Goal: Task Accomplishment & Management: Complete application form

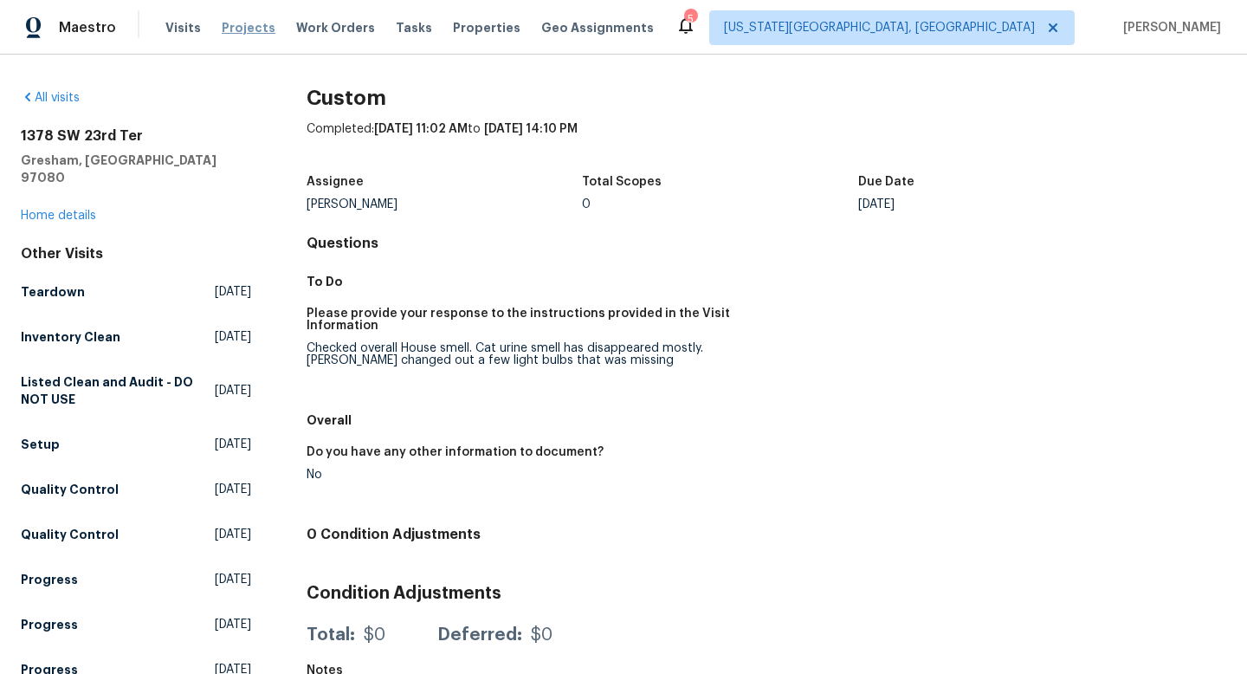
click at [240, 26] on span "Projects" at bounding box center [249, 27] width 54 height 17
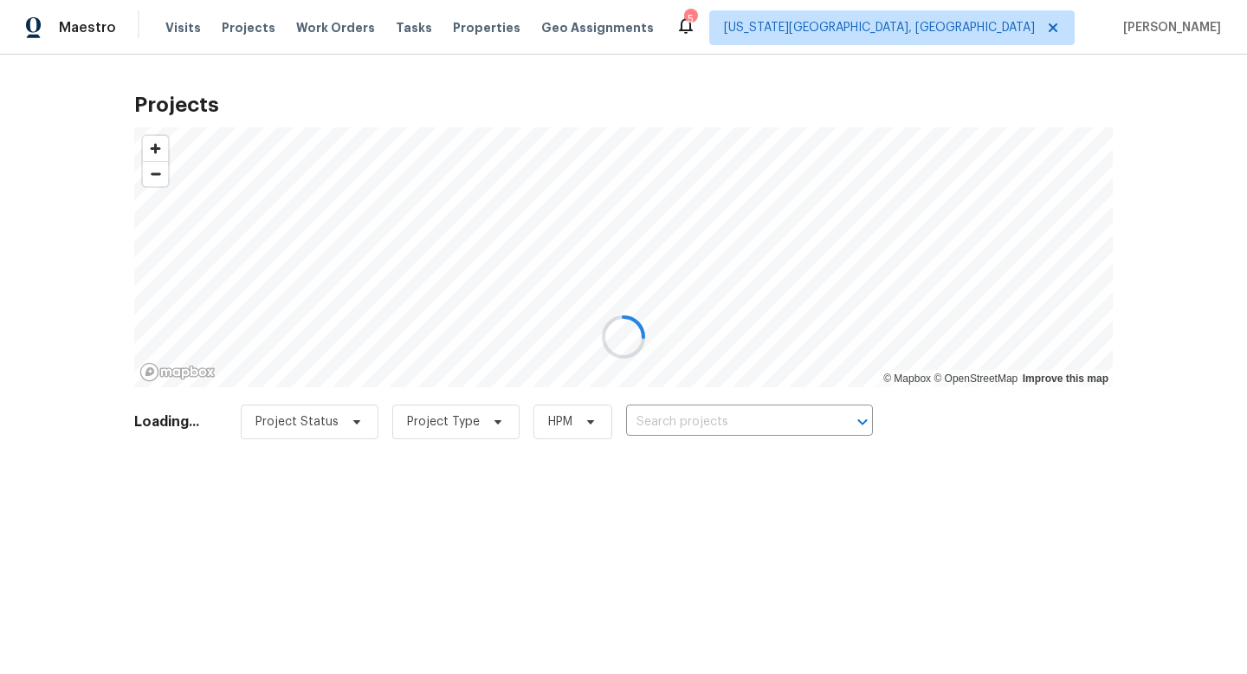
click at [314, 26] on div at bounding box center [623, 337] width 1247 height 674
click at [448, 29] on div at bounding box center [623, 337] width 1247 height 674
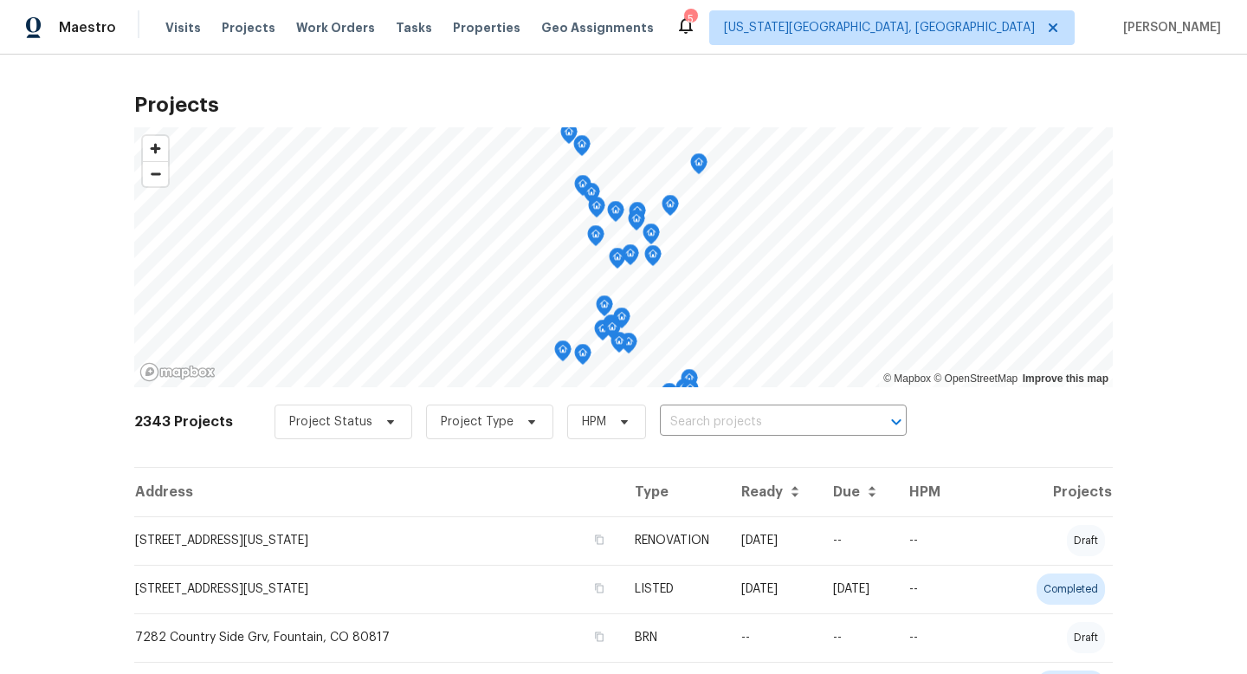
click at [453, 29] on span "Properties" at bounding box center [487, 27] width 68 height 17
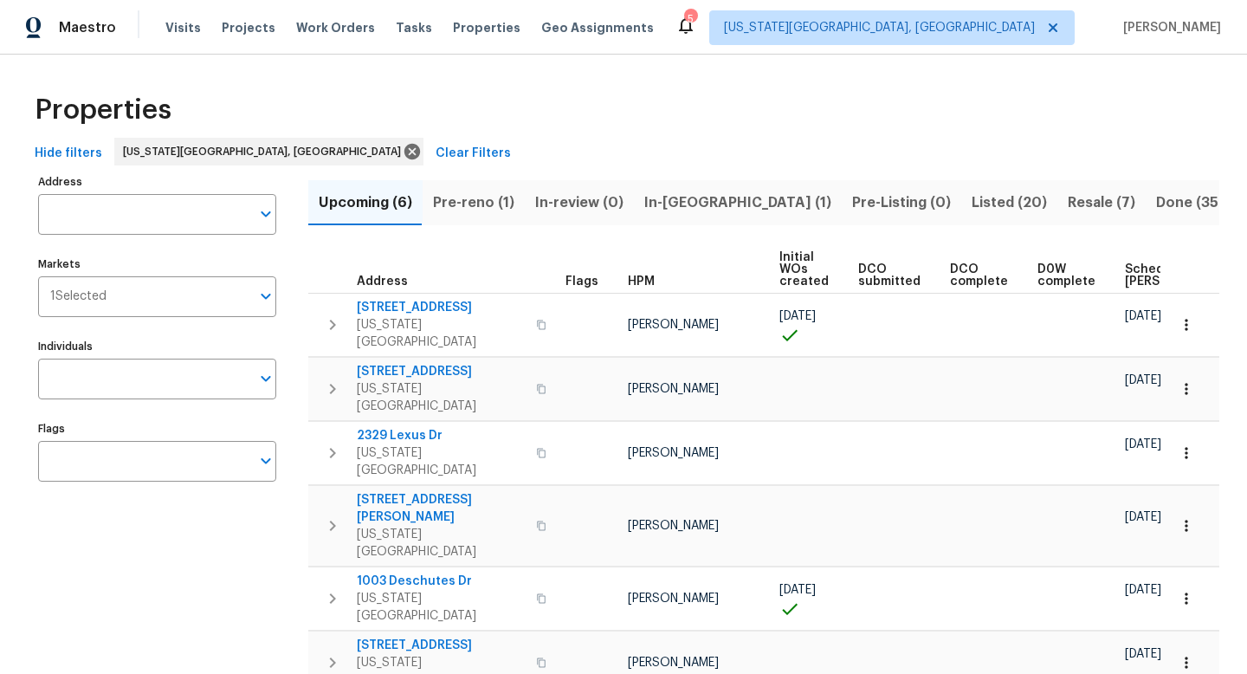
click at [482, 202] on span "Pre-reno (1)" at bounding box center [473, 202] width 81 height 24
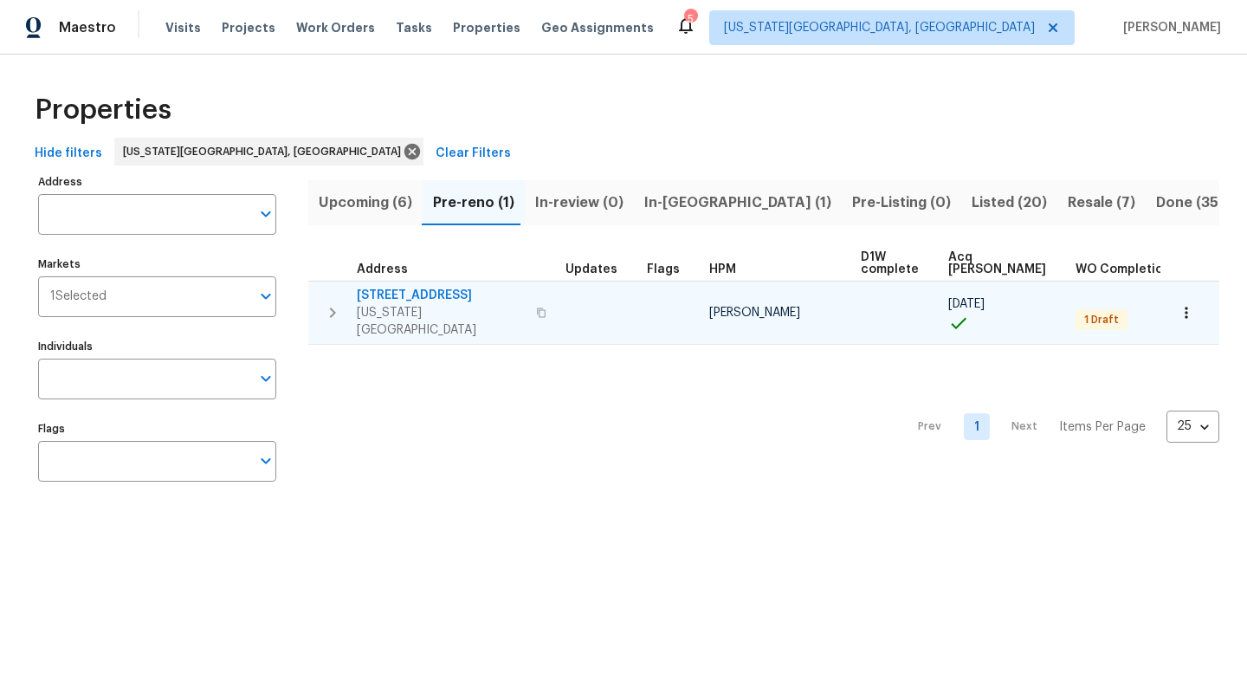
click at [410, 294] on span "6815 Woodgate Ct" at bounding box center [441, 295] width 169 height 17
click at [403, 290] on span "6815 Woodgate Ct" at bounding box center [441, 295] width 169 height 17
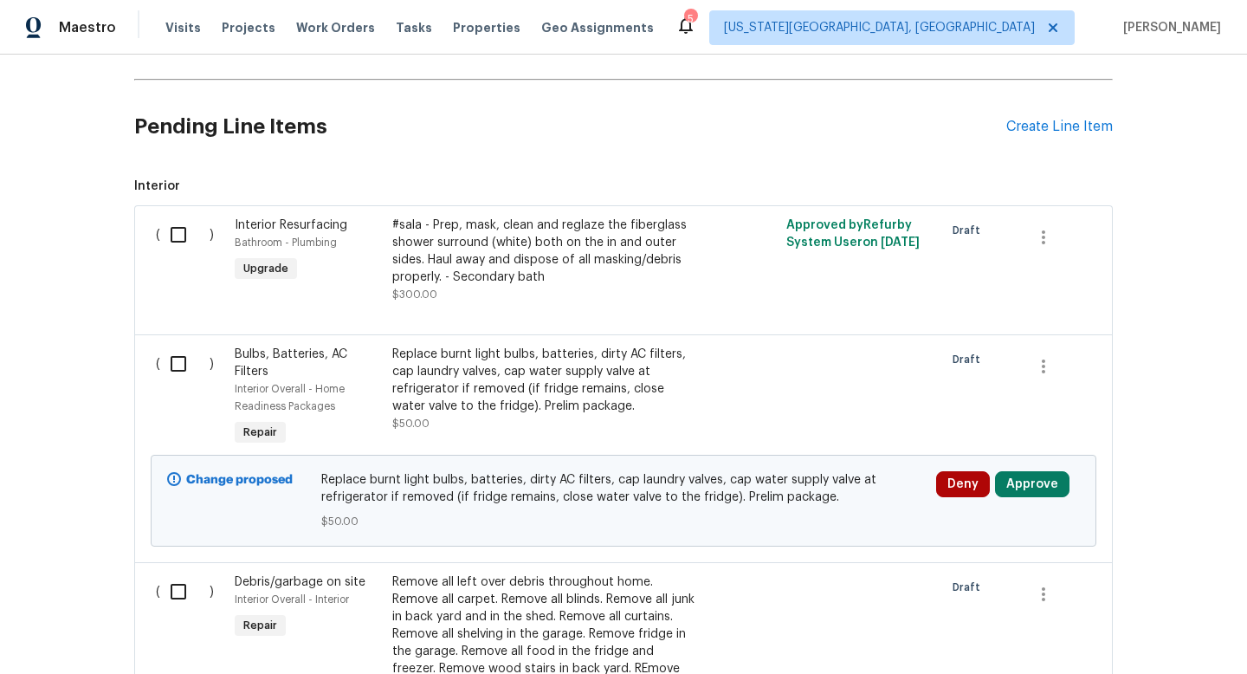
scroll to position [256, 0]
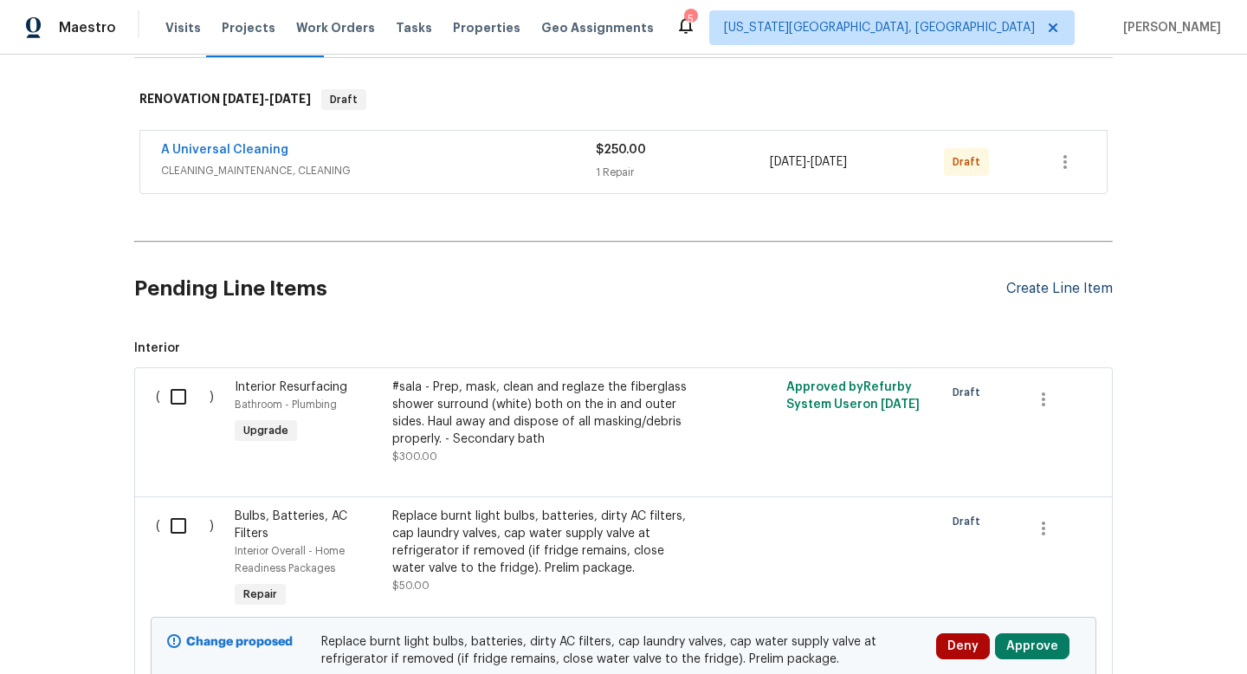
click at [1070, 295] on div "Create Line Item" at bounding box center [1059, 289] width 106 height 16
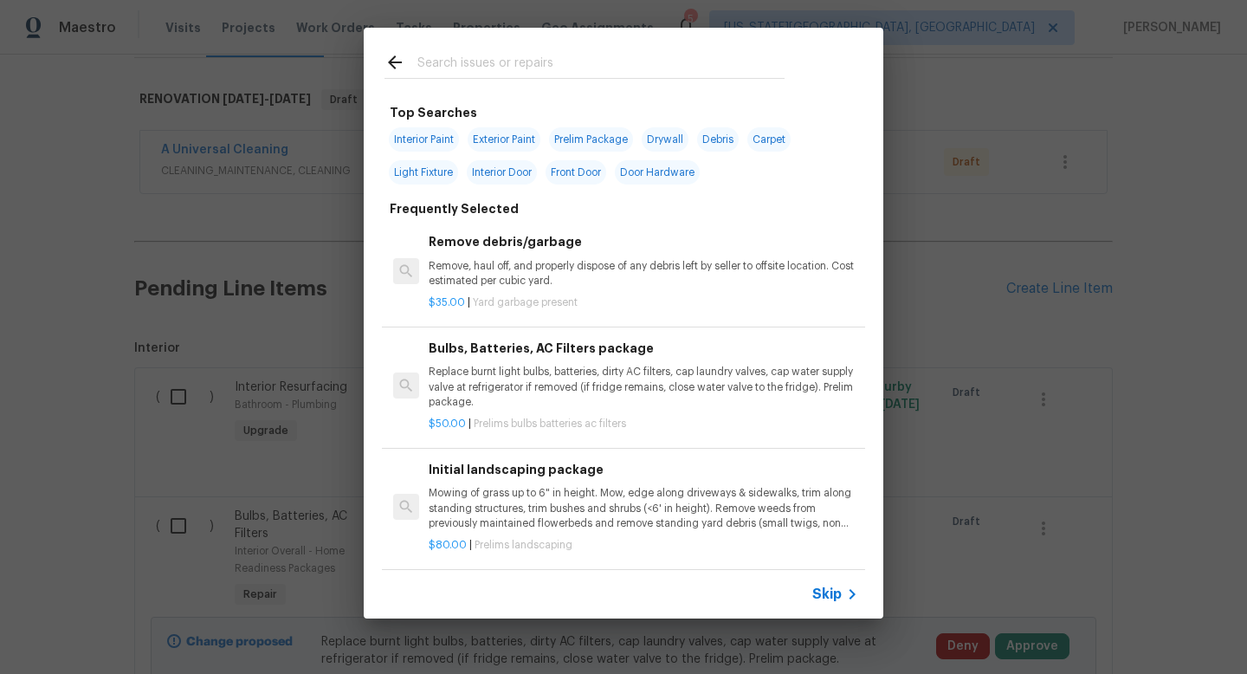
click at [434, 75] on input "text" at bounding box center [600, 65] width 367 height 26
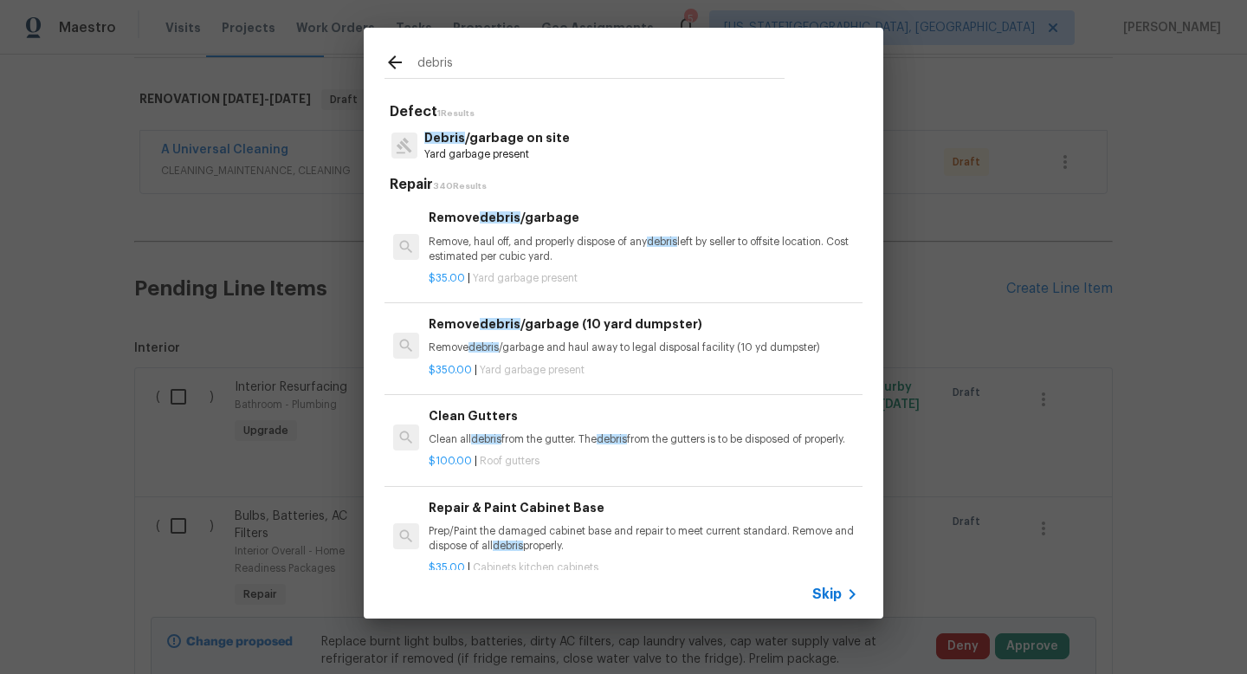
type input "debris"
click at [480, 149] on p "Yard garbage present" at bounding box center [496, 154] width 145 height 15
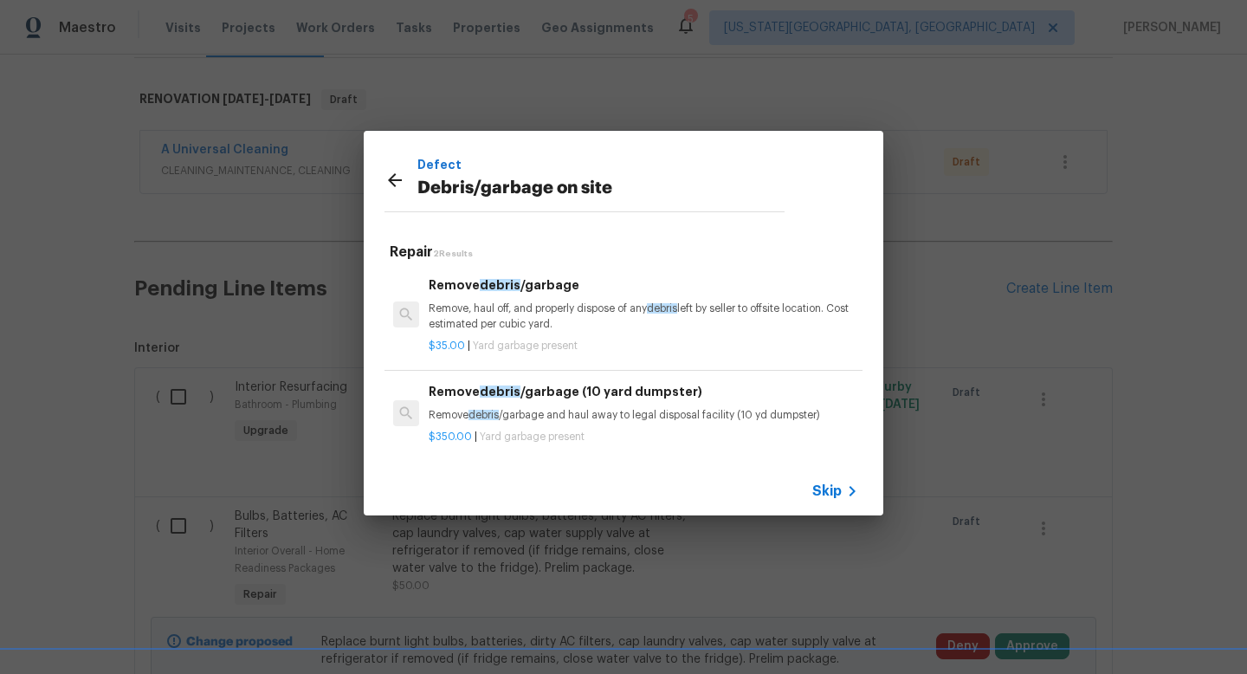
click at [483, 303] on p "Remove, haul off, and properly dispose of any debris left by seller to offsite …" at bounding box center [643, 315] width 429 height 29
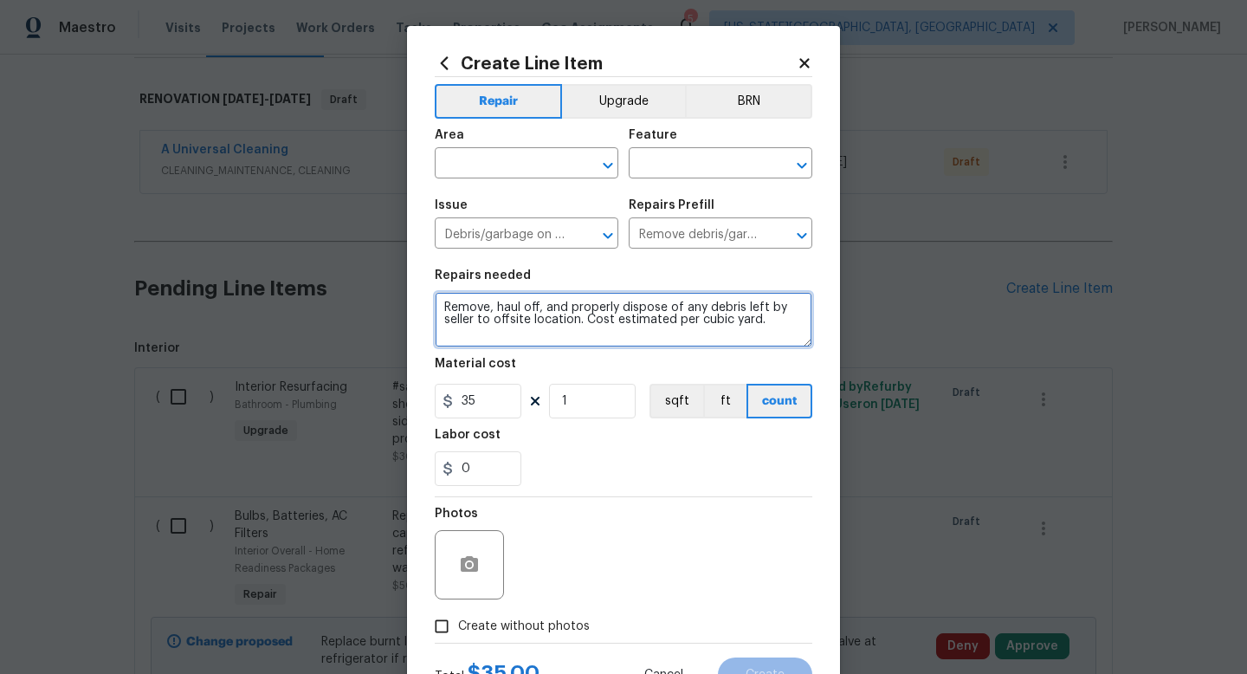
drag, startPoint x: 774, startPoint y: 319, endPoint x: 408, endPoint y: 294, distance: 367.0
click at [408, 294] on div "Create Line Item Repair Upgrade BRN Area ​ Feature ​ Issue Debris/garbage on si…" at bounding box center [623, 373] width 433 height 694
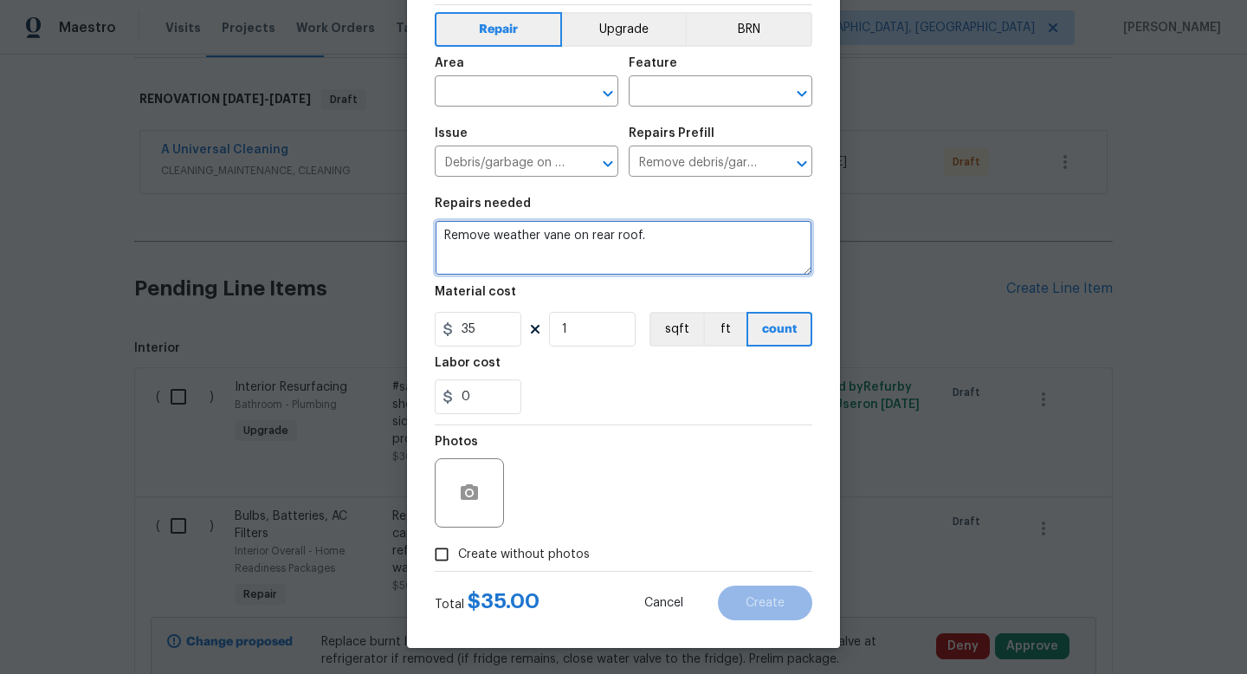
type textarea "Remove weather vane on rear roof."
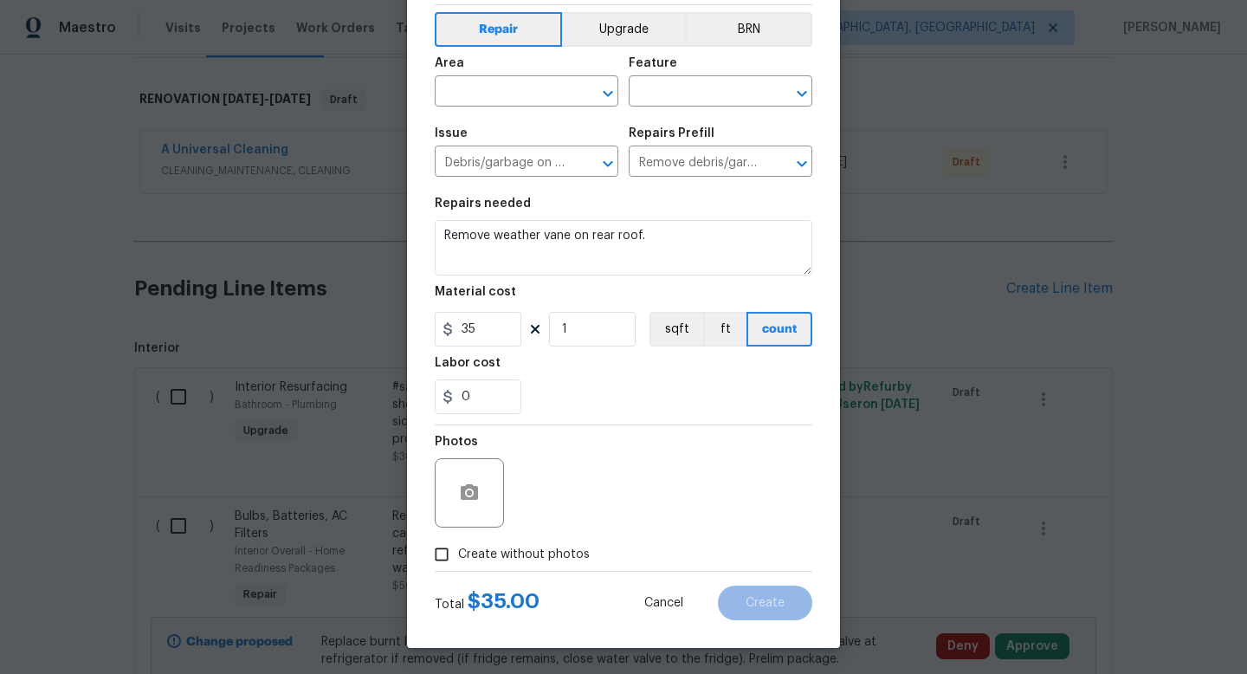
click at [523, 551] on span "Create without photos" at bounding box center [524, 554] width 132 height 18
click at [458, 551] on input "Create without photos" at bounding box center [441, 554] width 33 height 33
checkbox input "true"
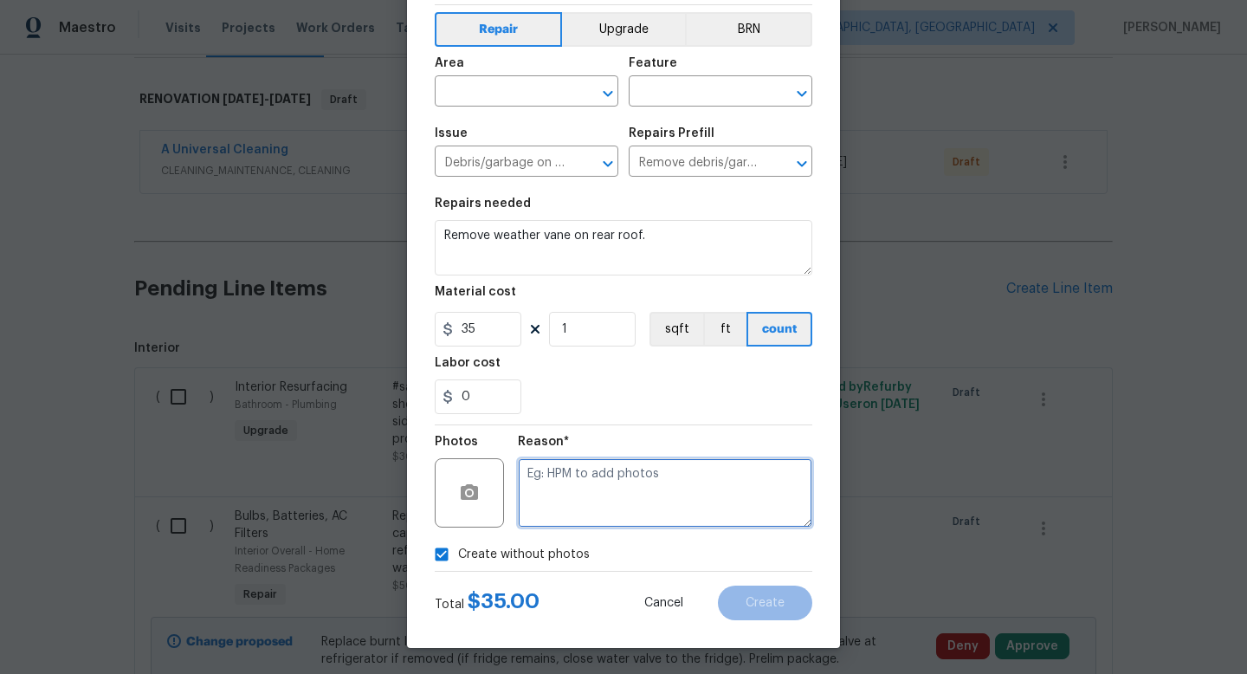
click at [540, 481] on textarea at bounding box center [665, 492] width 294 height 69
type textarea "na"
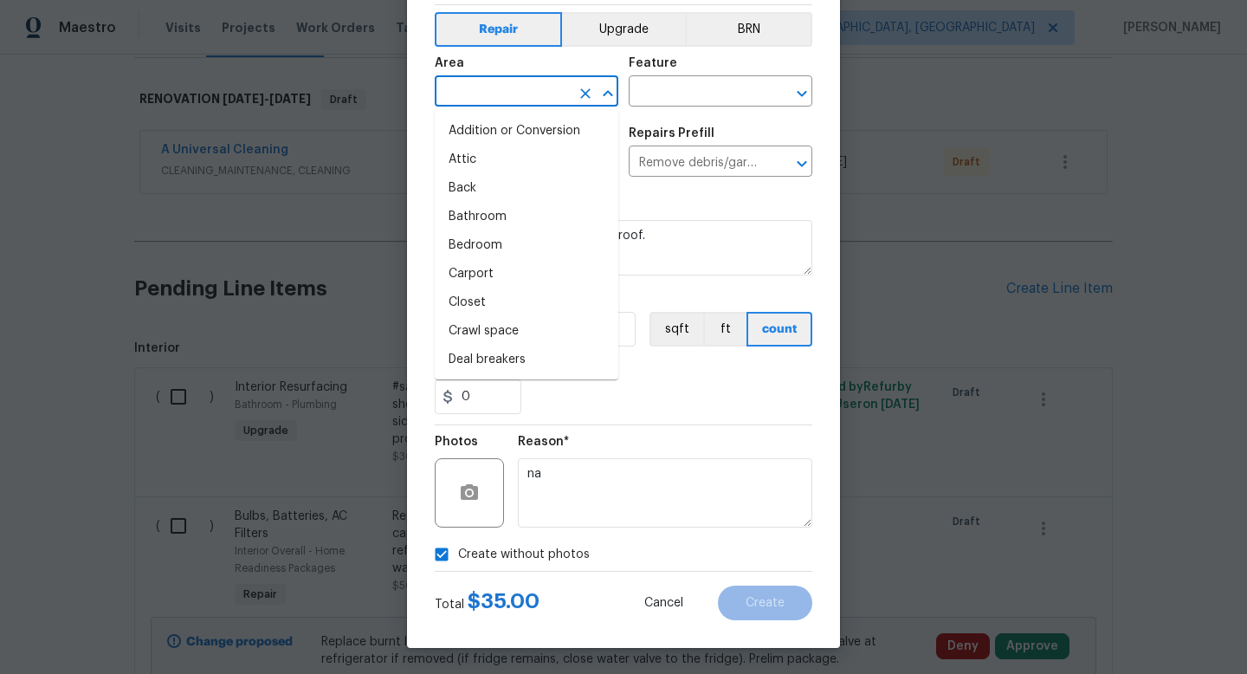
click at [488, 100] on input "text" at bounding box center [502, 93] width 135 height 27
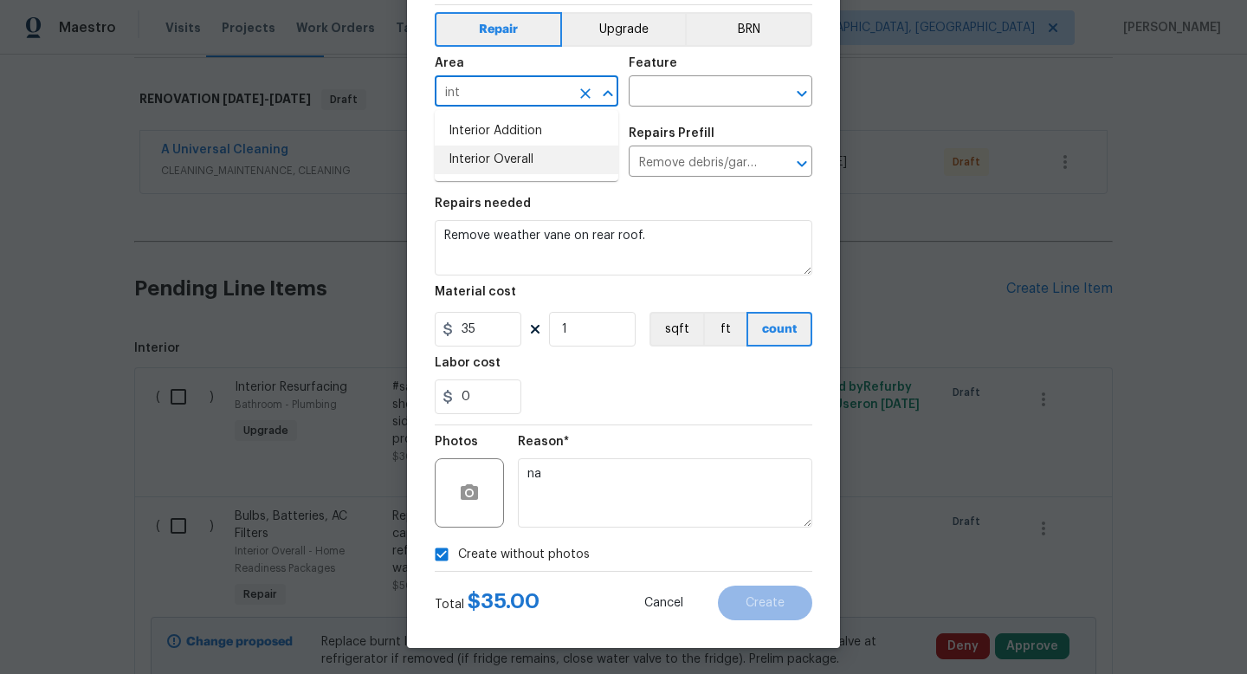
click at [480, 158] on li "Interior Overall" at bounding box center [527, 159] width 184 height 29
type input "Interior Overall"
click at [669, 95] on input "text" at bounding box center [696, 93] width 135 height 27
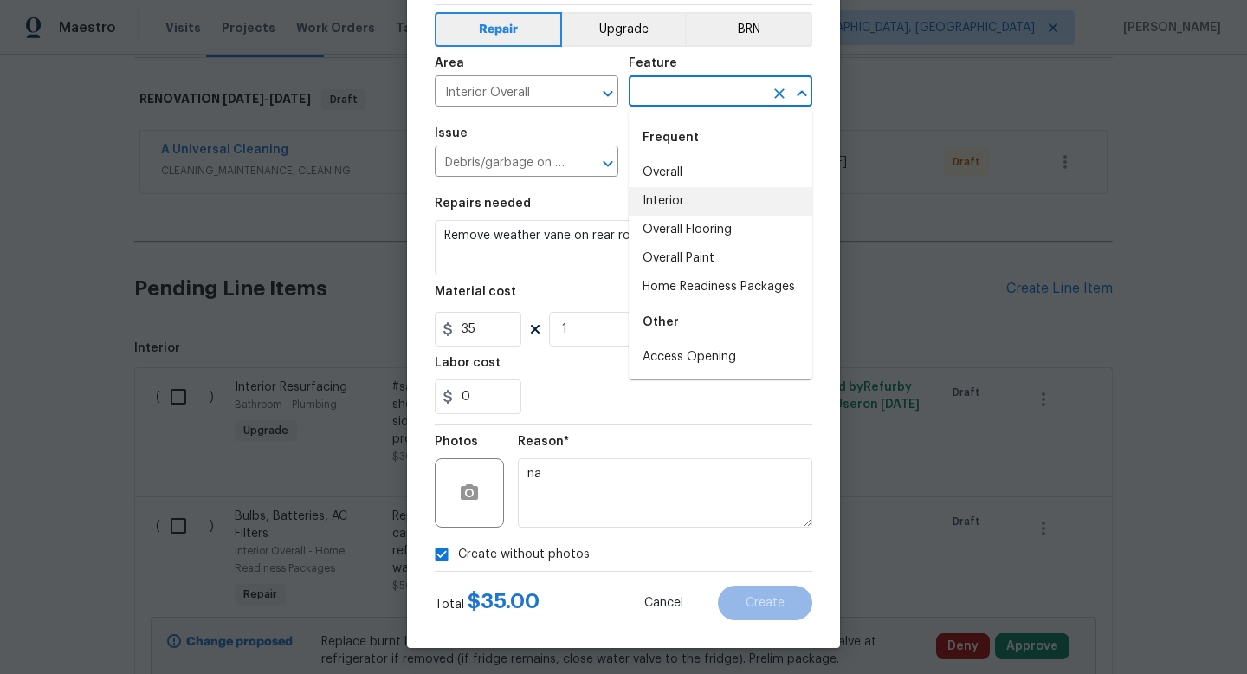
click at [662, 203] on li "Interior" at bounding box center [721, 201] width 184 height 29
type input "Interior"
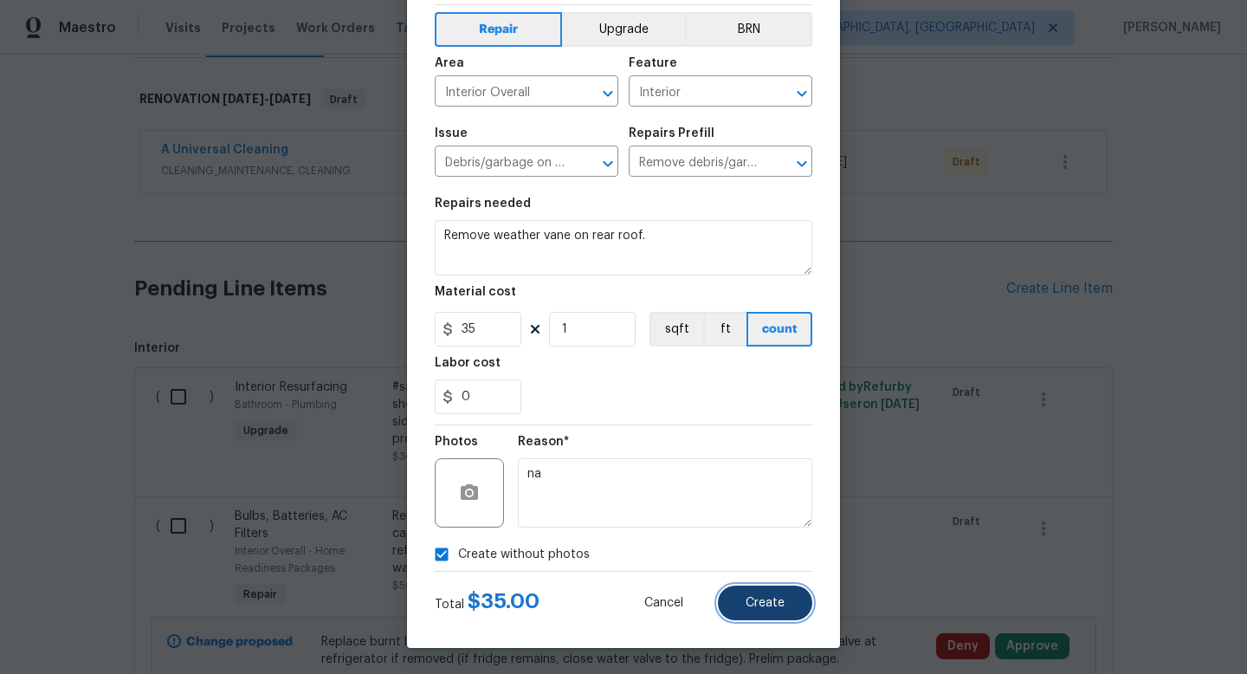
click at [754, 606] on span "Create" at bounding box center [764, 603] width 39 height 13
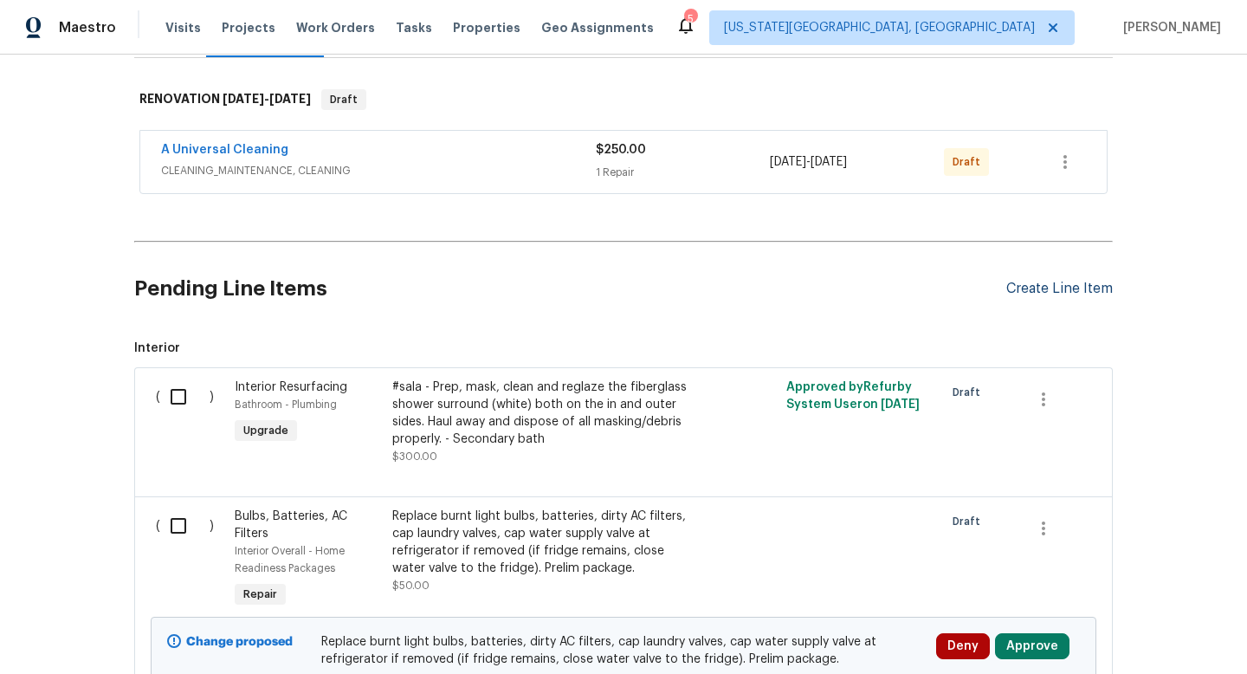
click at [1046, 281] on div "Create Line Item" at bounding box center [1059, 289] width 106 height 16
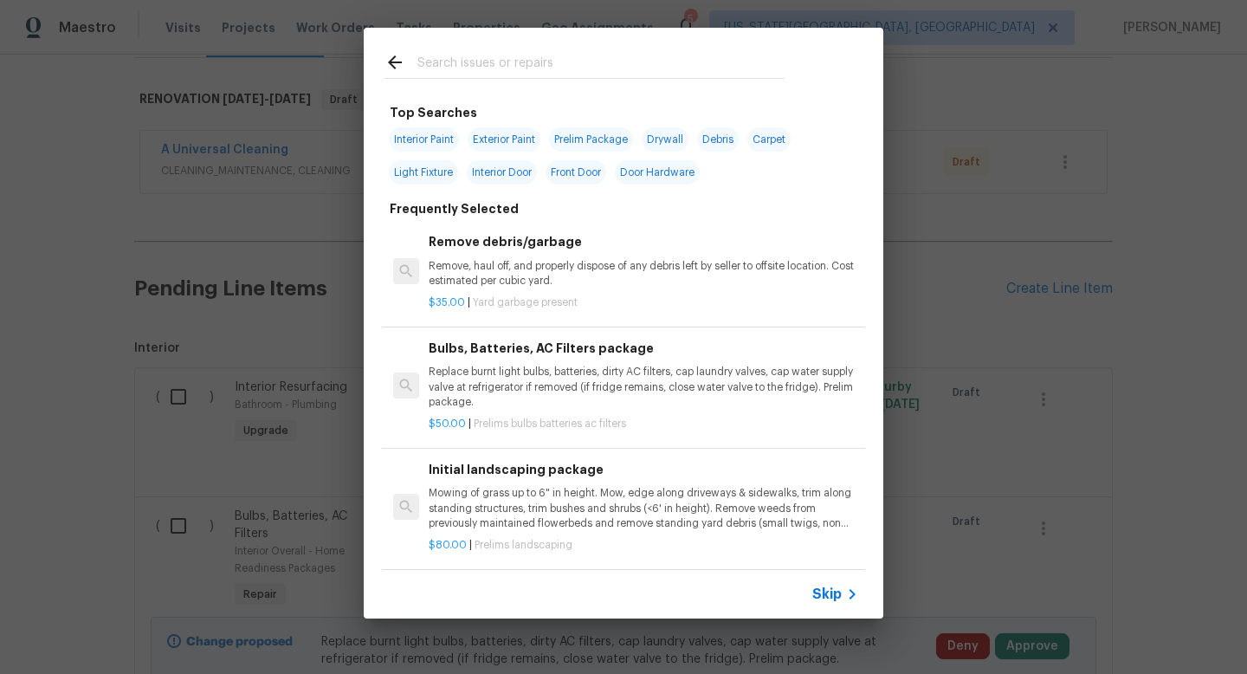
click at [481, 52] on input "text" at bounding box center [600, 65] width 367 height 26
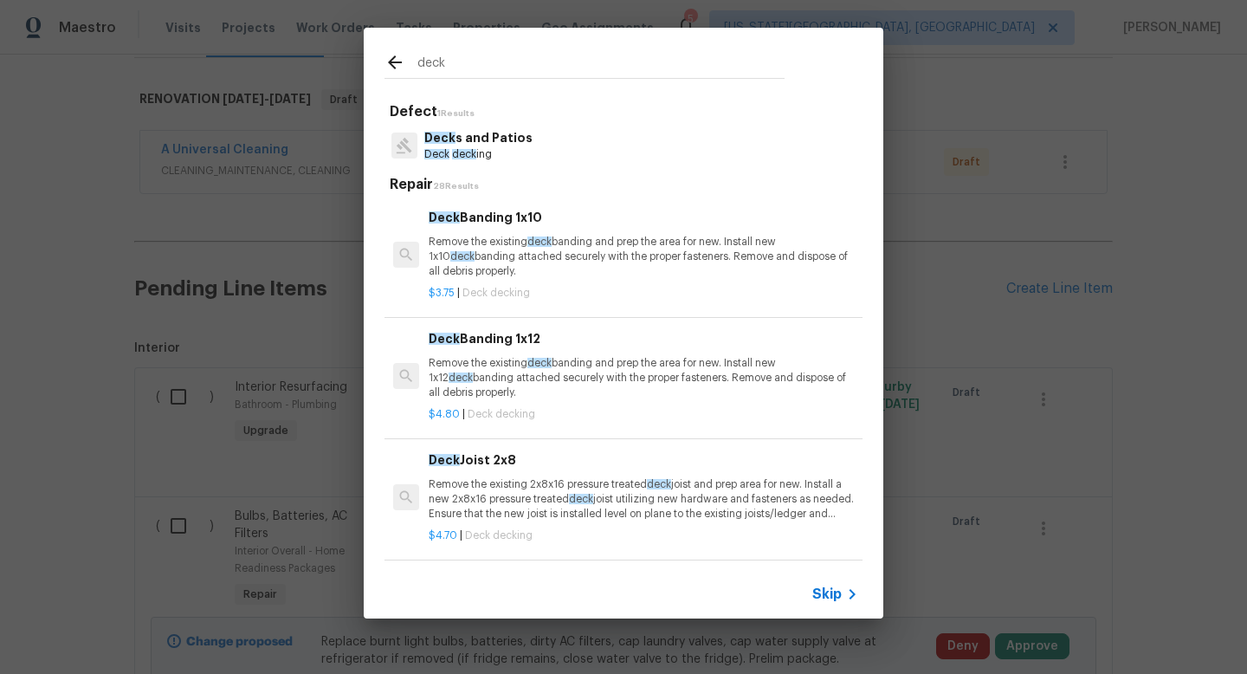
type input "deck"
click at [467, 138] on p "Deck s and Patios" at bounding box center [478, 138] width 108 height 18
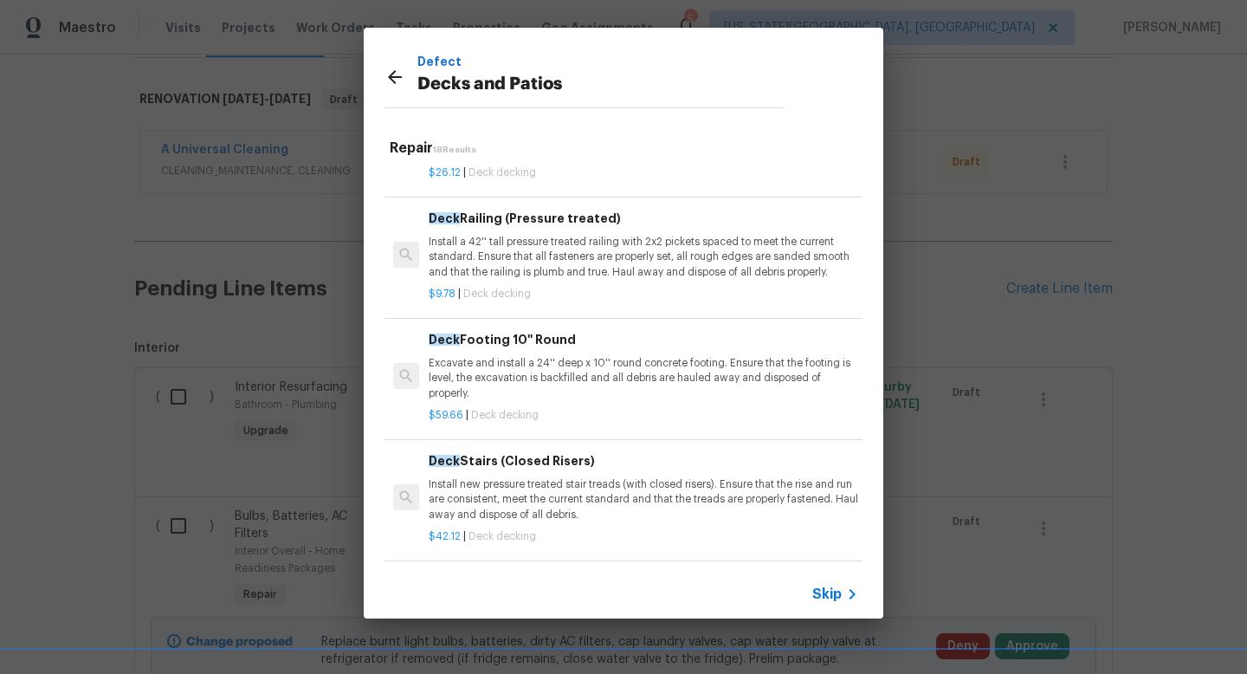
scroll to position [1531, 0]
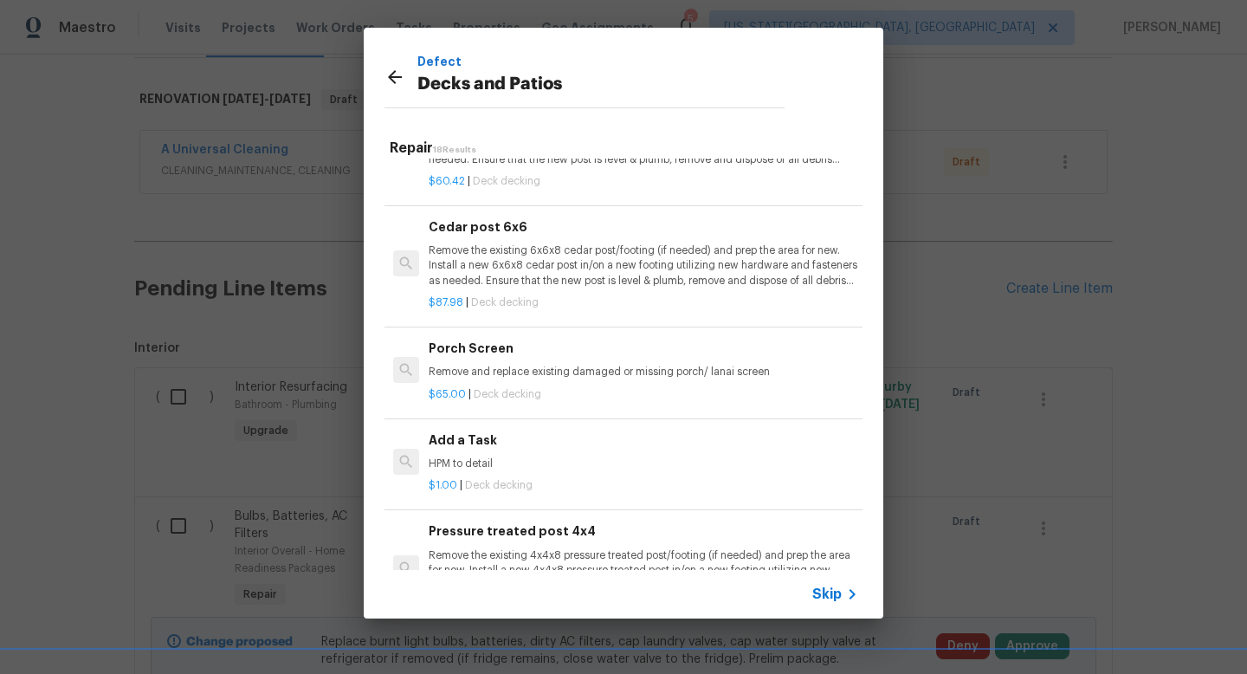
click at [495, 457] on p "HPM to detail" at bounding box center [643, 463] width 429 height 15
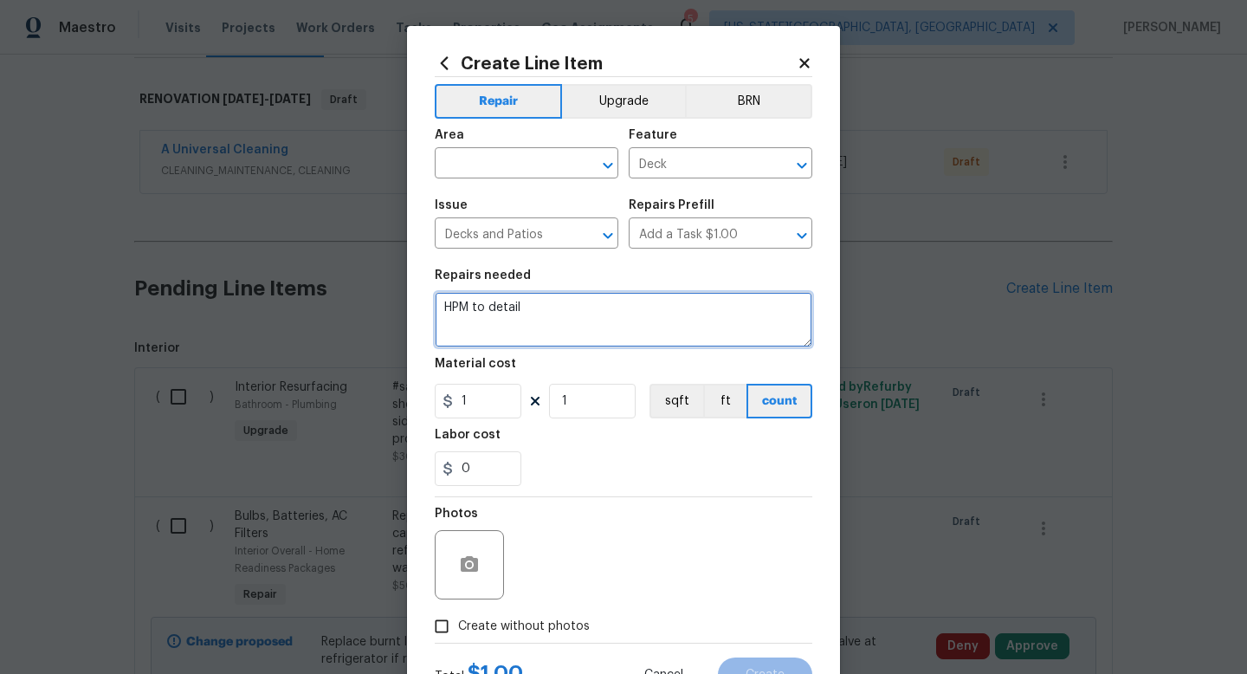
drag, startPoint x: 552, startPoint y: 312, endPoint x: 271, endPoint y: 296, distance: 281.0
click at [271, 296] on div "Create Line Item Repair Upgrade BRN Area ​ Feature Deck ​ Issue Decks and Patio…" at bounding box center [623, 337] width 1247 height 674
type textarea "Paint deck same color"
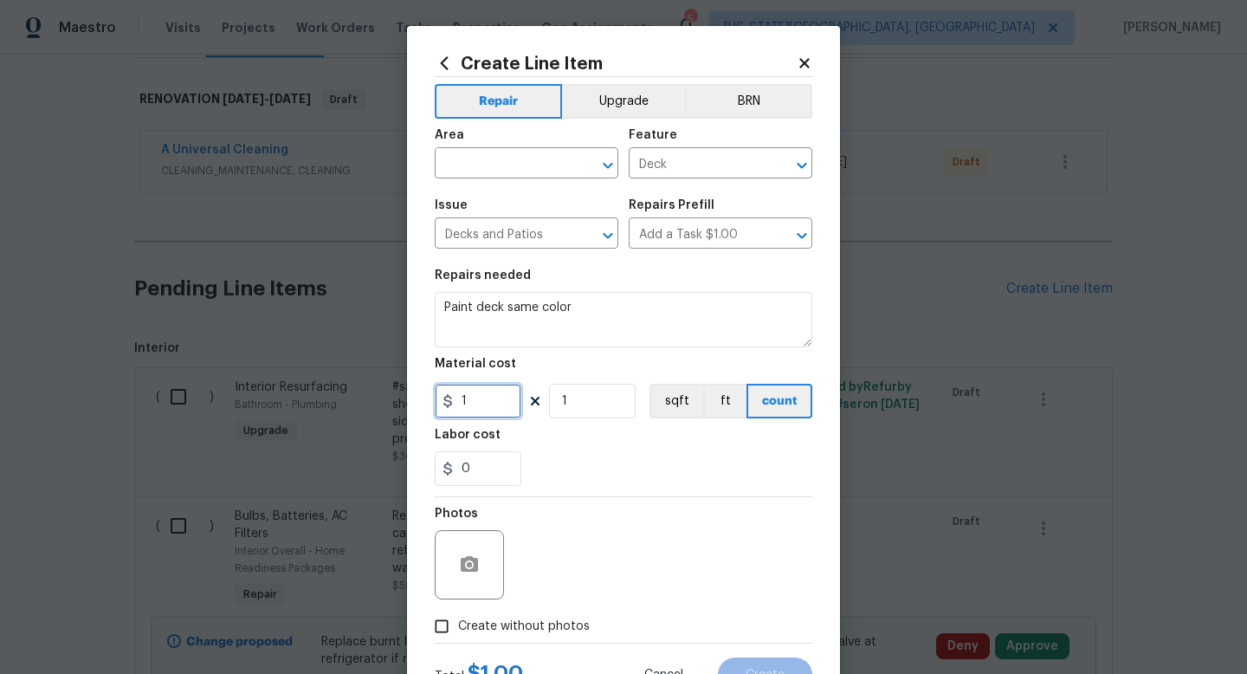
click at [491, 399] on input "1" at bounding box center [478, 401] width 87 height 35
type input "350"
click at [608, 494] on section "Repairs needed Paint deck same color Material cost 350 1 sqft ft count Labor co…" at bounding box center [623, 377] width 377 height 237
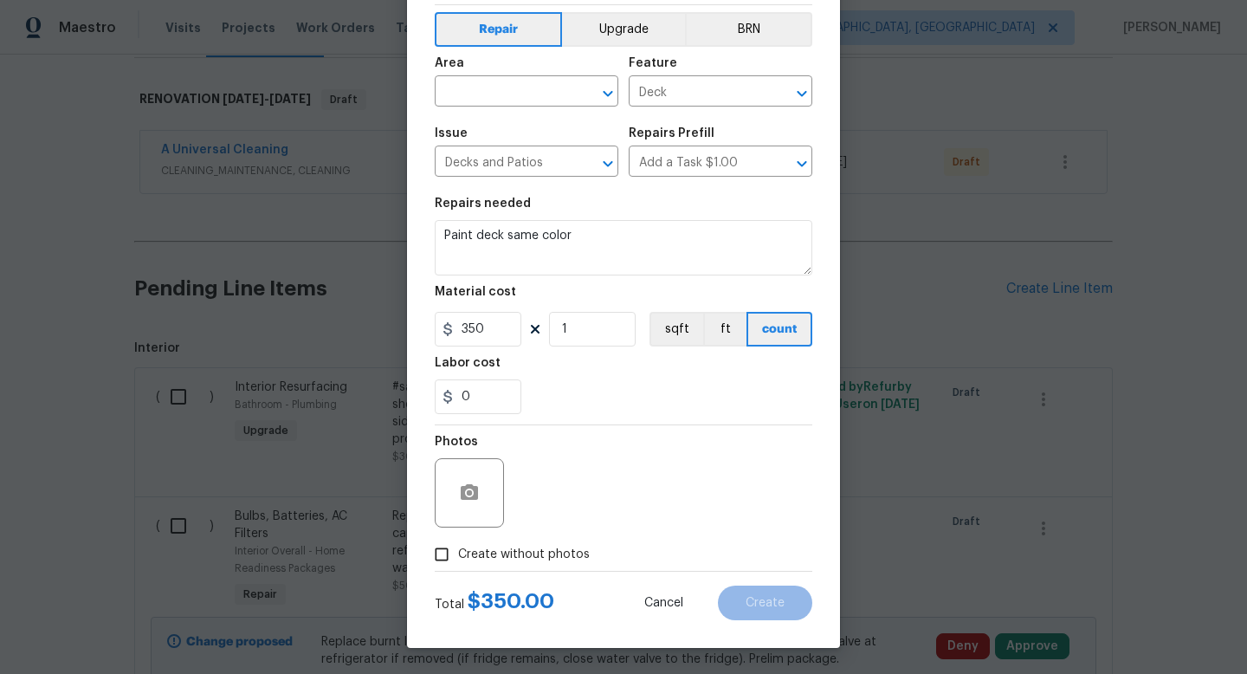
click at [532, 552] on span "Create without photos" at bounding box center [524, 554] width 132 height 18
click at [458, 552] on input "Create without photos" at bounding box center [441, 554] width 33 height 33
checkbox input "true"
click at [557, 492] on textarea at bounding box center [665, 492] width 294 height 69
type textarea "na"
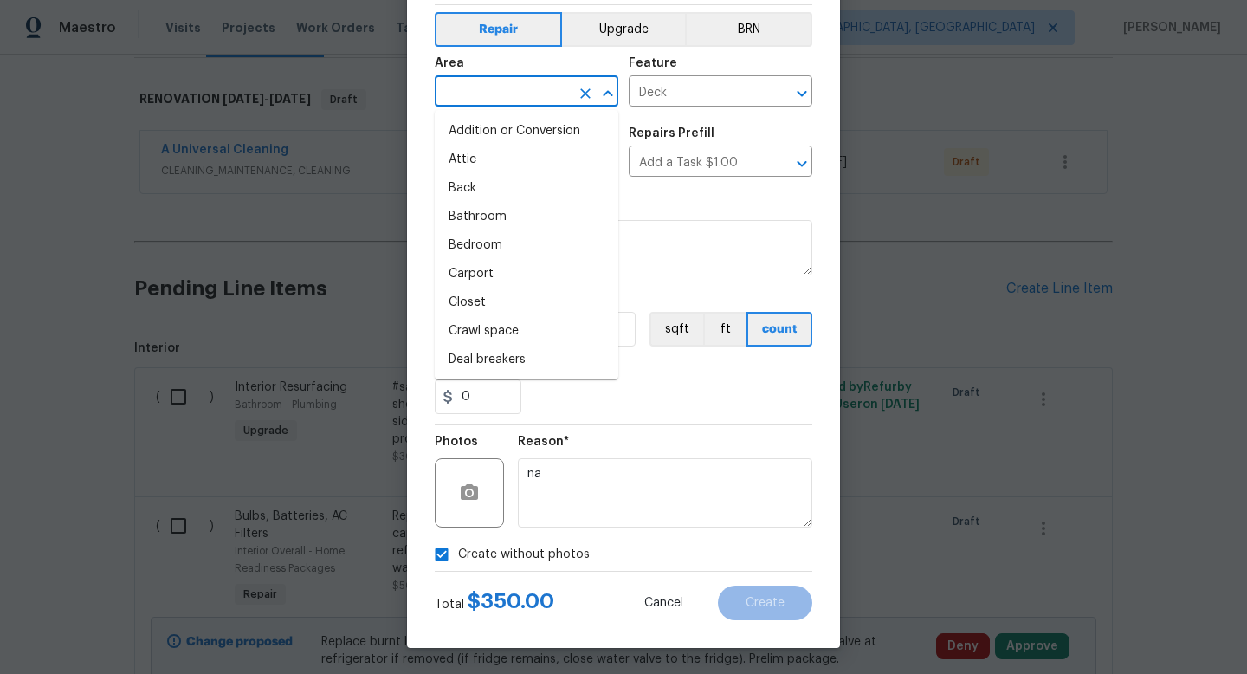
click at [489, 80] on input "text" at bounding box center [502, 93] width 135 height 27
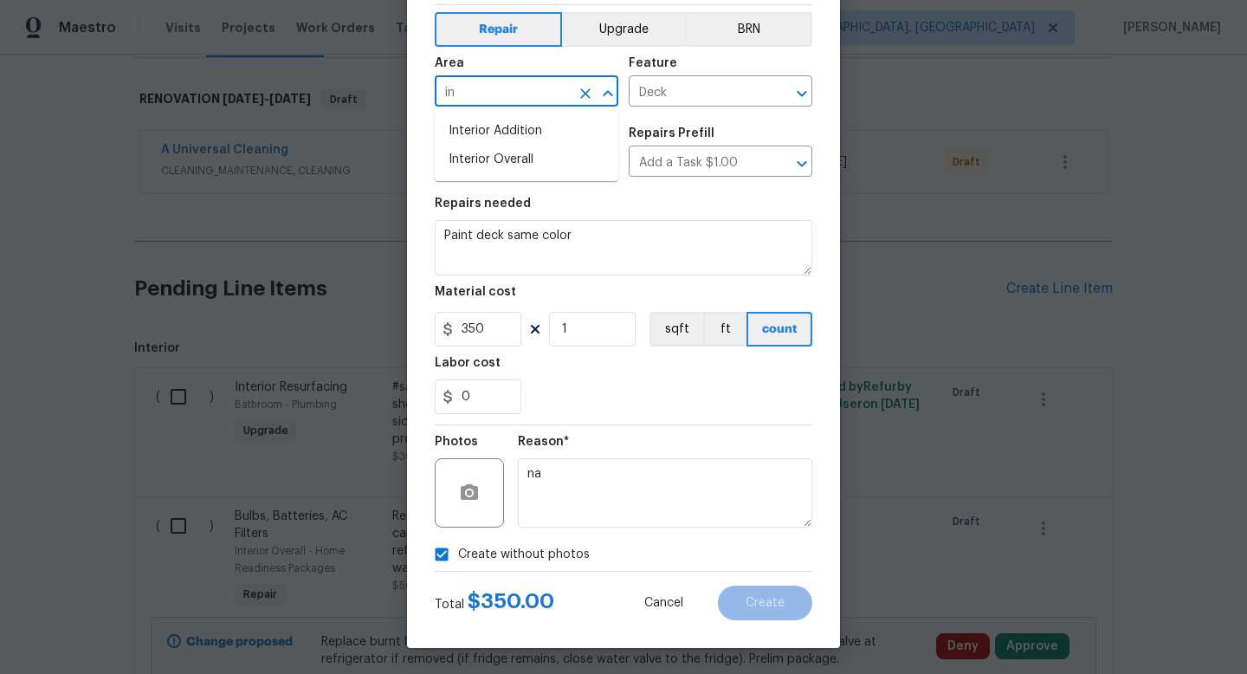
type input "i"
click at [490, 152] on li "Exterior Overall" at bounding box center [527, 159] width 184 height 29
type input "Exterior Overall"
click at [771, 605] on span "Create" at bounding box center [764, 603] width 39 height 13
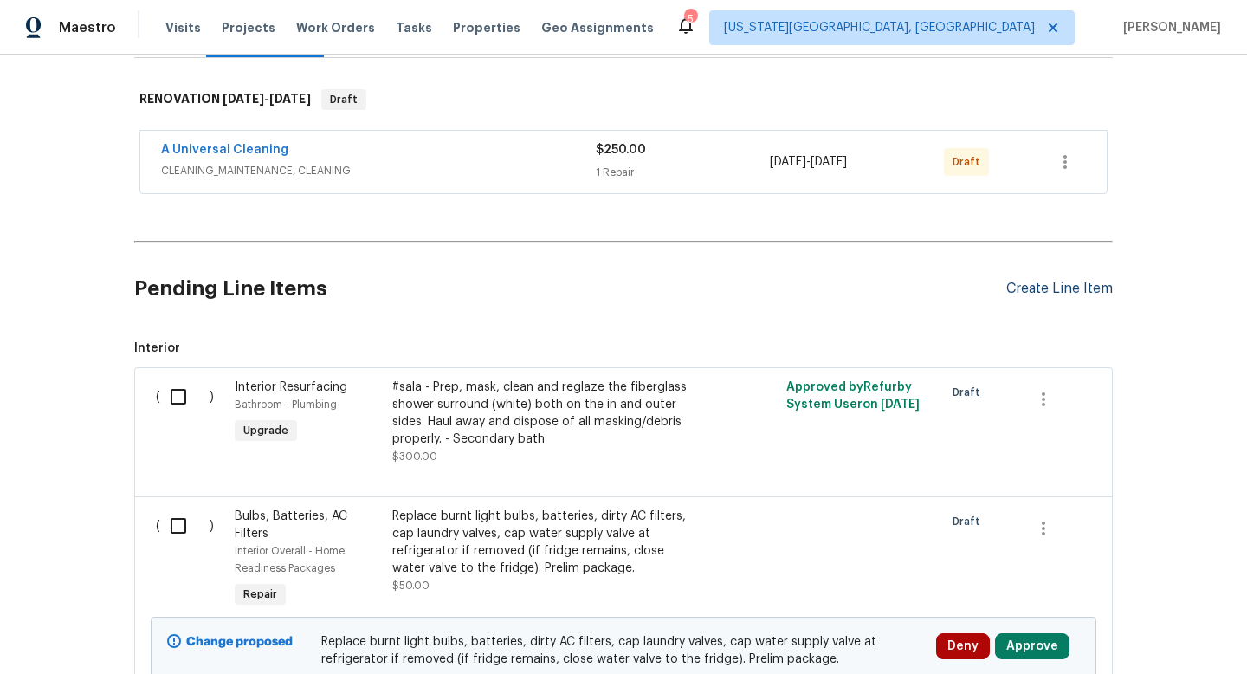
click at [1072, 293] on div "Create Line Item" at bounding box center [1059, 289] width 106 height 16
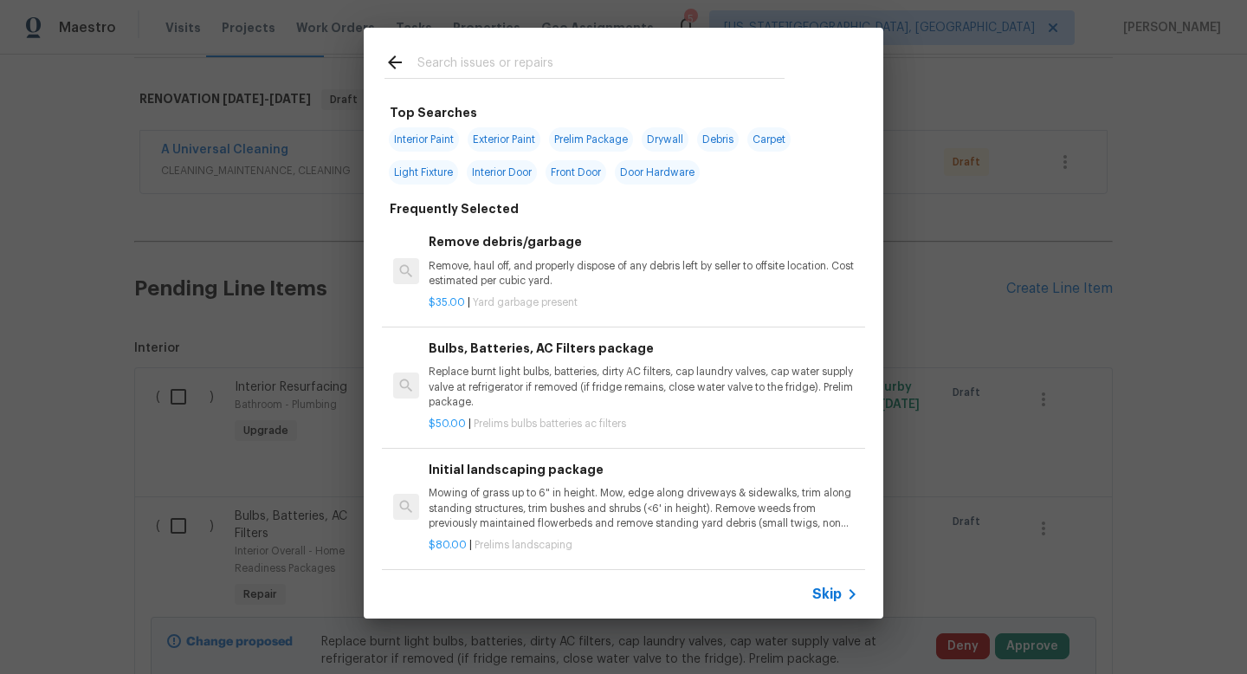
click at [488, 59] on input "text" at bounding box center [600, 65] width 367 height 26
type input "r"
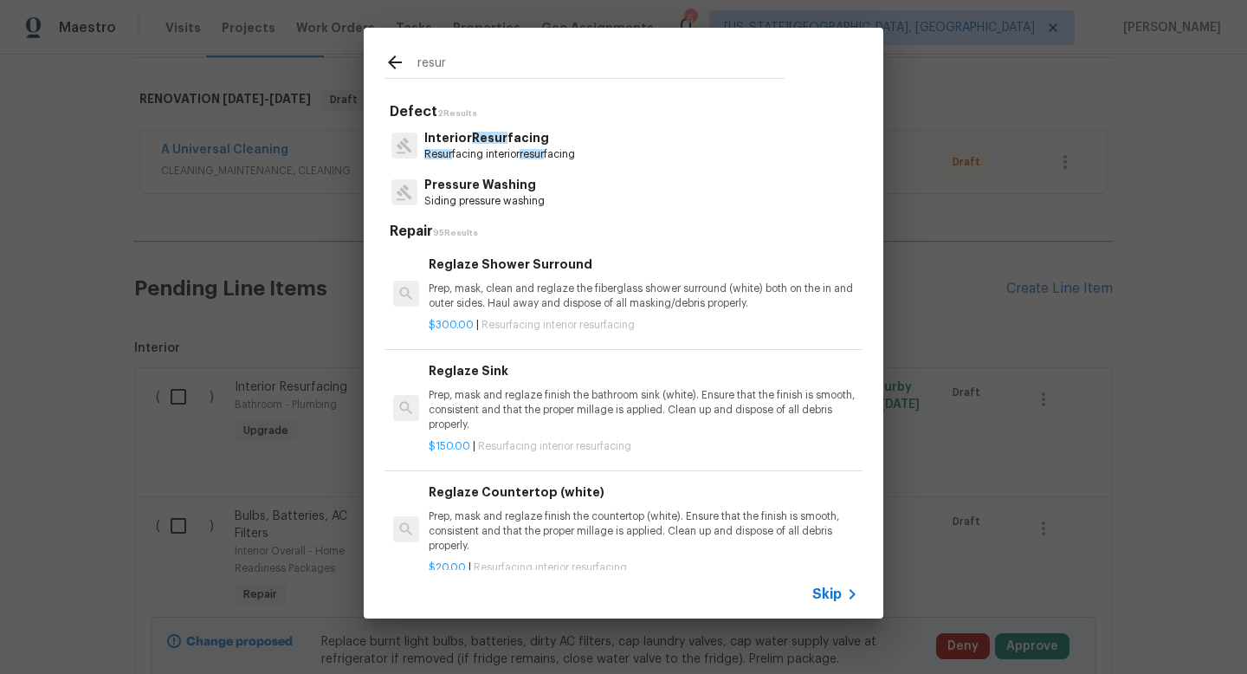
type input "resur"
click at [490, 147] on p "Resur facing interior resur facing" at bounding box center [499, 154] width 151 height 15
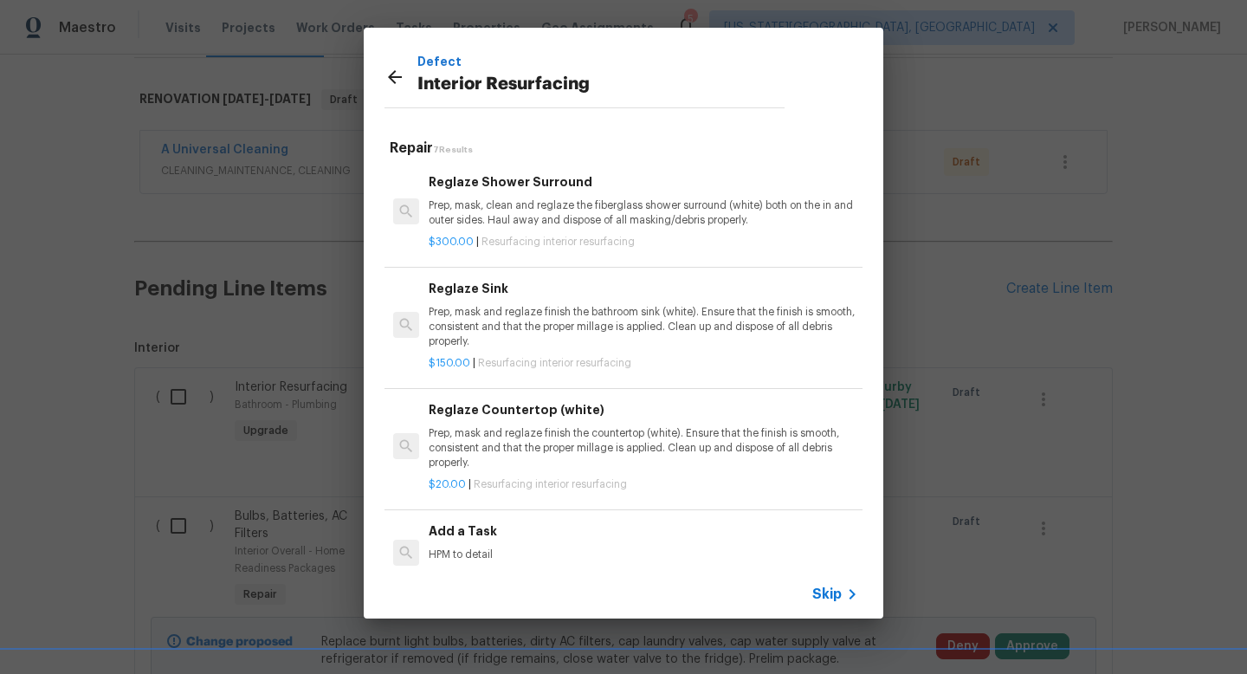
scroll to position [2, 0]
click at [518, 546] on p "HPM to detail" at bounding box center [643, 552] width 429 height 15
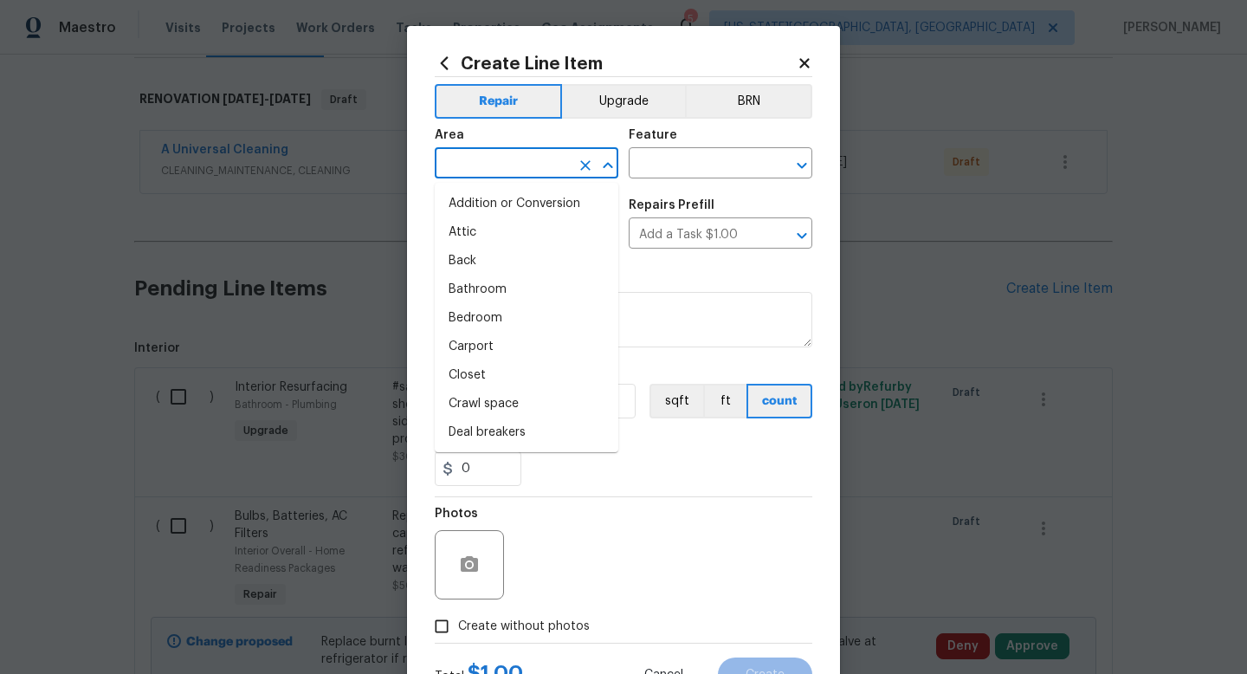
click at [502, 163] on input "text" at bounding box center [502, 165] width 135 height 27
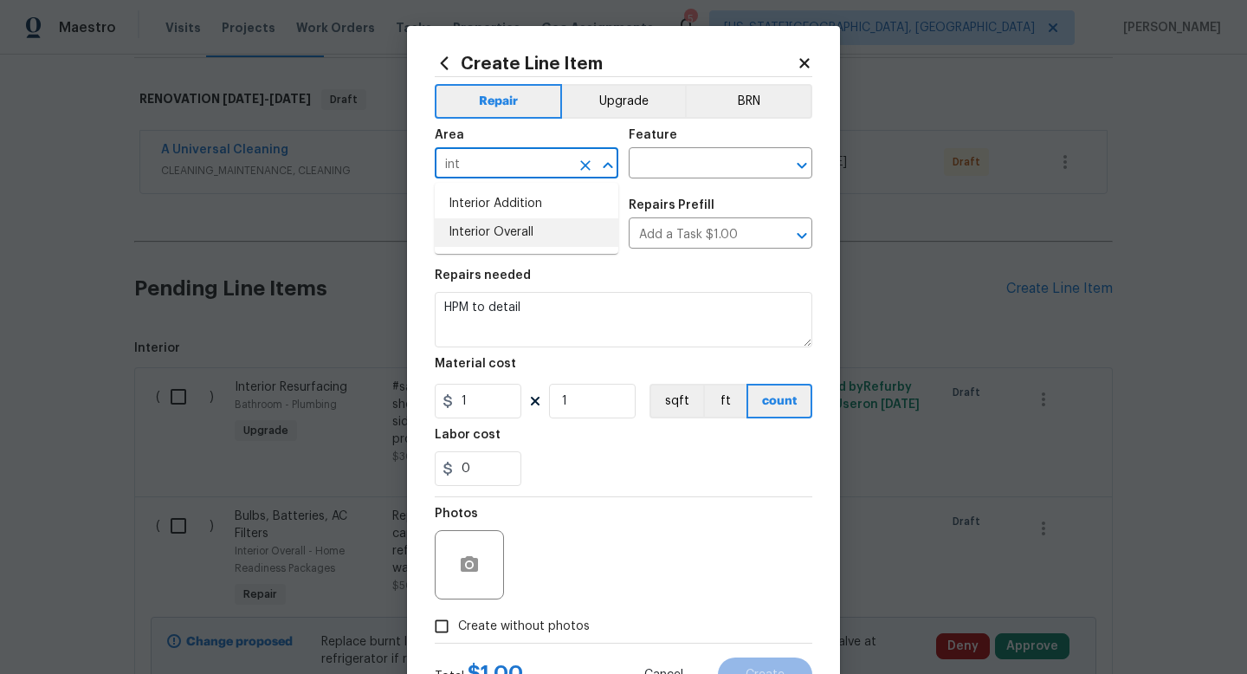
click at [489, 235] on li "Interior Overall" at bounding box center [527, 232] width 184 height 29
type input "Interior Overall"
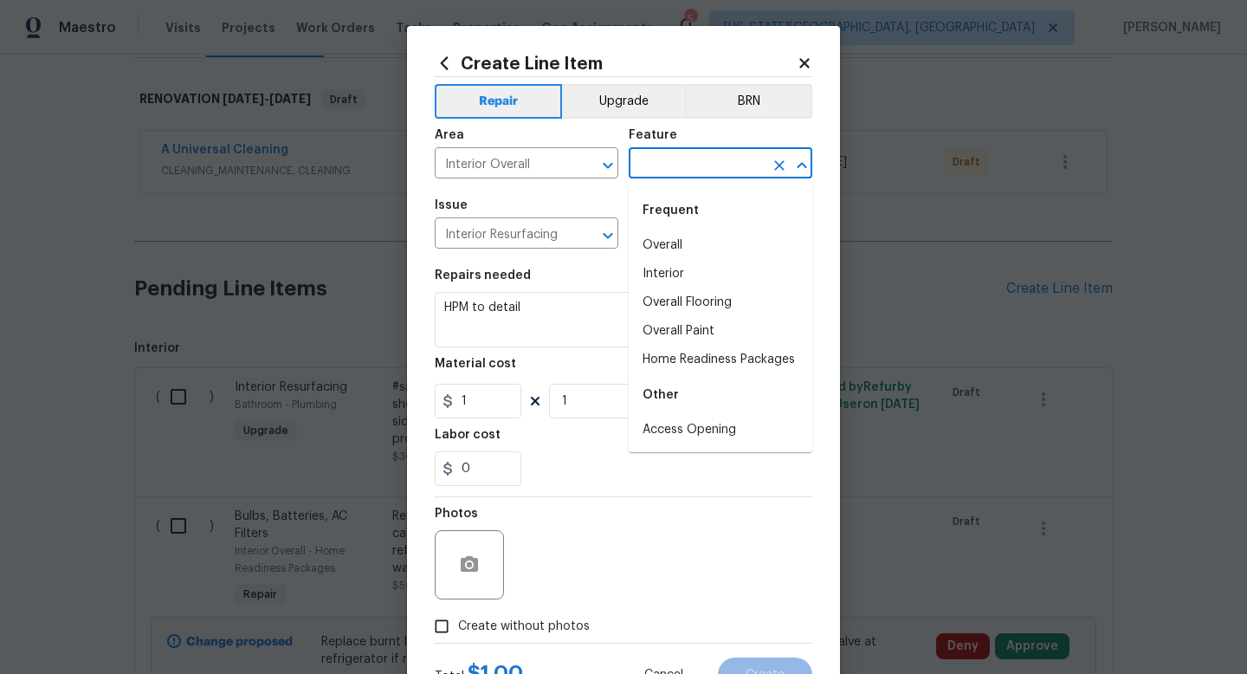
click at [681, 157] on input "text" at bounding box center [696, 165] width 135 height 27
click at [672, 276] on li "Interior" at bounding box center [721, 274] width 184 height 29
type input "Interior"
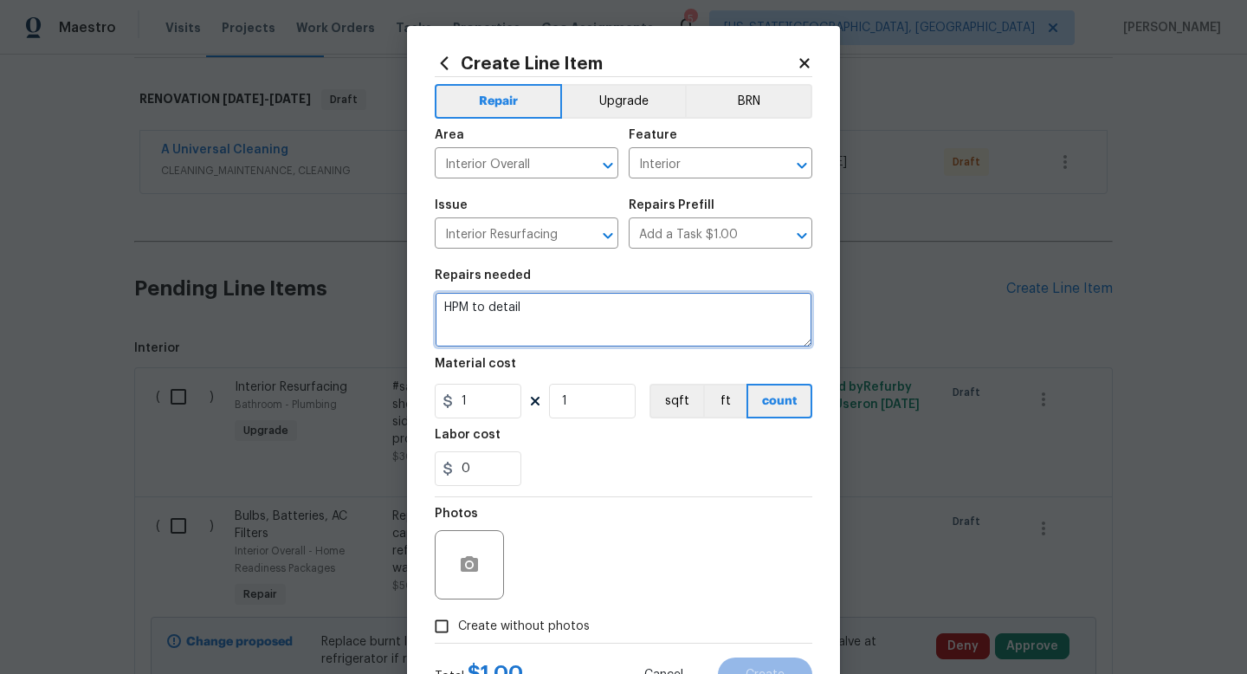
drag, startPoint x: 555, startPoint y: 308, endPoint x: 313, endPoint y: 293, distance: 242.1
click at [313, 293] on div "Create Line Item Repair Upgrade BRN Area Interior Overall ​ Feature Interior ​ …" at bounding box center [623, 337] width 1247 height 674
type textarea "Resurface master tub and surround WHITE"
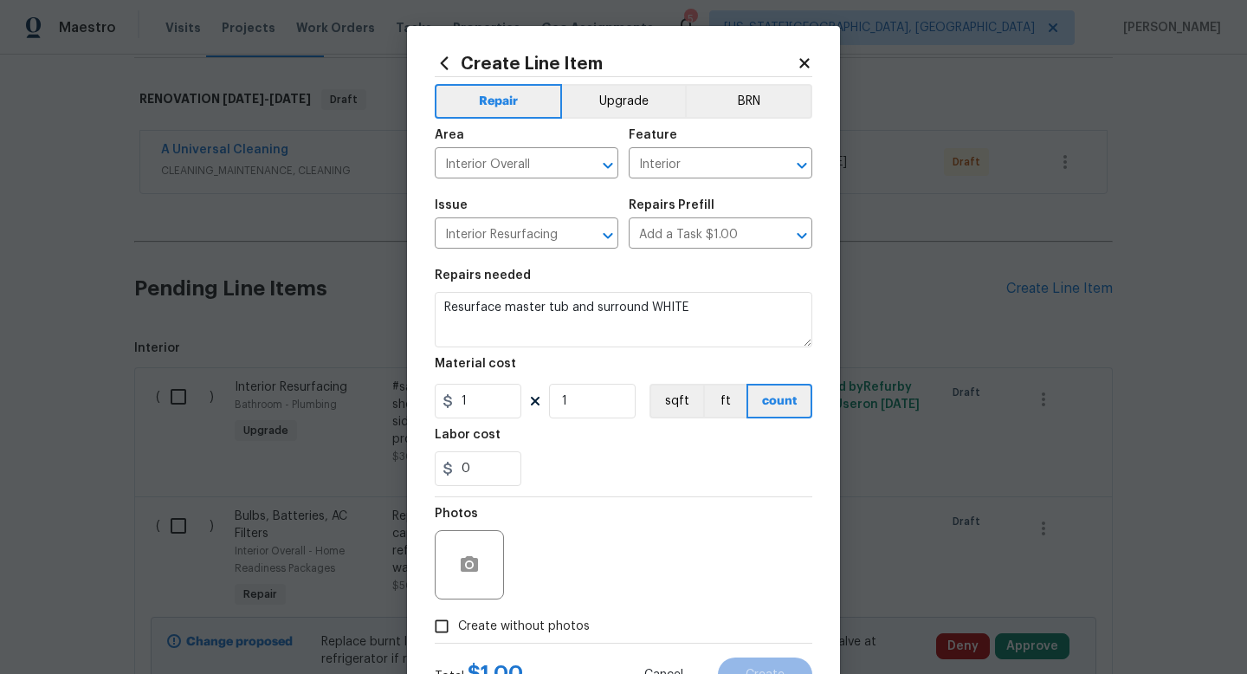
click at [799, 66] on icon at bounding box center [804, 63] width 10 height 10
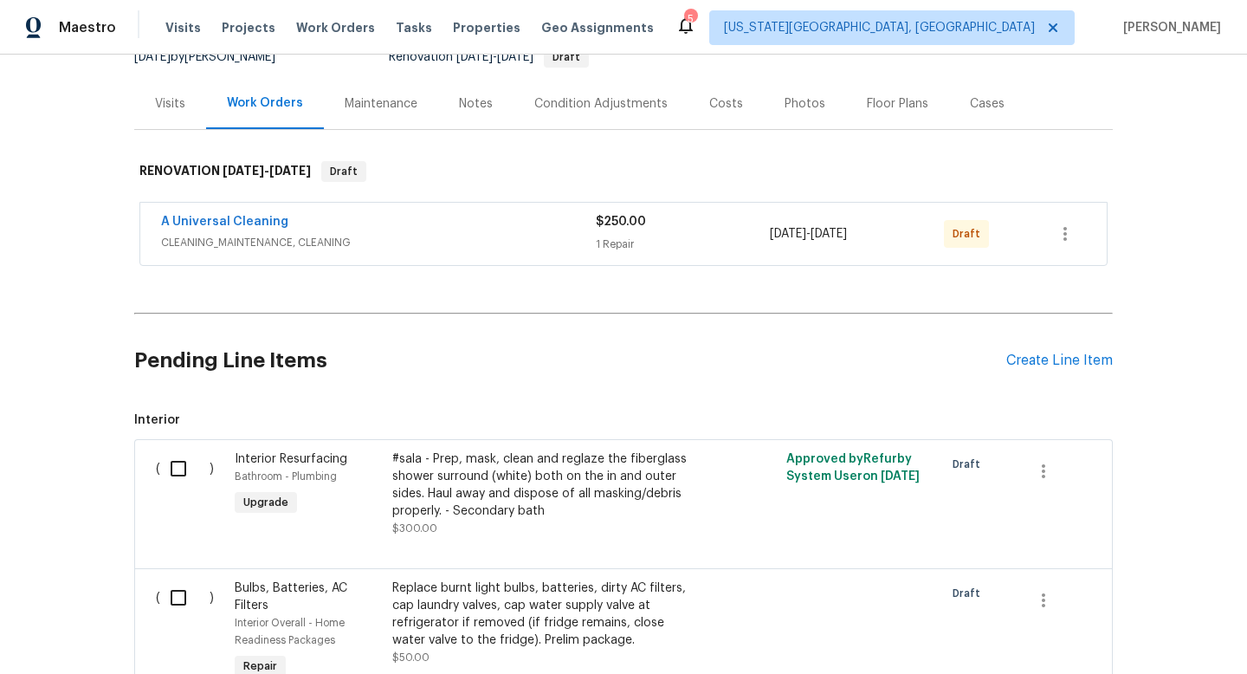
scroll to position [80, 0]
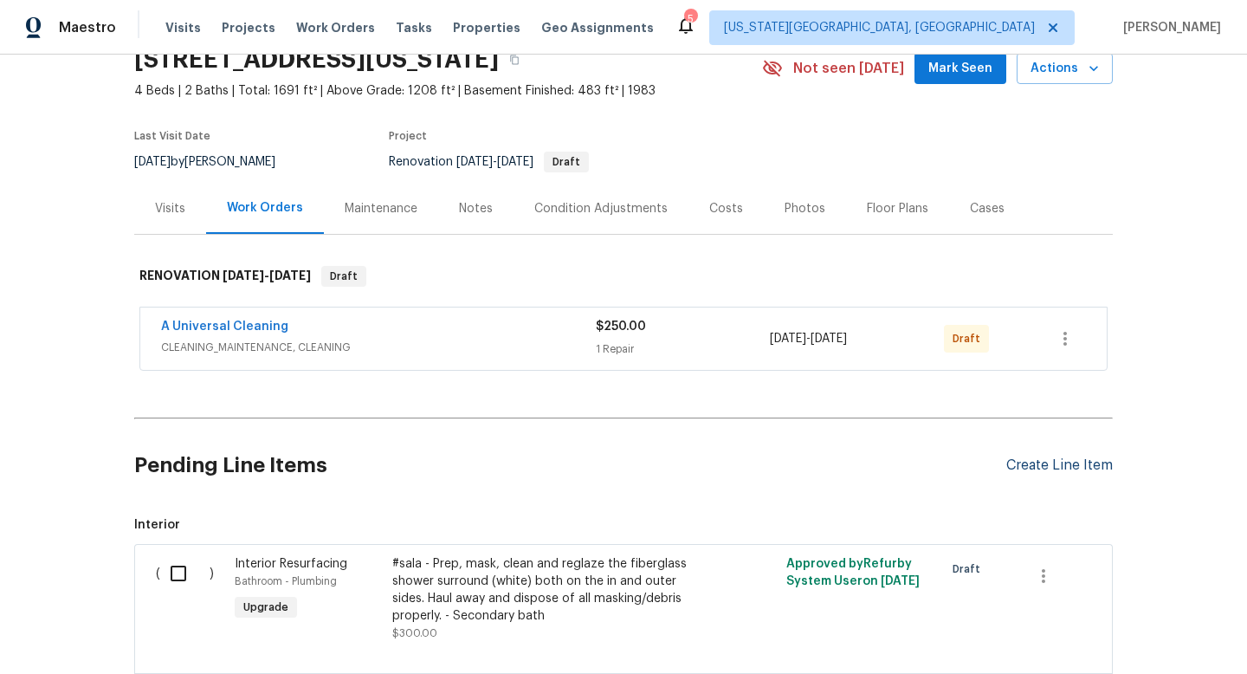
click at [1049, 470] on div "Create Line Item" at bounding box center [1059, 465] width 106 height 16
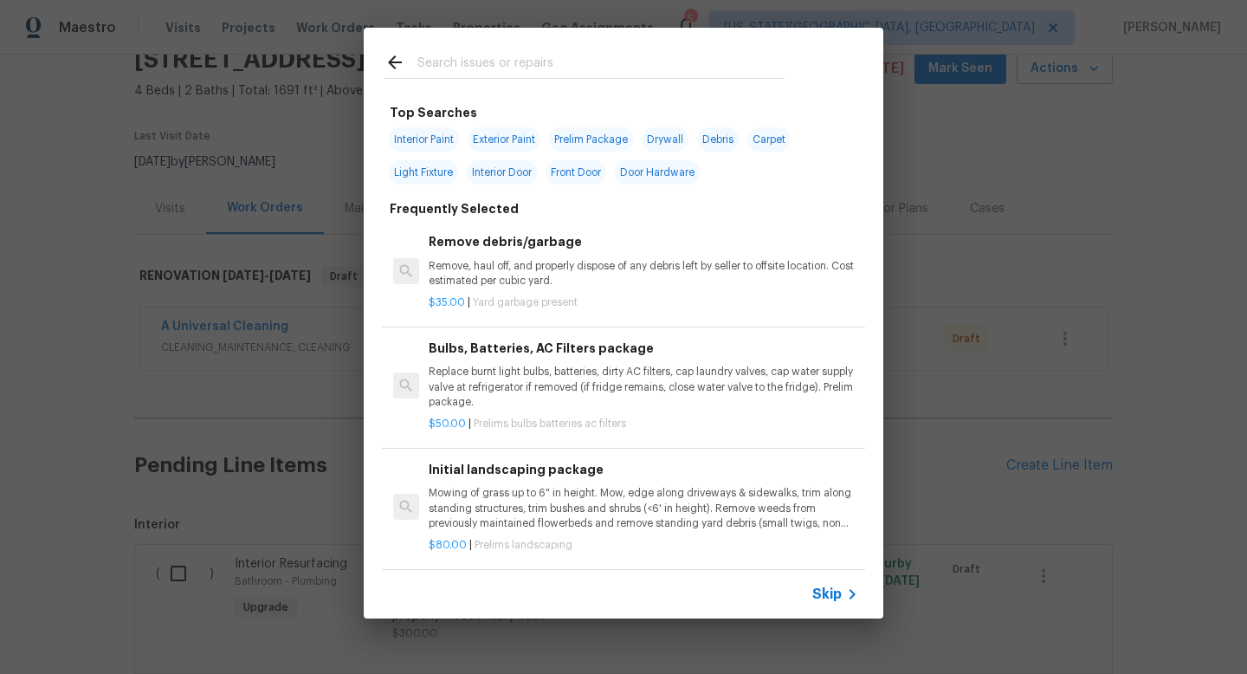
click at [474, 69] on input "text" at bounding box center [600, 65] width 367 height 26
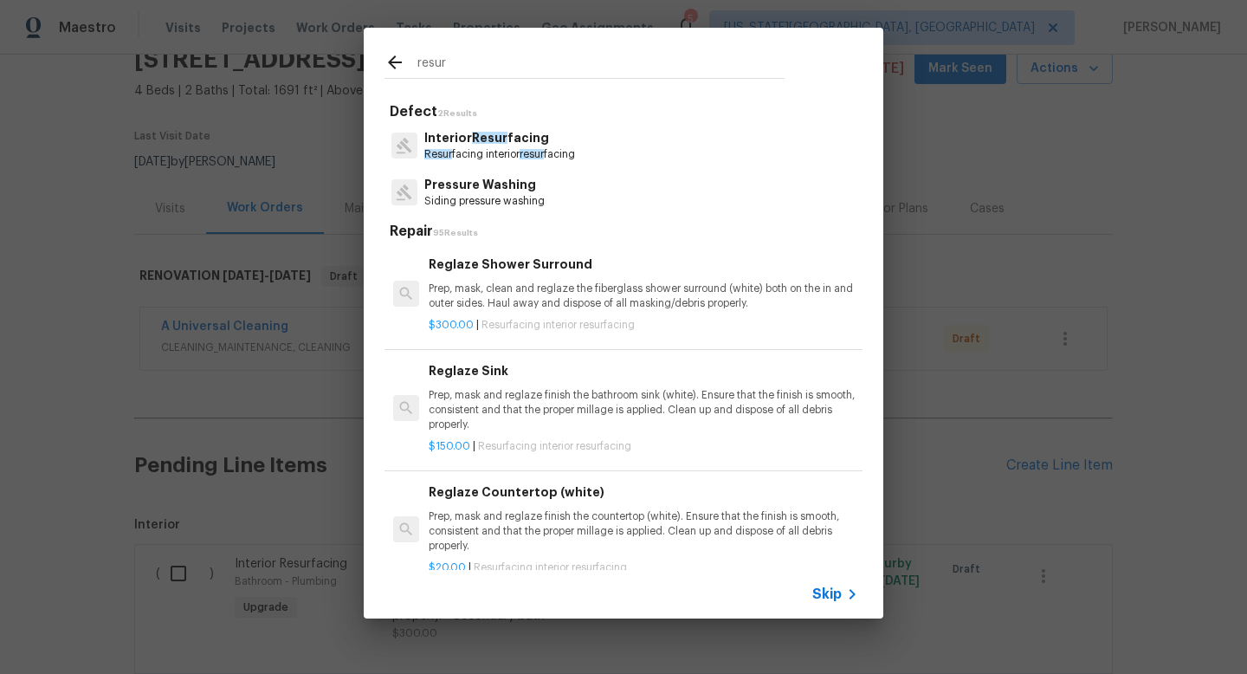
type input "resur"
click at [468, 143] on p "Interior Resur facing" at bounding box center [499, 138] width 151 height 18
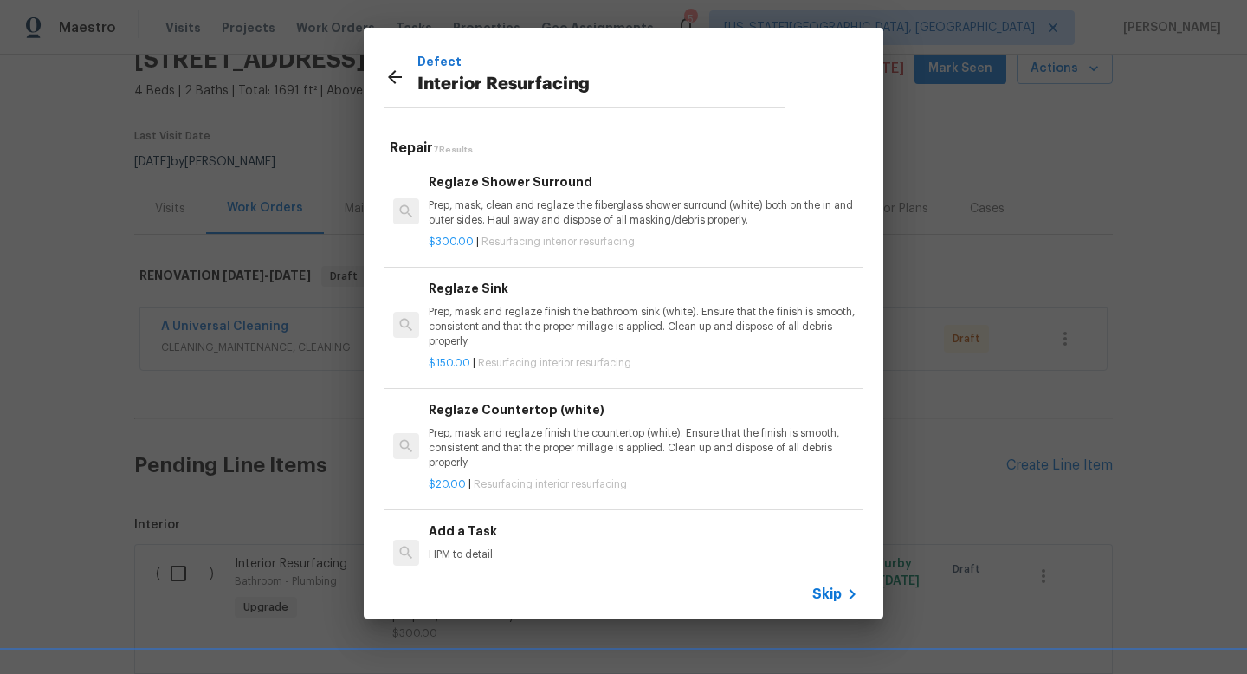
click at [539, 547] on p "HPM to detail" at bounding box center [643, 554] width 429 height 15
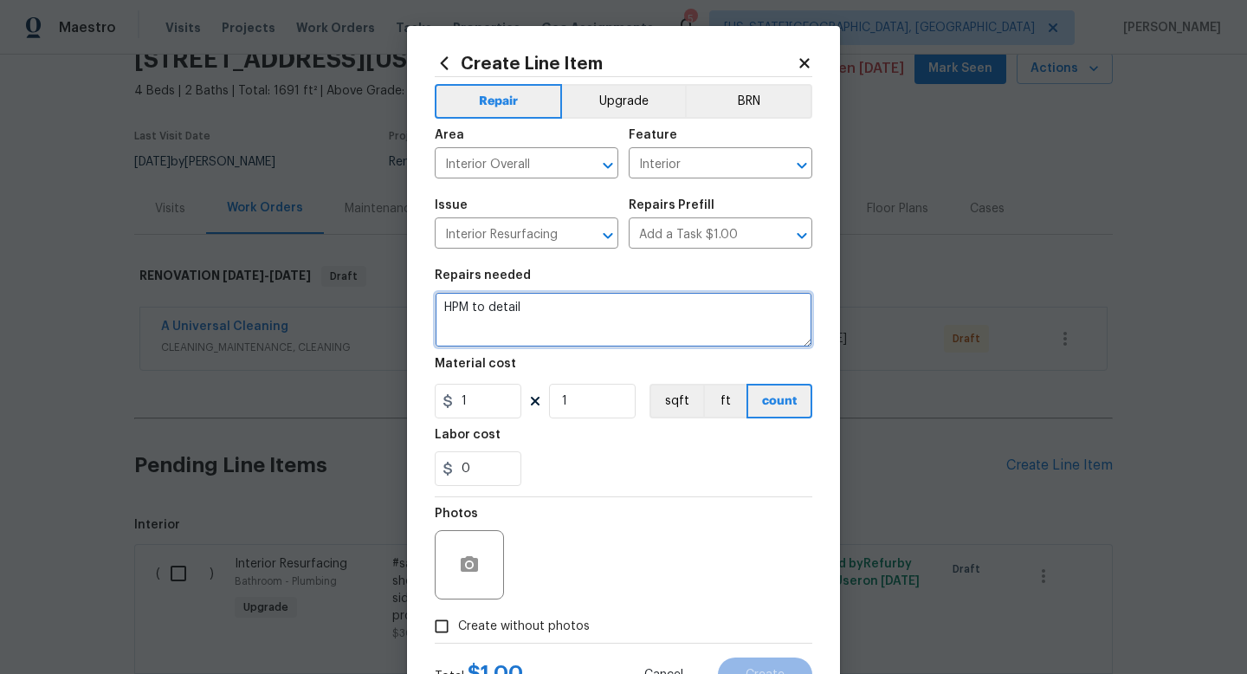
drag, startPoint x: 519, startPoint y: 315, endPoint x: 344, endPoint y: 285, distance: 178.4
click at [344, 285] on div "Create Line Item Repair Upgrade BRN Area Interior Overall ​ Feature Interior ​ …" at bounding box center [623, 337] width 1247 height 674
click at [655, 321] on textarea "Resurface upstairs hall bath tub and surround. WHITE Resurface master tub and s…" at bounding box center [623, 319] width 377 height 55
type textarea "Resurface upstairs hall bath tub and surround. WHITE Resurface master tub and s…"
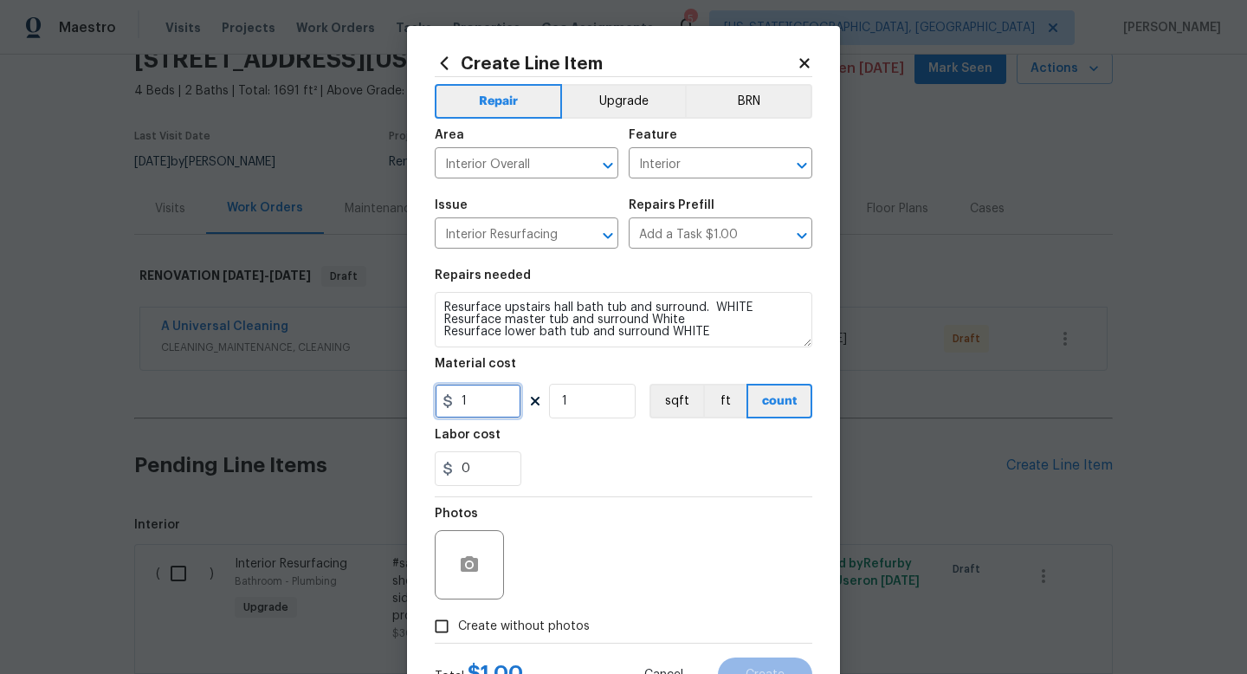
click at [486, 417] on input "1" at bounding box center [478, 401] width 87 height 35
type input "375"
click at [588, 410] on input "1" at bounding box center [592, 401] width 87 height 35
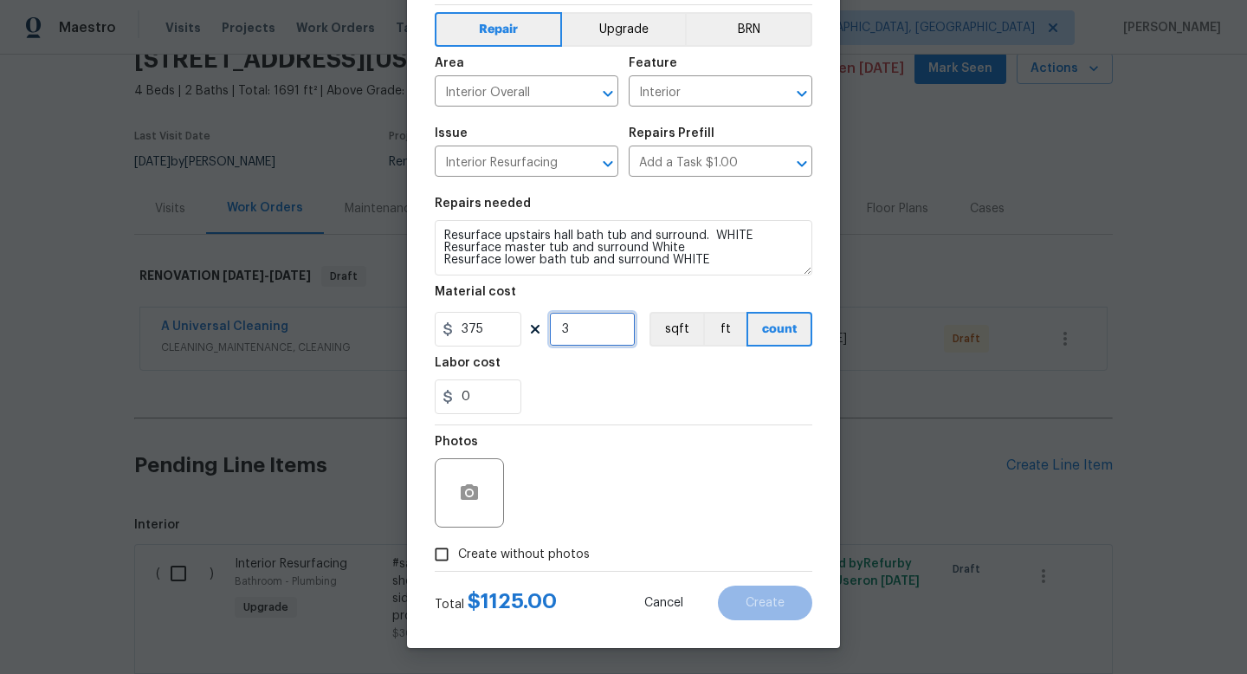
type input "3"
click at [507, 559] on span "Create without photos" at bounding box center [524, 554] width 132 height 18
click at [458, 559] on input "Create without photos" at bounding box center [441, 554] width 33 height 33
checkbox input "true"
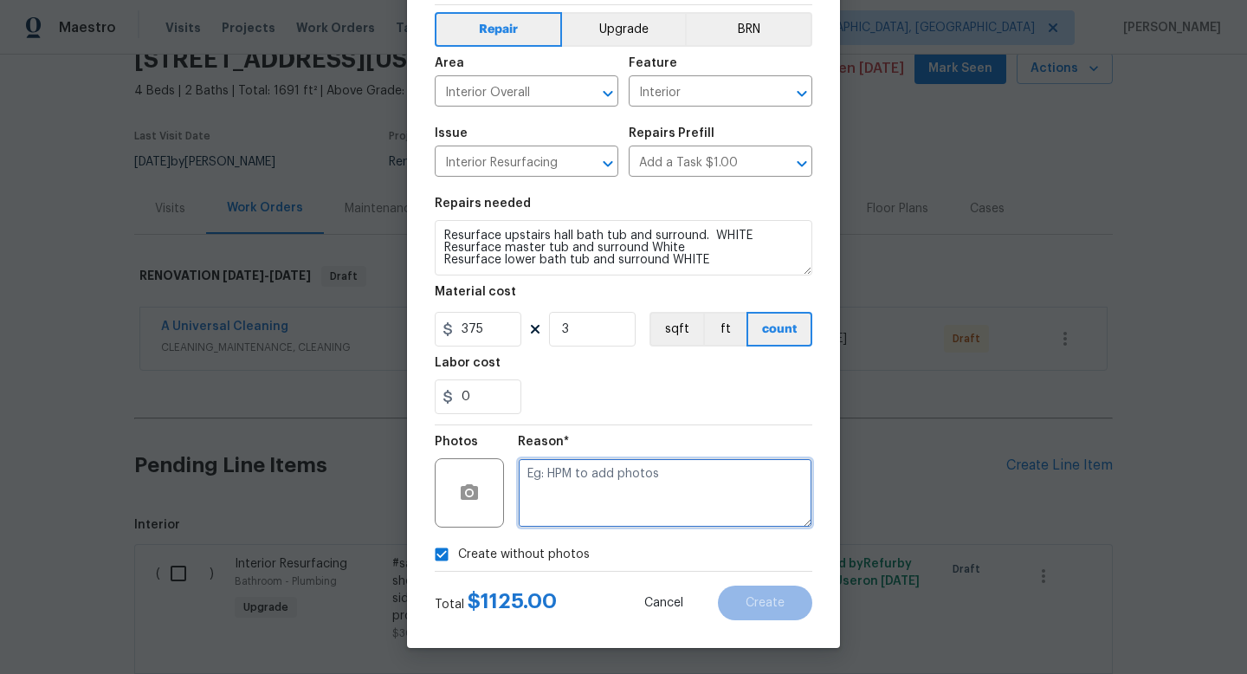
click at [540, 506] on textarea at bounding box center [665, 492] width 294 height 69
type textarea "na"
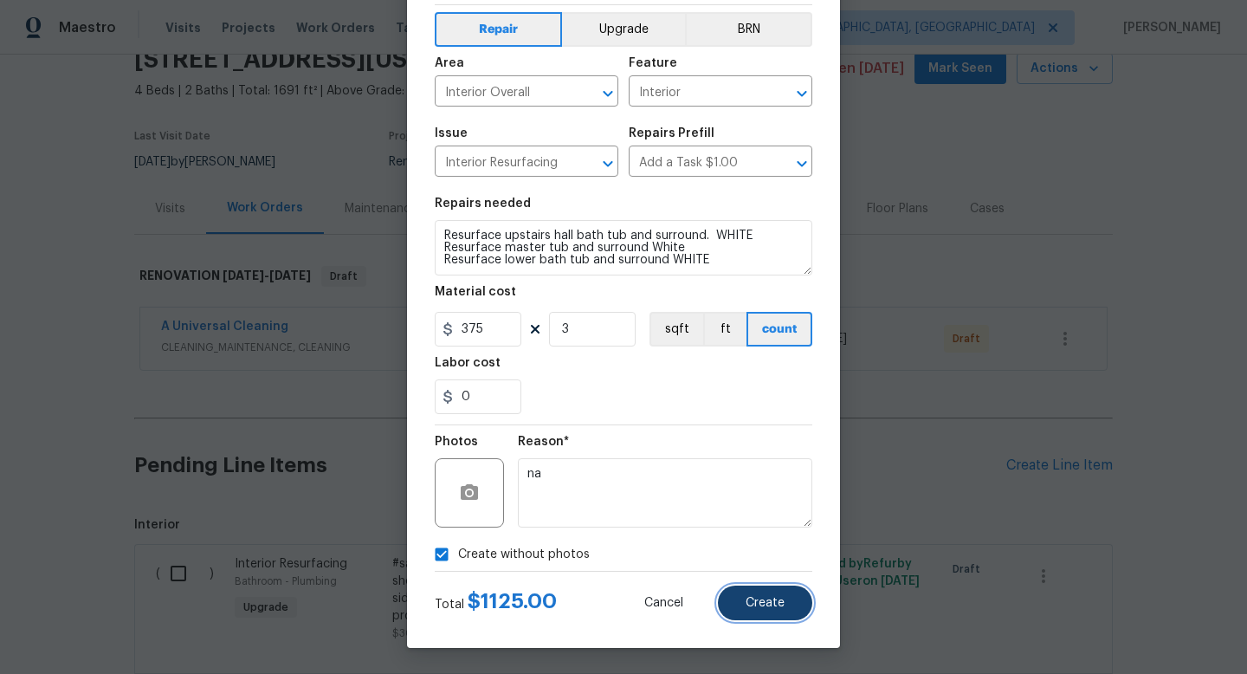
click at [764, 603] on span "Create" at bounding box center [764, 603] width 39 height 13
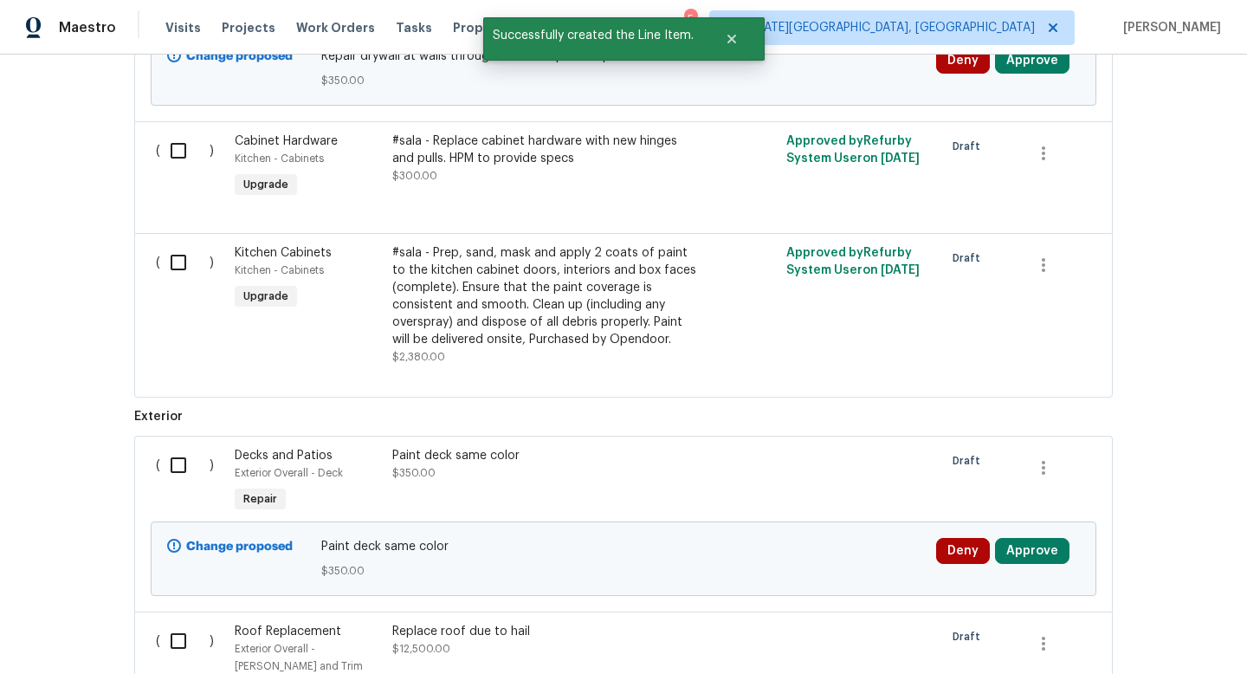
scroll to position [4430, 0]
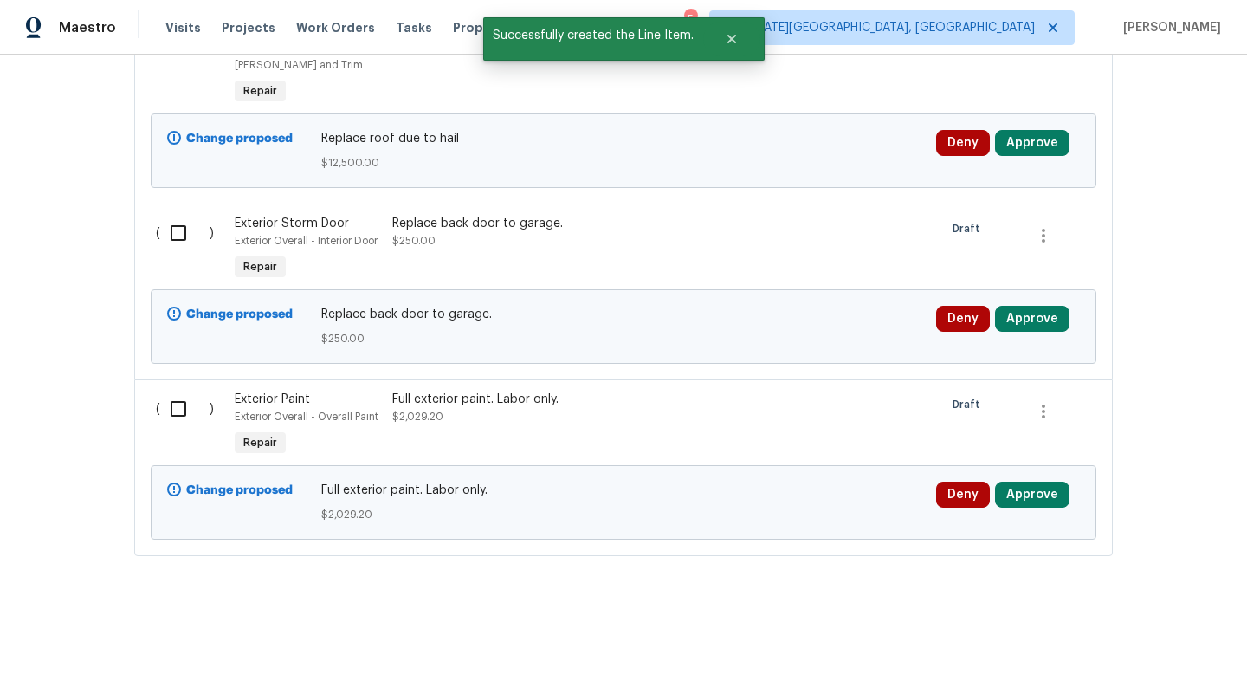
click at [181, 403] on input "checkbox" at bounding box center [184, 408] width 49 height 36
checkbox input "true"
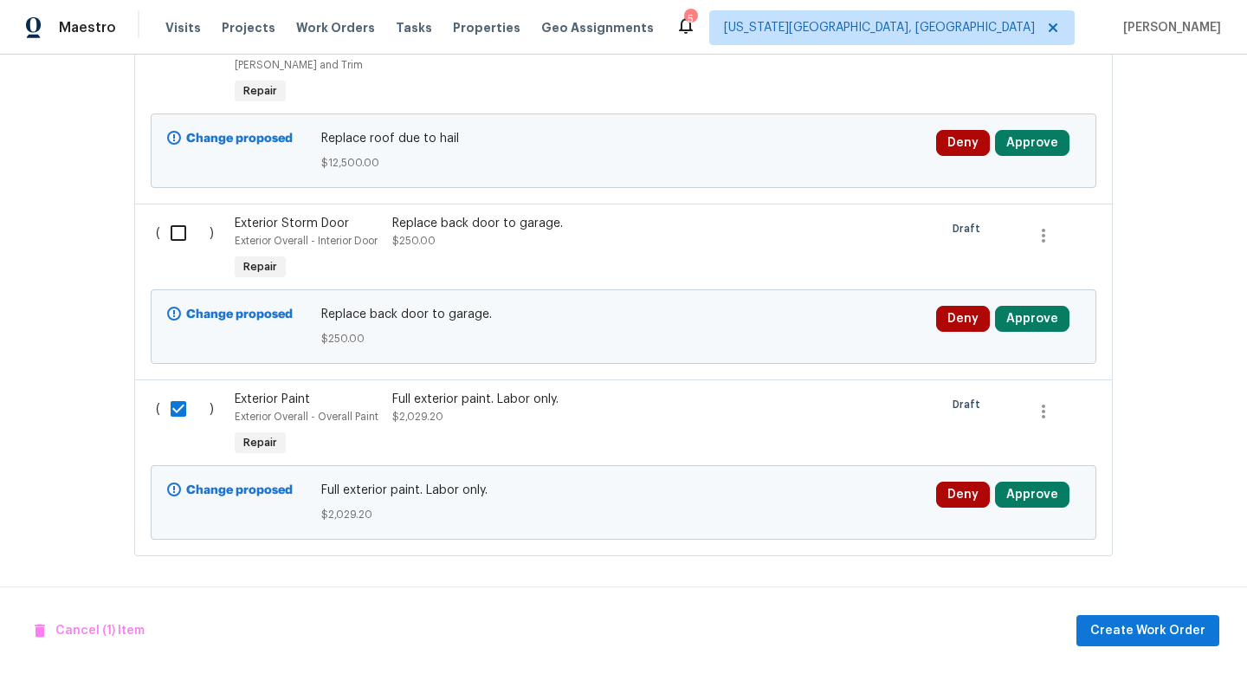
click at [181, 235] on input "checkbox" at bounding box center [184, 233] width 49 height 36
checkbox input "true"
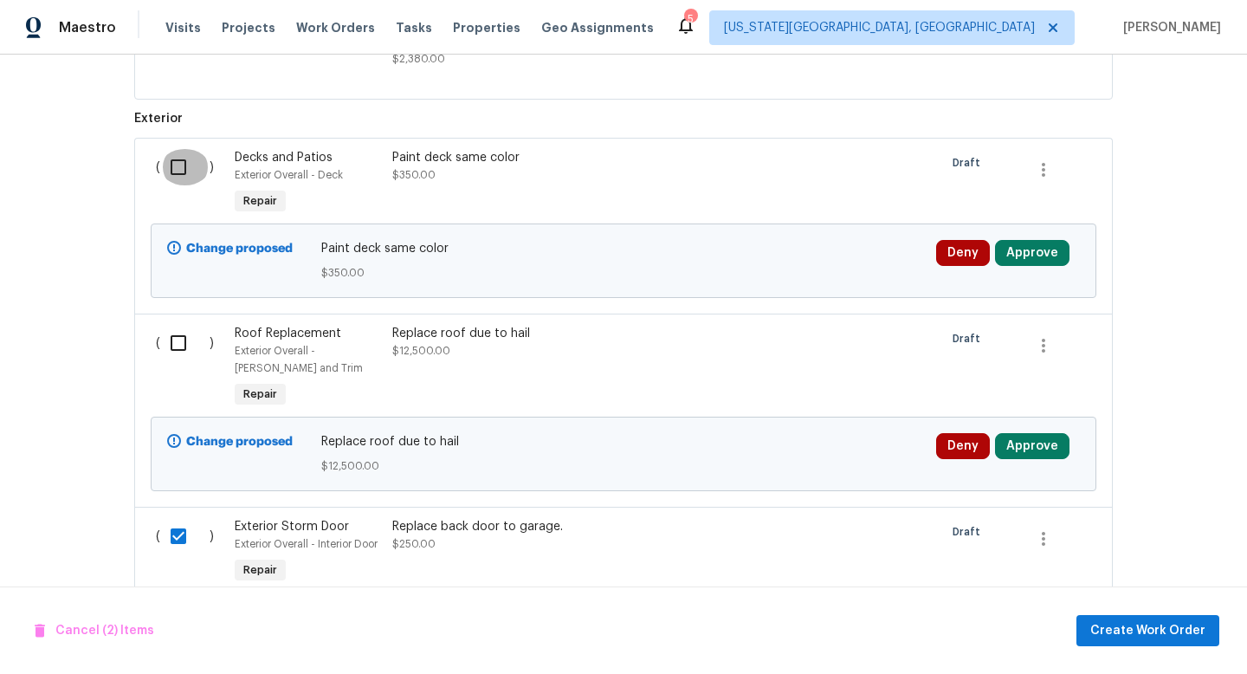
click at [178, 180] on input "checkbox" at bounding box center [184, 167] width 49 height 36
checkbox input "true"
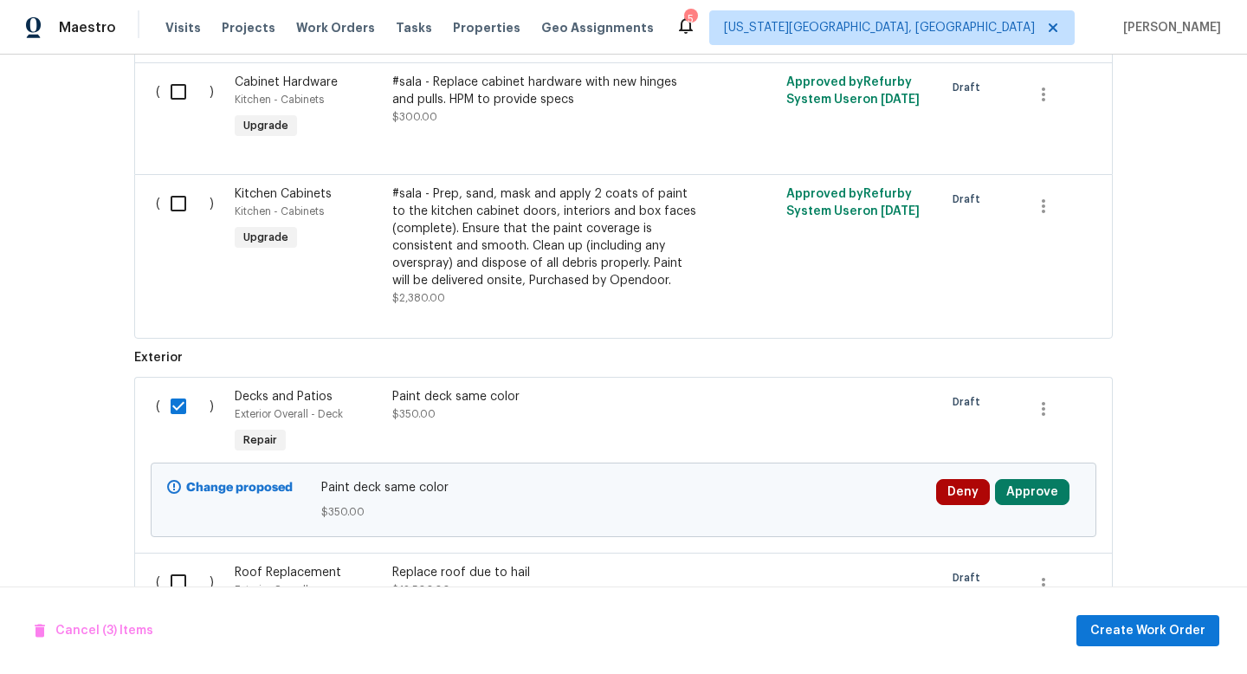
scroll to position [3876, 0]
click at [177, 223] on input "checkbox" at bounding box center [184, 205] width 49 height 36
checkbox input "true"
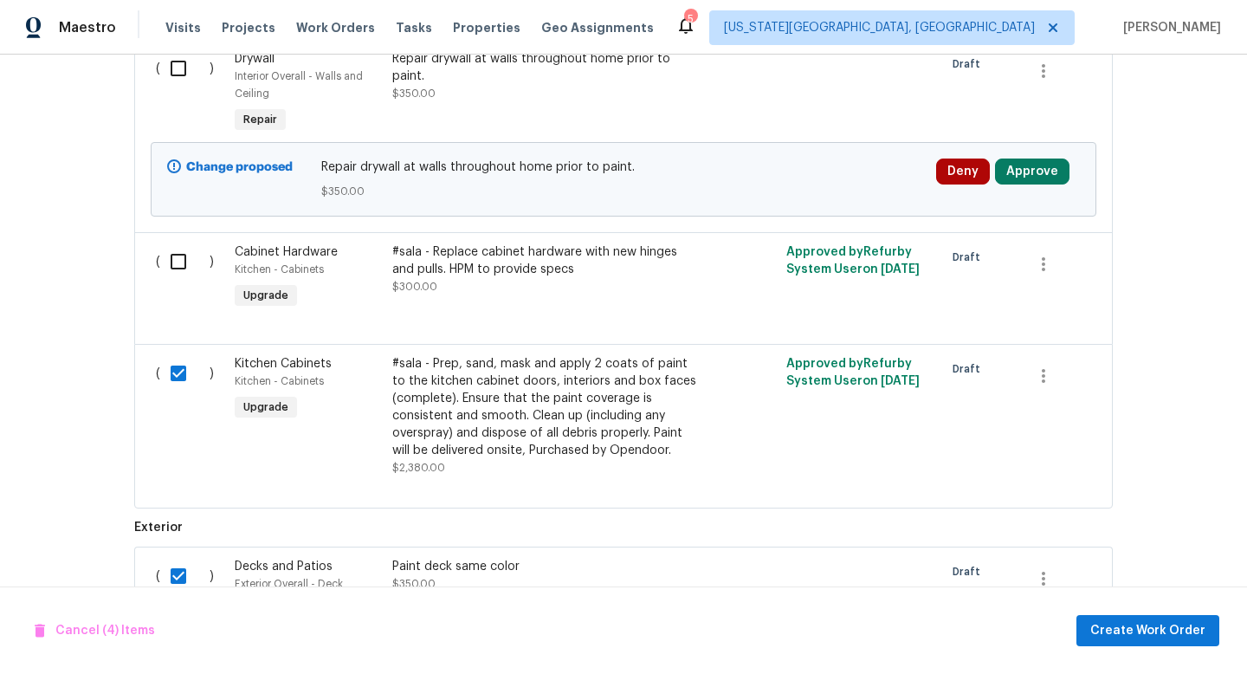
scroll to position [3706, 0]
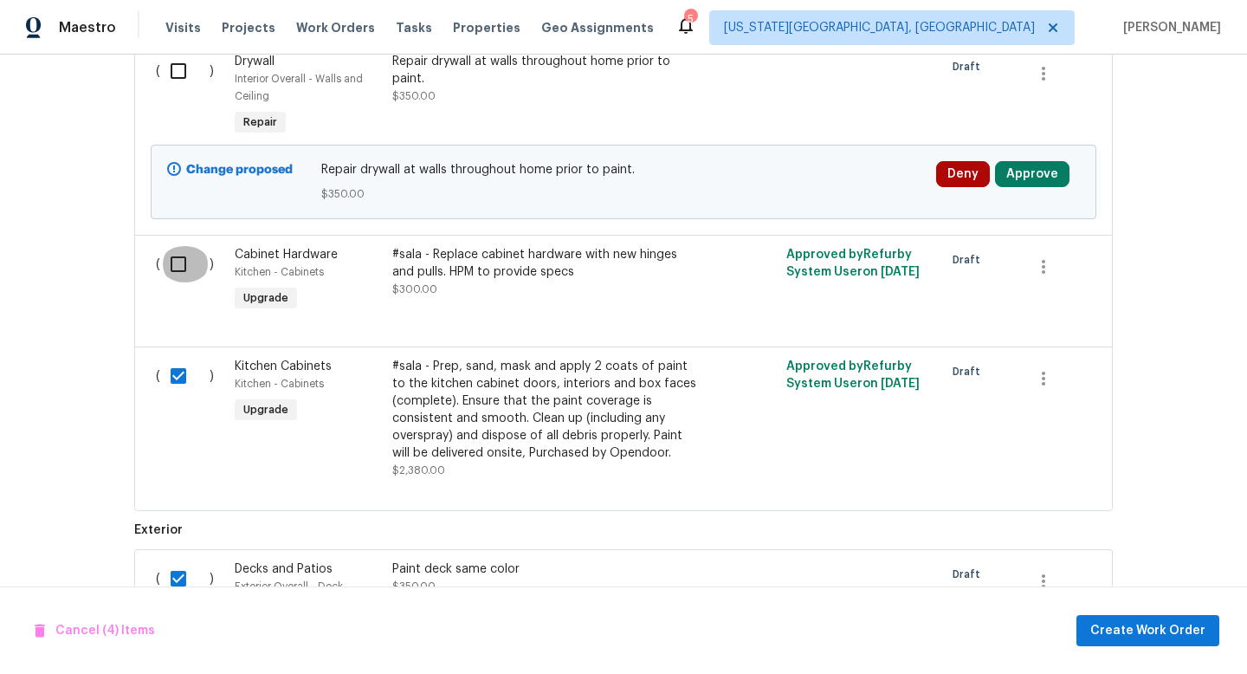
click at [175, 280] on input "checkbox" at bounding box center [184, 264] width 49 height 36
checkbox input "true"
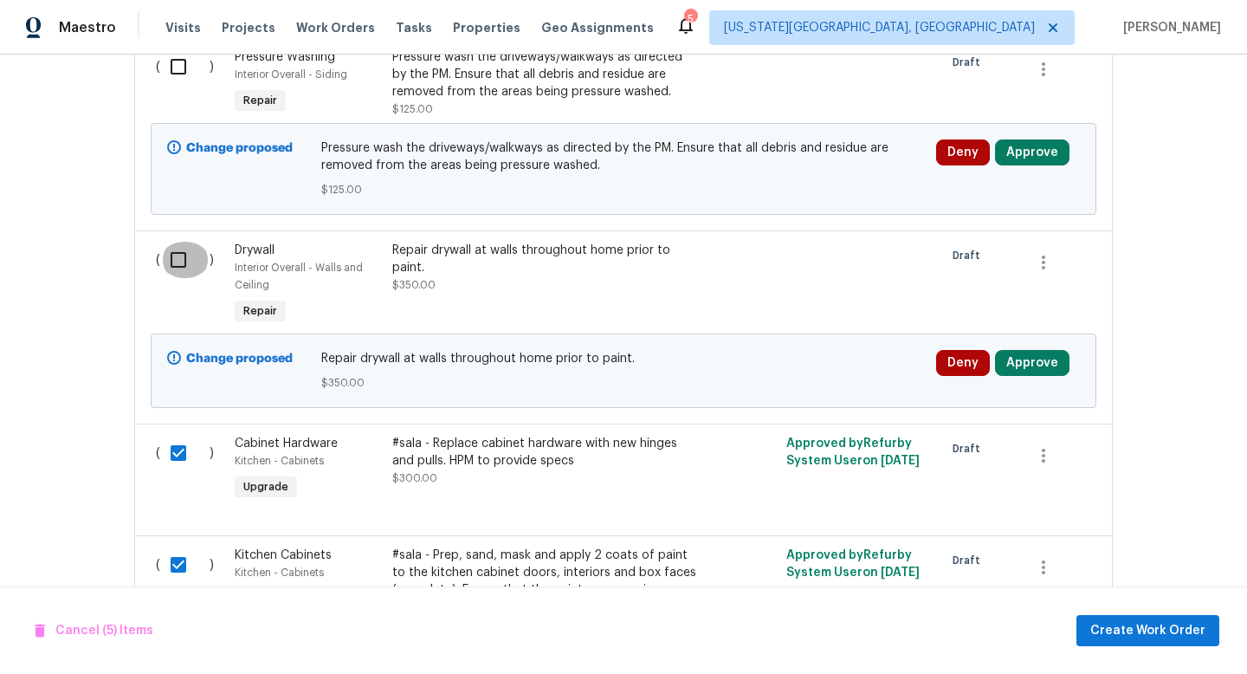
click at [175, 278] on input "checkbox" at bounding box center [184, 260] width 49 height 36
checkbox input "true"
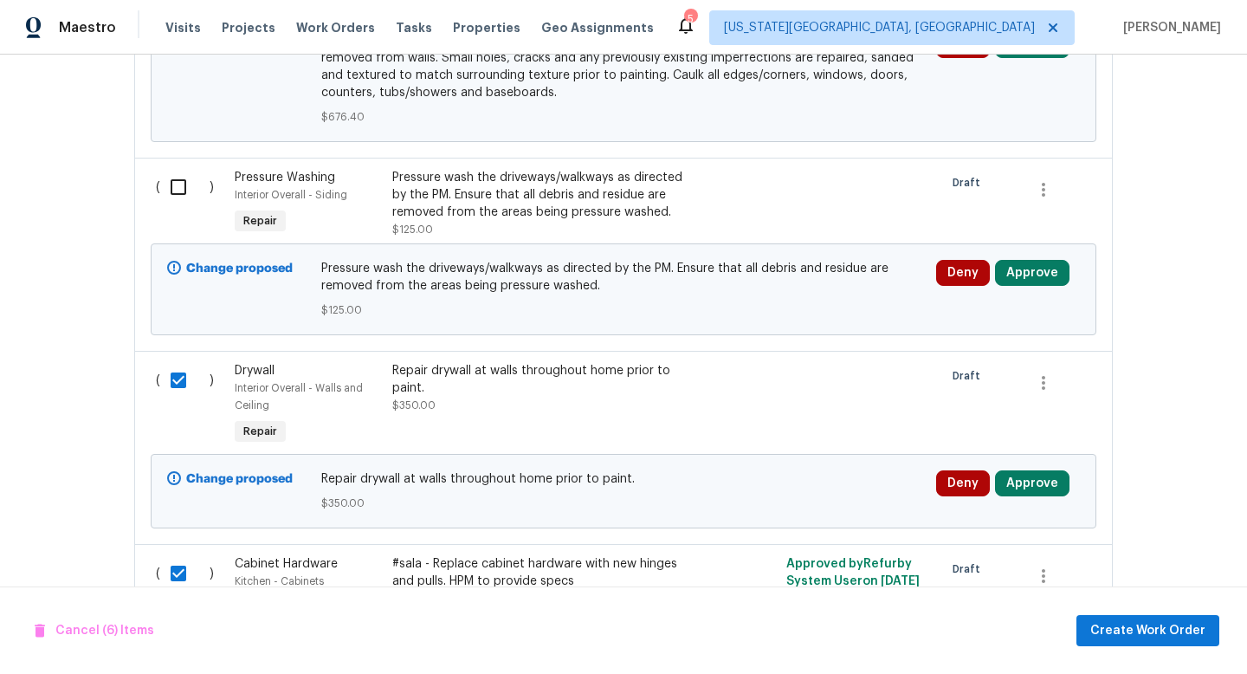
scroll to position [3388, 0]
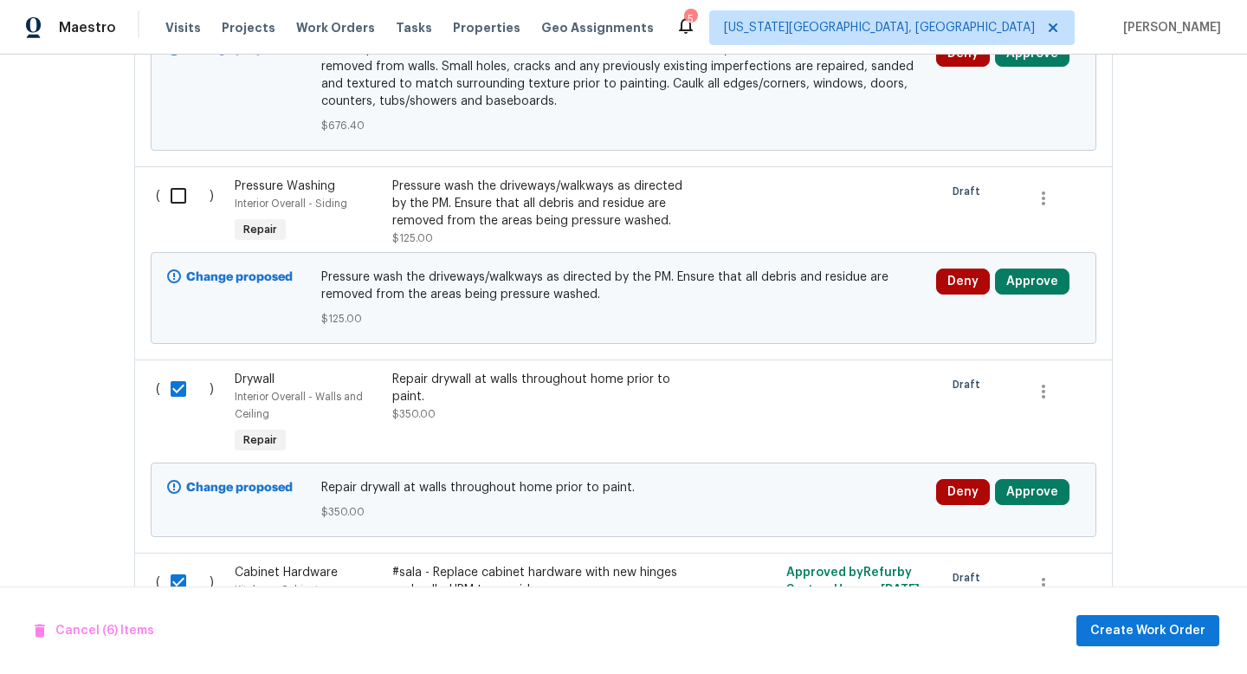
click at [177, 214] on input "checkbox" at bounding box center [184, 195] width 49 height 36
checkbox input "true"
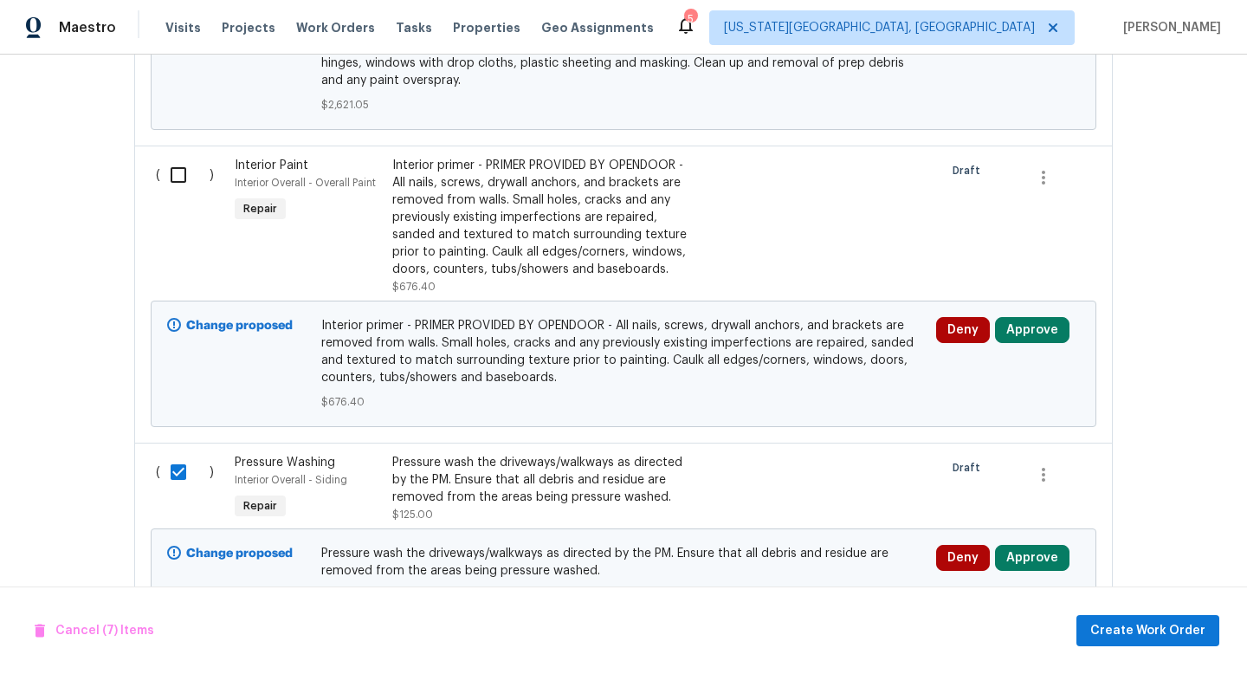
scroll to position [3101, 0]
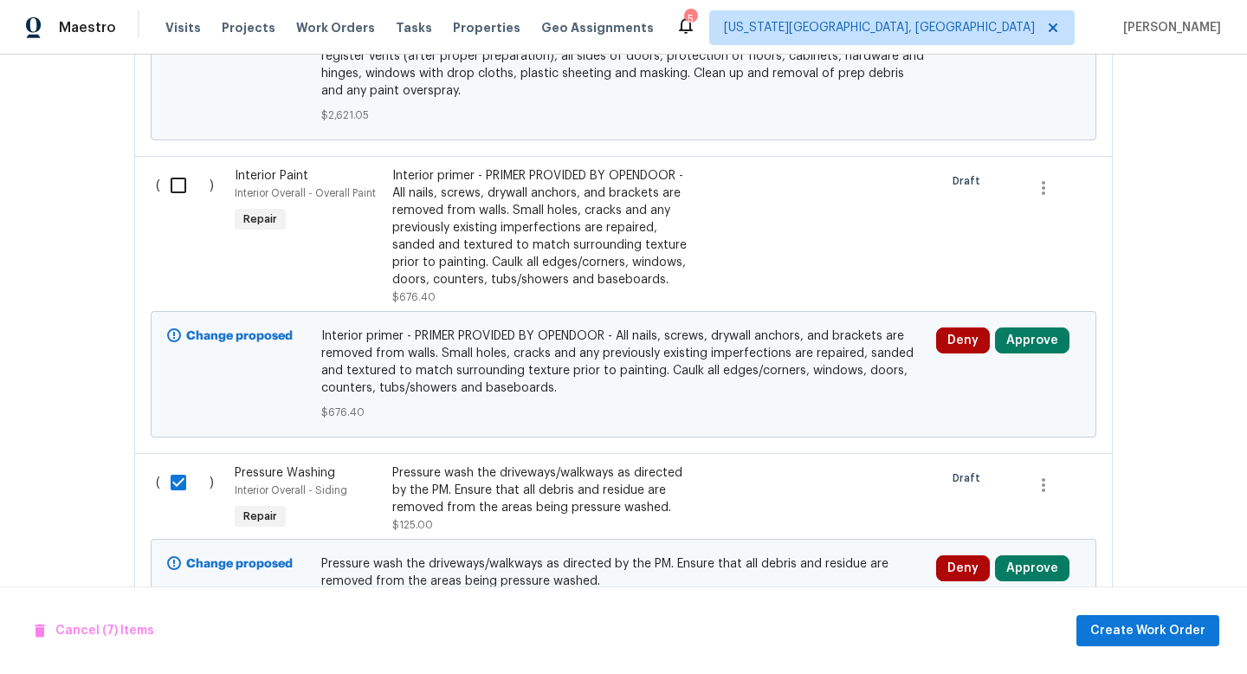
click at [178, 195] on input "checkbox" at bounding box center [184, 185] width 49 height 36
checkbox input "true"
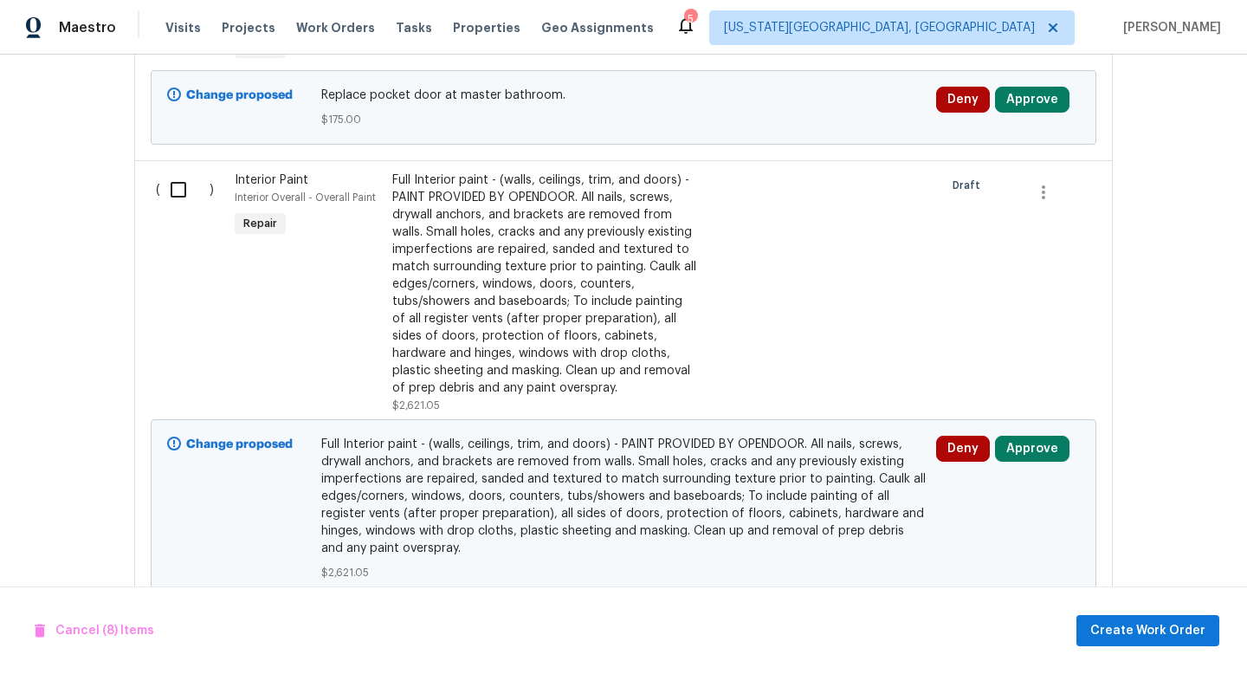
click at [178, 195] on input "checkbox" at bounding box center [184, 189] width 49 height 36
checkbox input "true"
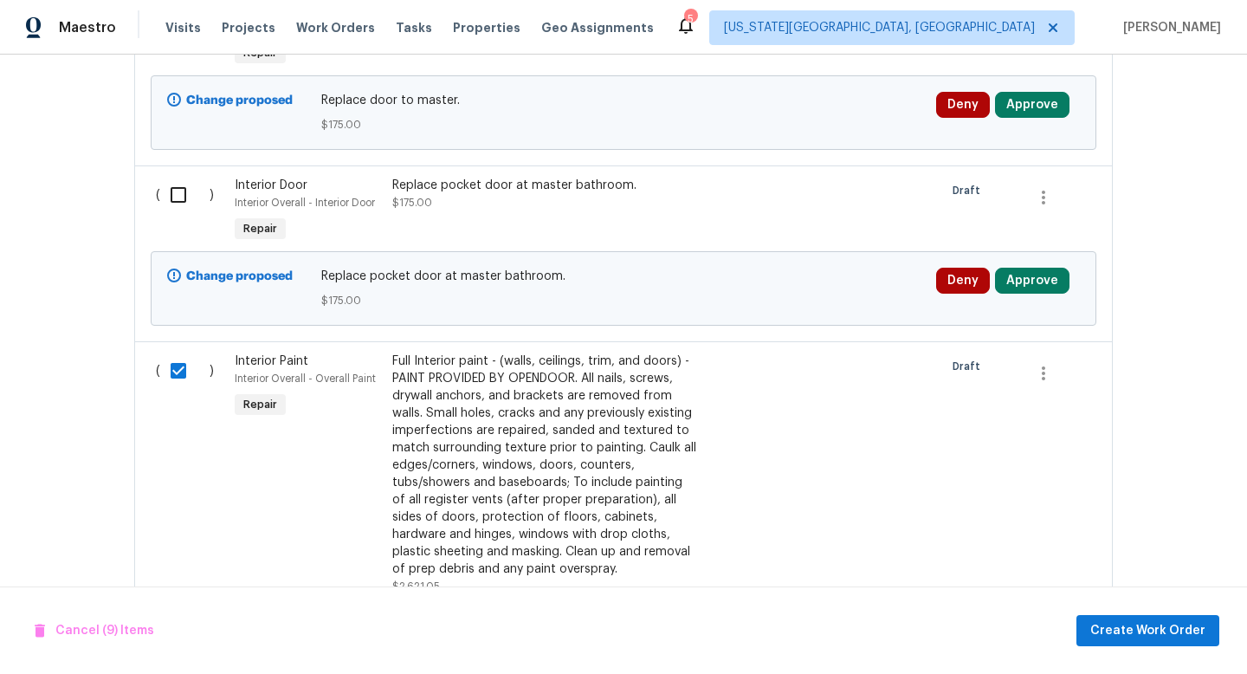
scroll to position [2455, 0]
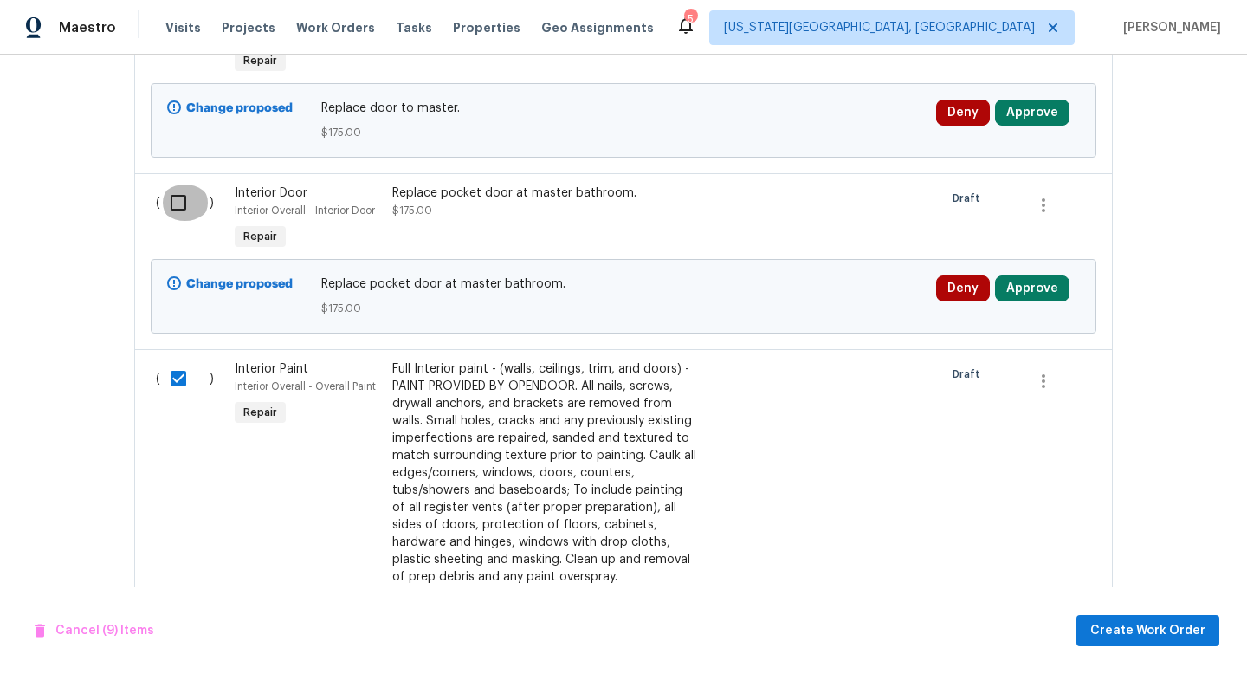
click at [182, 209] on input "checkbox" at bounding box center [184, 202] width 49 height 36
checkbox input "true"
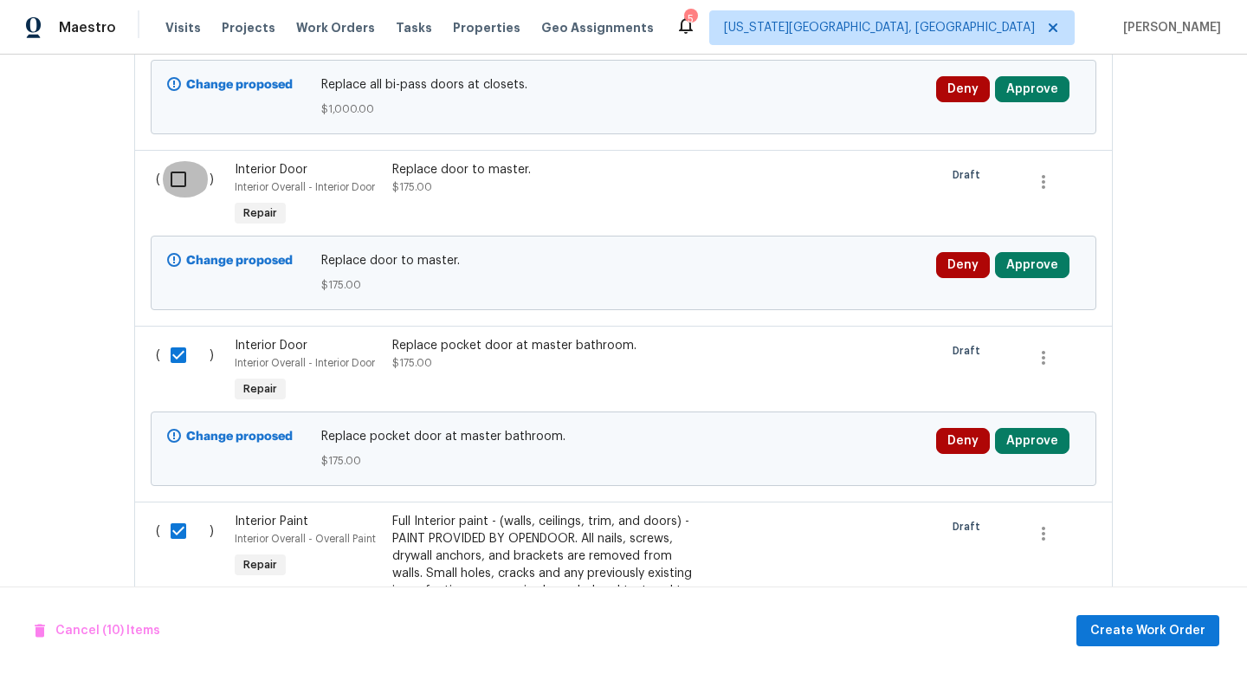
click at [180, 189] on input "checkbox" at bounding box center [184, 179] width 49 height 36
checkbox input "true"
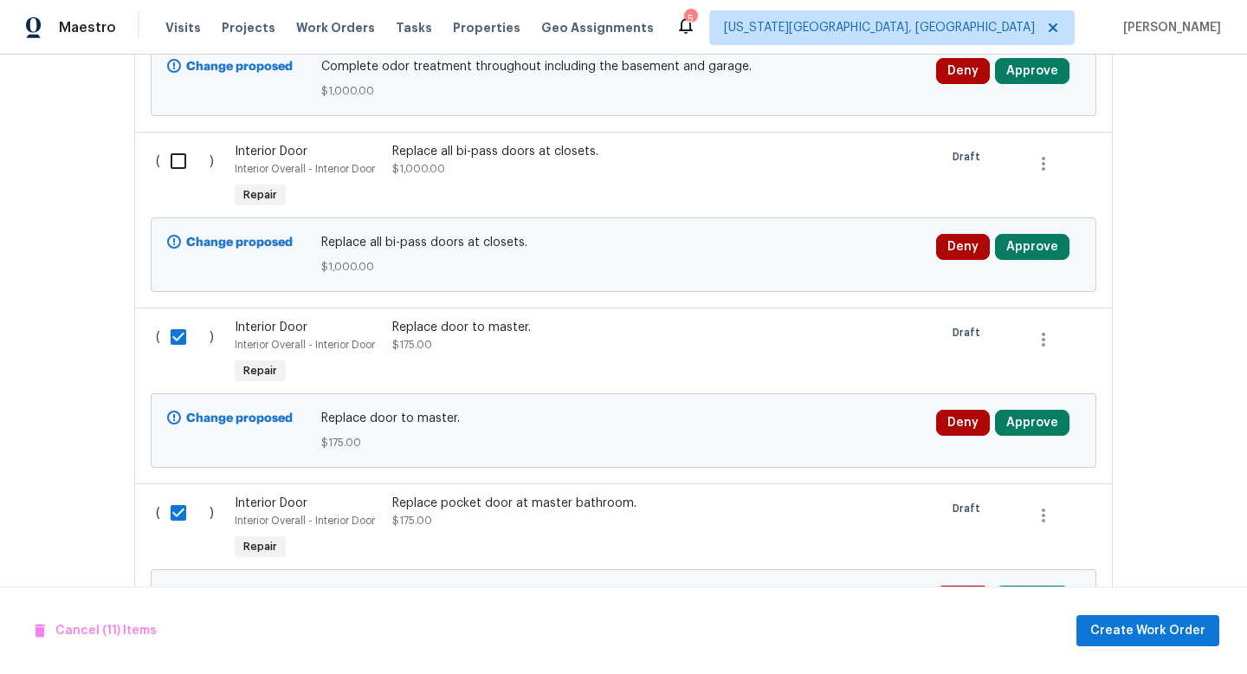
scroll to position [2145, 0]
click at [180, 172] on input "checkbox" at bounding box center [184, 162] width 49 height 36
checkbox input "true"
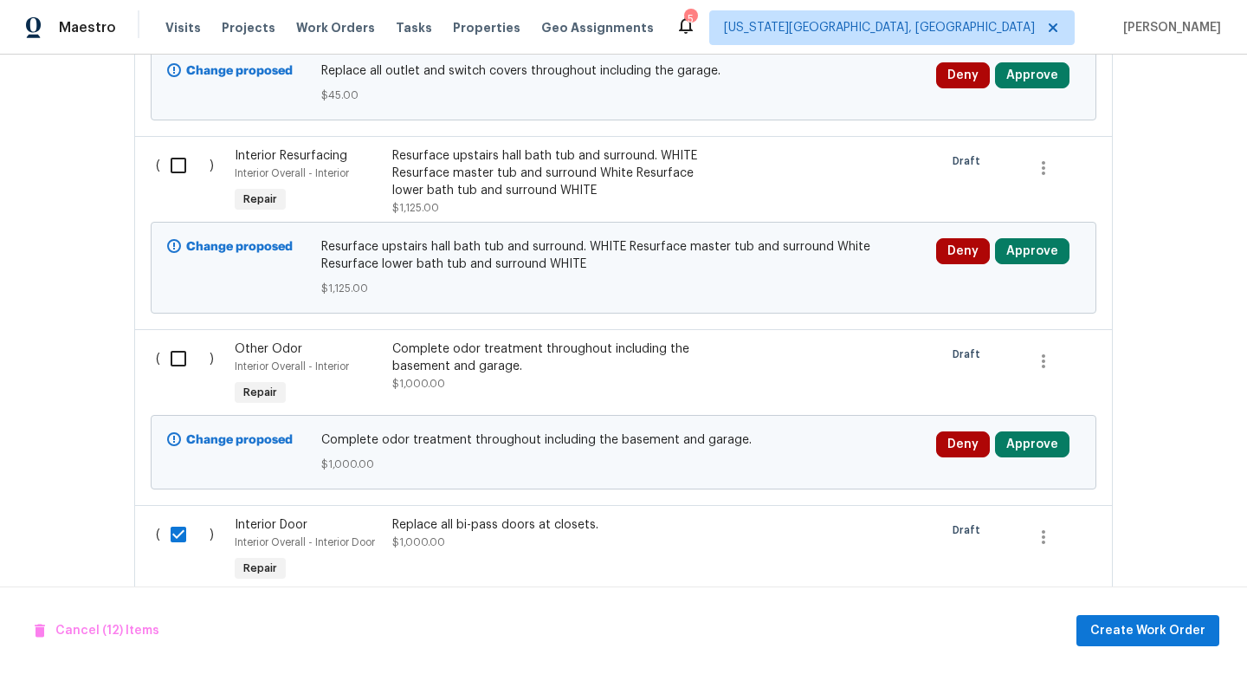
scroll to position [1773, 0]
click at [176, 181] on input "checkbox" at bounding box center [184, 164] width 49 height 36
checkbox input "false"
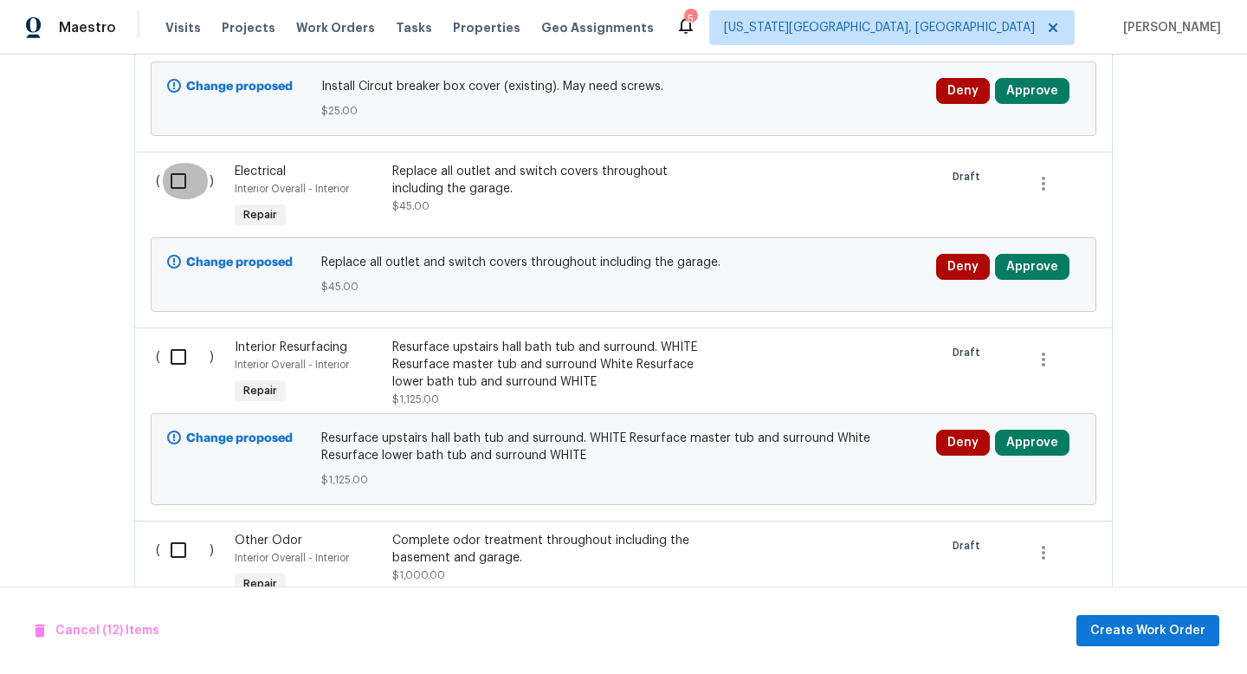
click at [176, 181] on input "checkbox" at bounding box center [184, 181] width 49 height 36
checkbox input "true"
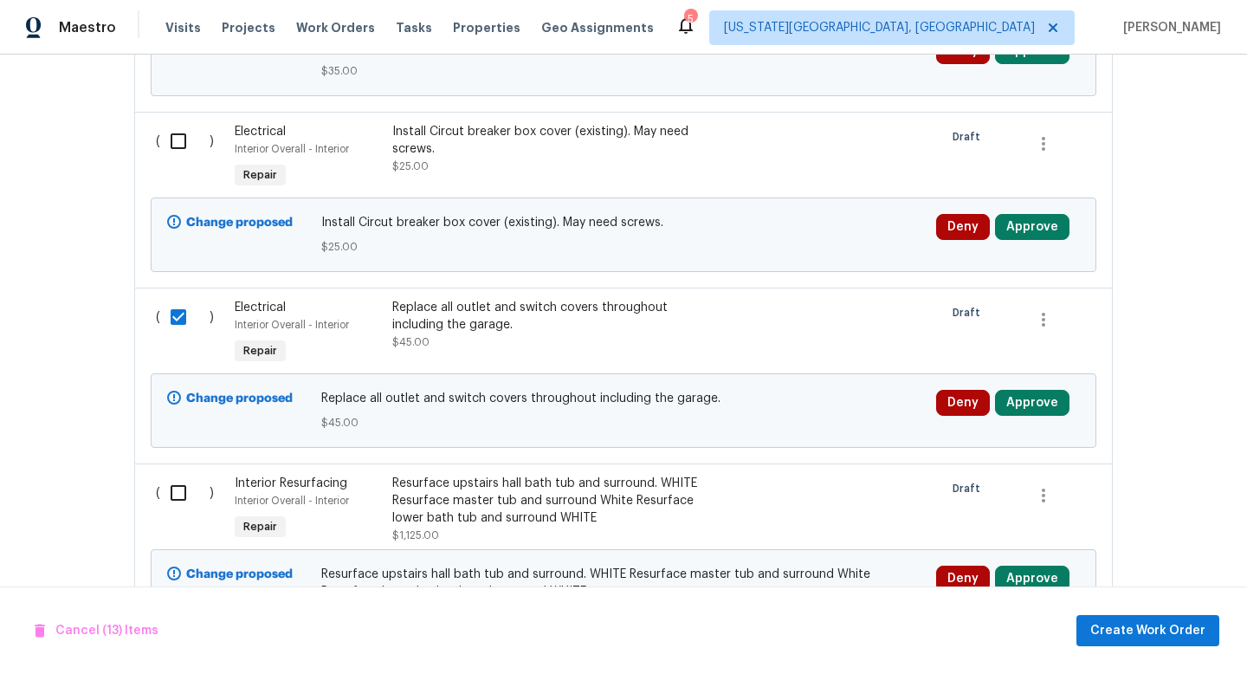
scroll to position [1377, 0]
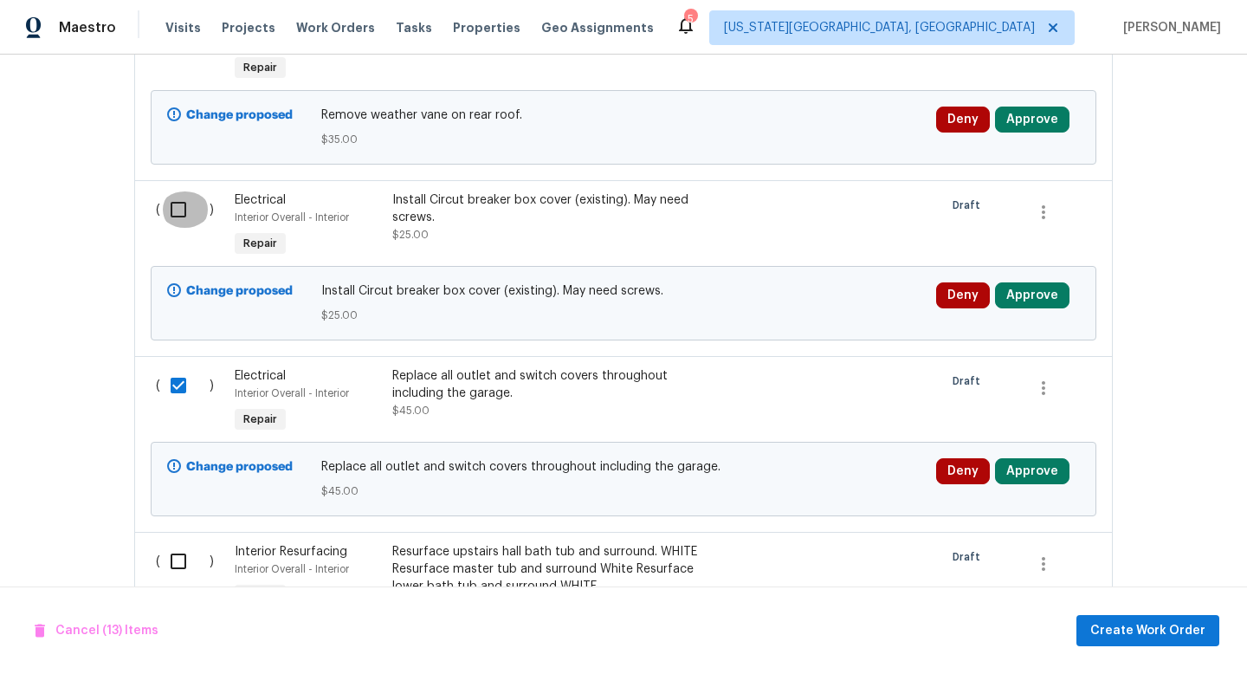
click at [177, 220] on input "checkbox" at bounding box center [184, 209] width 49 height 36
checkbox input "true"
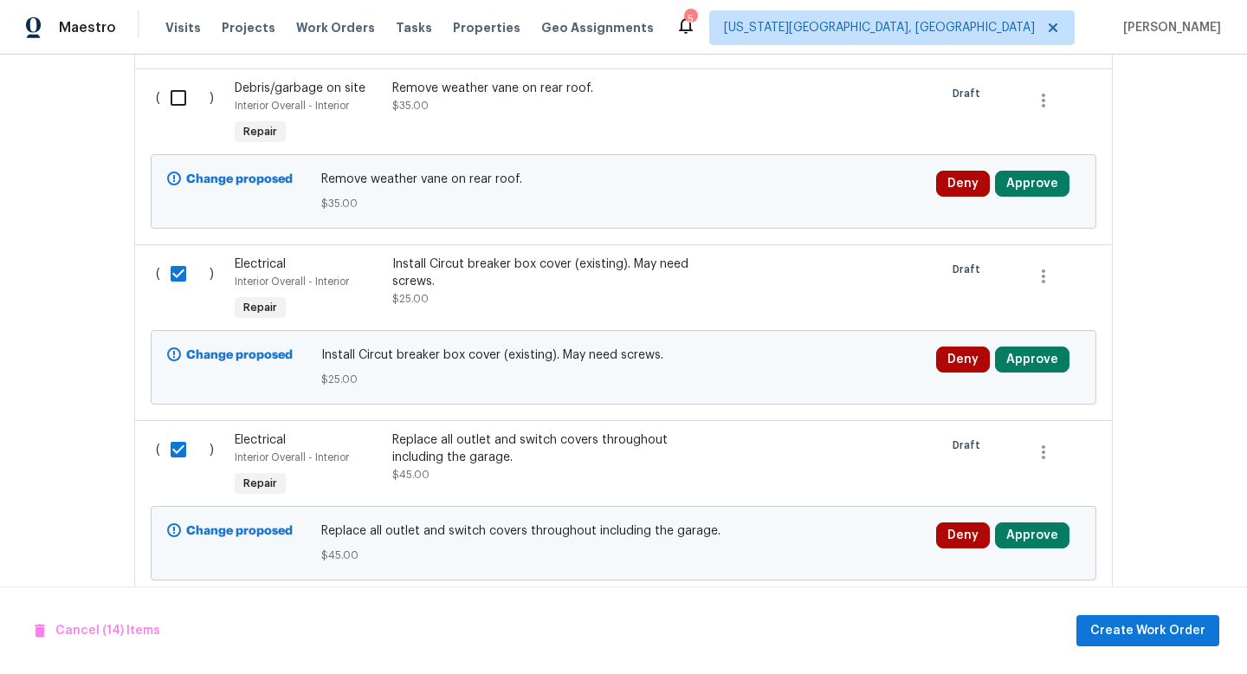
scroll to position [1171, 0]
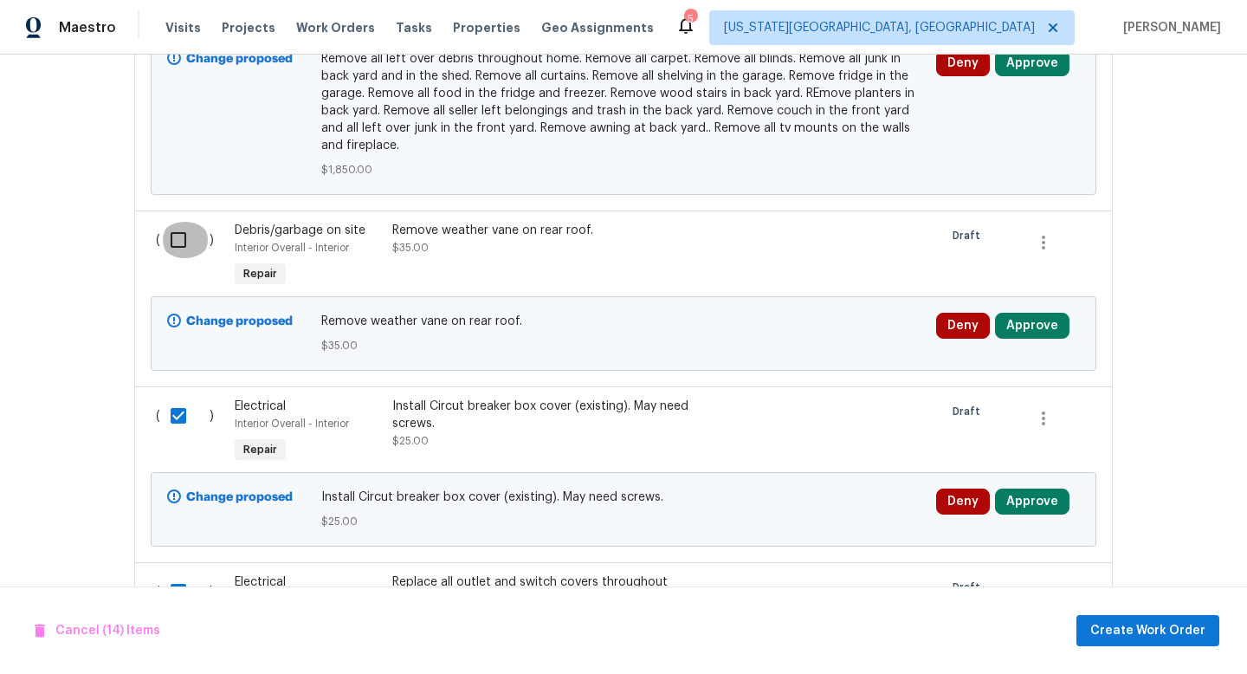
click at [176, 250] on input "checkbox" at bounding box center [184, 240] width 49 height 36
checkbox input "true"
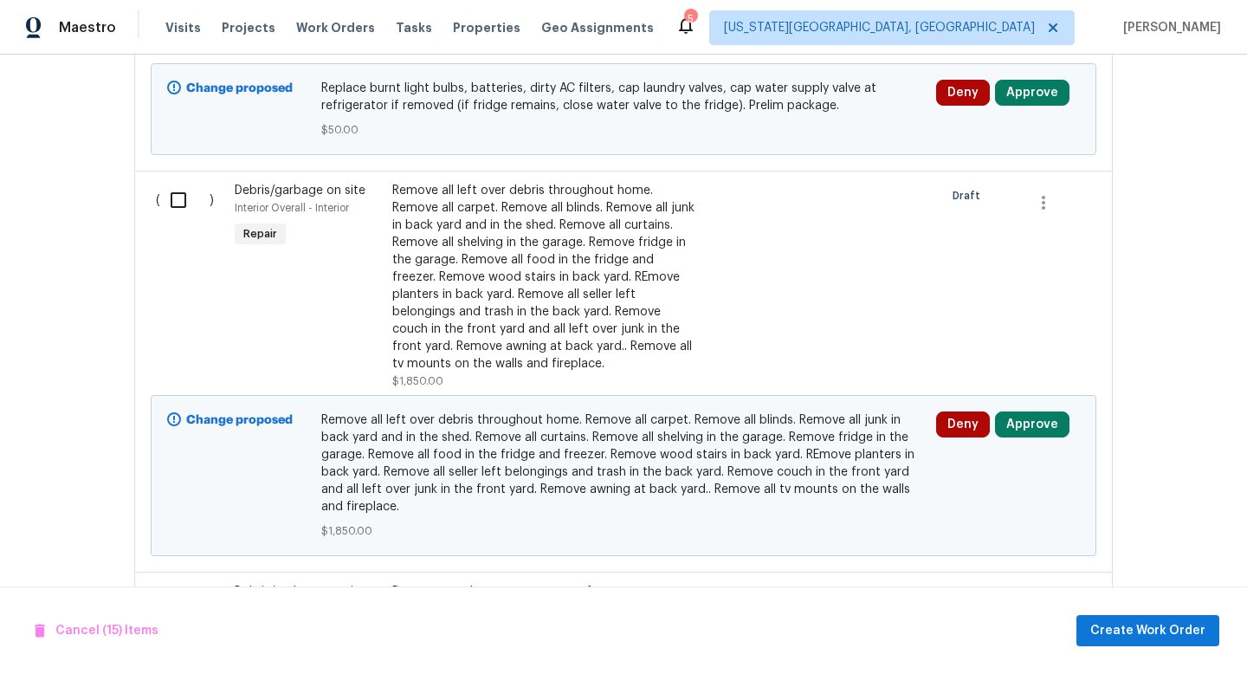
scroll to position [806, 0]
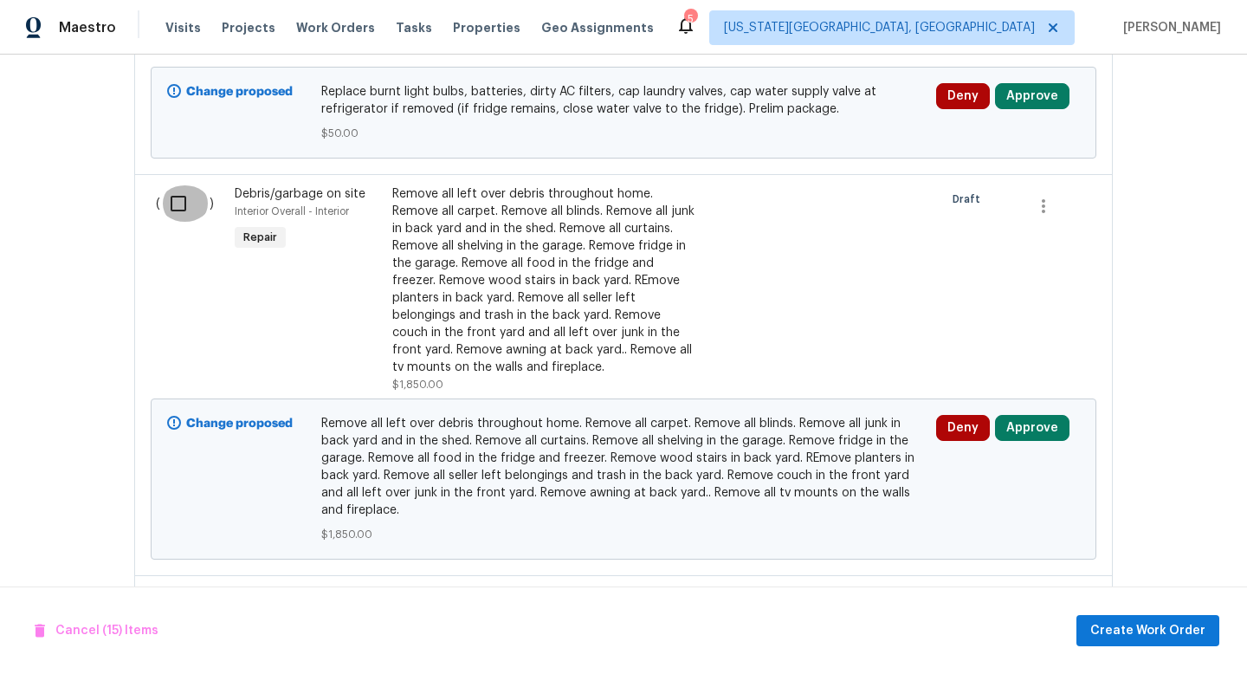
click at [177, 216] on input "checkbox" at bounding box center [184, 203] width 49 height 36
checkbox input "true"
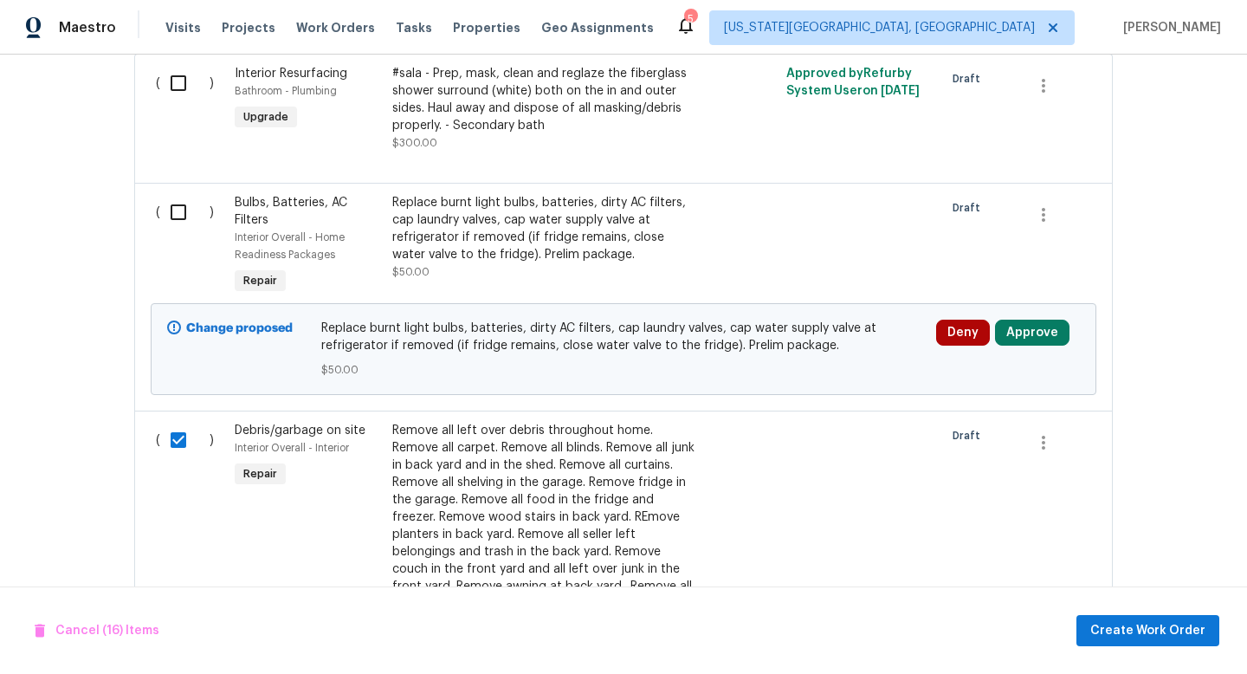
scroll to position [568, 0]
click at [180, 209] on input "checkbox" at bounding box center [184, 214] width 49 height 36
checkbox input "true"
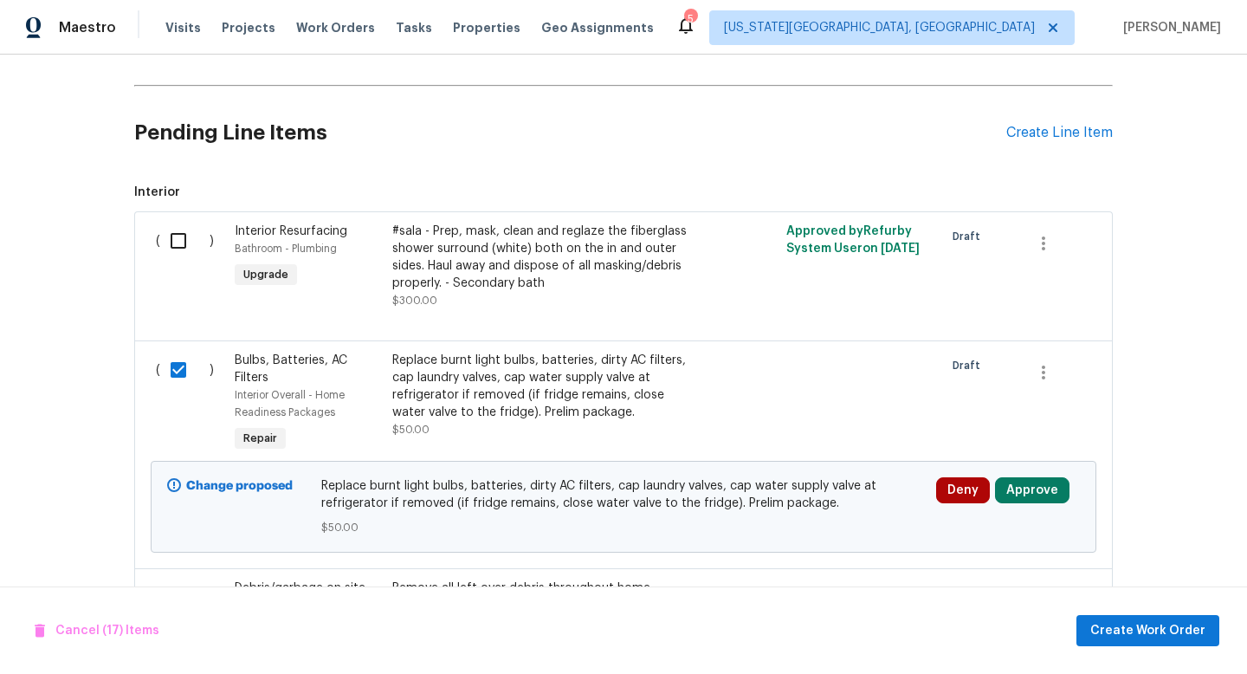
scroll to position [380, 0]
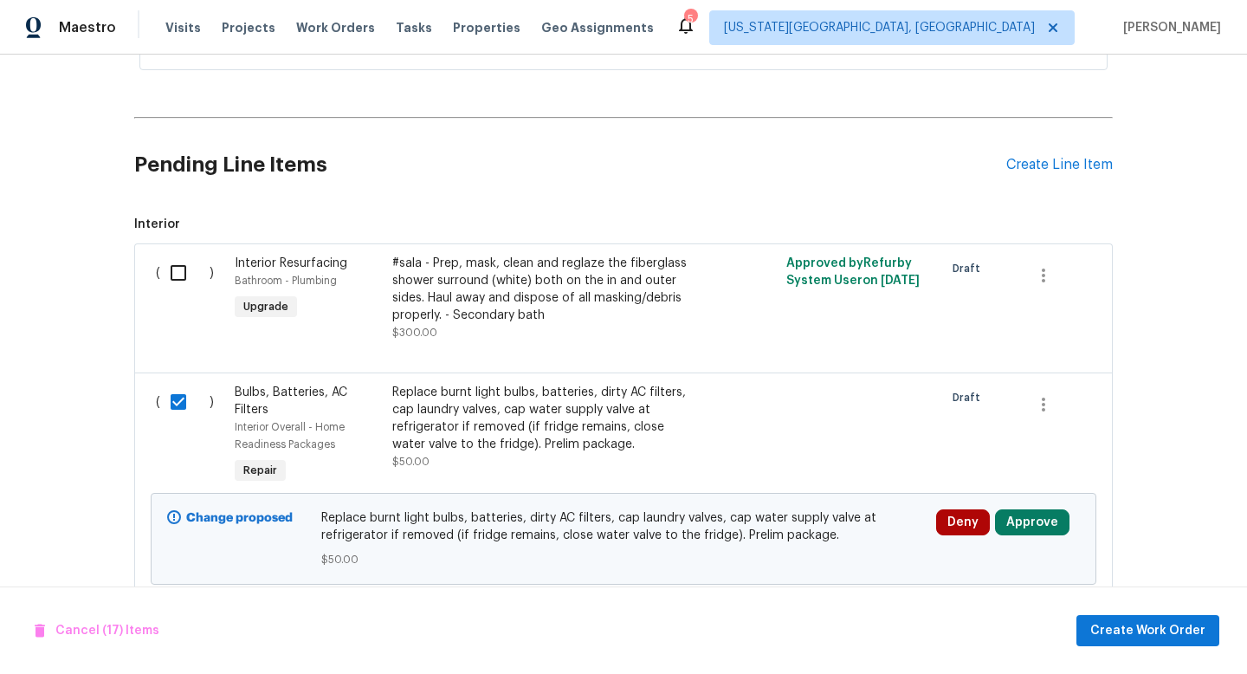
click at [179, 269] on input "checkbox" at bounding box center [184, 273] width 49 height 36
click at [172, 276] on input "checkbox" at bounding box center [184, 273] width 49 height 36
checkbox input "false"
click at [1126, 629] on span "Create Work Order" at bounding box center [1147, 631] width 115 height 22
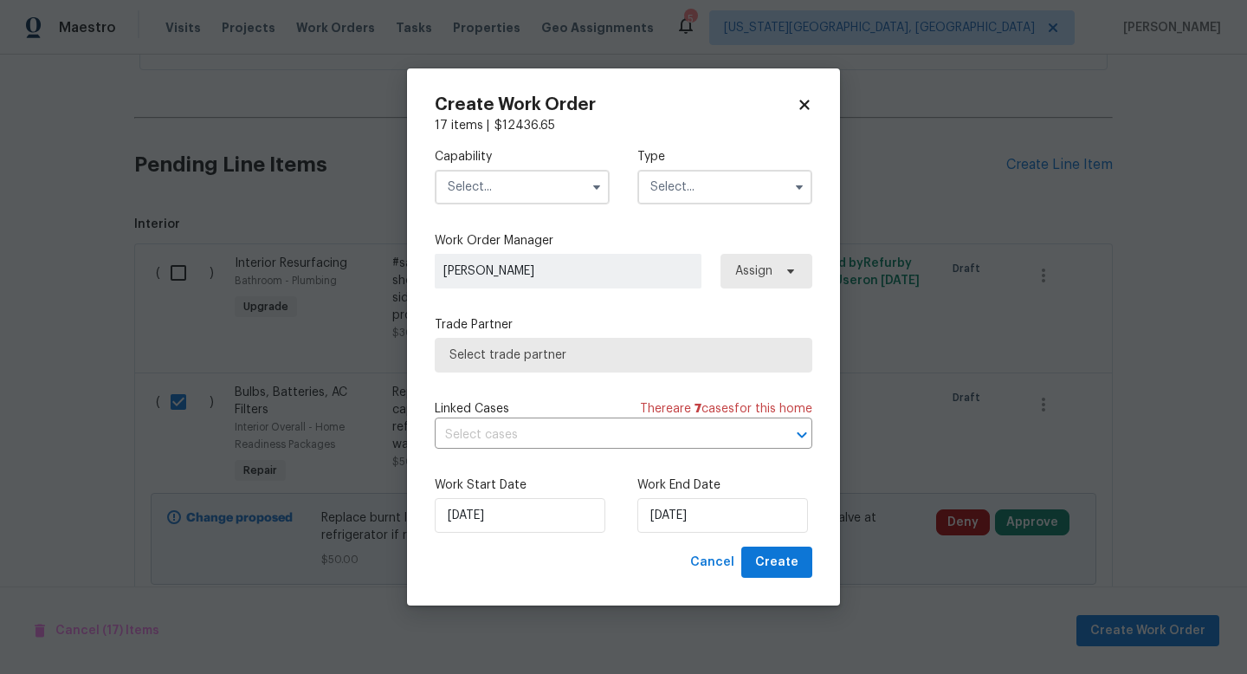
click at [528, 183] on input "text" at bounding box center [522, 187] width 175 height 35
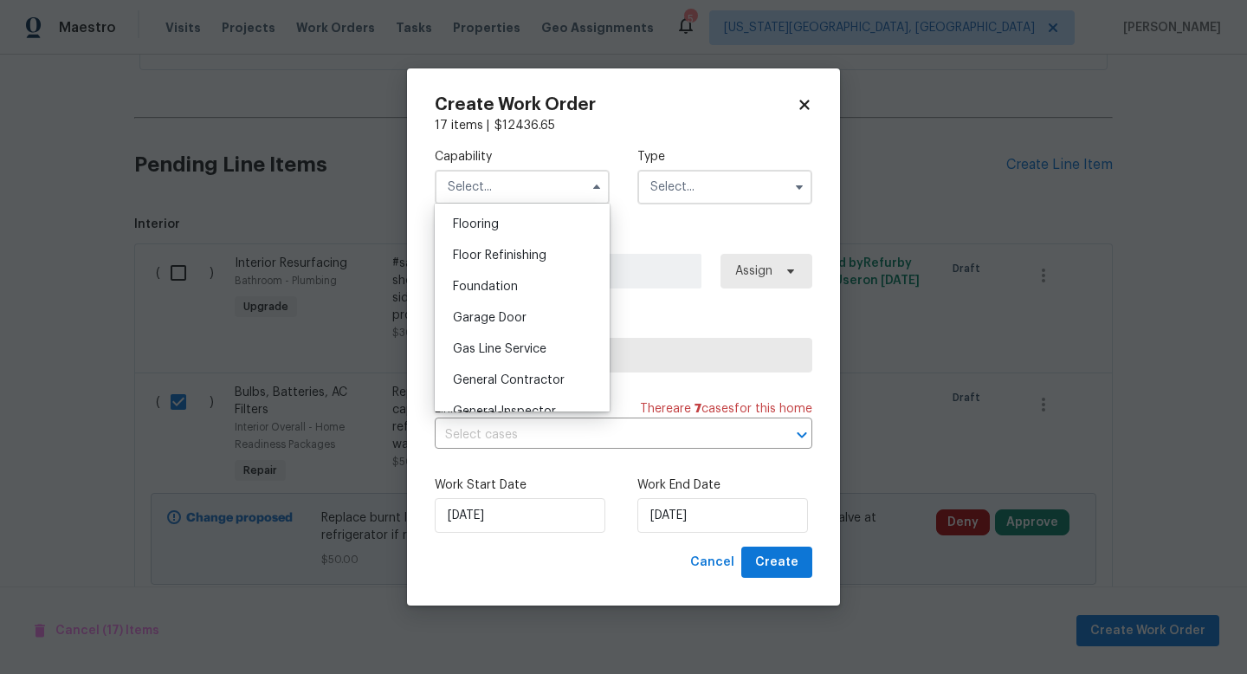
scroll to position [670, 0]
click at [491, 384] on span "General Contractor" at bounding box center [509, 381] width 112 height 12
type input "General Contractor"
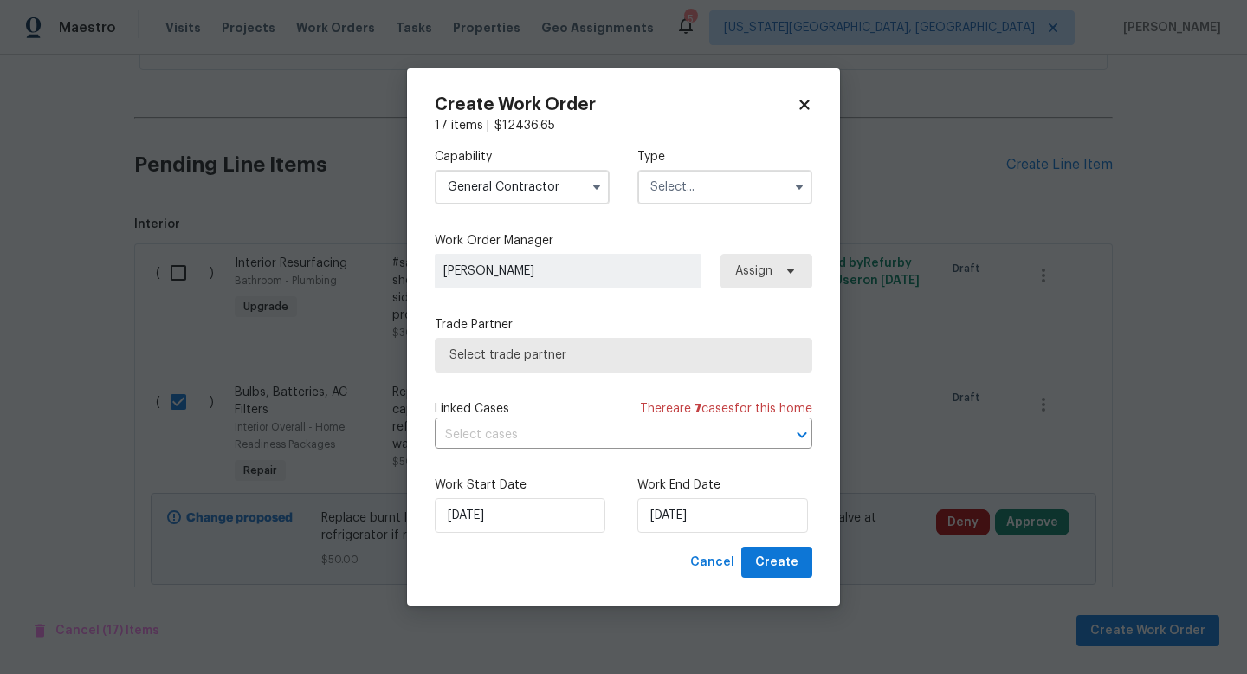
click at [674, 190] on input "text" at bounding box center [724, 187] width 175 height 35
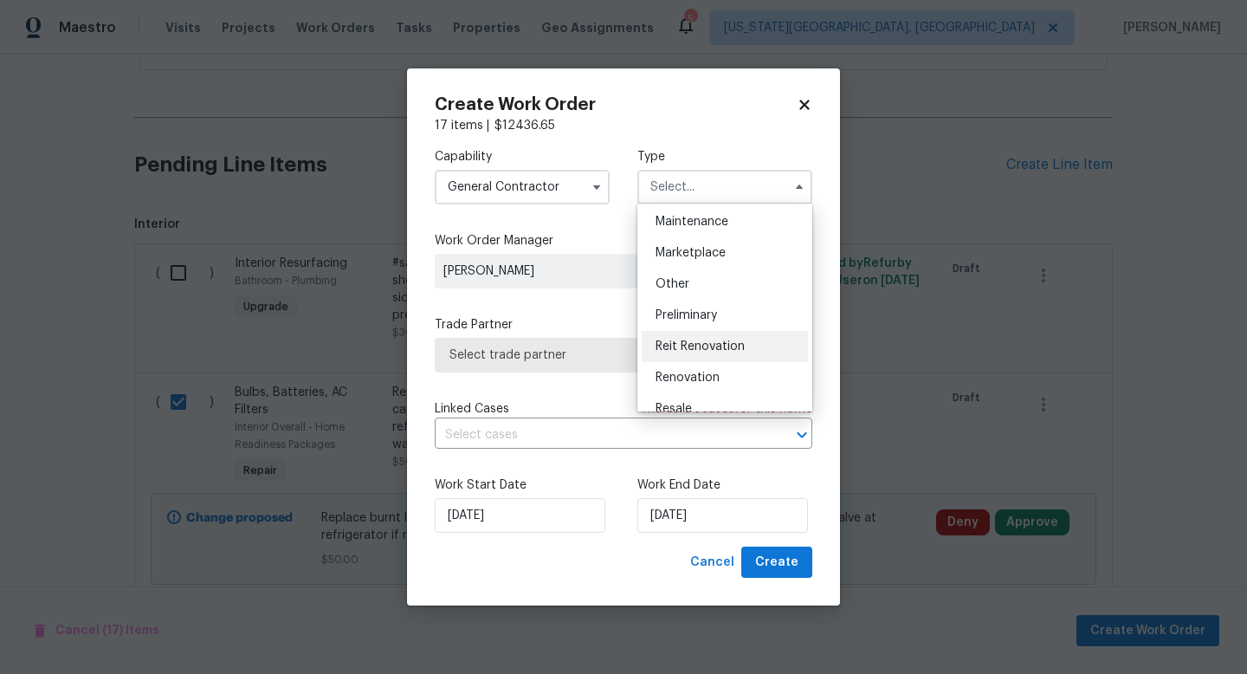
scroll to position [286, 0]
click at [689, 372] on span "Renovation" at bounding box center [687, 374] width 64 height 12
type input "Renovation"
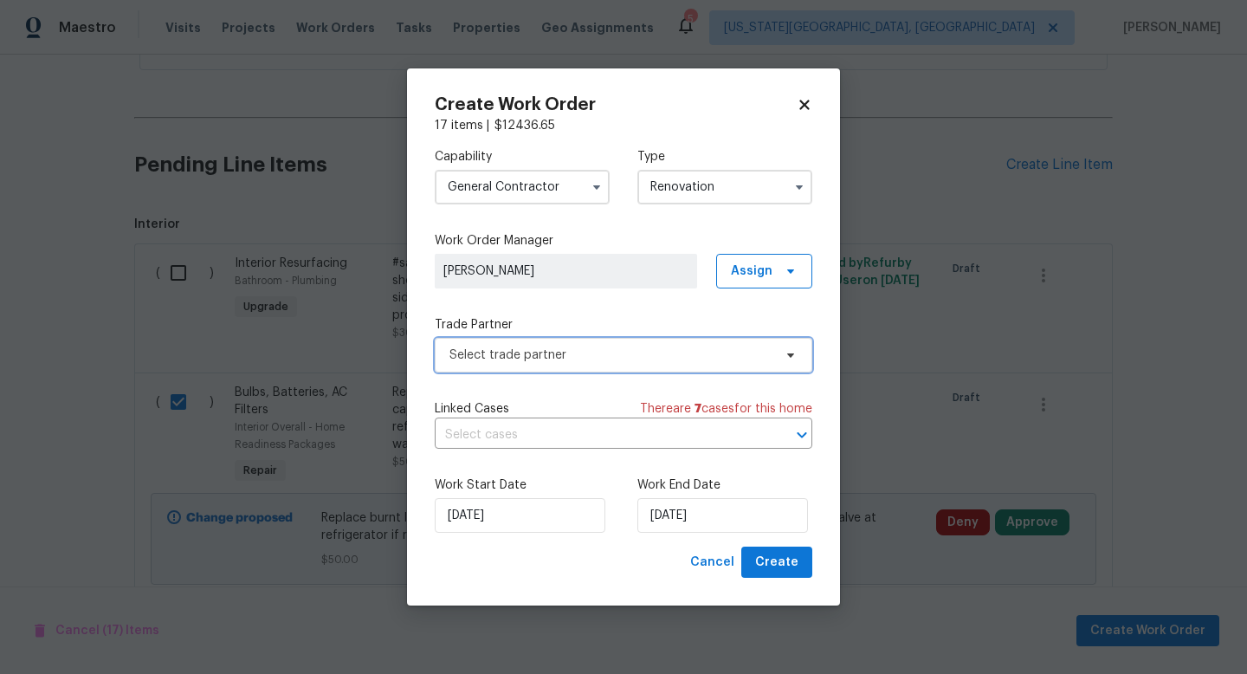
click at [536, 364] on span "Select trade partner" at bounding box center [623, 355] width 377 height 35
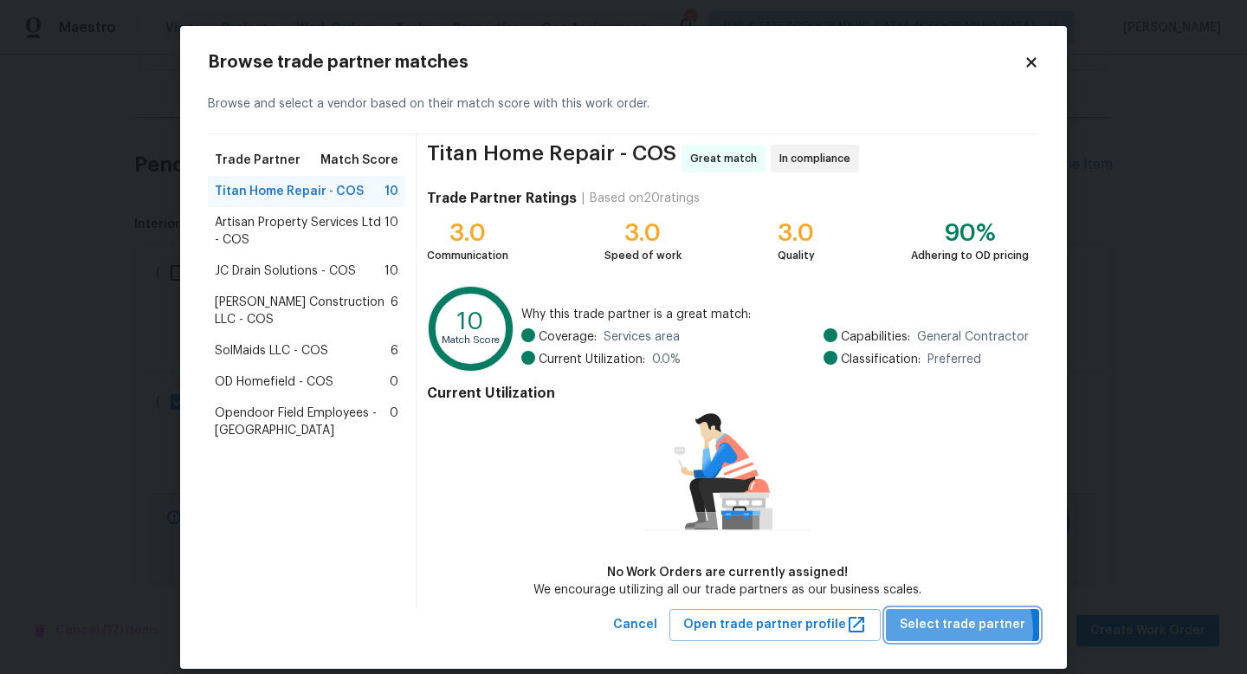
click at [953, 629] on span "Select trade partner" at bounding box center [963, 625] width 126 height 22
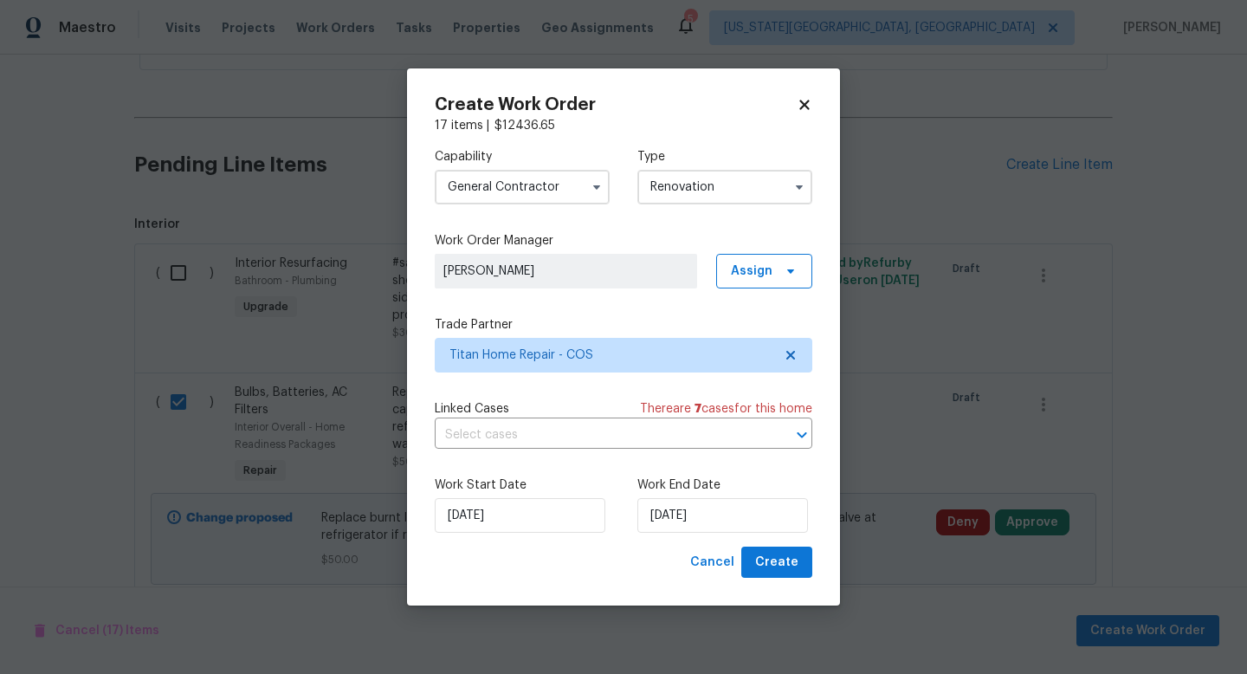
click at [697, 534] on div "Work Start Date 8/21/2025 Work End Date 8/21/2025" at bounding box center [623, 504] width 377 height 84
click at [697, 528] on input "[DATE]" at bounding box center [722, 515] width 171 height 35
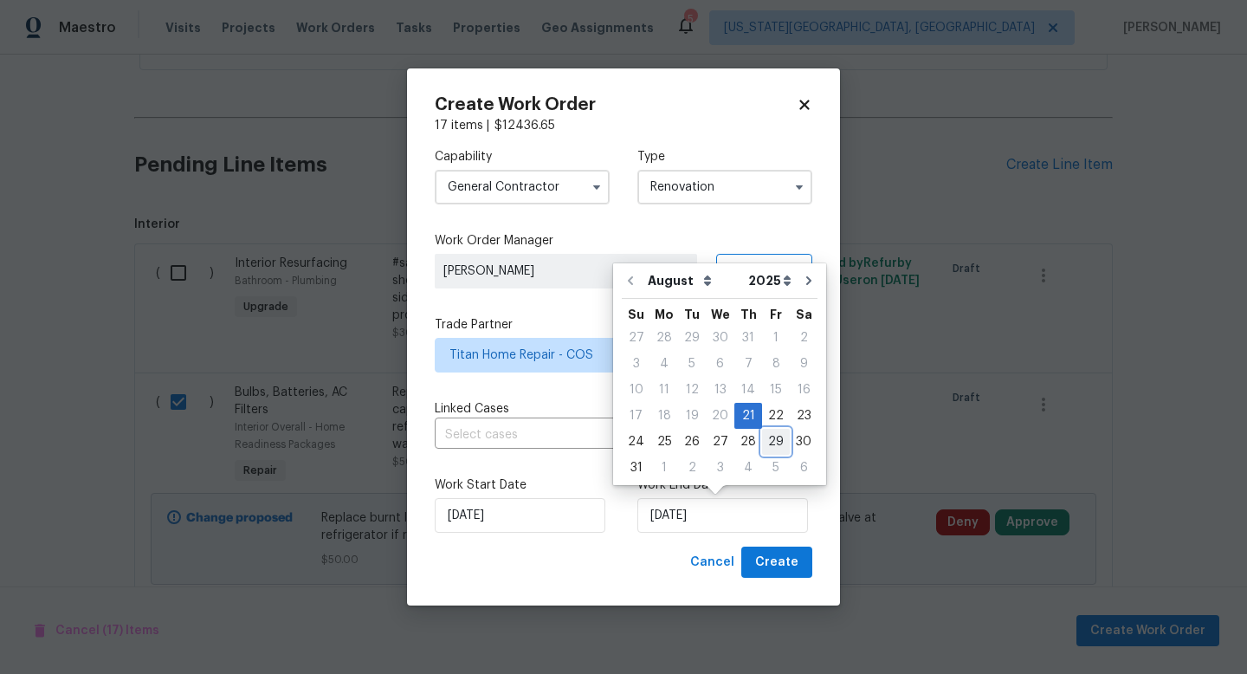
click at [765, 451] on div "29" at bounding box center [776, 441] width 28 height 24
type input "8/29/2025"
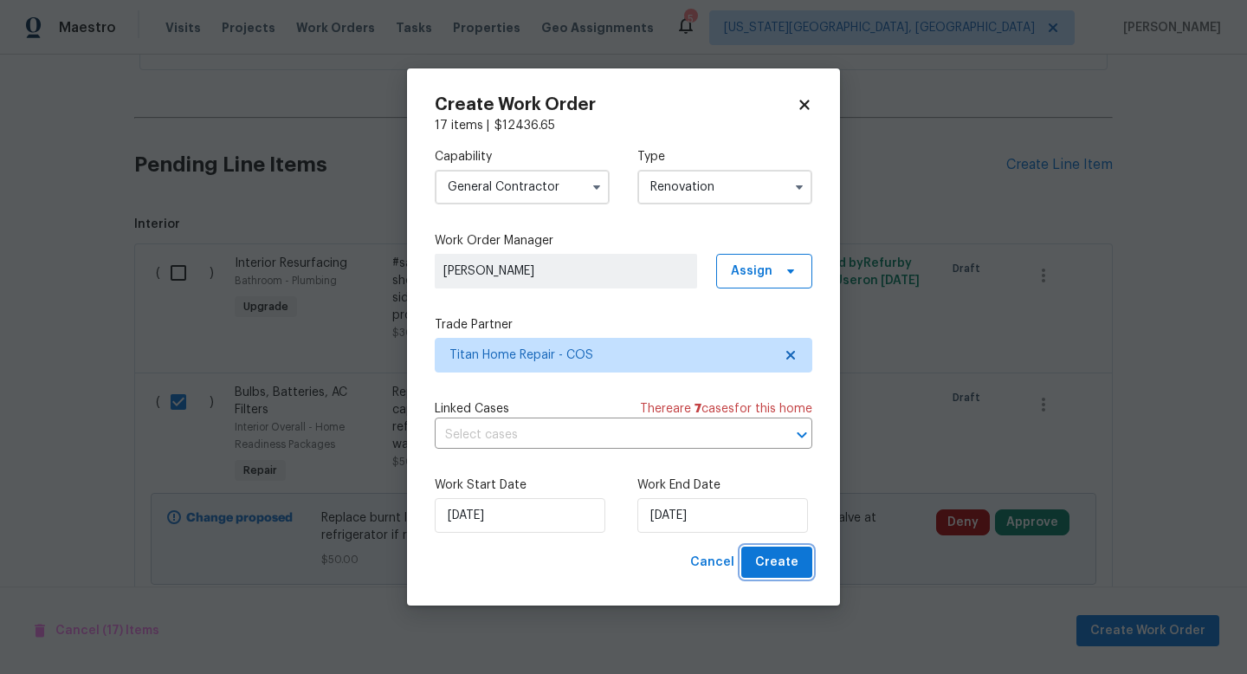
click at [772, 575] on button "Create" at bounding box center [776, 562] width 71 height 32
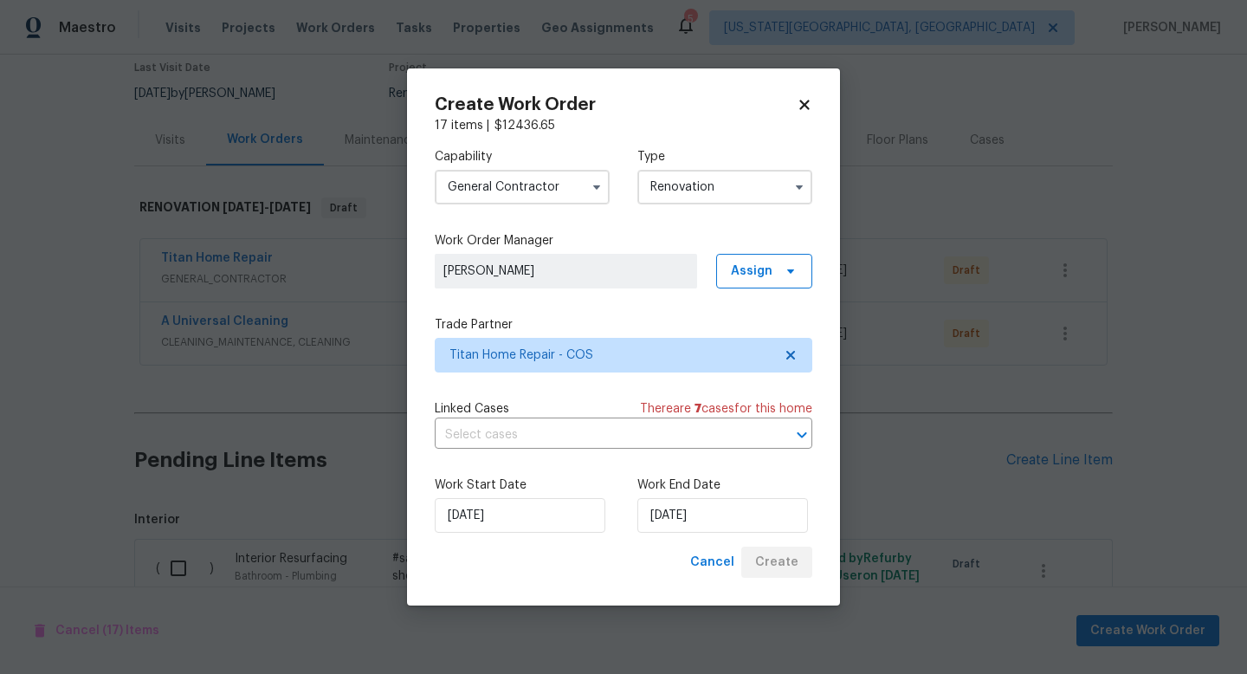
scroll to position [443, 0]
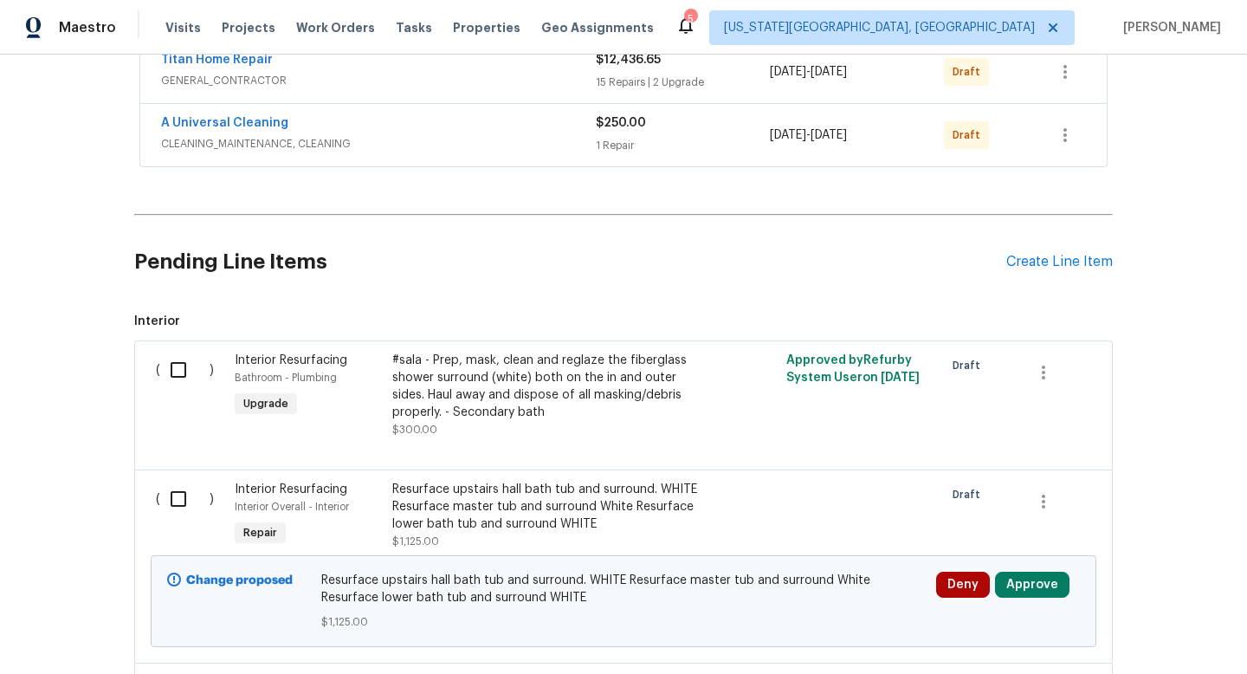
scroll to position [372, 0]
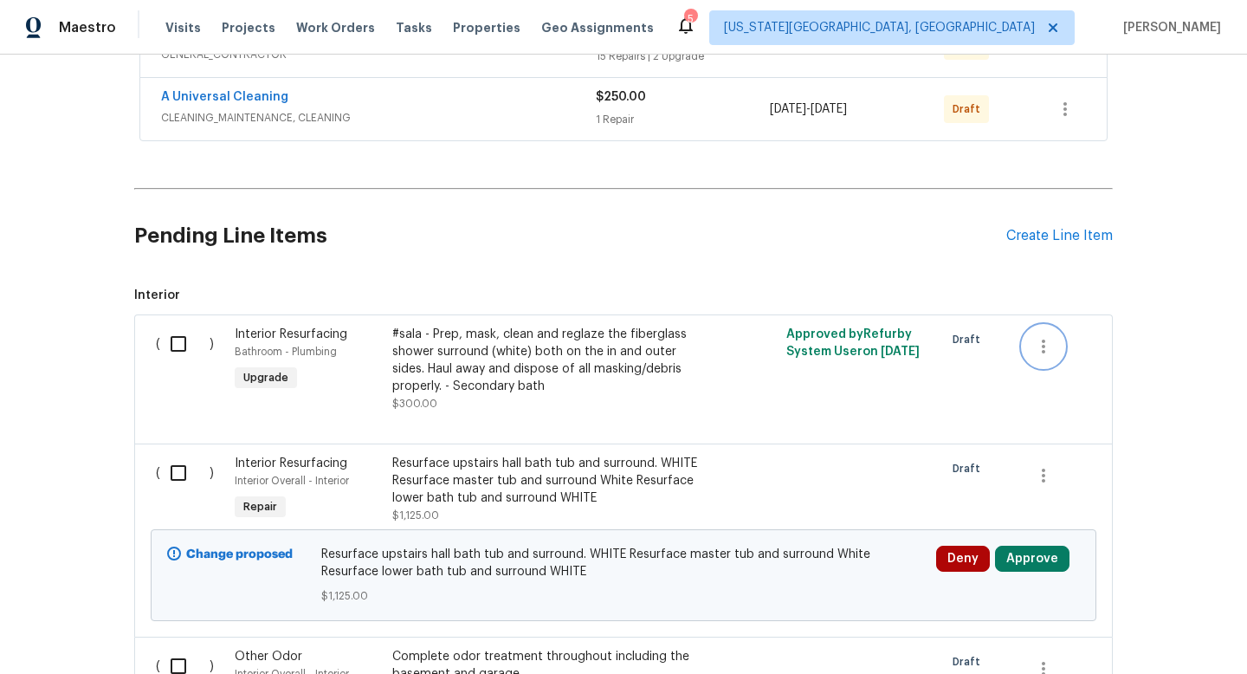
click at [1038, 342] on icon "button" at bounding box center [1043, 346] width 21 height 21
click at [1056, 351] on li "Cancel" at bounding box center [1056, 346] width 67 height 29
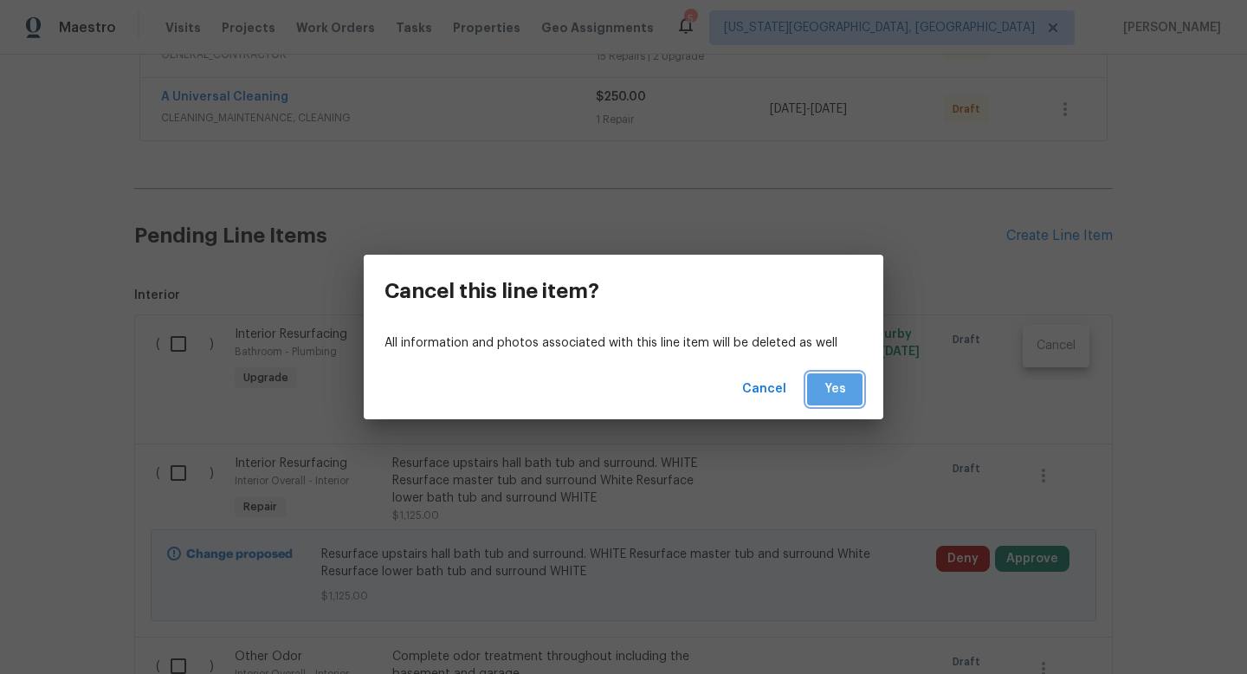
click at [831, 392] on span "Yes" at bounding box center [835, 389] width 28 height 22
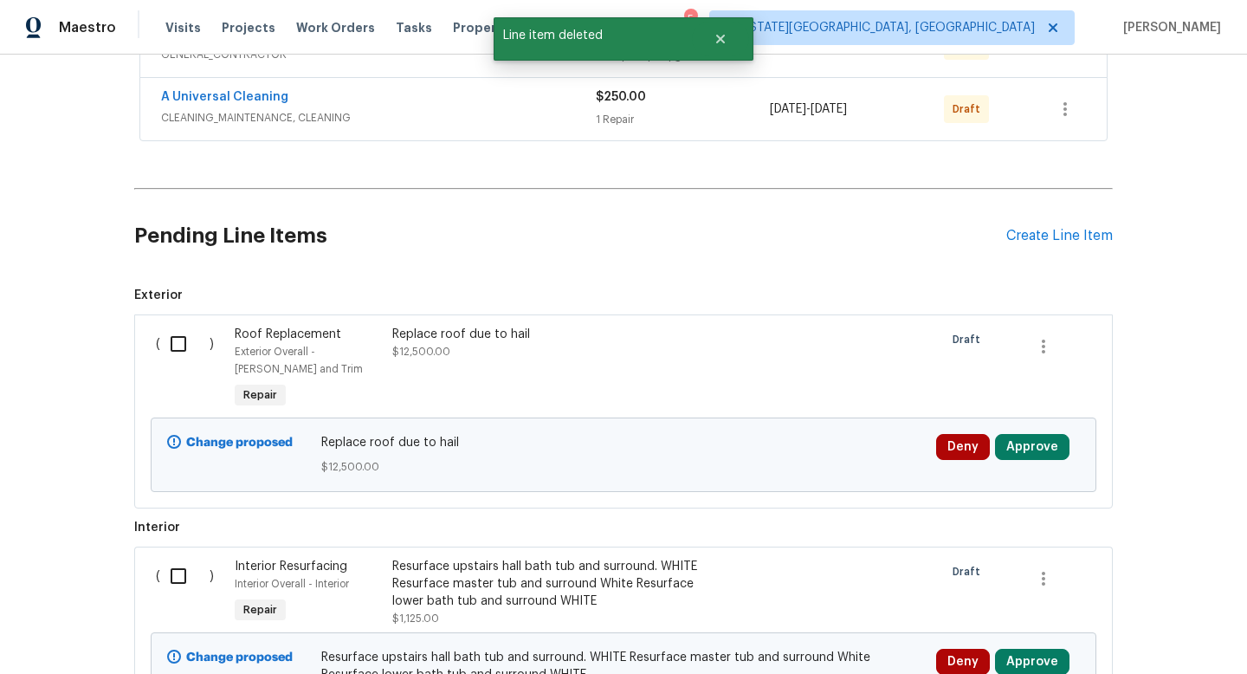
scroll to position [734, 0]
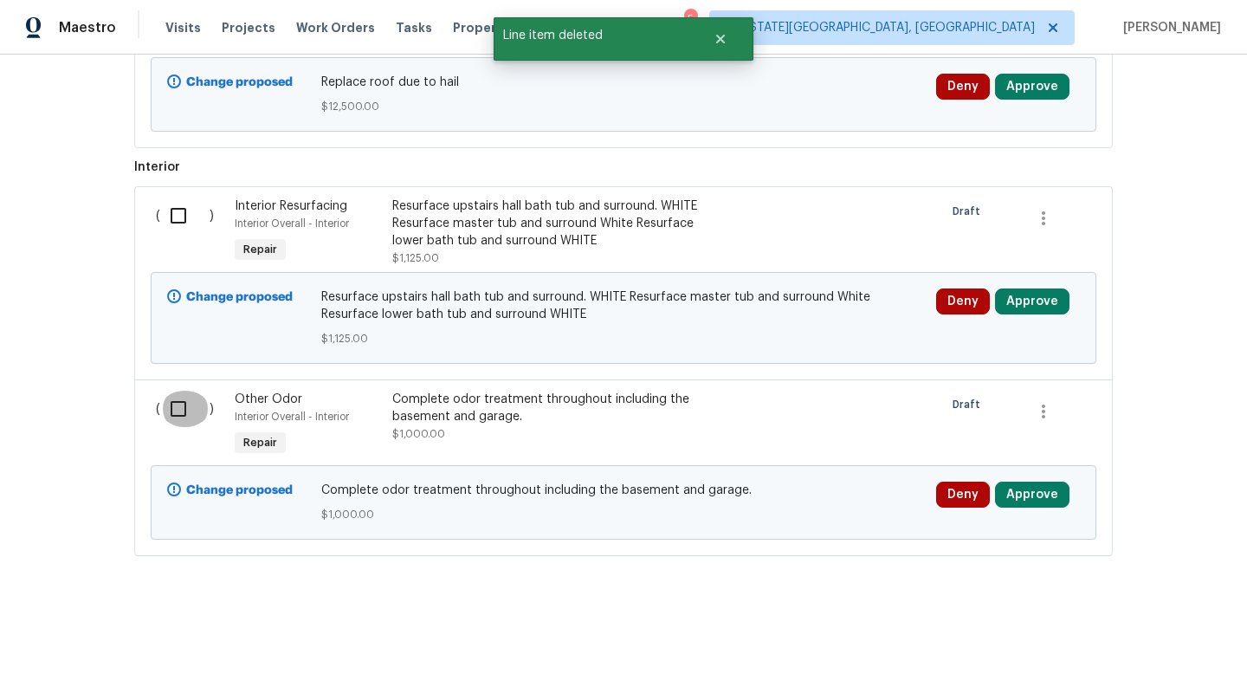
click at [177, 410] on input "checkbox" at bounding box center [184, 408] width 49 height 36
checkbox input "true"
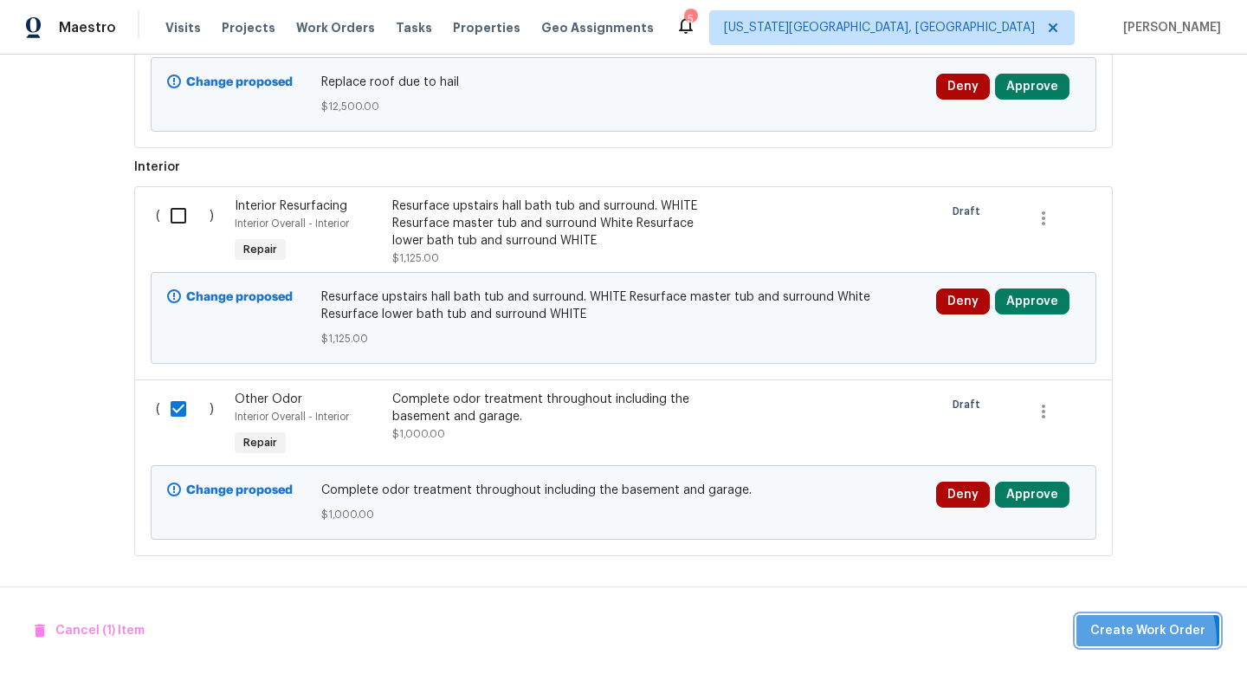
click at [1134, 639] on span "Create Work Order" at bounding box center [1147, 631] width 115 height 22
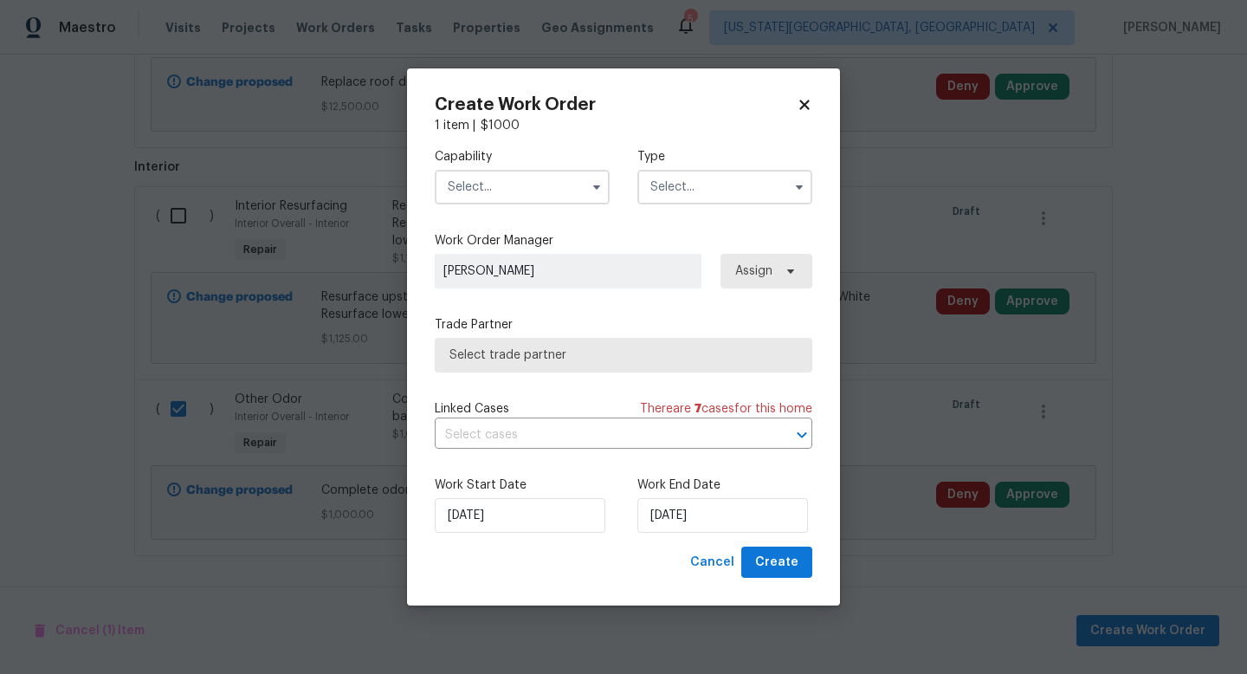
click at [507, 178] on input "text" at bounding box center [522, 187] width 175 height 35
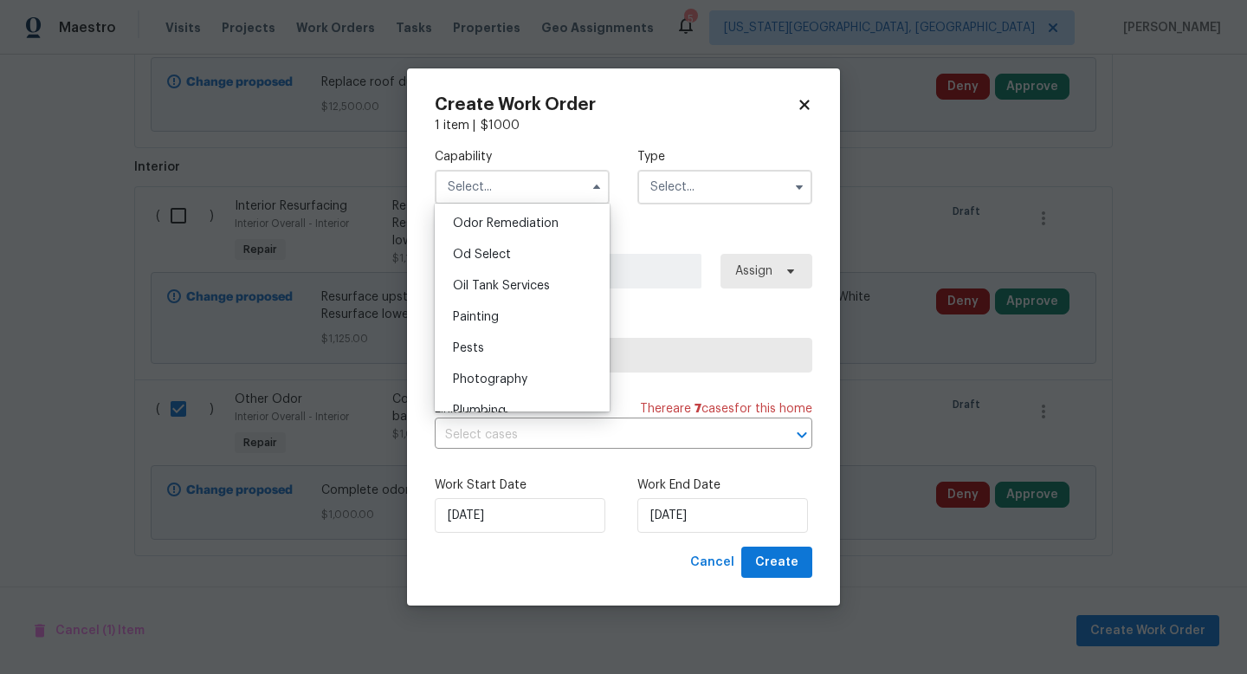
scroll to position [1333, 0]
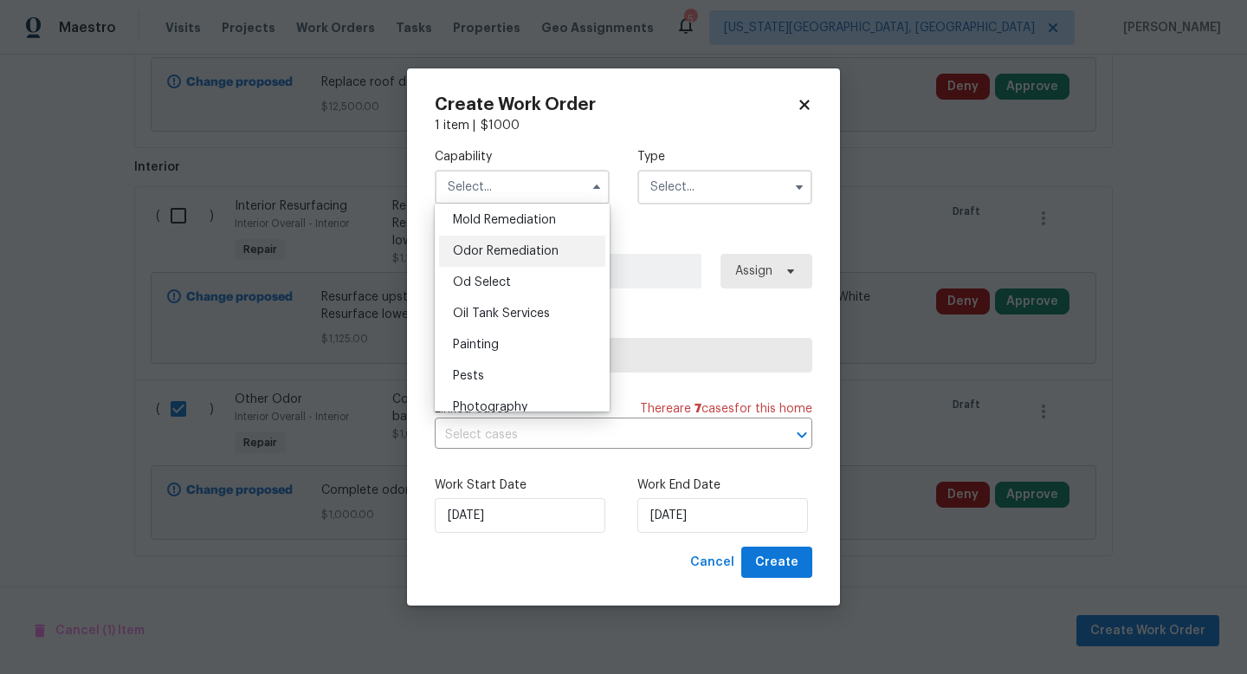
click at [480, 252] on span "Odor Remediation" at bounding box center [506, 251] width 106 height 12
type input "Odor Remediation"
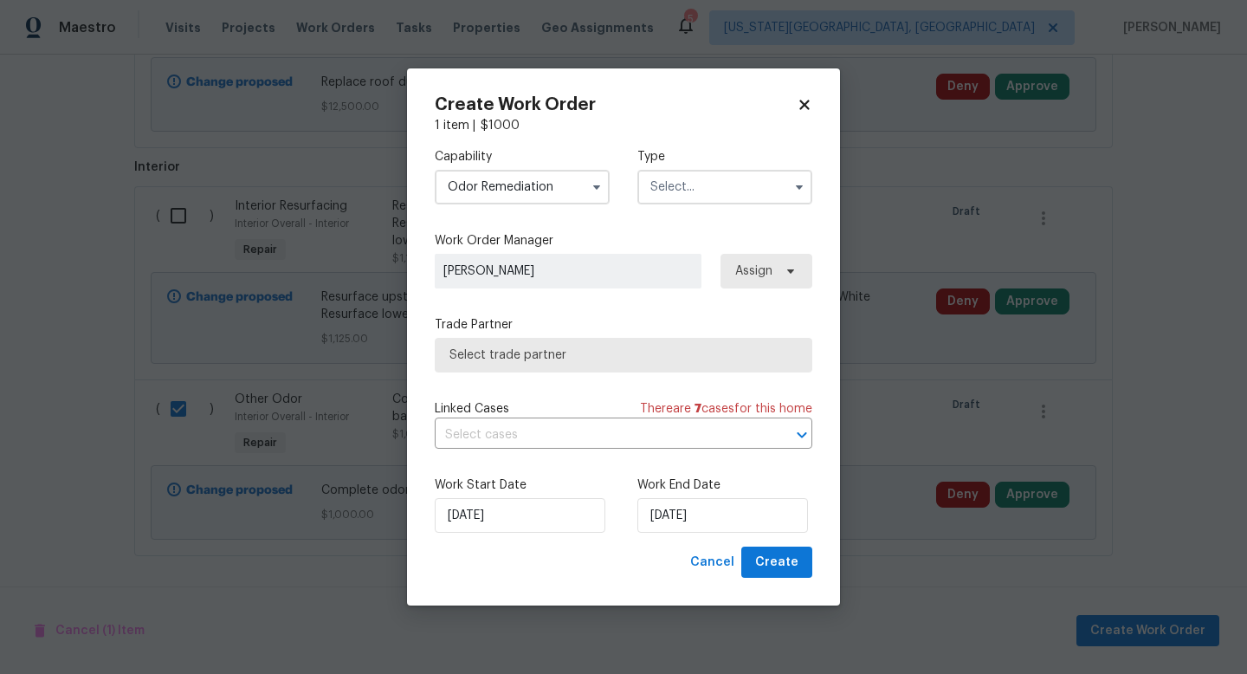
click at [700, 182] on input "text" at bounding box center [724, 187] width 175 height 35
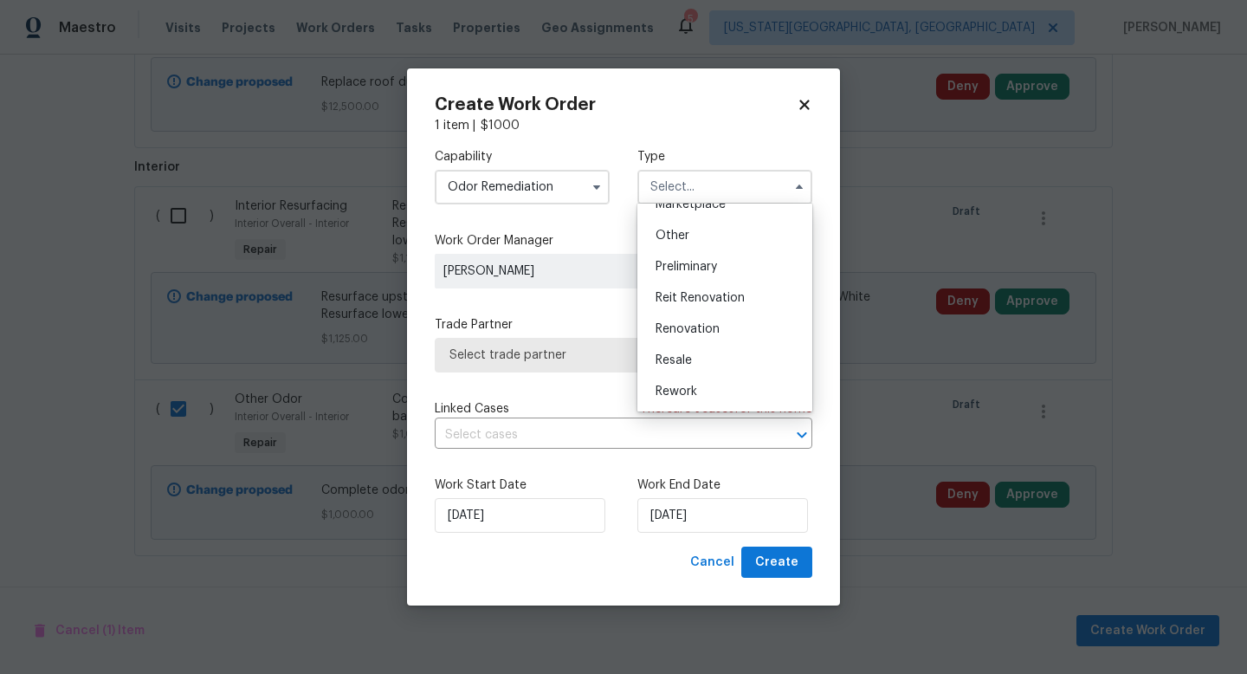
scroll to position [332, 0]
click at [687, 326] on span "Renovation" at bounding box center [687, 328] width 64 height 12
type input "Renovation"
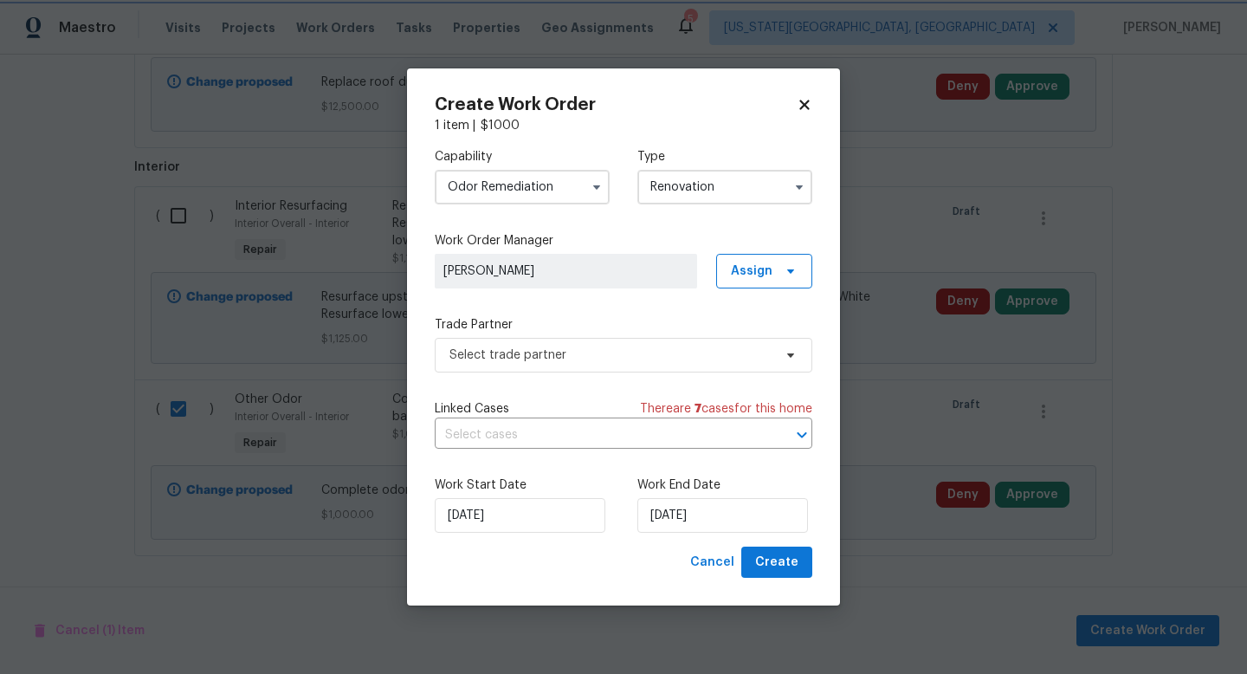
scroll to position [0, 0]
click at [596, 346] on span "Select trade partner" at bounding box center [610, 354] width 323 height 17
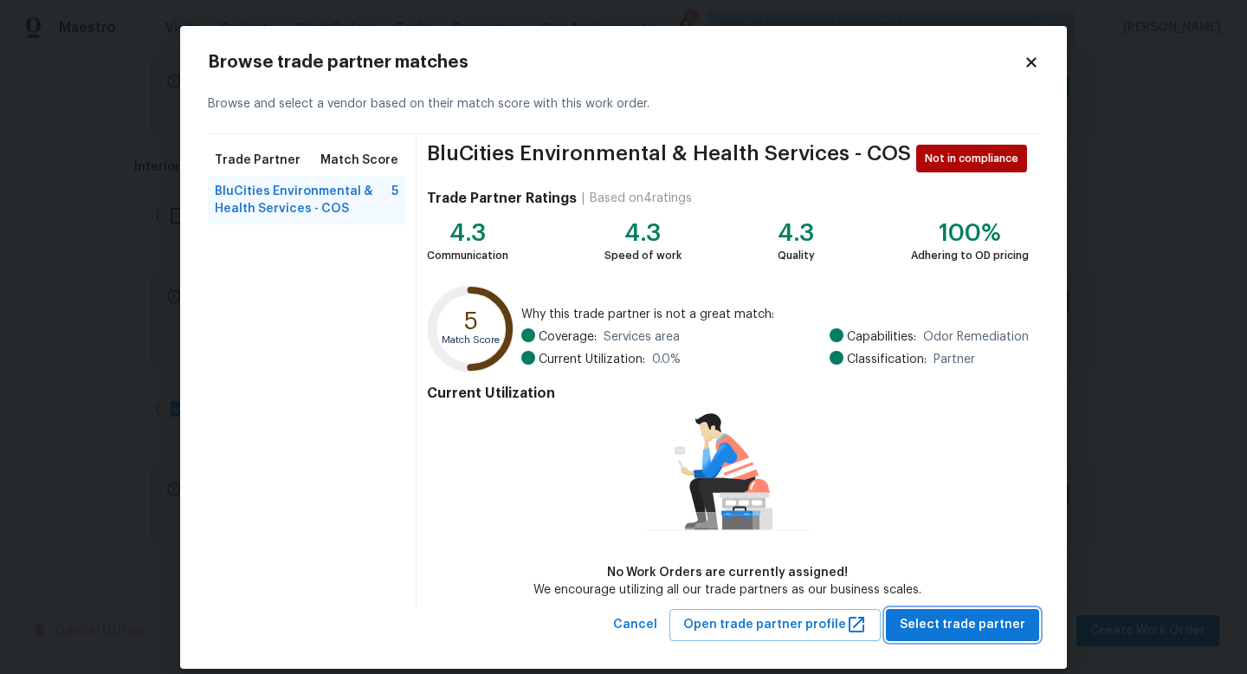
click at [966, 631] on span "Select trade partner" at bounding box center [963, 625] width 126 height 22
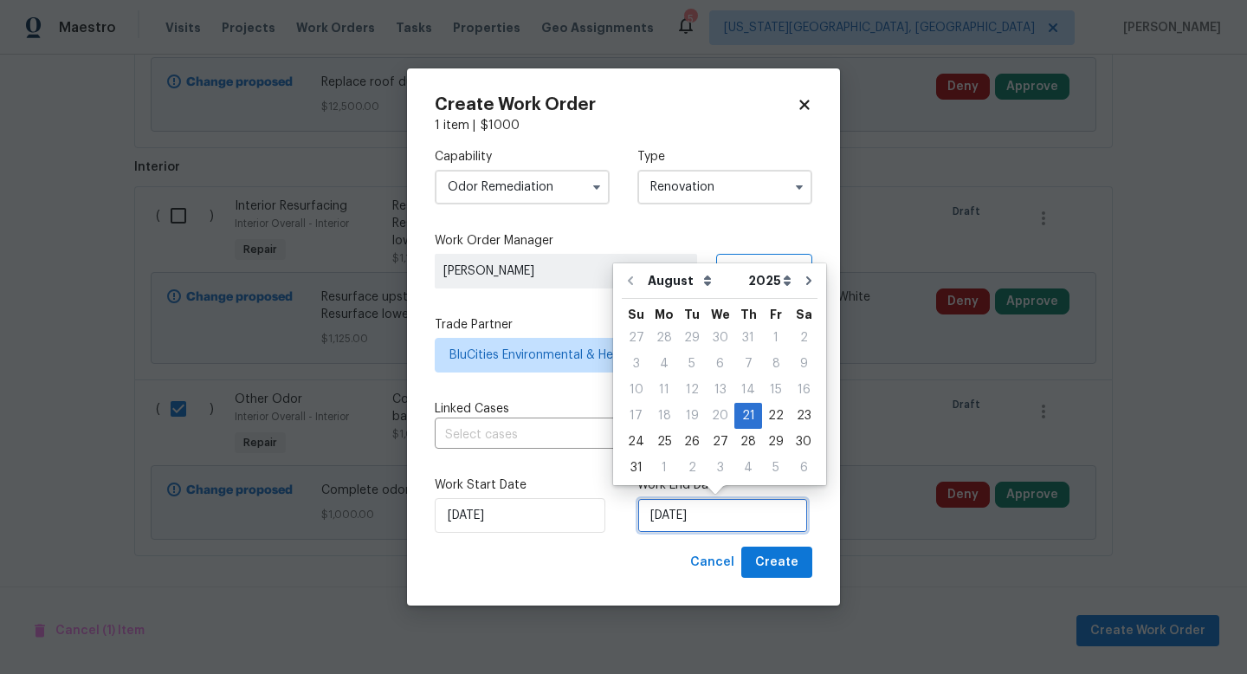
click at [745, 518] on input "[DATE]" at bounding box center [722, 515] width 171 height 35
click at [659, 464] on div "1" at bounding box center [664, 467] width 28 height 24
type input "9/1/2025"
select select "8"
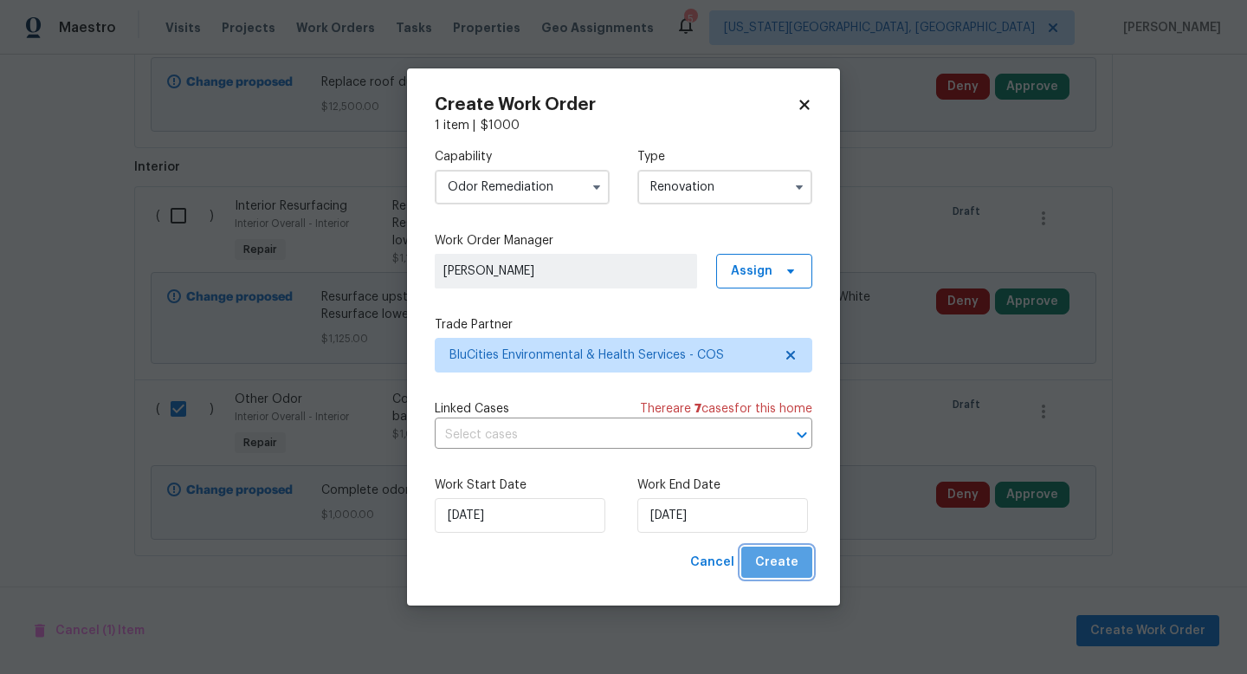
click at [786, 568] on span "Create" at bounding box center [776, 563] width 43 height 22
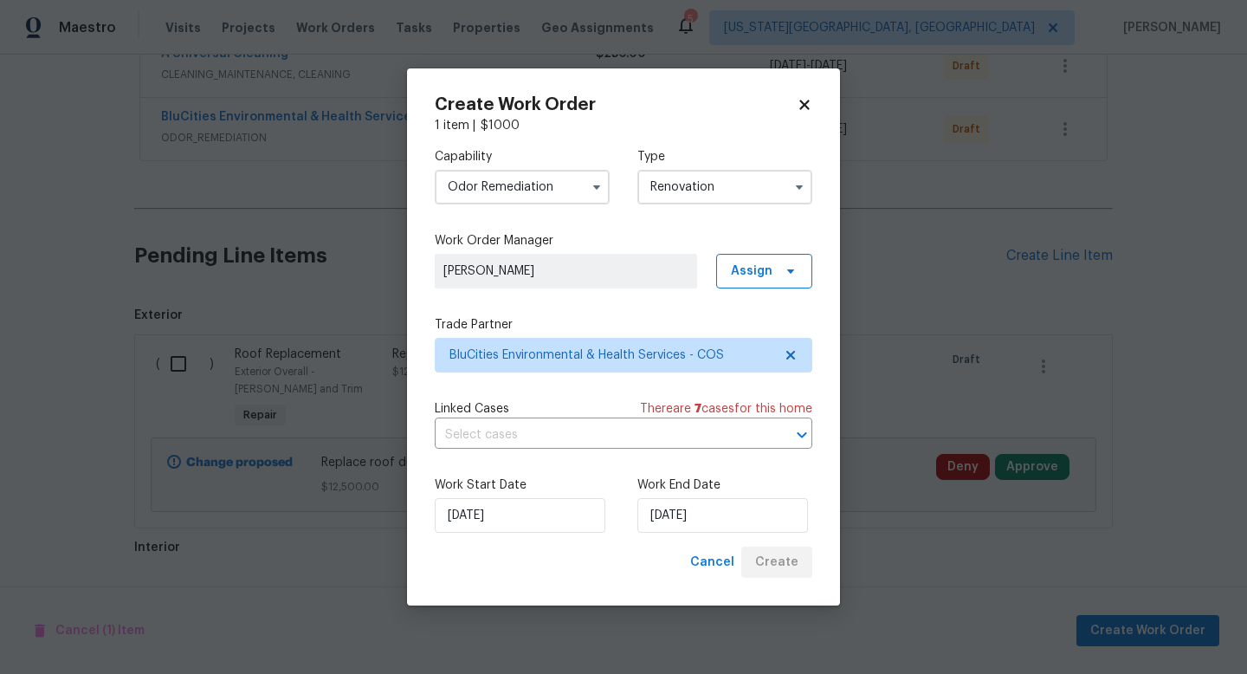
scroll to position [621, 0]
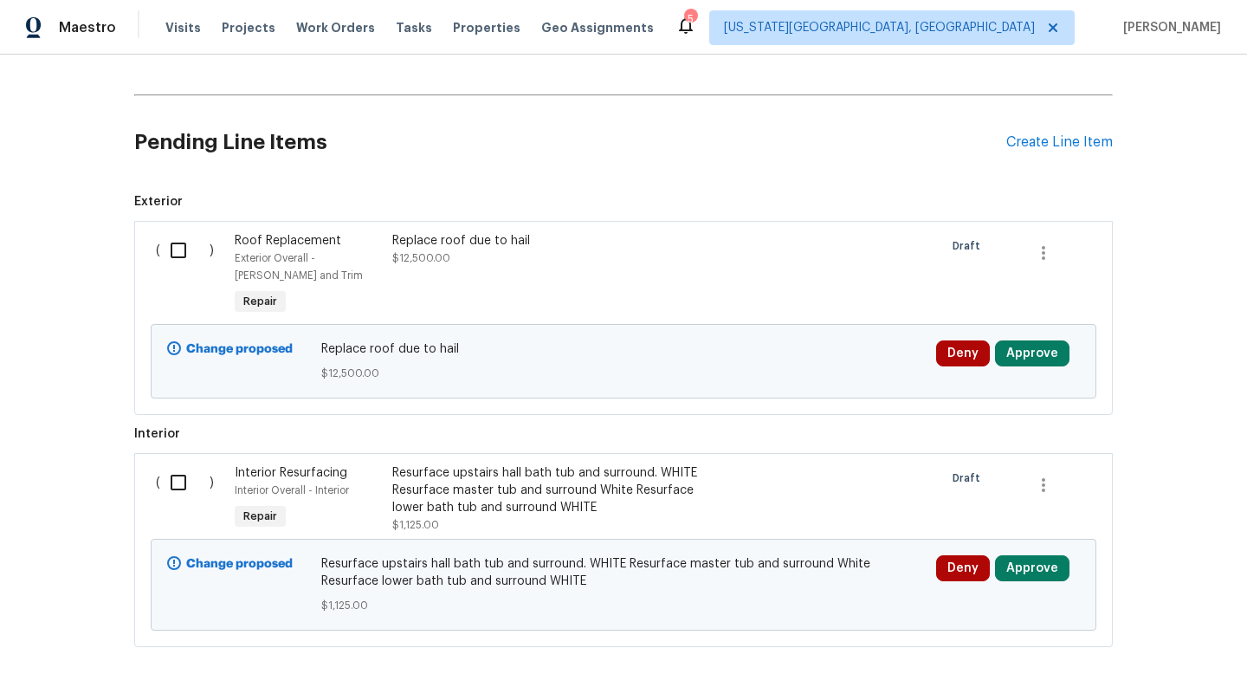
scroll to position [621, 0]
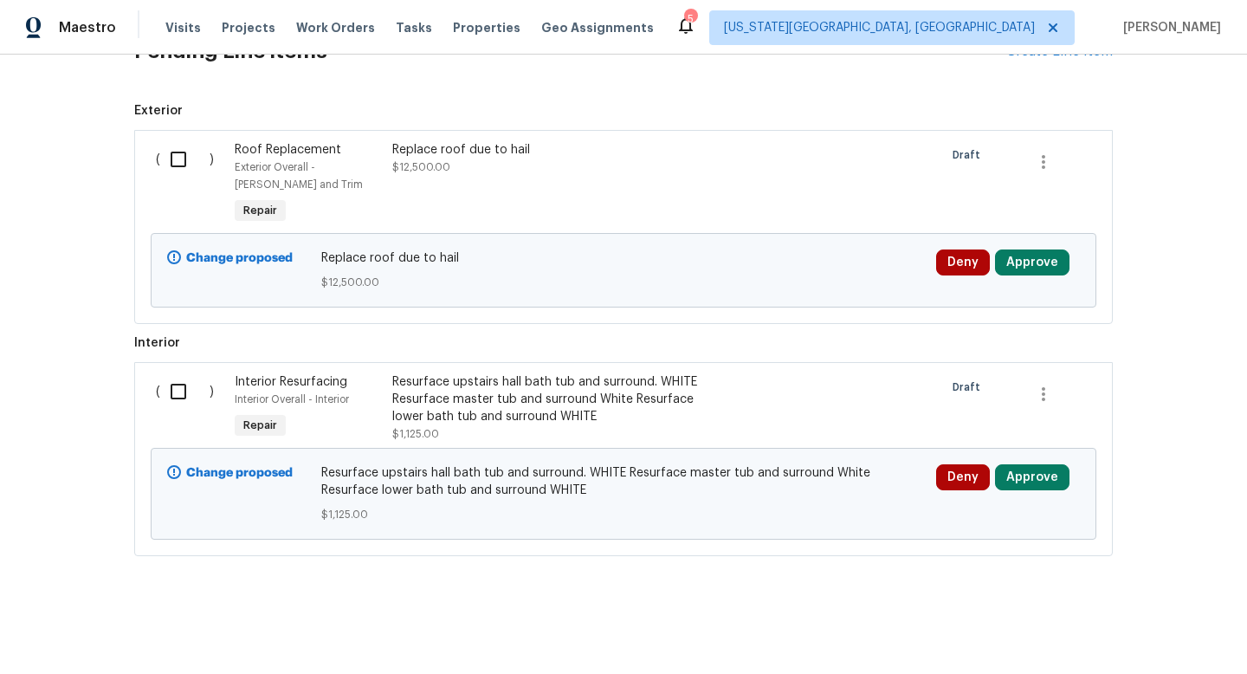
click at [168, 386] on input "checkbox" at bounding box center [184, 391] width 49 height 36
checkbox input "true"
click at [1115, 638] on span "Create Work Order" at bounding box center [1147, 631] width 115 height 22
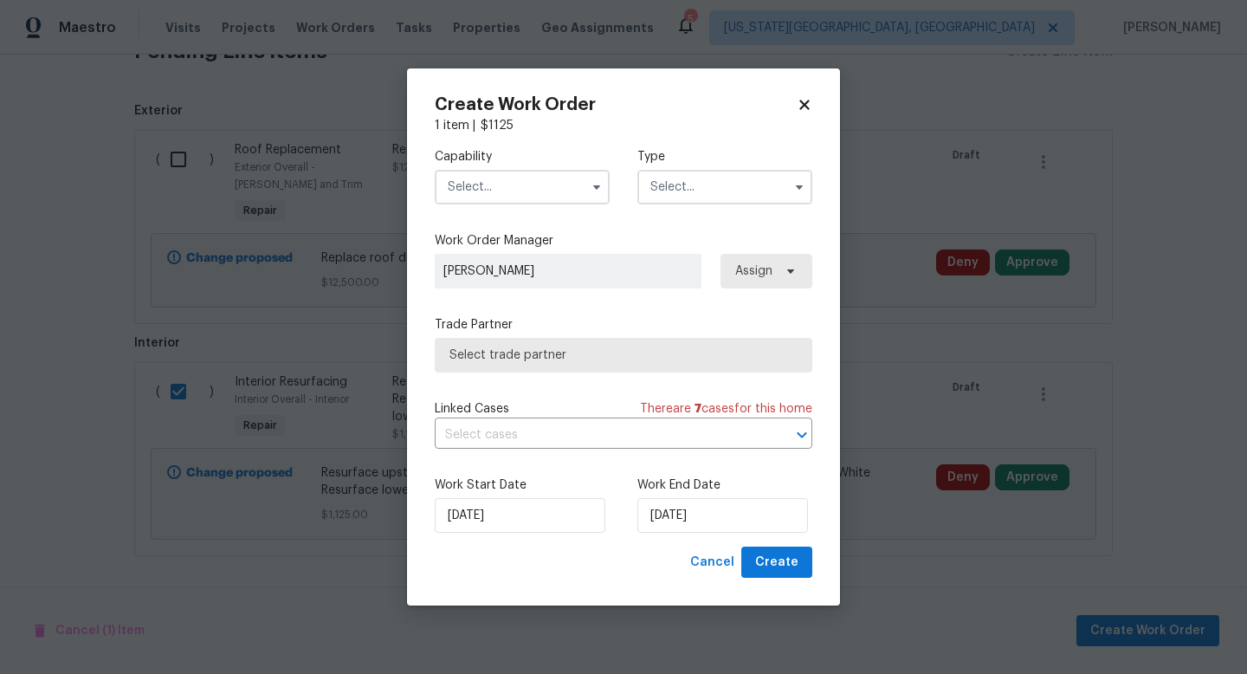
click at [494, 186] on input "text" at bounding box center [522, 187] width 175 height 35
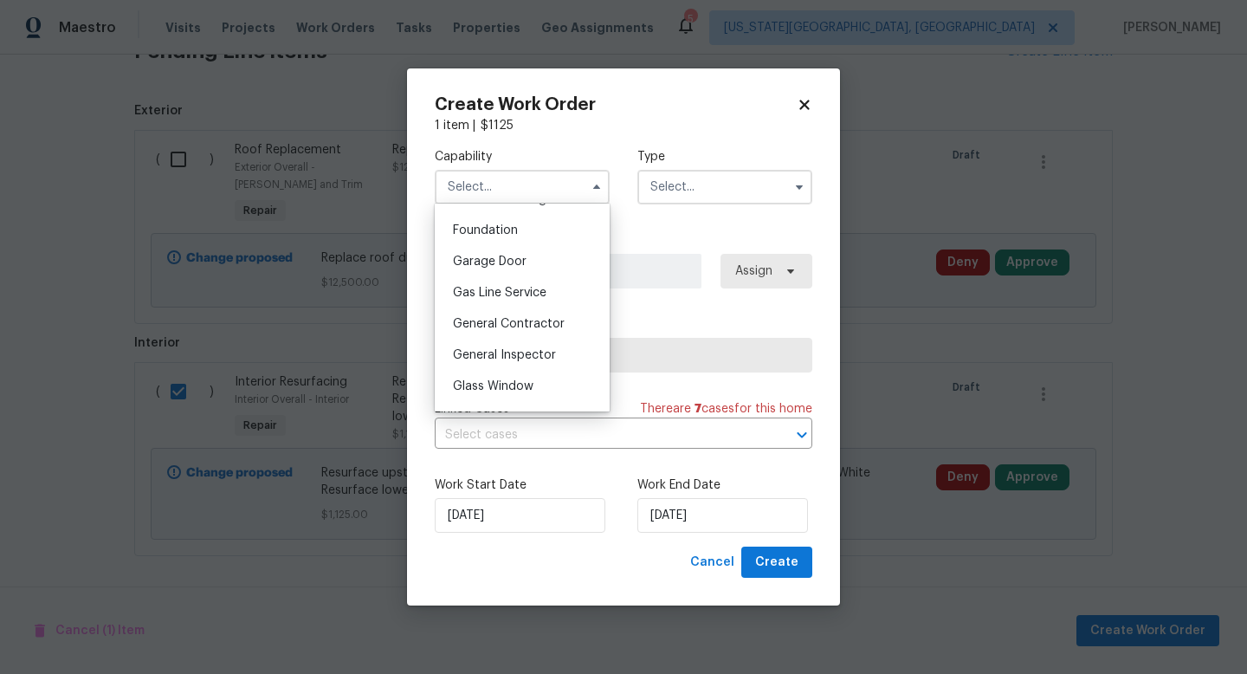
scroll to position [0, 0]
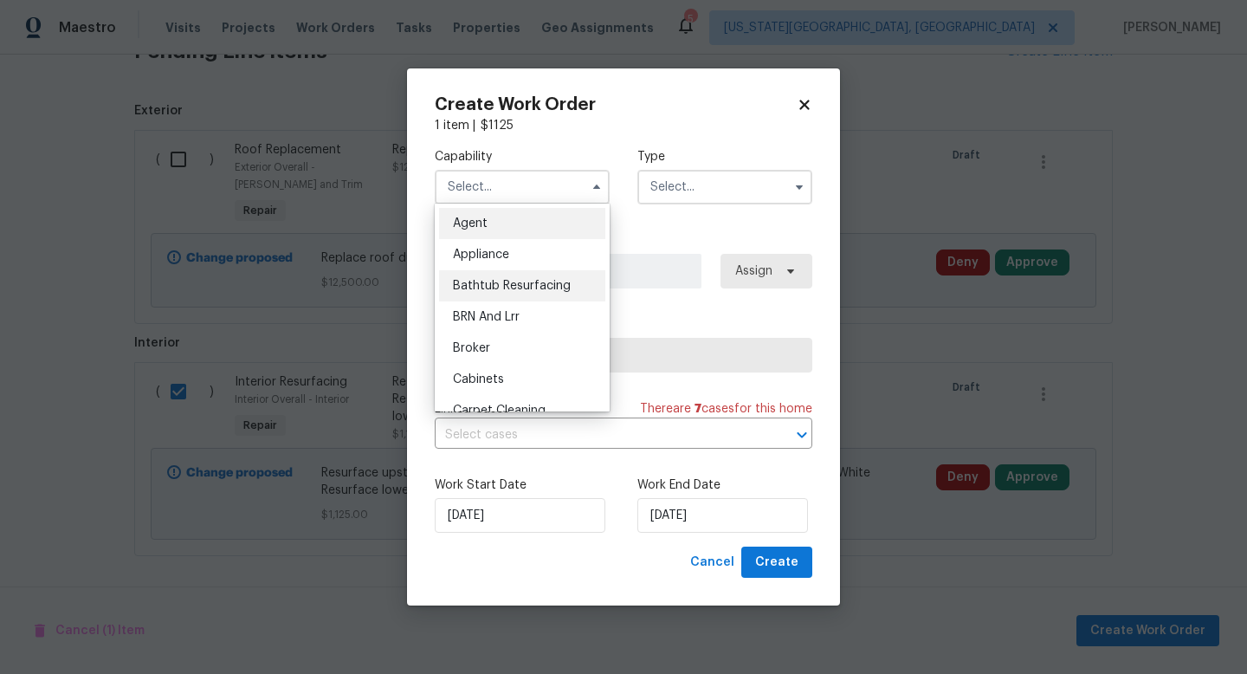
click at [485, 287] on span "Bathtub Resurfacing" at bounding box center [512, 286] width 118 height 12
type input "Bathtub Resurfacing"
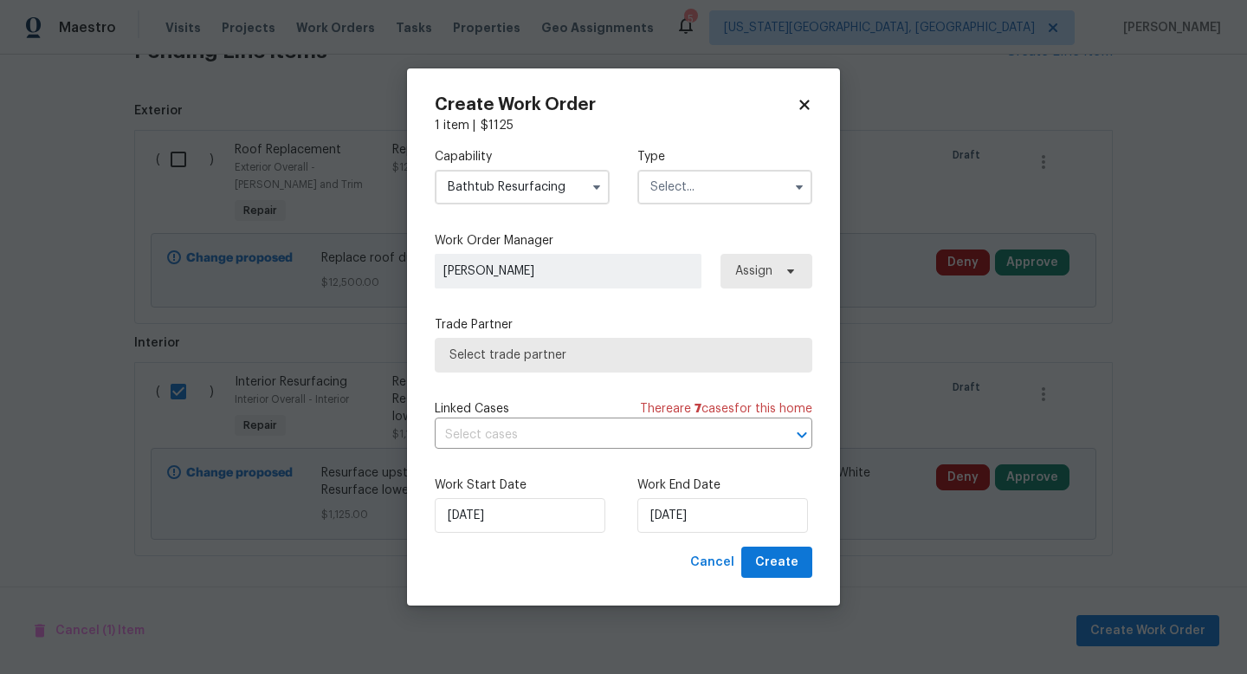
click at [661, 197] on input "text" at bounding box center [724, 187] width 175 height 35
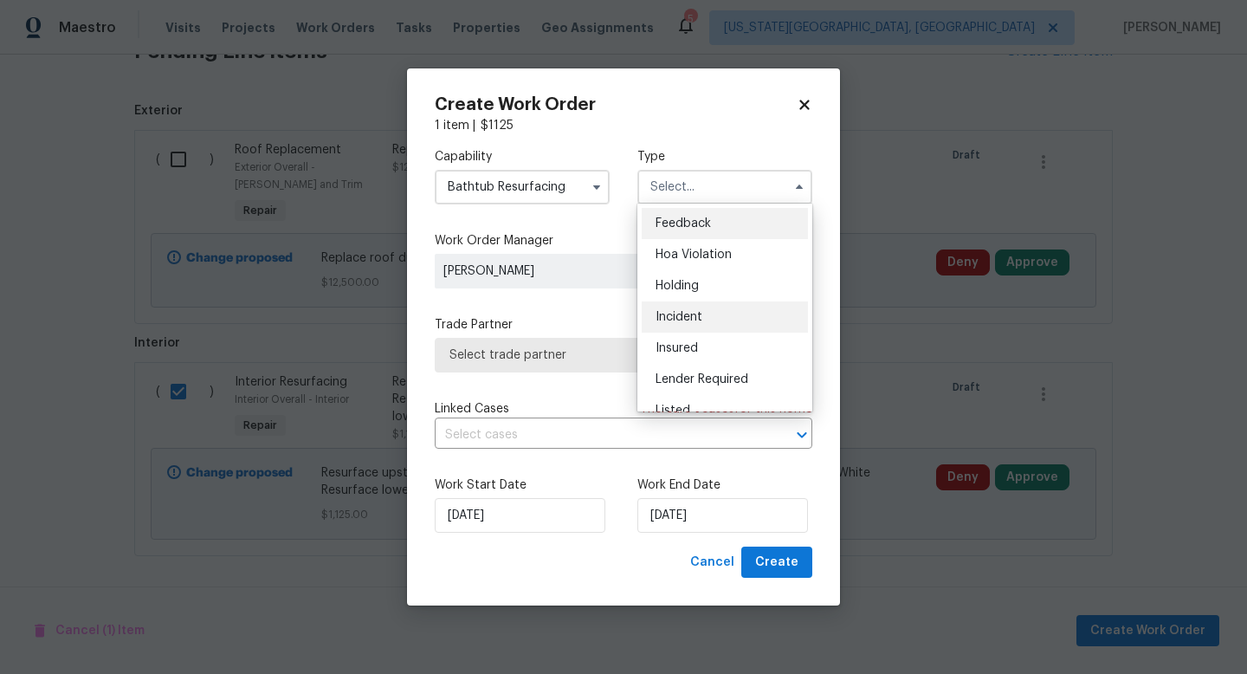
scroll to position [393, 0]
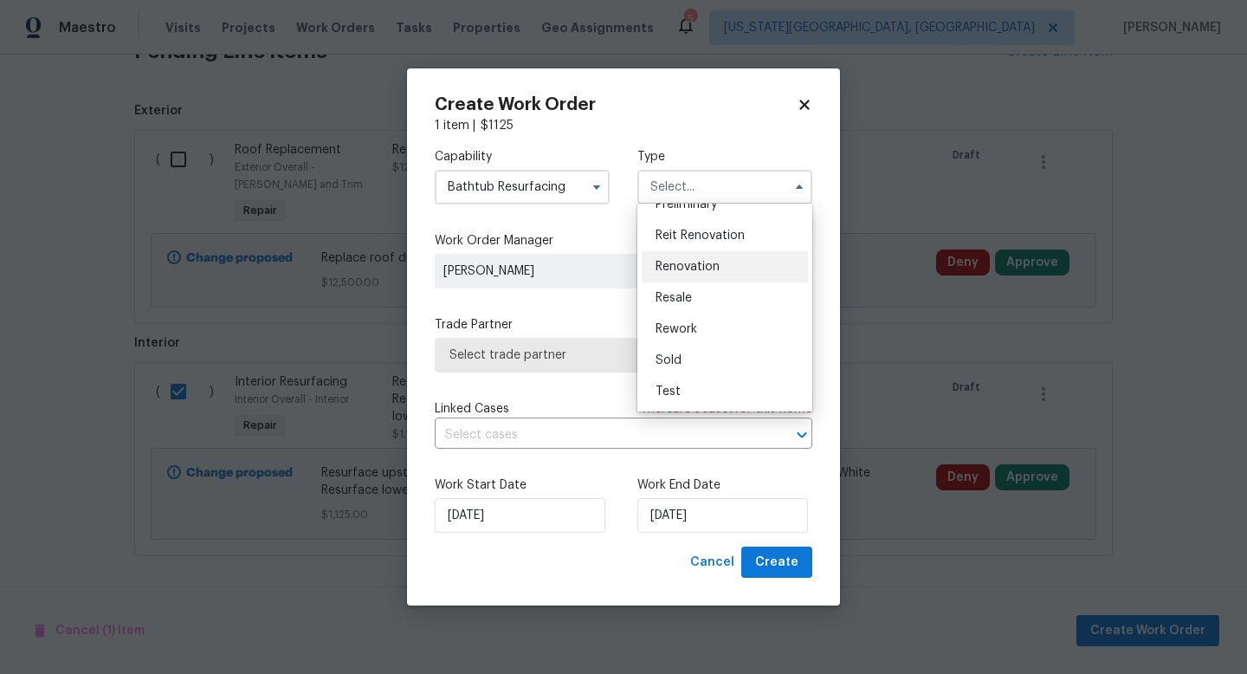
click at [682, 263] on span "Renovation" at bounding box center [687, 267] width 64 height 12
type input "Renovation"
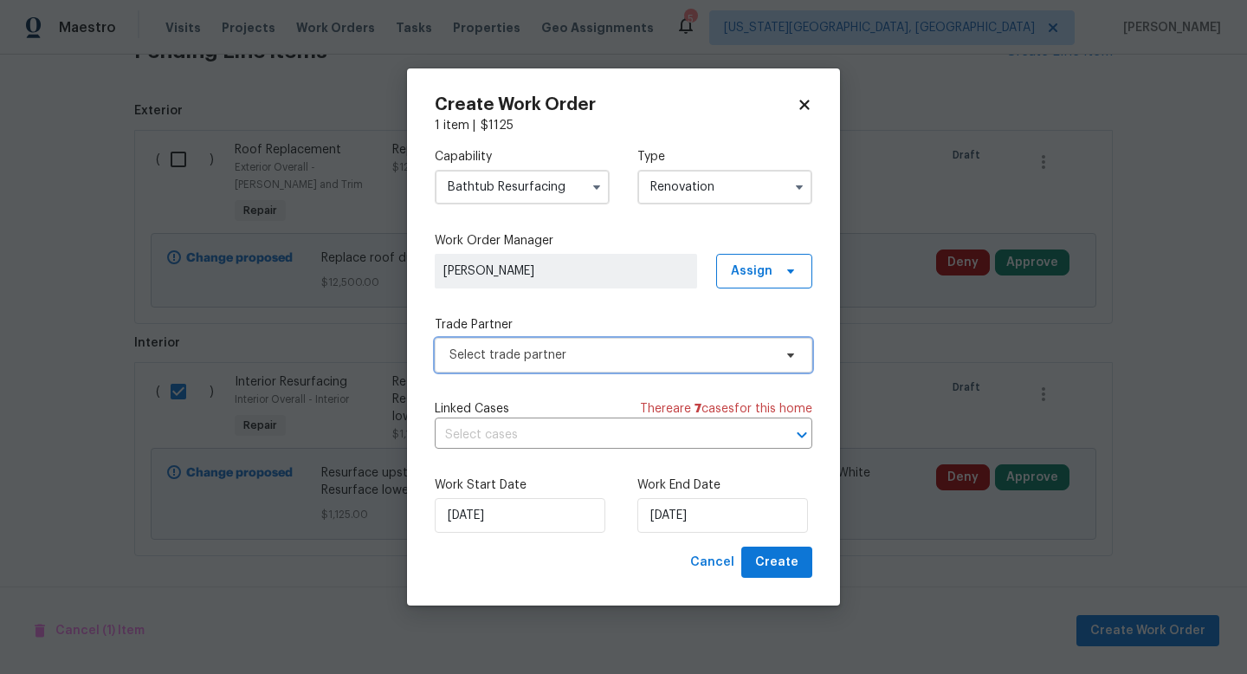
click at [612, 345] on span "Select trade partner" at bounding box center [623, 355] width 377 height 35
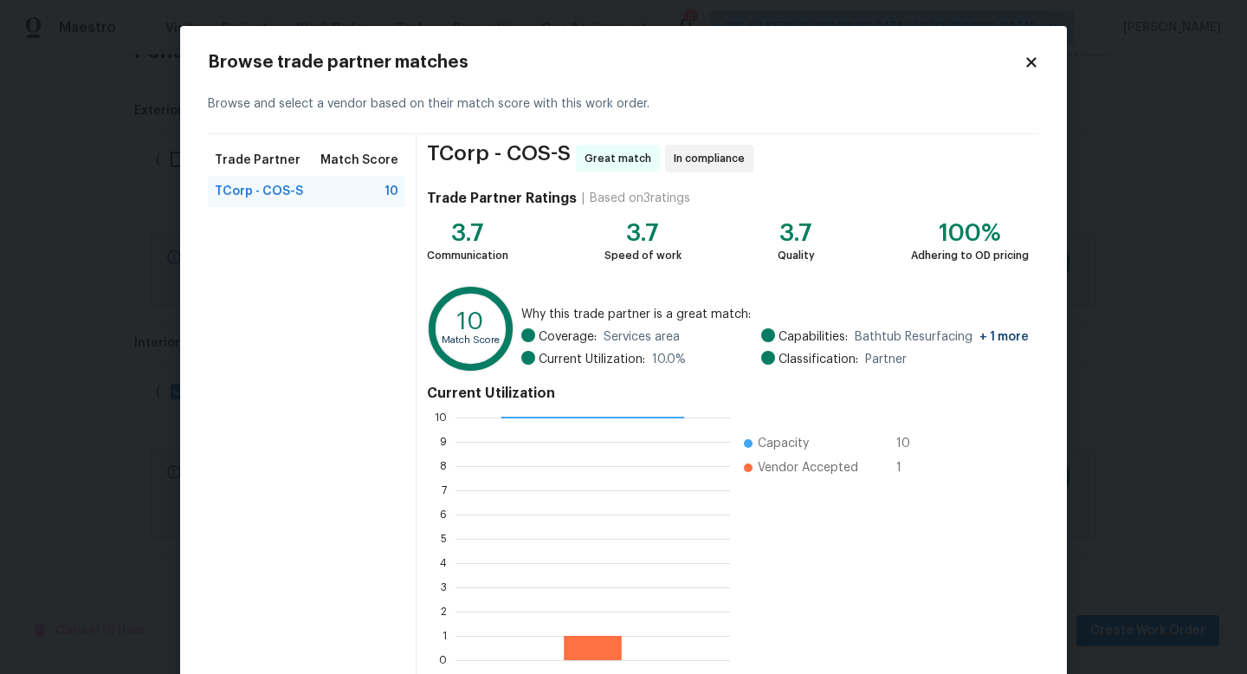
scroll to position [90, 0]
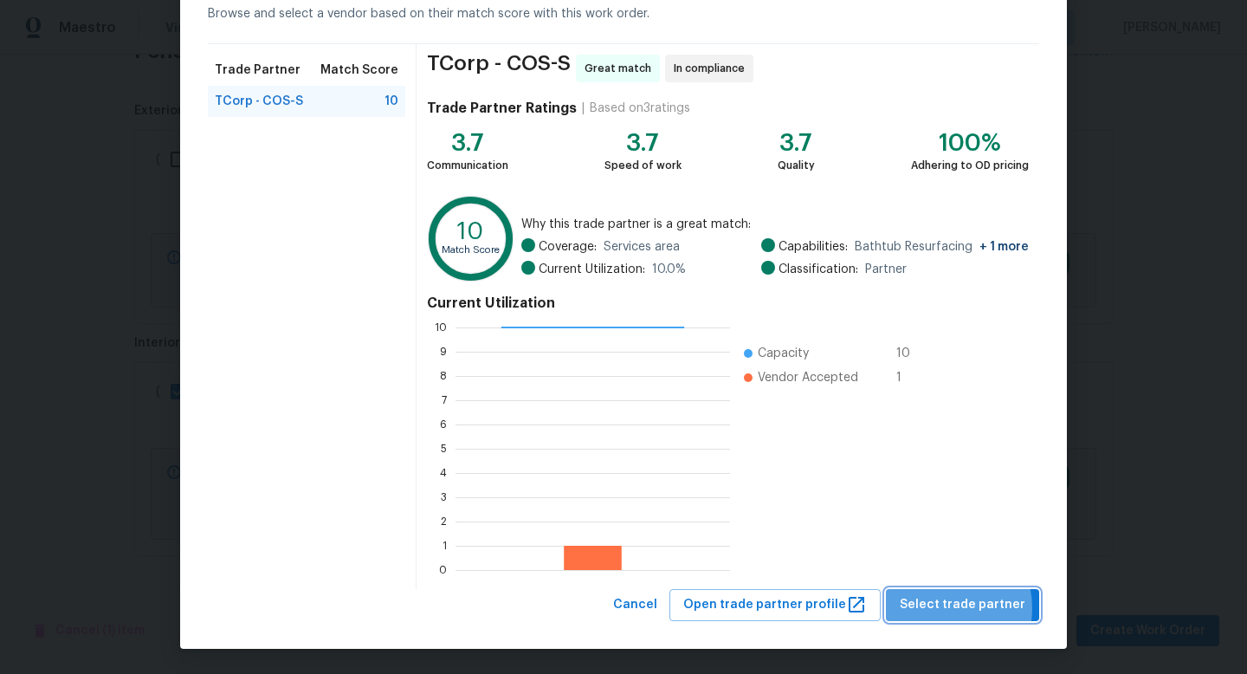
click at [941, 608] on span "Select trade partner" at bounding box center [963, 605] width 126 height 22
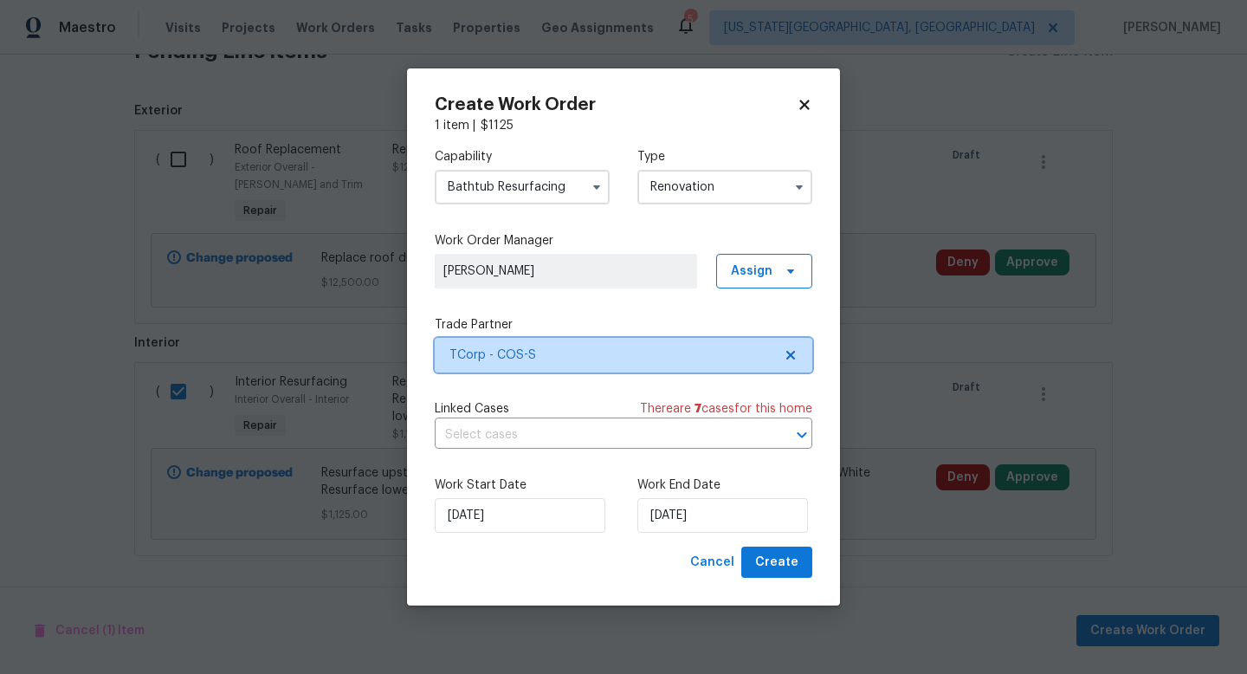
scroll to position [0, 0]
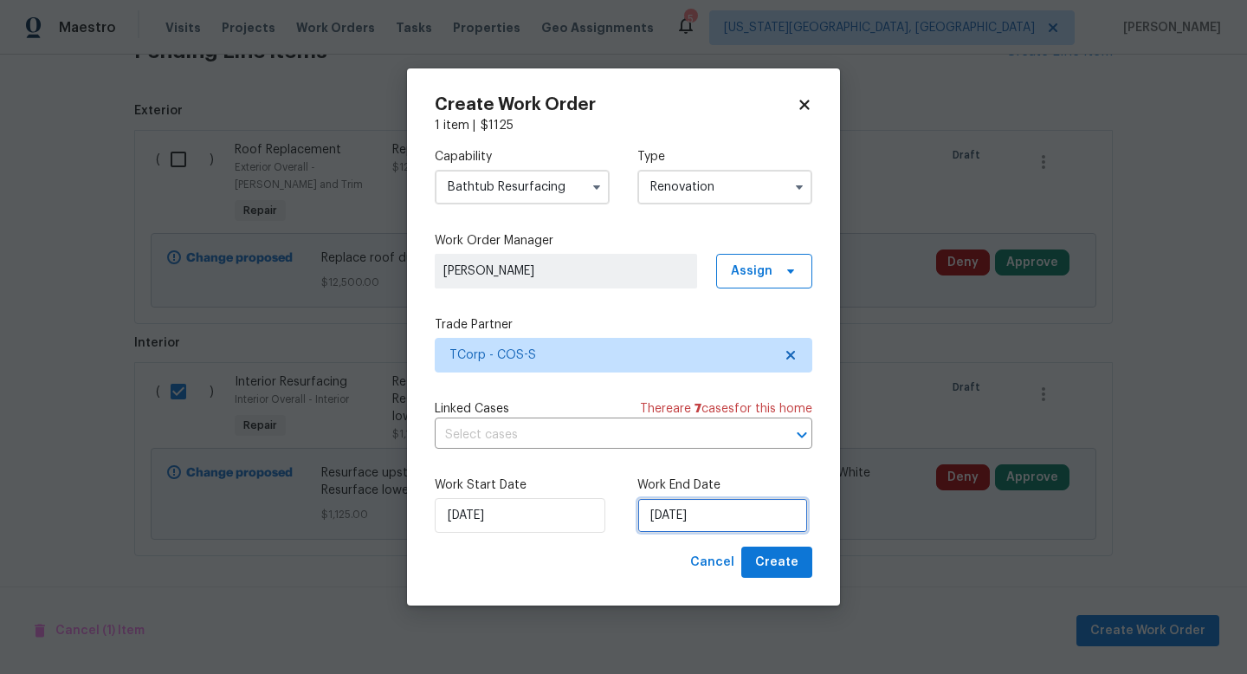
click at [717, 518] on input "[DATE]" at bounding box center [722, 515] width 171 height 35
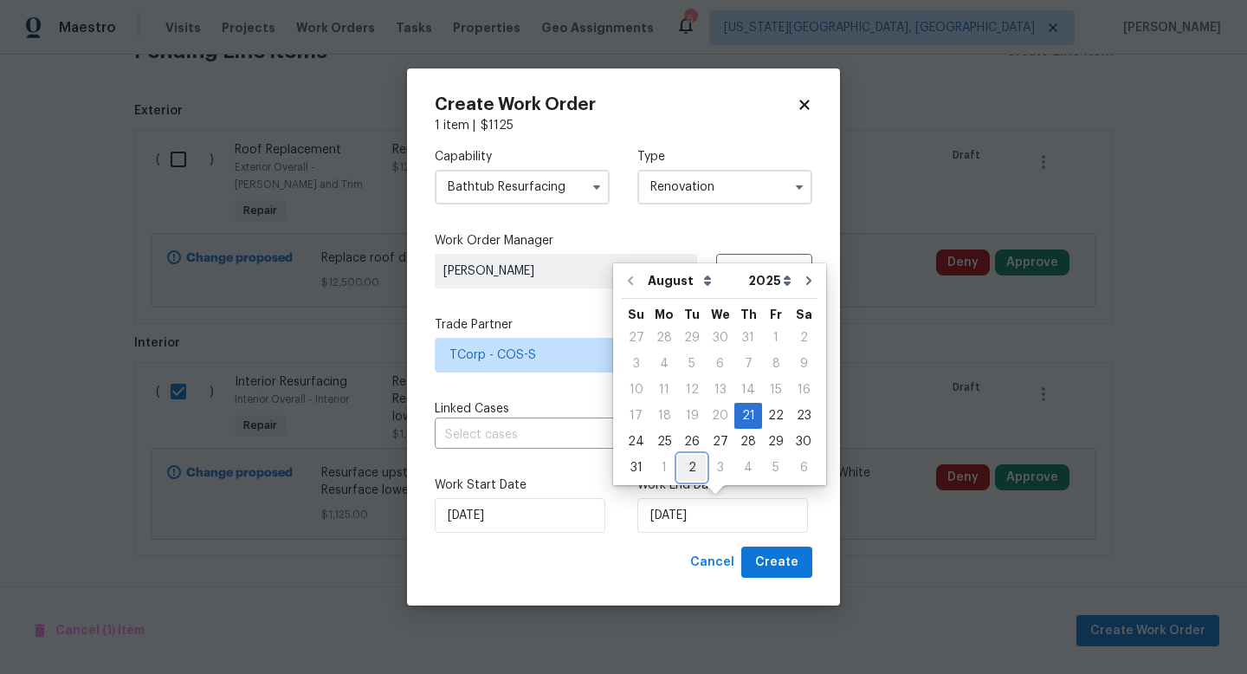
click at [687, 467] on div "2" at bounding box center [692, 467] width 28 height 24
type input "9/2/2025"
select select "8"
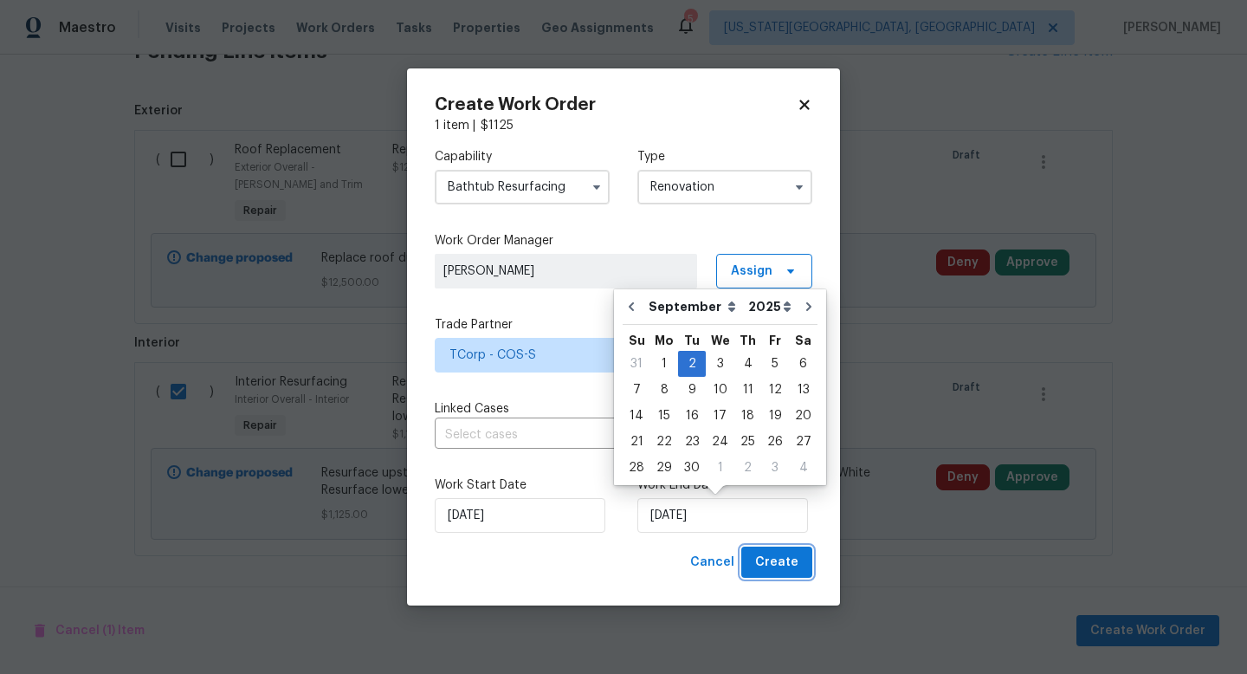
click at [777, 572] on button "Create" at bounding box center [776, 562] width 71 height 32
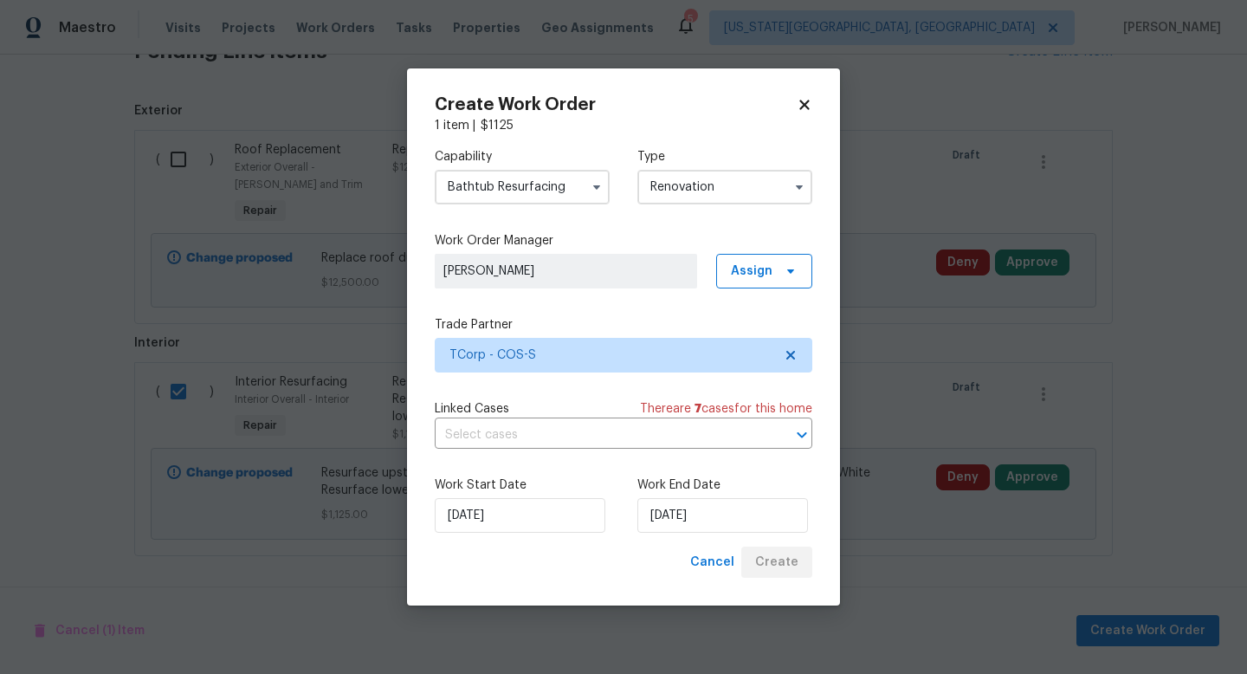
scroll to position [452, 0]
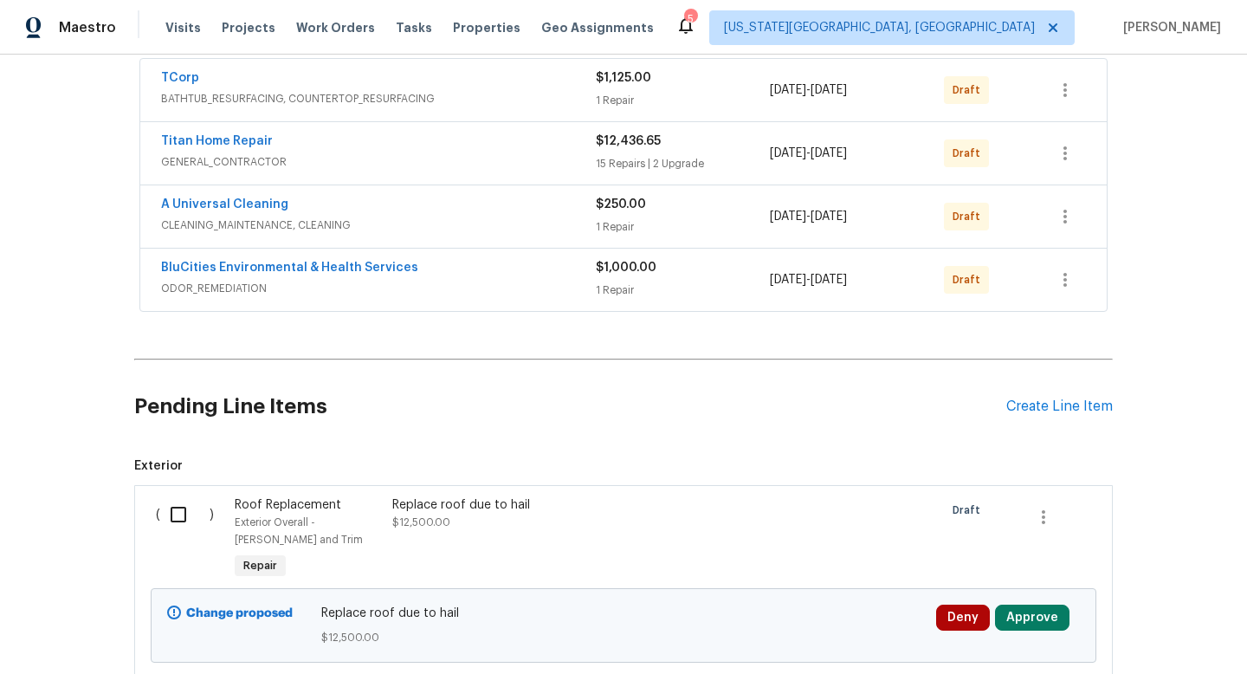
scroll to position [452, 0]
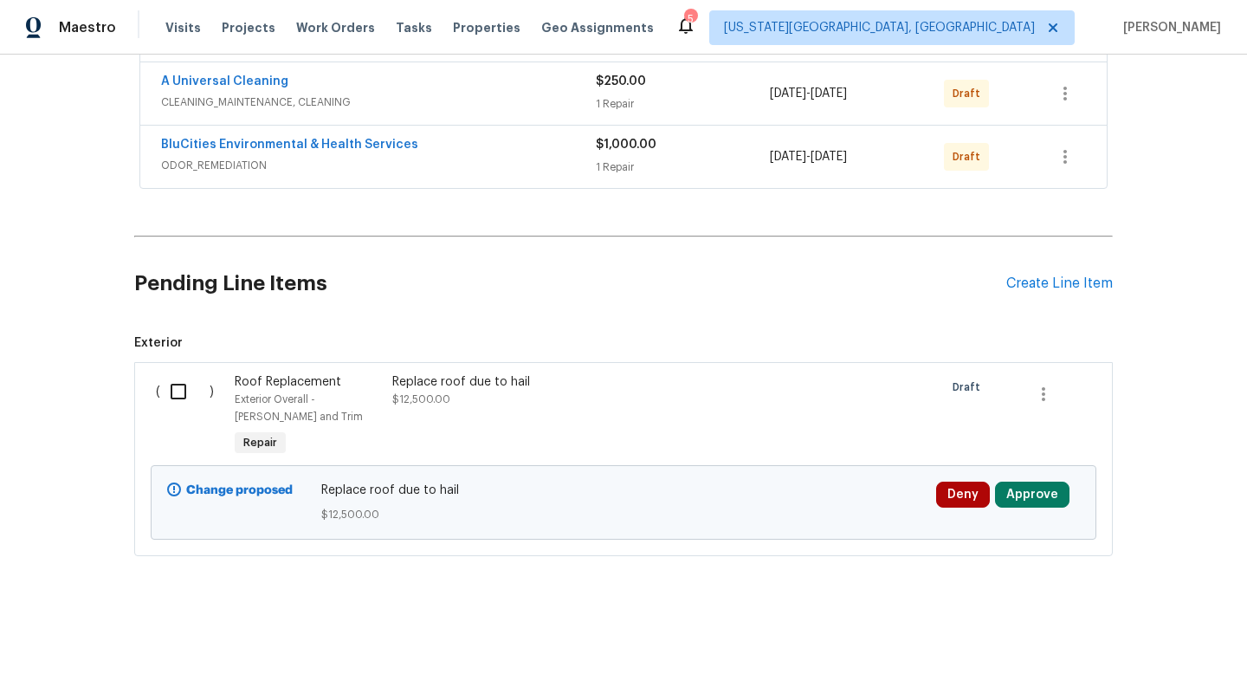
click at [187, 395] on input "checkbox" at bounding box center [184, 391] width 49 height 36
checkbox input "true"
click at [1145, 623] on span "Create Work Order" at bounding box center [1147, 631] width 115 height 22
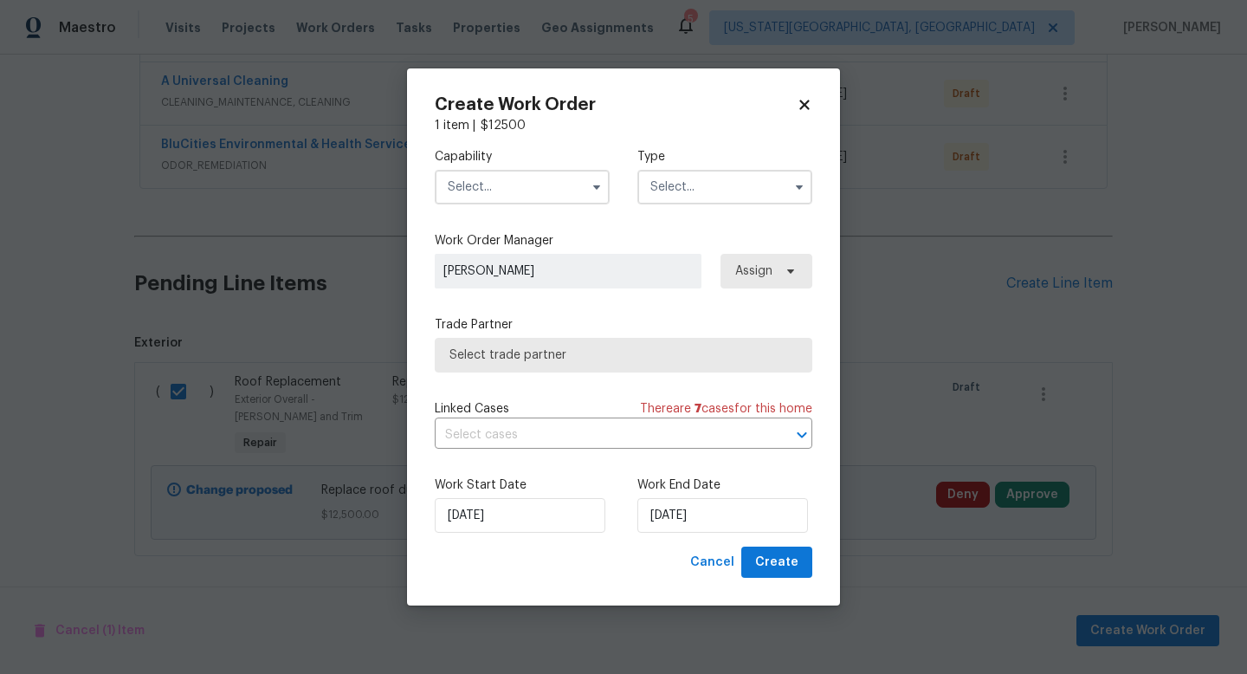
click at [540, 184] on input "text" at bounding box center [522, 187] width 175 height 35
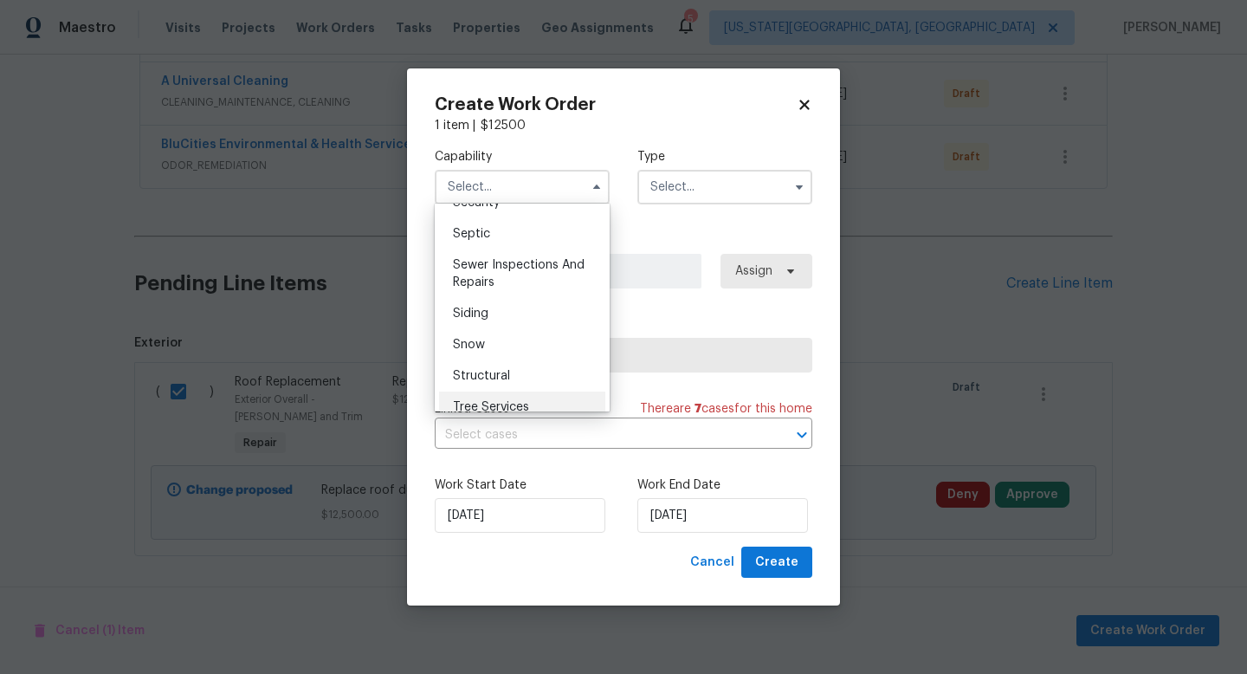
scroll to position [1725, 0]
click at [474, 261] on span "Roof" at bounding box center [467, 265] width 28 height 12
type input "Roof"
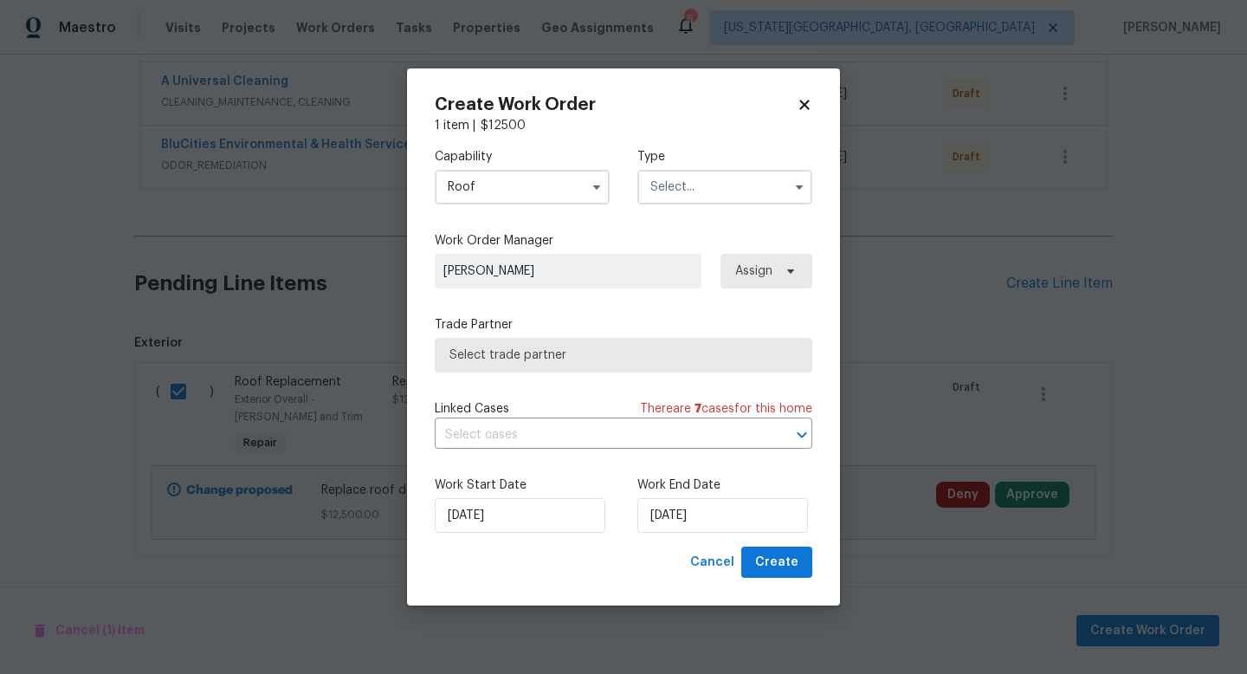
click at [693, 190] on input "text" at bounding box center [724, 187] width 175 height 35
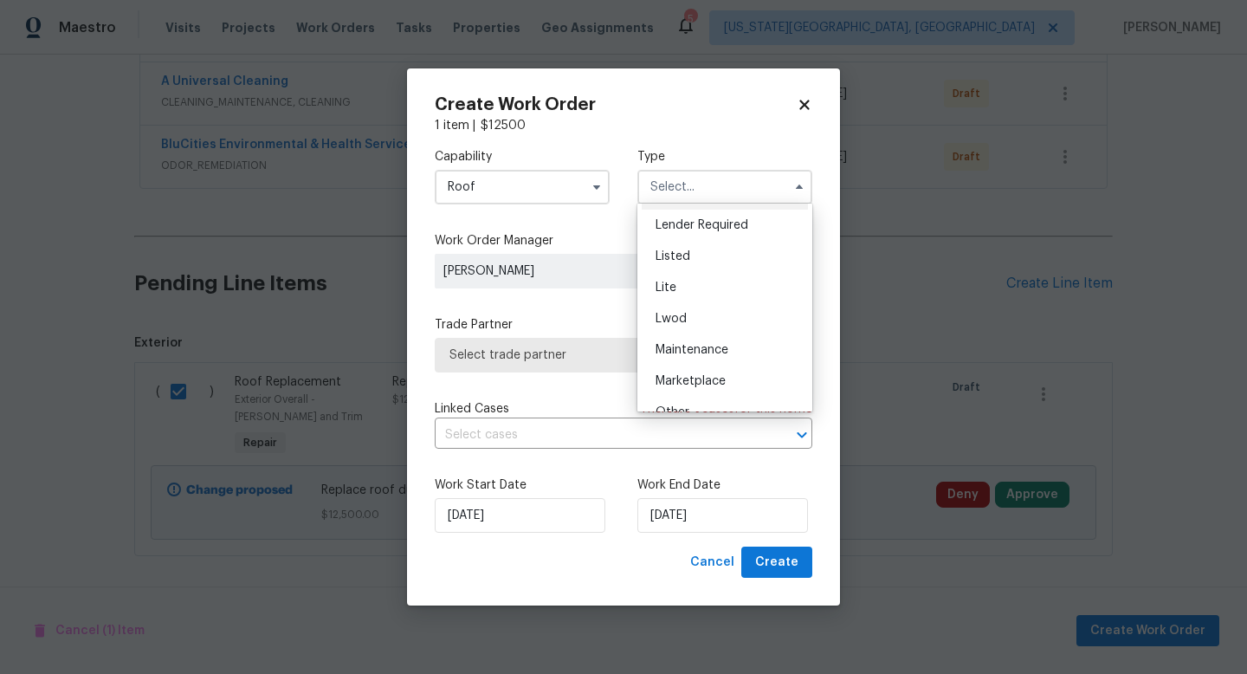
scroll to position [393, 0]
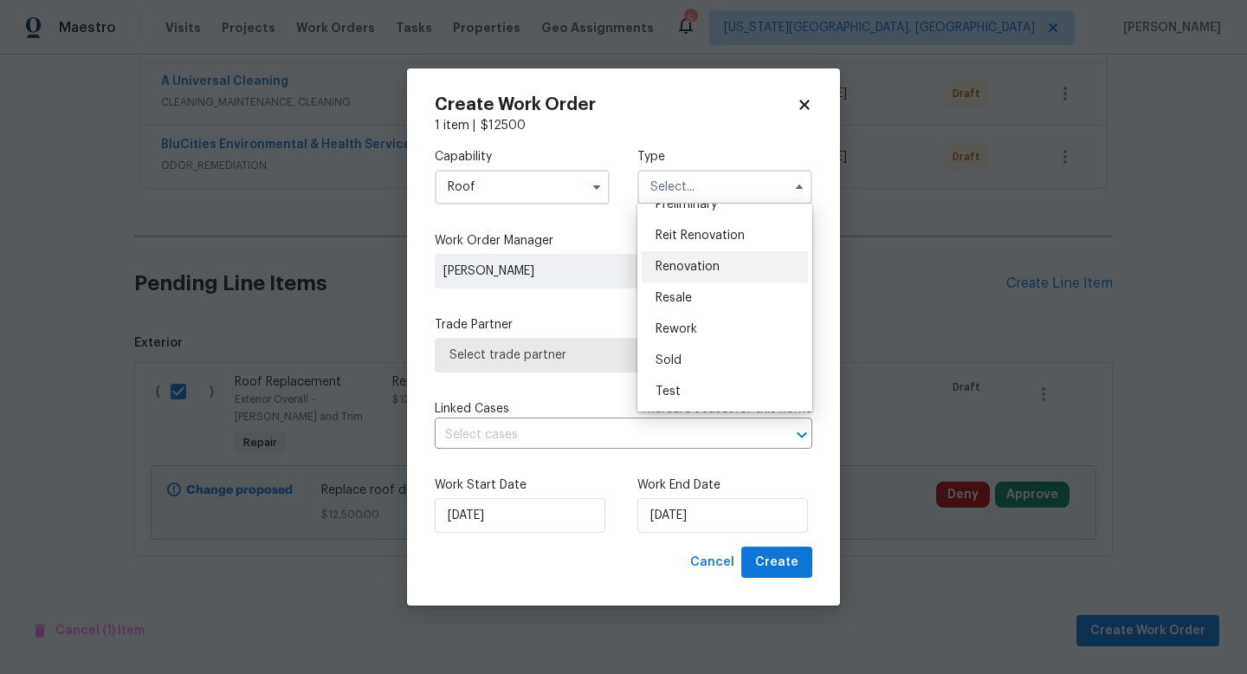
click at [692, 264] on span "Renovation" at bounding box center [687, 267] width 64 height 12
type input "Renovation"
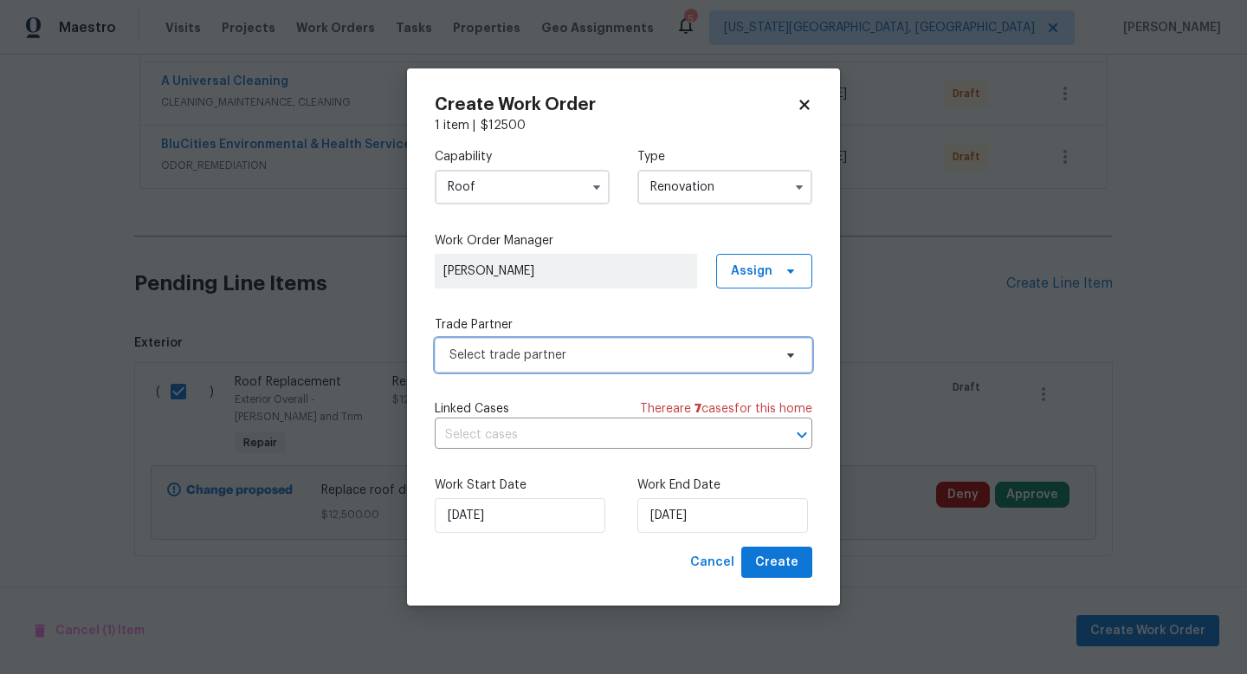
click at [561, 355] on span "Select trade partner" at bounding box center [610, 354] width 323 height 17
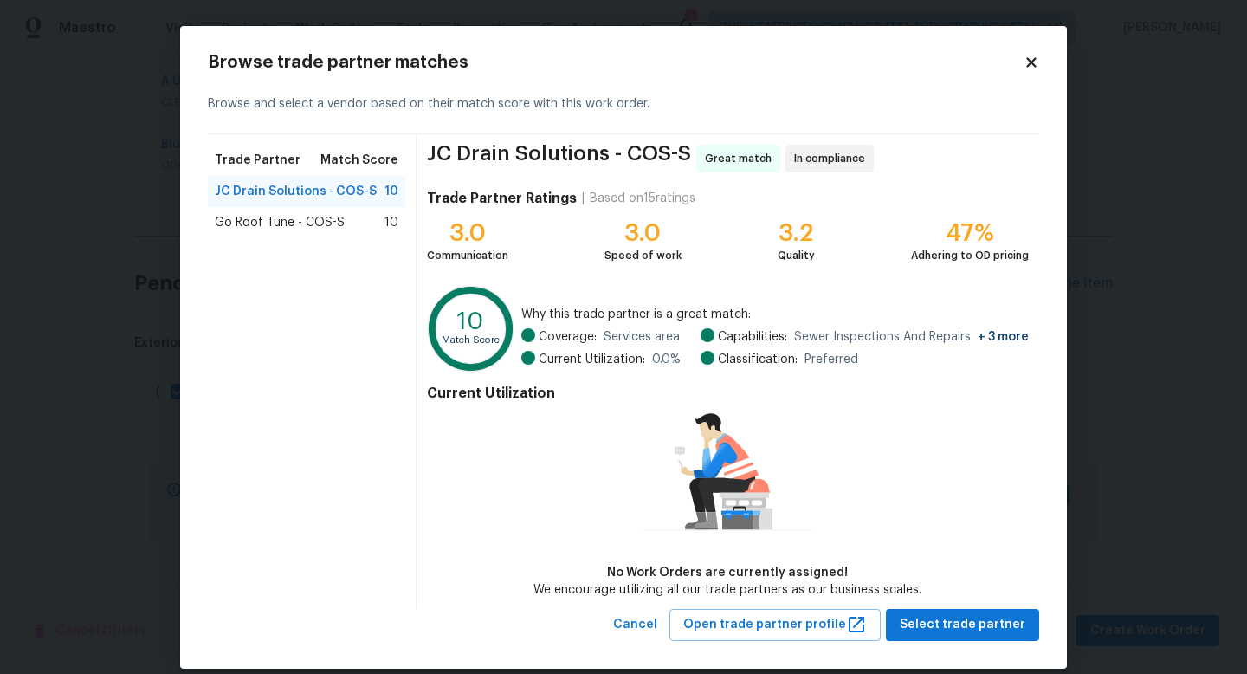
click at [313, 221] on span "Go Roof Tune - COS-S" at bounding box center [280, 222] width 130 height 17
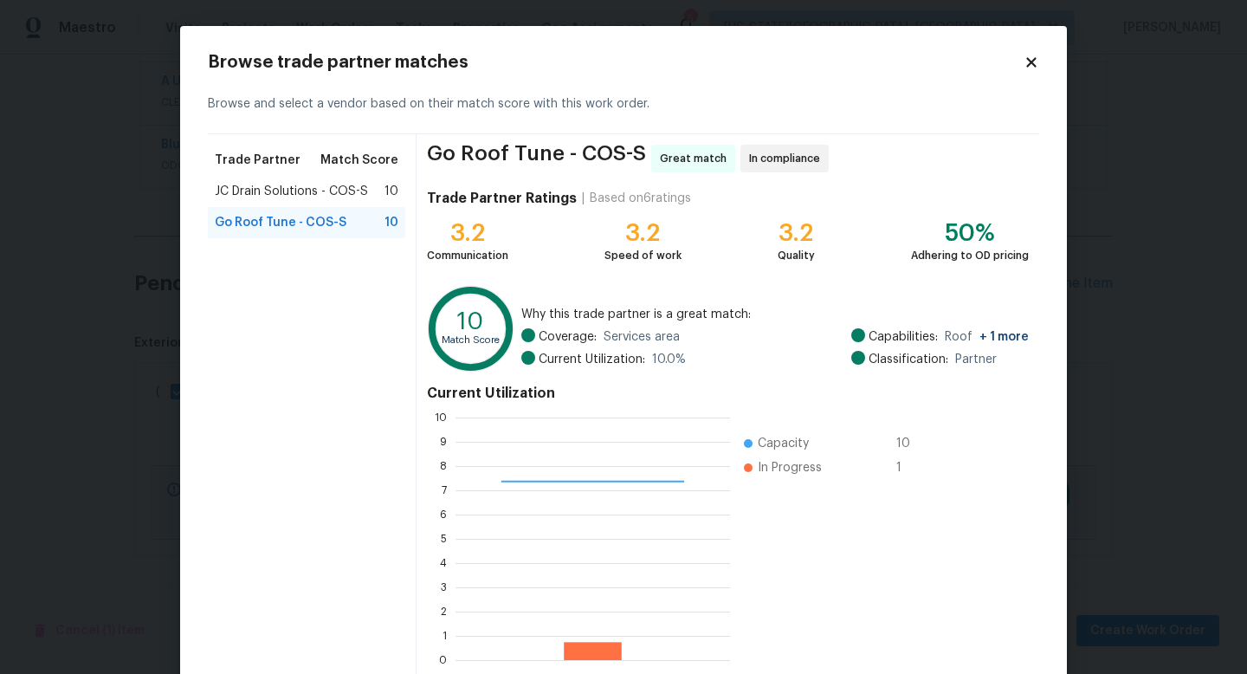
scroll to position [90, 0]
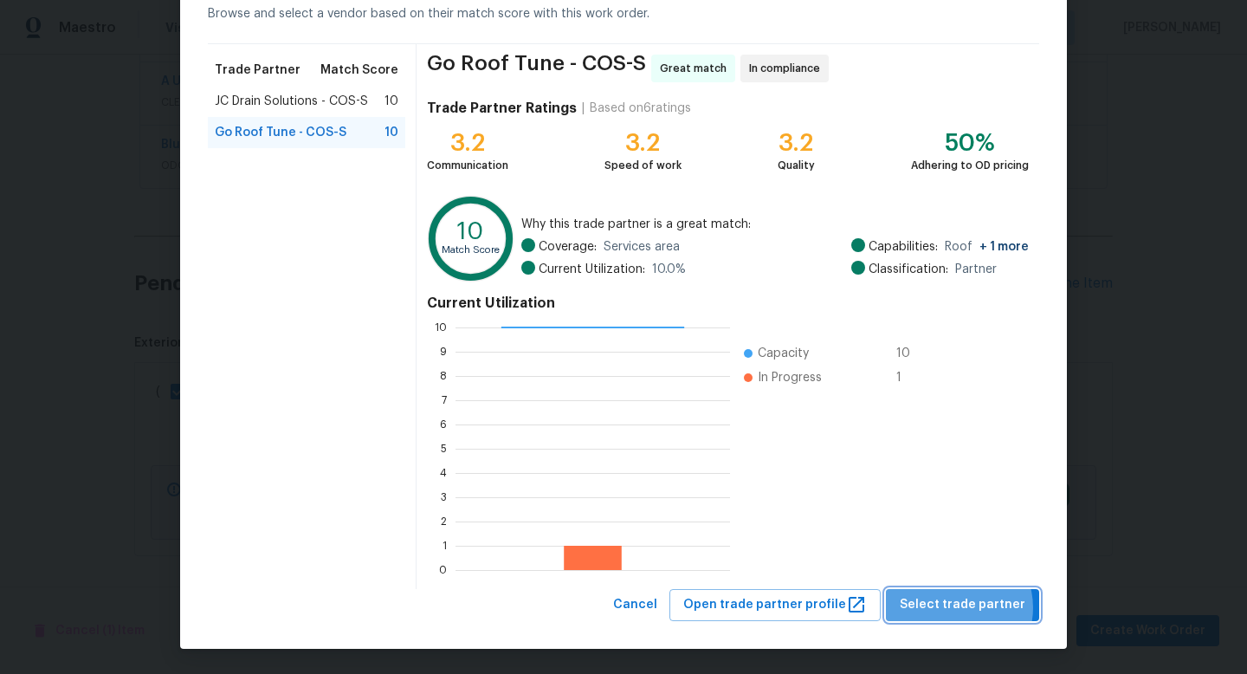
click at [961, 607] on span "Select trade partner" at bounding box center [963, 605] width 126 height 22
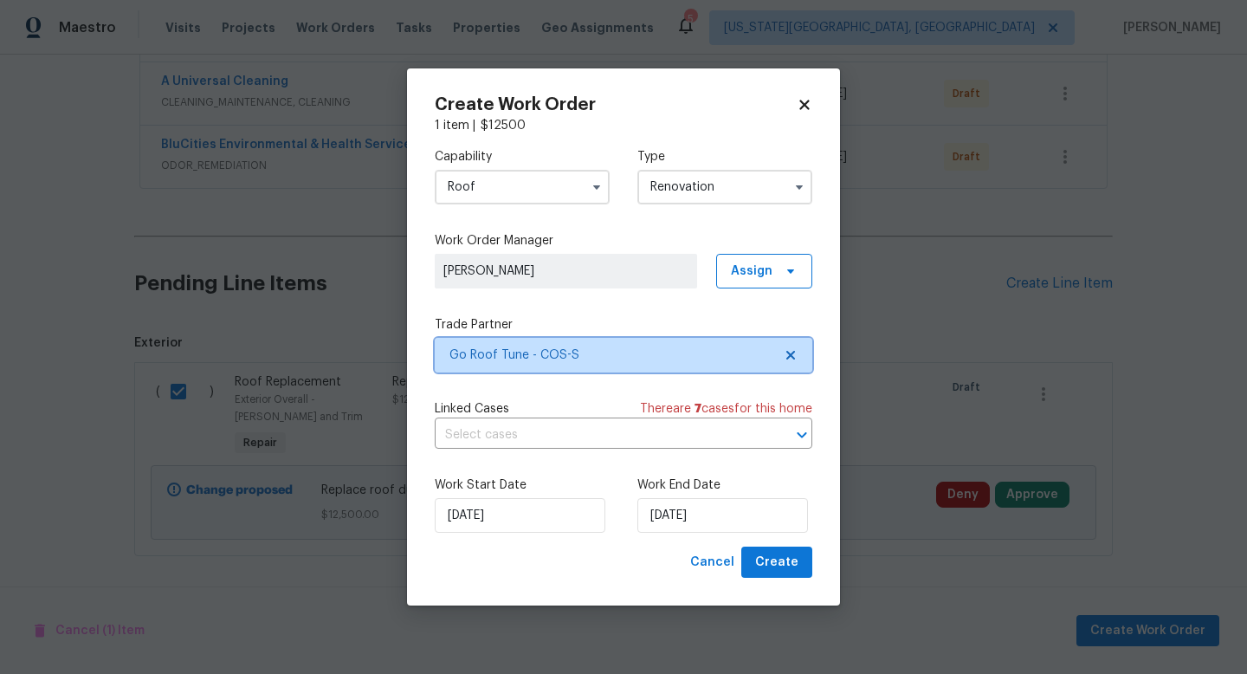
scroll to position [0, 0]
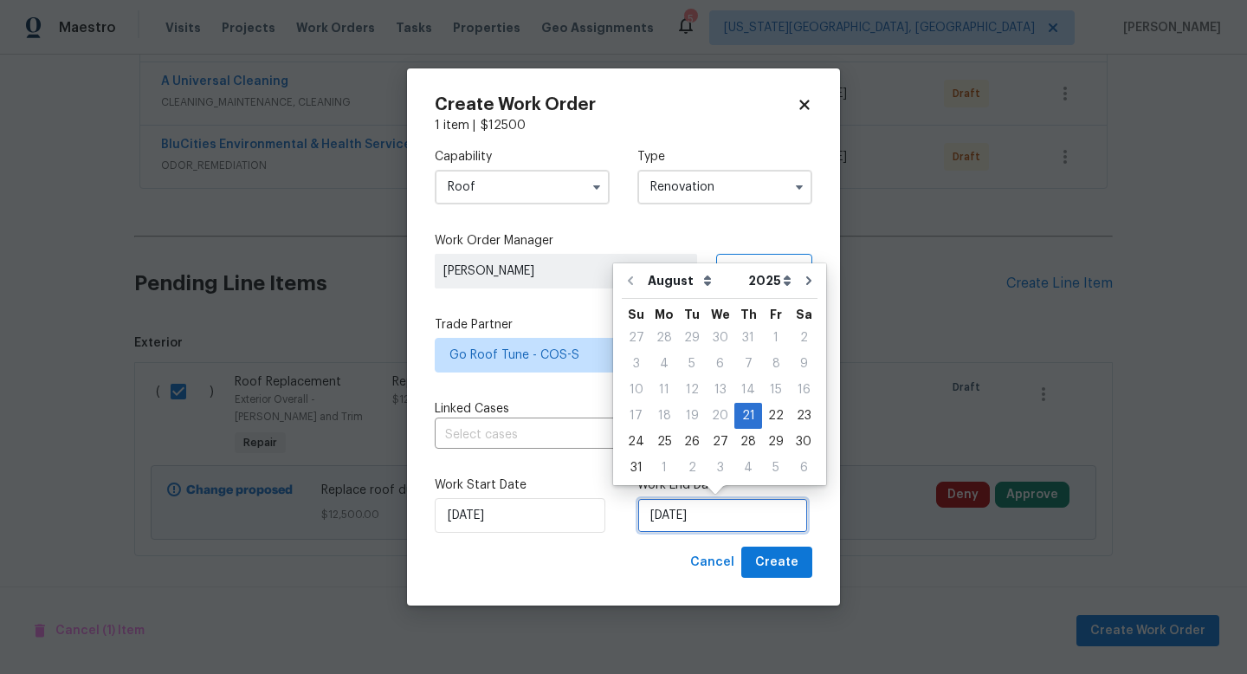
click at [706, 515] on input "[DATE]" at bounding box center [722, 515] width 171 height 35
click at [742, 442] on div "28" at bounding box center [748, 441] width 28 height 24
type input "[DATE]"
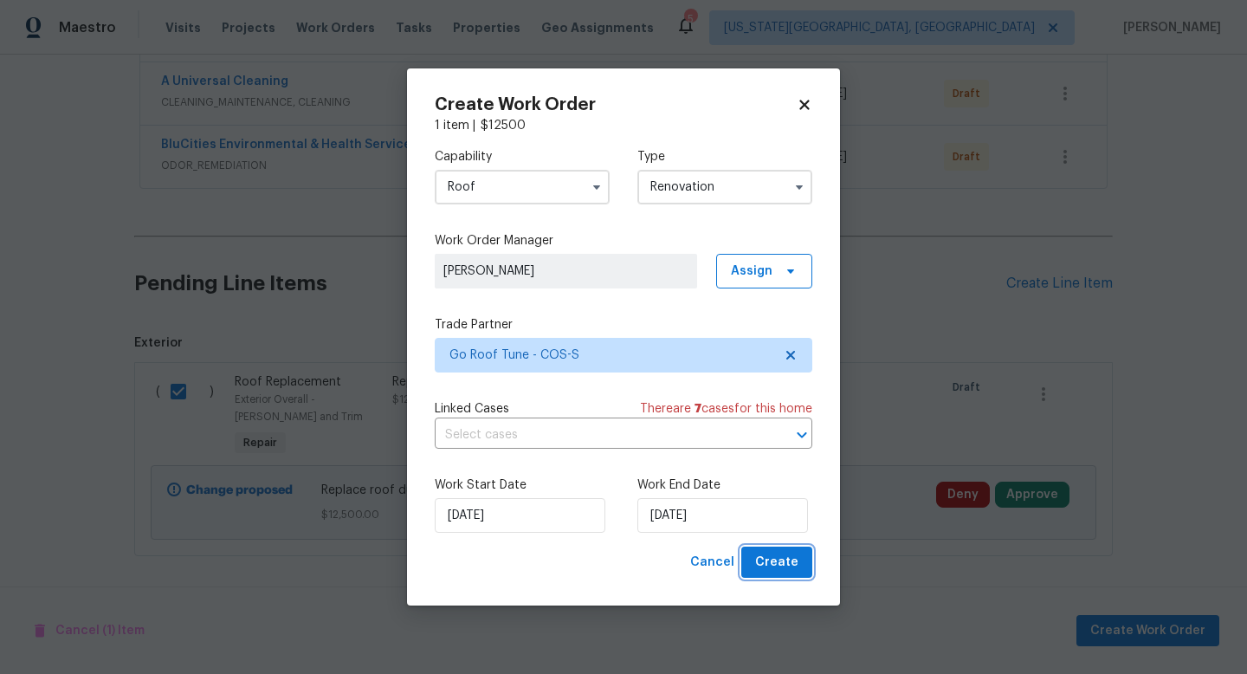
click at [789, 570] on span "Create" at bounding box center [776, 563] width 43 height 22
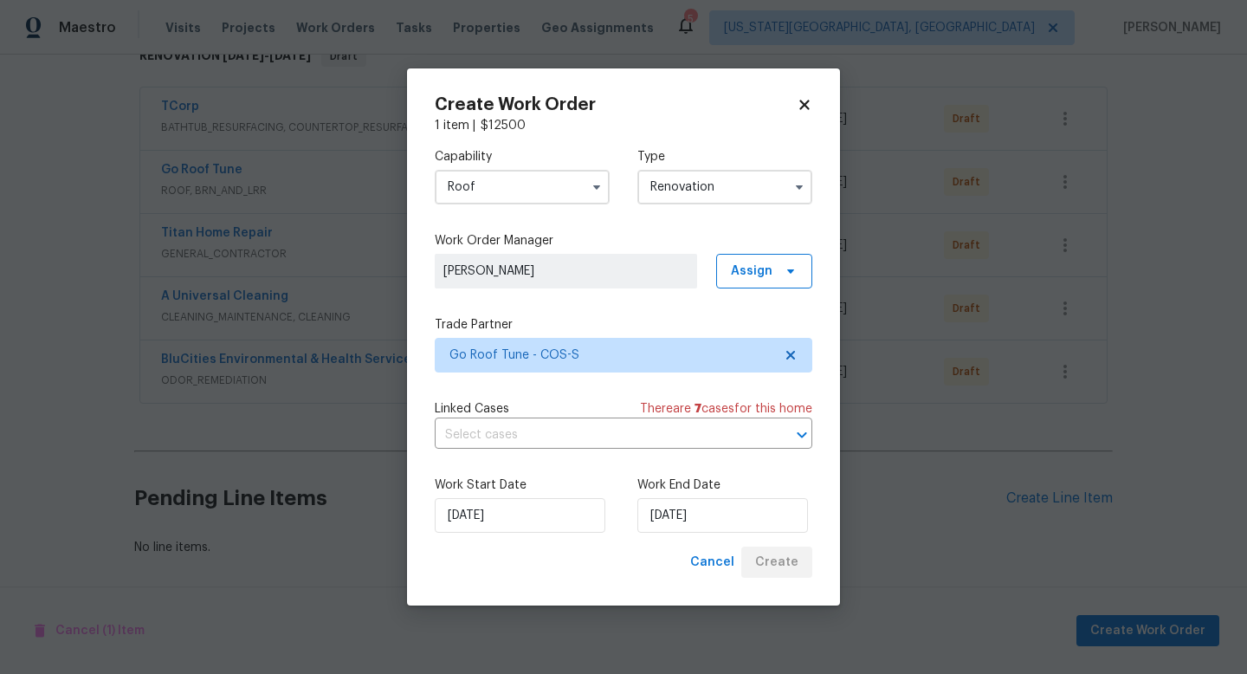
scroll to position [300, 0]
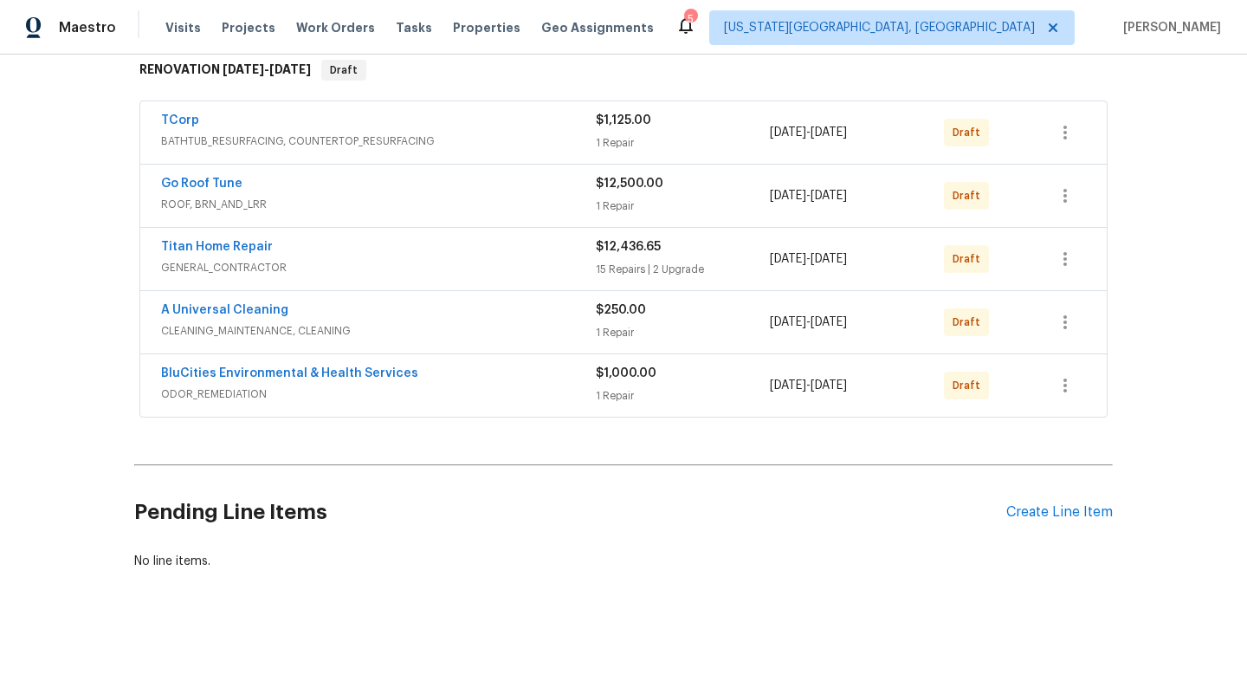
scroll to position [1, 0]
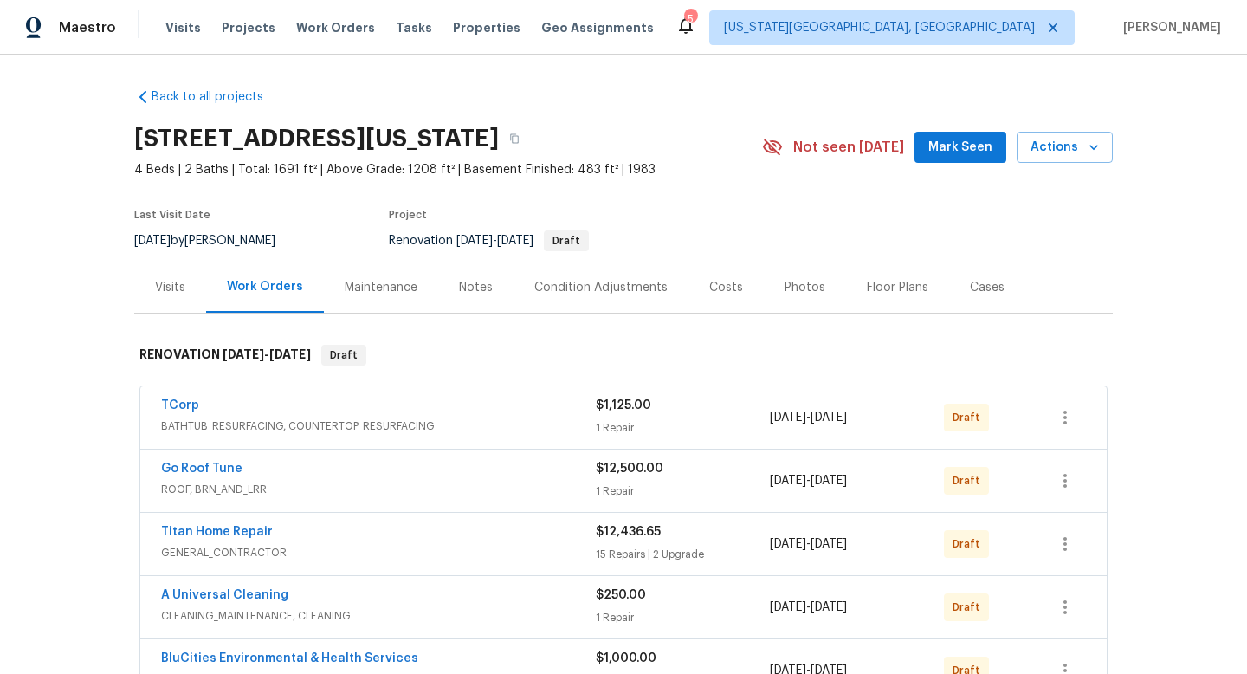
click at [712, 275] on div "Costs" at bounding box center [725, 286] width 75 height 51
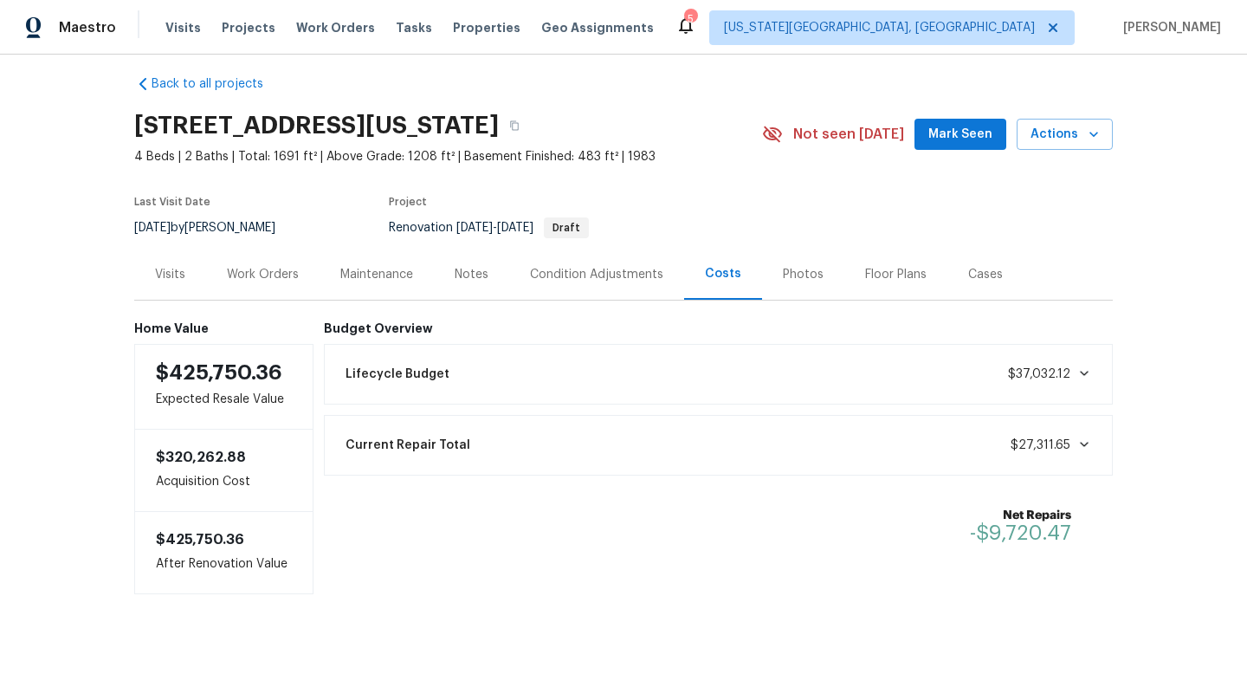
scroll to position [15, 0]
click at [279, 278] on div "Work Orders" at bounding box center [263, 273] width 72 height 17
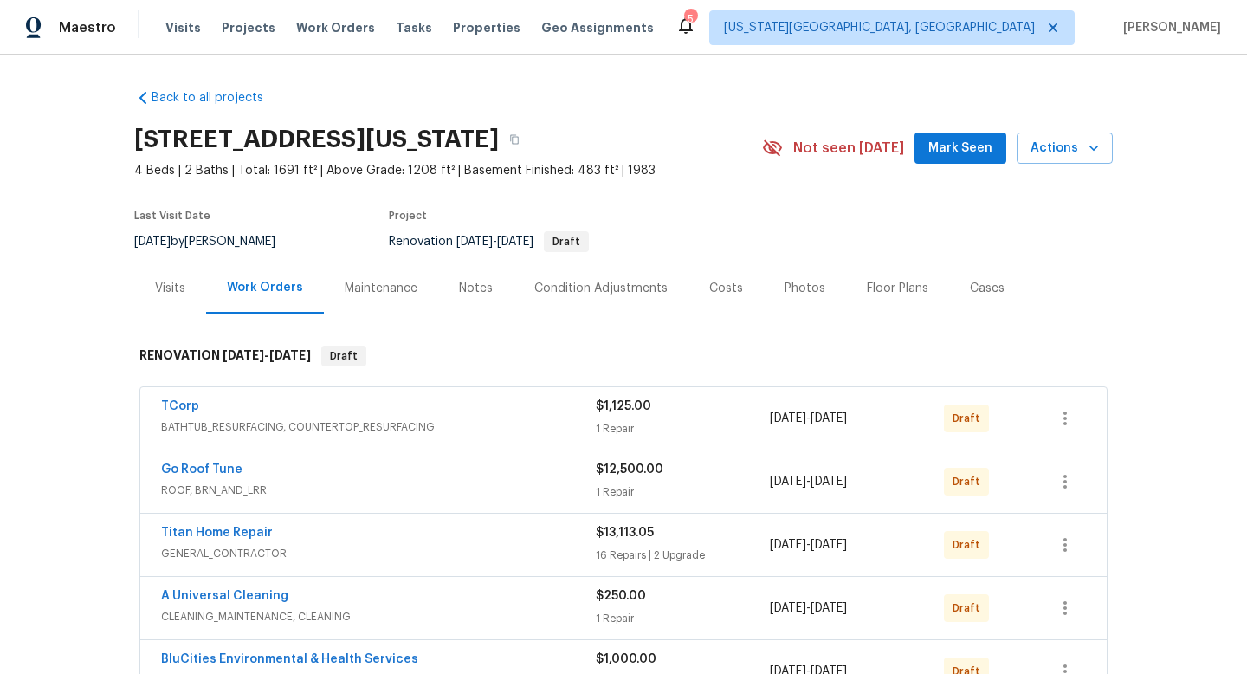
click at [721, 290] on div "Costs" at bounding box center [726, 288] width 34 height 17
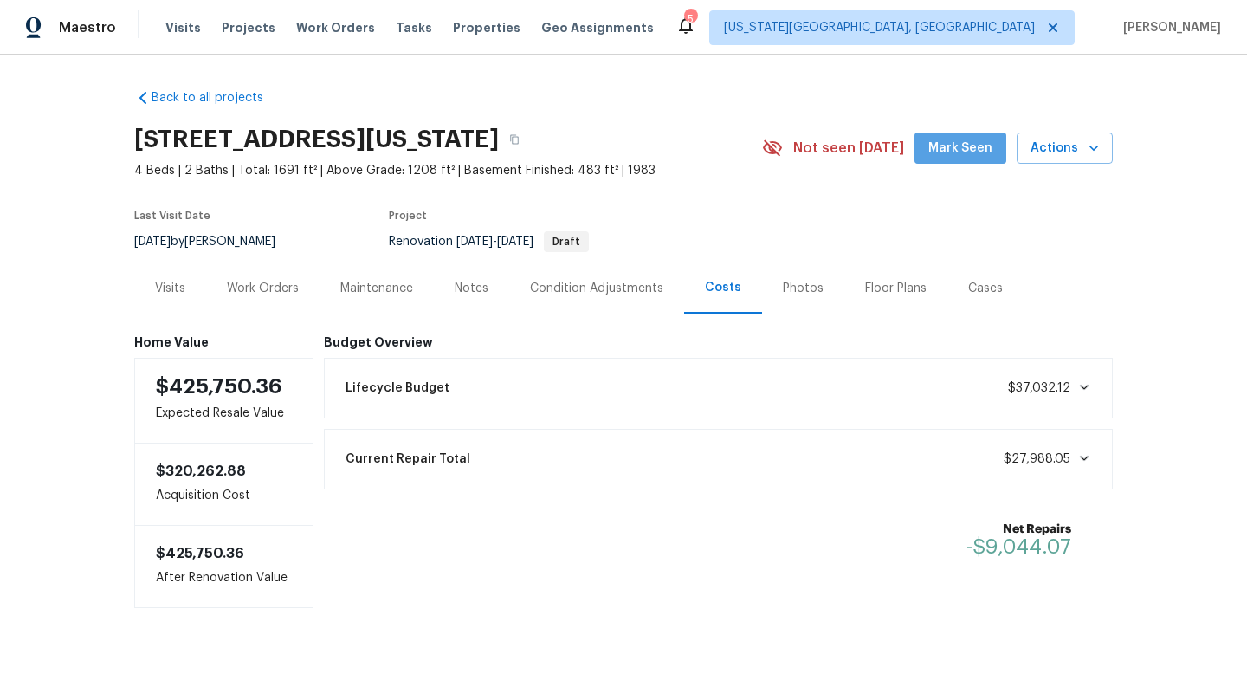
click at [971, 145] on span "Mark Seen" at bounding box center [960, 149] width 64 height 22
click at [588, 291] on div "Condition Adjustments" at bounding box center [596, 288] width 133 height 17
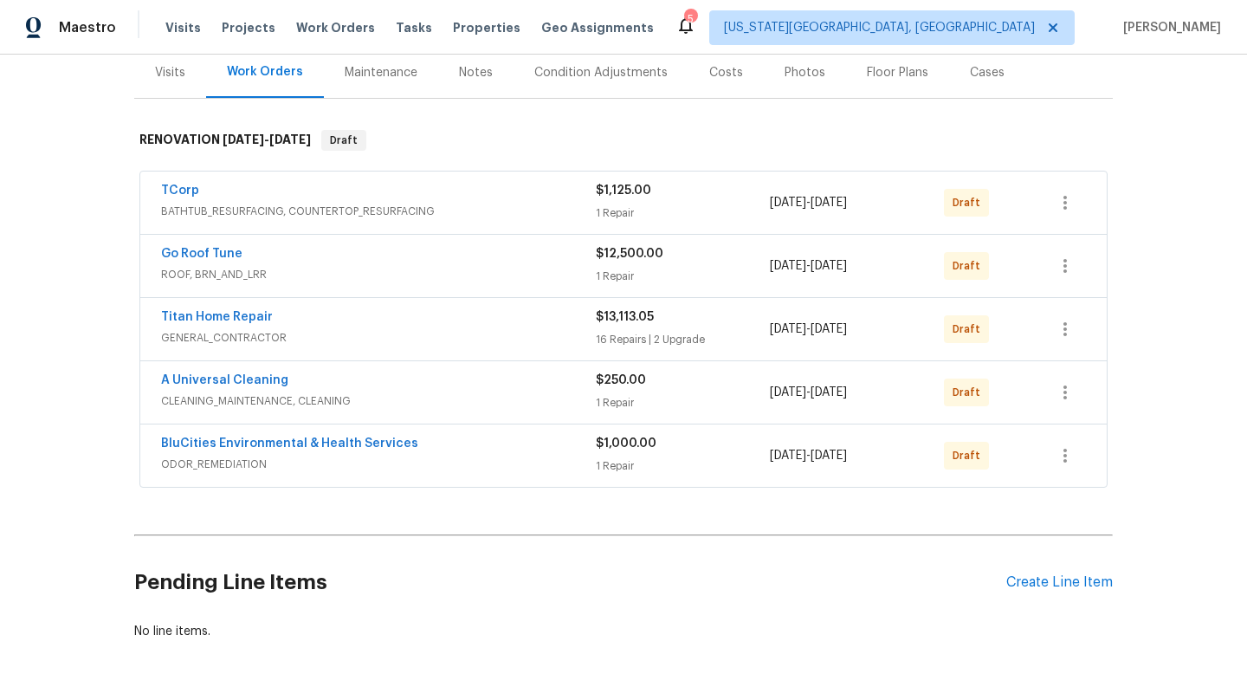
scroll to position [300, 0]
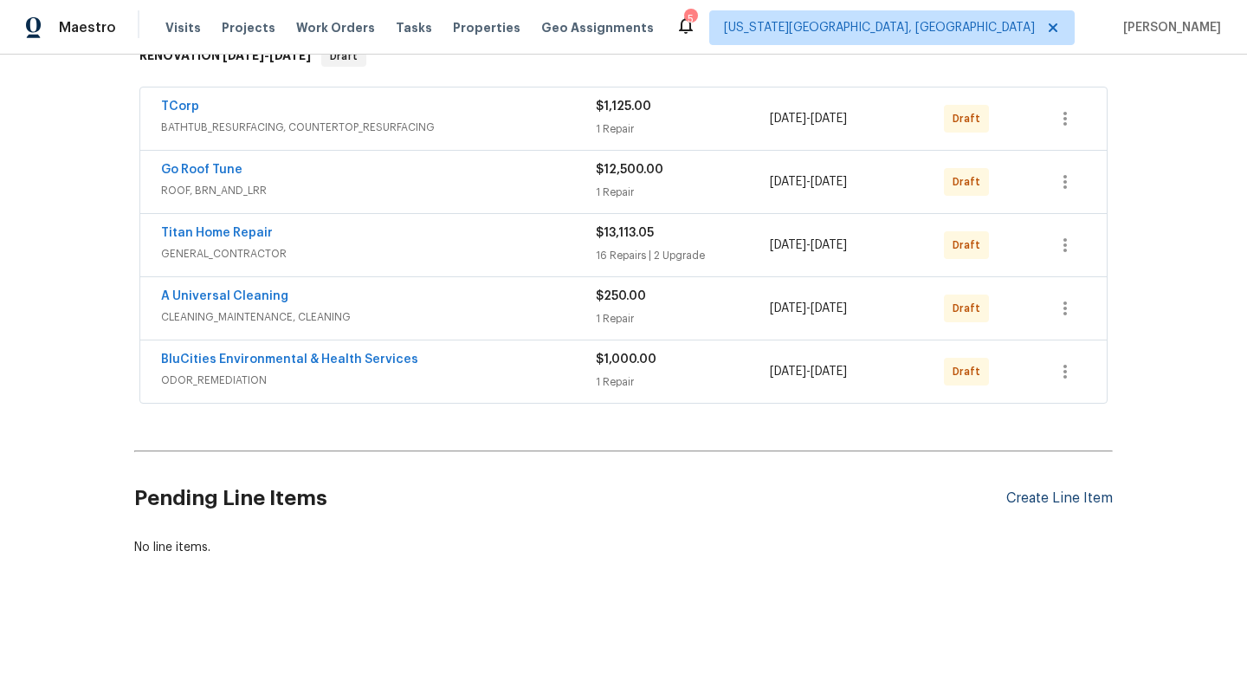
click at [1052, 493] on div "Create Line Item" at bounding box center [1059, 498] width 106 height 16
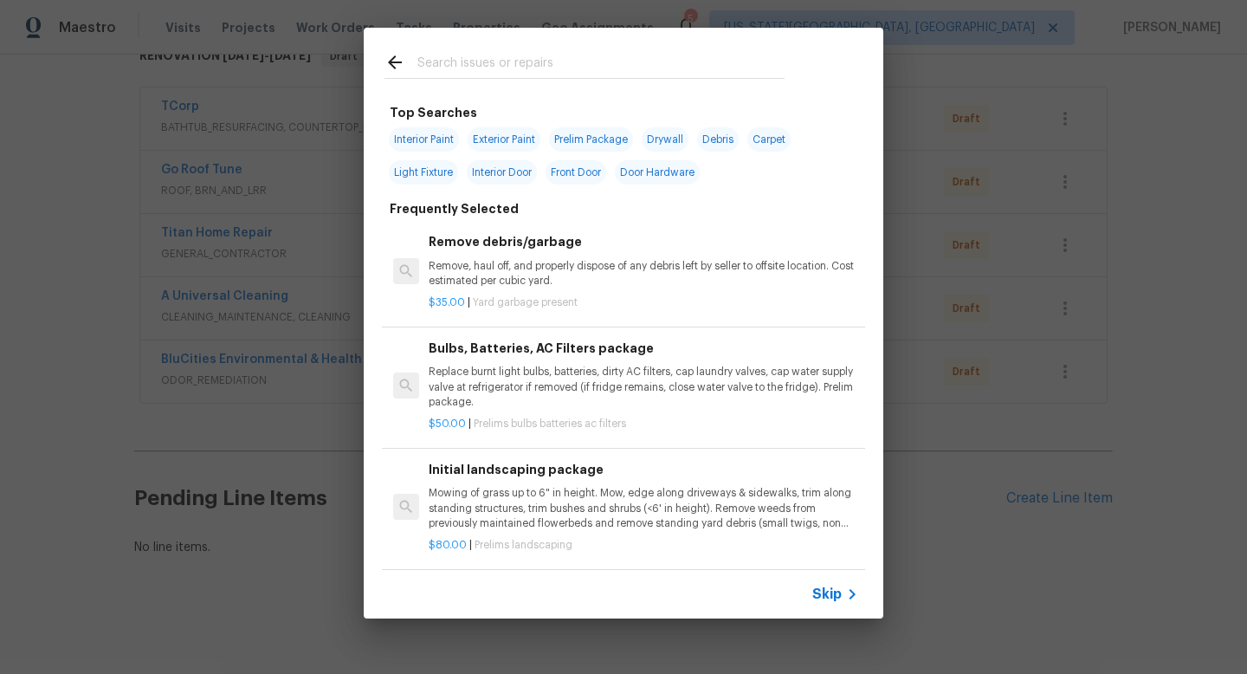
click at [488, 67] on input "text" at bounding box center [600, 65] width 367 height 26
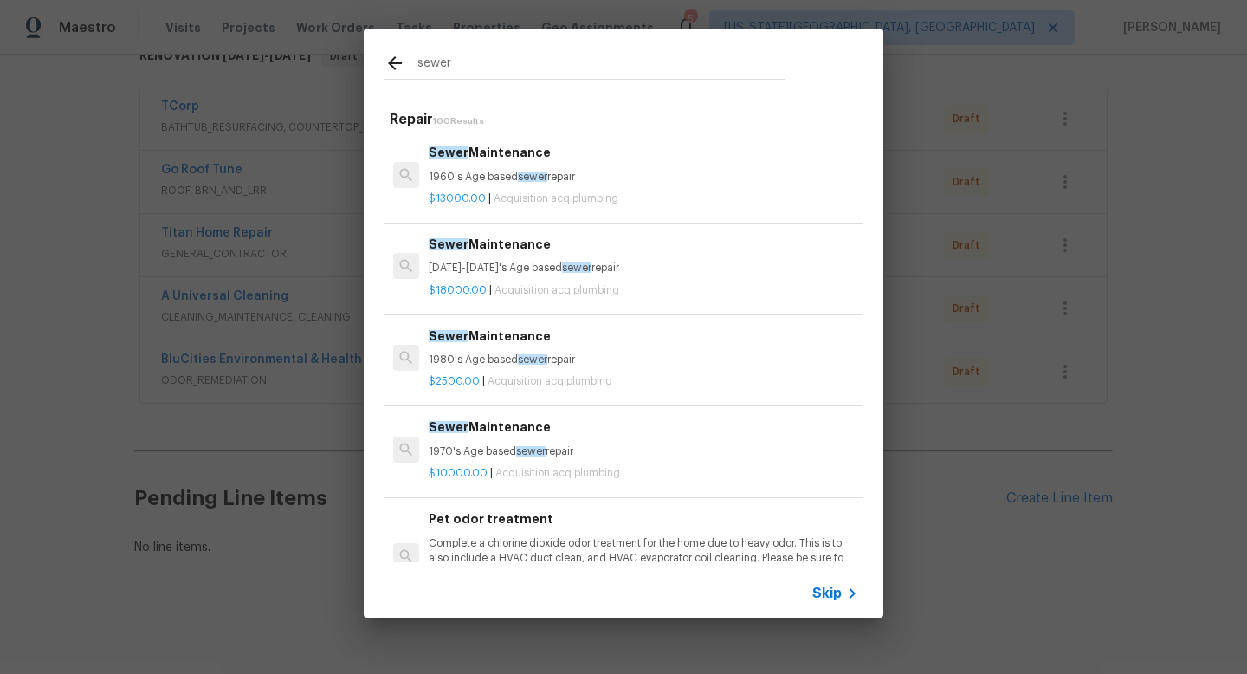
scroll to position [0, 3]
type input "sewer"
click at [395, 58] on icon at bounding box center [394, 63] width 21 height 21
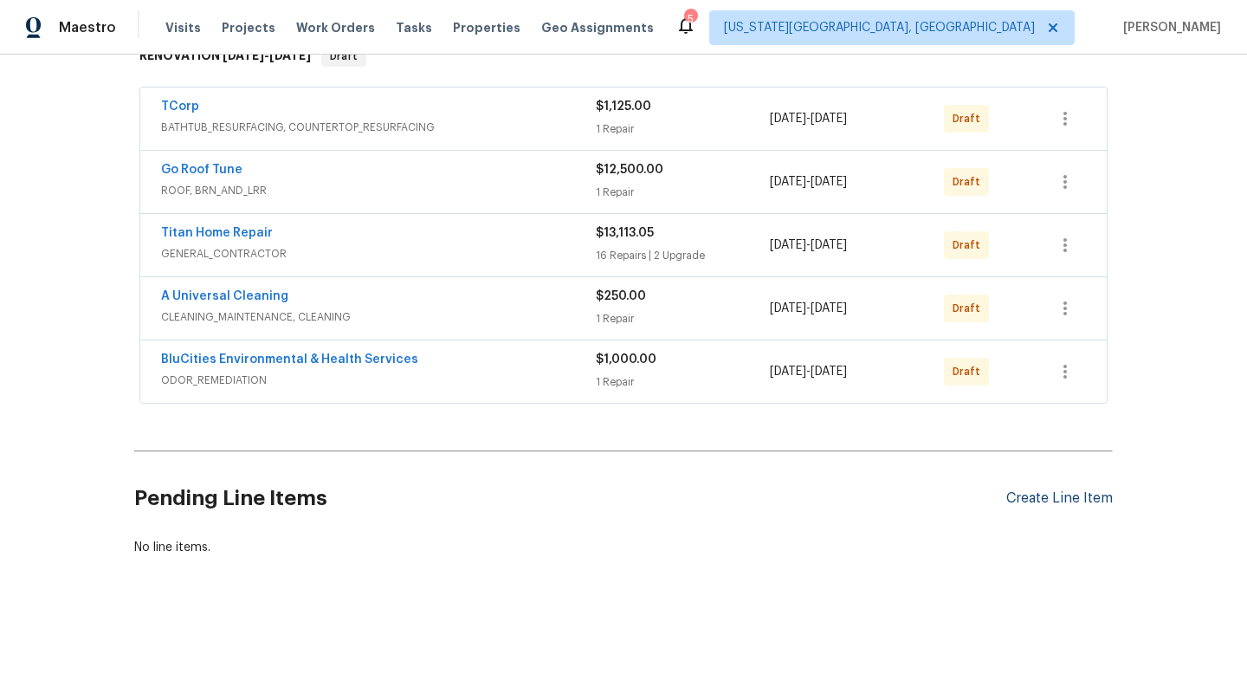
click at [1042, 501] on div "Create Line Item" at bounding box center [1059, 498] width 106 height 16
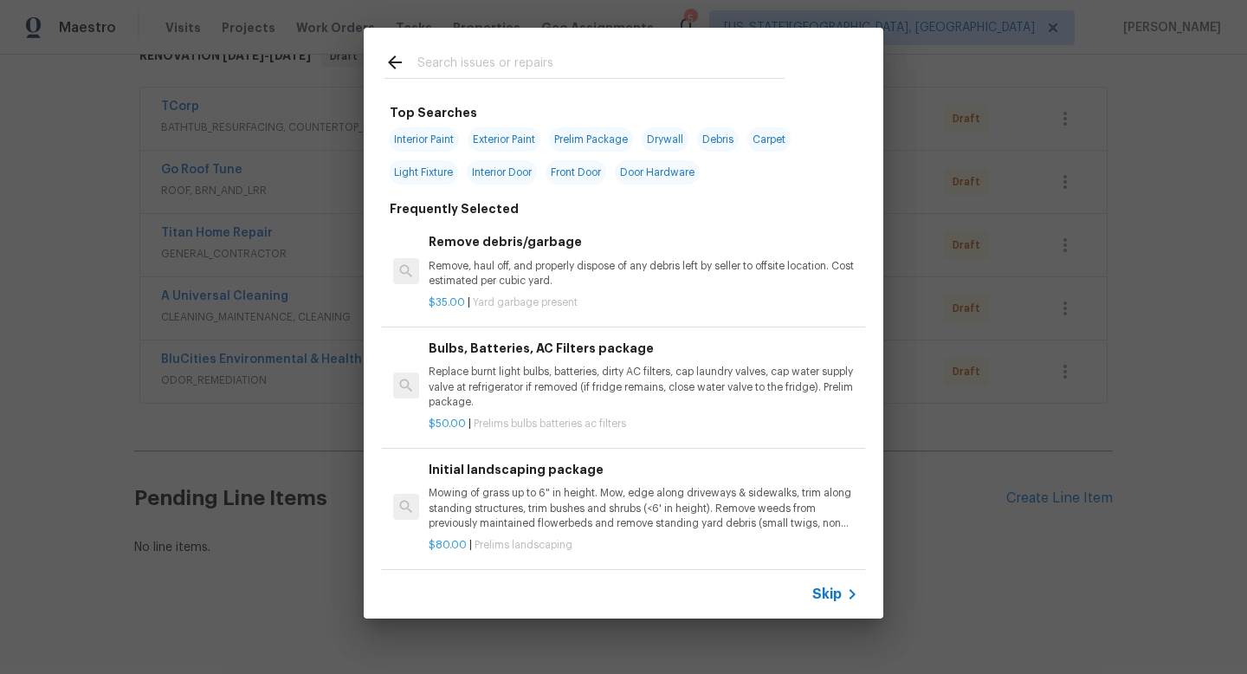
click at [488, 74] on input "text" at bounding box center [600, 65] width 367 height 26
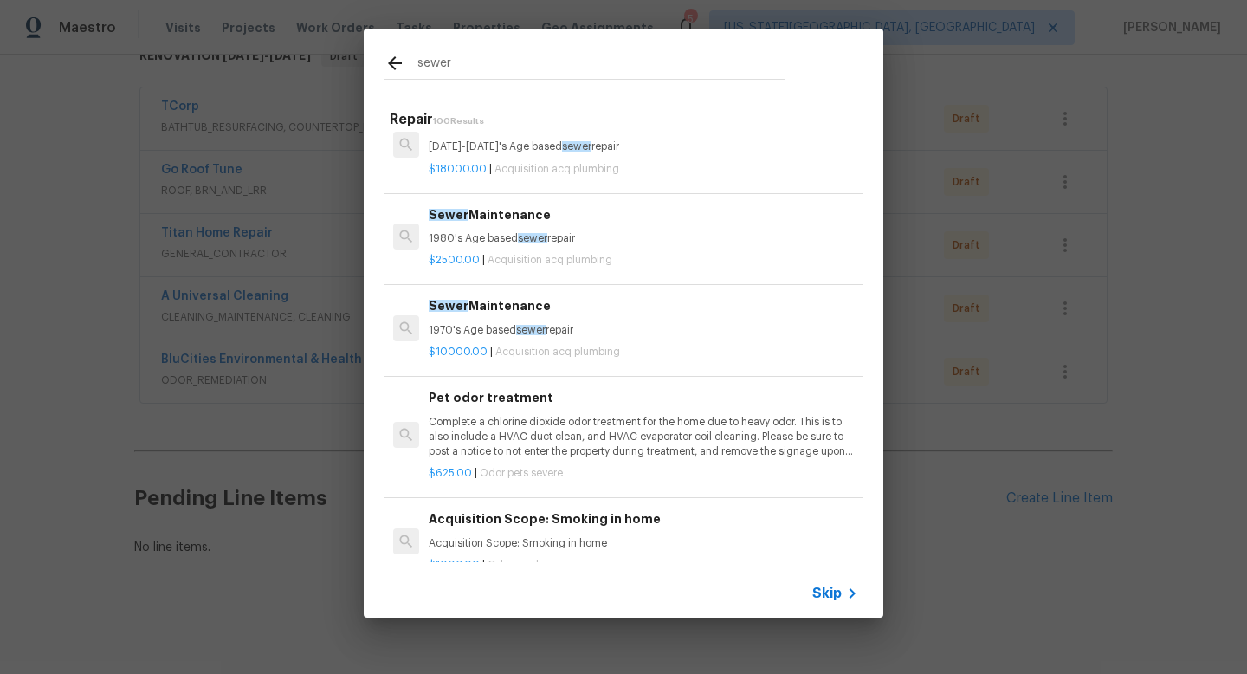
scroll to position [94, 0]
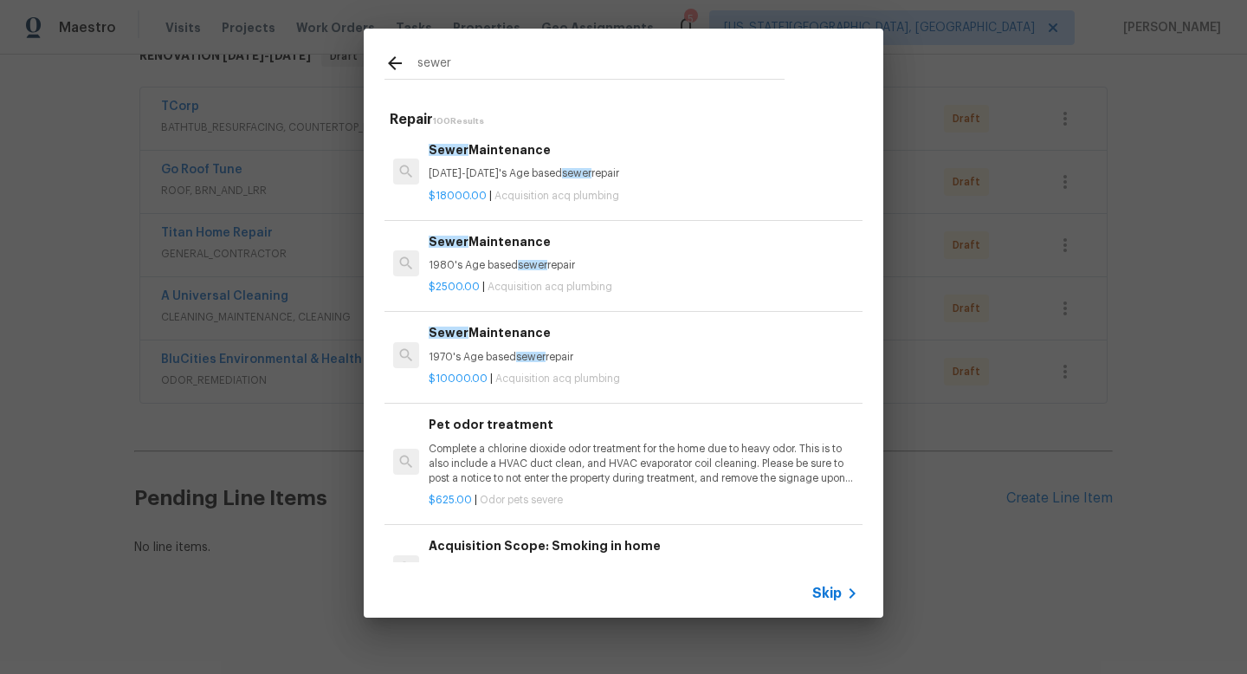
click at [481, 68] on input "sewer" at bounding box center [600, 66] width 367 height 26
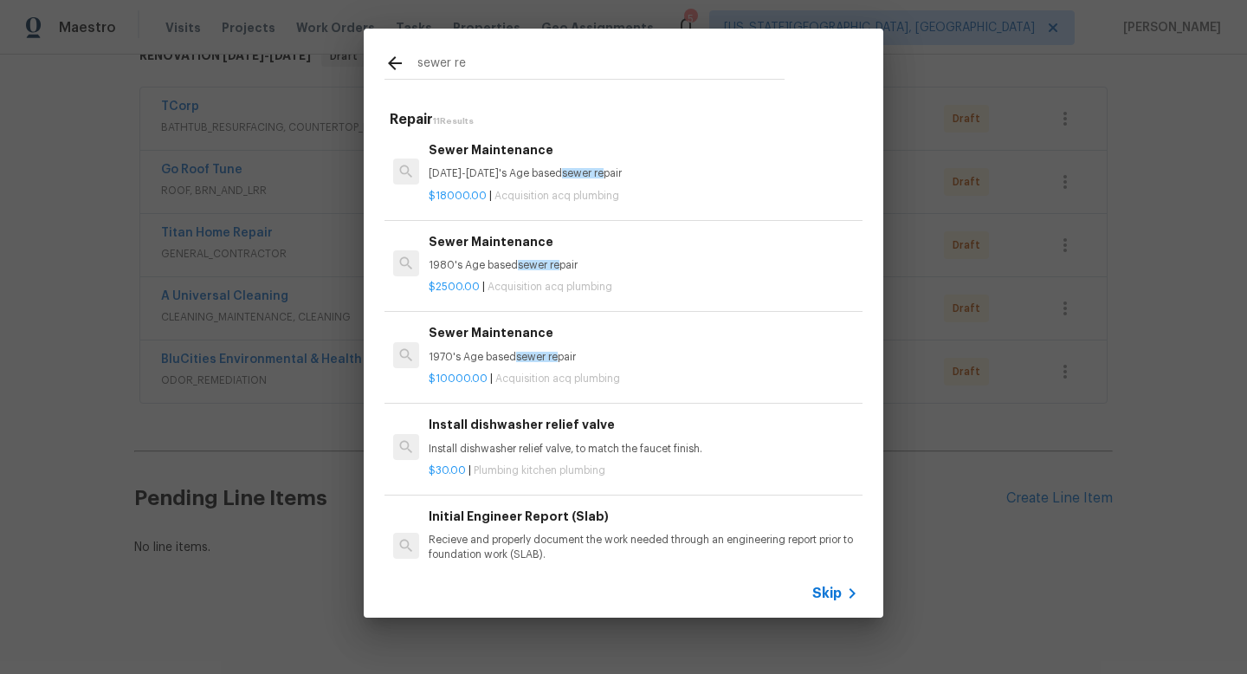
type input "sewer re"
click at [538, 163] on div "Sewer Maintenance 1920-1950's Age based sewer re pair" at bounding box center [643, 161] width 429 height 42
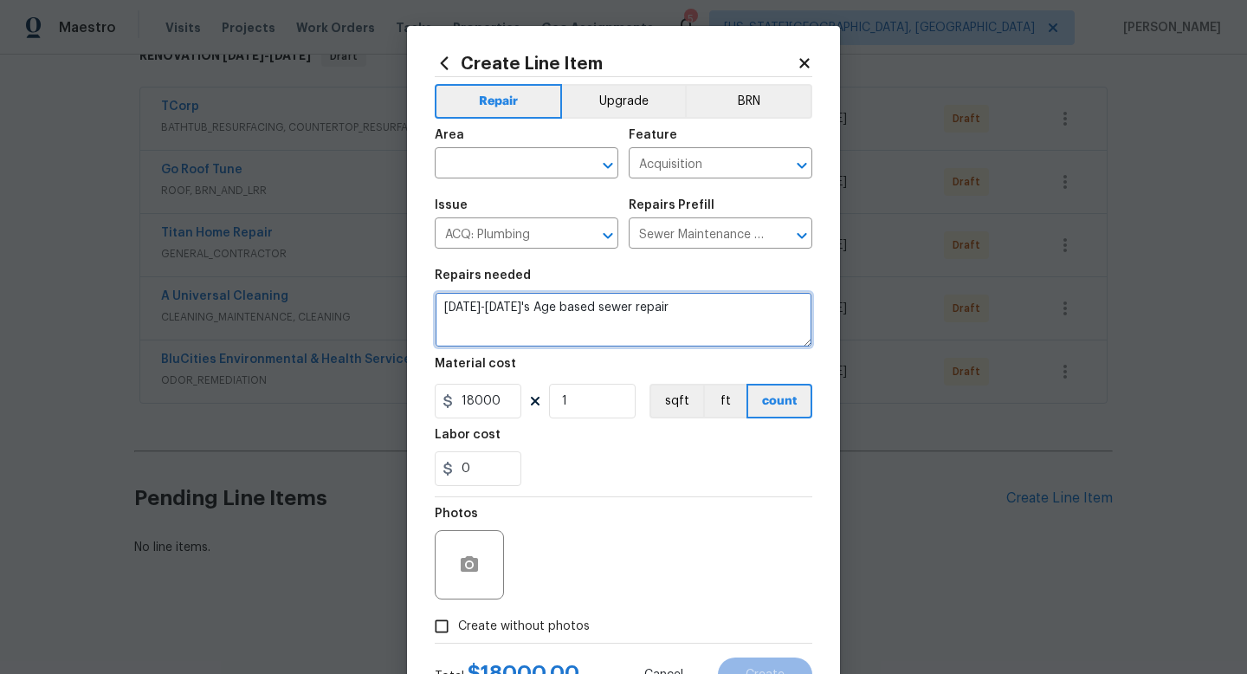
drag, startPoint x: 668, startPoint y: 315, endPoint x: 294, endPoint y: 302, distance: 375.1
click at [294, 305] on div "Create Line Item Repair Upgrade BRN Area ​ Feature Acquisition ​ Issue ACQ: Plu…" at bounding box center [623, 337] width 1247 height 674
type textarea "S"
type textarea "Complete sewer scope and verify if sewer is in good condition. Clean as needed."
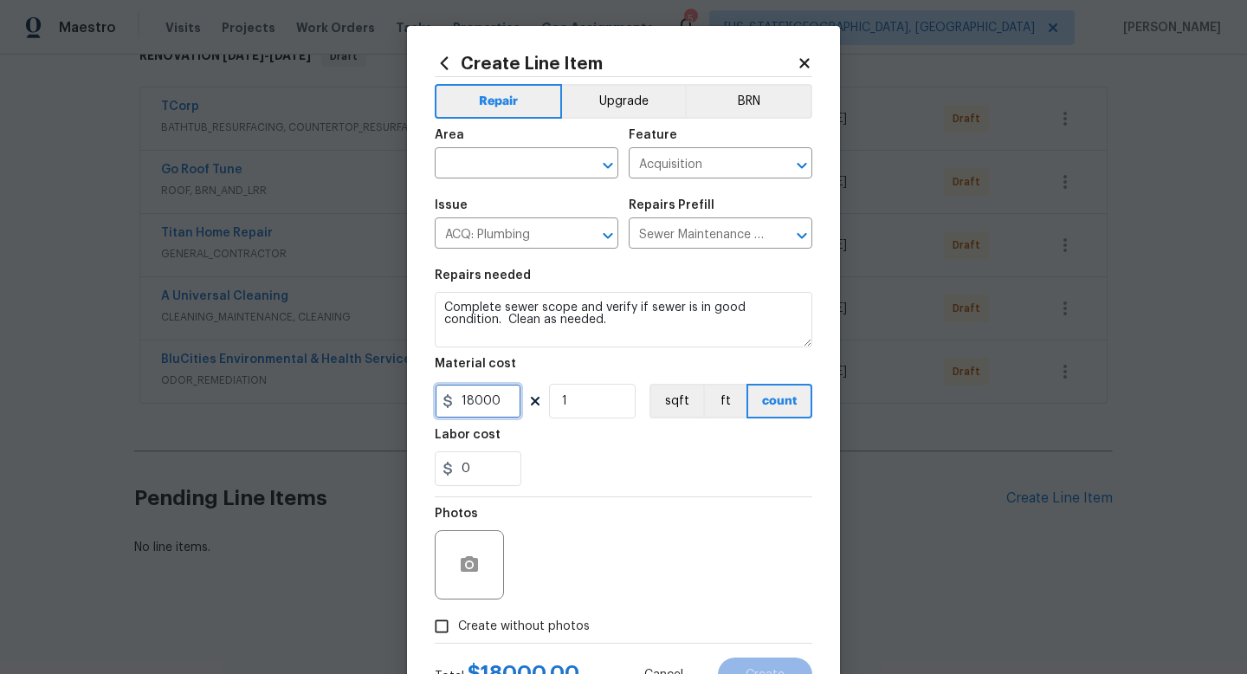
drag, startPoint x: 516, startPoint y: 410, endPoint x: 369, endPoint y: 390, distance: 148.4
click at [369, 390] on div "Create Line Item Repair Upgrade BRN Area ​ Feature Acquisition ​ Issue ACQ: Plu…" at bounding box center [623, 337] width 1247 height 674
type input "150"
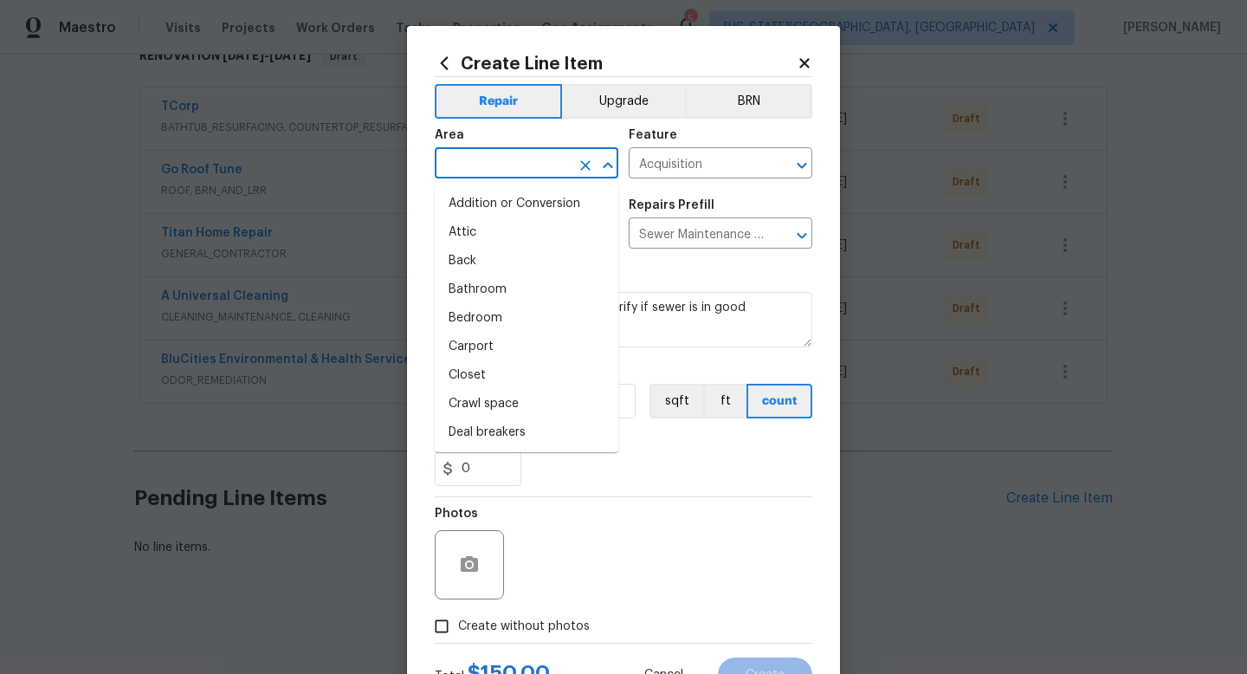
click at [474, 161] on input "text" at bounding box center [502, 165] width 135 height 27
type input "i"
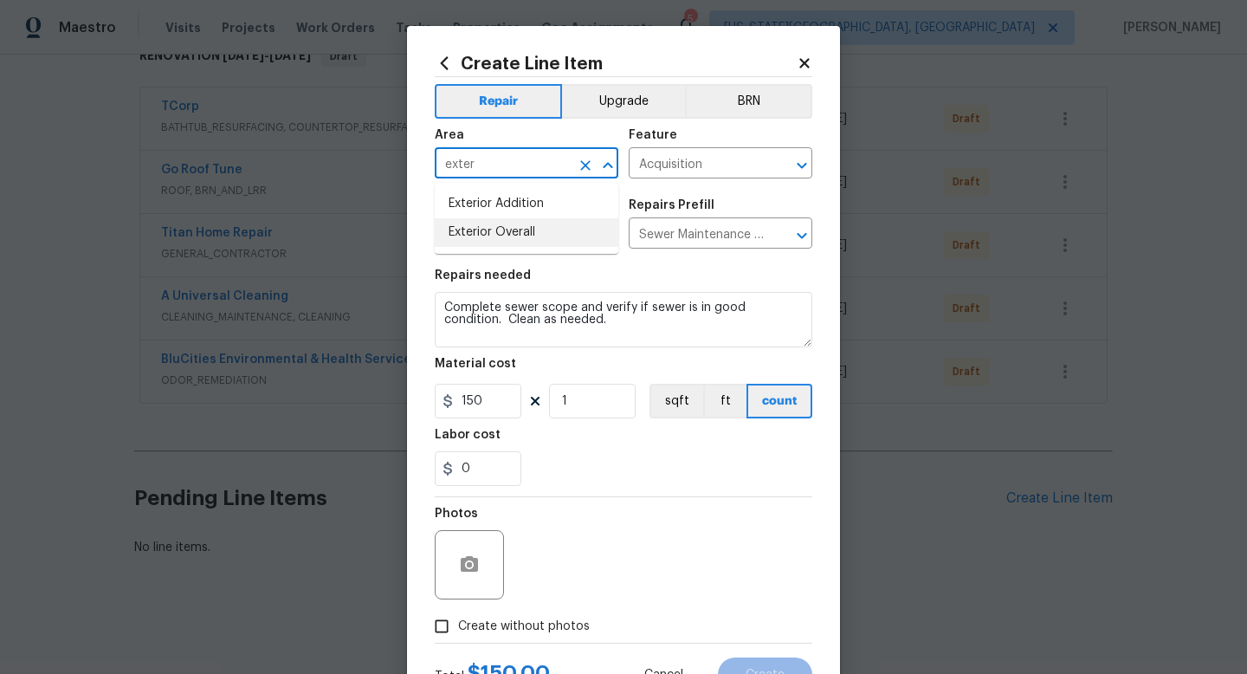
click at [487, 223] on li "Exterior Overall" at bounding box center [527, 232] width 184 height 29
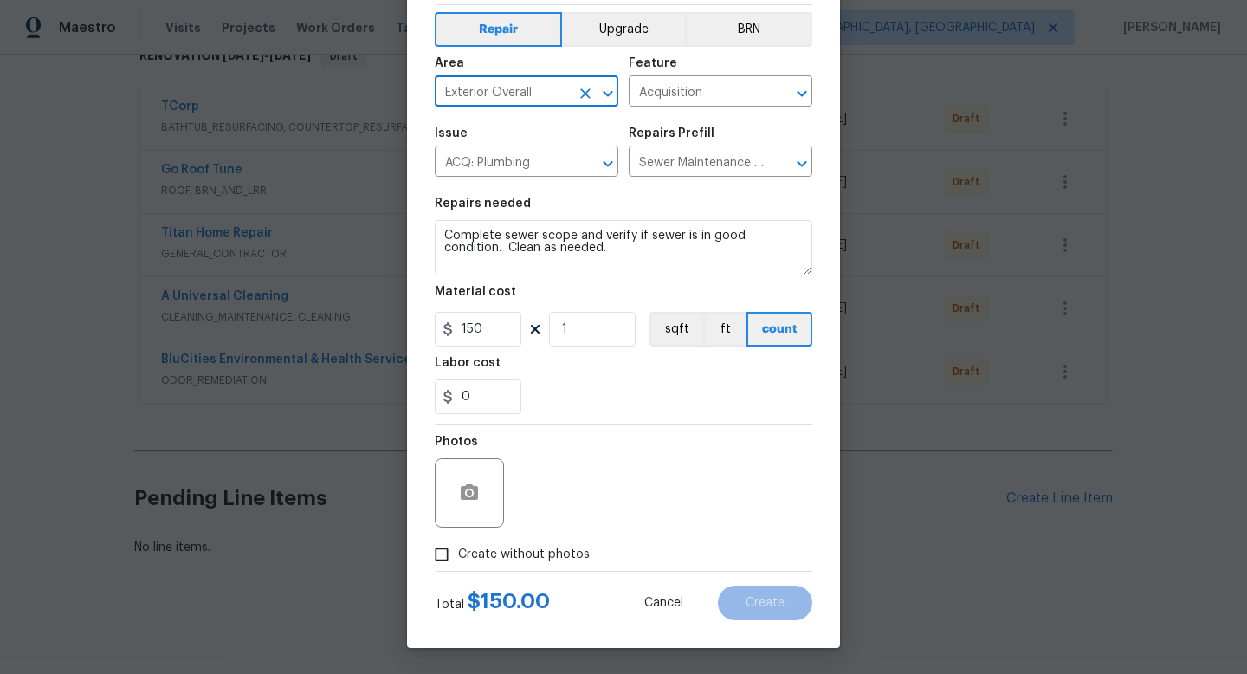
type input "Exterior Overall"
click at [532, 561] on span "Create without photos" at bounding box center [524, 554] width 132 height 18
click at [458, 561] on input "Create without photos" at bounding box center [441, 554] width 33 height 33
checkbox input "true"
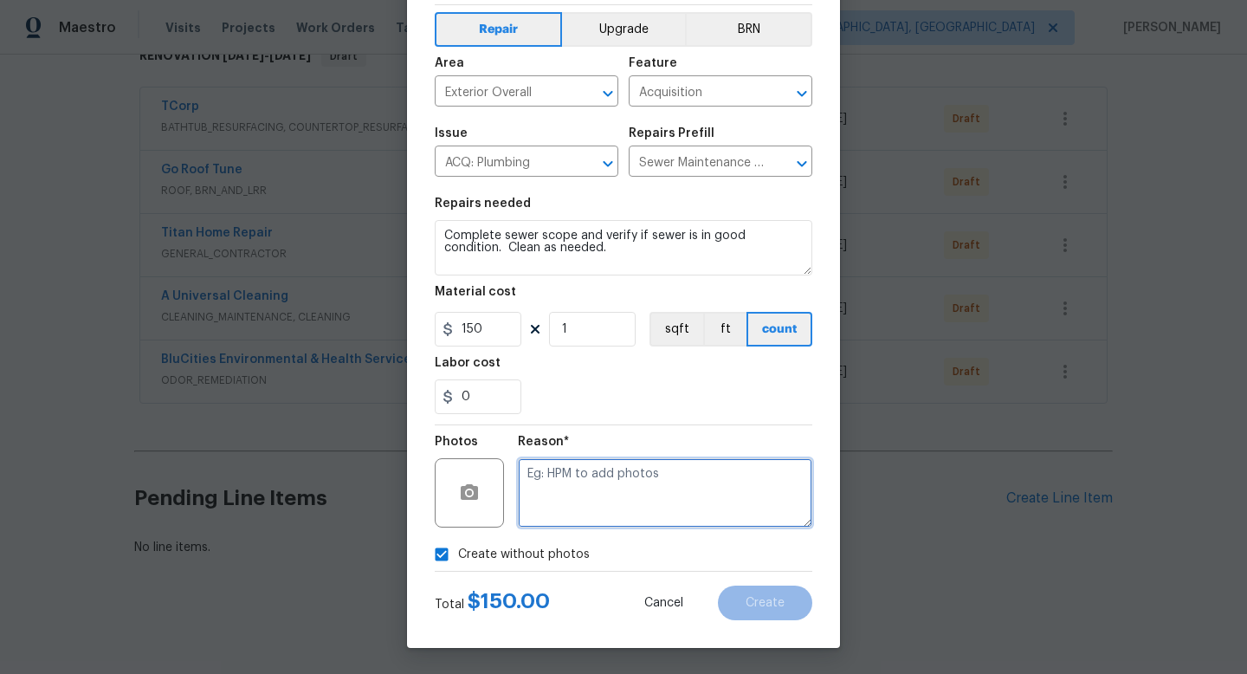
click at [553, 471] on textarea at bounding box center [665, 492] width 294 height 69
type textarea "na"
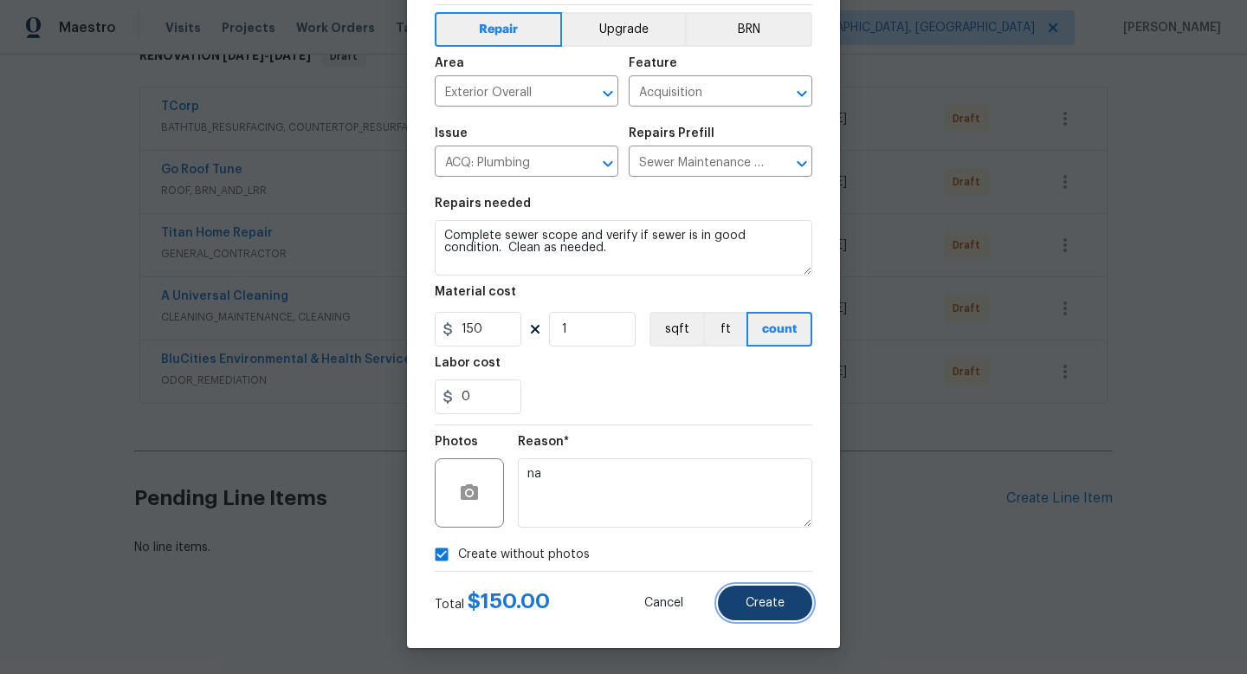
click at [731, 600] on button "Create" at bounding box center [765, 602] width 94 height 35
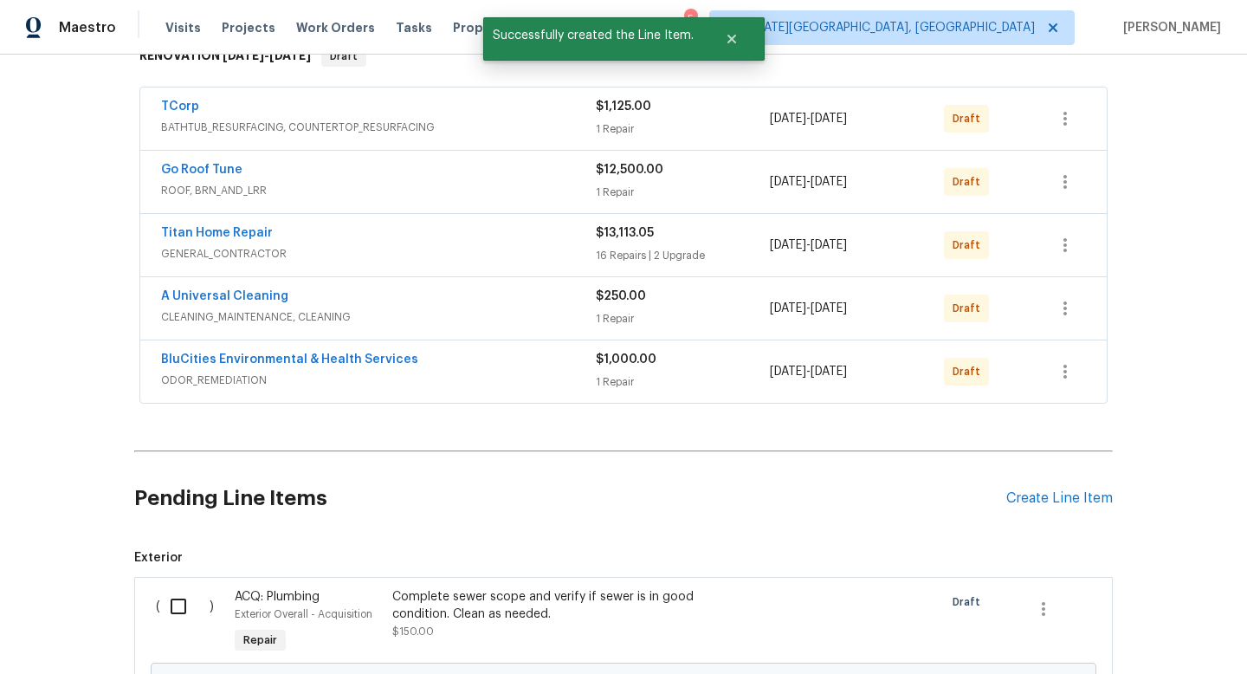
scroll to position [497, 0]
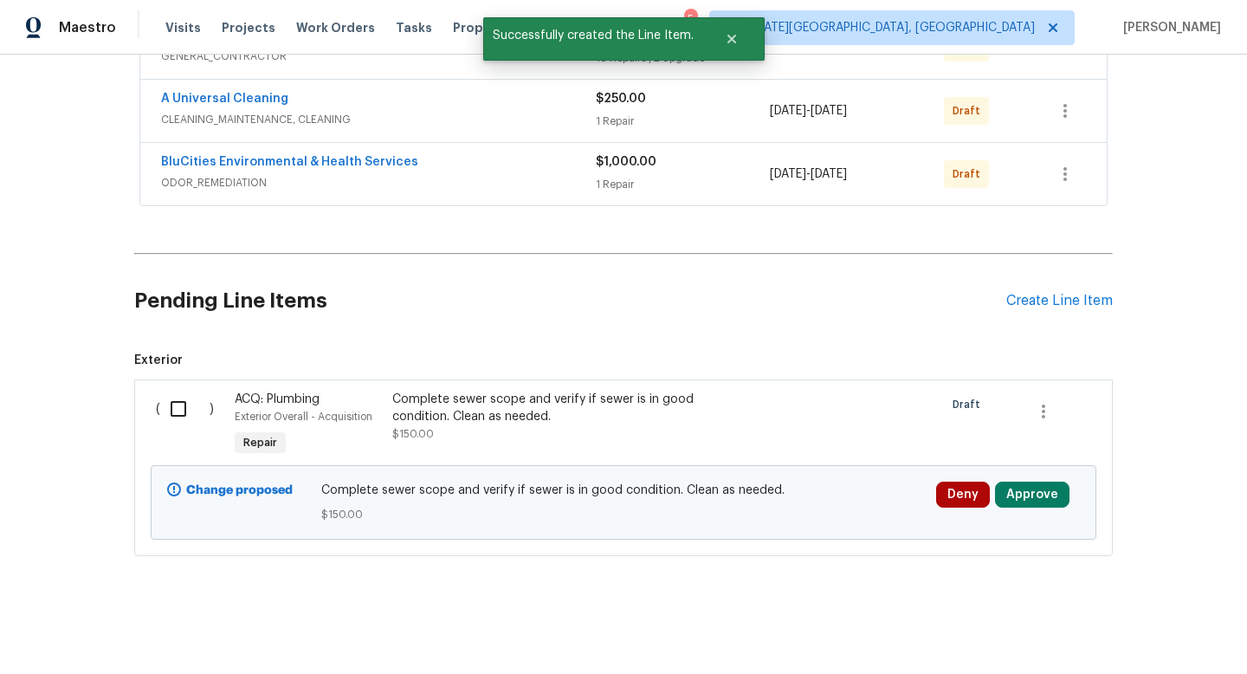
click at [171, 414] on input "checkbox" at bounding box center [184, 408] width 49 height 36
checkbox input "true"
click at [1125, 631] on span "Create Work Order" at bounding box center [1147, 631] width 115 height 22
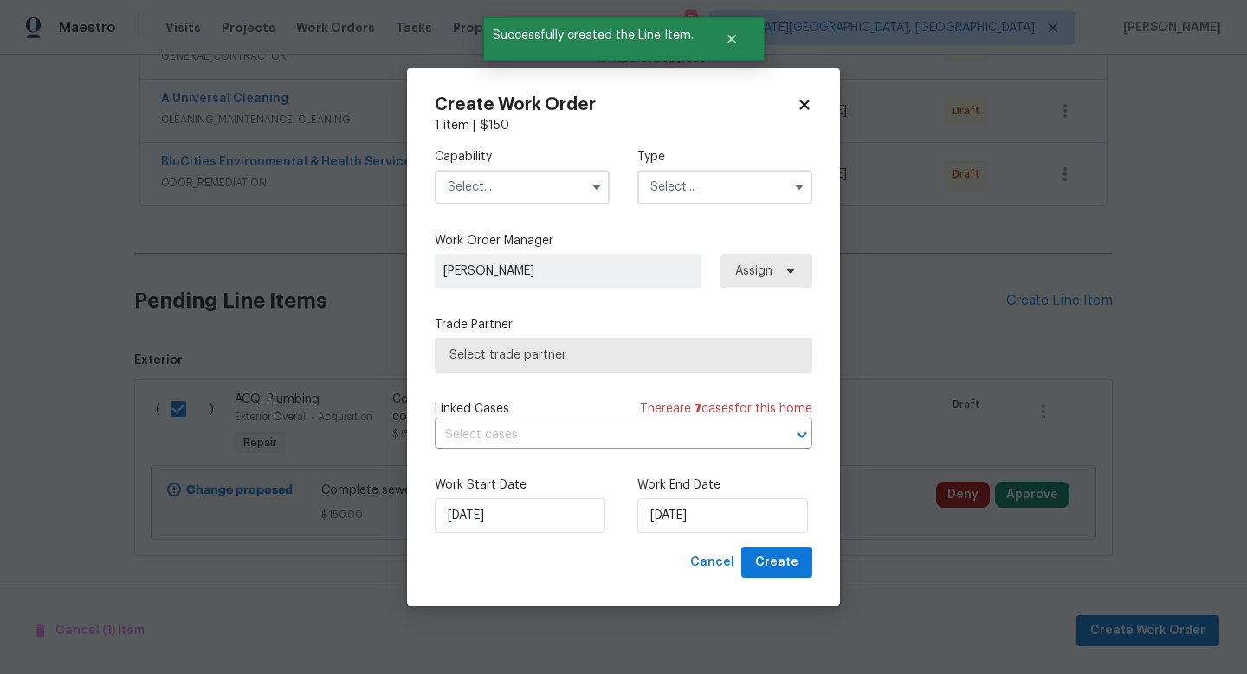
click at [493, 187] on input "text" at bounding box center [522, 187] width 175 height 35
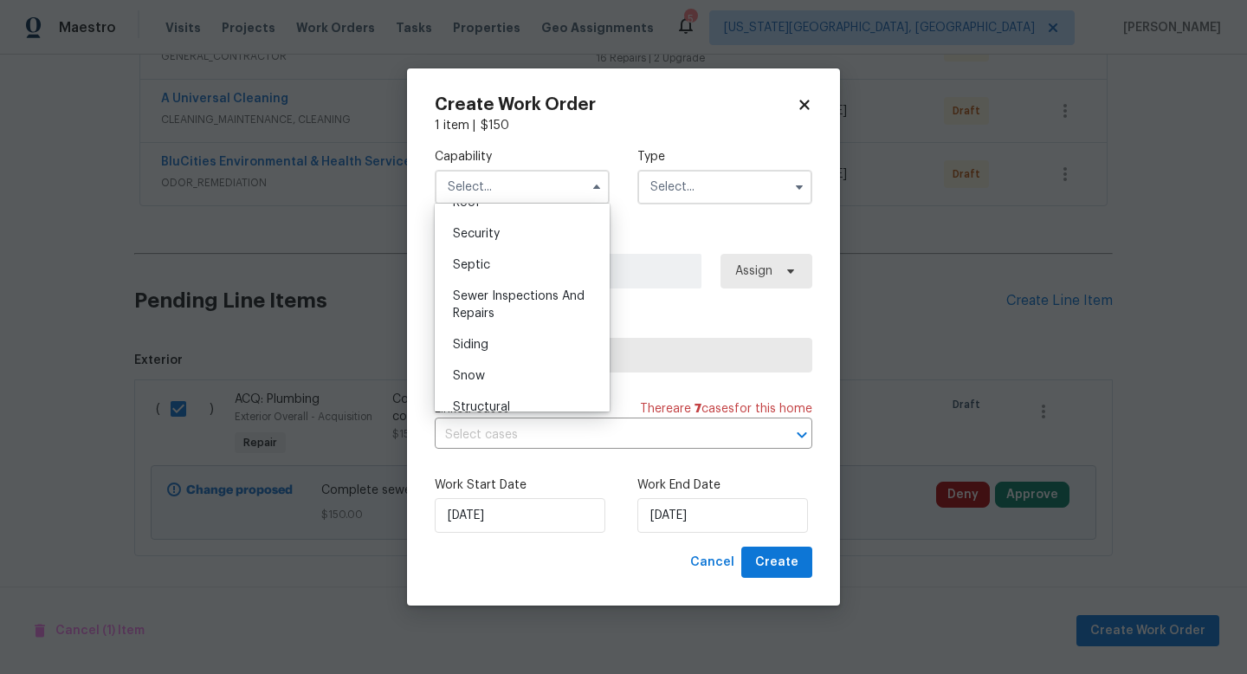
scroll to position [1786, 0]
click at [488, 300] on span "Sewer Inspections And Repairs" at bounding box center [519, 305] width 132 height 29
type input "Sewer Inspections And Repairs"
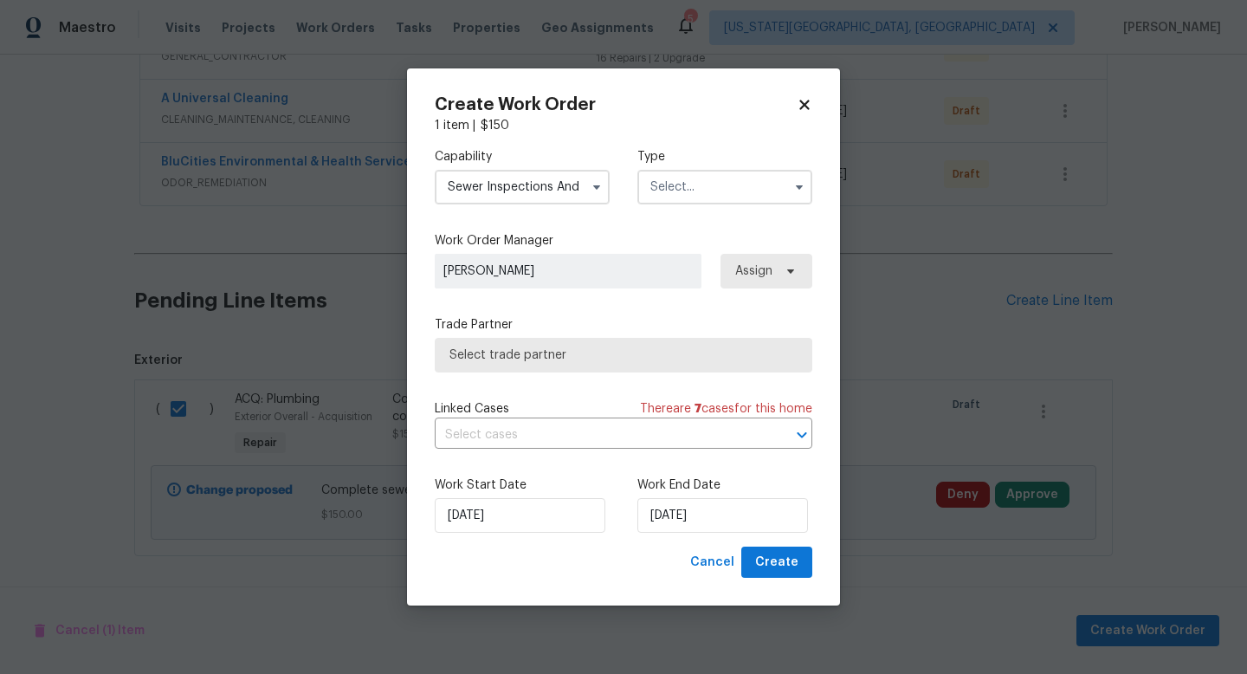
click at [683, 191] on input "text" at bounding box center [724, 187] width 175 height 35
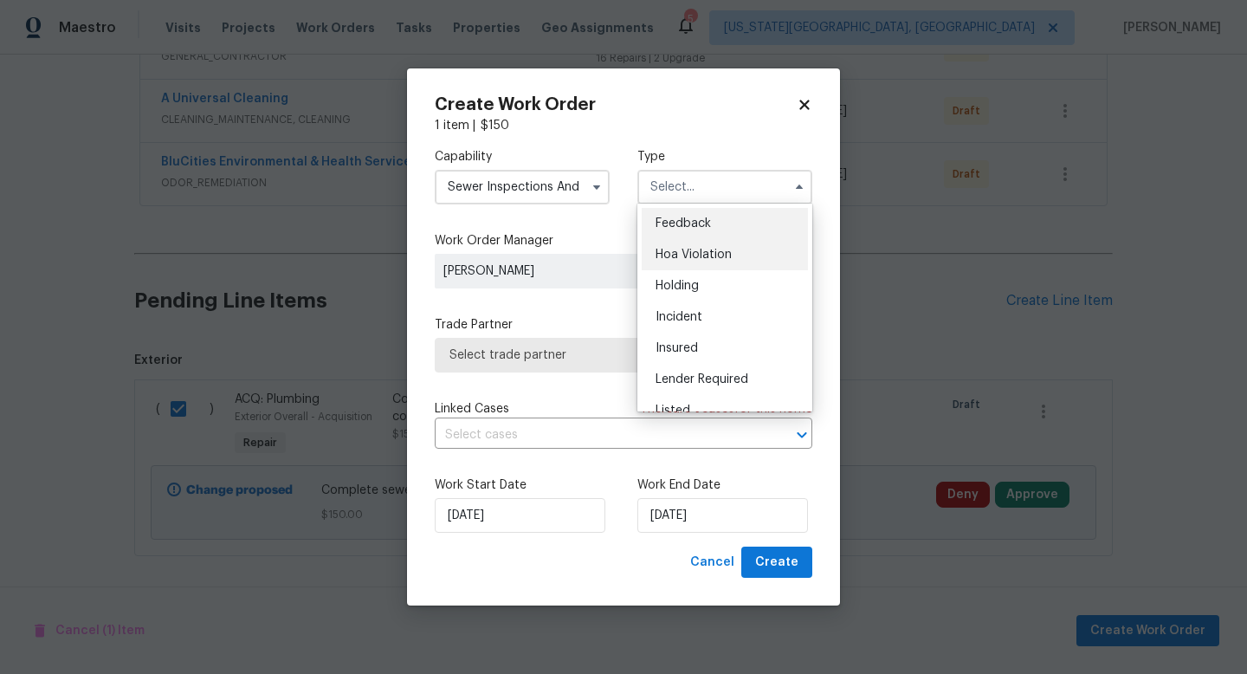
scroll to position [293, 0]
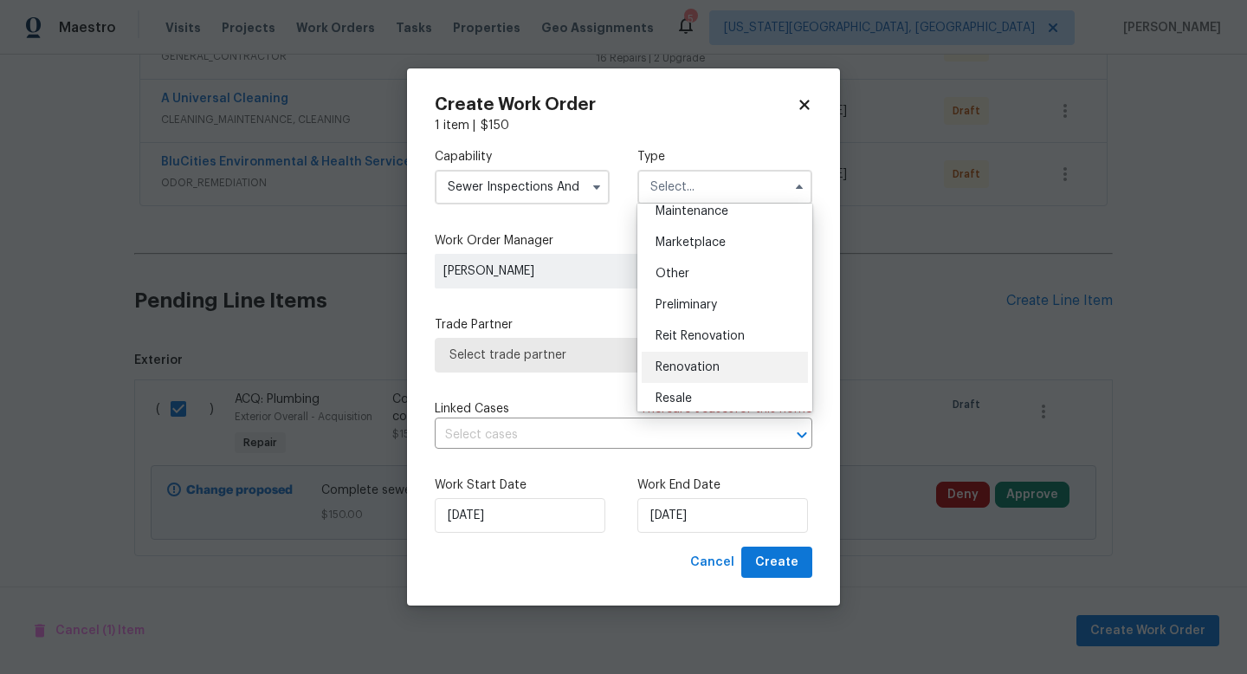
click at [687, 365] on span "Renovation" at bounding box center [687, 367] width 64 height 12
type input "Renovation"
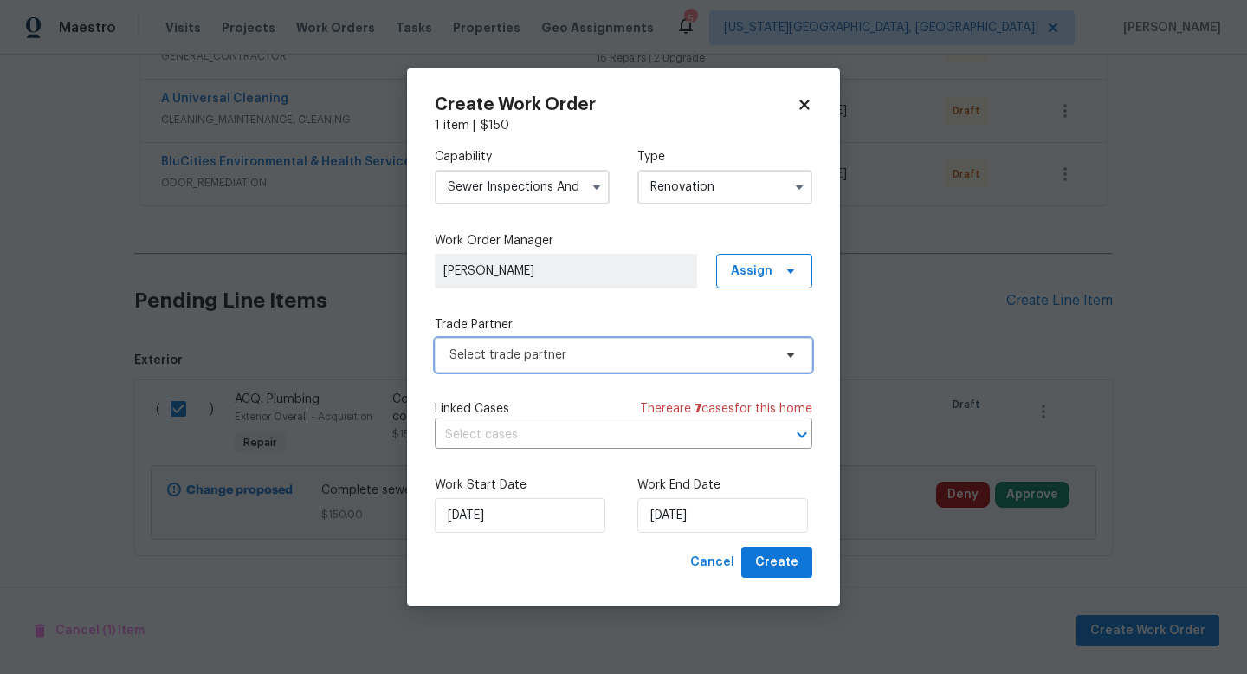
click at [570, 365] on span "Select trade partner" at bounding box center [623, 355] width 377 height 35
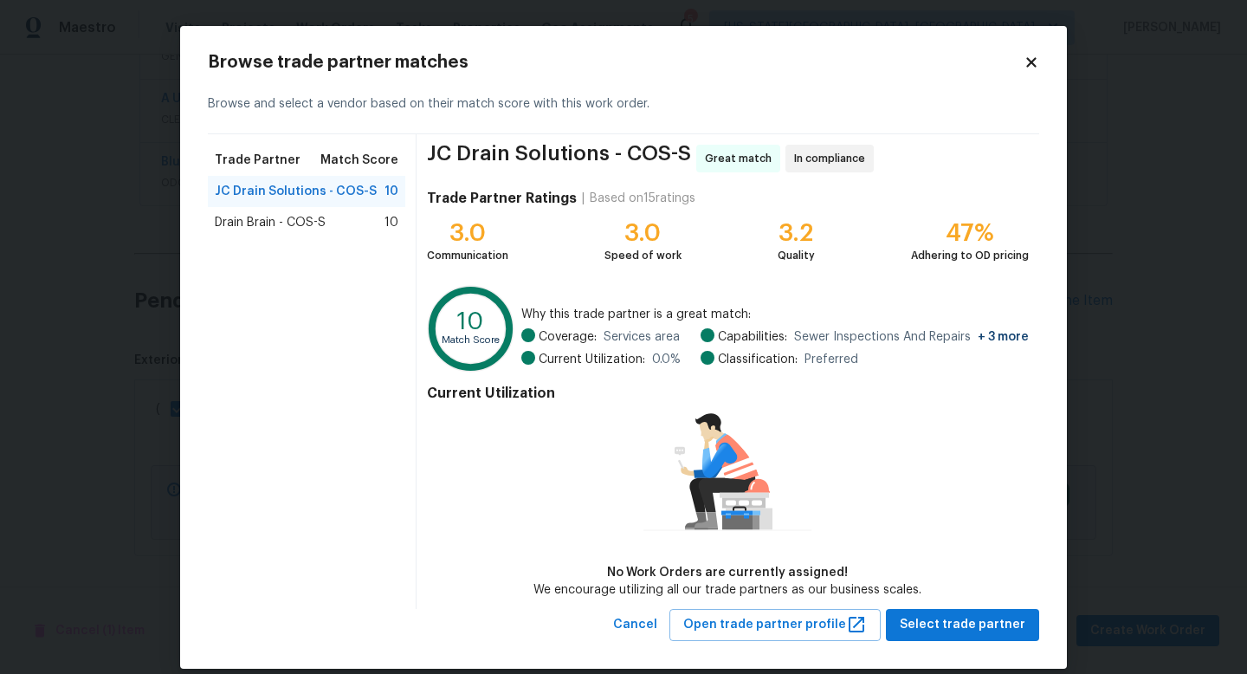
scroll to position [19, 0]
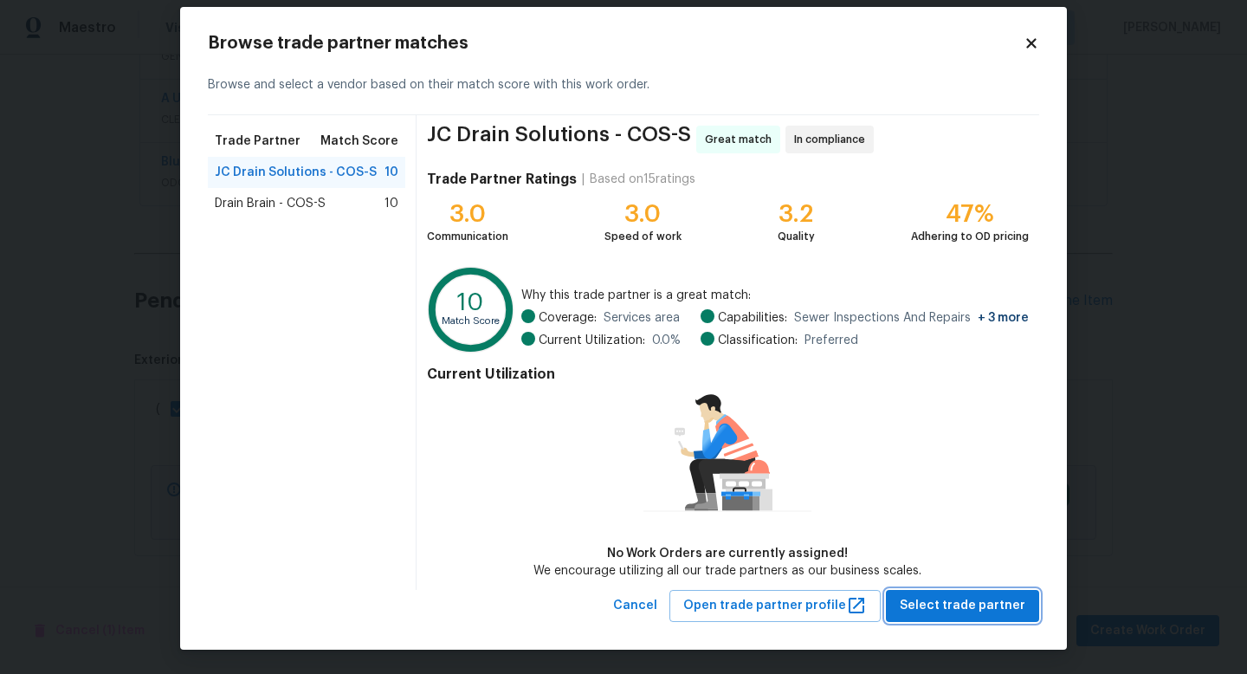
click at [953, 602] on span "Select trade partner" at bounding box center [963, 606] width 126 height 22
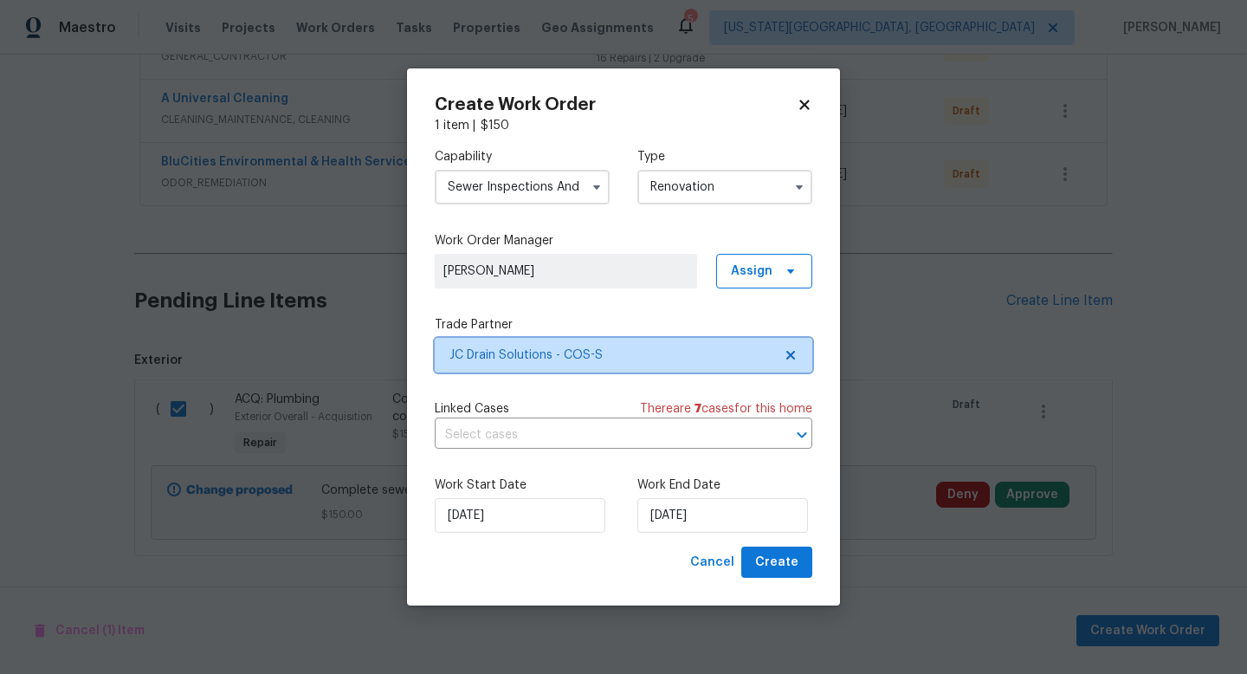
scroll to position [0, 0]
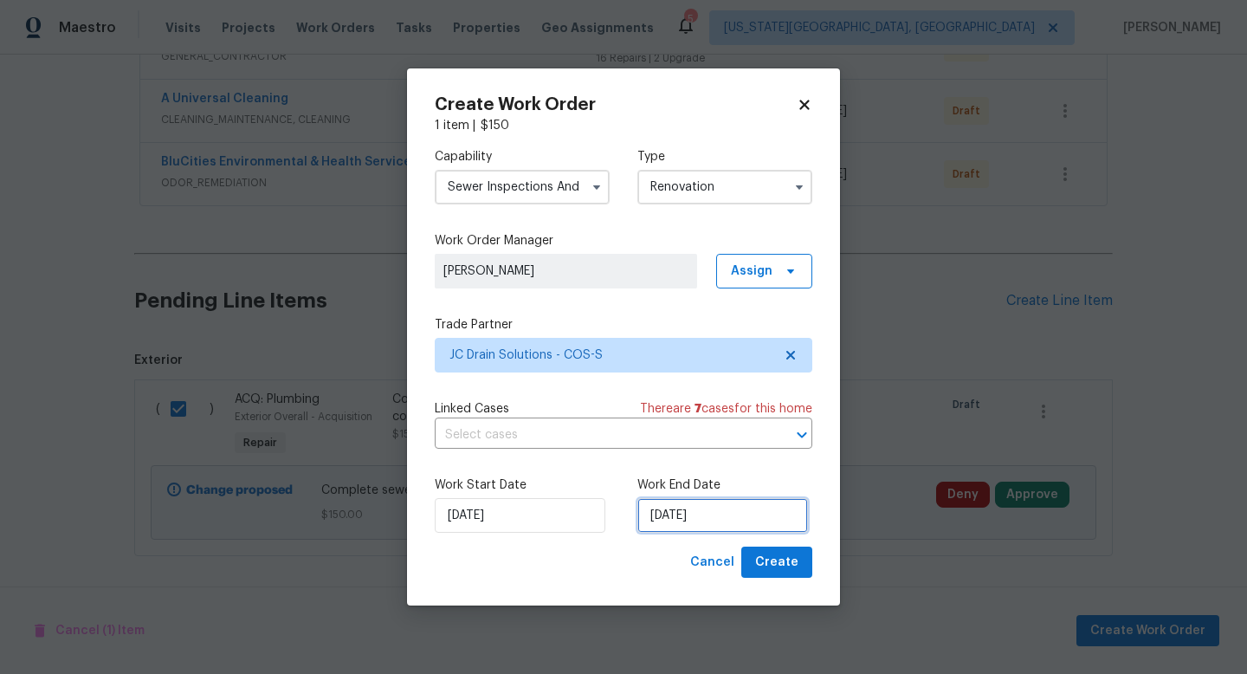
click at [689, 514] on input "[DATE]" at bounding box center [722, 515] width 171 height 35
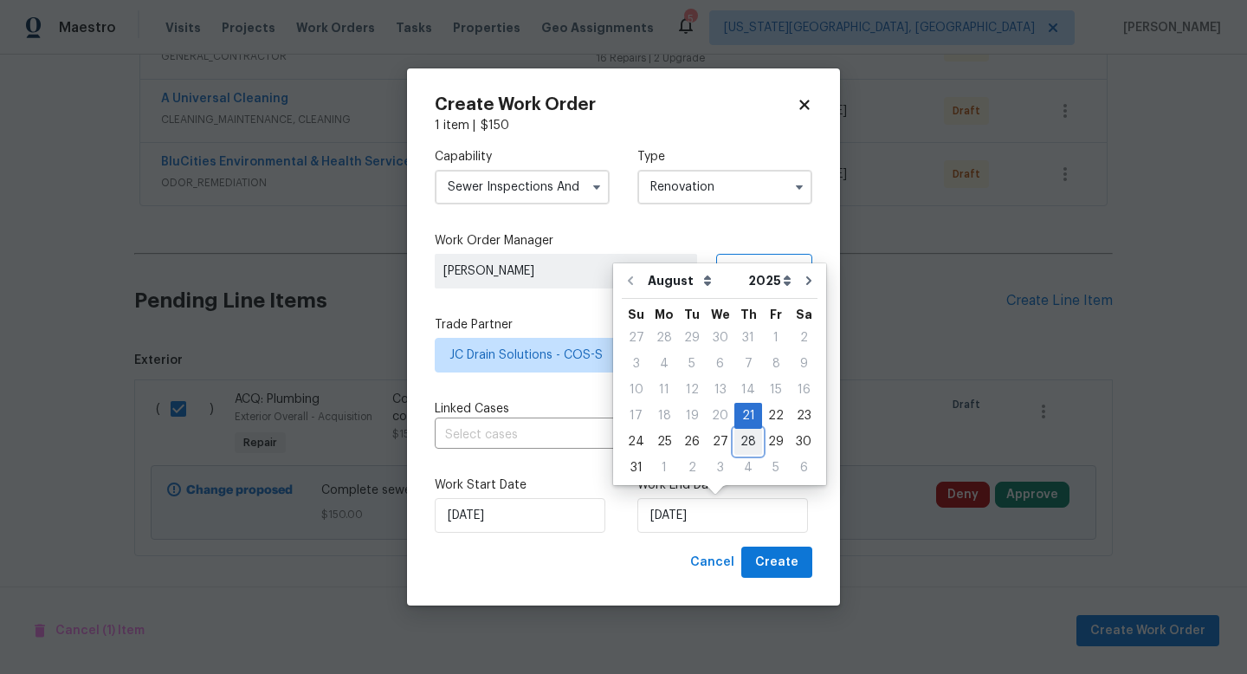
click at [746, 444] on div "28" at bounding box center [748, 441] width 28 height 24
type input "[DATE]"
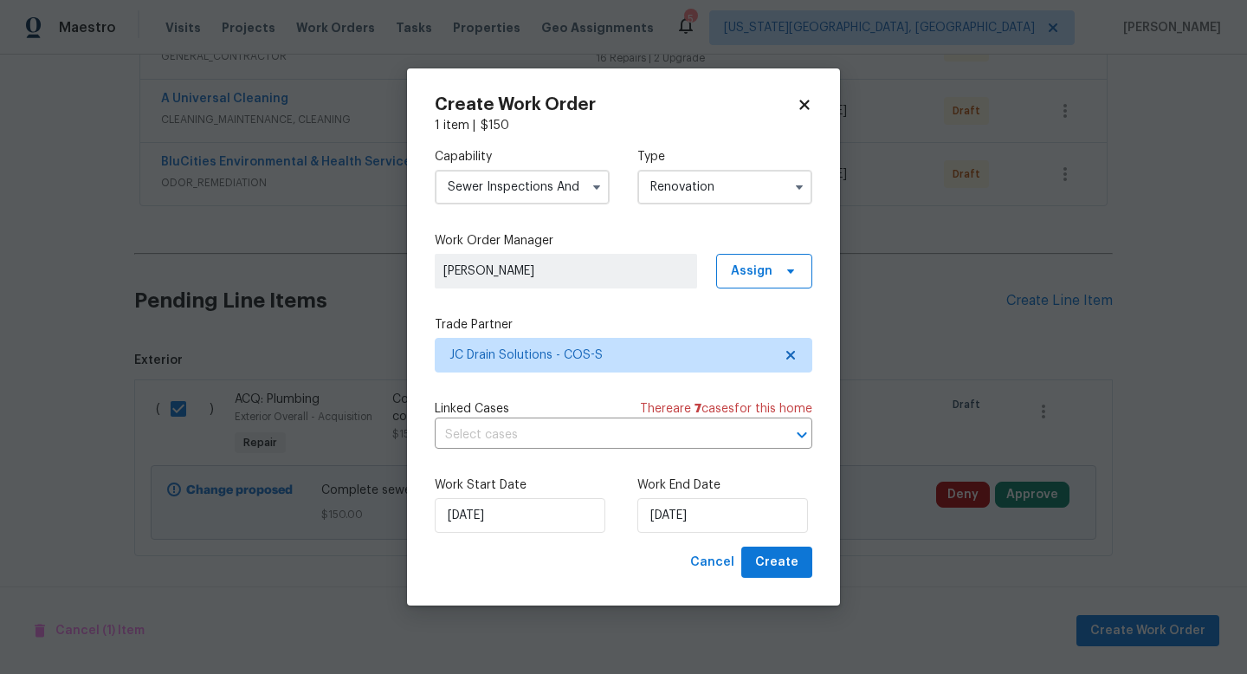
click at [791, 588] on div "Create Work Order 1 item | $ 150 Capability Sewer Inspections And Repairs Type …" at bounding box center [623, 337] width 433 height 538
click at [786, 571] on span "Create" at bounding box center [776, 563] width 43 height 22
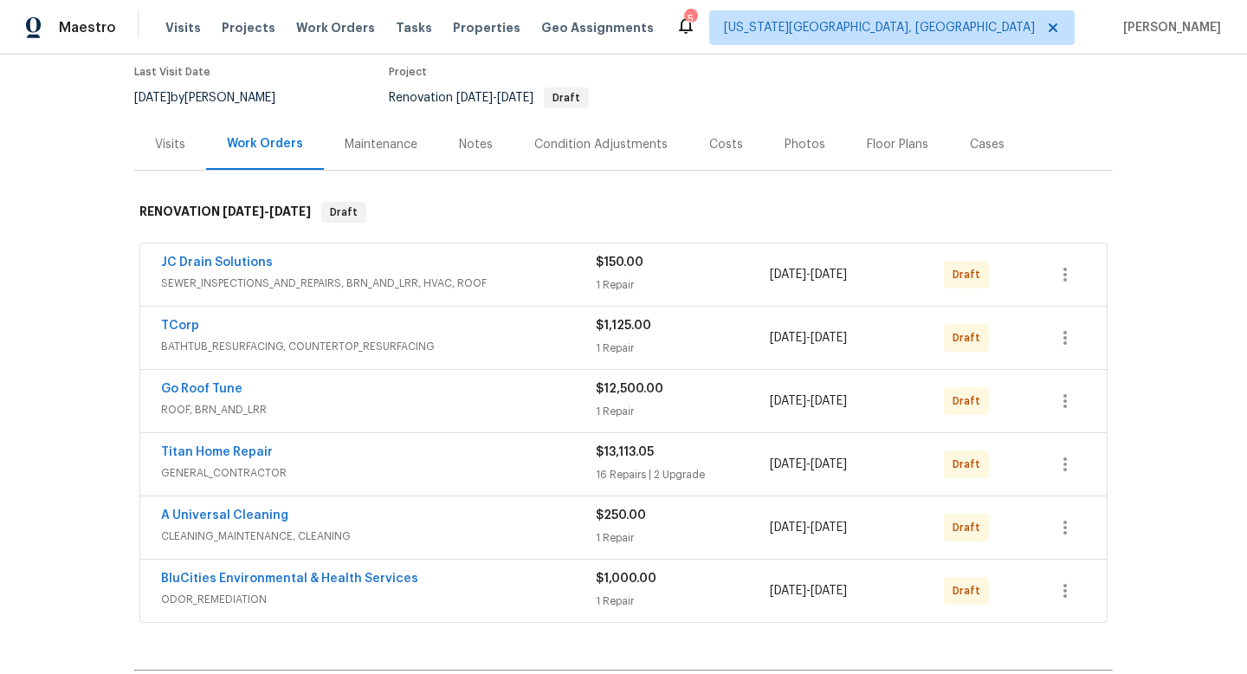
click at [713, 148] on div "Costs" at bounding box center [726, 144] width 34 height 17
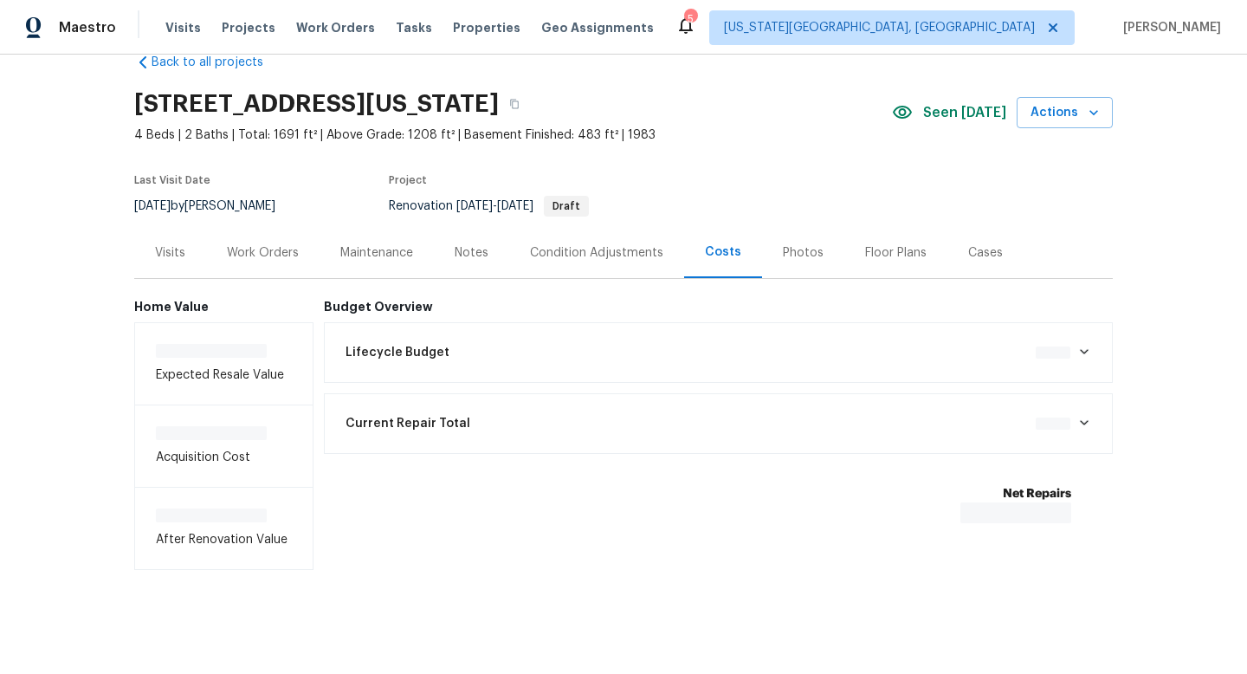
scroll to position [39, 0]
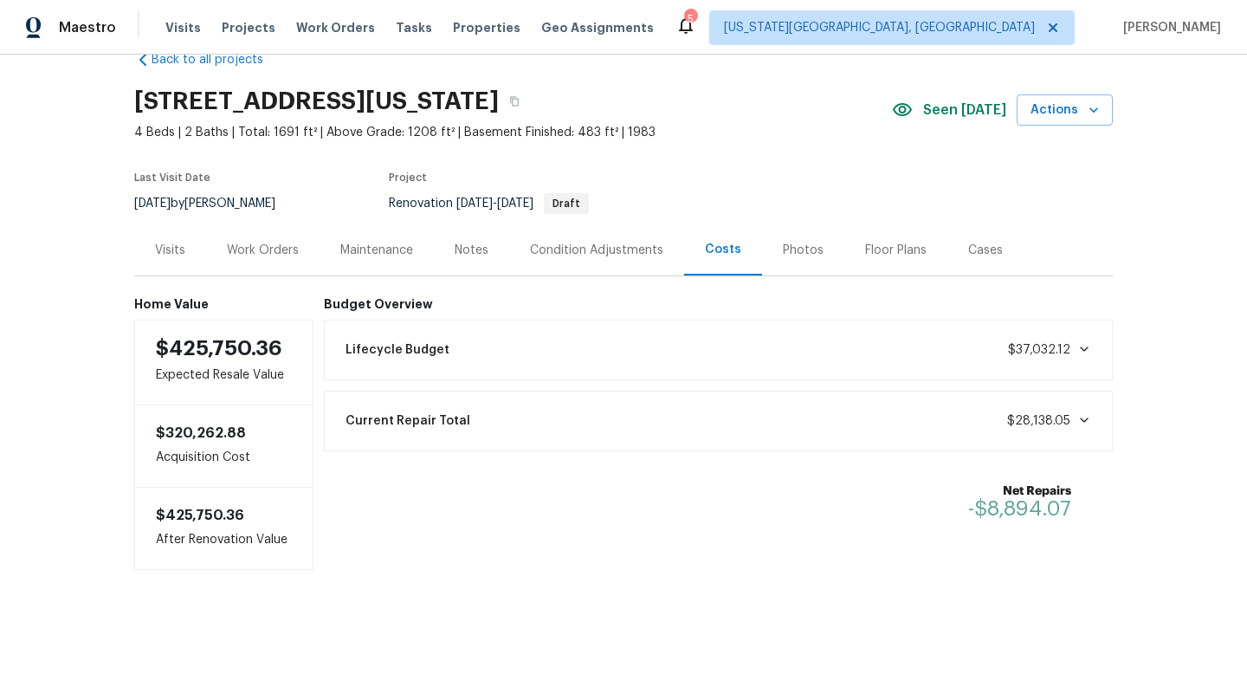
click at [264, 254] on div "Work Orders" at bounding box center [263, 250] width 72 height 17
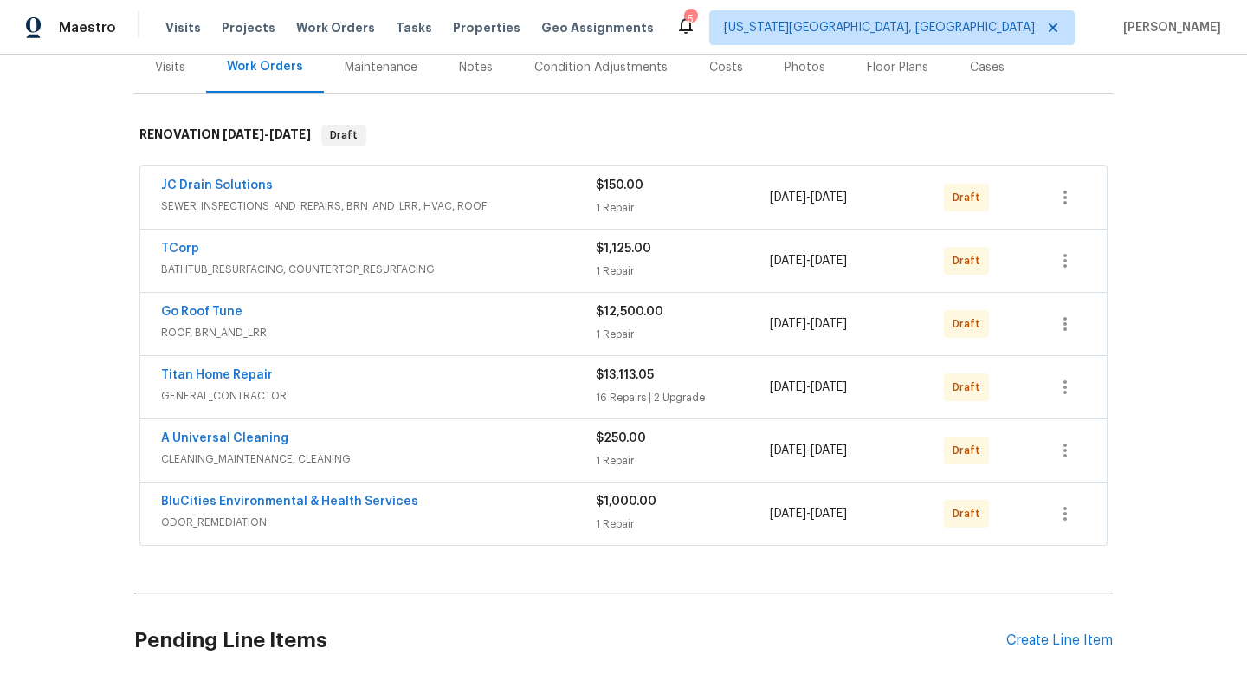
scroll to position [223, 0]
click at [619, 68] on div "Condition Adjustments" at bounding box center [600, 65] width 133 height 17
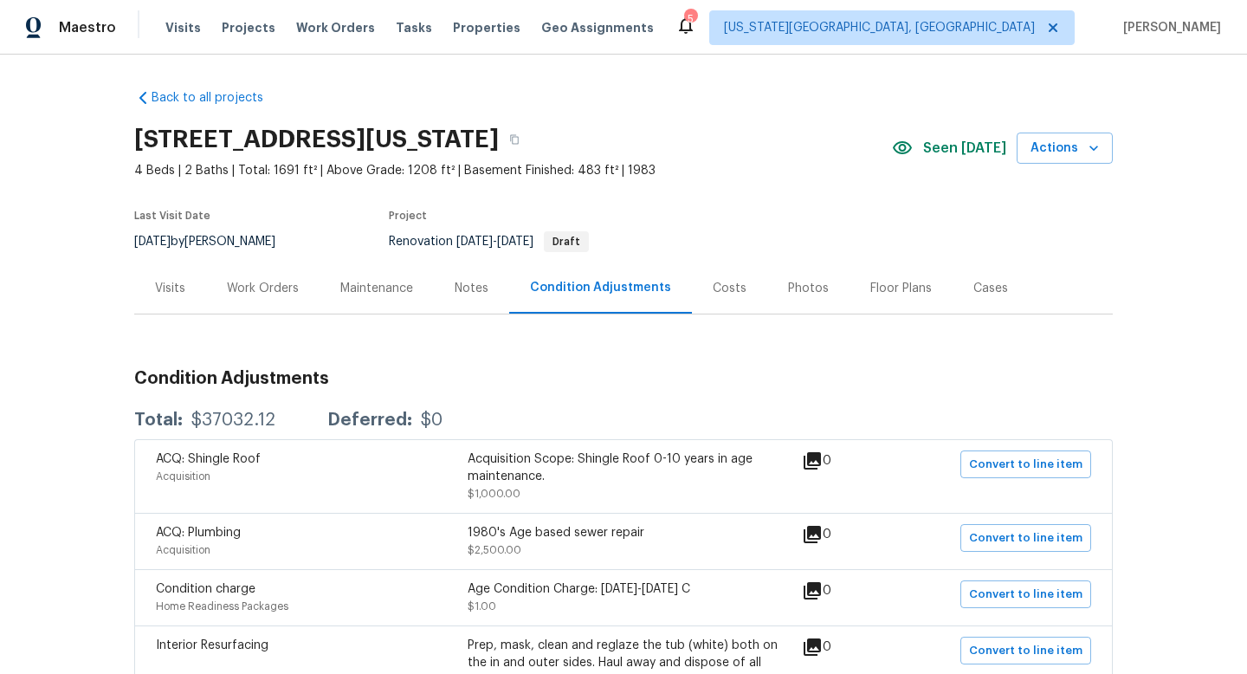
click at [274, 287] on div "Work Orders" at bounding box center [263, 288] width 72 height 17
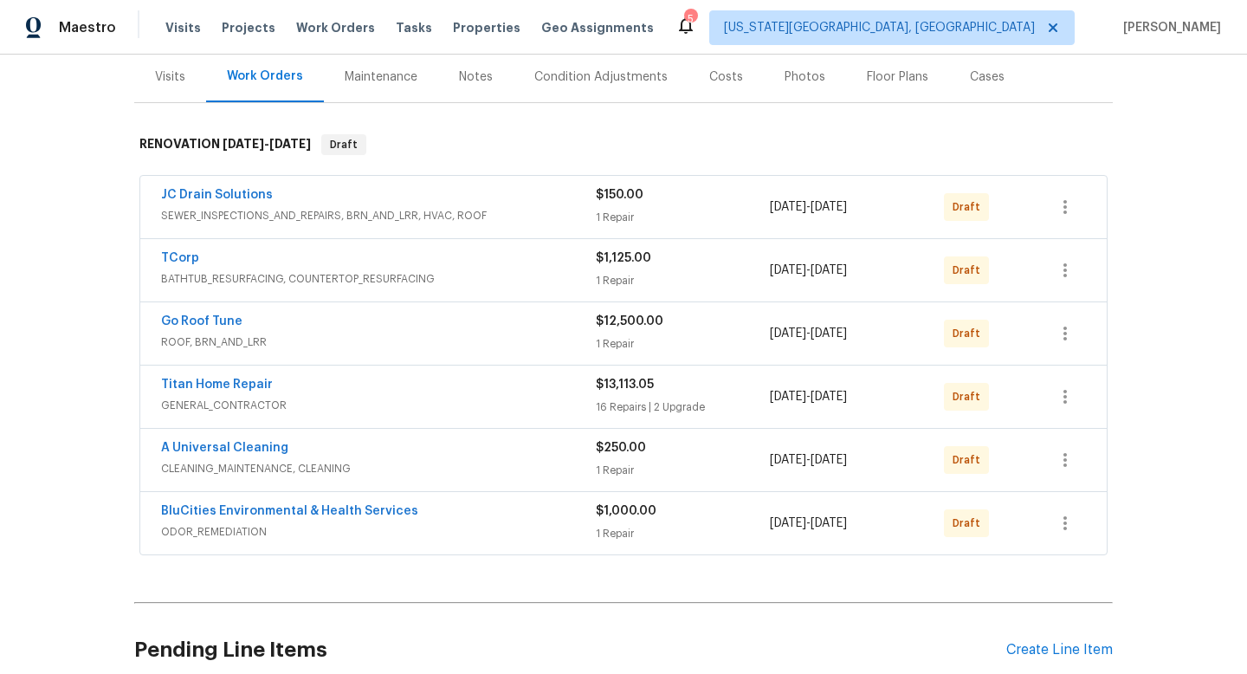
scroll to position [363, 0]
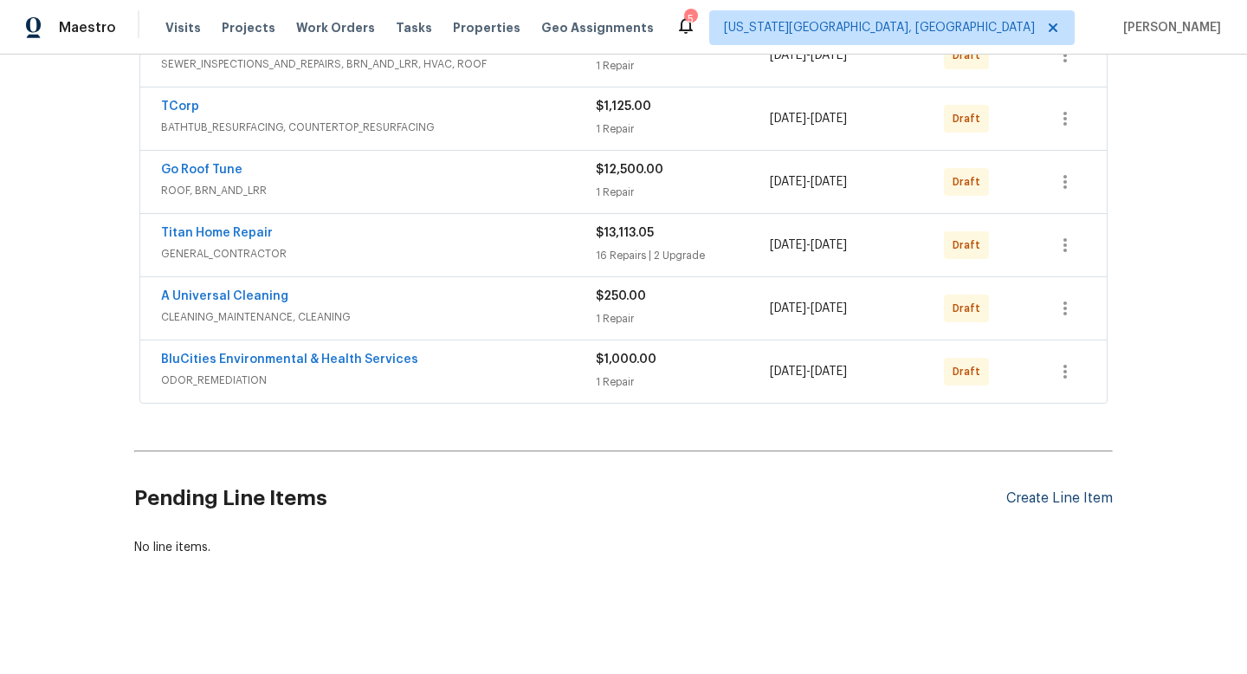
click at [1097, 497] on div "Create Line Item" at bounding box center [1059, 498] width 106 height 16
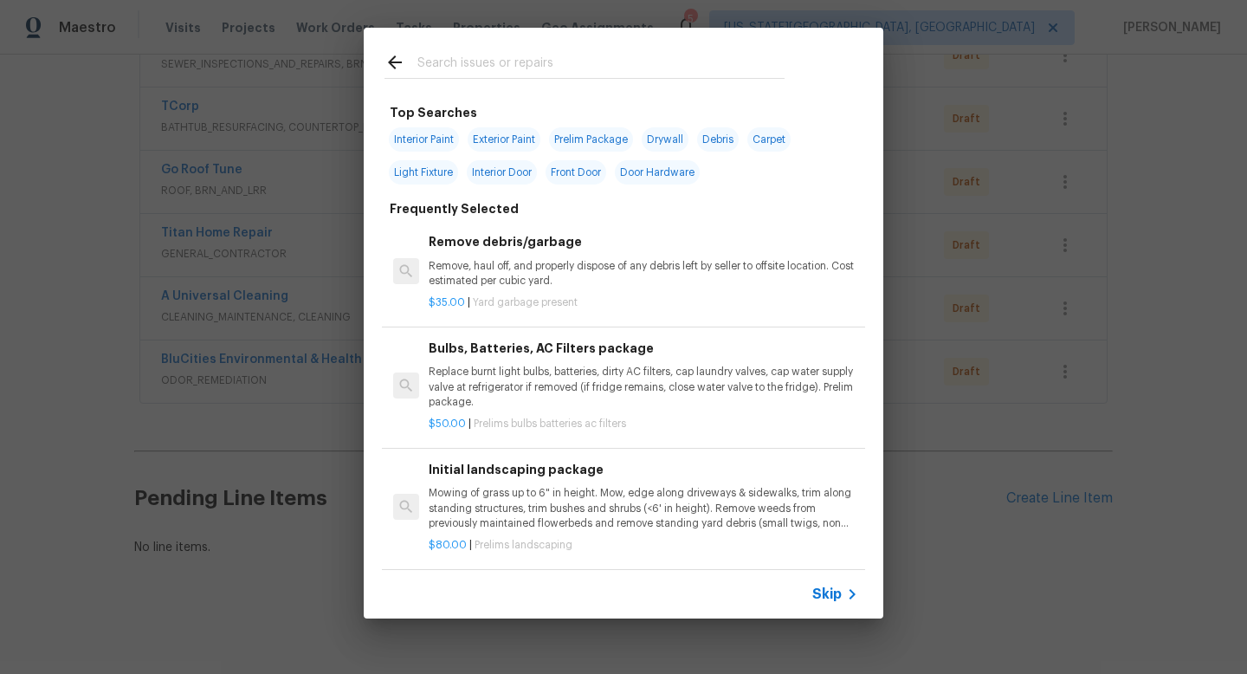
click at [520, 58] on input "text" at bounding box center [600, 65] width 367 height 26
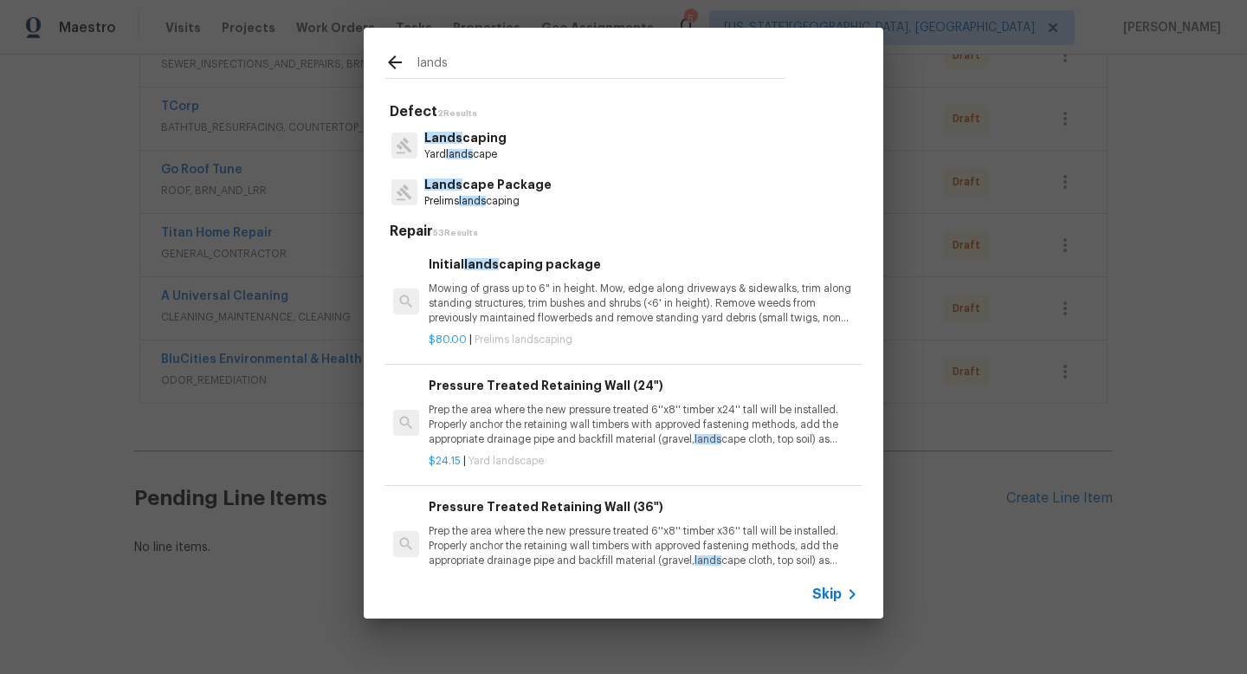
type input "lands"
click at [505, 197] on p "Prelims lands caping" at bounding box center [487, 201] width 127 height 15
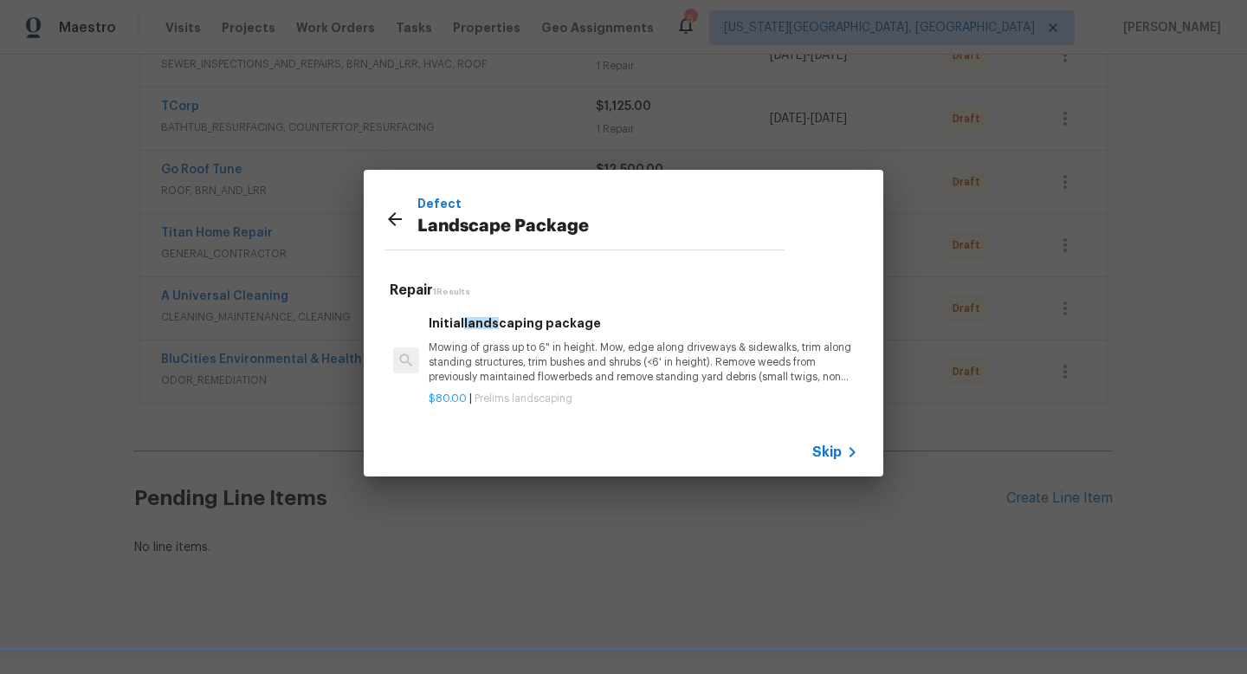
click at [513, 337] on div "Initial lands caping package Mowing of grass up to 6" in height. Mow, edge alon…" at bounding box center [643, 348] width 429 height 71
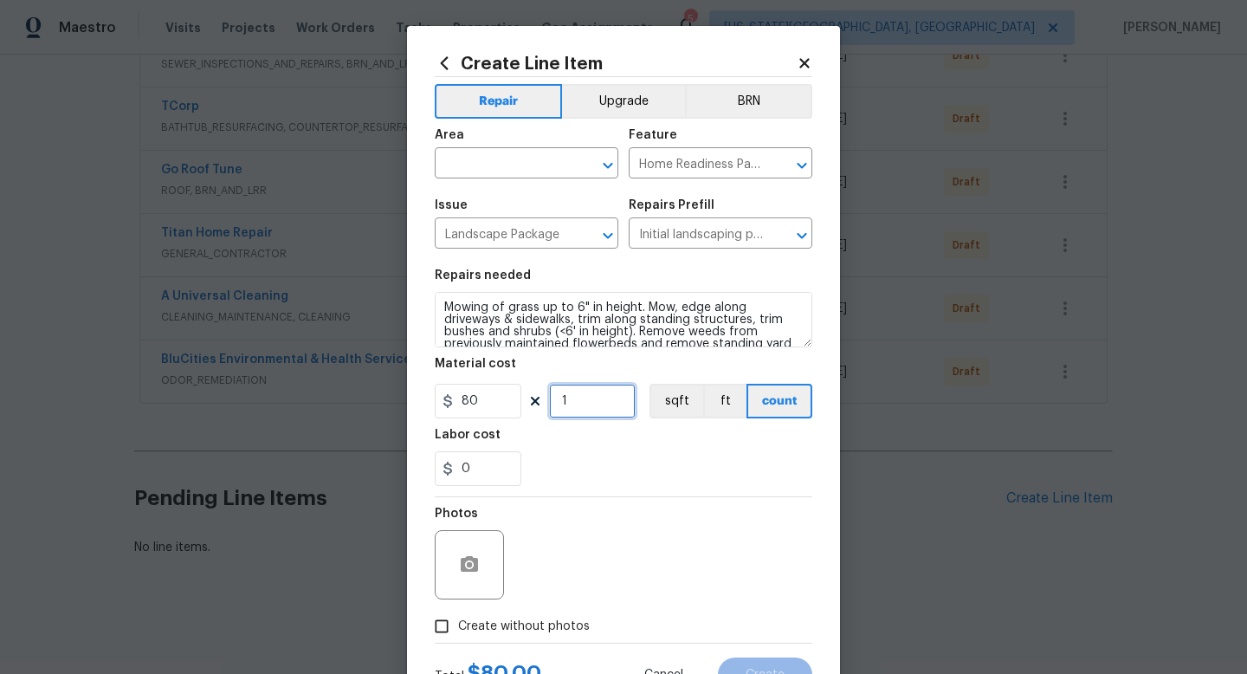
click at [611, 410] on input "1" at bounding box center [592, 401] width 87 height 35
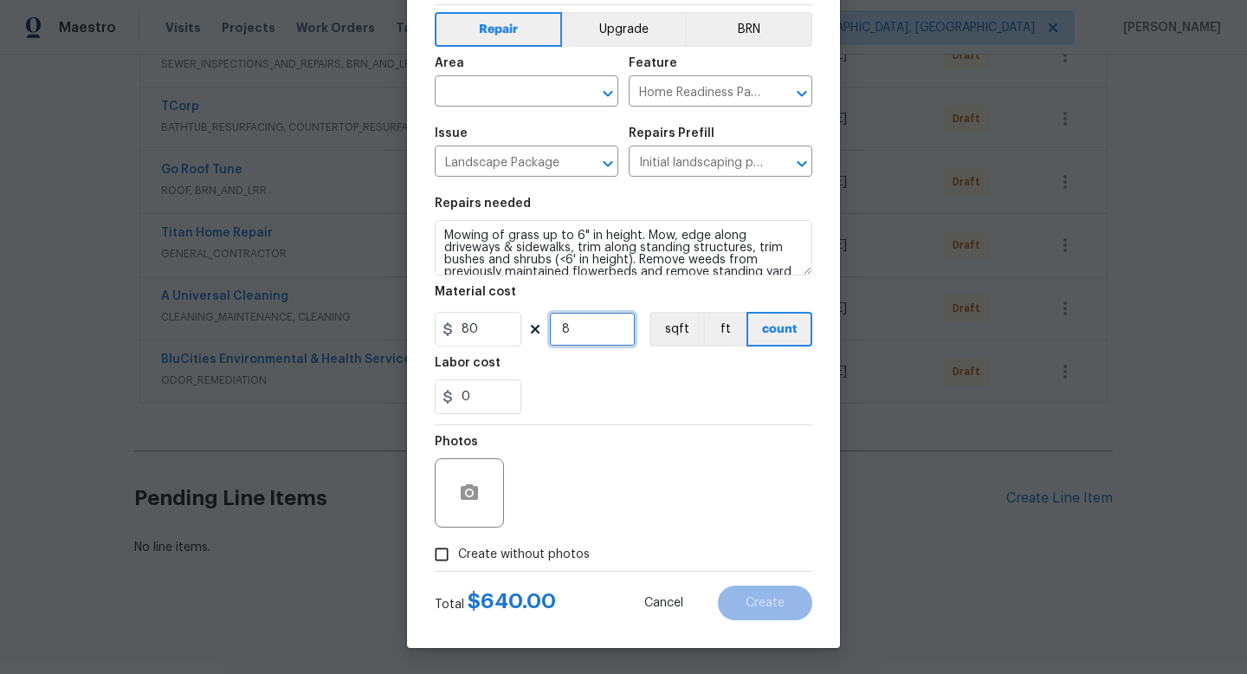
drag, startPoint x: 579, startPoint y: 324, endPoint x: 506, endPoint y: 323, distance: 73.6
click at [506, 323] on div "80 8 sqft ft count" at bounding box center [623, 329] width 377 height 35
type input "8"
drag, startPoint x: 457, startPoint y: 335, endPoint x: 380, endPoint y: 332, distance: 77.1
click at [380, 332] on div "Create Line Item Repair Upgrade BRN Area ​ Feature Home Readiness Packages ​ Is…" at bounding box center [623, 337] width 1247 height 674
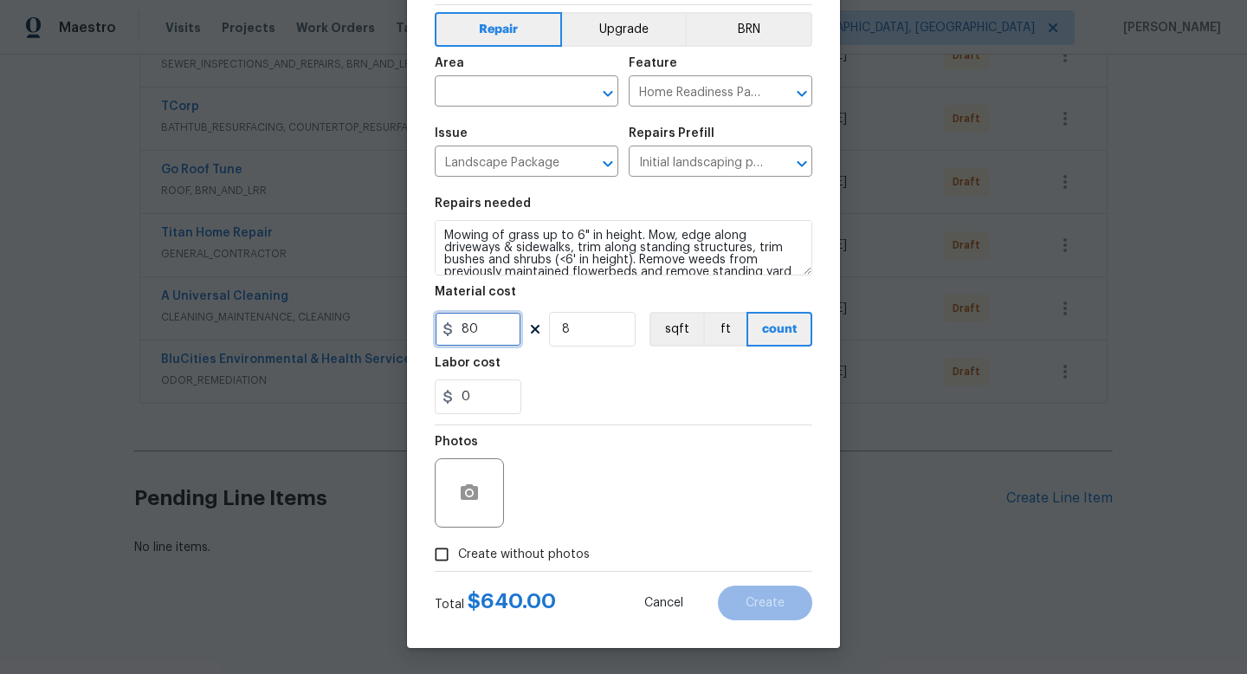
drag, startPoint x: 496, startPoint y: 337, endPoint x: 332, endPoint y: 328, distance: 164.7
click at [332, 328] on div "Create Line Item Repair Upgrade BRN Area ​ Feature Home Readiness Packages ​ Is…" at bounding box center [623, 337] width 1247 height 674
type input "1500"
click at [574, 332] on input "8" at bounding box center [592, 329] width 87 height 35
type input "1"
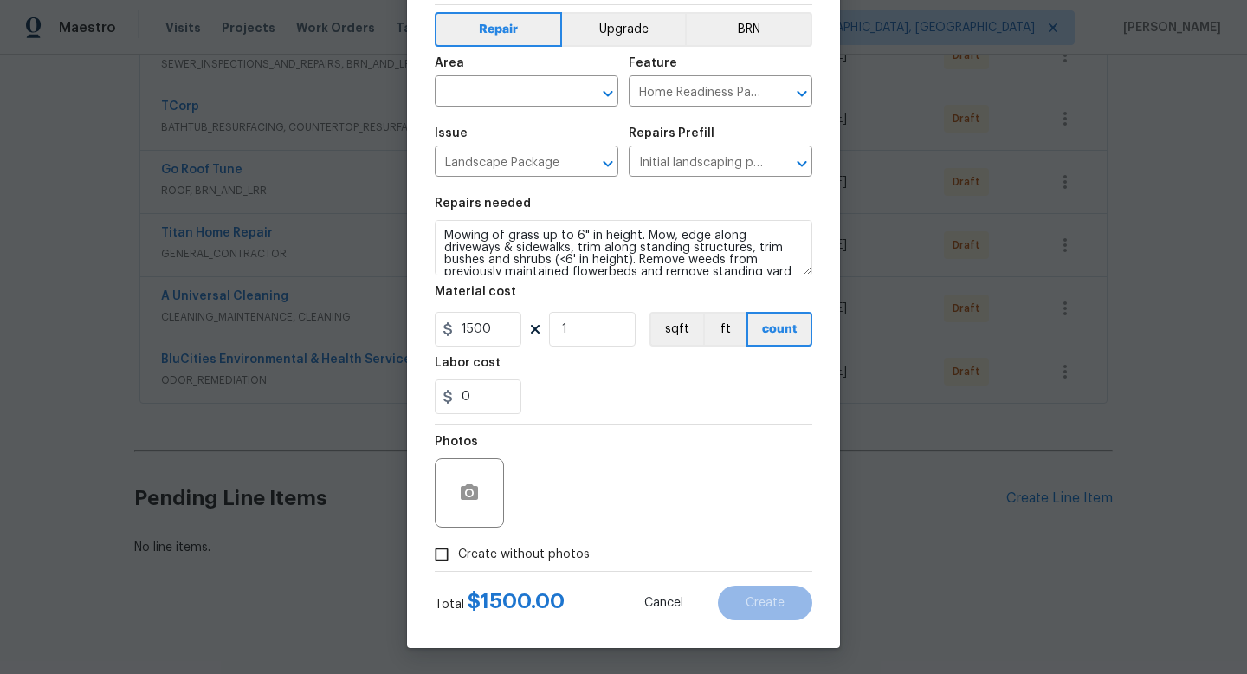
click at [541, 552] on span "Create without photos" at bounding box center [524, 554] width 132 height 18
click at [458, 552] on input "Create without photos" at bounding box center [441, 554] width 33 height 33
checkbox input "true"
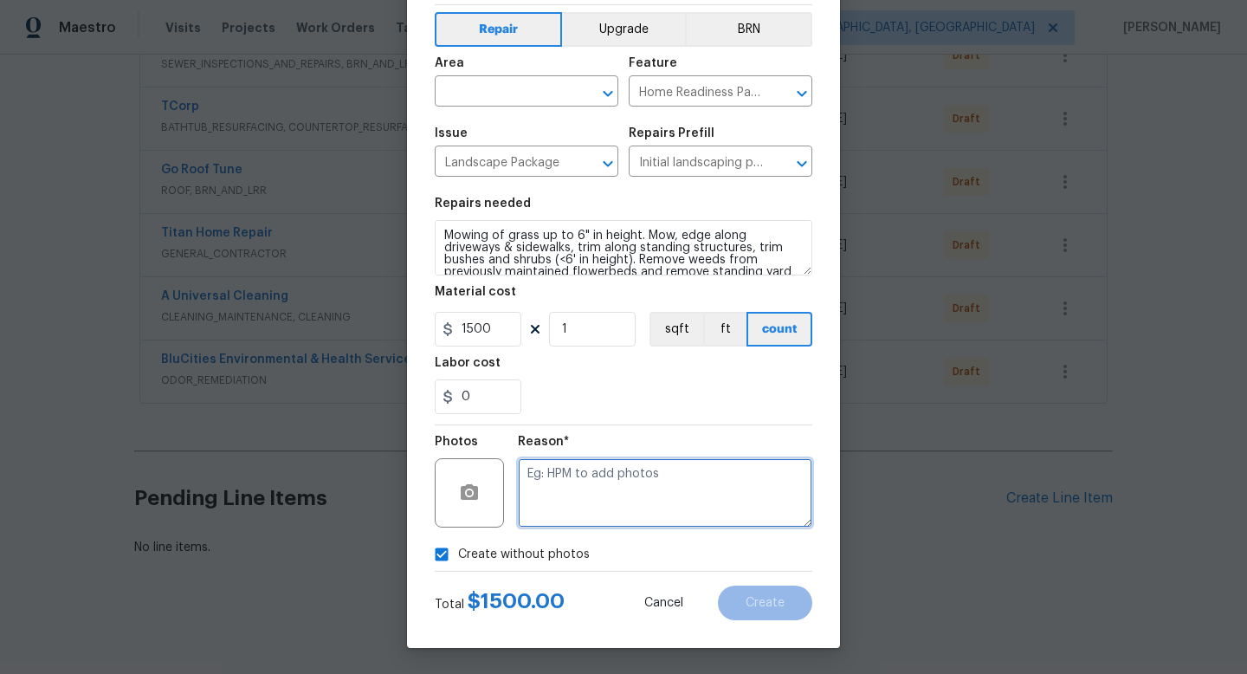
click at [545, 494] on textarea at bounding box center [665, 492] width 294 height 69
type textarea "na"
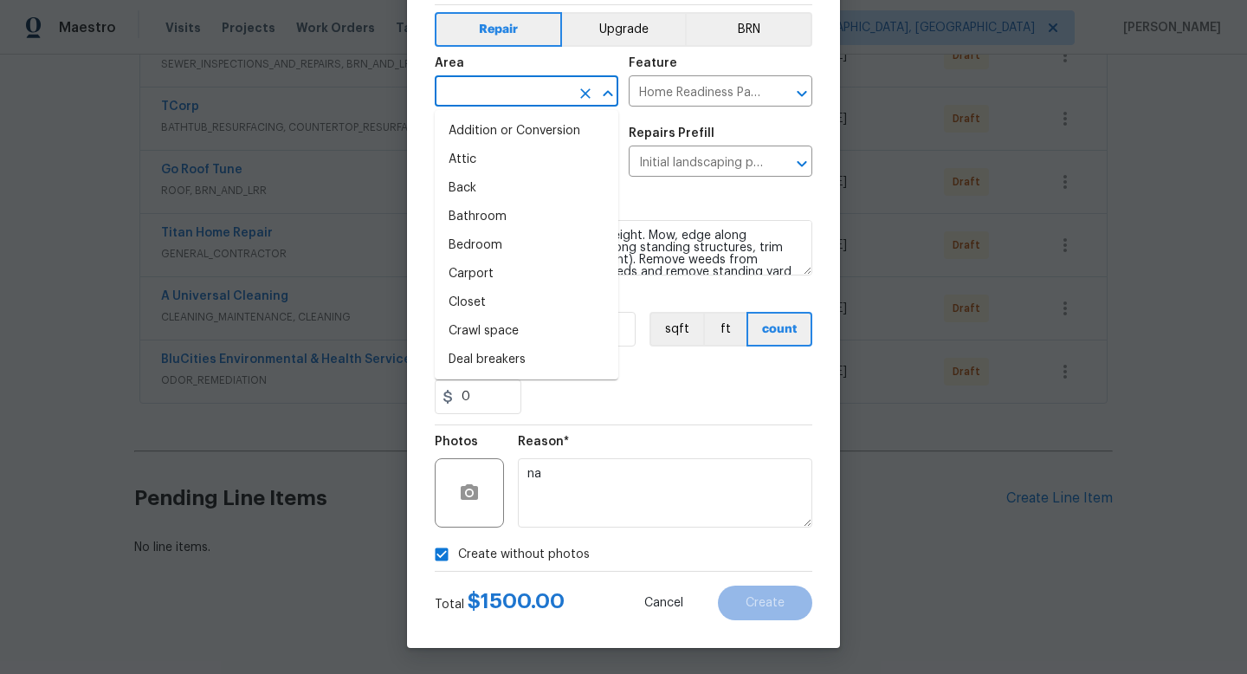
click at [491, 84] on input "text" at bounding box center [502, 93] width 135 height 27
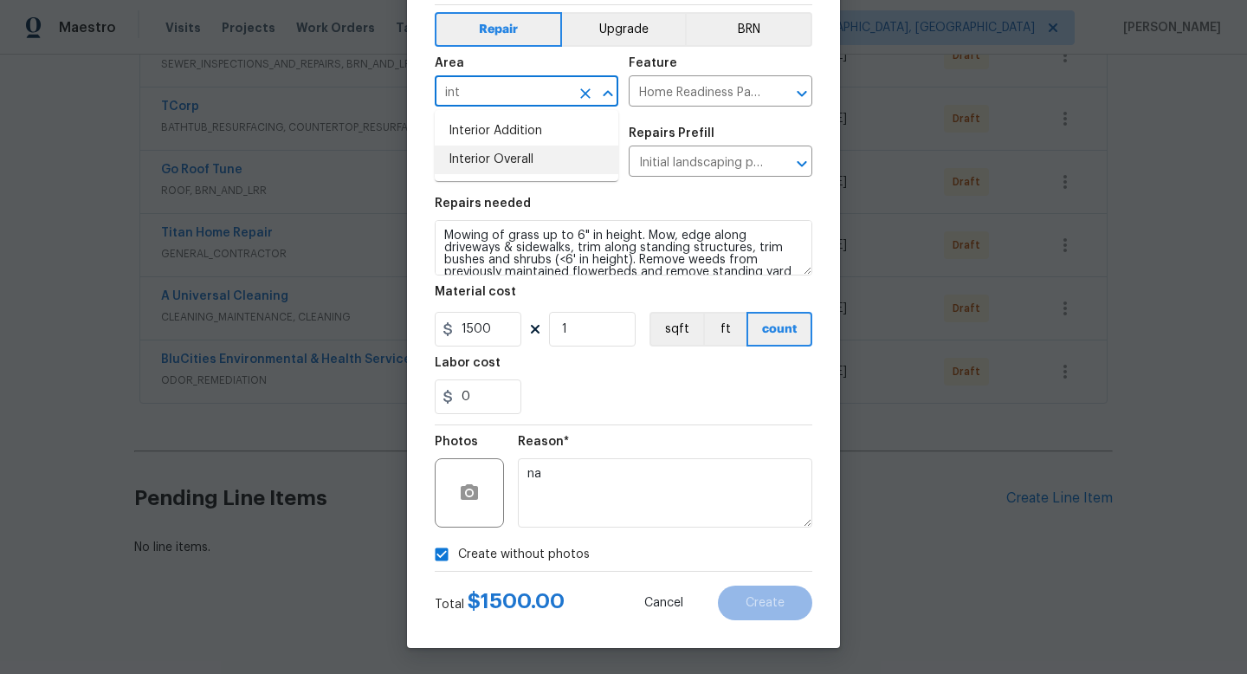
click at [490, 151] on li "Interior Overall" at bounding box center [527, 159] width 184 height 29
type input "Interior Overall"
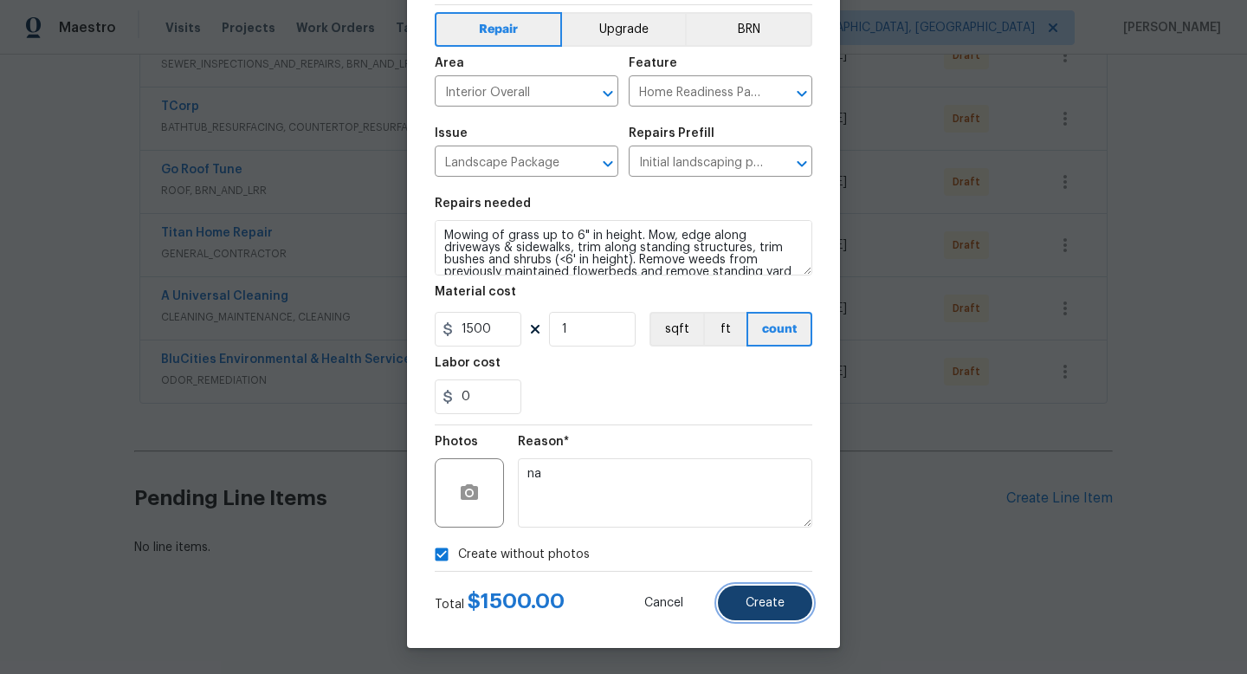
click at [757, 603] on span "Create" at bounding box center [764, 603] width 39 height 13
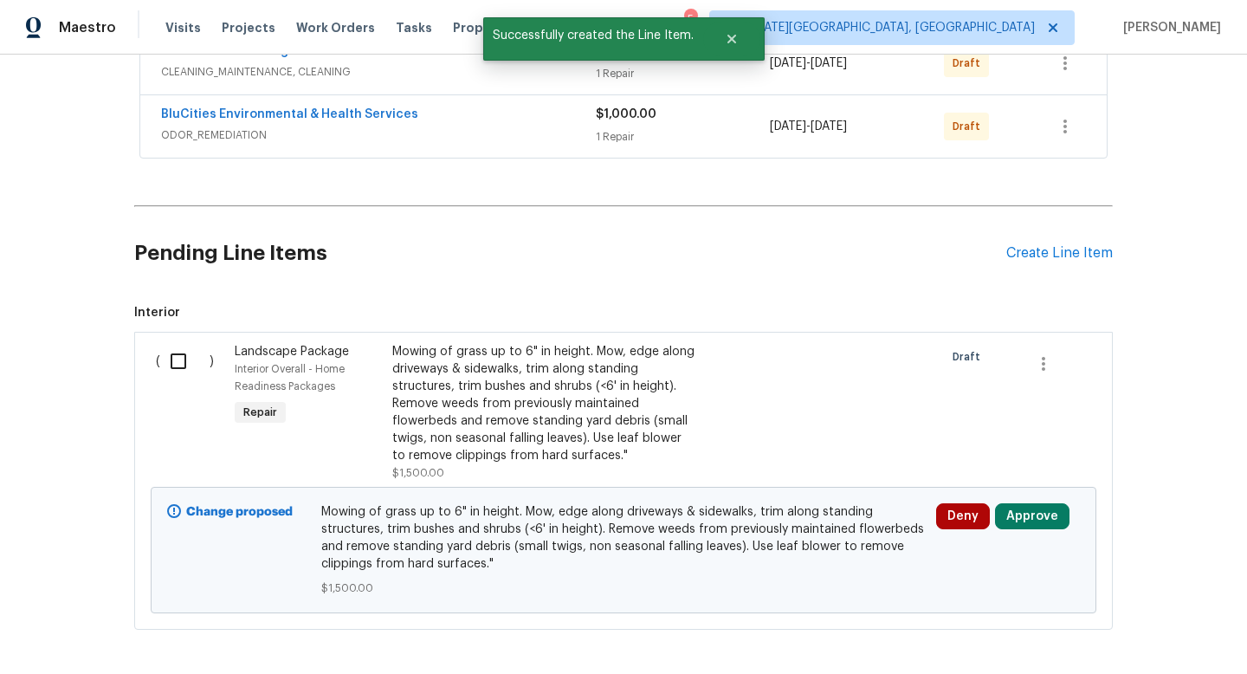
scroll to position [636, 0]
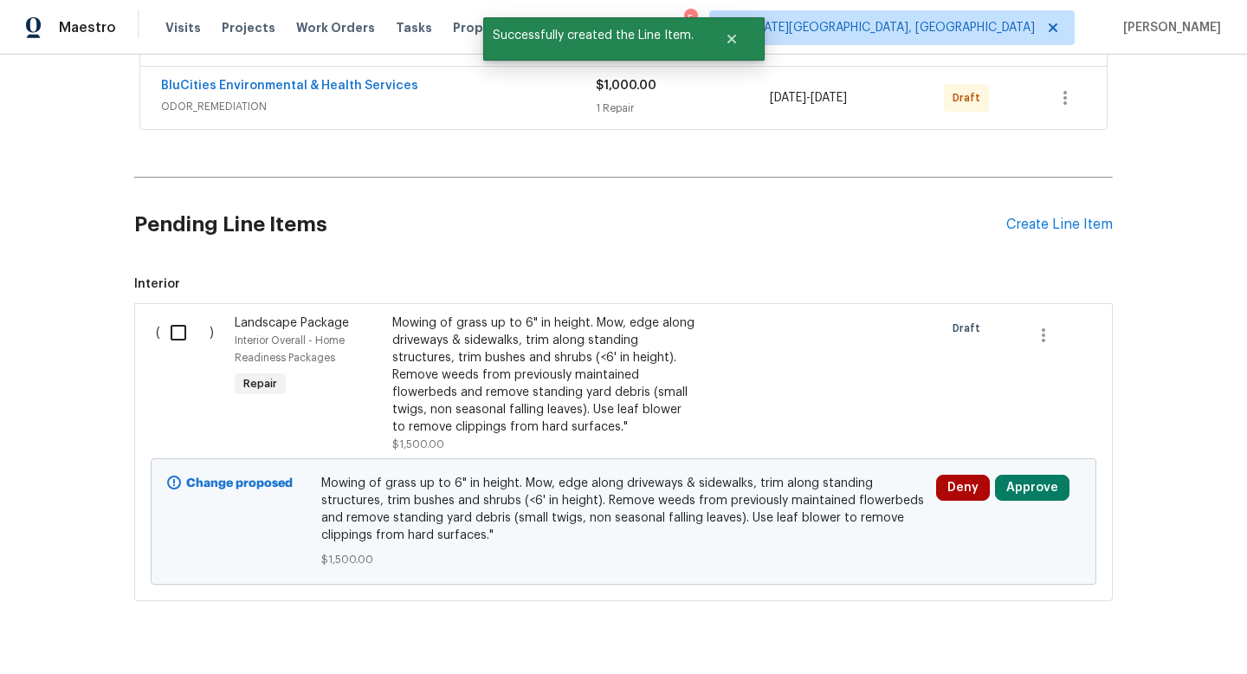
click at [180, 339] on input "checkbox" at bounding box center [184, 332] width 49 height 36
checkbox input "true"
click at [1125, 620] on span "Create Work Order" at bounding box center [1147, 631] width 115 height 22
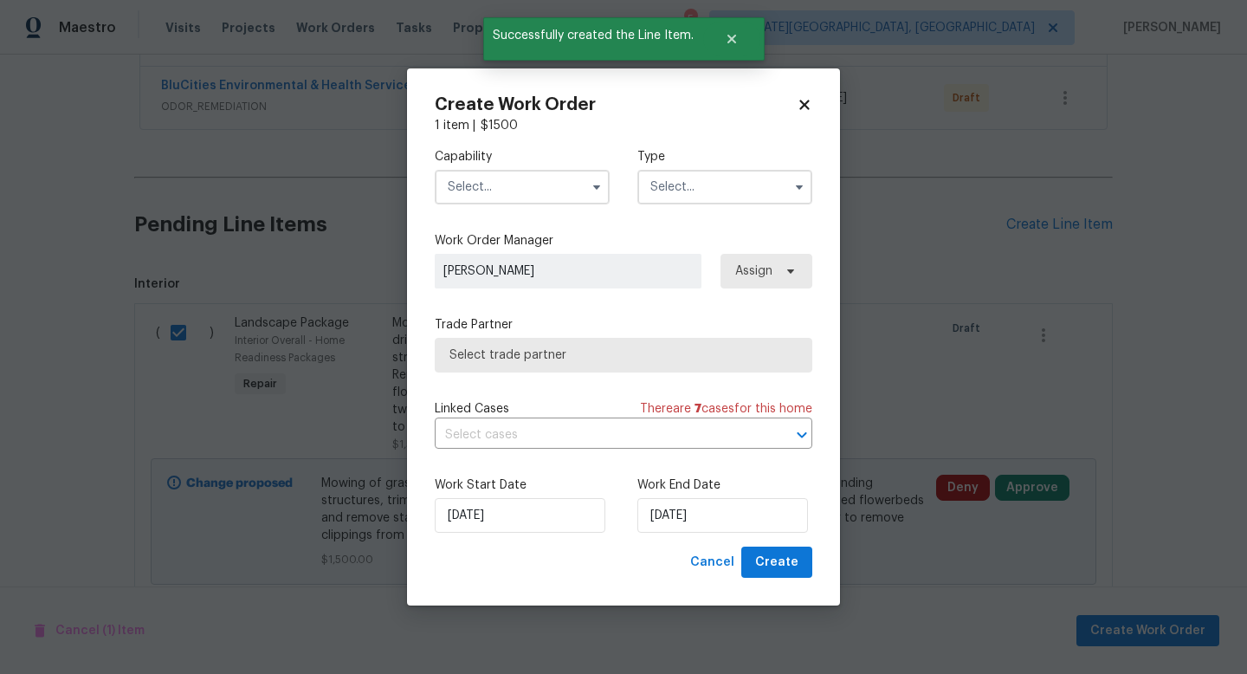
click at [521, 179] on input "text" at bounding box center [522, 187] width 175 height 35
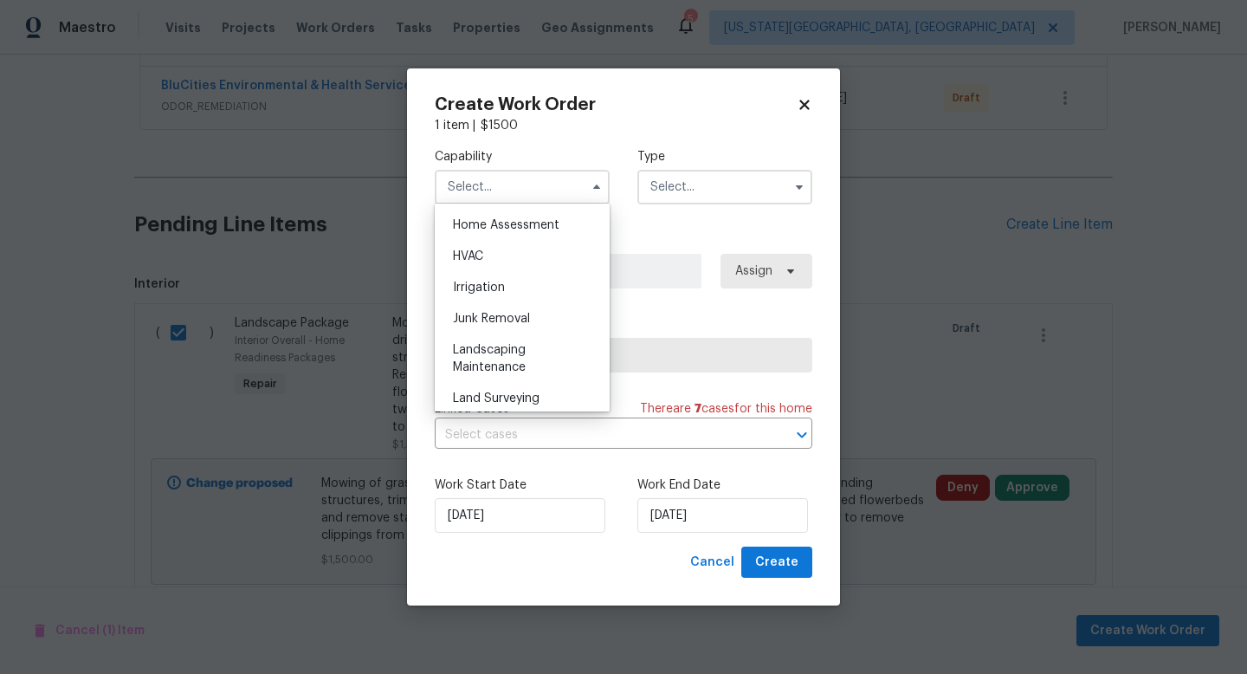
scroll to position [1073, 0]
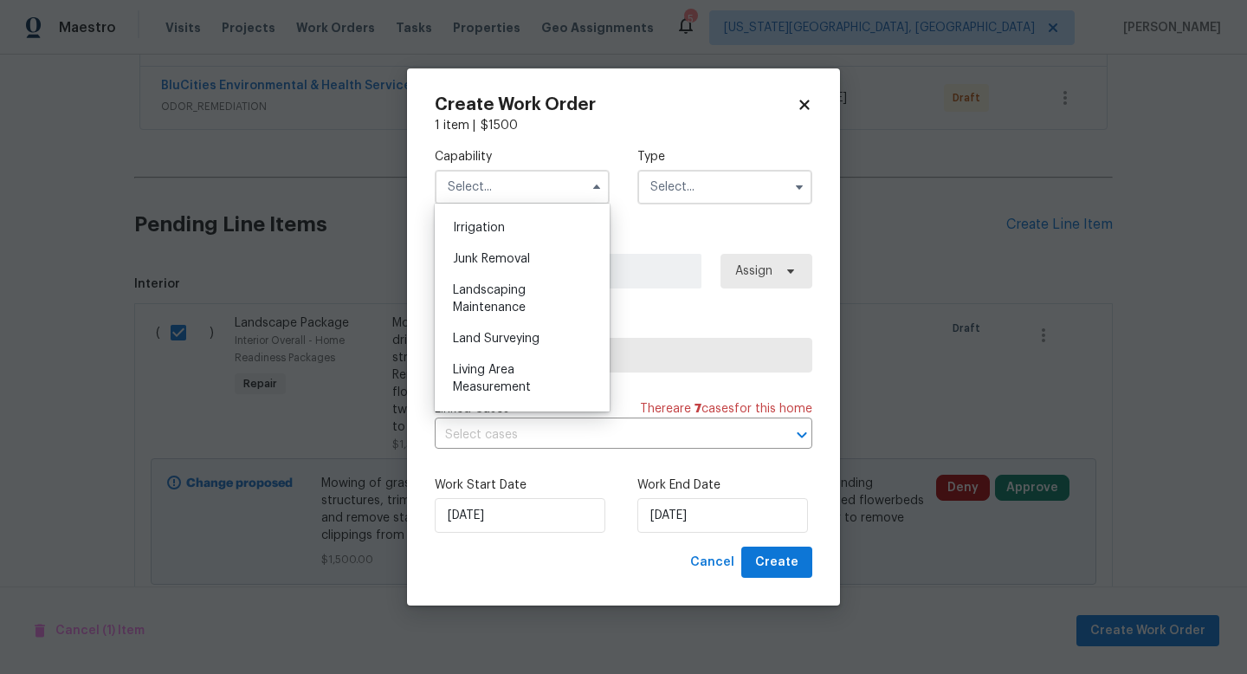
click at [494, 289] on span "Landscaping Maintenance" at bounding box center [489, 298] width 73 height 29
type input "Landscaping Maintenance"
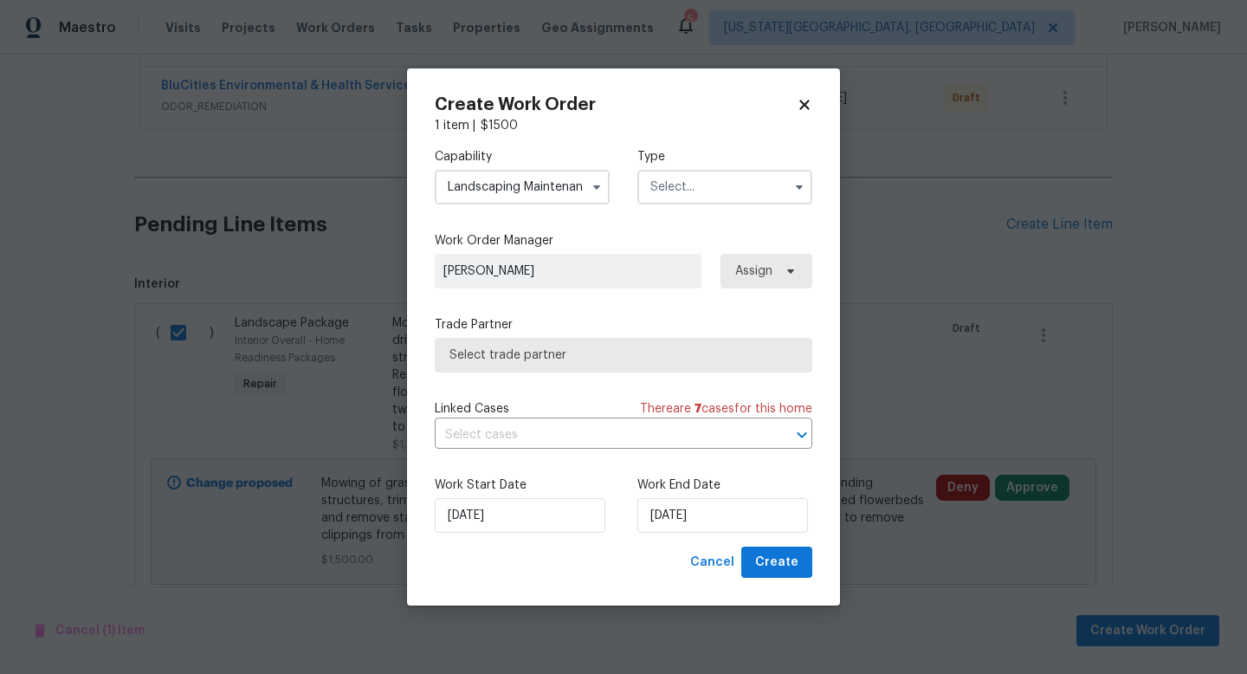
click at [724, 190] on input "text" at bounding box center [724, 187] width 175 height 35
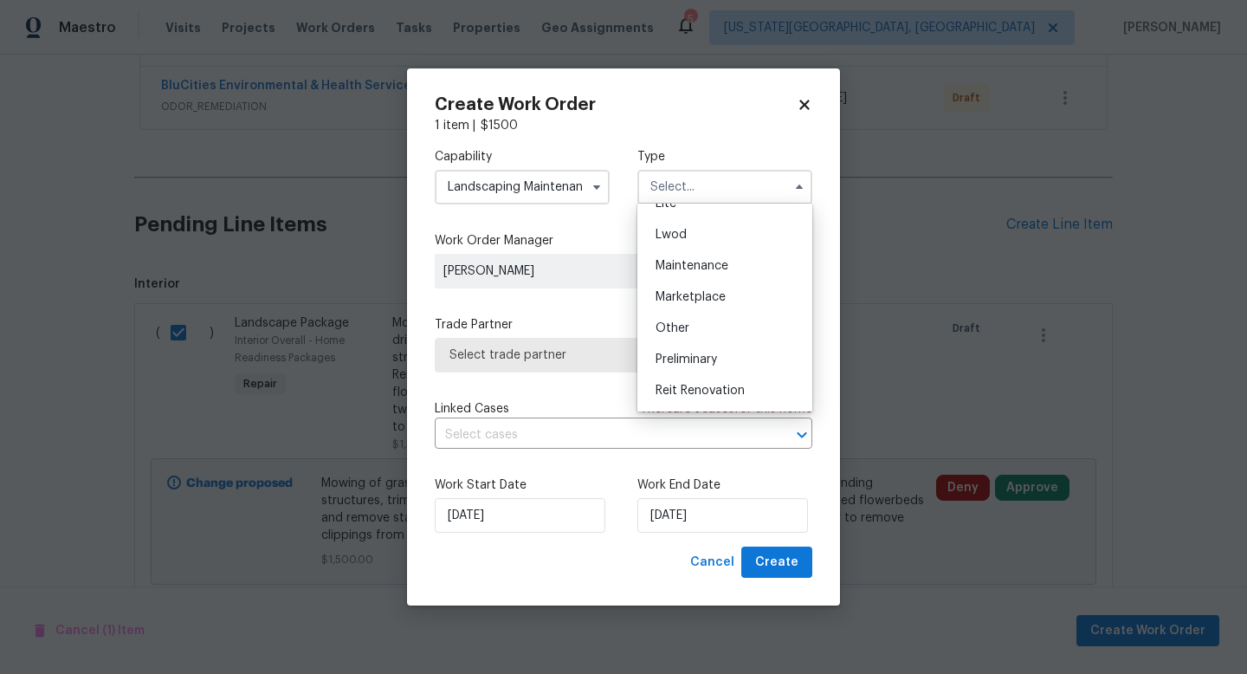
scroll to position [288, 0]
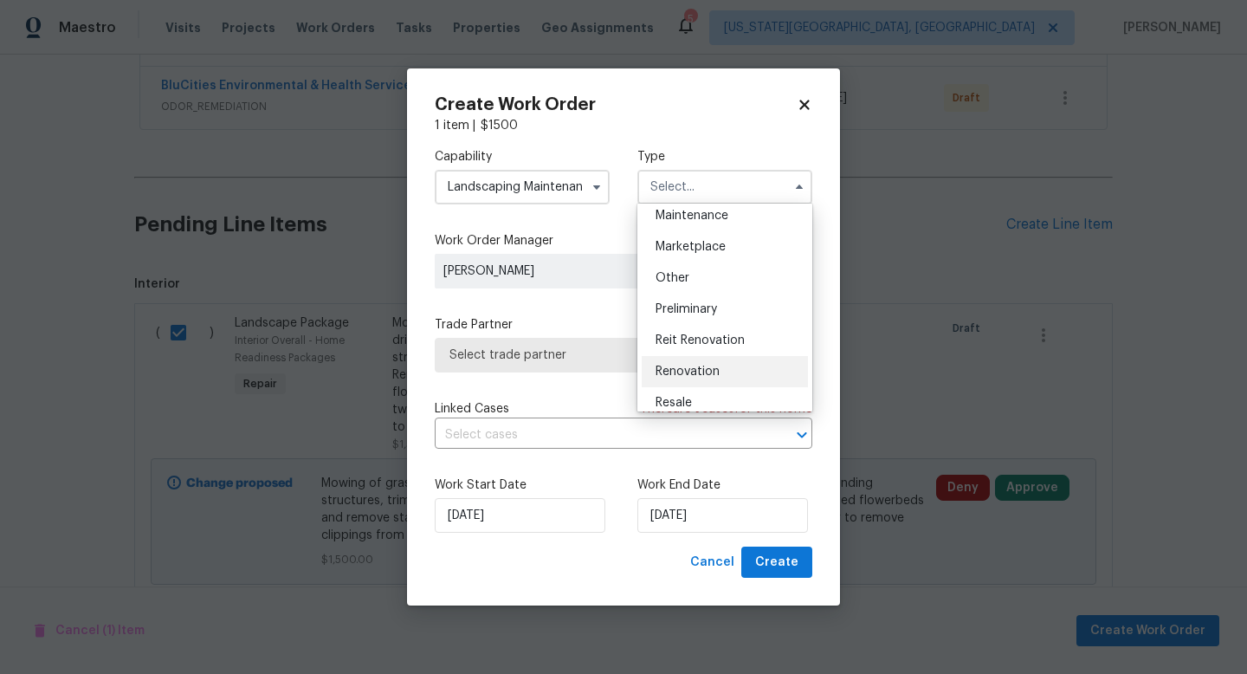
click at [684, 373] on span "Renovation" at bounding box center [687, 371] width 64 height 12
type input "Renovation"
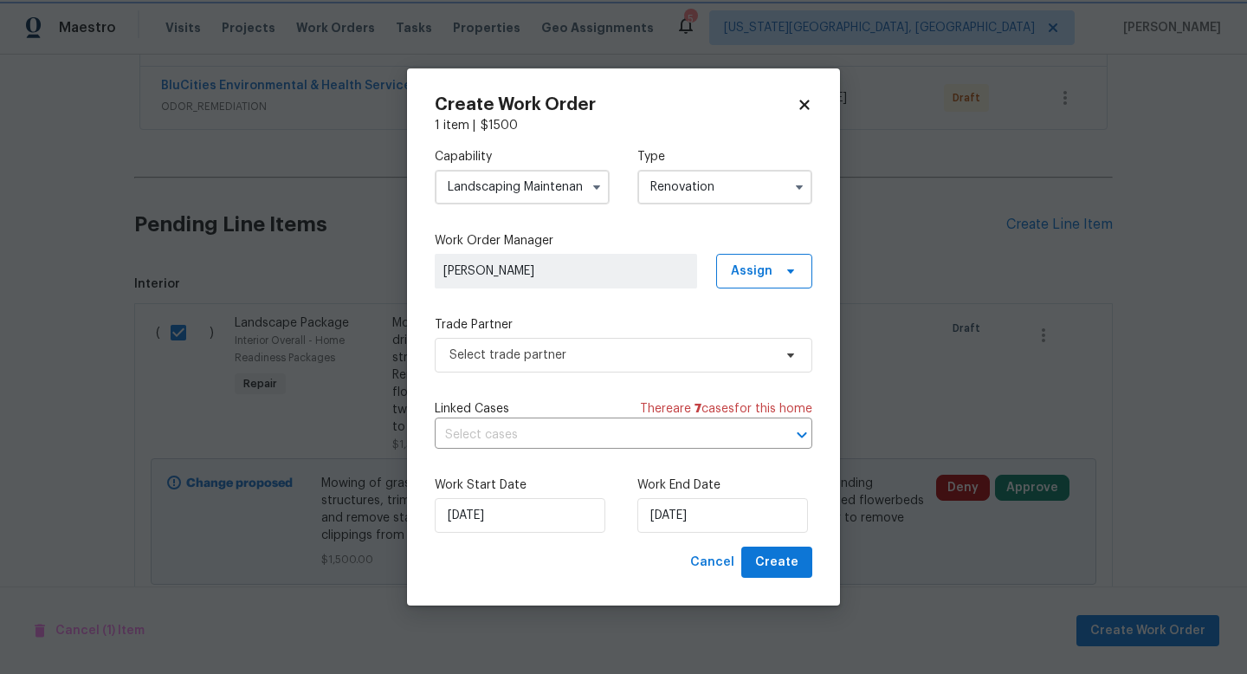
scroll to position [0, 0]
click at [587, 359] on span "Select trade partner" at bounding box center [610, 354] width 323 height 17
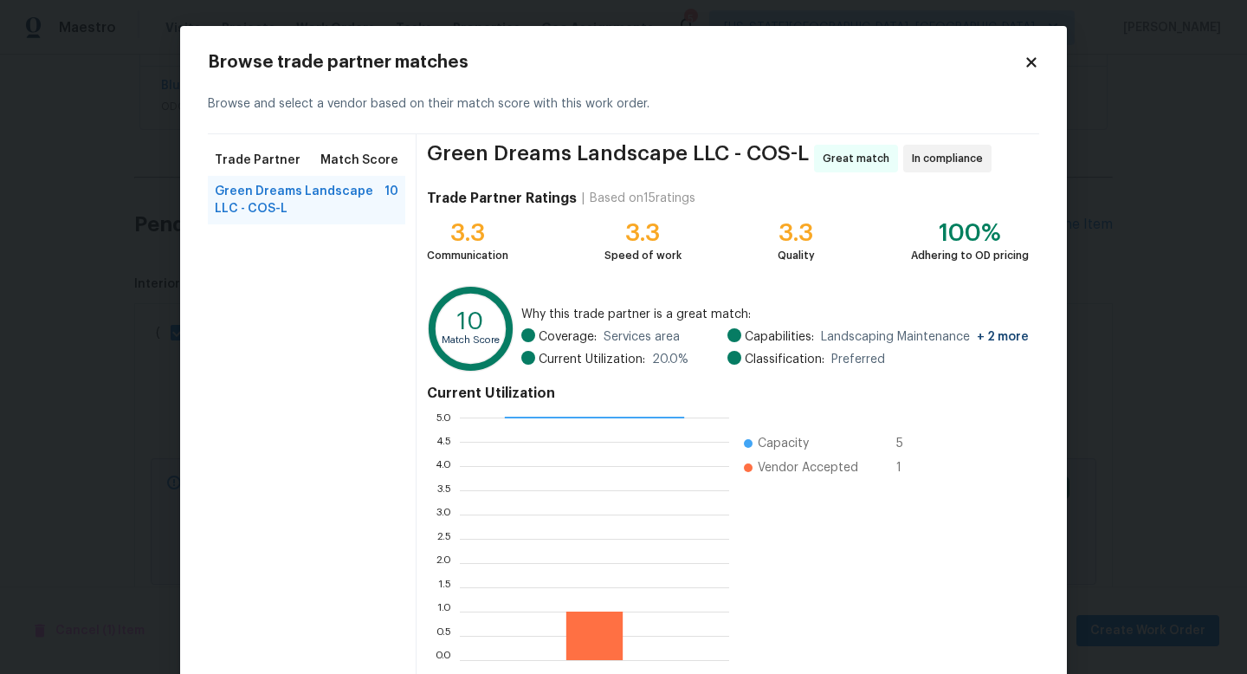
scroll to position [90, 0]
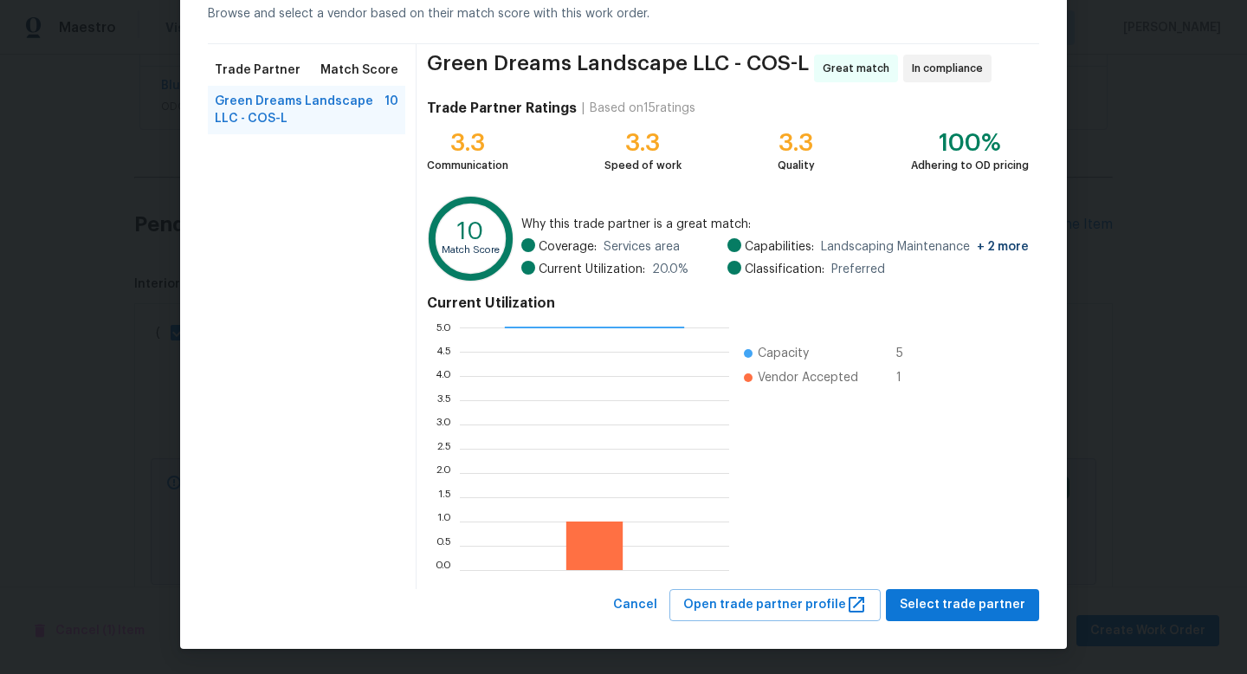
click at [941, 586] on div "Green Dreams Landscape LLC - COS-L Great match In compliance Trade Partner Rati…" at bounding box center [727, 316] width 623 height 545
click at [940, 600] on span "Select trade partner" at bounding box center [963, 605] width 126 height 22
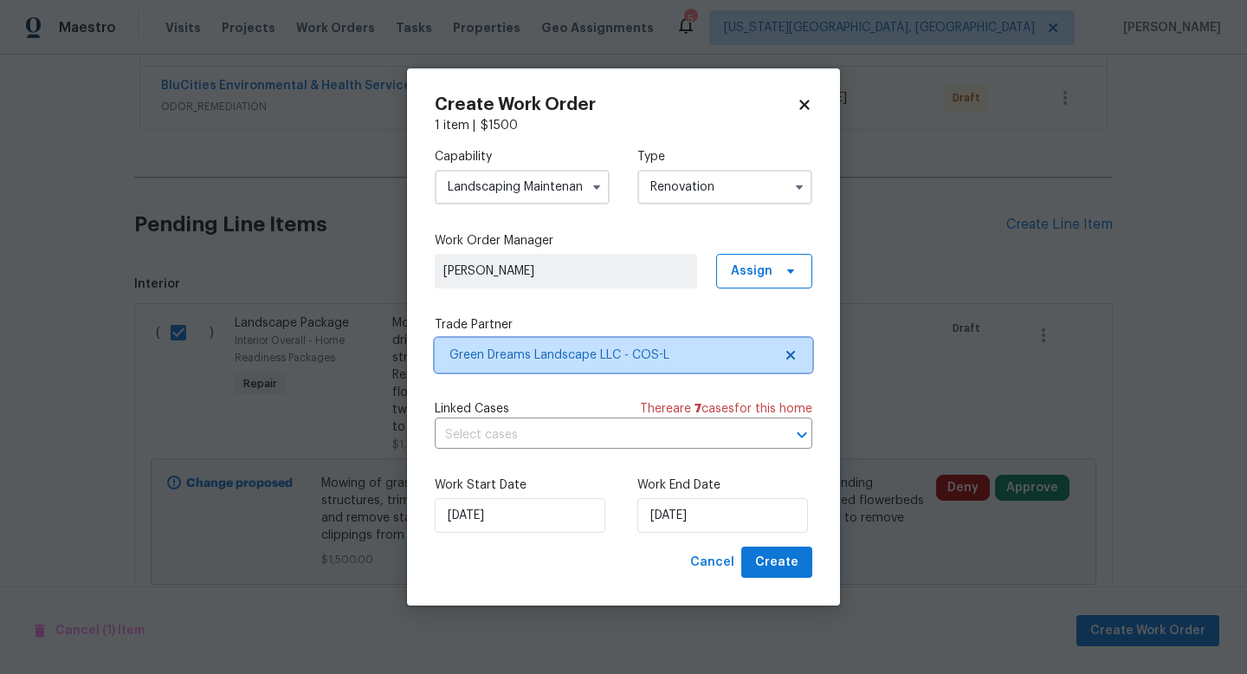
scroll to position [0, 0]
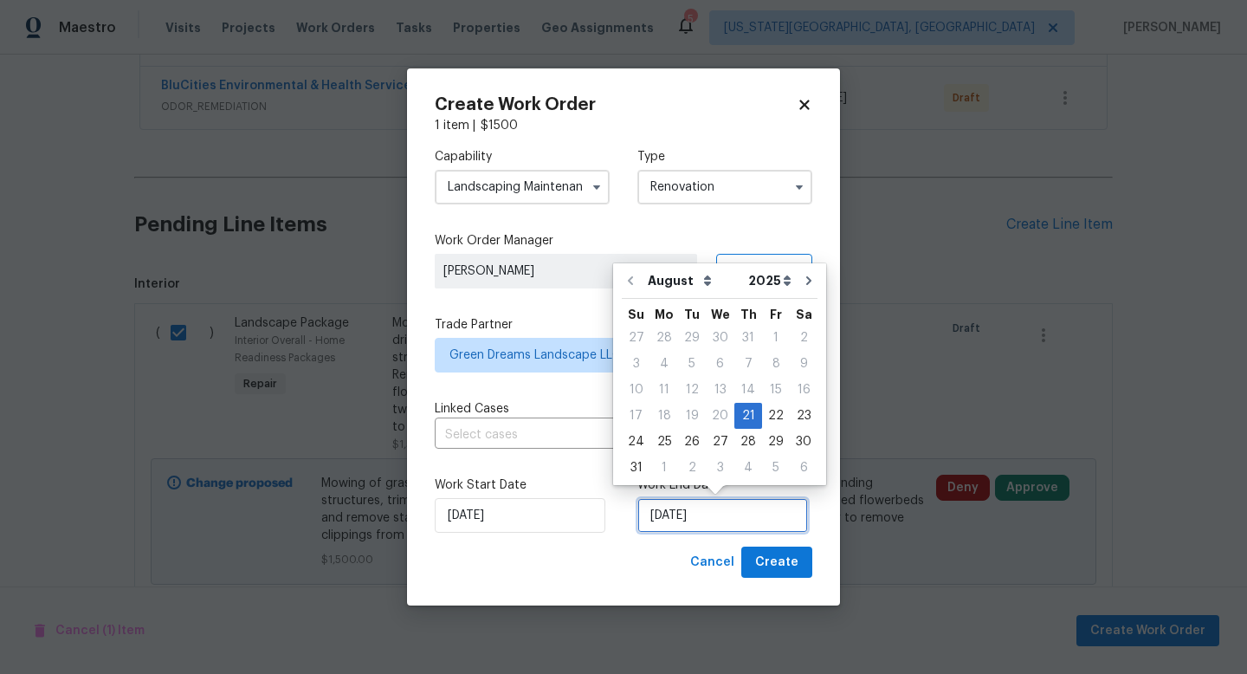
click at [760, 512] on input "[DATE]" at bounding box center [722, 515] width 171 height 35
click at [740, 443] on div "28" at bounding box center [748, 441] width 28 height 24
type input "[DATE]"
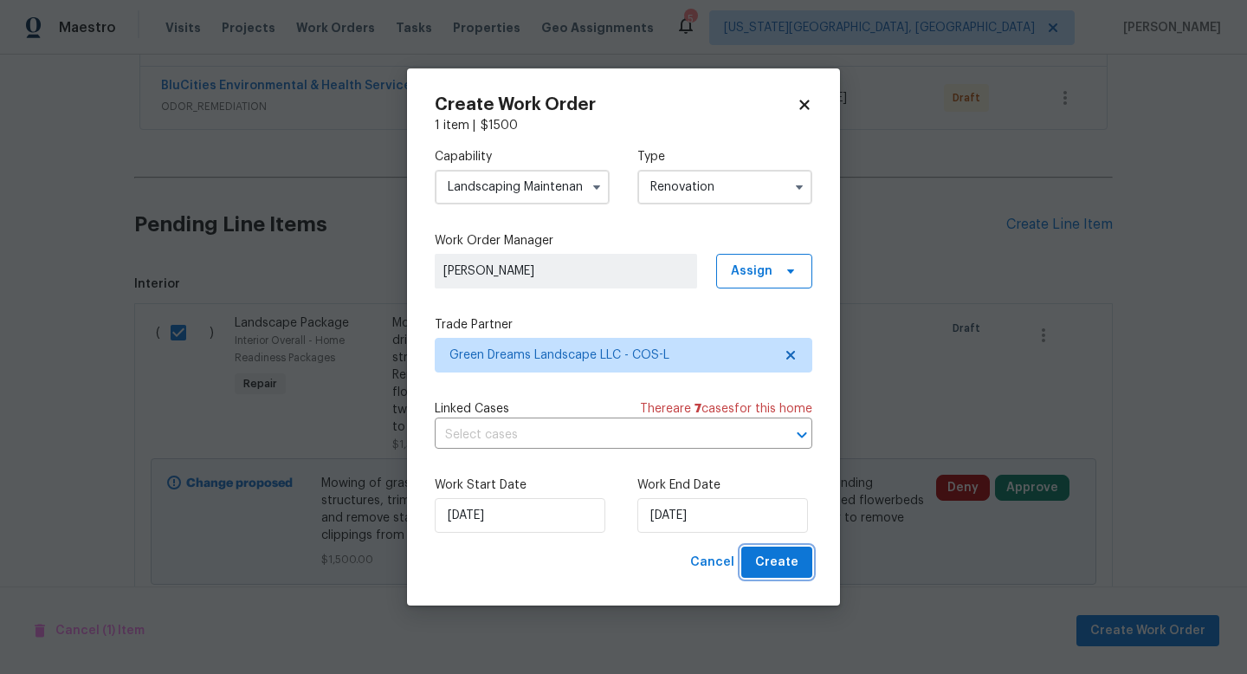
click at [790, 553] on span "Create" at bounding box center [776, 563] width 43 height 22
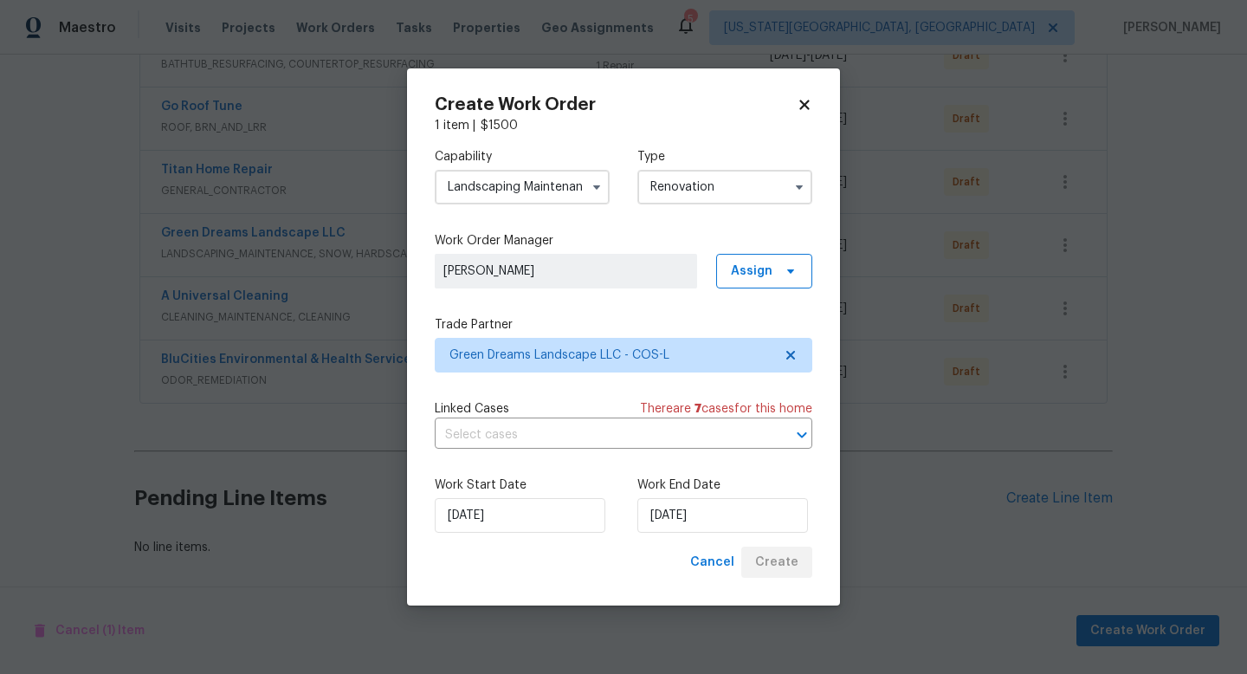
scroll to position [426, 0]
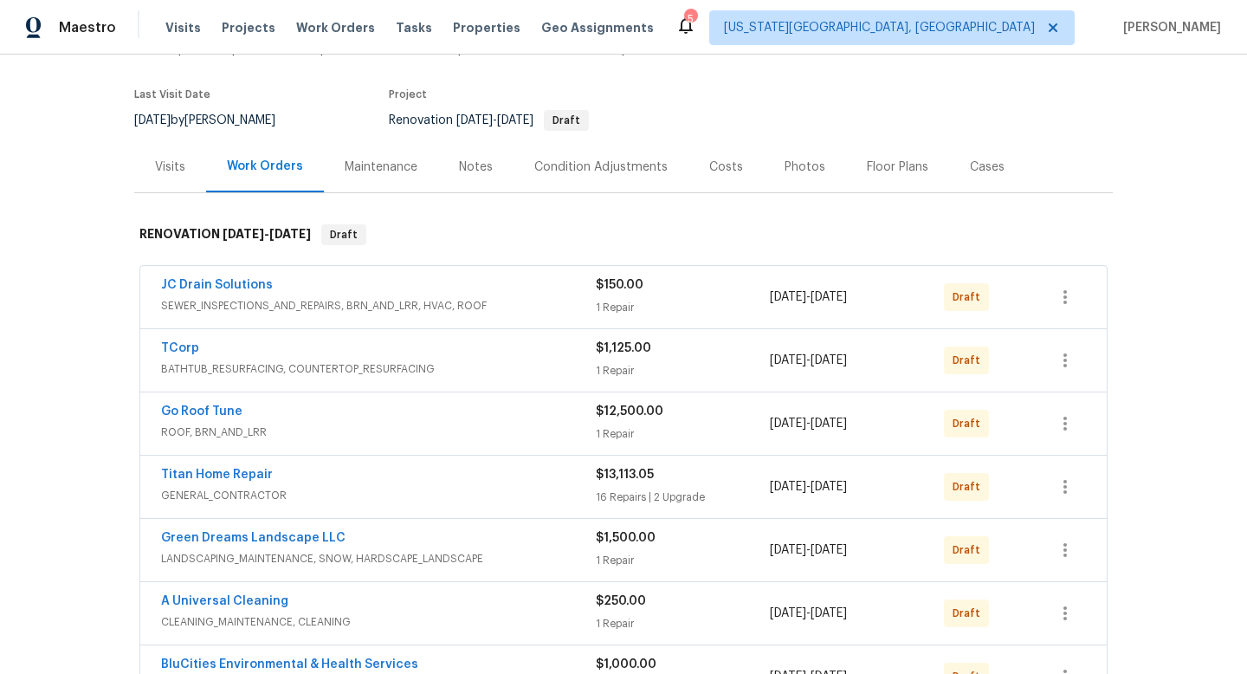
scroll to position [369, 0]
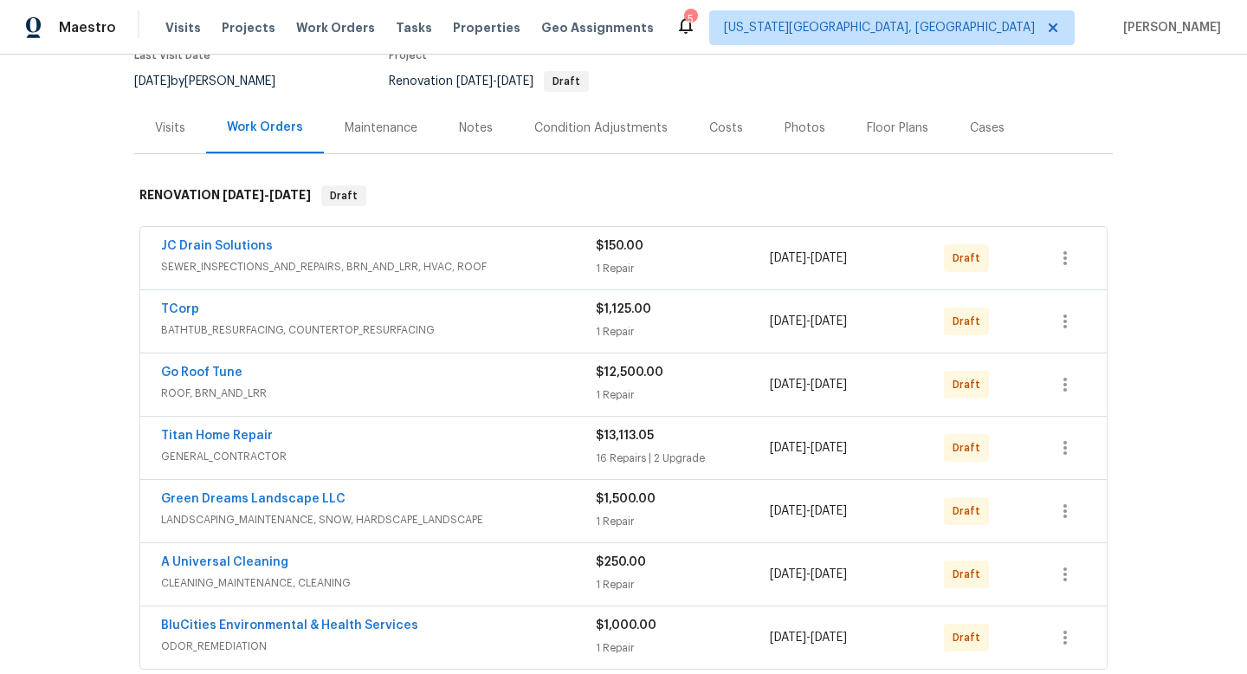
click at [719, 136] on div "Costs" at bounding box center [725, 127] width 75 height 51
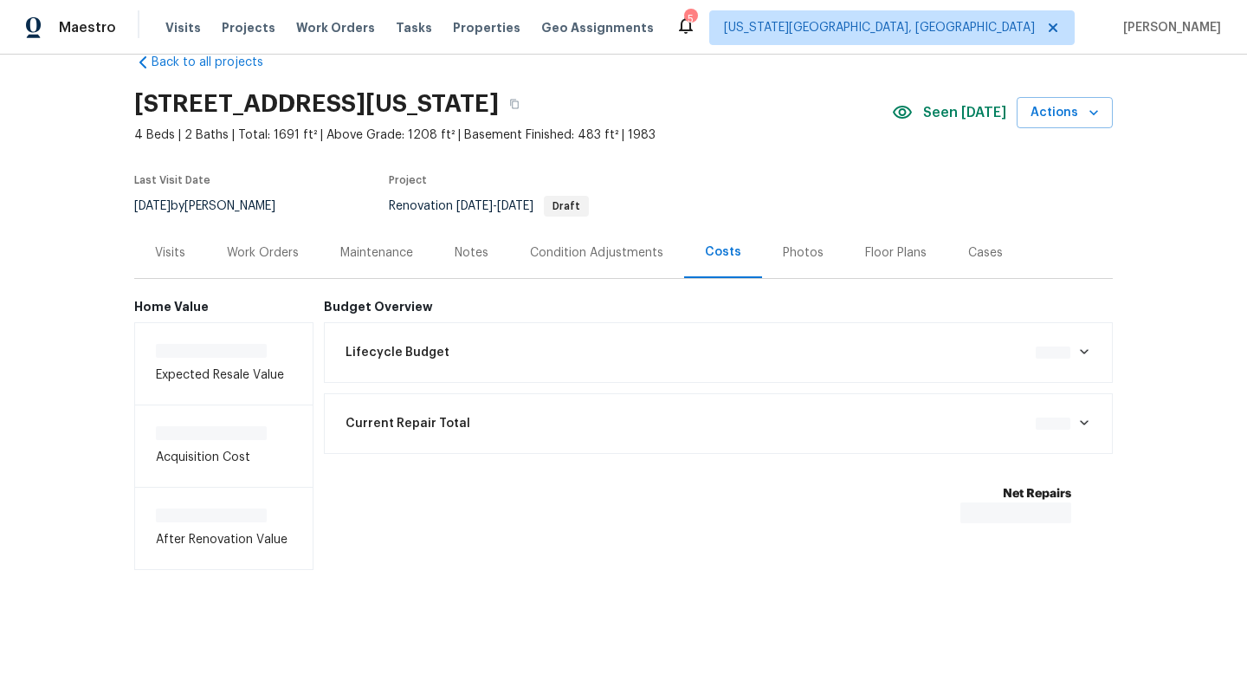
scroll to position [39, 0]
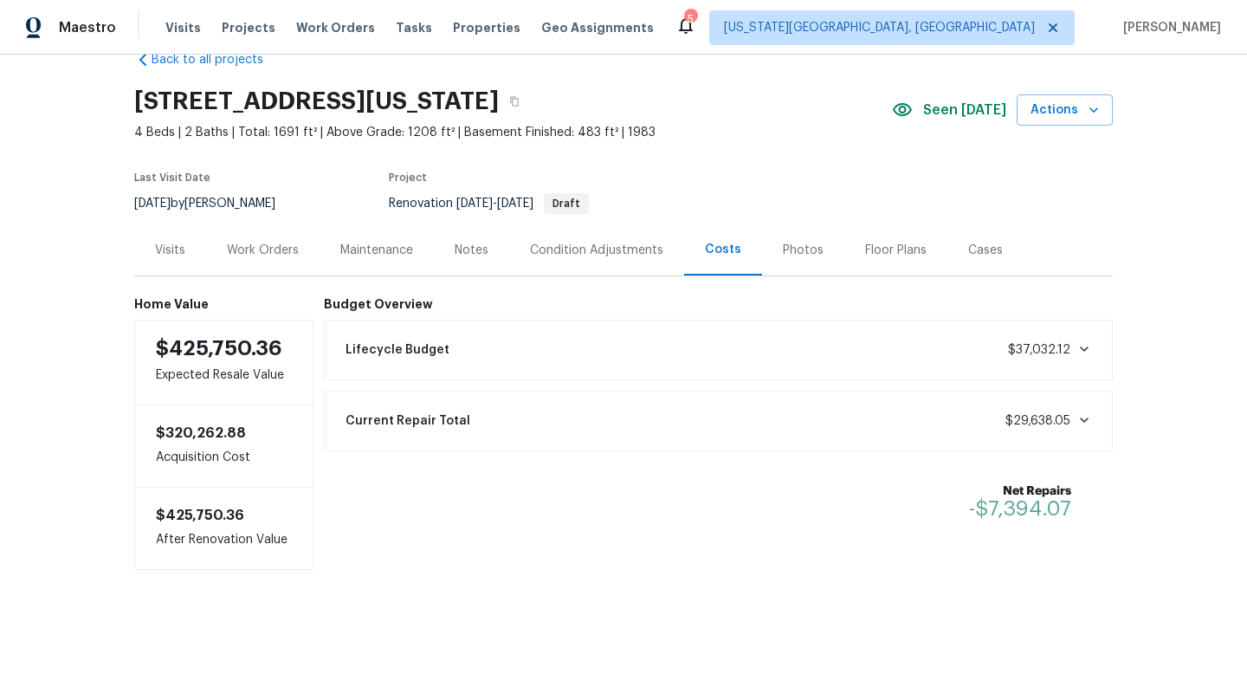
click at [262, 244] on div "Work Orders" at bounding box center [263, 250] width 72 height 17
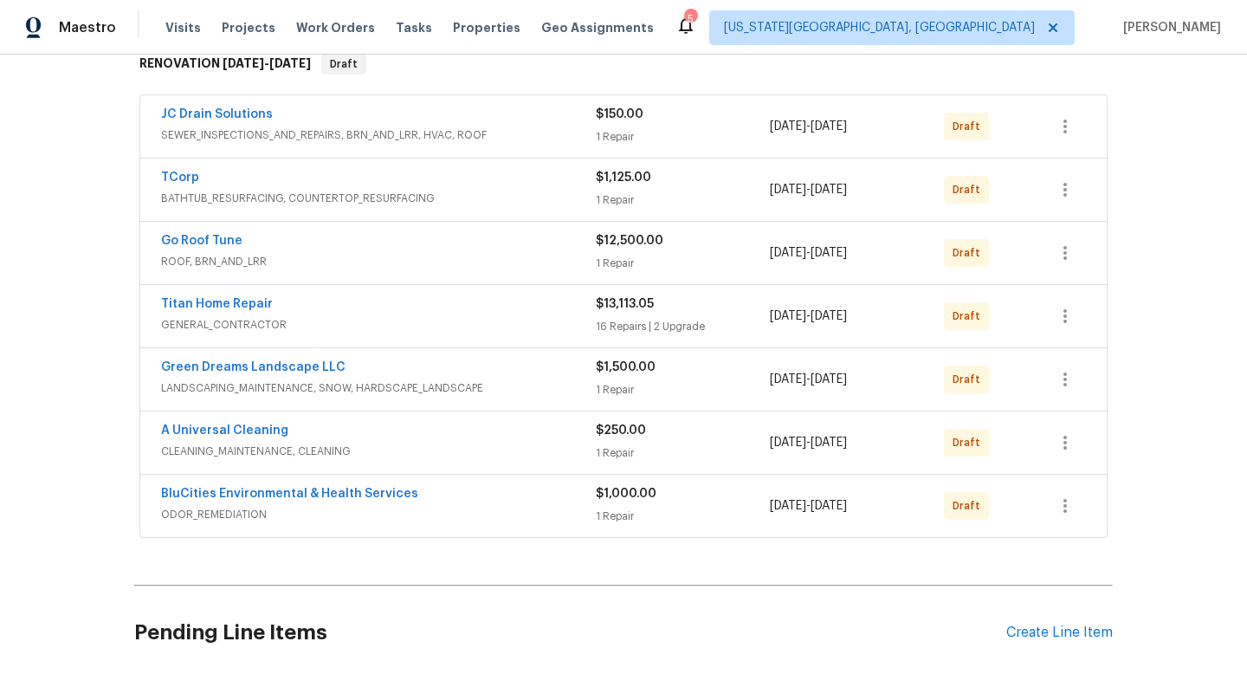
scroll to position [288, 0]
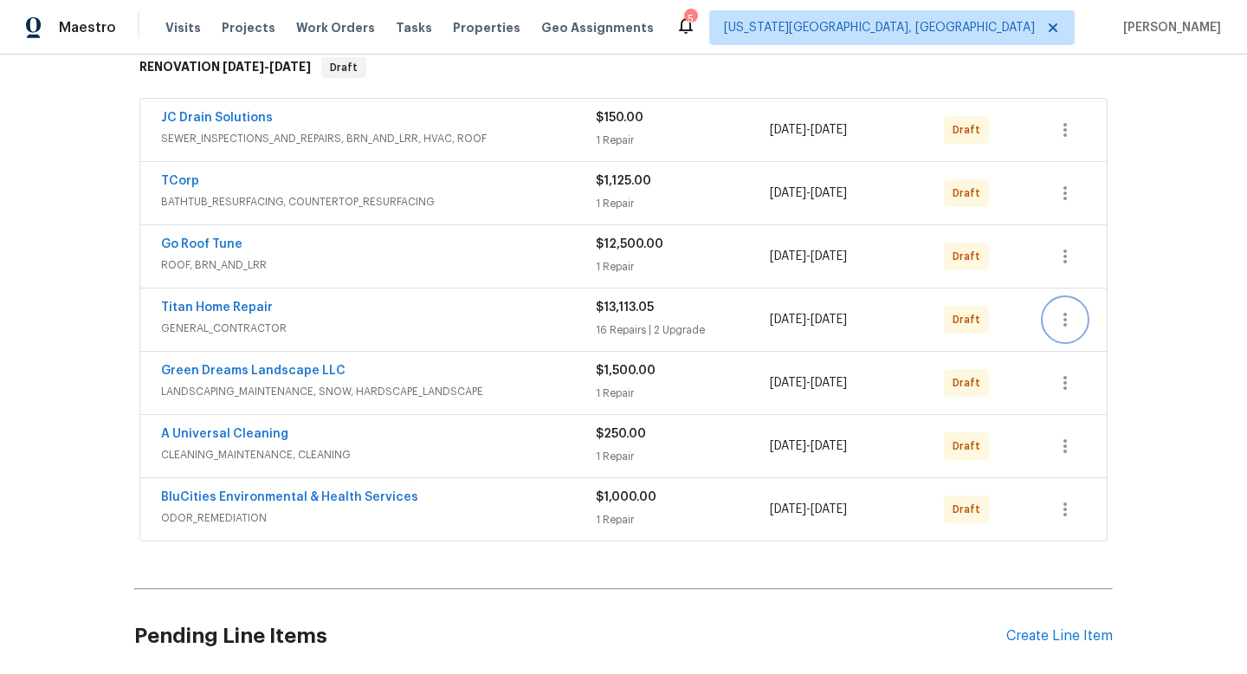
click at [1066, 312] on icon "button" at bounding box center [1065, 319] width 21 height 21
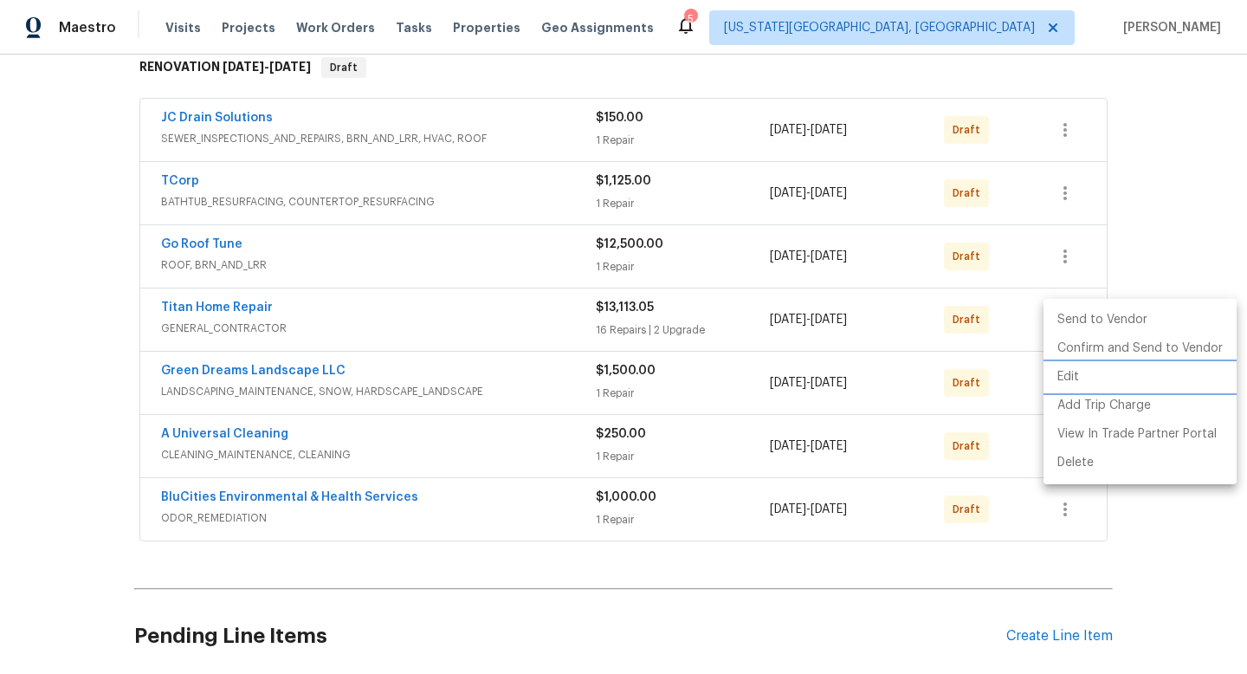
click at [1069, 374] on li "Edit" at bounding box center [1139, 377] width 193 height 29
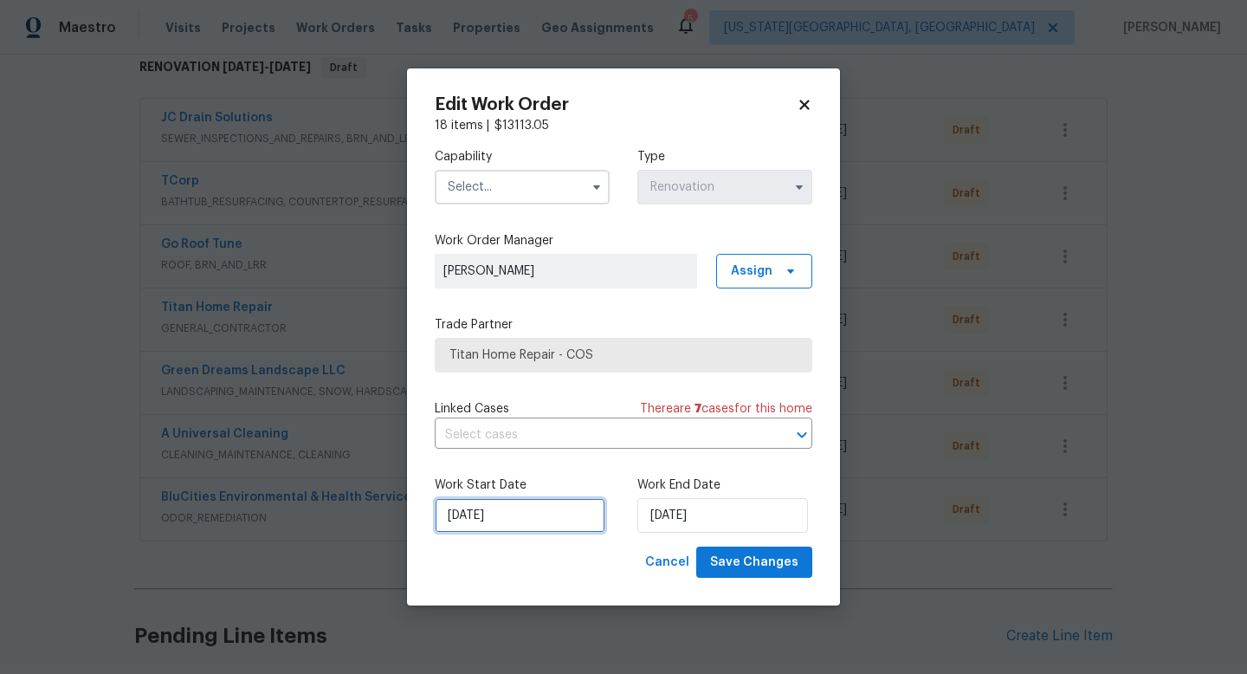
click at [524, 527] on input "[DATE]" at bounding box center [520, 515] width 171 height 35
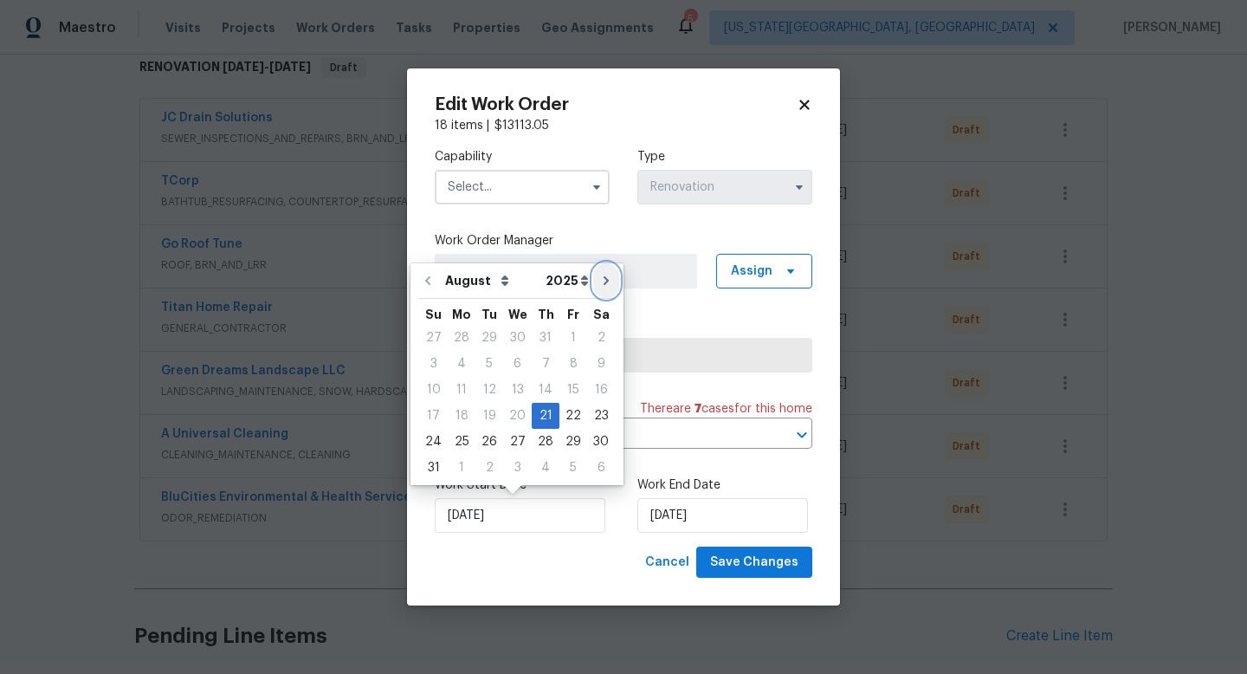
click at [603, 282] on icon "Go to next month" at bounding box center [605, 280] width 5 height 9
type input "[DATE]"
select select "8"
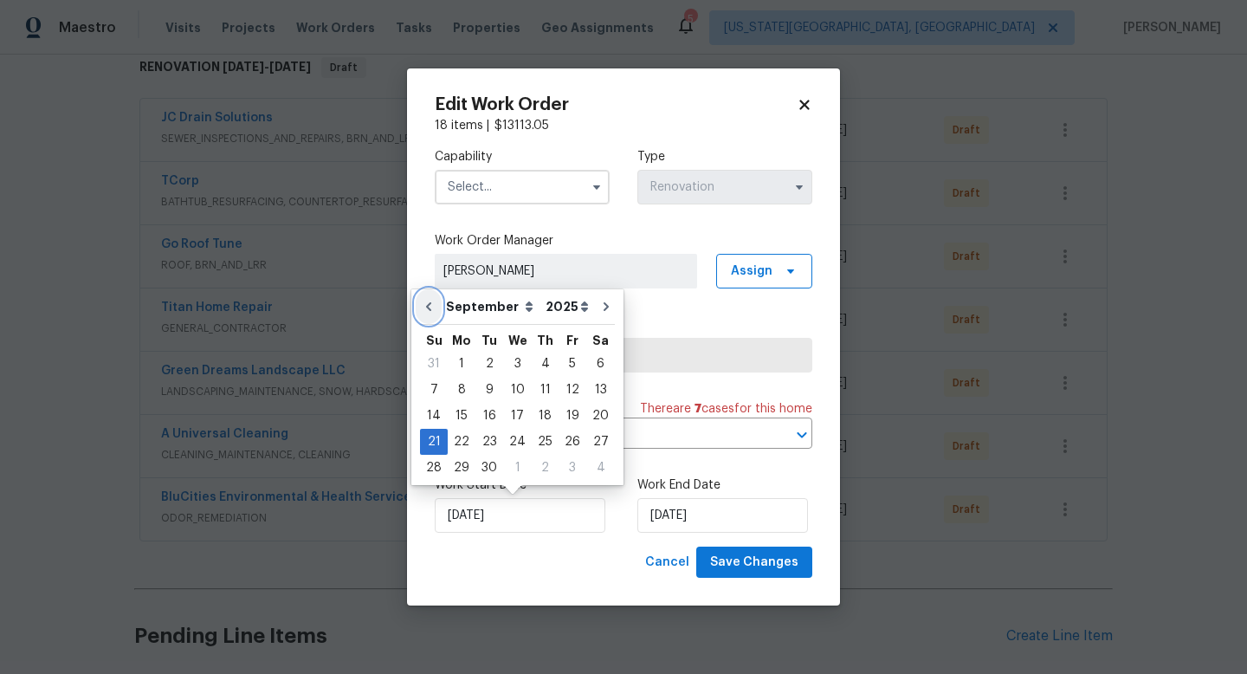
click at [429, 300] on icon "Go to previous month" at bounding box center [429, 307] width 14 height 14
type input "[DATE]"
select select "7"
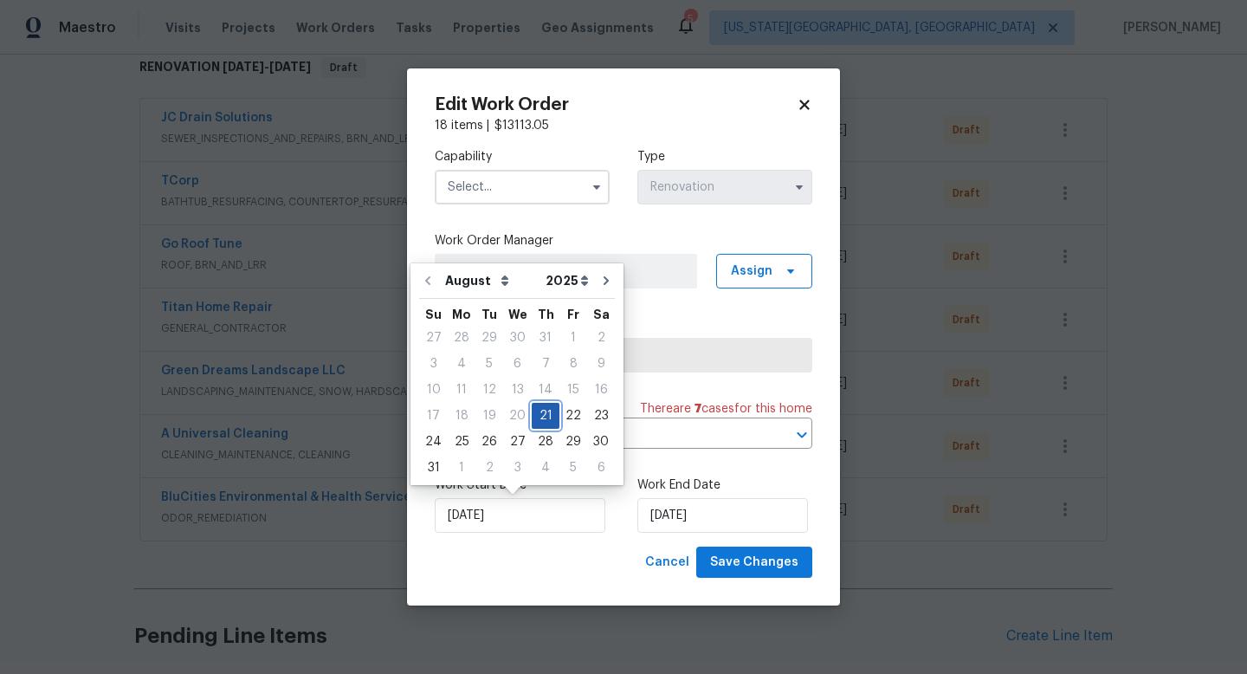
click at [538, 411] on div "21" at bounding box center [546, 415] width 28 height 24
click at [686, 515] on input "[DATE]" at bounding box center [722, 515] width 171 height 35
select select "8"
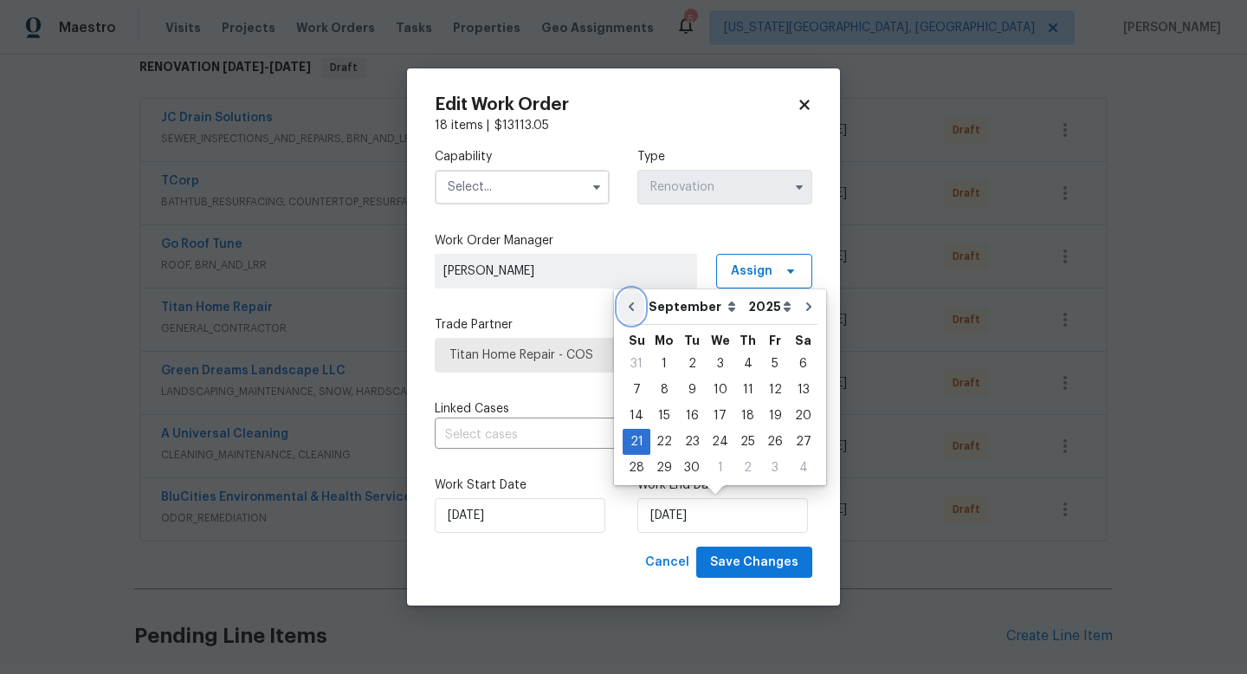
click at [630, 307] on icon "Go to previous month" at bounding box center [631, 306] width 5 height 9
type input "[DATE]"
select select "7"
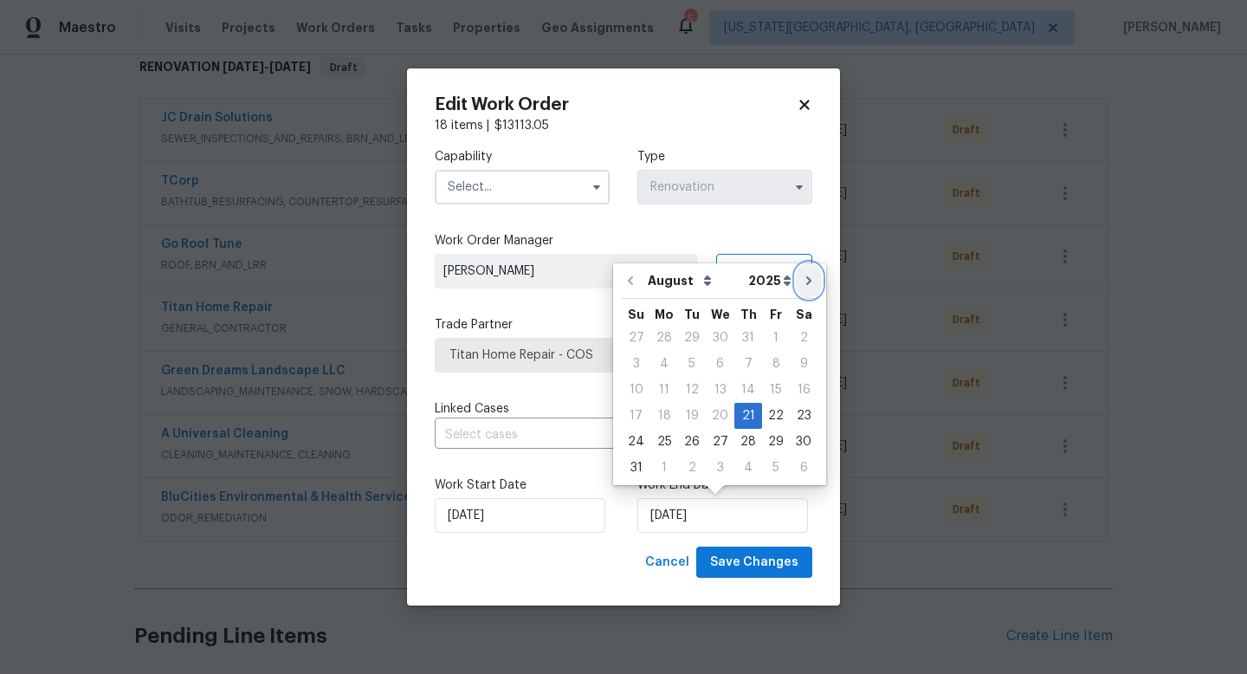
click at [797, 287] on button "Go to next month" at bounding box center [809, 280] width 26 height 35
type input "9/21/2025"
select select "8"
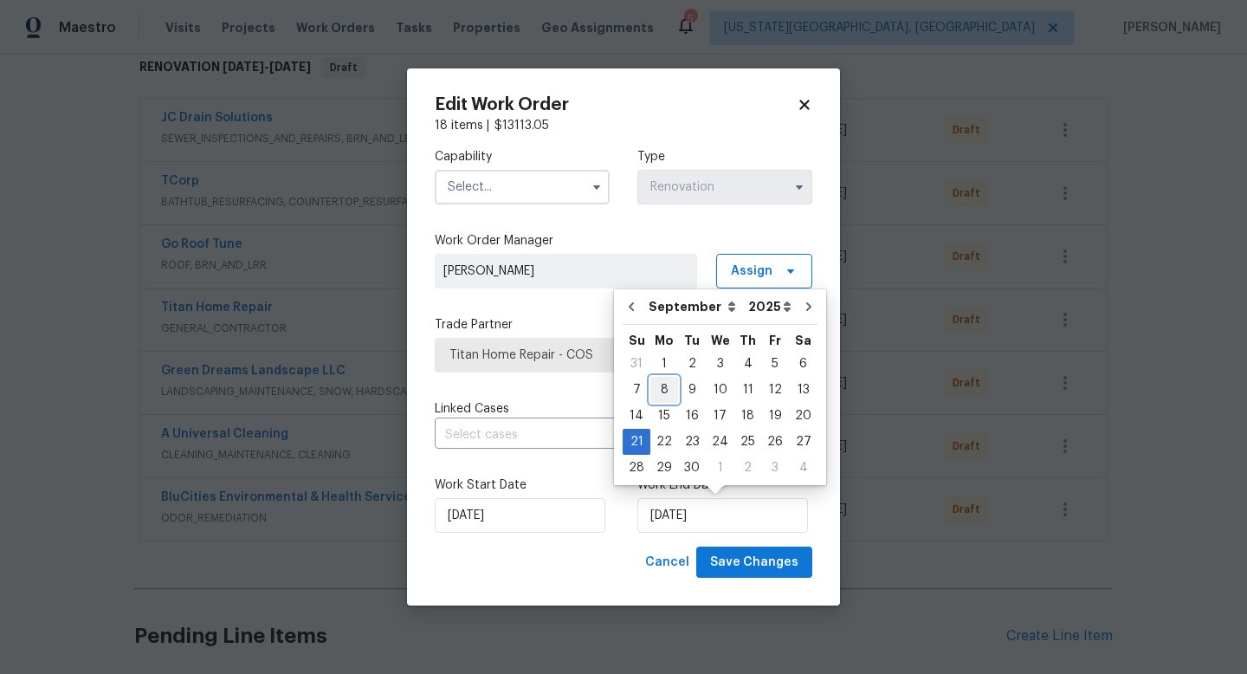
click at [663, 389] on div "8" at bounding box center [664, 389] width 28 height 24
type input "[DATE]"
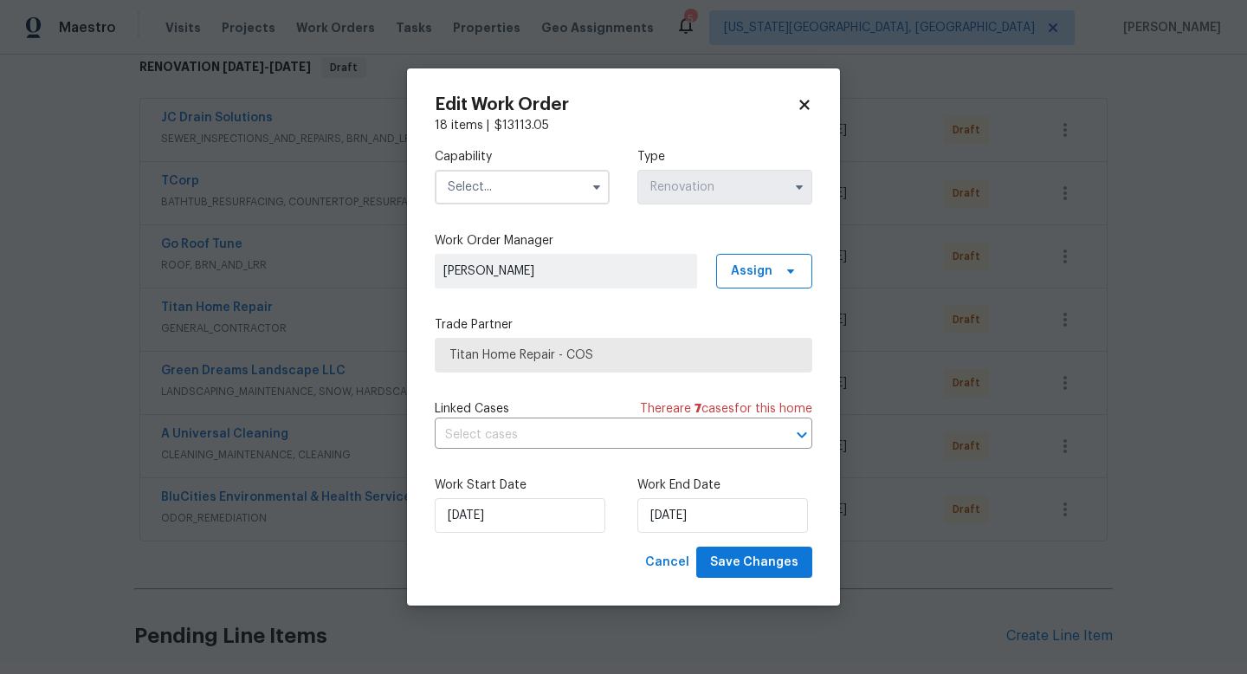
click at [488, 187] on input "text" at bounding box center [522, 187] width 175 height 35
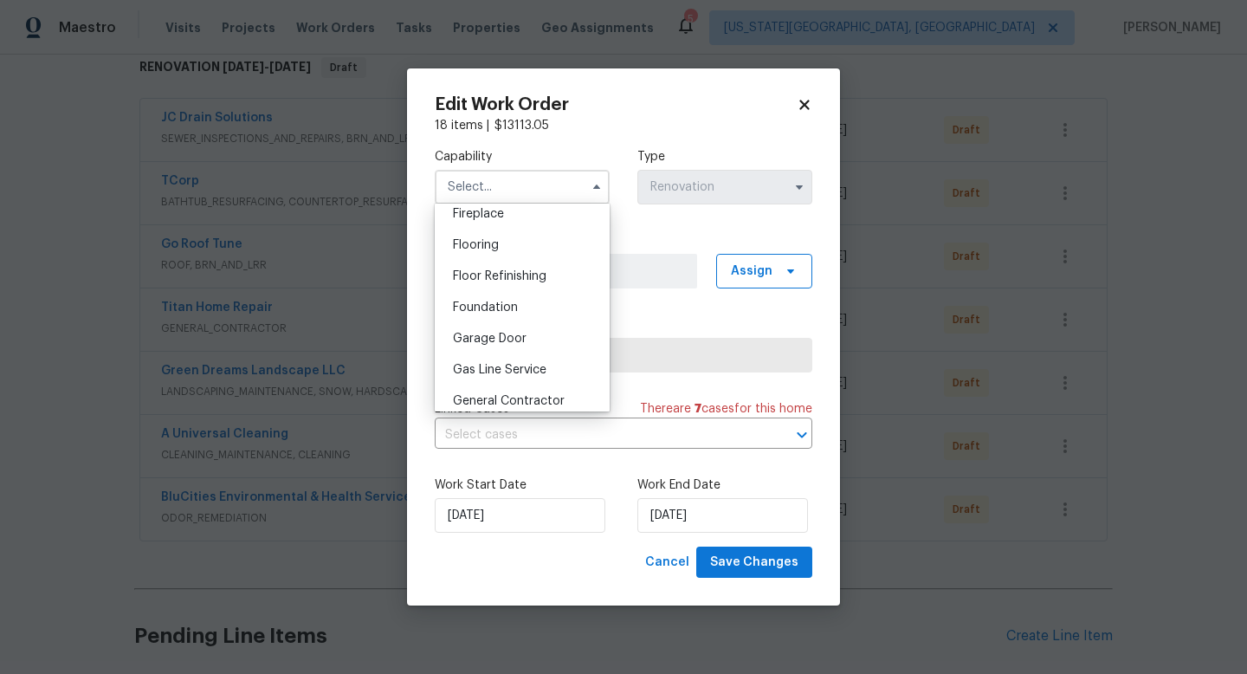
scroll to position [687, 0]
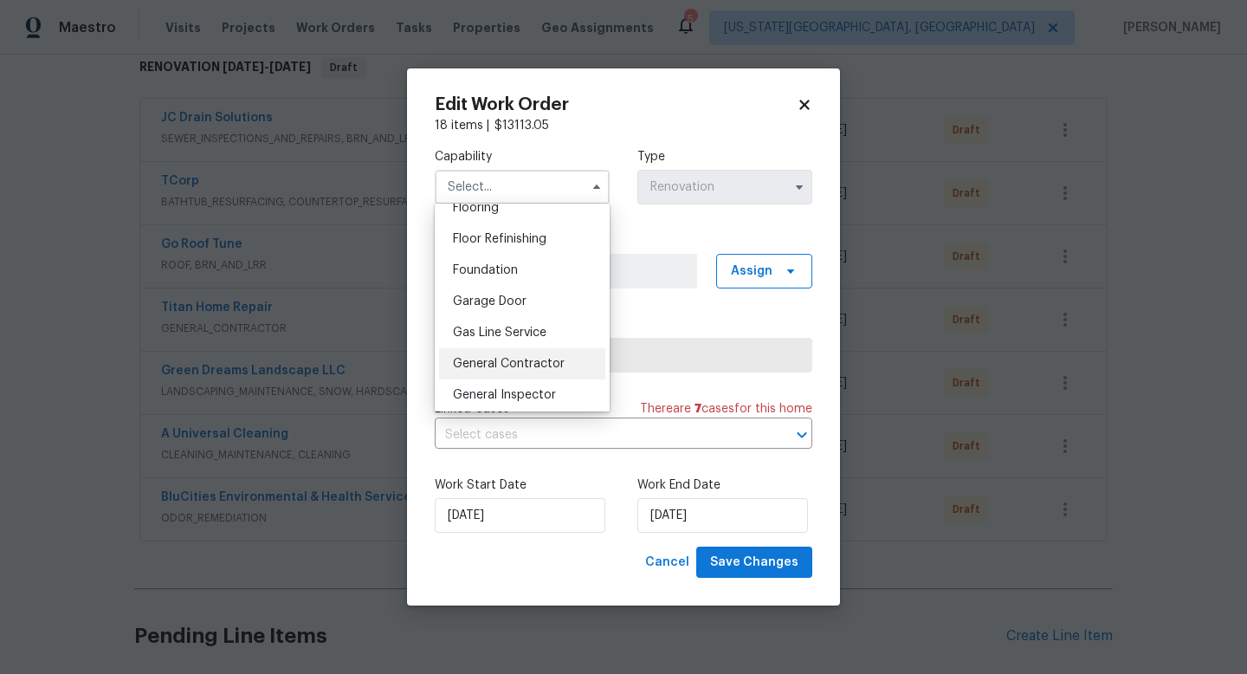
click at [484, 369] on span "General Contractor" at bounding box center [509, 364] width 112 height 12
type input "General Contractor"
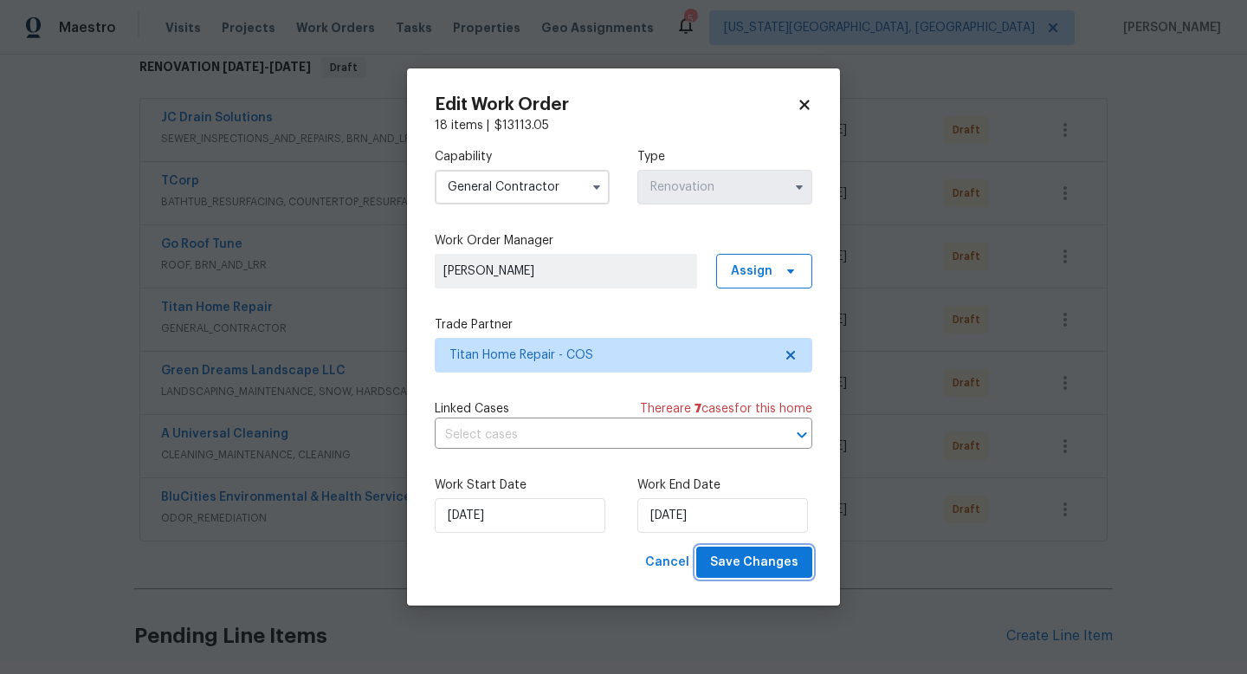
click at [776, 569] on span "Save Changes" at bounding box center [754, 563] width 88 height 22
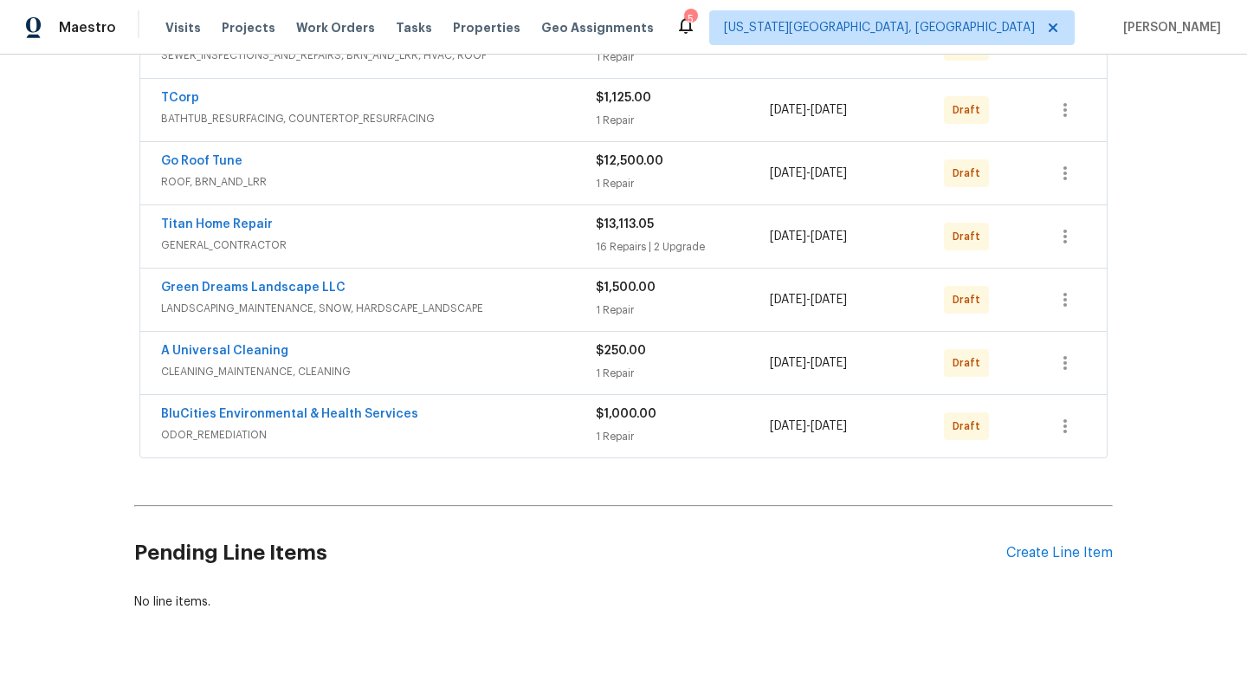
scroll to position [426, 0]
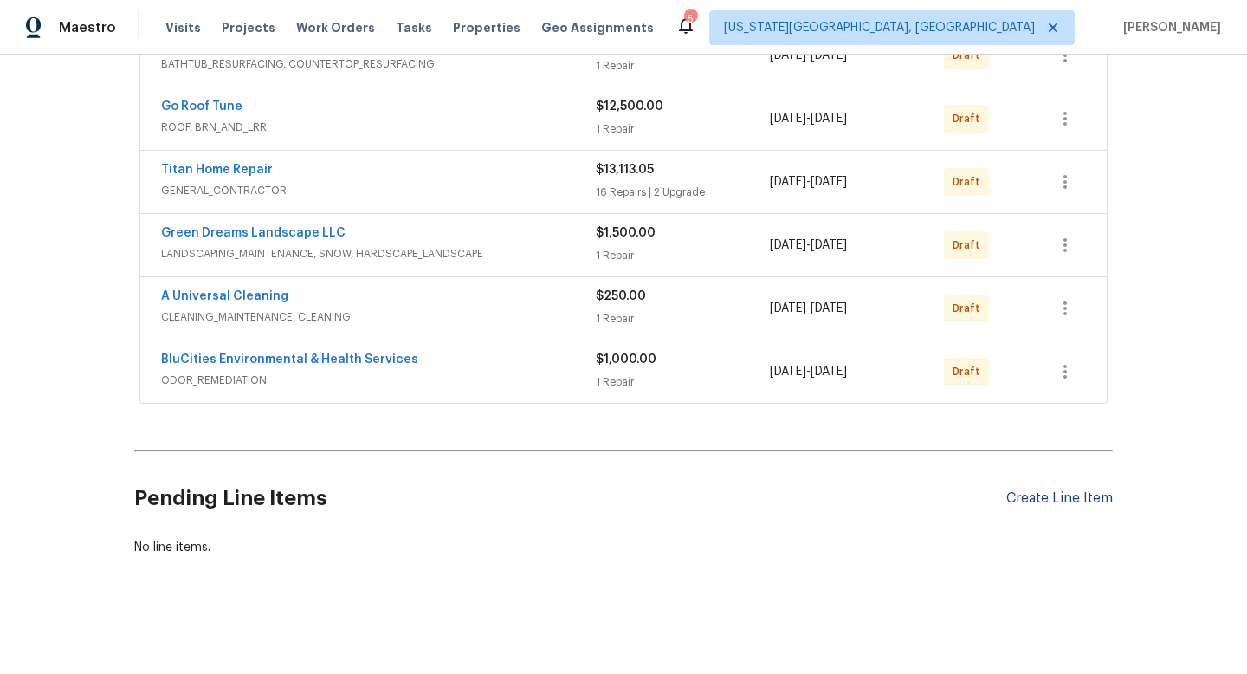
click at [1041, 498] on div "Create Line Item" at bounding box center [1059, 498] width 106 height 16
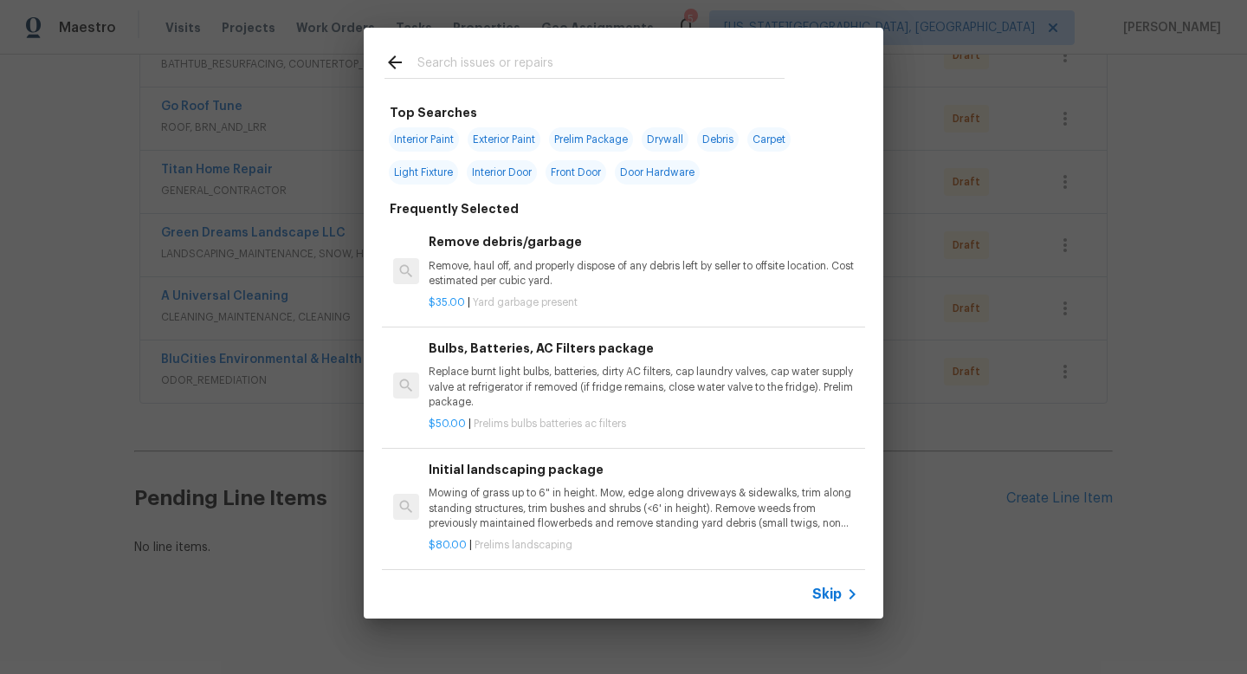
click at [523, 61] on input "text" at bounding box center [600, 65] width 367 height 26
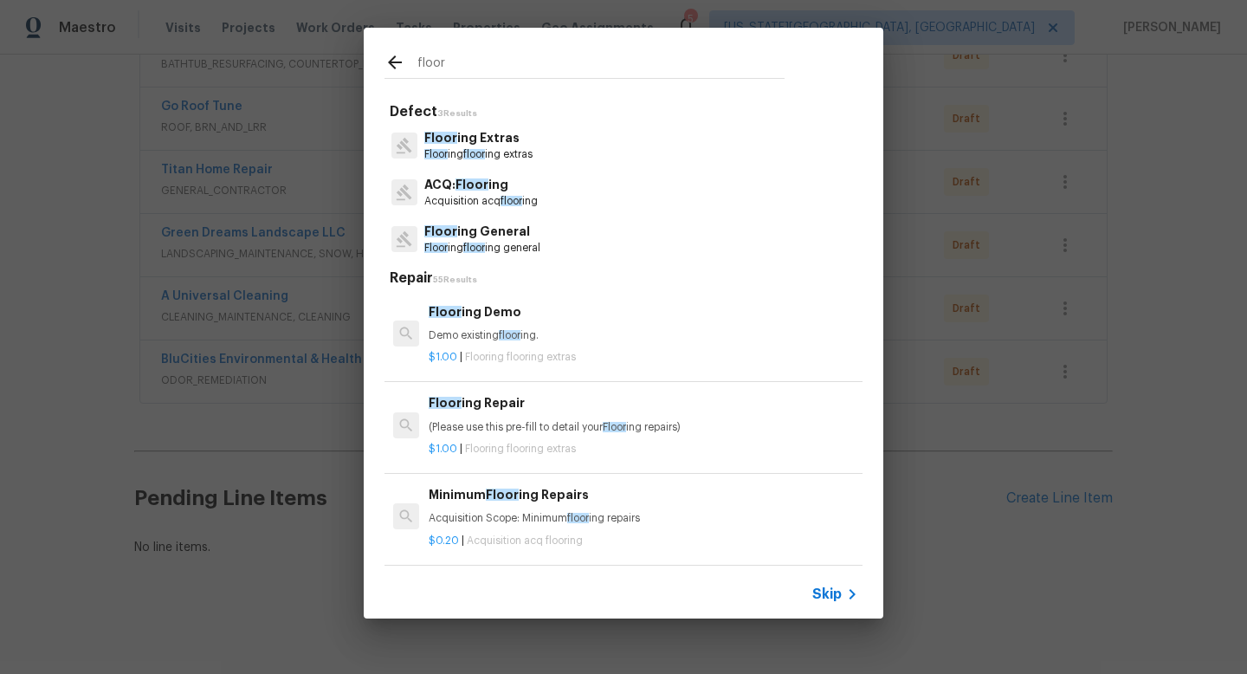
type input "floor"
click at [507, 243] on p "Floor ing floor ing general" at bounding box center [482, 248] width 116 height 15
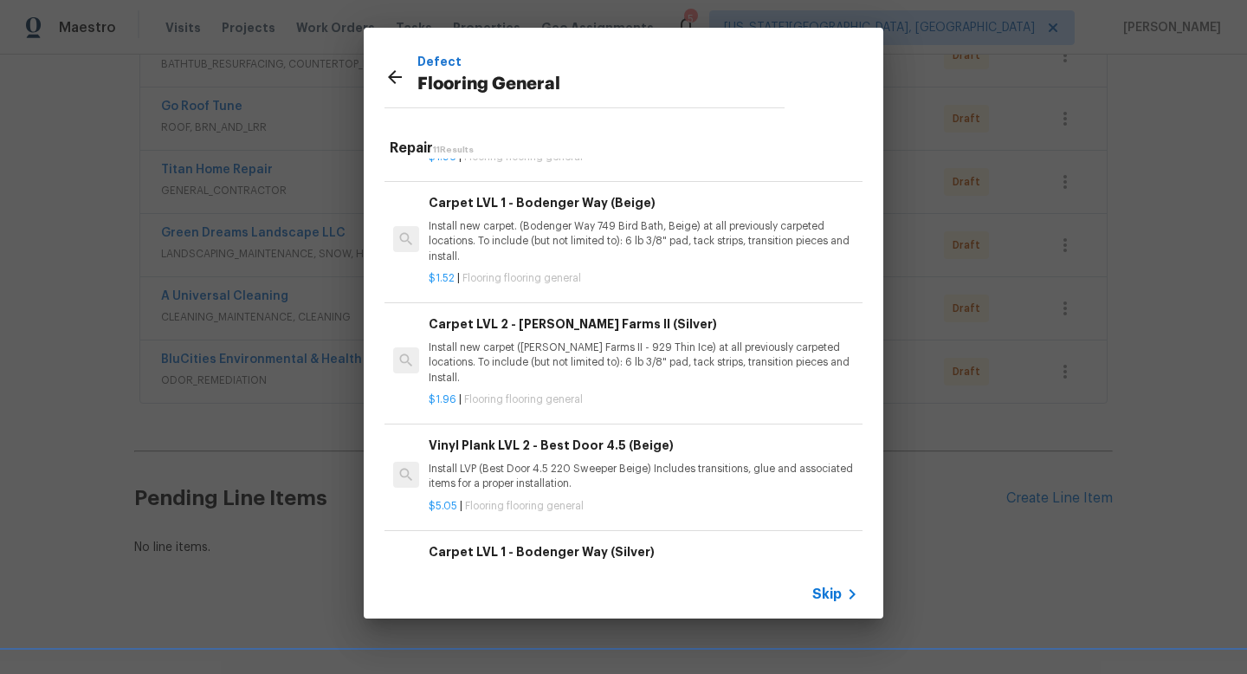
scroll to position [784, 0]
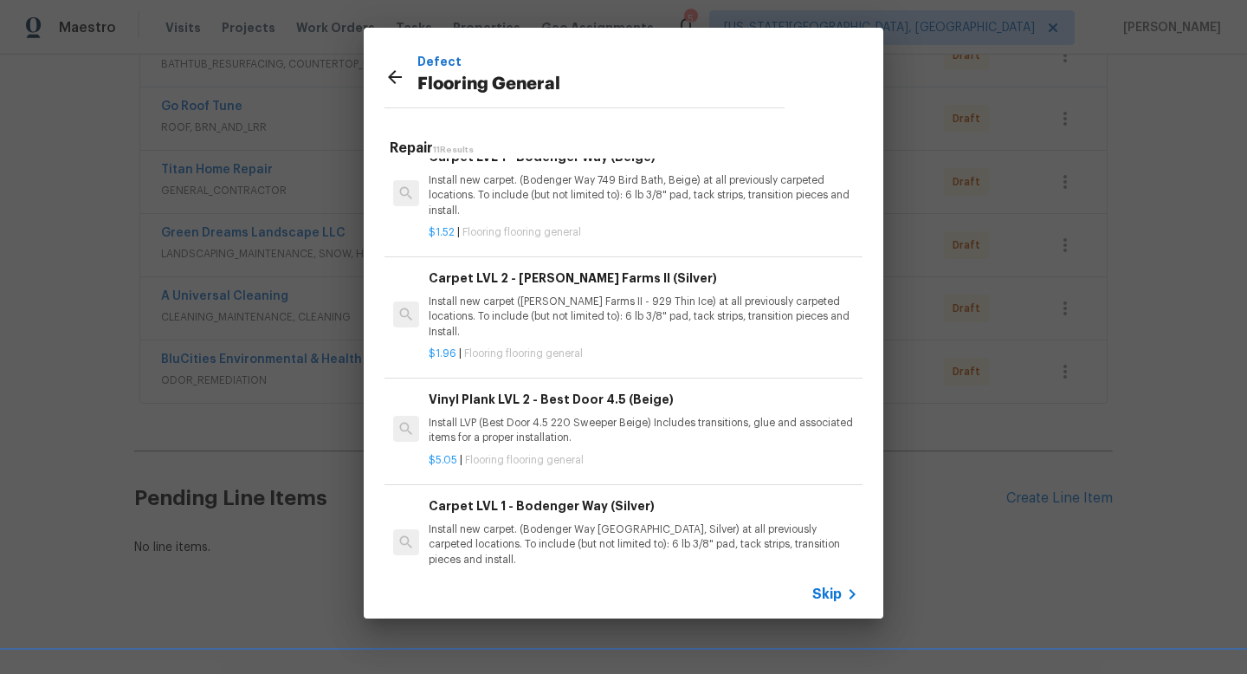
click at [565, 522] on p "Install new carpet. (Bodenger Way 945 Winter Ash, Silver) at all previously car…" at bounding box center [643, 544] width 429 height 44
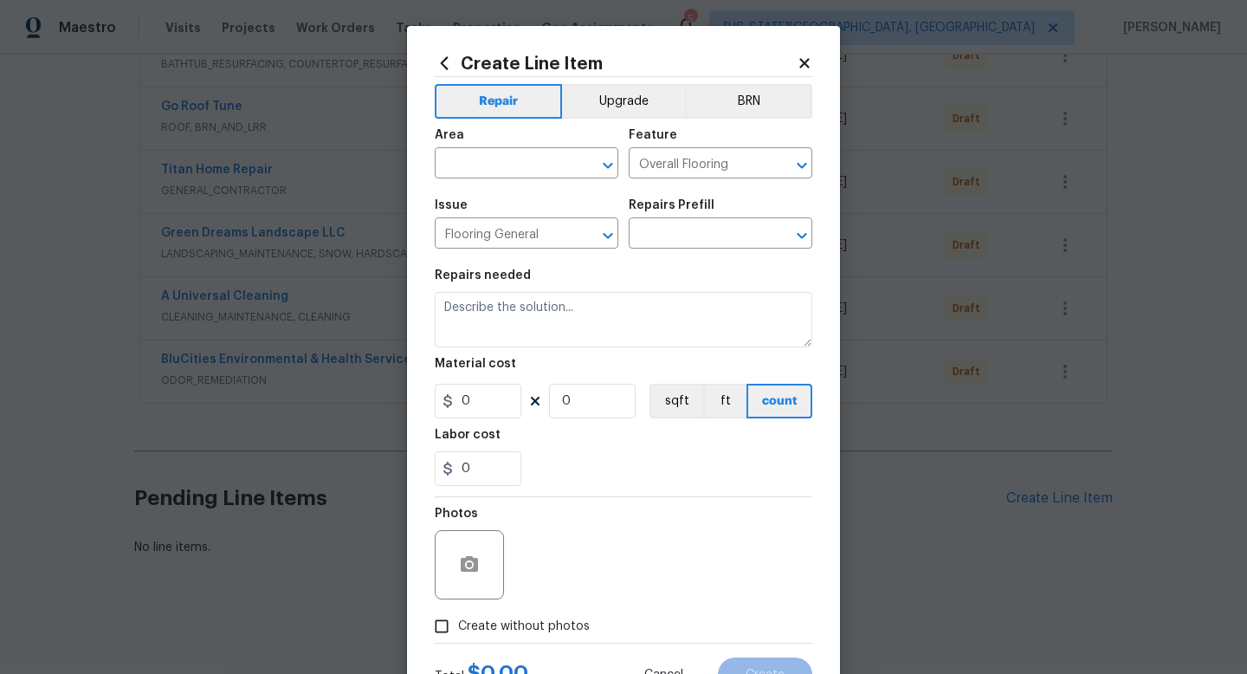
type input "Carpet LVL 1 - Bodenger Way (Silver) $1.52"
type textarea "Install new carpet. (Bodenger Way 945 Winter Ash, Silver) at all previously car…"
type input "1.52"
type input "1"
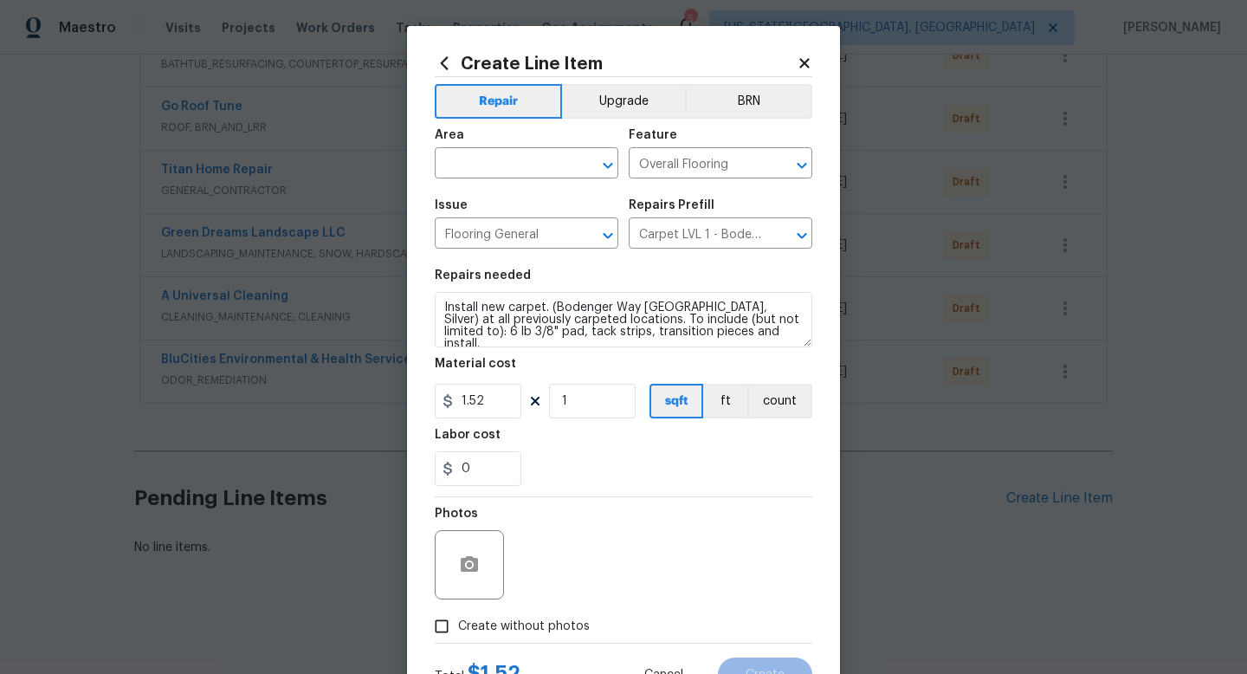
click at [445, 61] on icon at bounding box center [445, 62] width 8 height 13
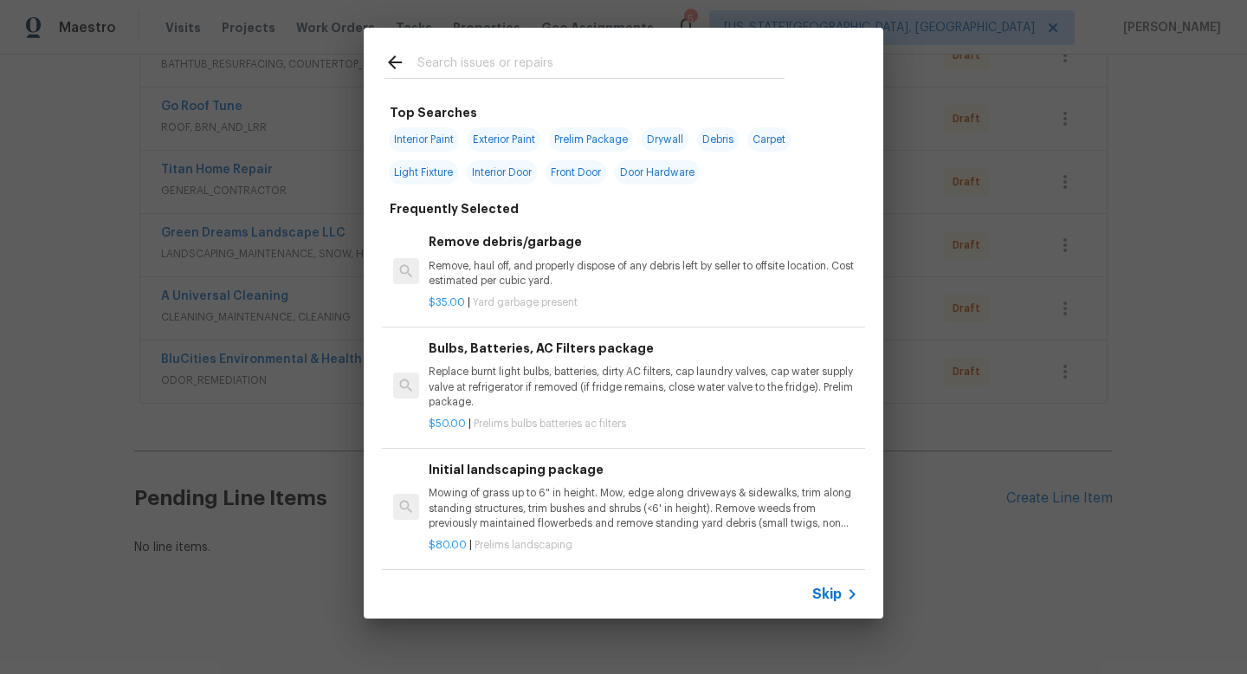
click at [483, 42] on div at bounding box center [585, 62] width 442 height 68
click at [480, 65] on input "text" at bounding box center [600, 65] width 367 height 26
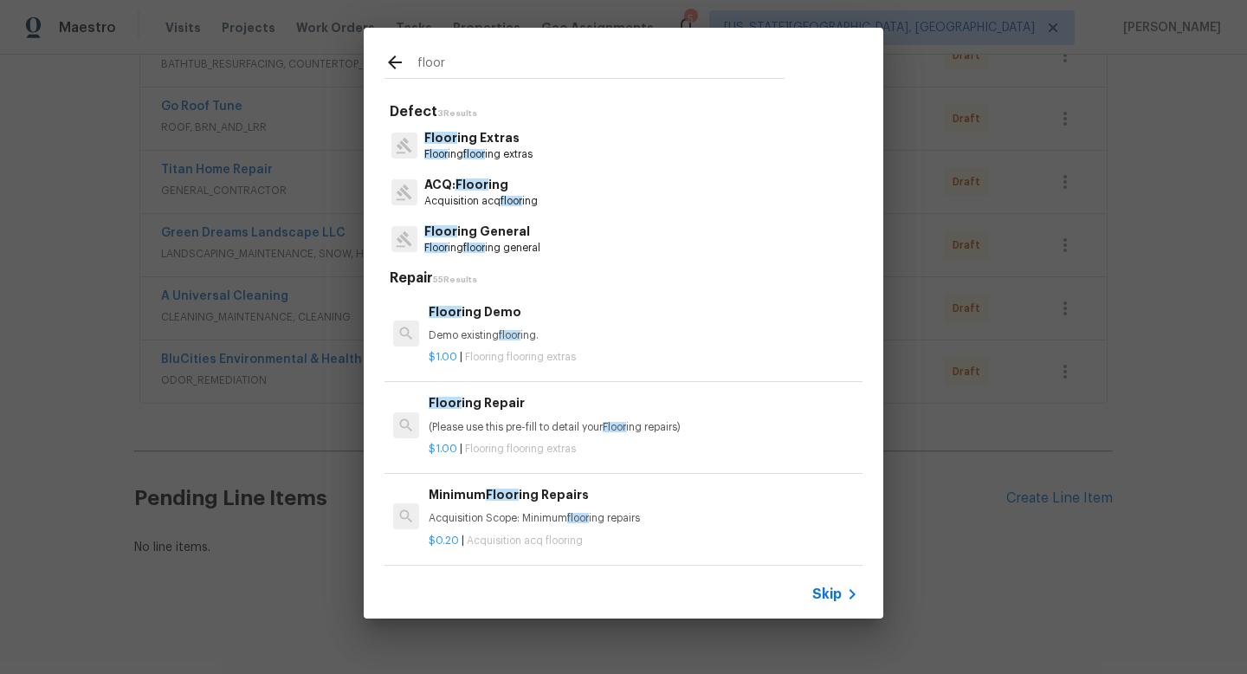
type input "floor"
click at [516, 241] on p "Floor ing floor ing general" at bounding box center [482, 248] width 116 height 15
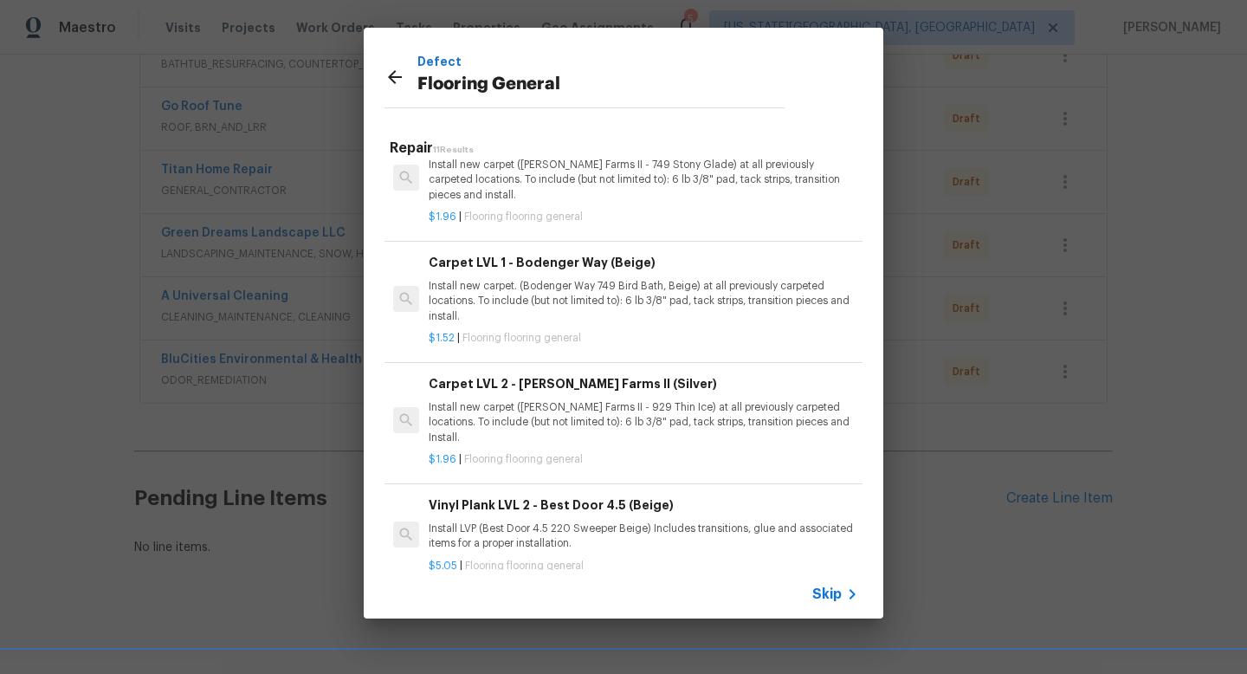
scroll to position [634, 0]
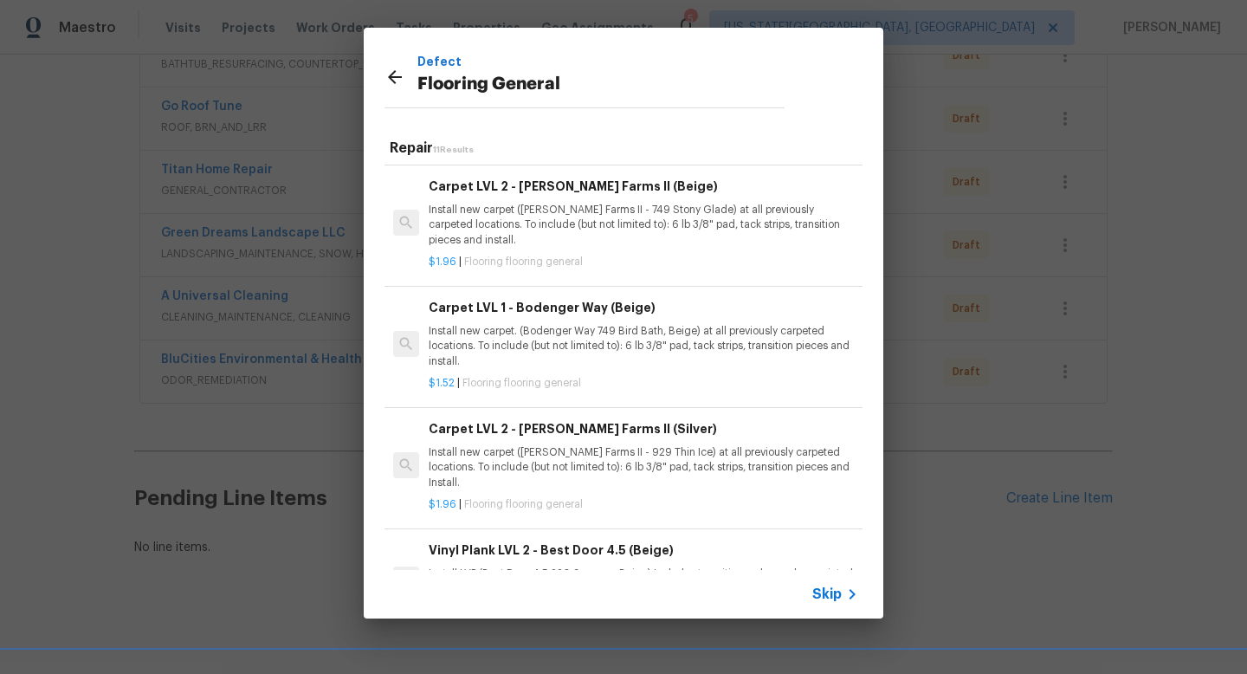
click at [563, 327] on p "Install new carpet. (Bodenger Way 749 Bird Bath, Beige) at all previously carpe…" at bounding box center [643, 346] width 429 height 44
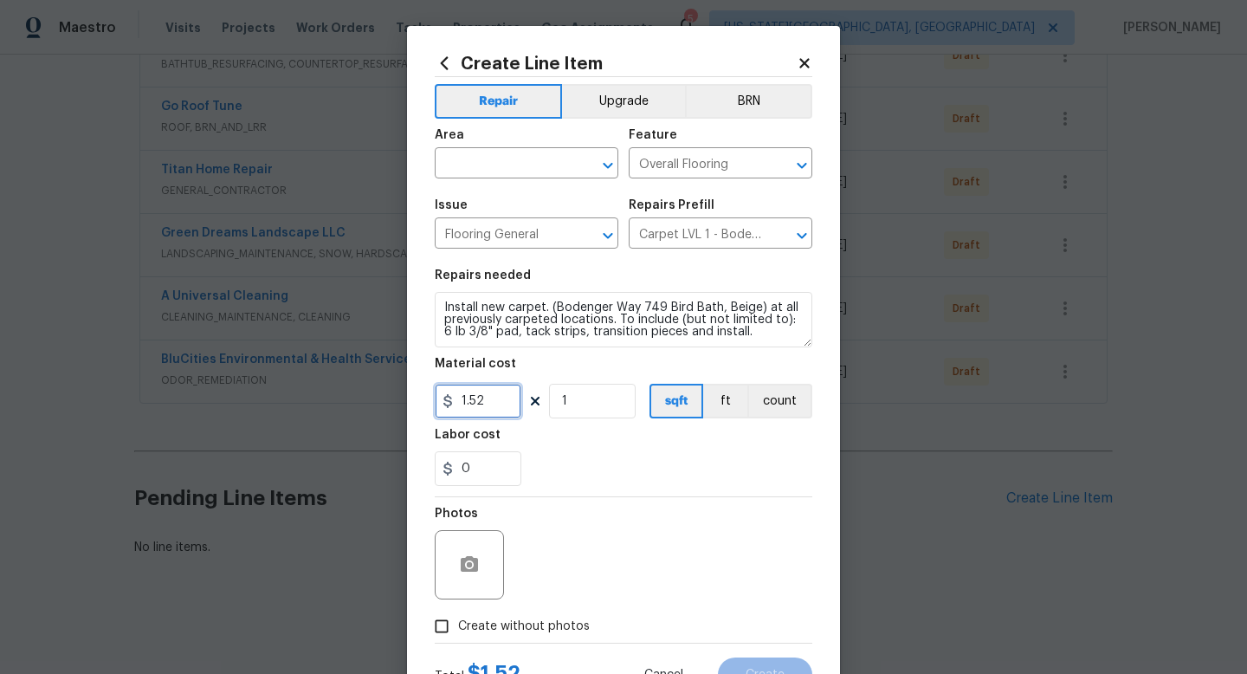
click at [505, 402] on input "1.52" at bounding box center [478, 401] width 87 height 35
click at [585, 456] on div "0" at bounding box center [623, 468] width 377 height 35
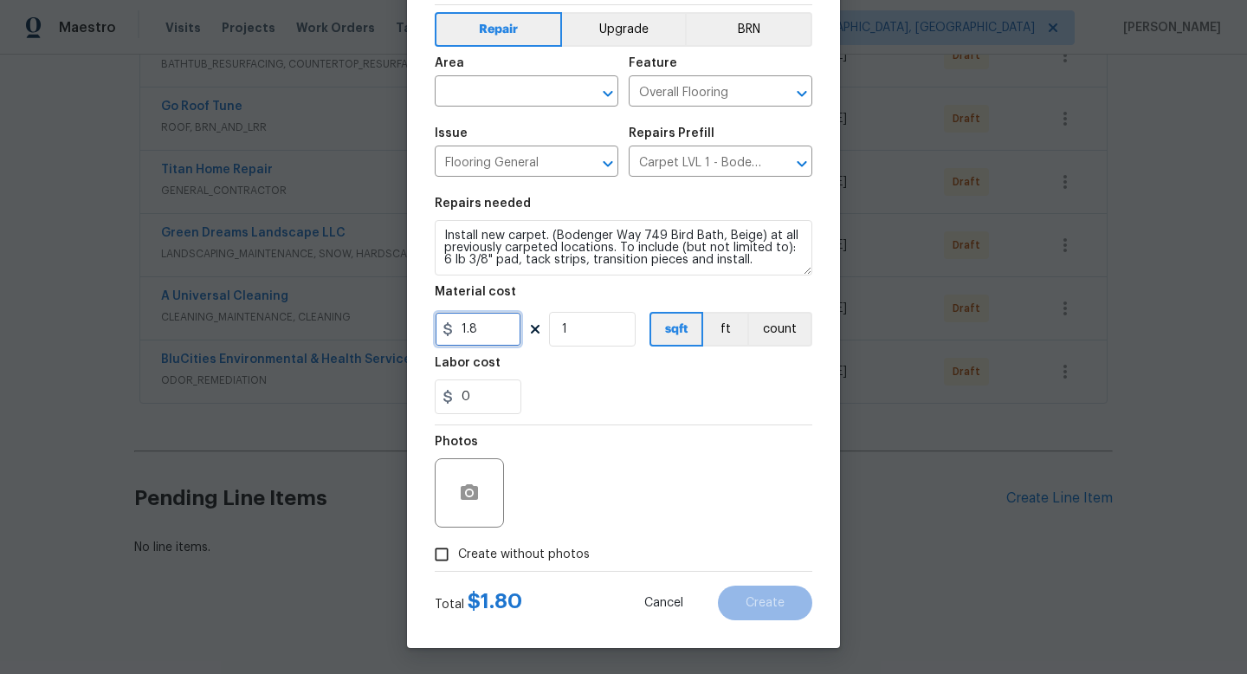
click at [500, 327] on input "1.8" at bounding box center [478, 329] width 87 height 35
type input "1.89"
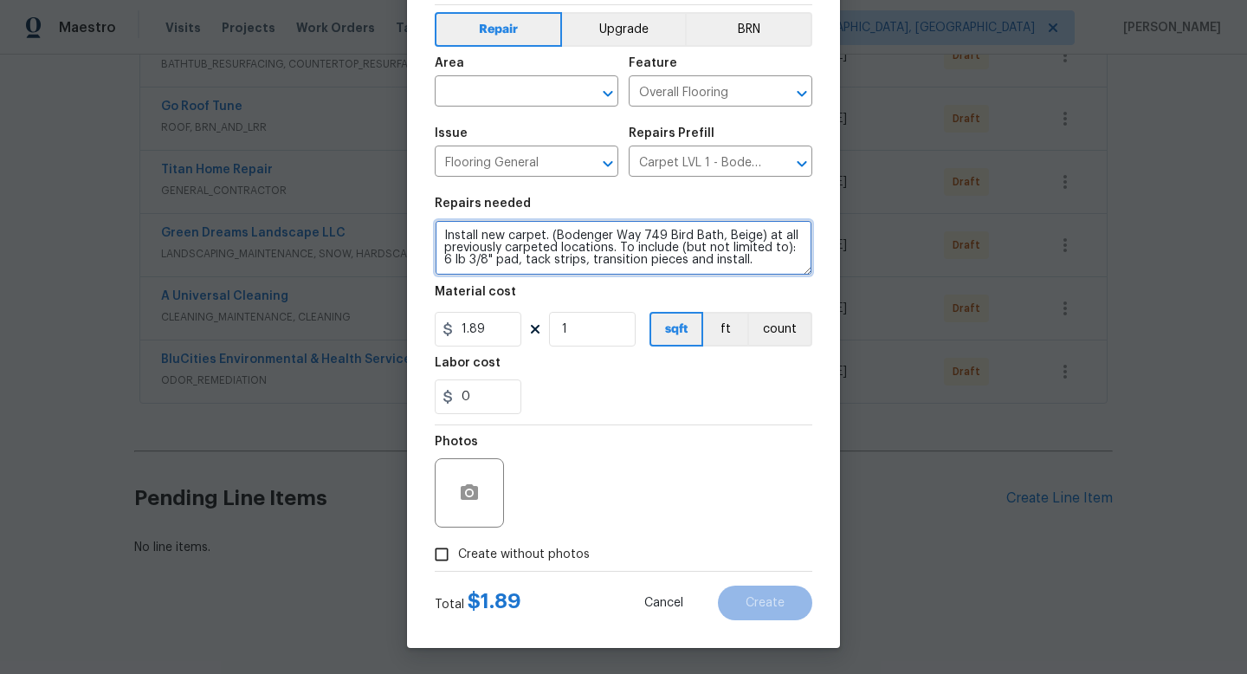
click at [776, 263] on textarea "Install new carpet. (Bodenger Way 749 Bird Bath, Beige) at all previously carpe…" at bounding box center [623, 247] width 377 height 55
type textarea "Install new carpet. (Bodenger Way 749 Bird Bath, Beige) at all previously carpe…"
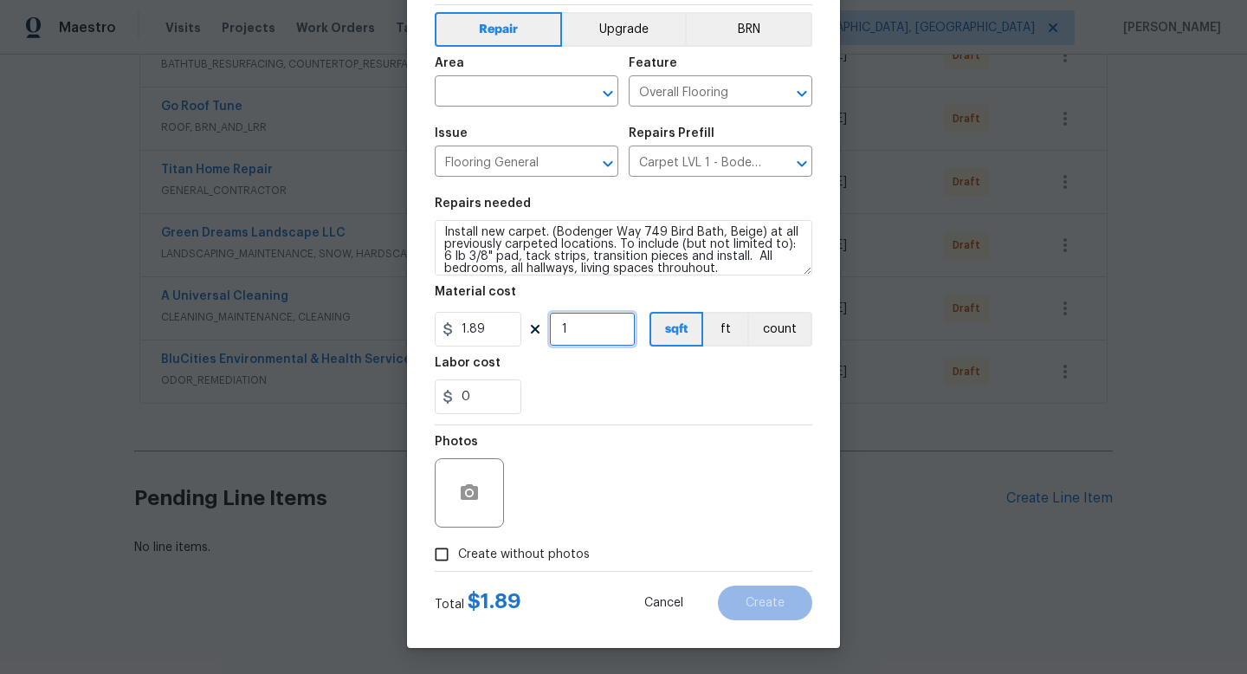
click at [597, 337] on input "1" at bounding box center [592, 329] width 87 height 35
type input "1600"
click at [551, 548] on span "Create without photos" at bounding box center [524, 554] width 132 height 18
click at [458, 548] on input "Create without photos" at bounding box center [441, 554] width 33 height 33
checkbox input "true"
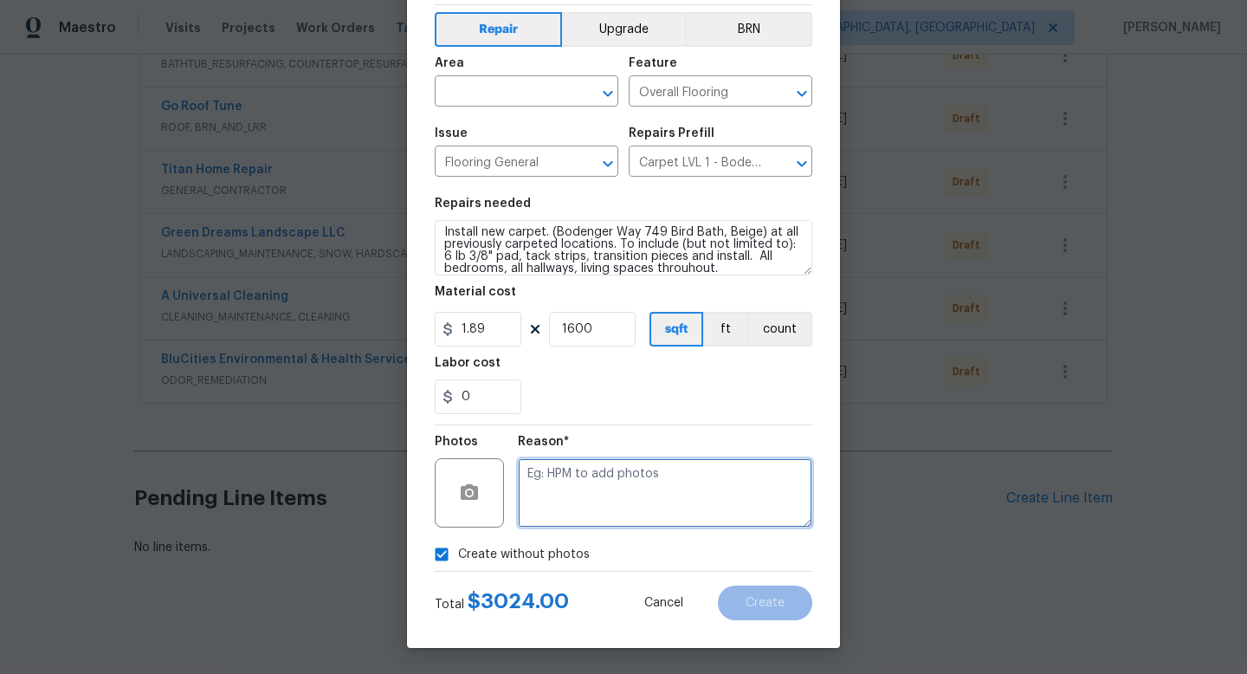
click at [566, 464] on textarea at bounding box center [665, 492] width 294 height 69
type textarea "a"
type textarea "na"
click at [487, 80] on input "text" at bounding box center [502, 93] width 135 height 27
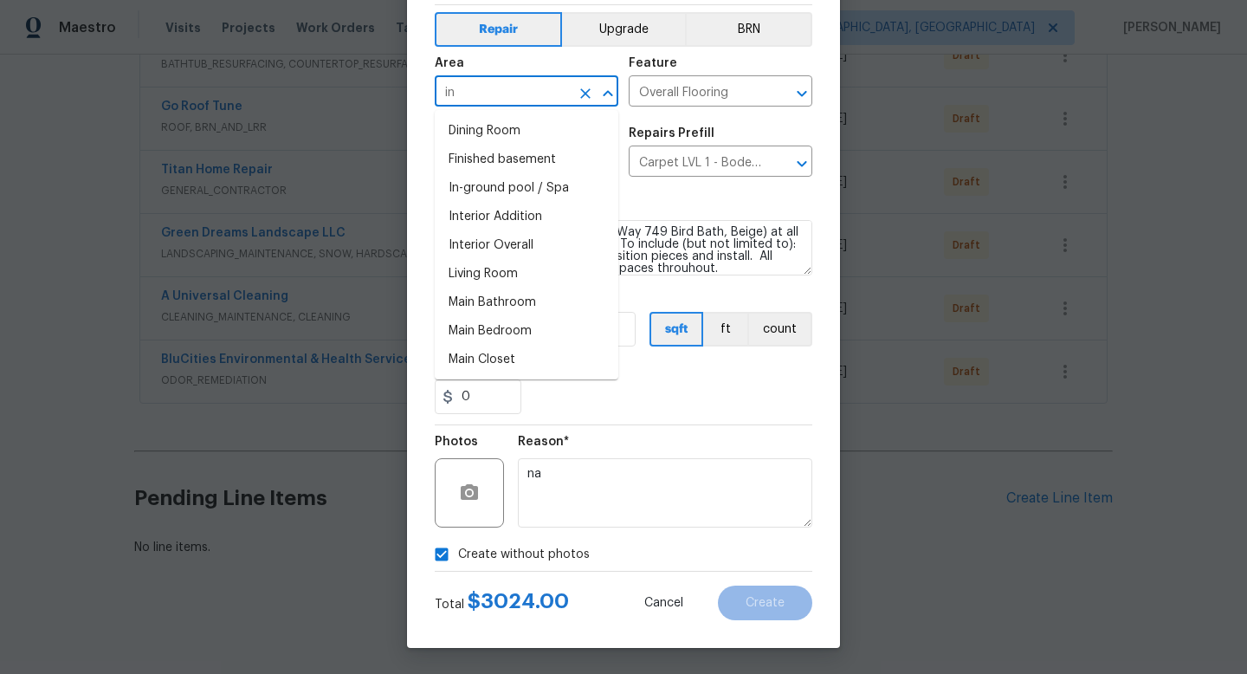
type input "i"
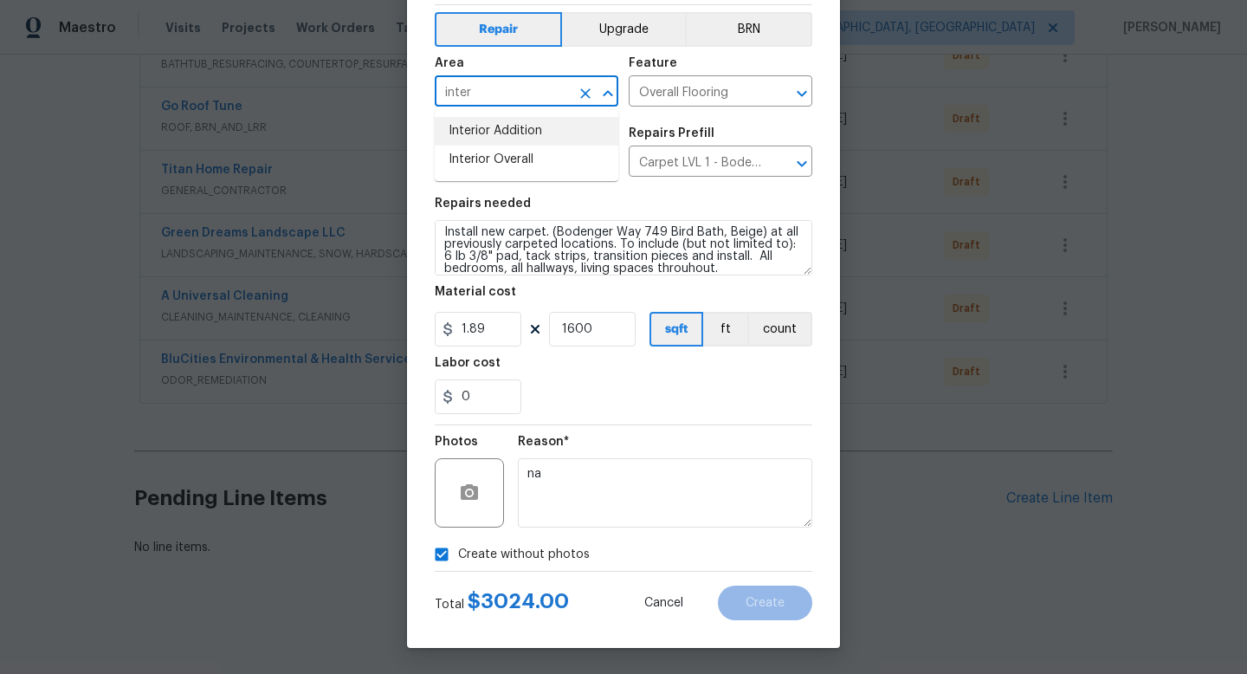
click at [484, 158] on li "Interior Overall" at bounding box center [527, 159] width 184 height 29
type input "Interior Overall"
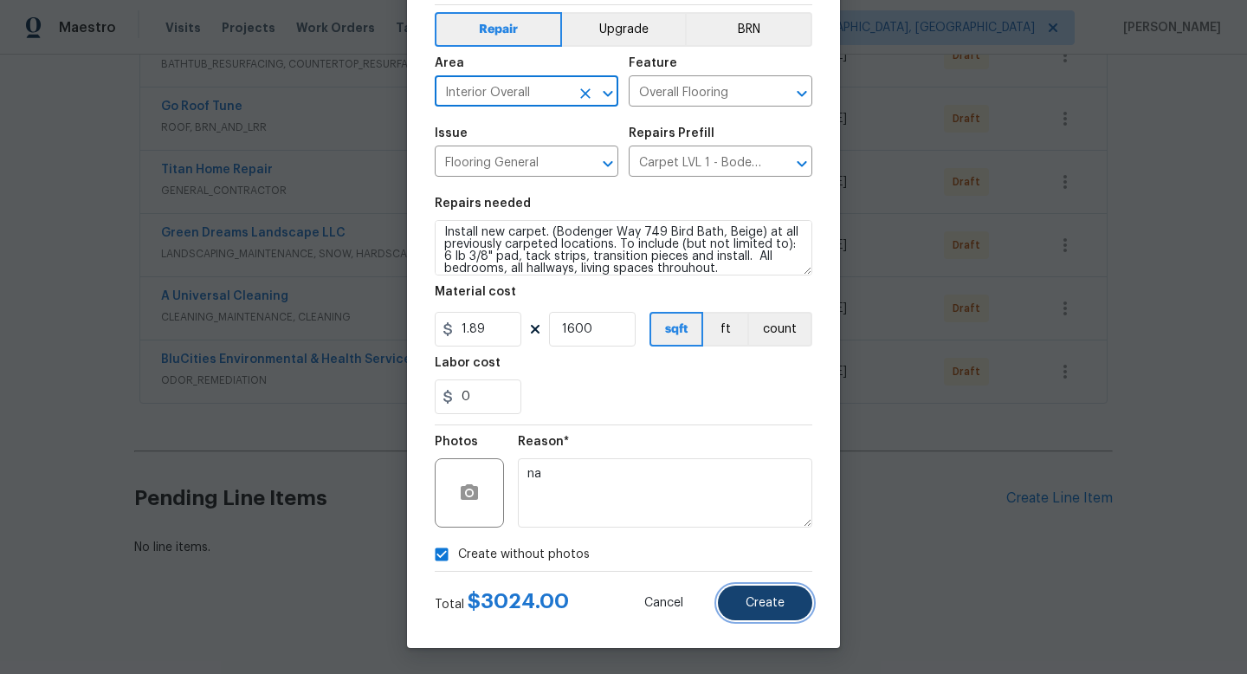
click at [765, 605] on span "Create" at bounding box center [764, 603] width 39 height 13
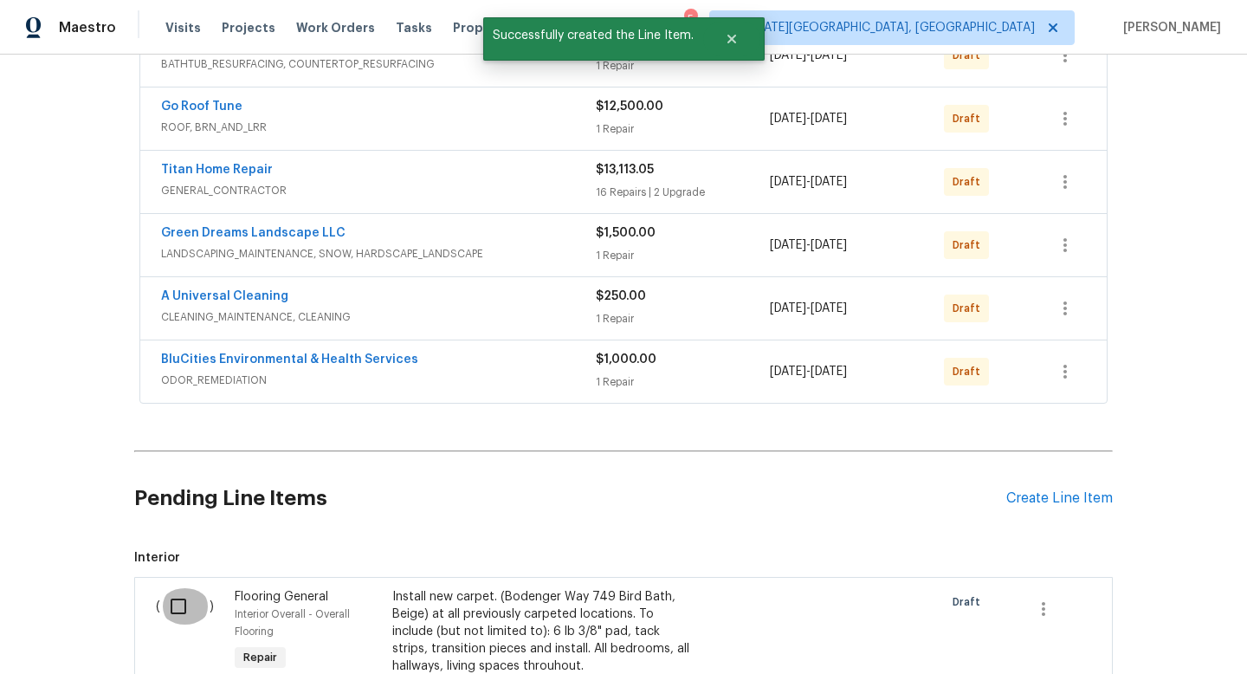
click at [182, 602] on input "checkbox" at bounding box center [184, 606] width 49 height 36
checkbox input "true"
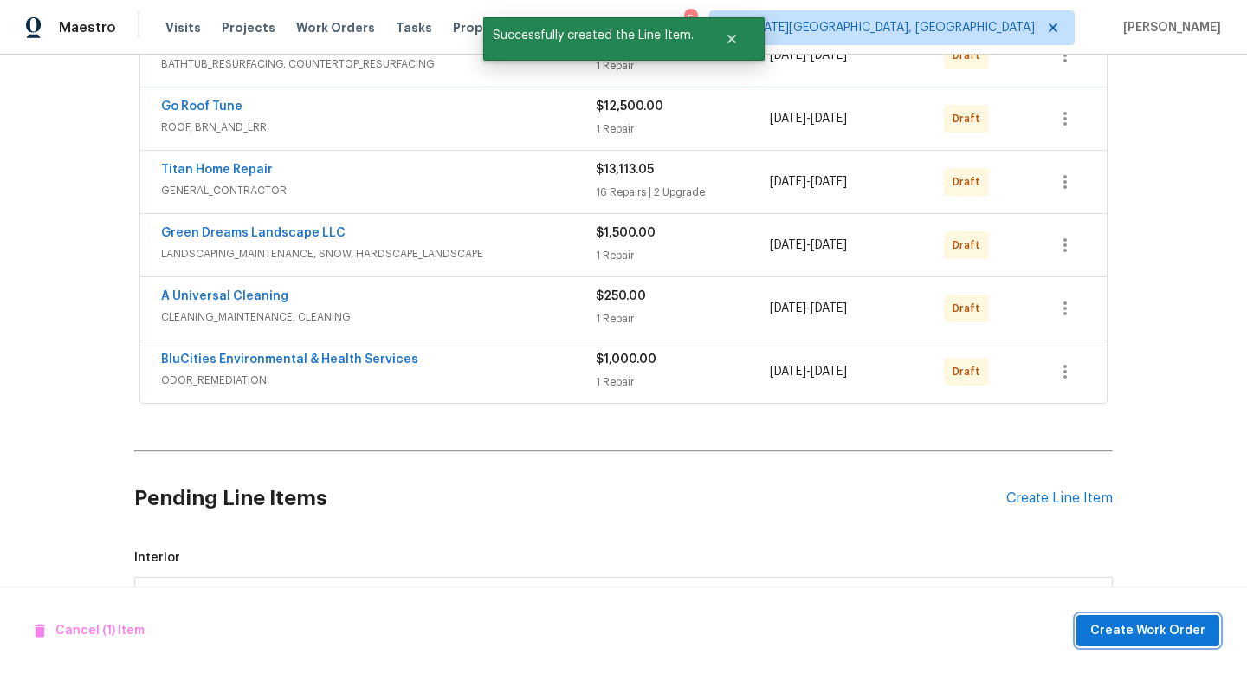
click at [1121, 633] on span "Create Work Order" at bounding box center [1147, 631] width 115 height 22
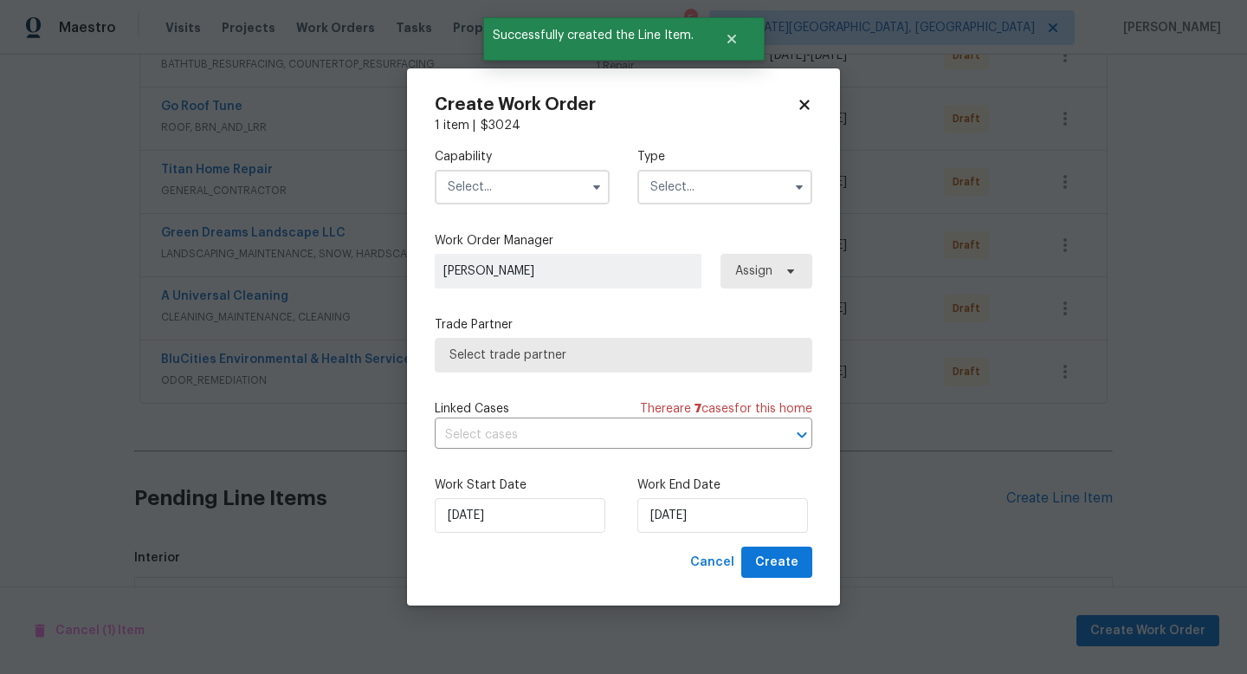
click at [528, 197] on input "text" at bounding box center [522, 187] width 175 height 35
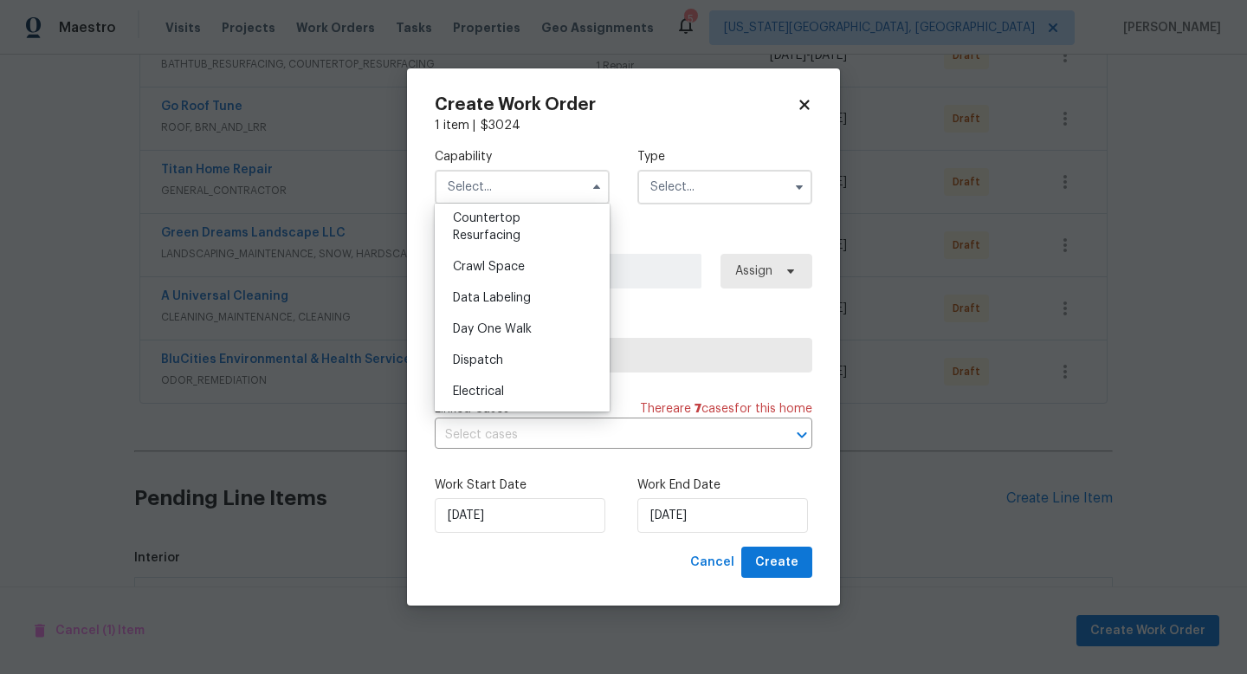
scroll to position [654, 0]
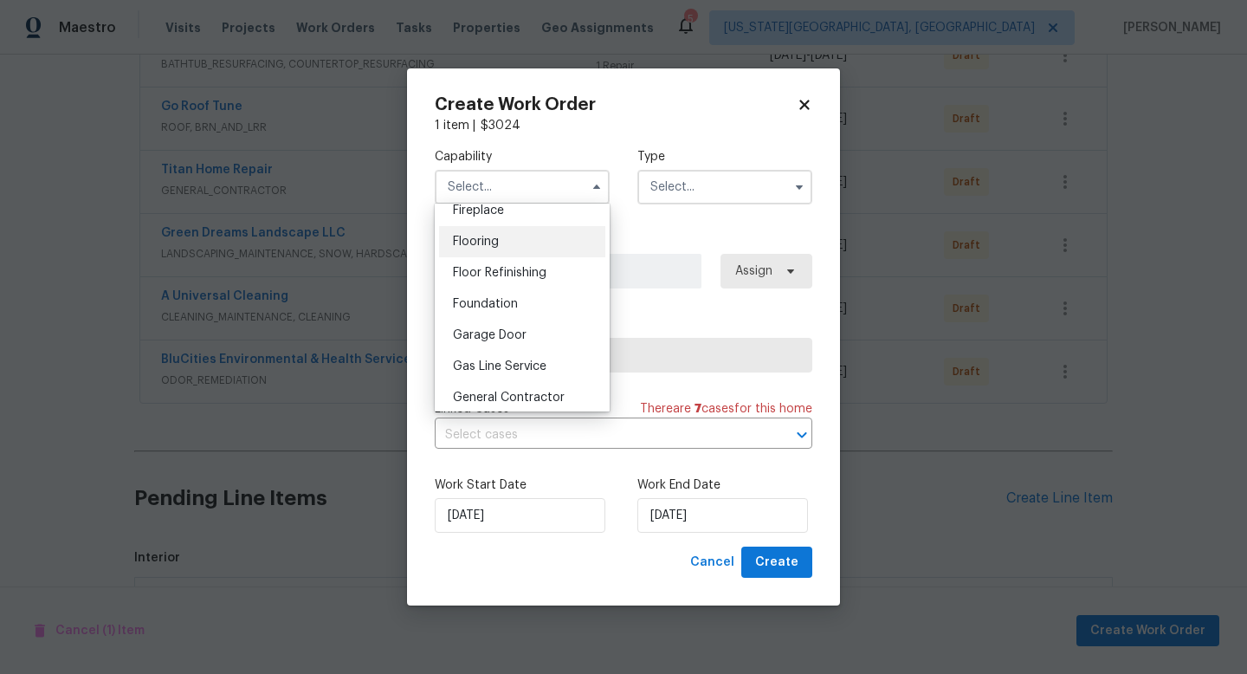
click at [467, 242] on span "Flooring" at bounding box center [476, 242] width 46 height 12
type input "Flooring"
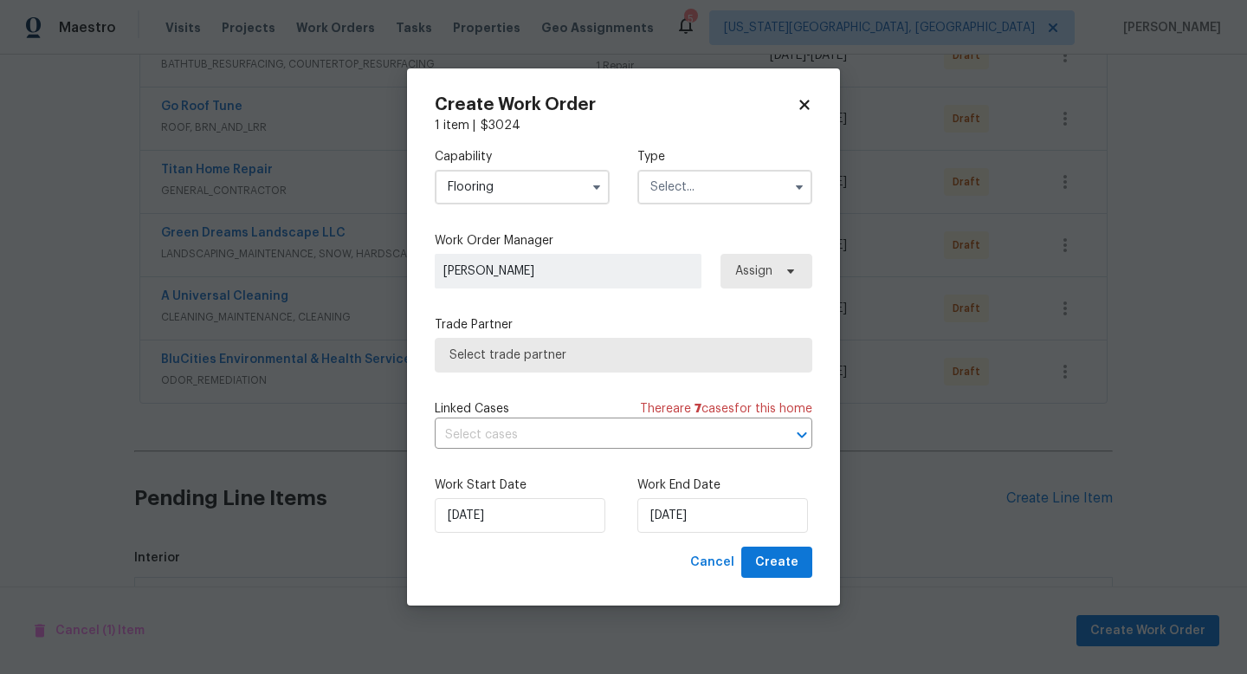
click at [747, 181] on input "text" at bounding box center [724, 187] width 175 height 35
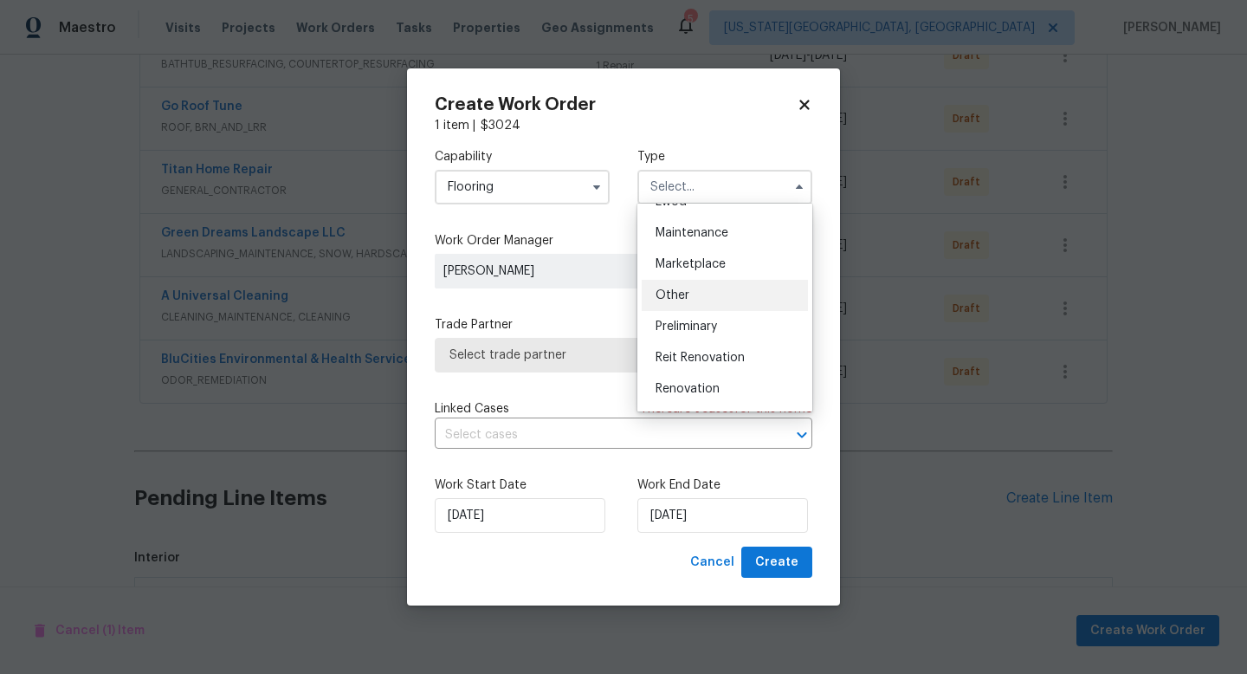
scroll to position [280, 0]
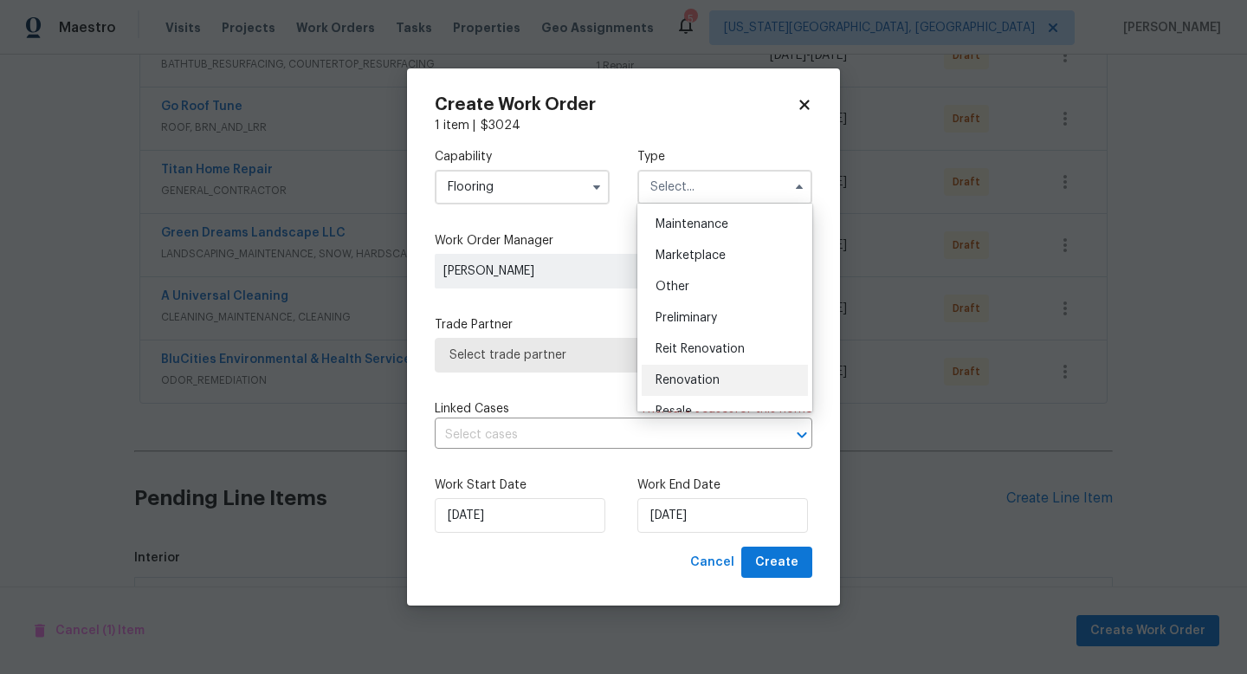
click at [692, 366] on div "Renovation" at bounding box center [725, 380] width 166 height 31
type input "Renovation"
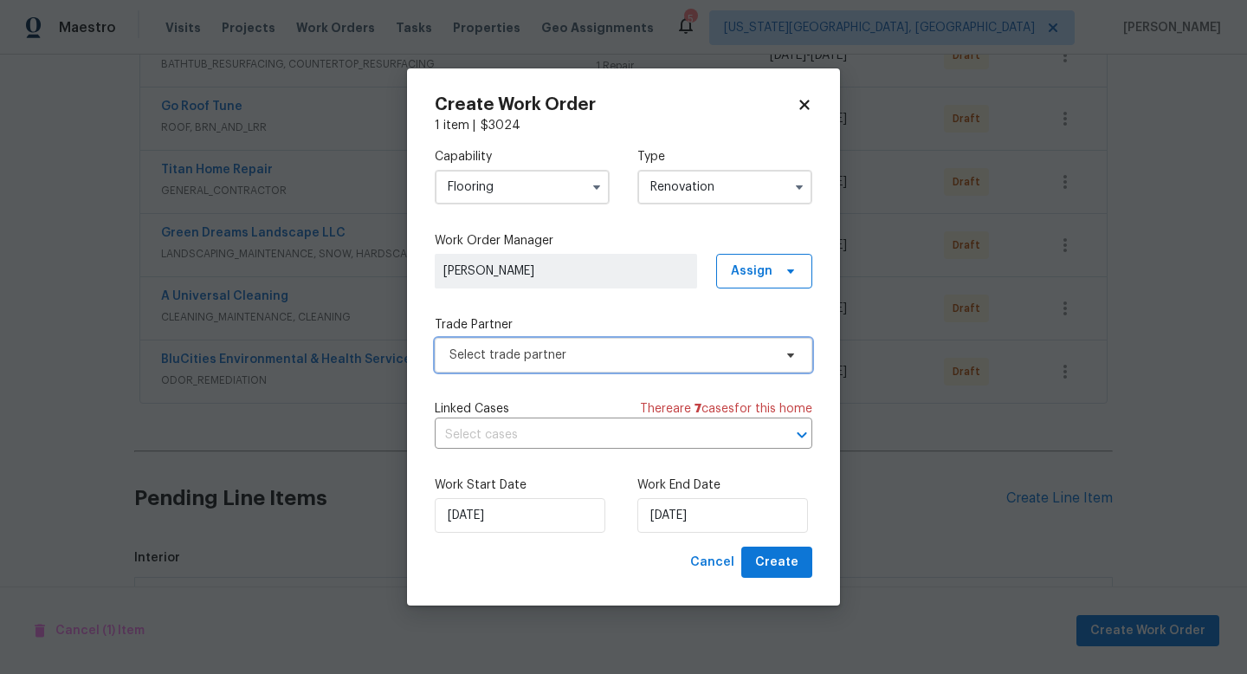
click at [558, 346] on span "Select trade partner" at bounding box center [610, 354] width 323 height 17
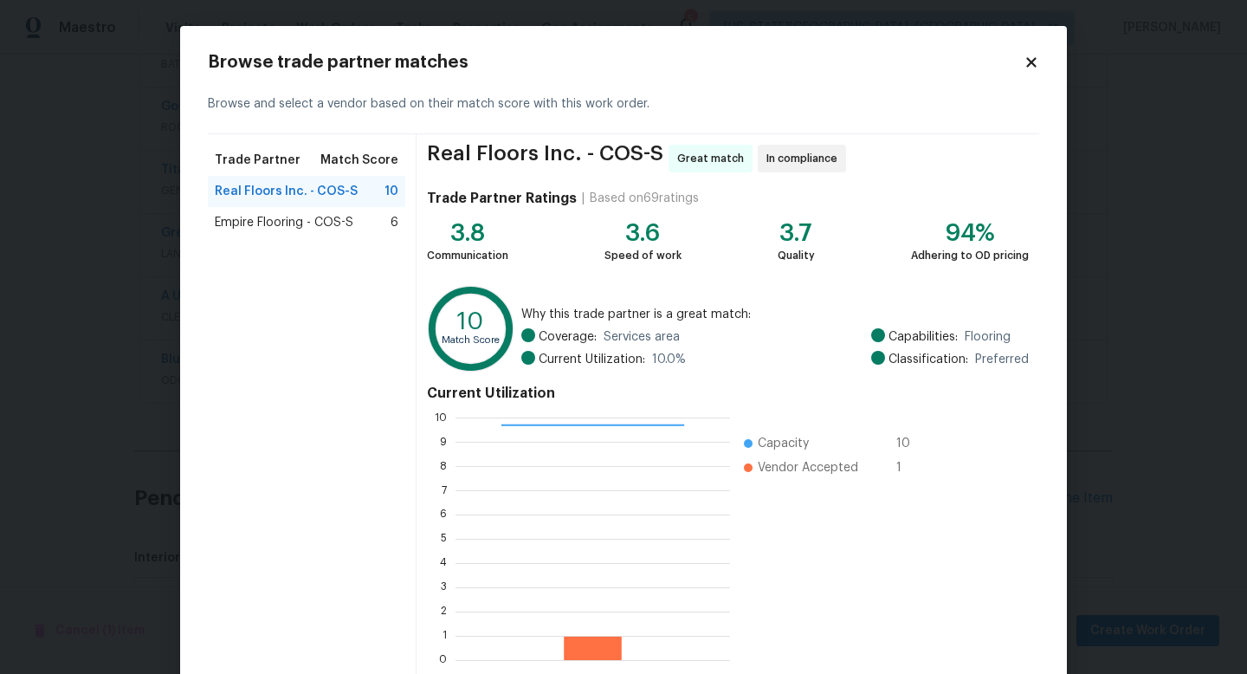
scroll to position [90, 0]
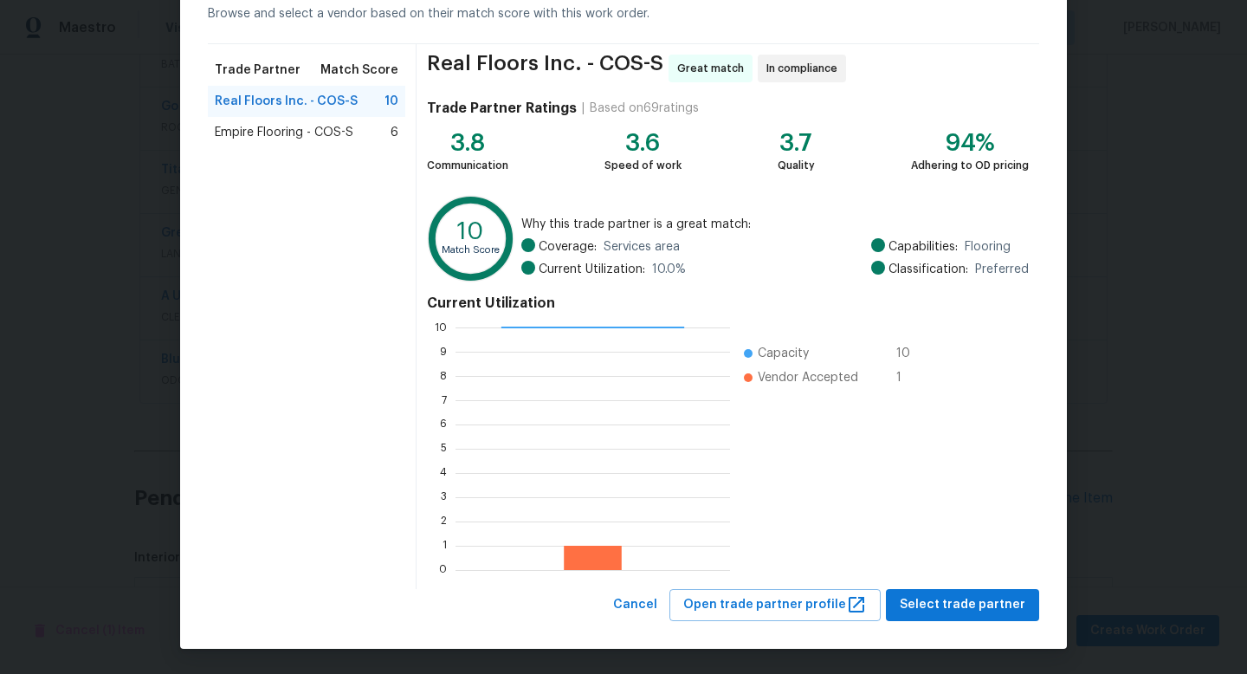
click at [934, 623] on div "Browse trade partner matches Browse and select a vendor based on their match sc…" at bounding box center [623, 292] width 887 height 713
click at [933, 611] on span "Select trade partner" at bounding box center [963, 605] width 126 height 22
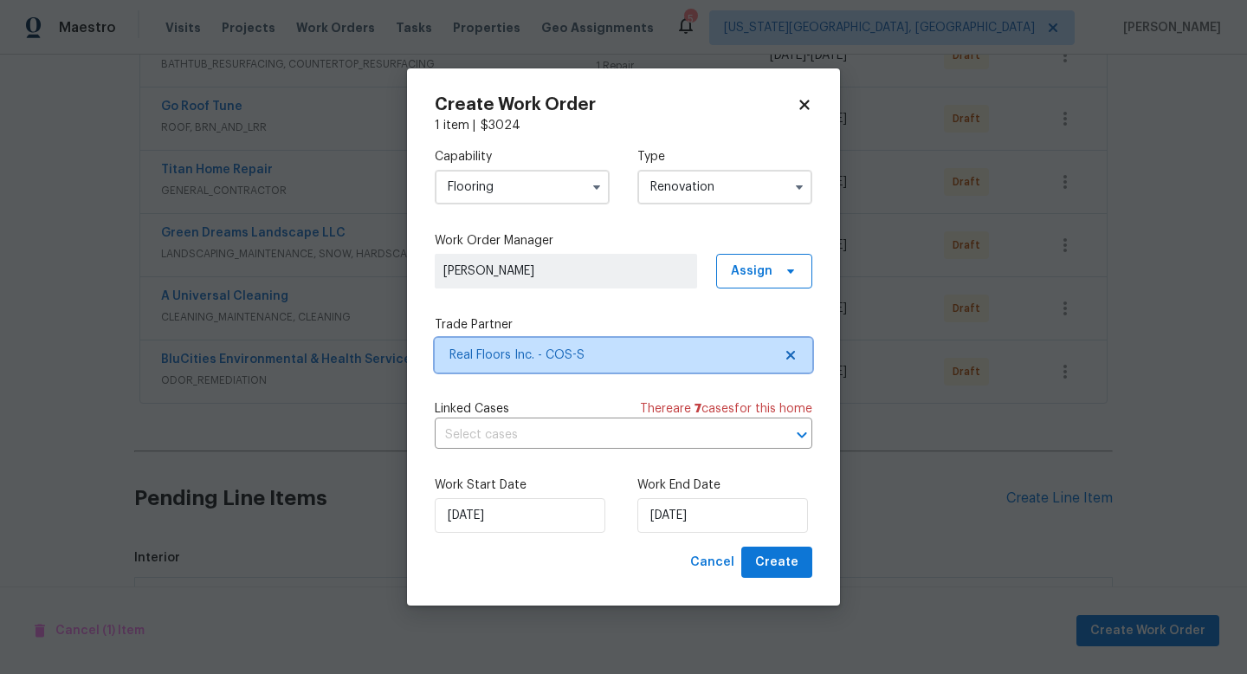
scroll to position [0, 0]
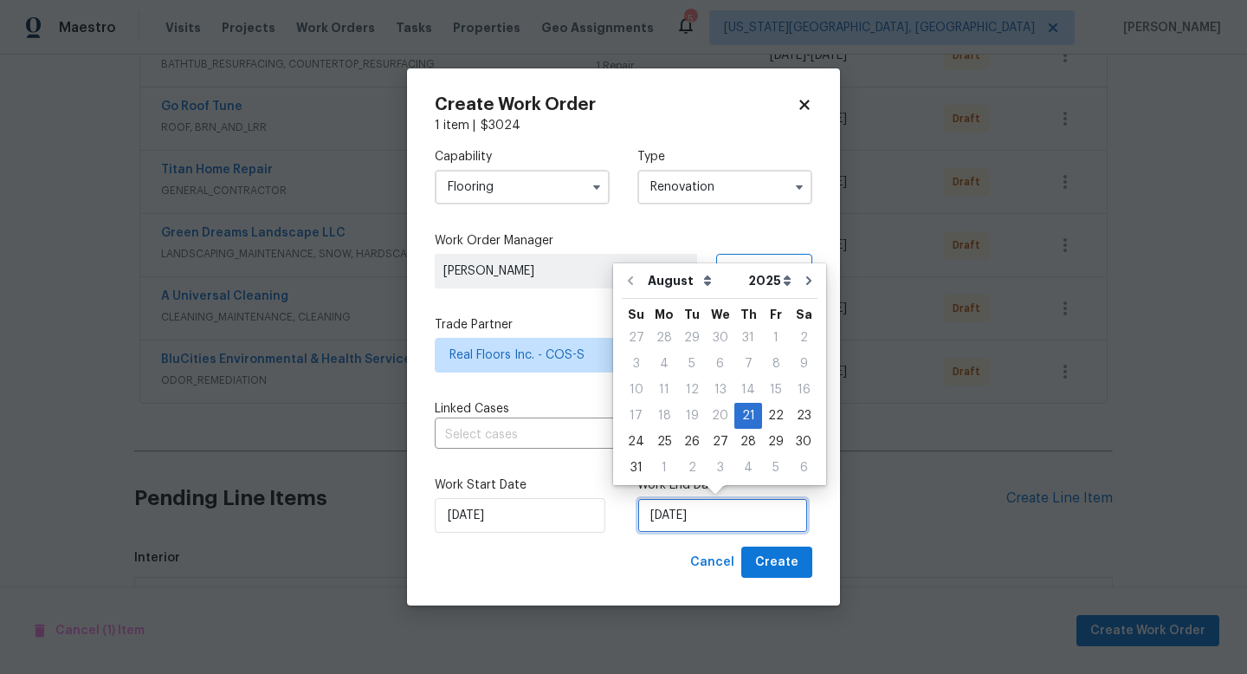
click at [694, 513] on input "[DATE]" at bounding box center [722, 515] width 171 height 35
click at [802, 286] on icon "Go to next month" at bounding box center [809, 281] width 14 height 14
type input "9/21/2025"
select select "8"
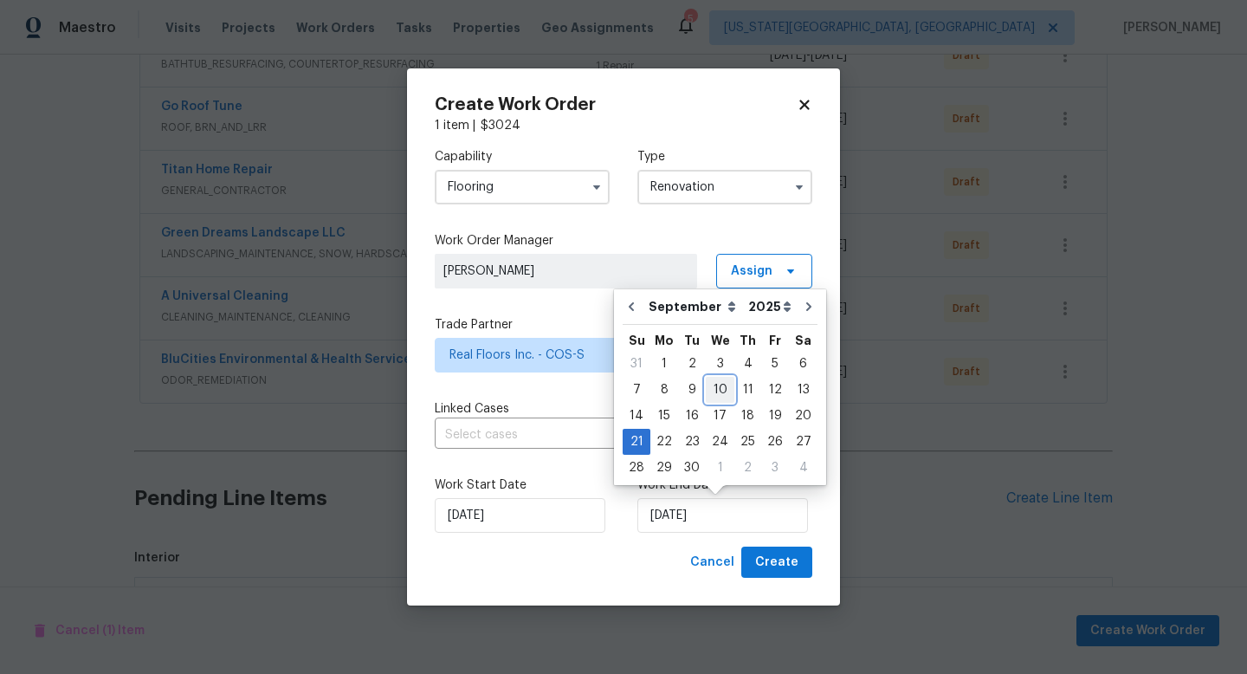
click at [717, 389] on div "10" at bounding box center [720, 389] width 29 height 24
type input "[DATE]"
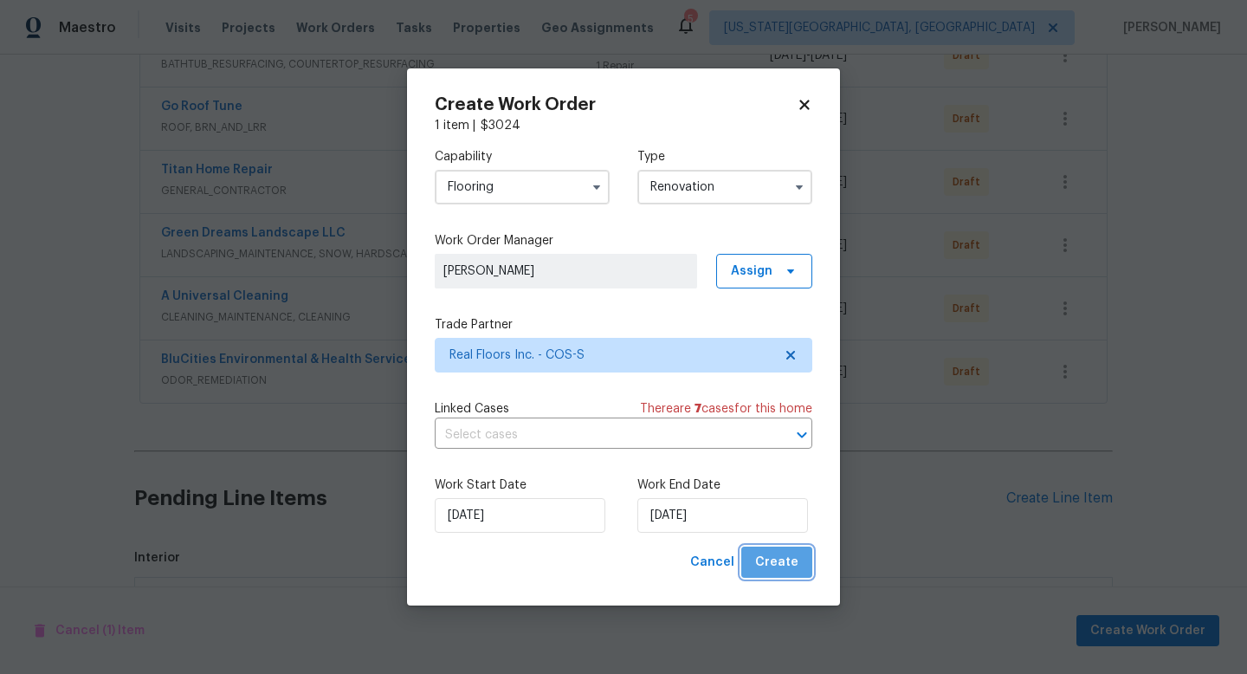
click at [781, 556] on span "Create" at bounding box center [776, 563] width 43 height 22
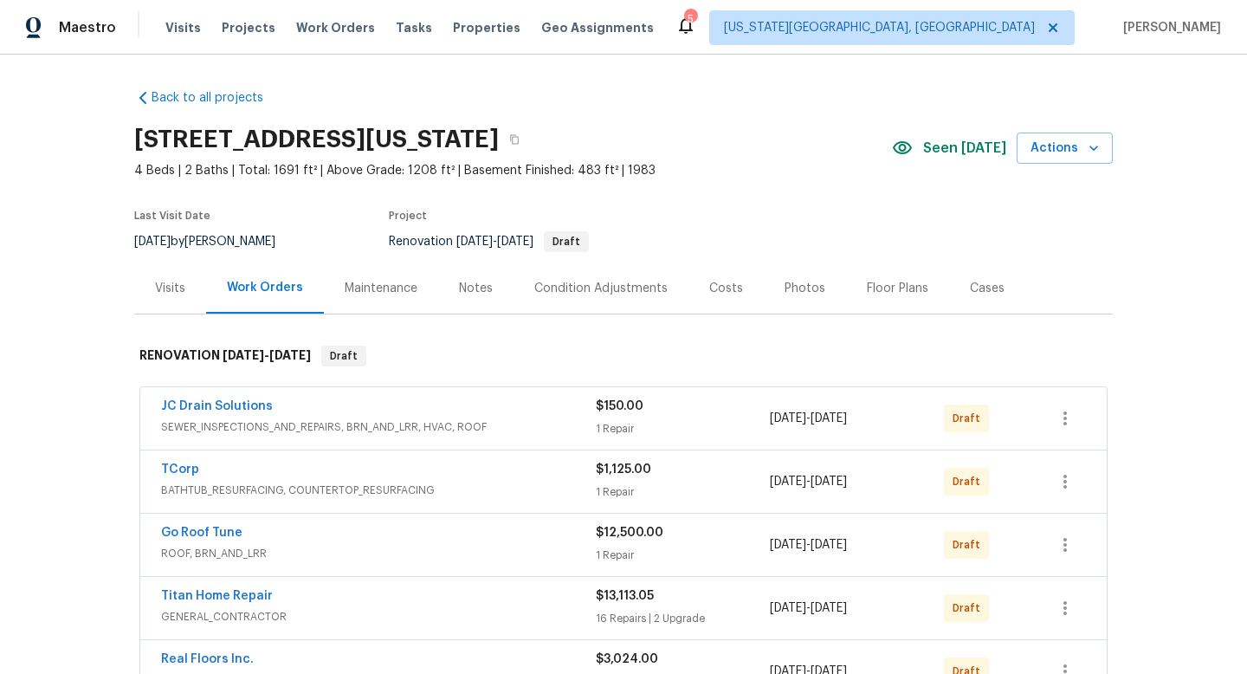
scroll to position [267, 0]
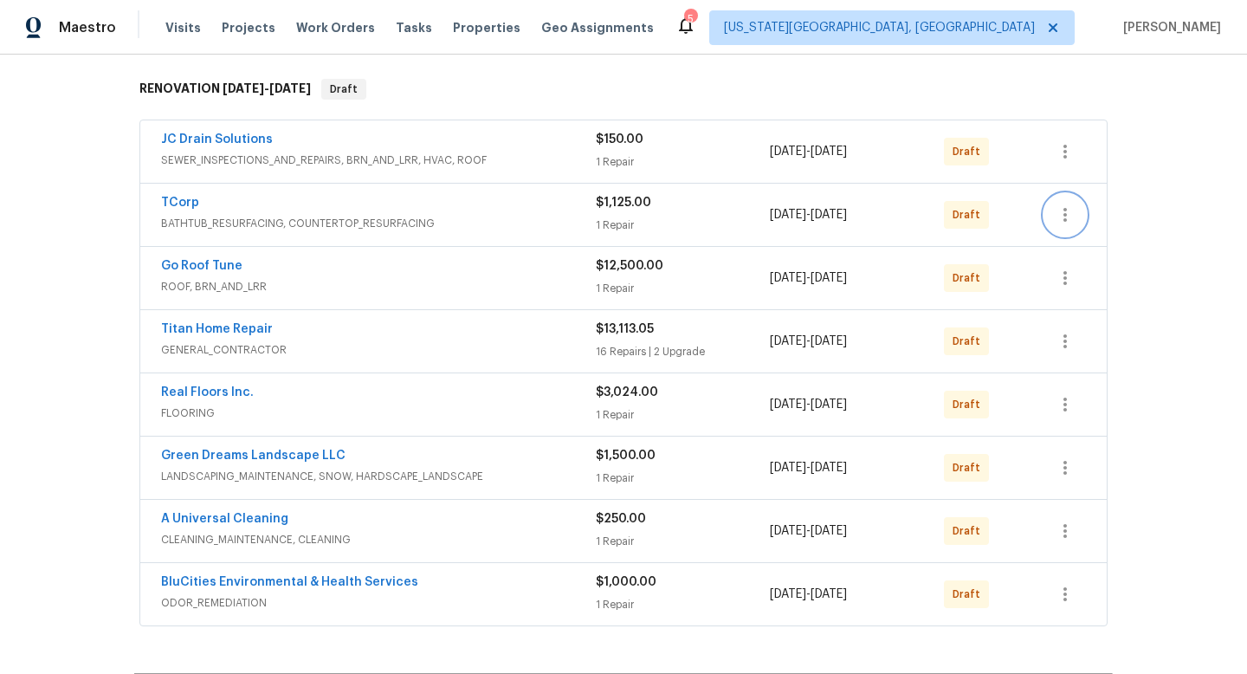
click at [1066, 223] on icon "button" at bounding box center [1065, 214] width 21 height 21
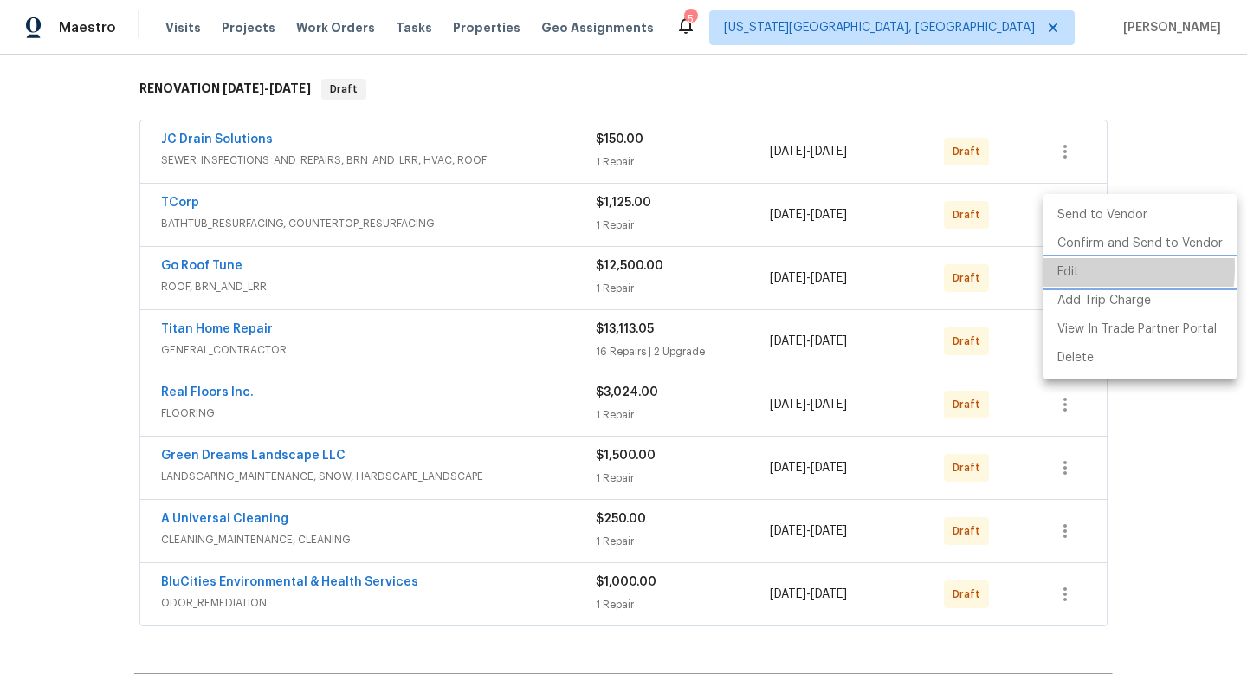
click at [1063, 267] on li "Edit" at bounding box center [1139, 272] width 193 height 29
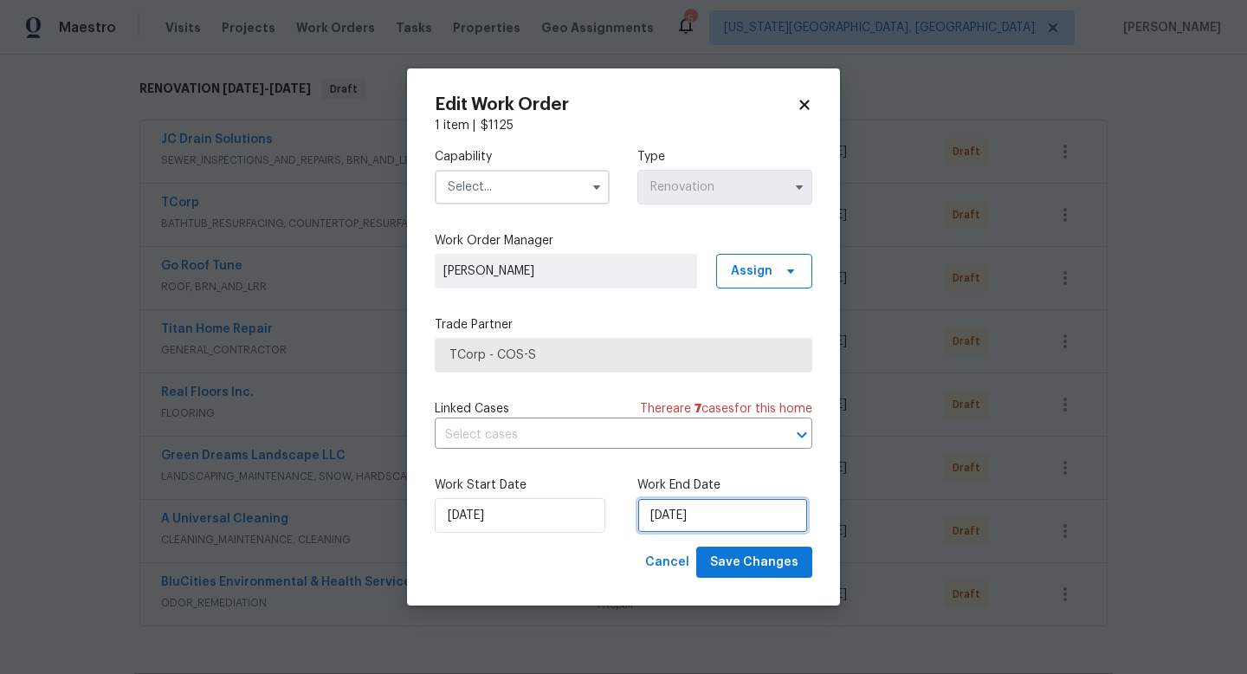
select select "8"
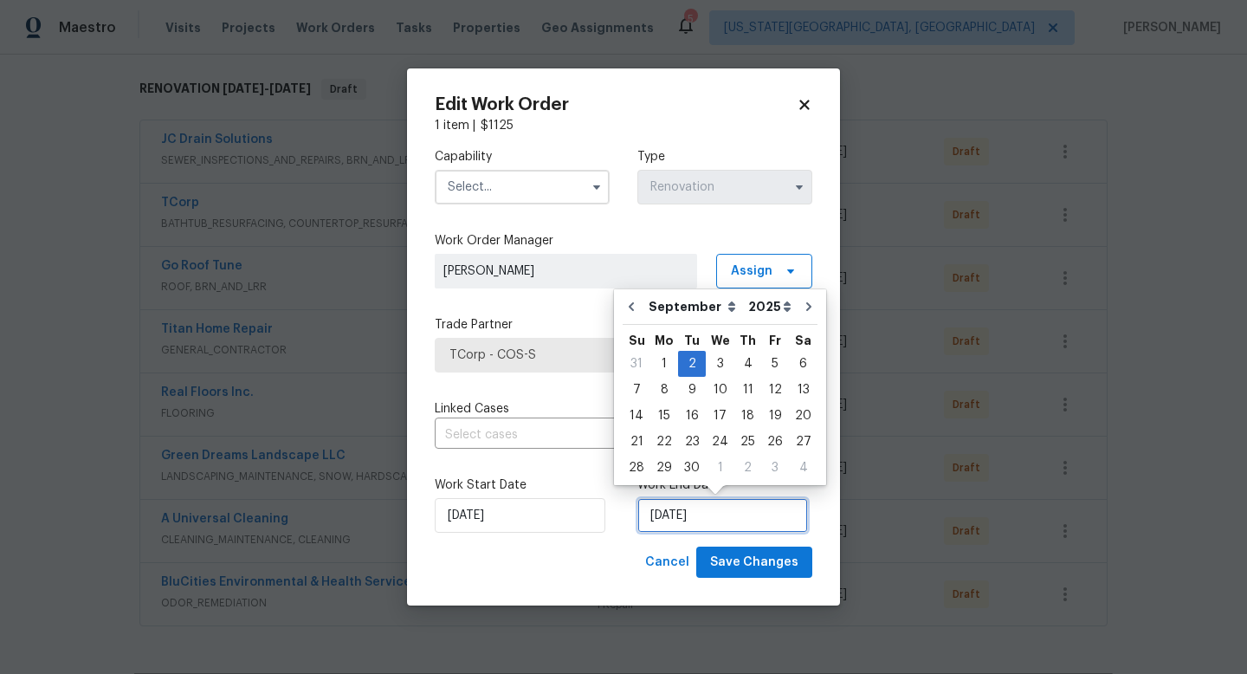
click at [710, 509] on input "[DATE]" at bounding box center [722, 515] width 171 height 35
click at [690, 390] on div "9" at bounding box center [692, 389] width 28 height 24
type input "[DATE]"
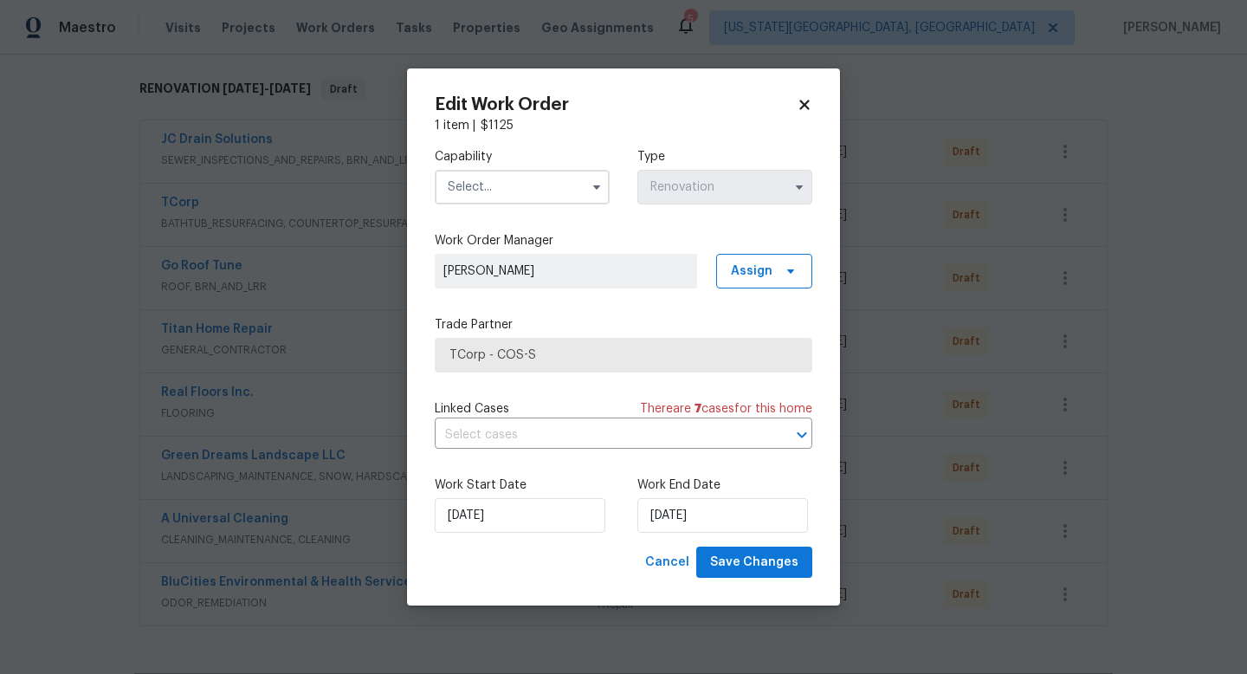
click at [469, 194] on input "text" at bounding box center [522, 187] width 175 height 35
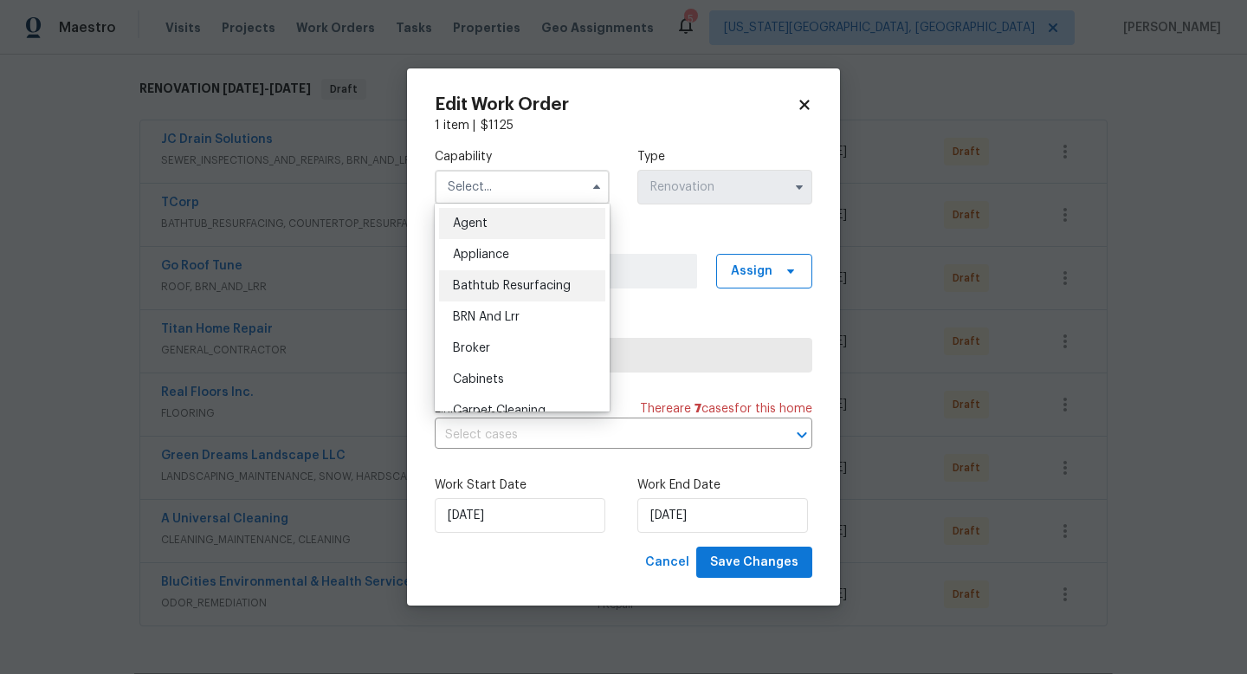
click at [481, 284] on span "Bathtub Resurfacing" at bounding box center [512, 286] width 118 height 12
type input "Bathtub Resurfacing"
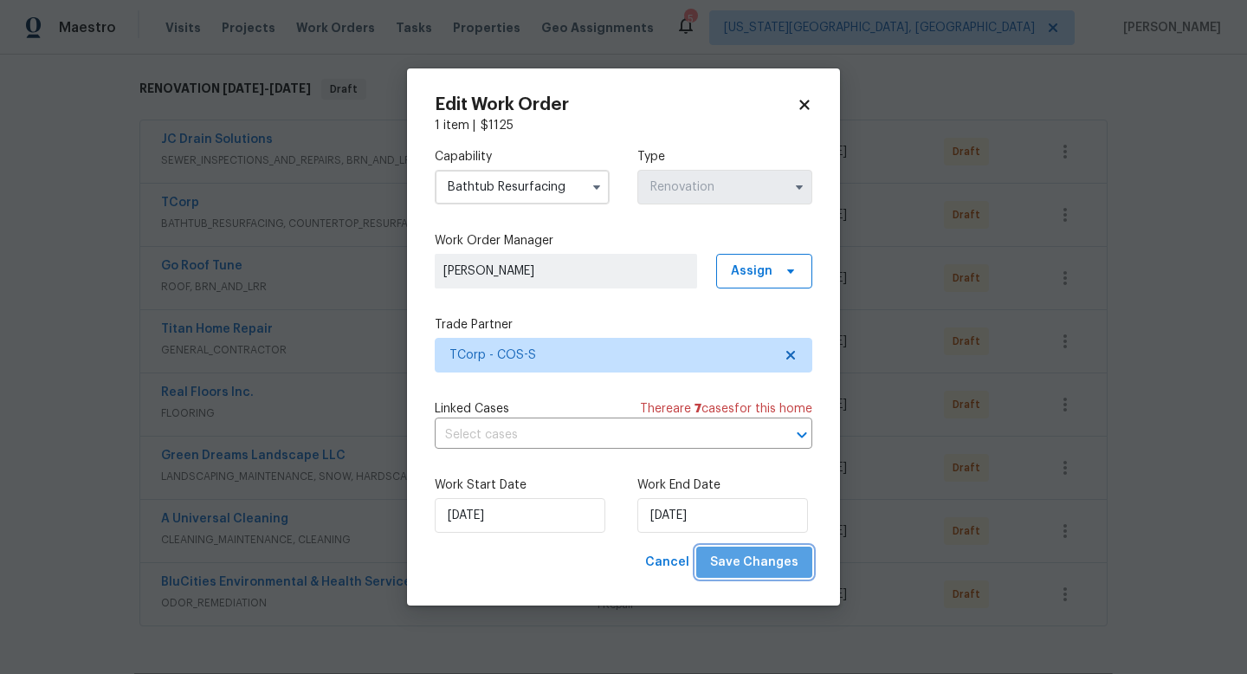
click at [773, 554] on span "Save Changes" at bounding box center [754, 563] width 88 height 22
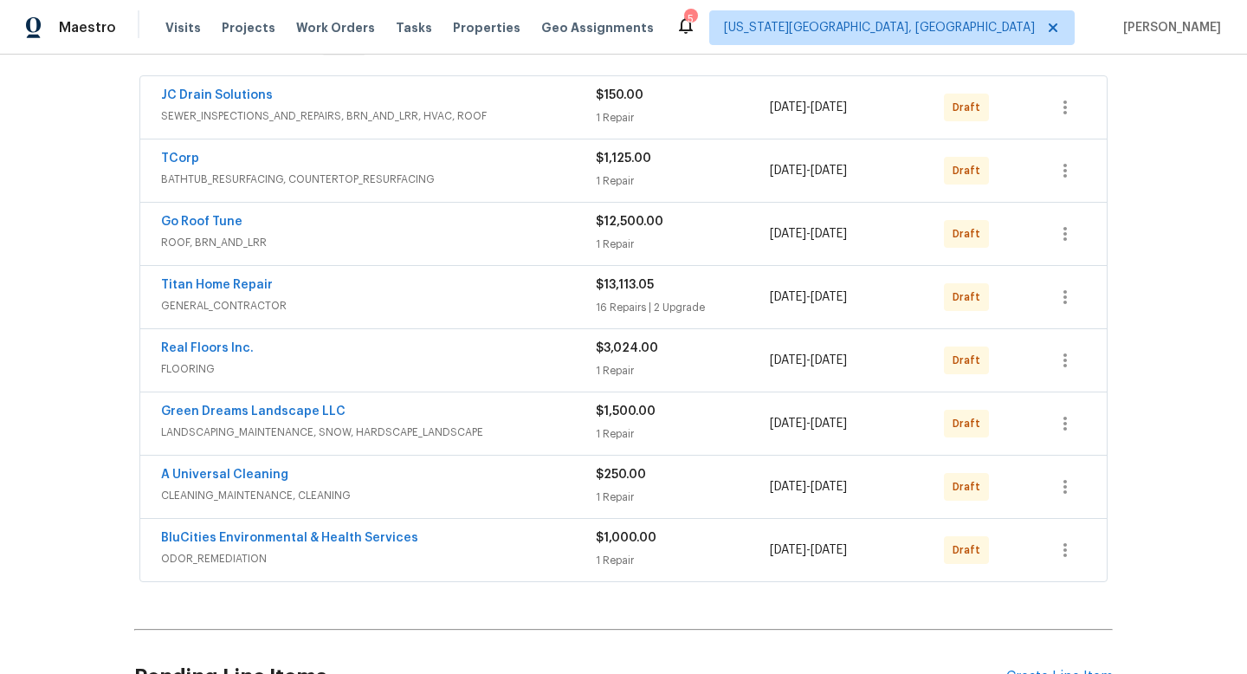
scroll to position [284, 0]
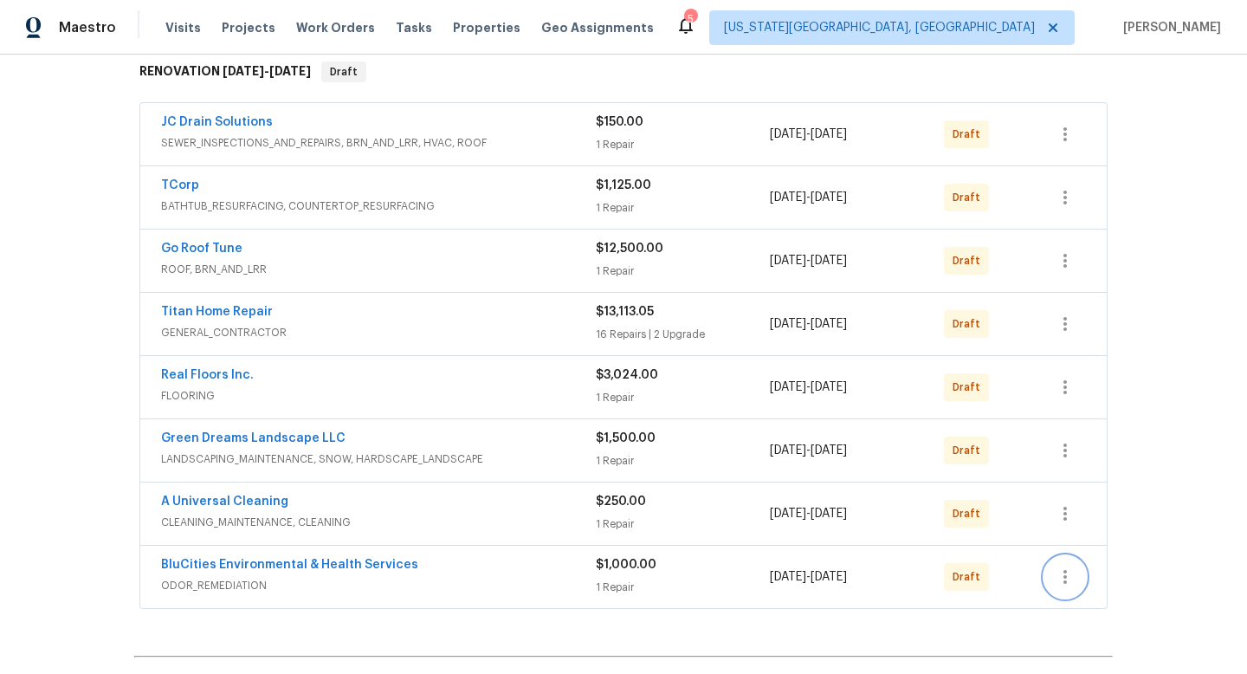
click at [1072, 576] on icon "button" at bounding box center [1065, 576] width 21 height 21
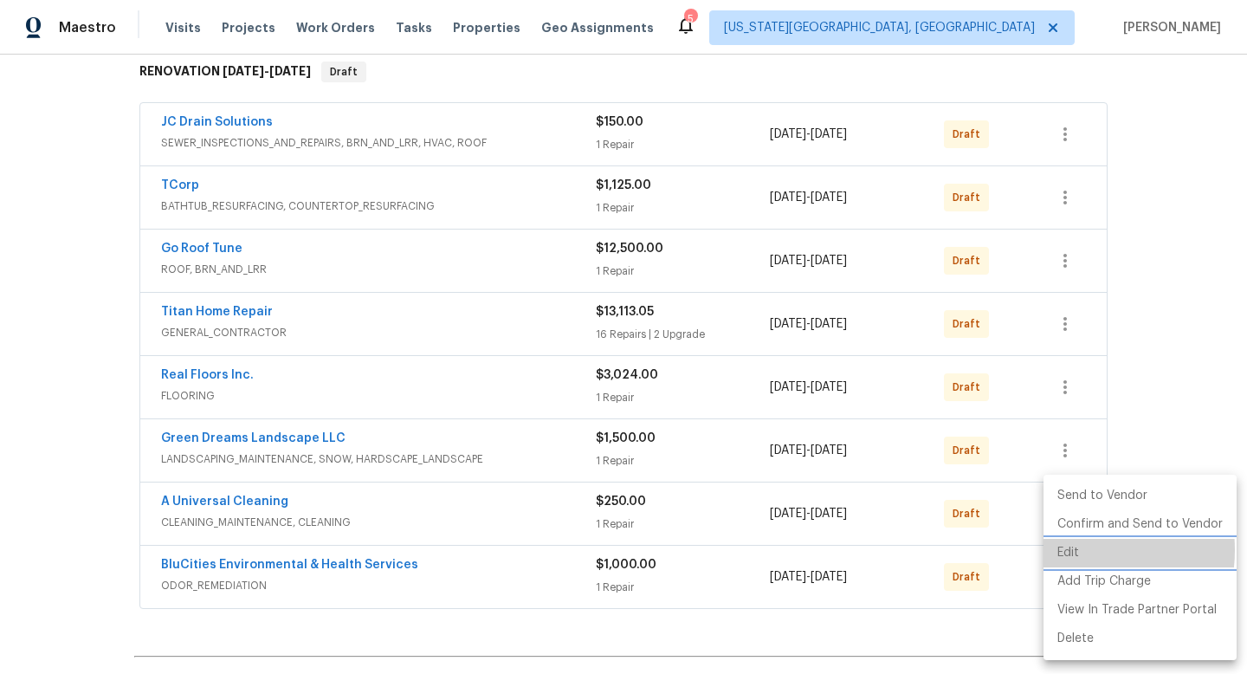
click at [1068, 550] on li "Edit" at bounding box center [1139, 553] width 193 height 29
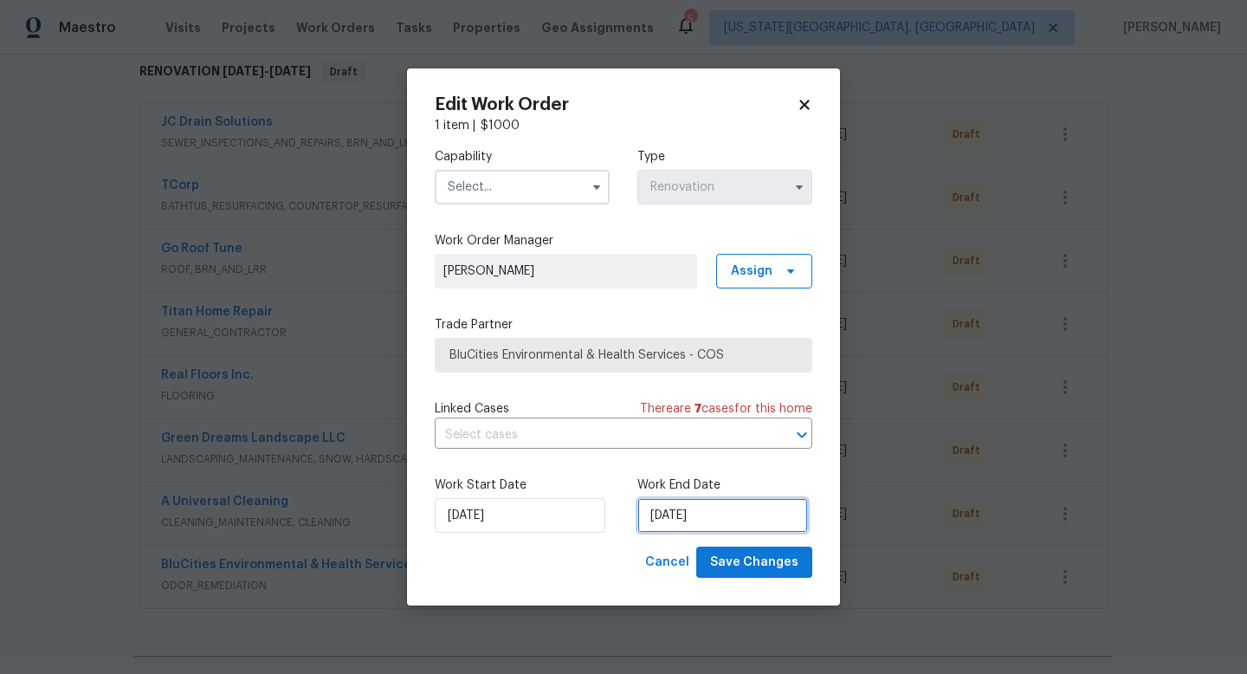
click at [674, 508] on input "[DATE]" at bounding box center [722, 515] width 171 height 35
select select "8"
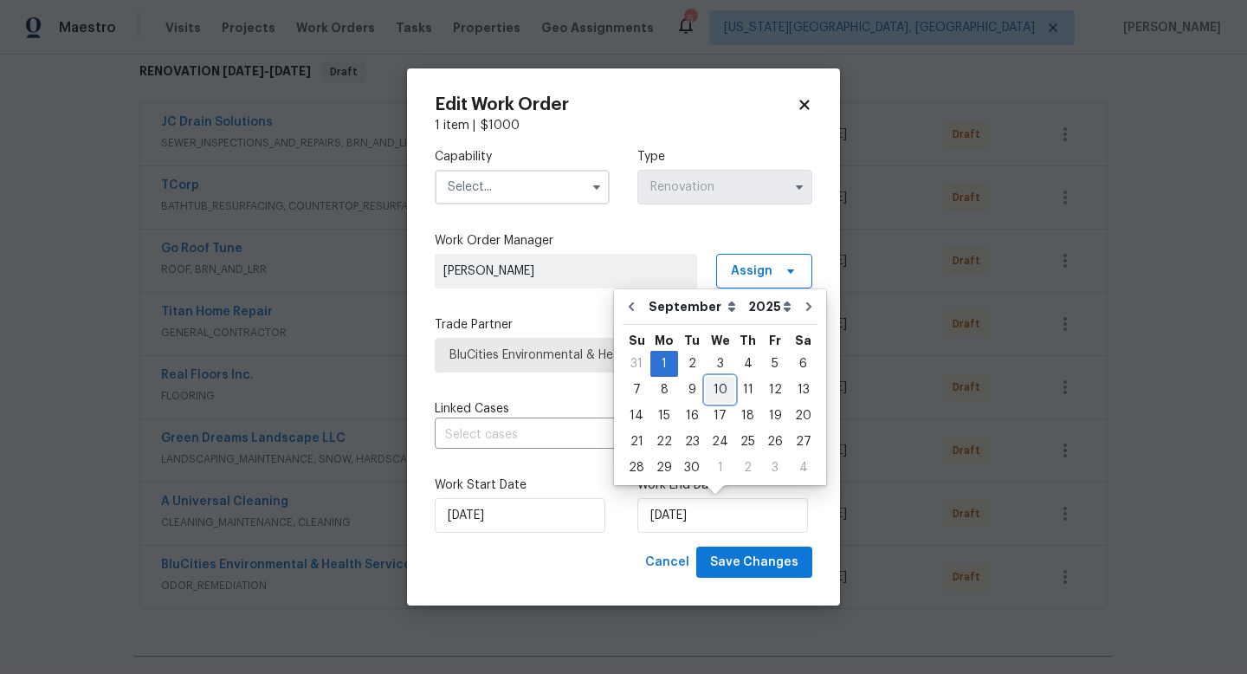
click at [719, 393] on div "10" at bounding box center [720, 389] width 29 height 24
type input "[DATE]"
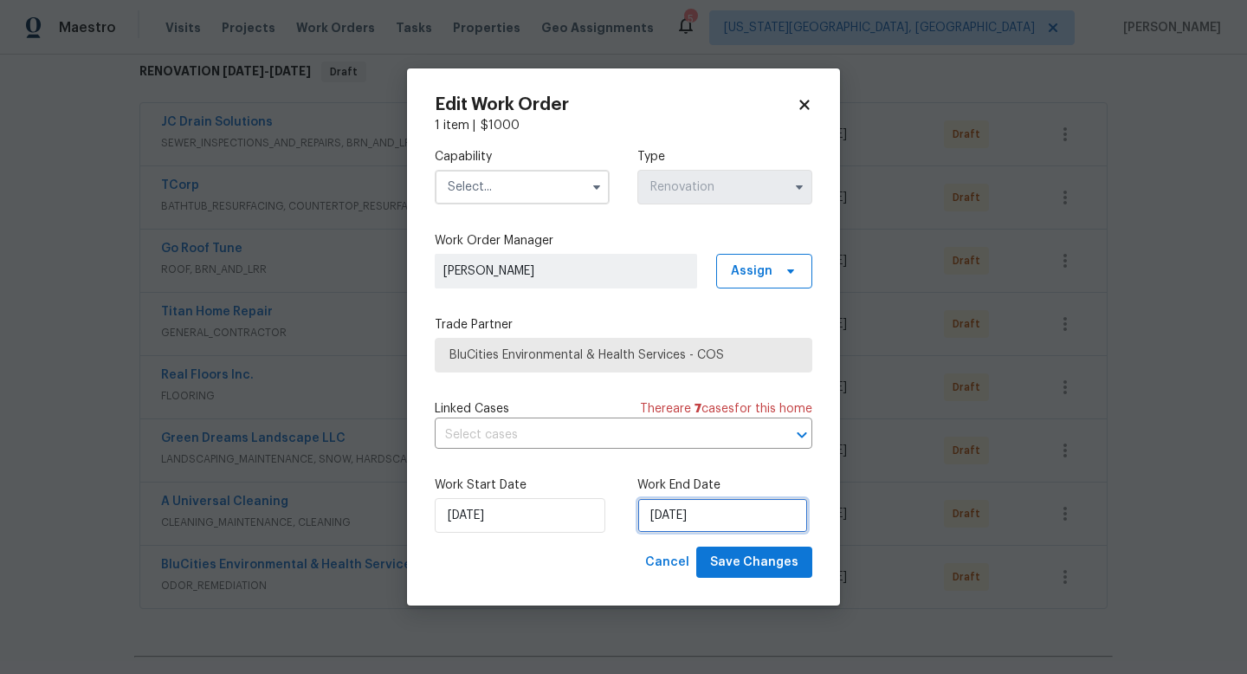
click at [694, 513] on input "[DATE]" at bounding box center [722, 515] width 171 height 35
select select "8"
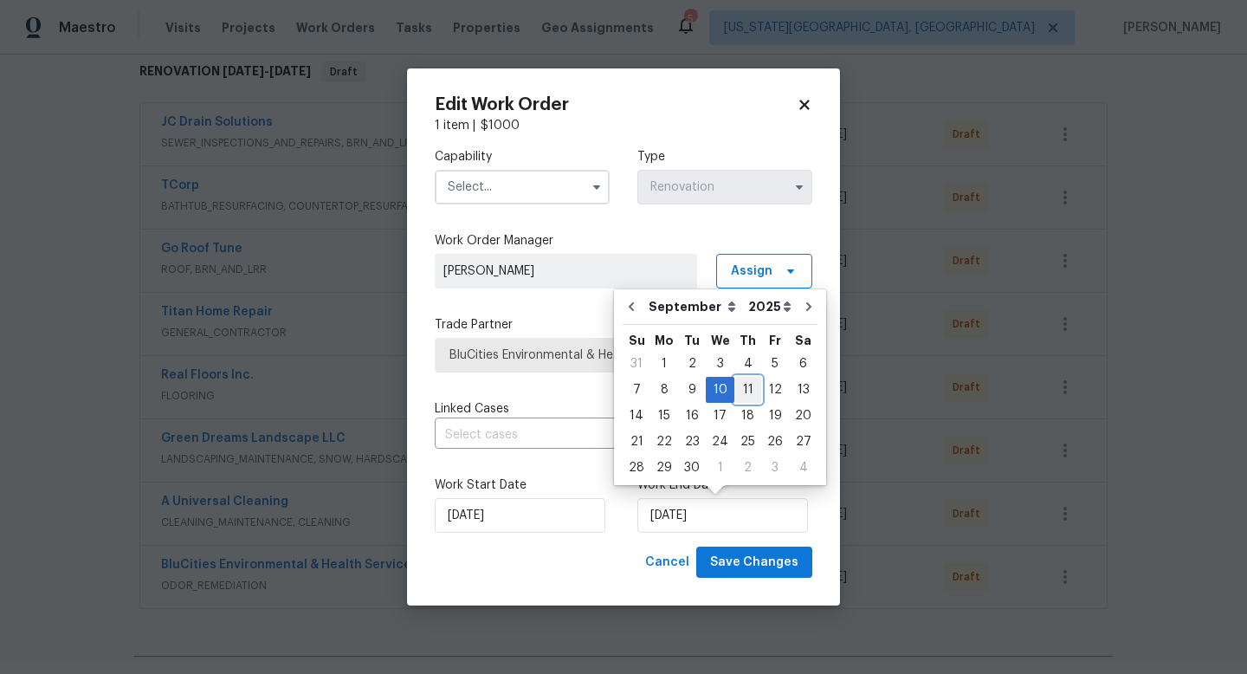
click at [739, 393] on div "11" at bounding box center [747, 389] width 27 height 24
type input "[DATE]"
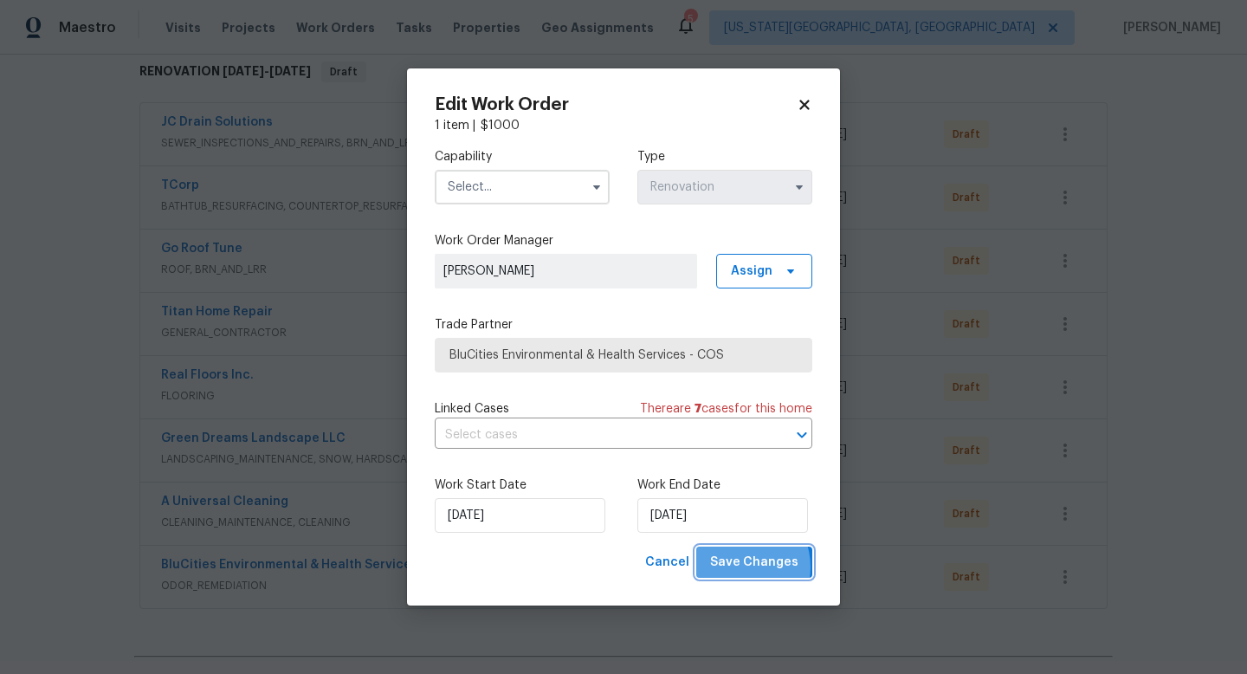
click at [739, 567] on span "Save Changes" at bounding box center [754, 563] width 88 height 22
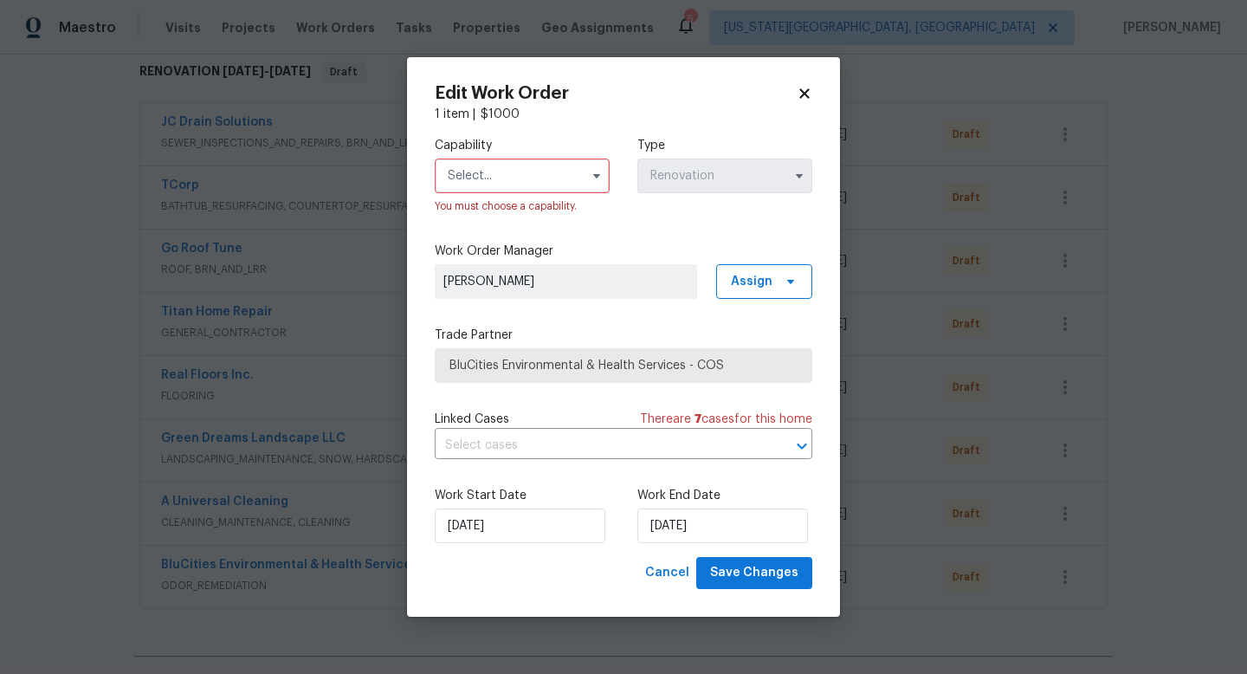
click at [526, 179] on input "text" at bounding box center [522, 175] width 175 height 35
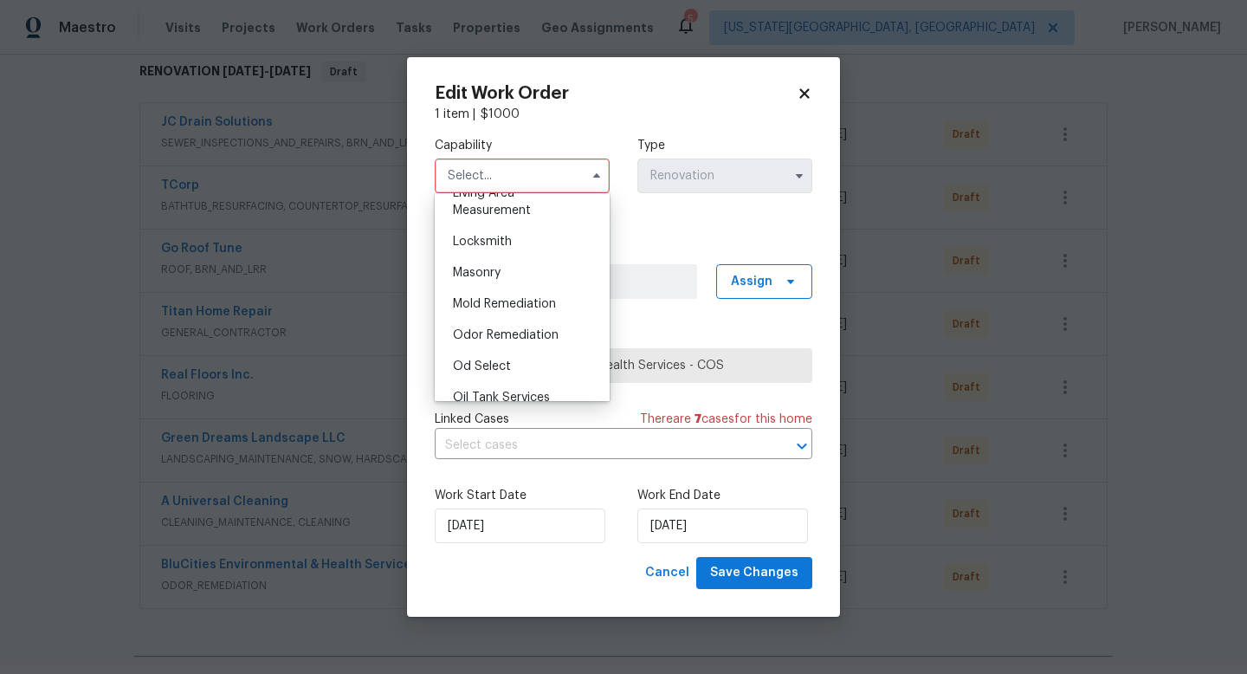
scroll to position [1267, 0]
click at [521, 298] on div "Odor Remediation" at bounding box center [522, 307] width 166 height 31
type input "Odor Remediation"
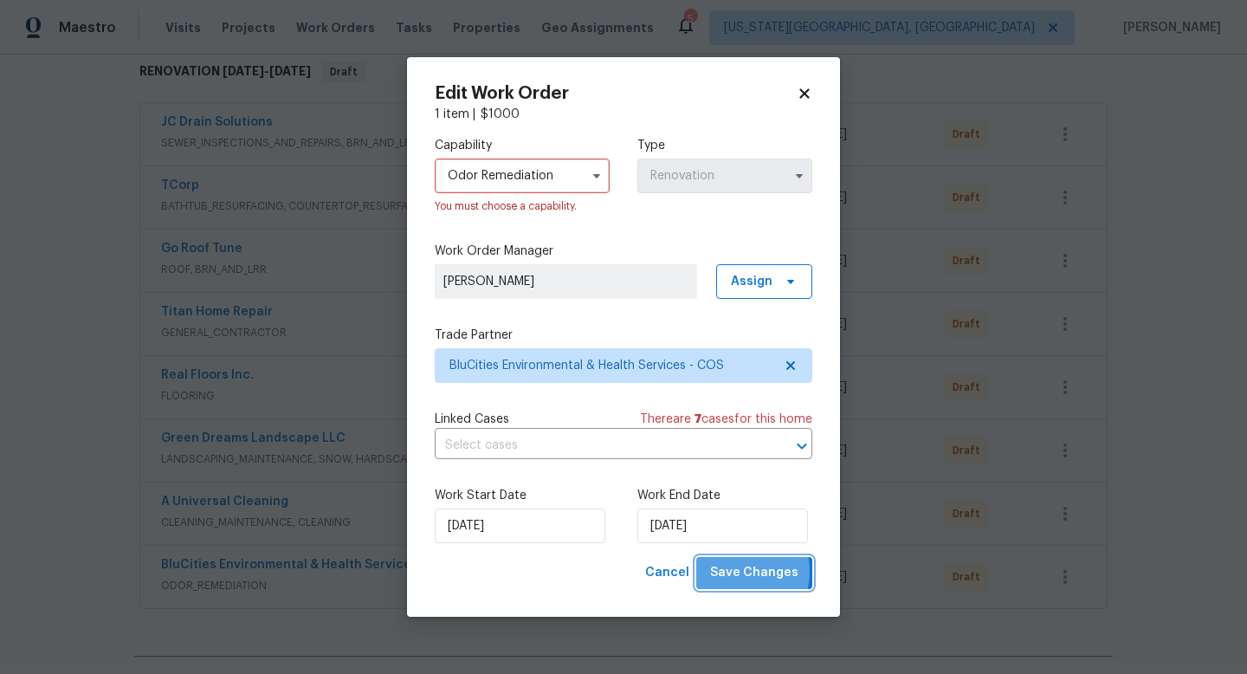
click at [733, 571] on span "Save Changes" at bounding box center [754, 573] width 88 height 22
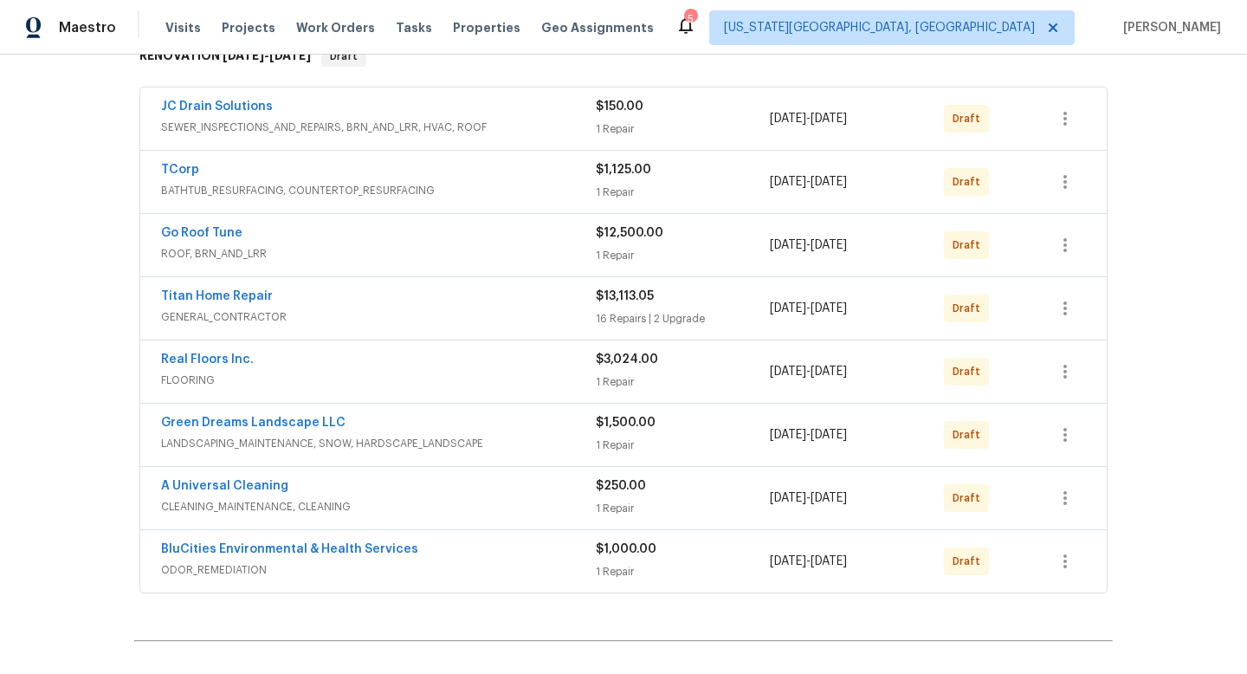
scroll to position [376, 0]
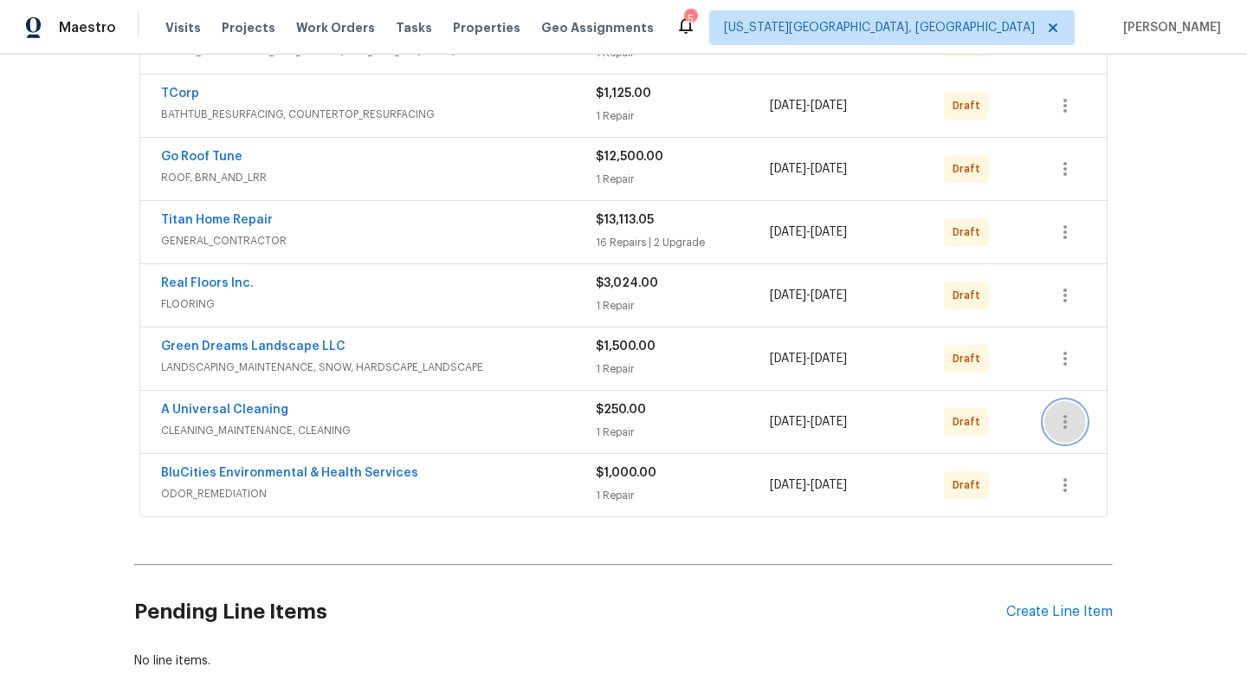
click at [1061, 422] on icon "button" at bounding box center [1065, 421] width 21 height 21
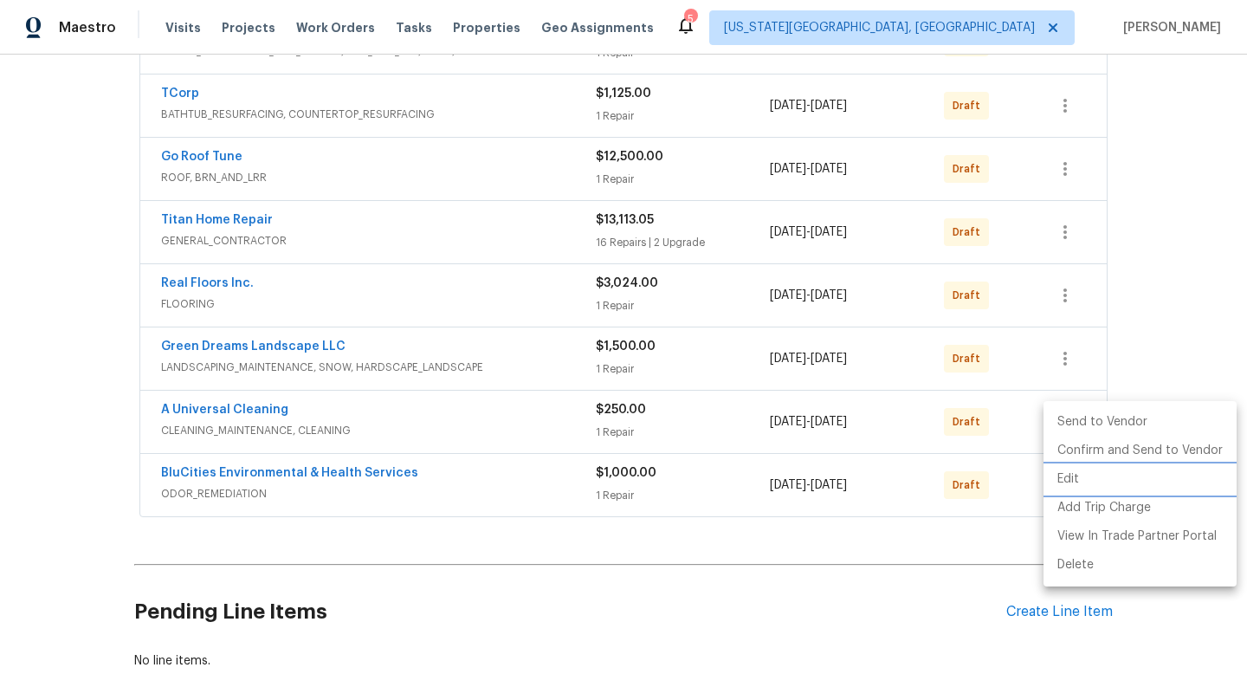
click at [1066, 479] on li "Edit" at bounding box center [1139, 479] width 193 height 29
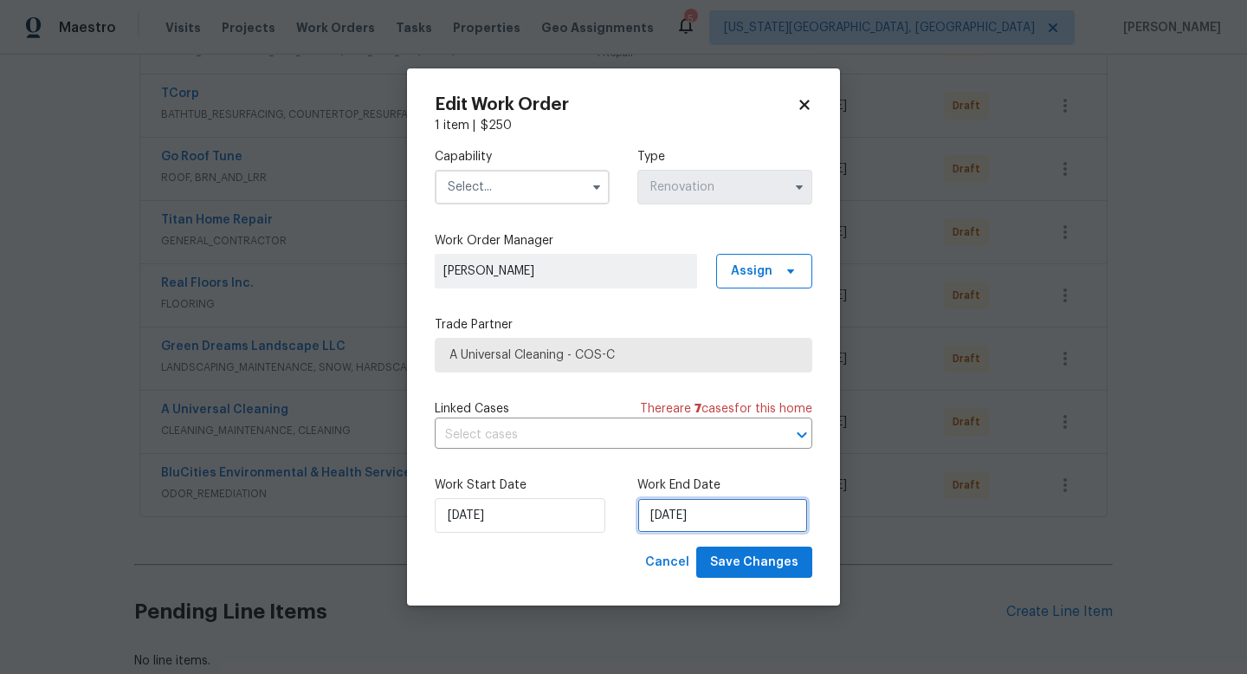
select select "8"
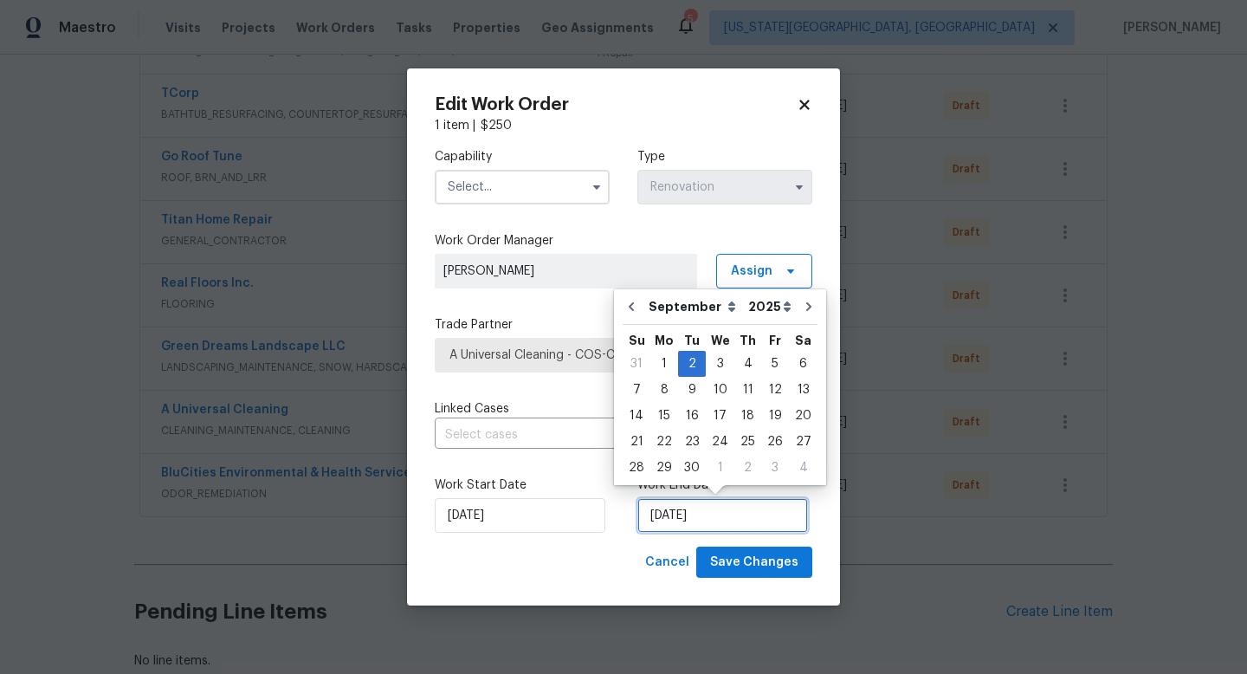
click at [694, 519] on input "[DATE]" at bounding box center [722, 515] width 171 height 35
click at [770, 389] on div "12" at bounding box center [775, 389] width 28 height 24
type input "[DATE]"
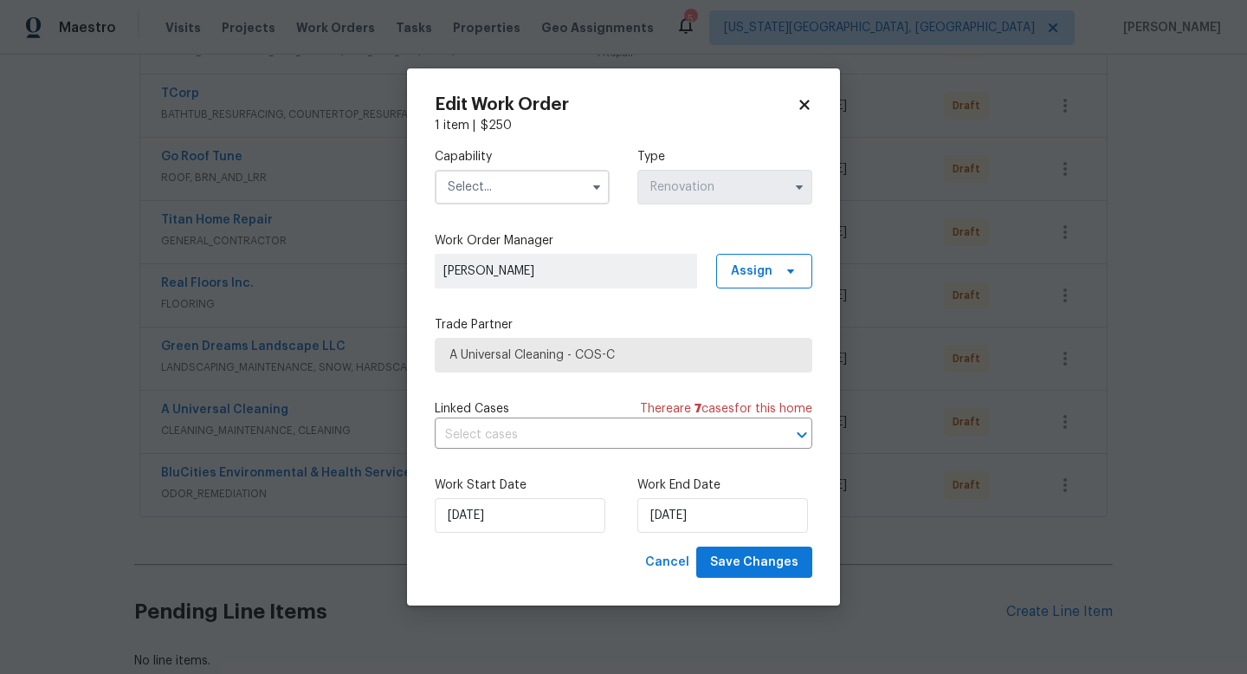
click at [489, 190] on input "text" at bounding box center [522, 187] width 175 height 35
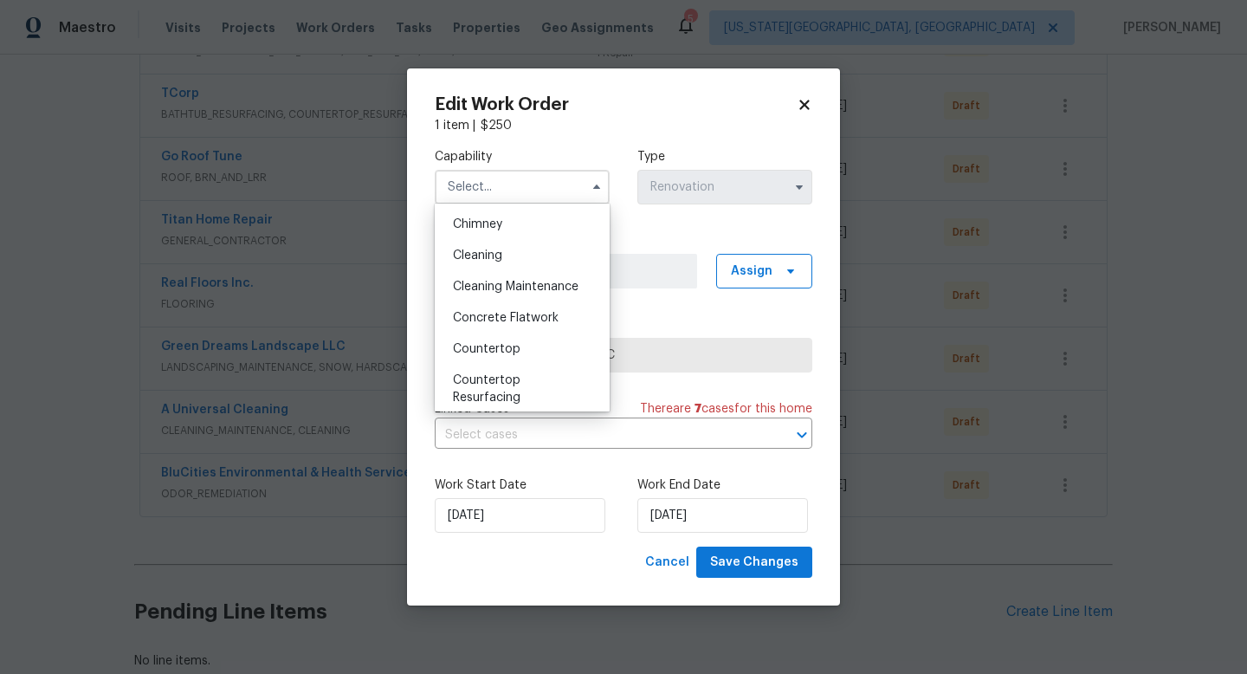
scroll to position [205, 0]
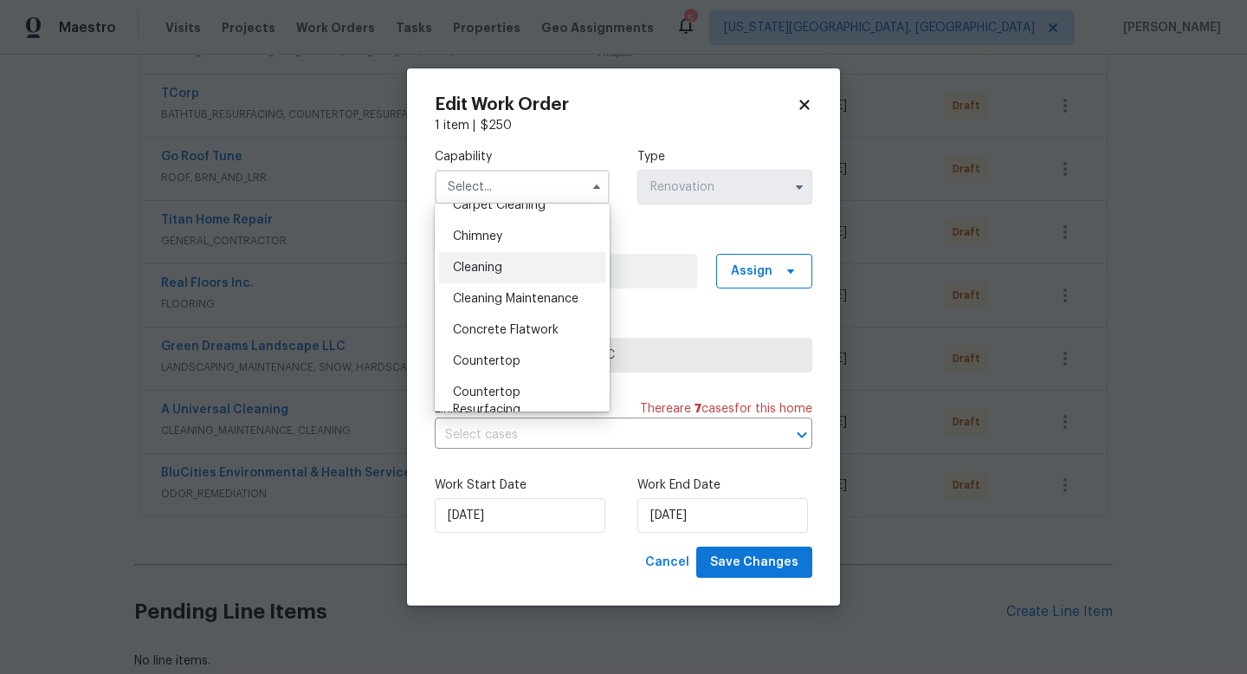
click at [486, 256] on div "Cleaning" at bounding box center [522, 267] width 166 height 31
type input "Cleaning"
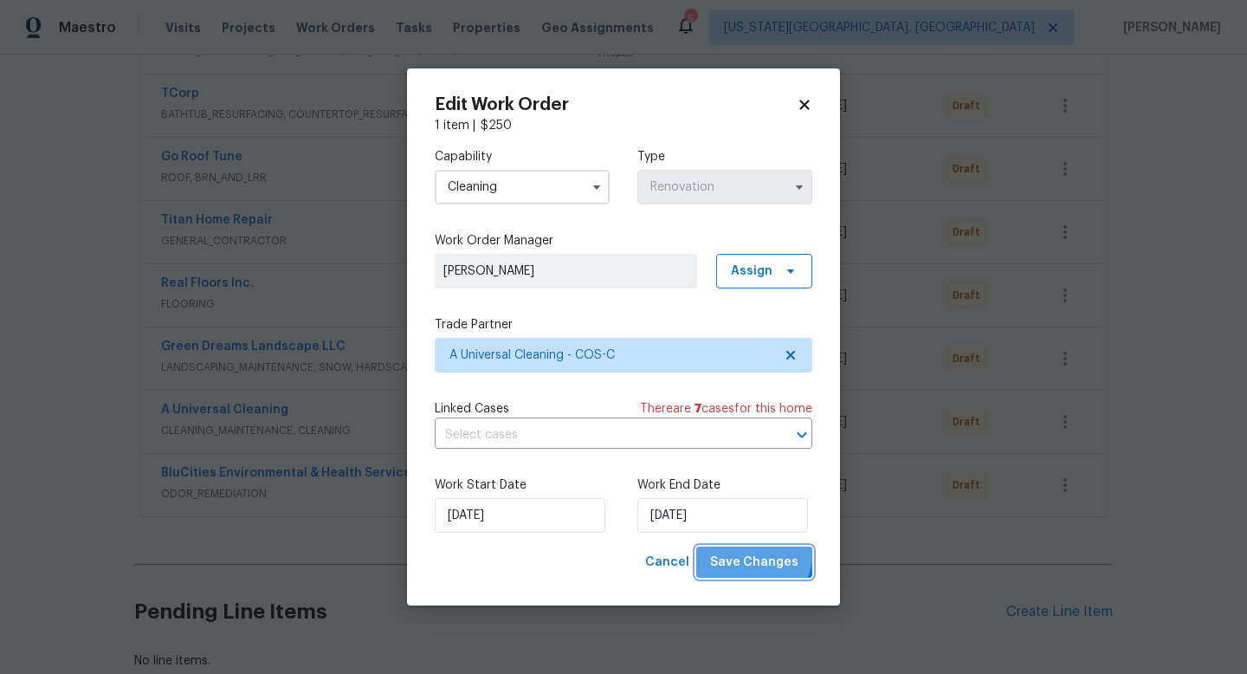
click at [742, 549] on button "Save Changes" at bounding box center [754, 562] width 116 height 32
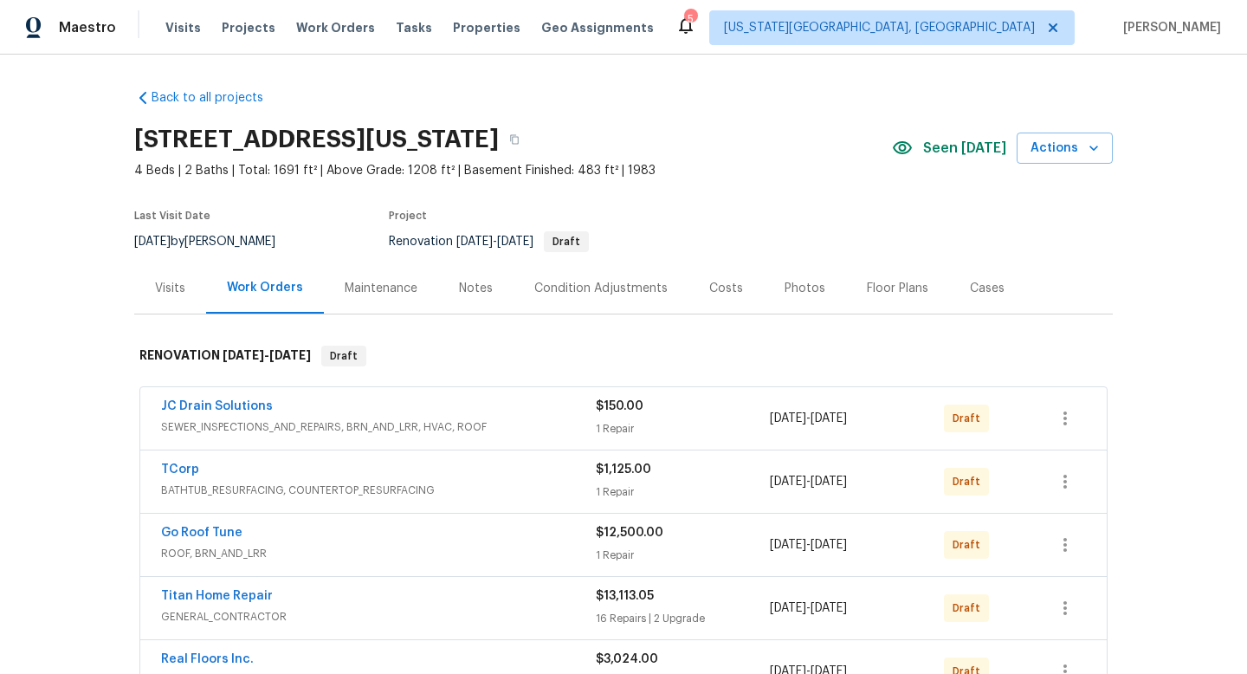
scroll to position [59, 0]
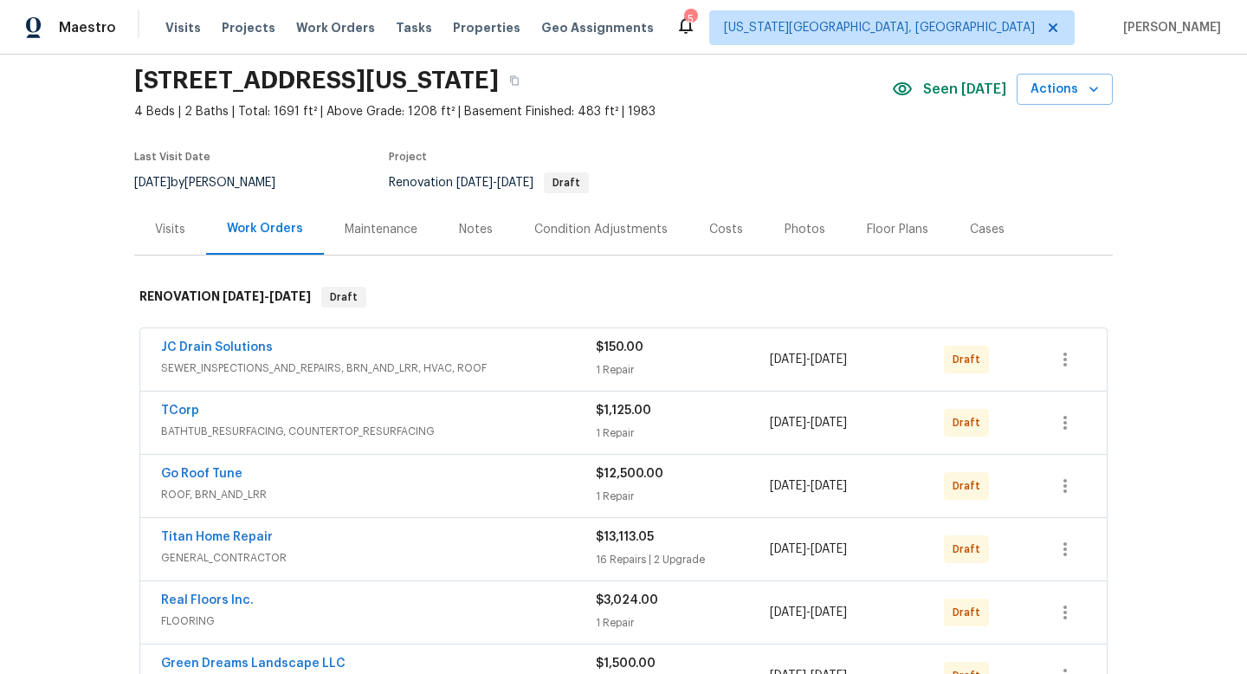
click at [714, 232] on div "Costs" at bounding box center [726, 229] width 34 height 17
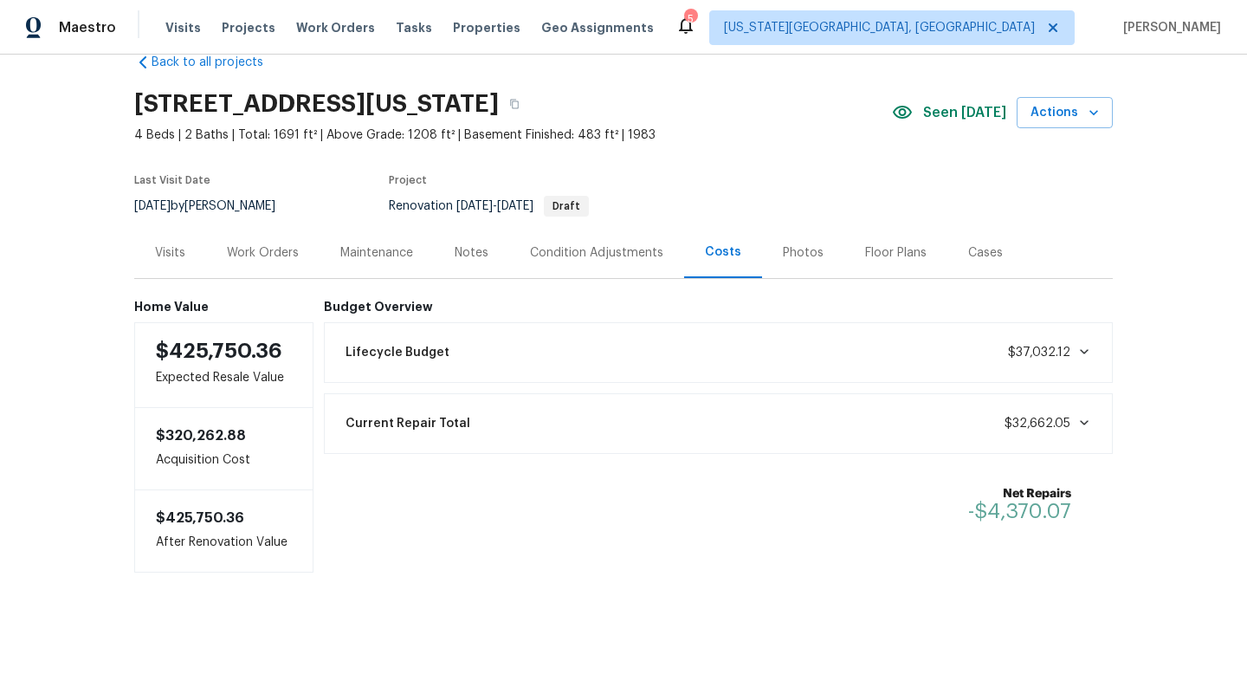
scroll to position [39, 0]
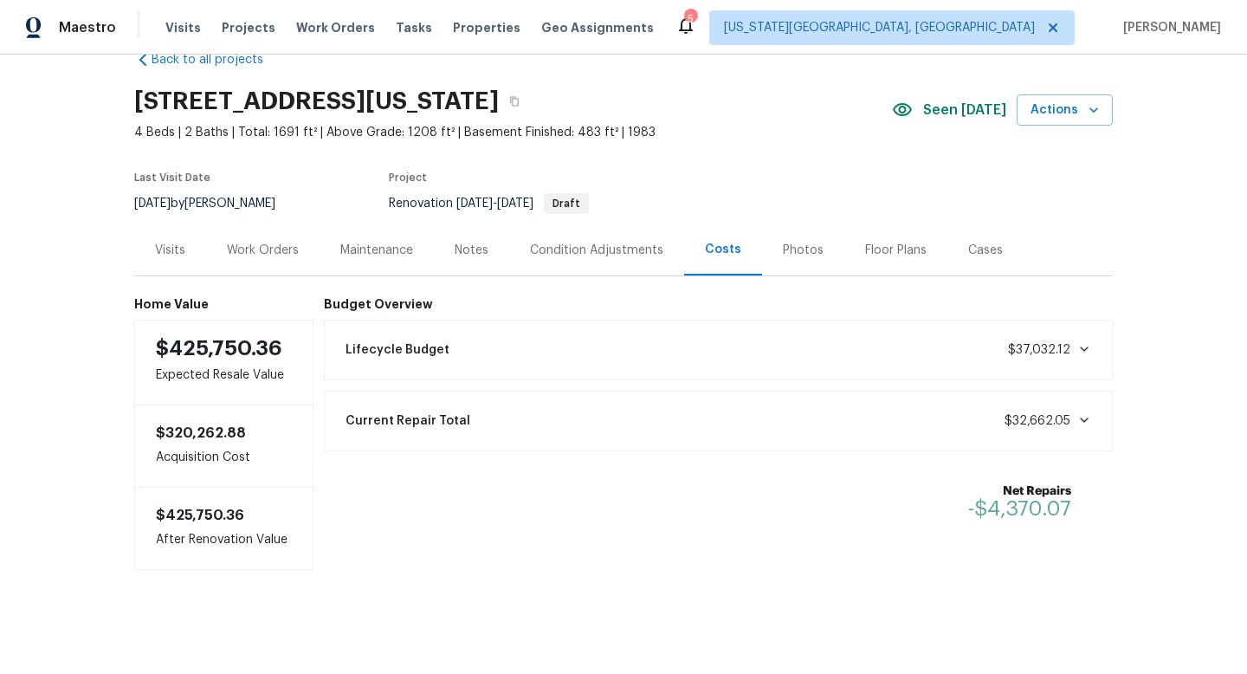
click at [268, 245] on div "Work Orders" at bounding box center [263, 250] width 72 height 17
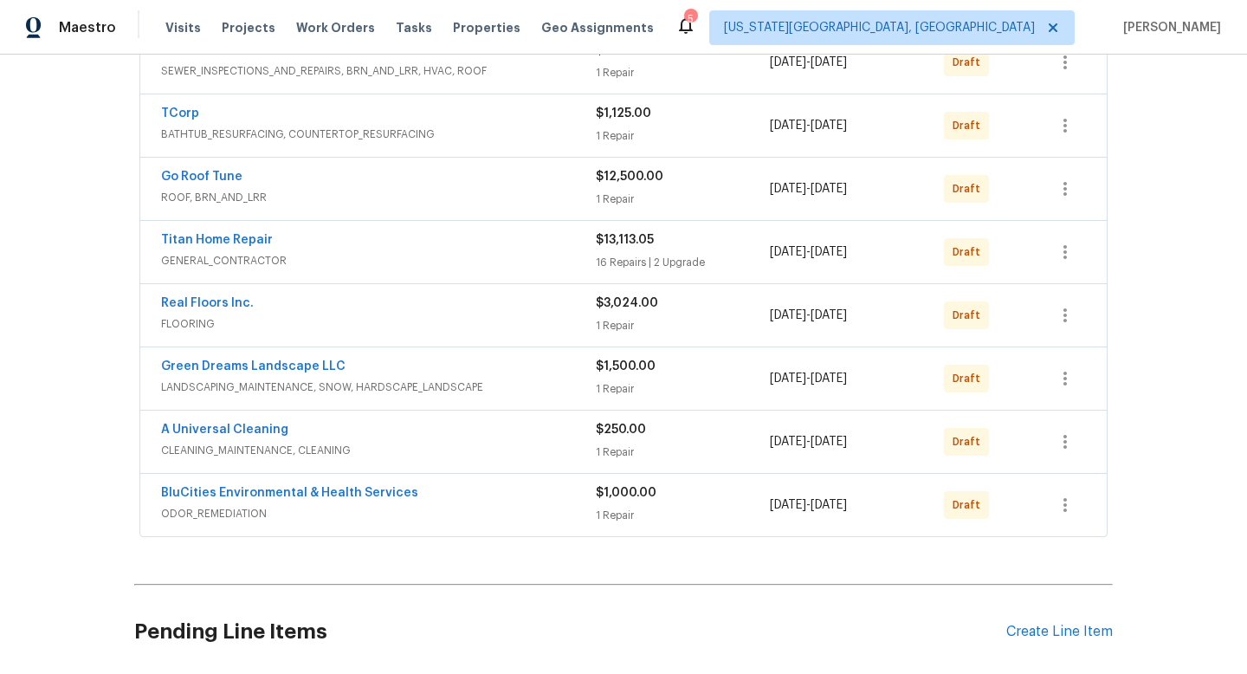
scroll to position [353, 0]
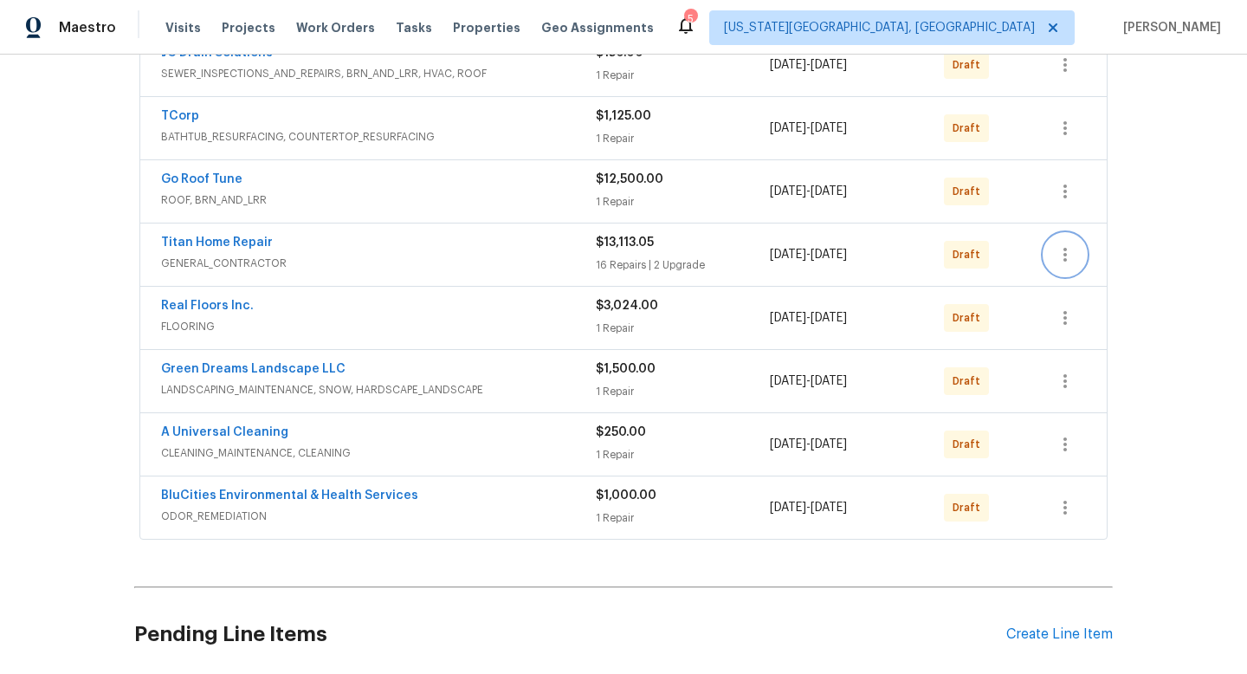
click at [1068, 251] on icon "button" at bounding box center [1065, 254] width 21 height 21
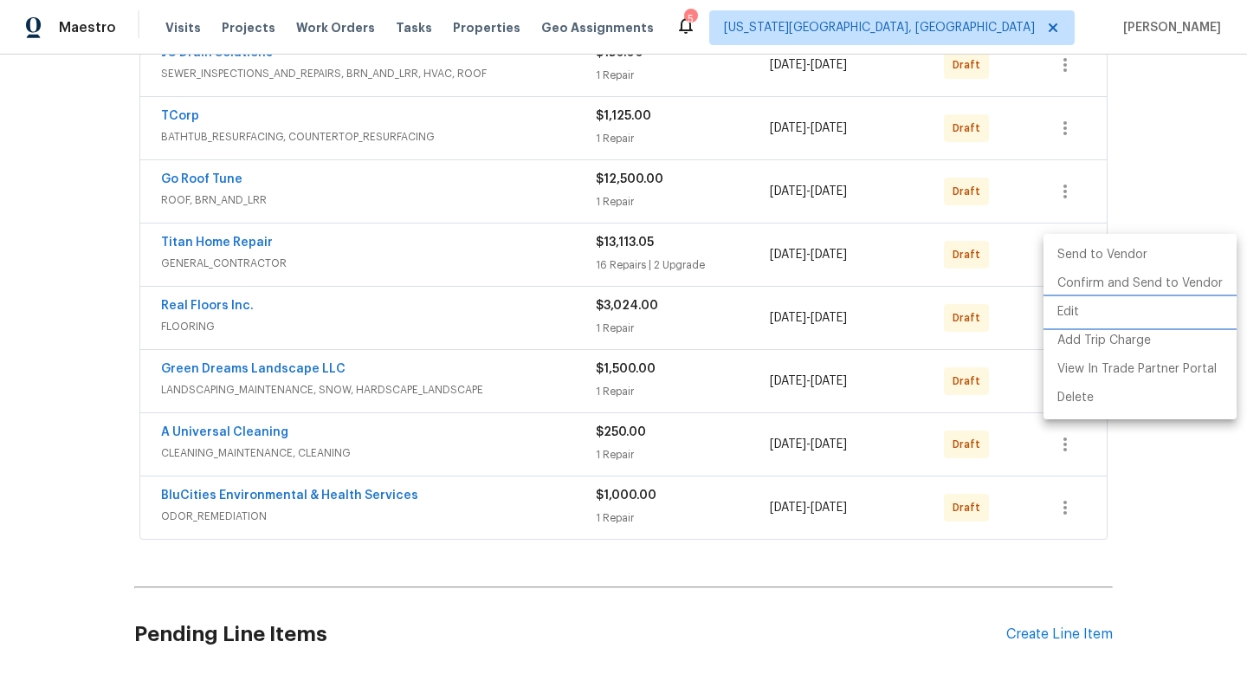
click at [1064, 312] on li "Edit" at bounding box center [1139, 312] width 193 height 29
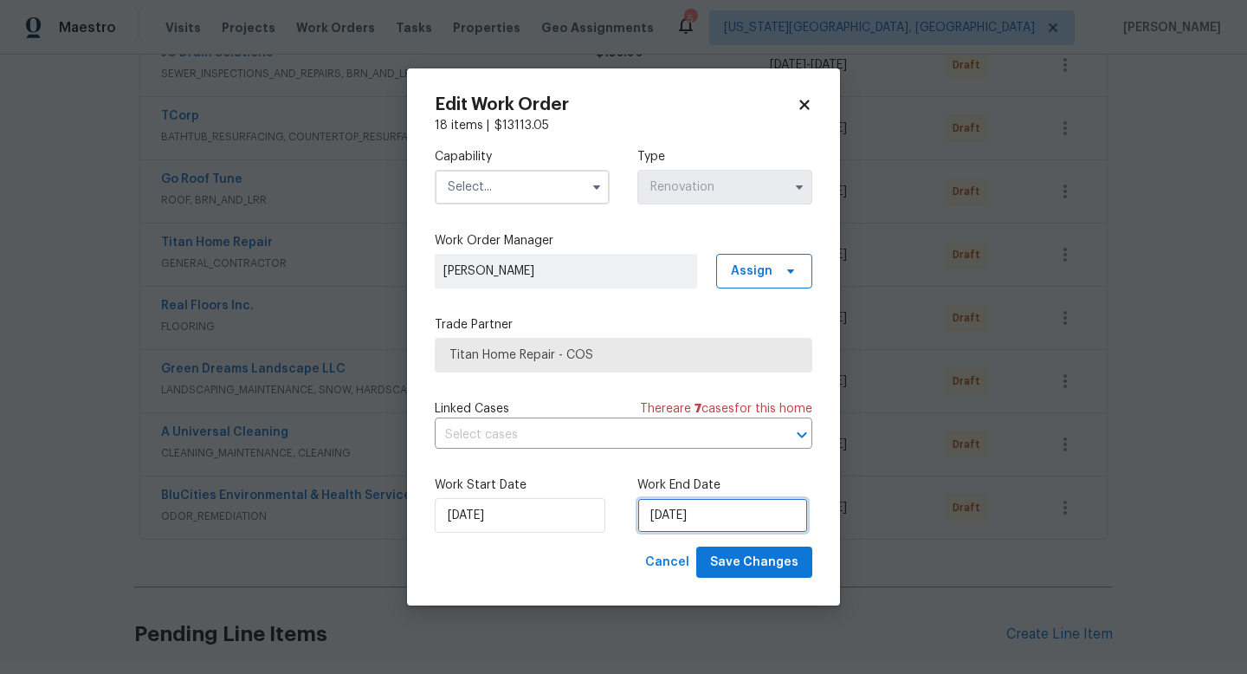
click at [704, 509] on input "[DATE]" at bounding box center [722, 515] width 171 height 35
select select "8"
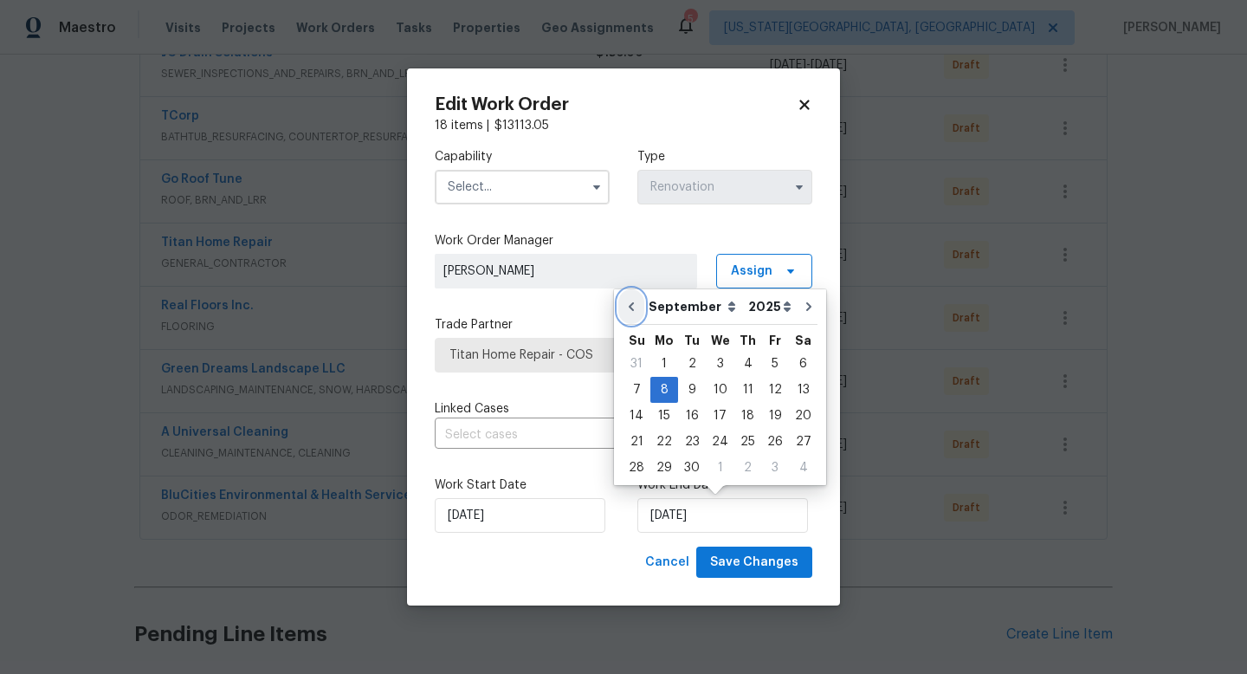
click at [630, 310] on icon "Go to previous month" at bounding box center [631, 307] width 14 height 14
type input "[DATE]"
select select "7"
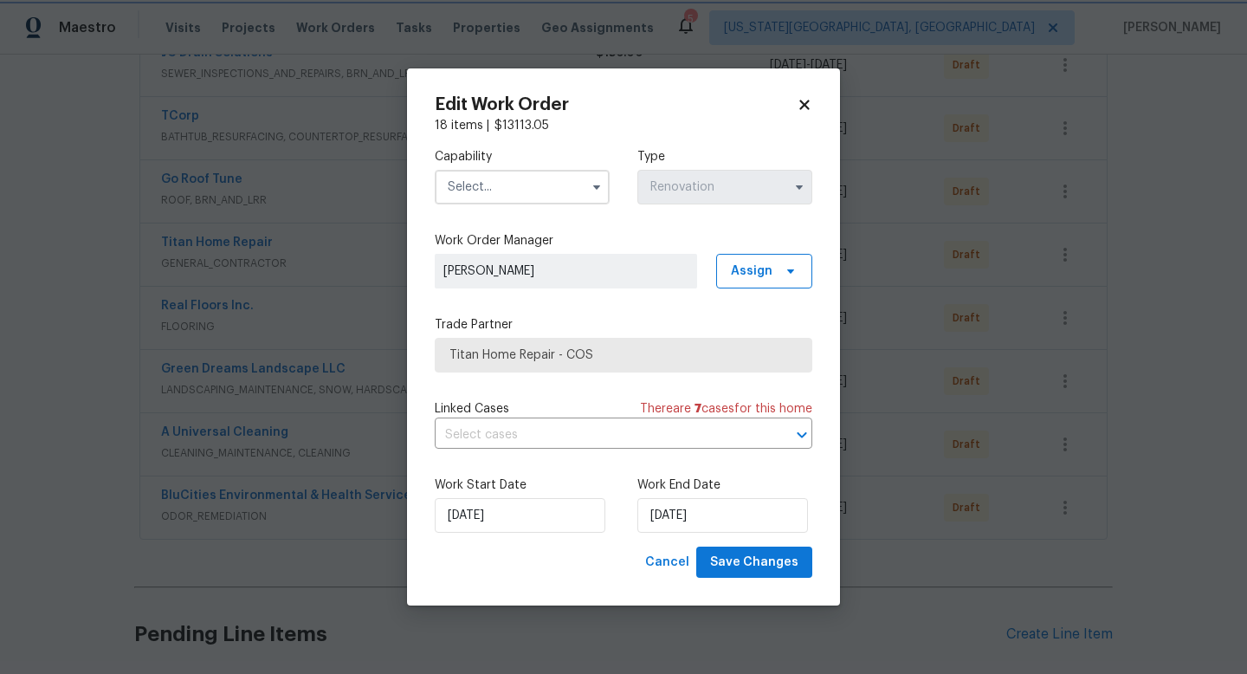
click at [803, 105] on icon at bounding box center [804, 105] width 10 height 10
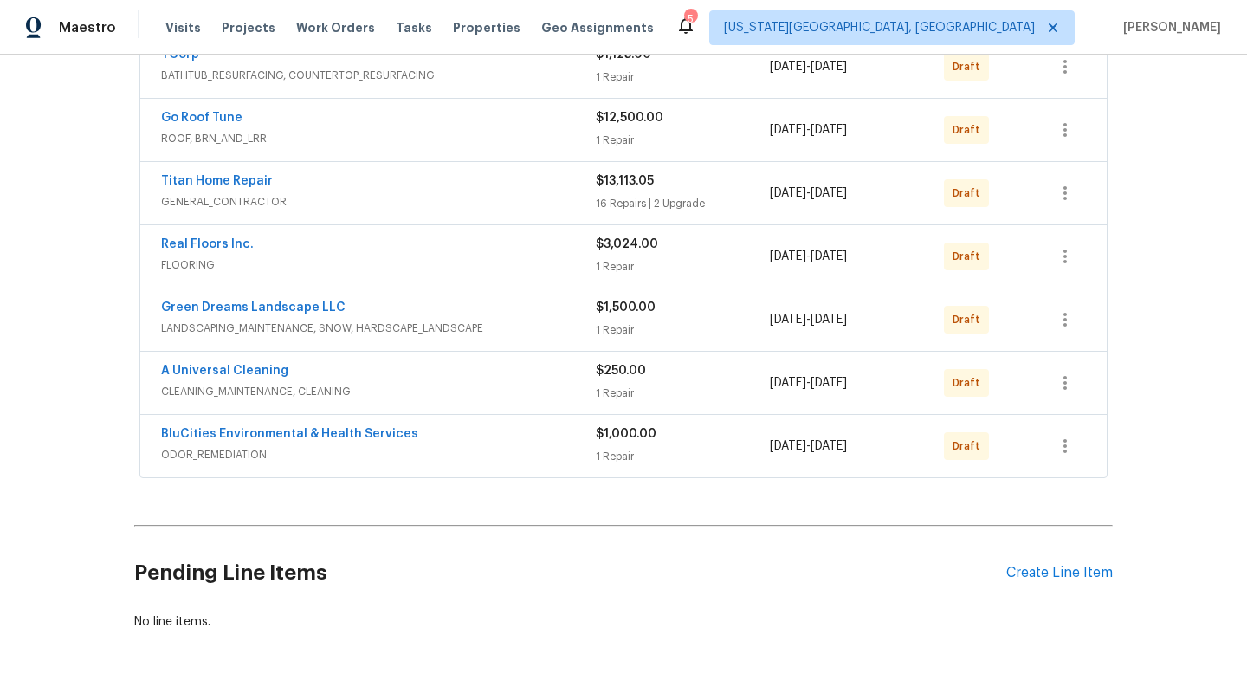
scroll to position [0, 0]
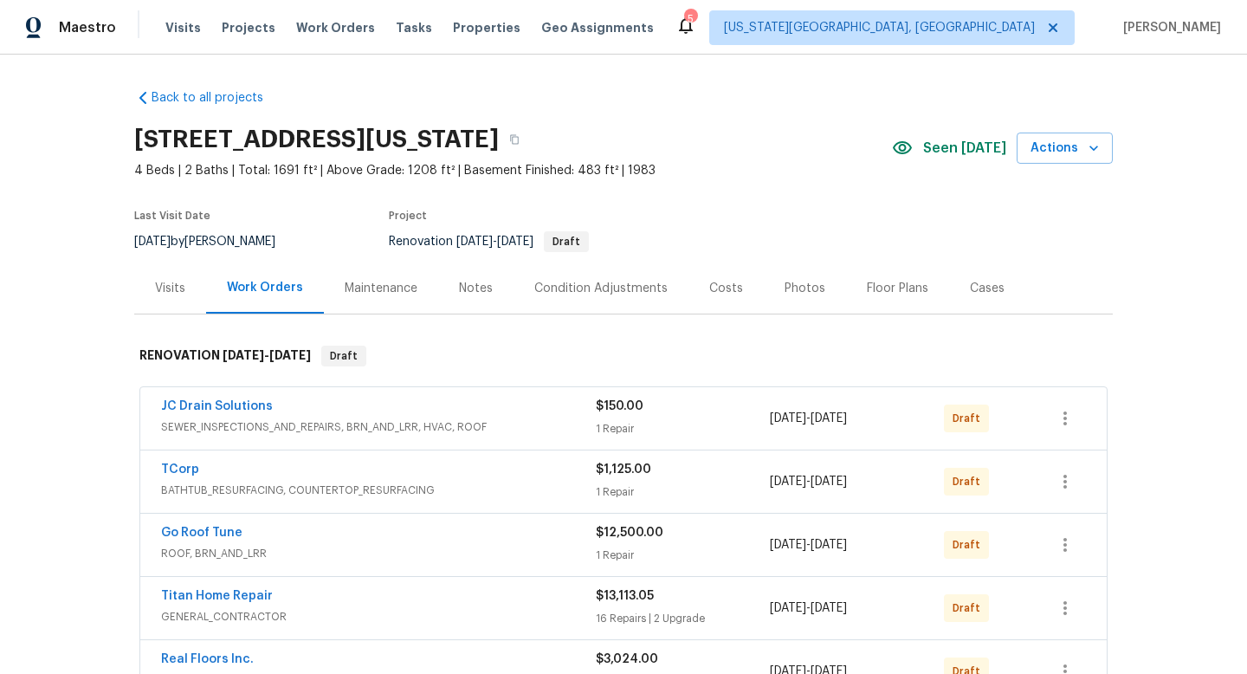
click at [470, 287] on div "Notes" at bounding box center [476, 288] width 34 height 17
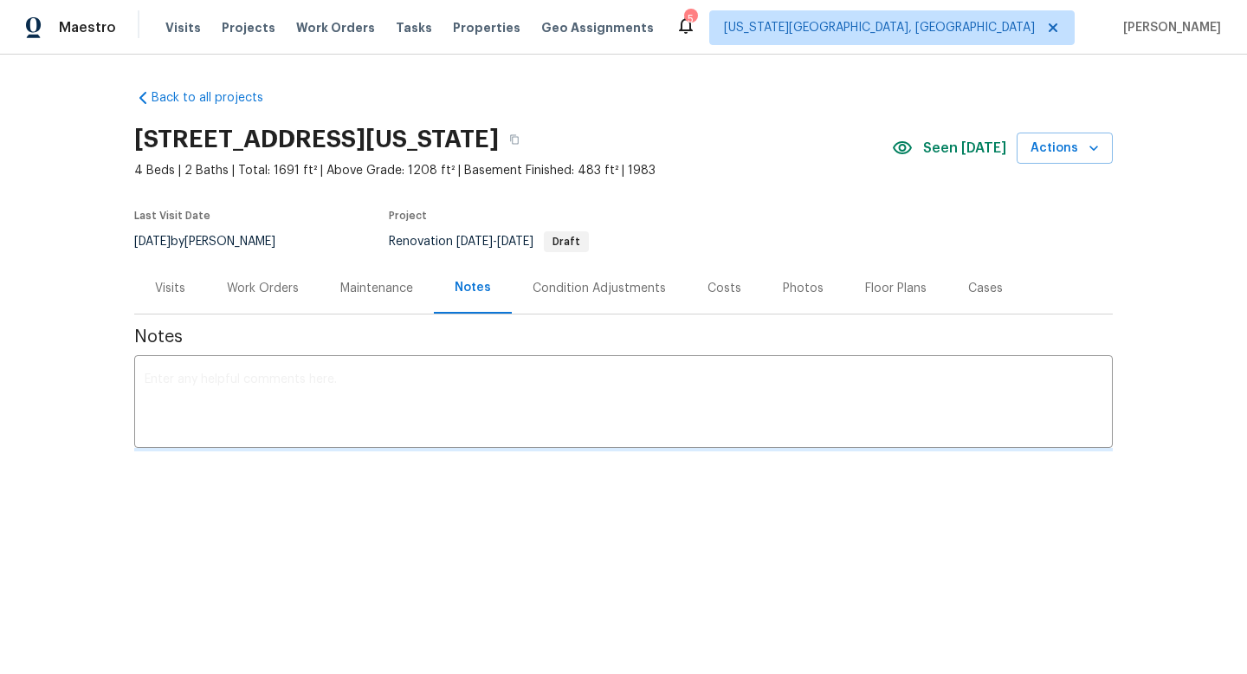
click at [712, 290] on div "Costs" at bounding box center [724, 288] width 34 height 17
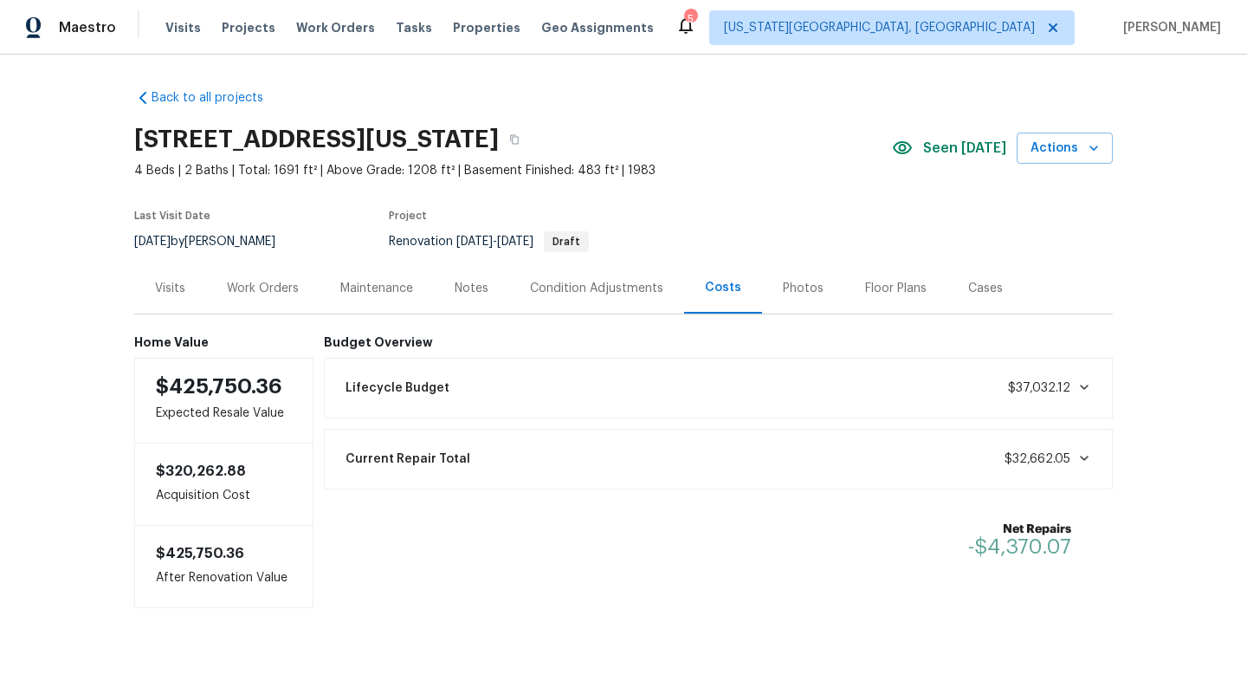
click at [236, 281] on div "Work Orders" at bounding box center [263, 288] width 72 height 17
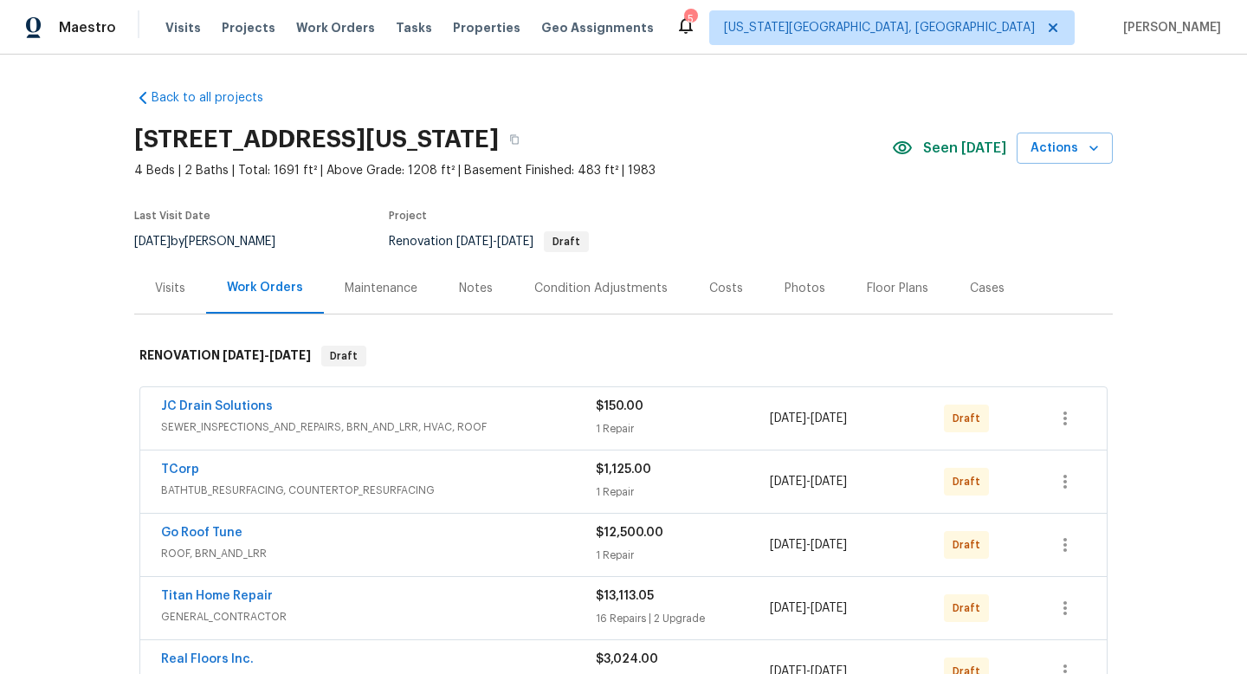
click at [700, 422] on div "1 Repair" at bounding box center [683, 428] width 174 height 17
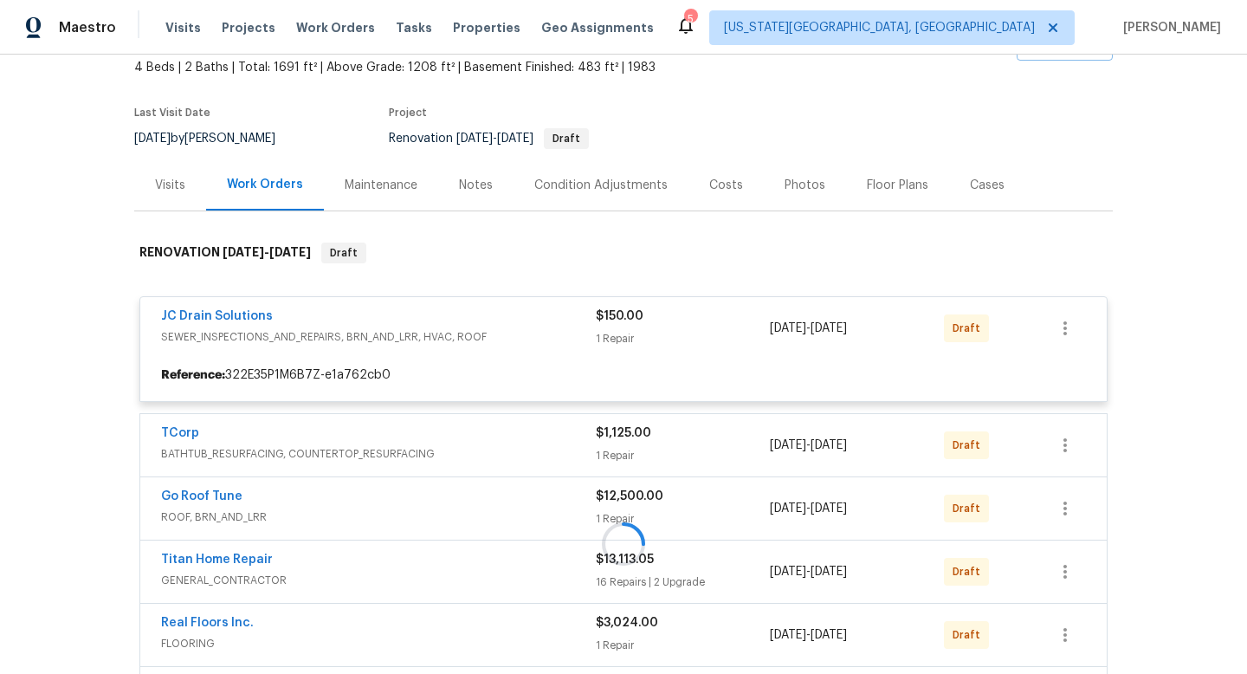
scroll to position [268, 0]
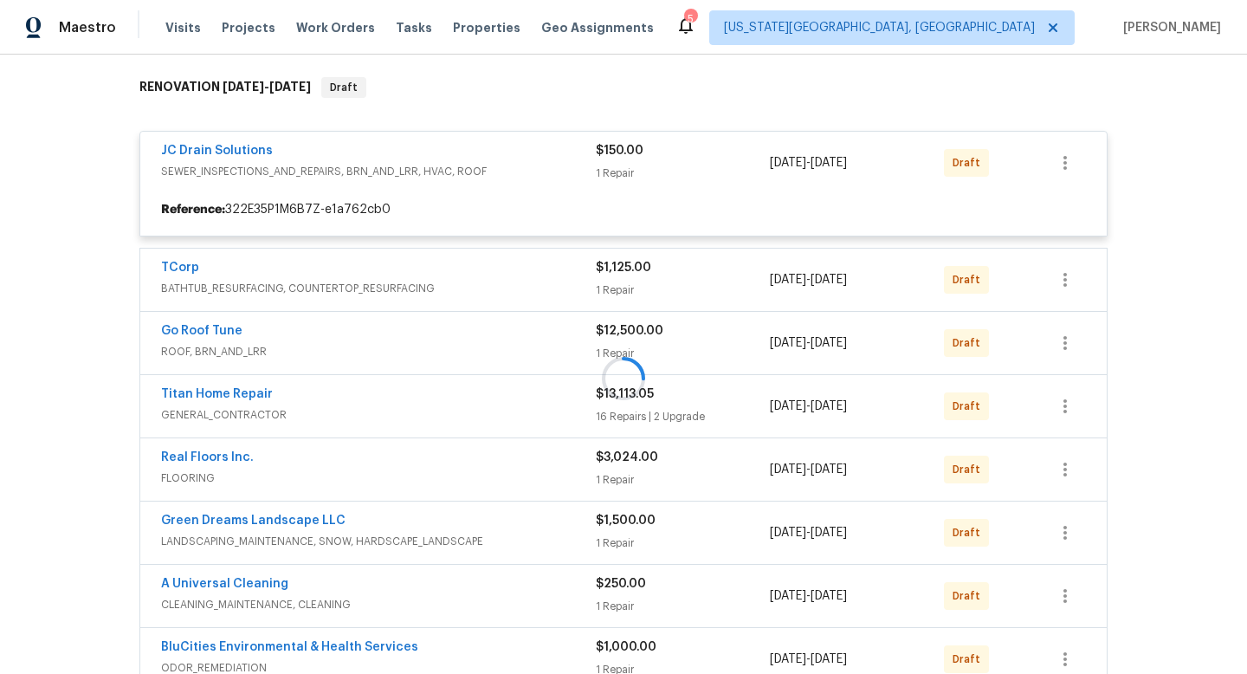
click at [1147, 331] on div "Back to all projects [STREET_ADDRESS][US_STATE] 4 Beds | 2 Baths | Total: 1691 …" at bounding box center [623, 364] width 1247 height 619
click at [532, 276] on div at bounding box center [623, 378] width 978 height 636
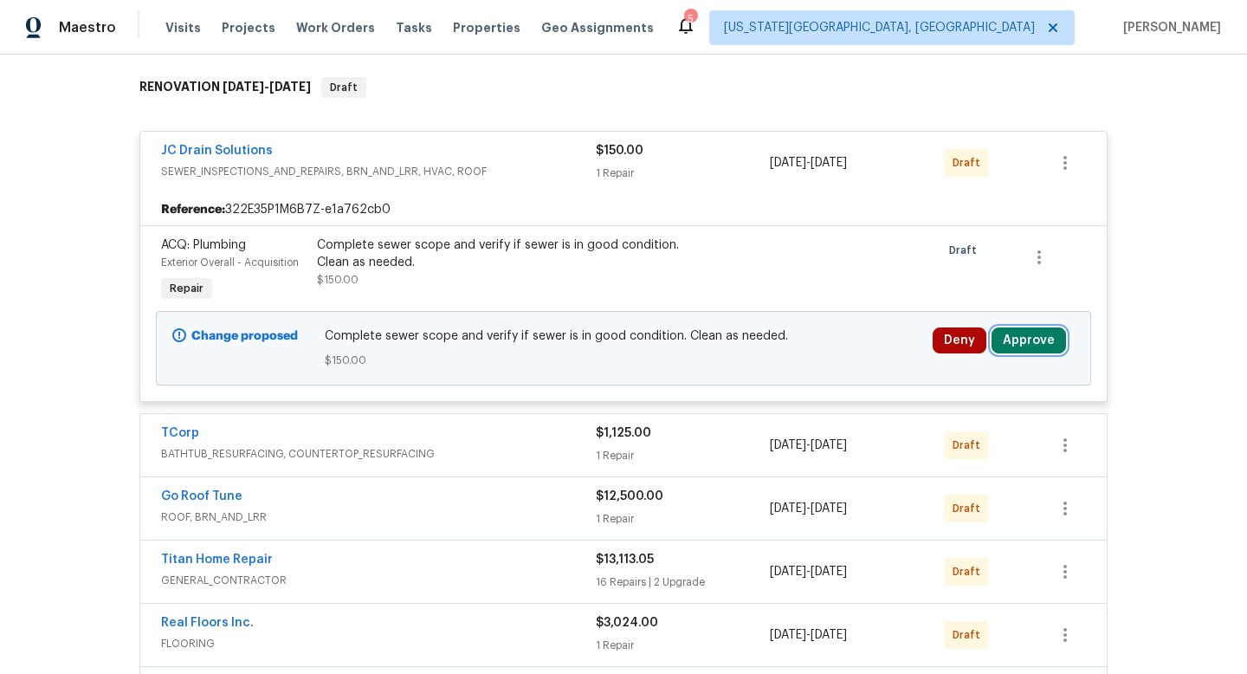
click at [1029, 332] on button "Approve" at bounding box center [1028, 340] width 74 height 26
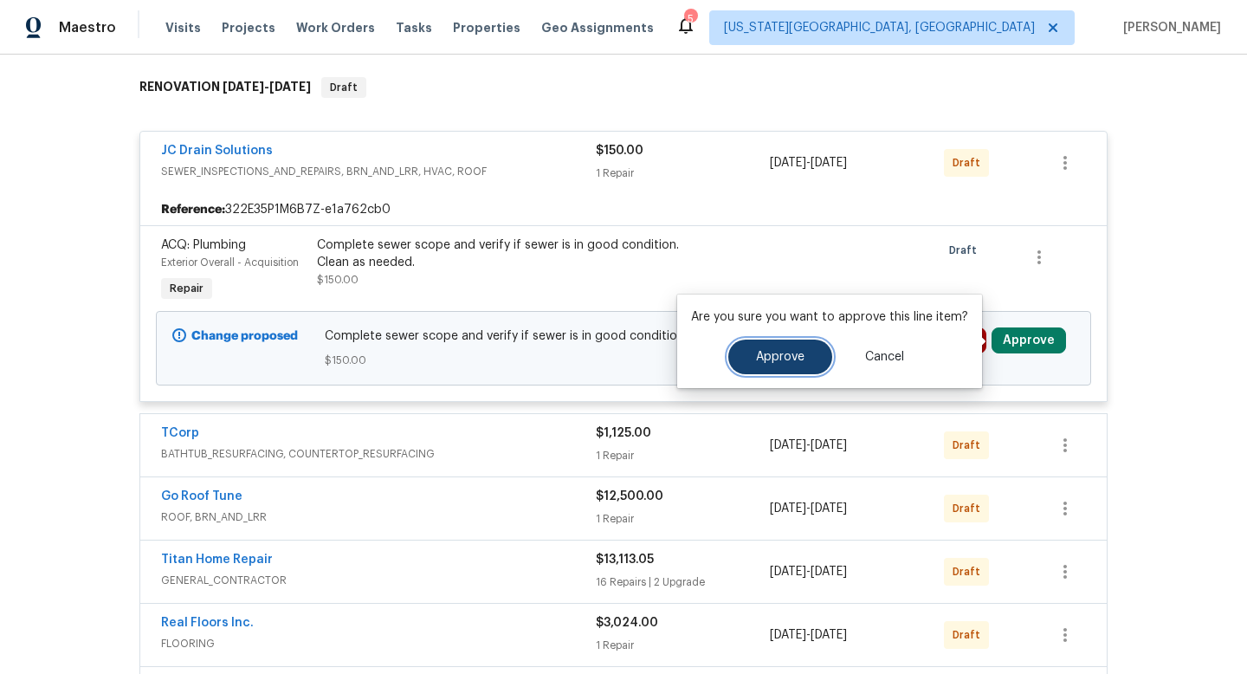
click at [794, 363] on button "Approve" at bounding box center [780, 356] width 104 height 35
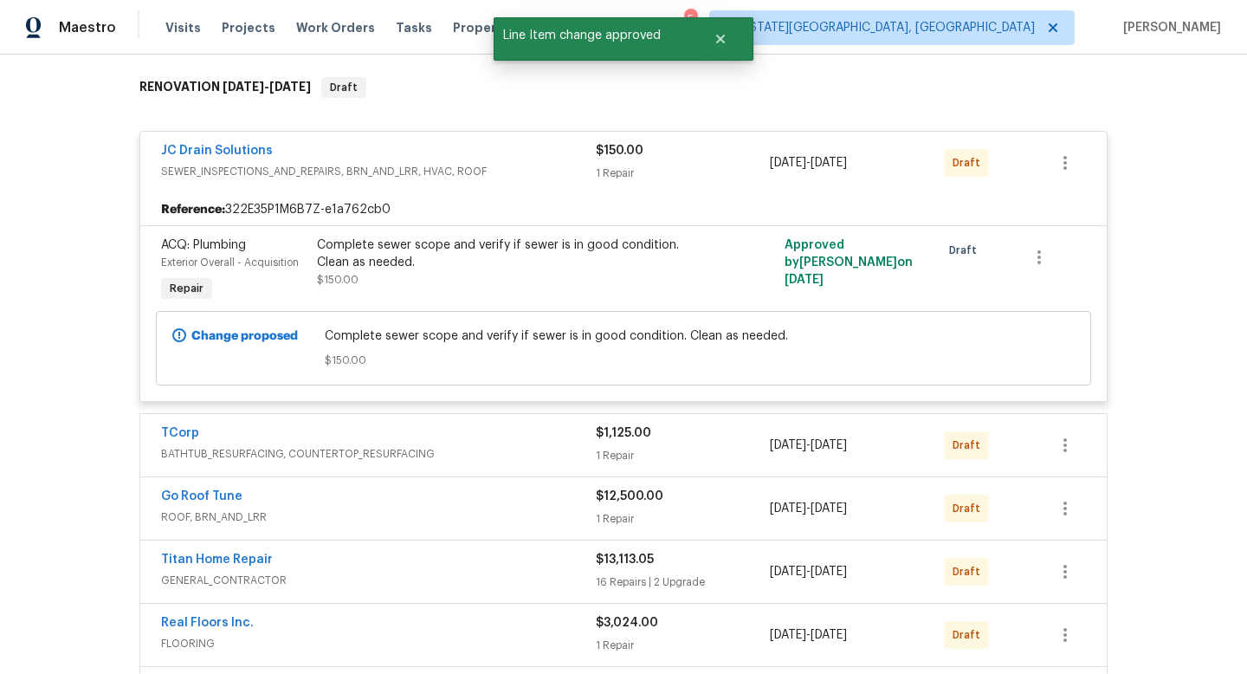
click at [709, 436] on div "$1,125.00" at bounding box center [683, 432] width 174 height 17
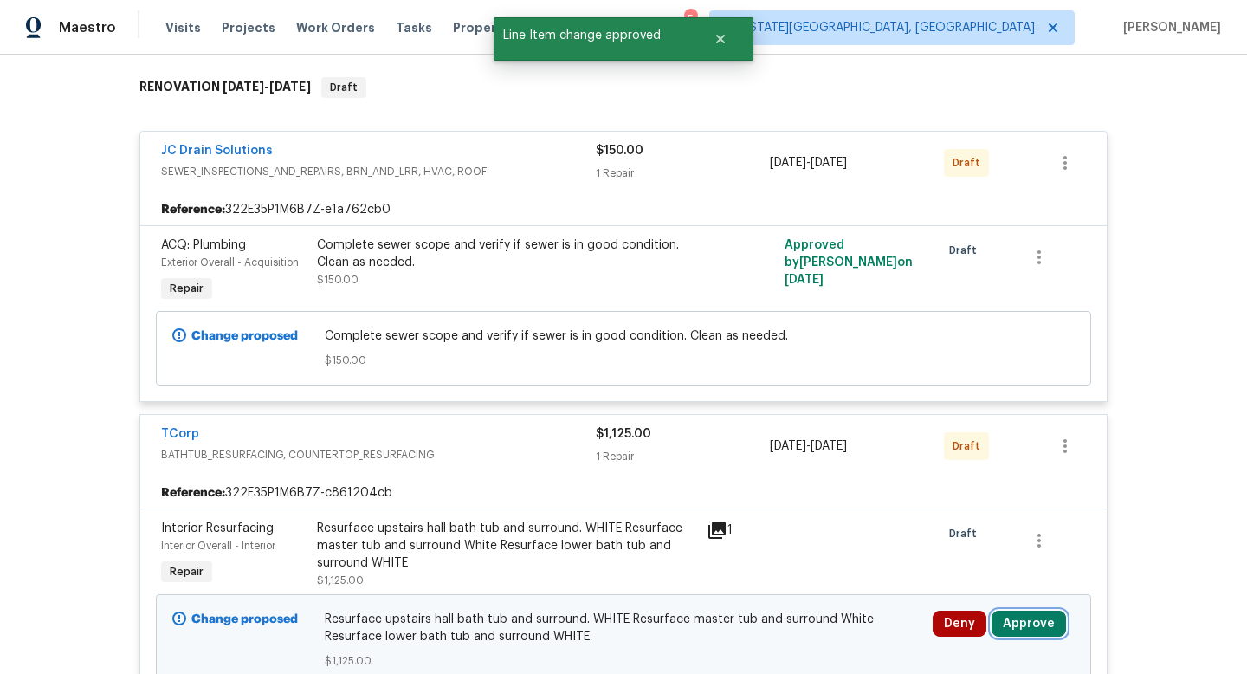
click at [1006, 618] on button "Approve" at bounding box center [1028, 623] width 74 height 26
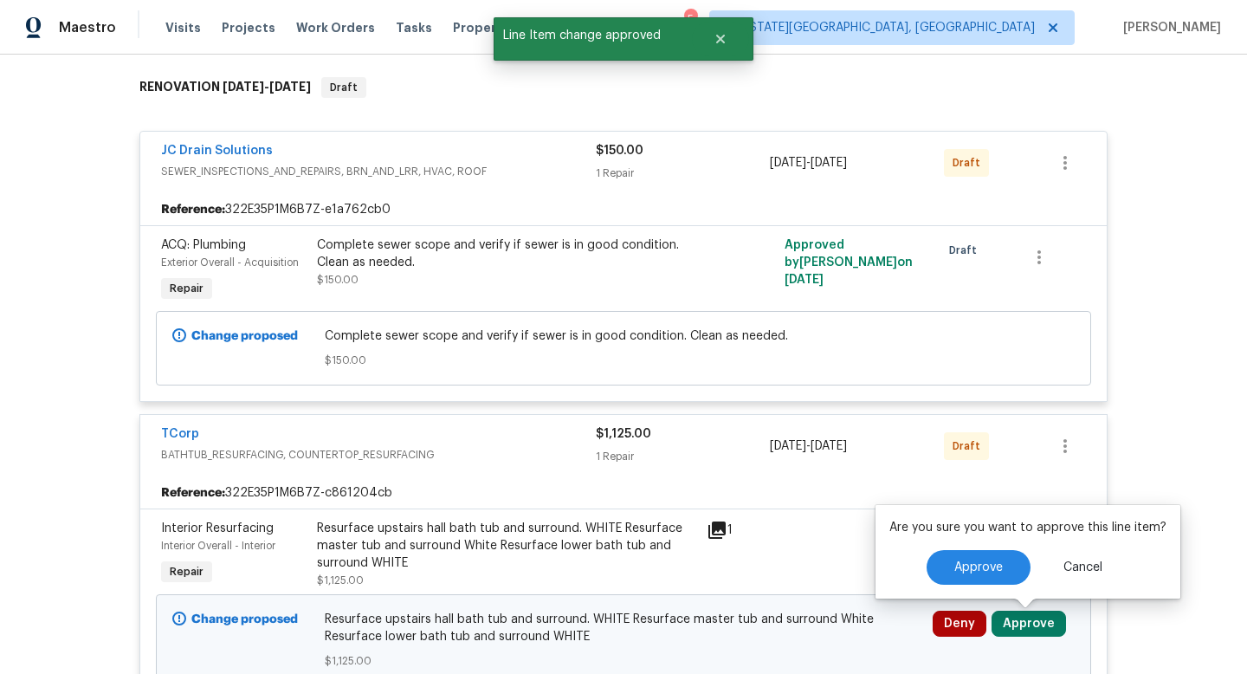
click at [961, 585] on div "Are you sure you want to approve this line item? Approve Cancel" at bounding box center [1027, 552] width 305 height 94
click at [958, 561] on span "Approve" at bounding box center [978, 567] width 48 height 13
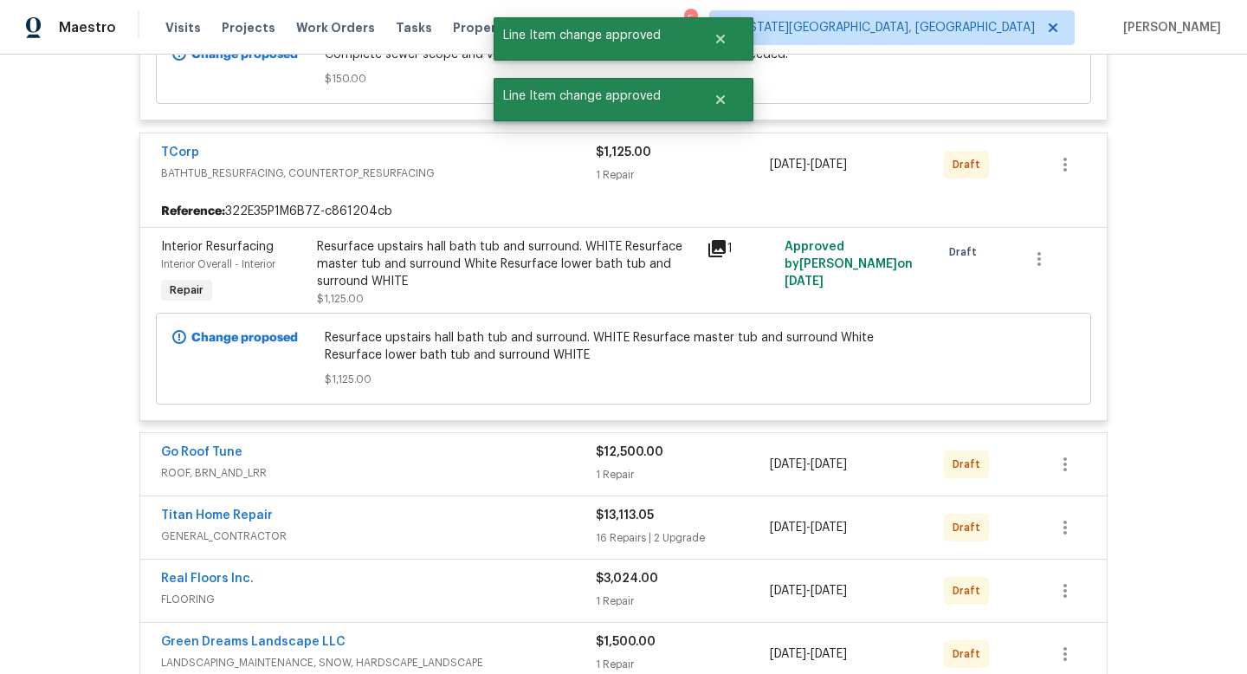
scroll to position [584, 0]
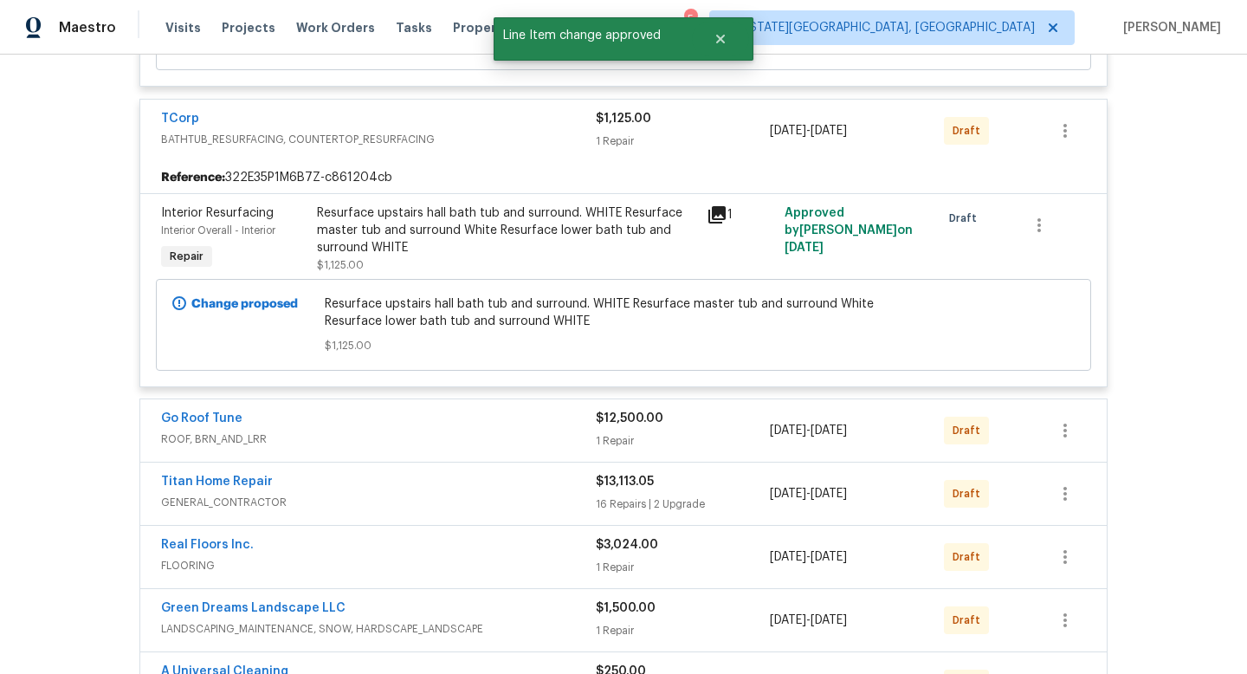
click at [709, 428] on div "$12,500.00 1 Repair" at bounding box center [683, 431] width 174 height 42
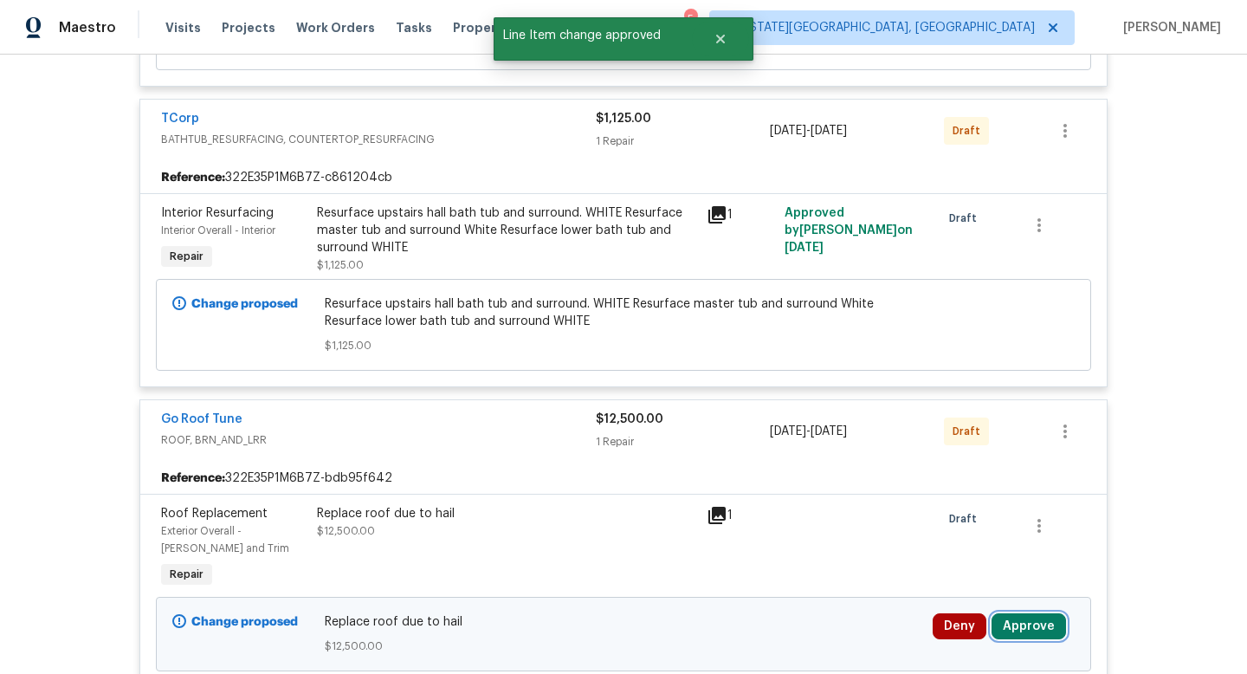
click at [1050, 627] on button "Approve" at bounding box center [1028, 626] width 74 height 26
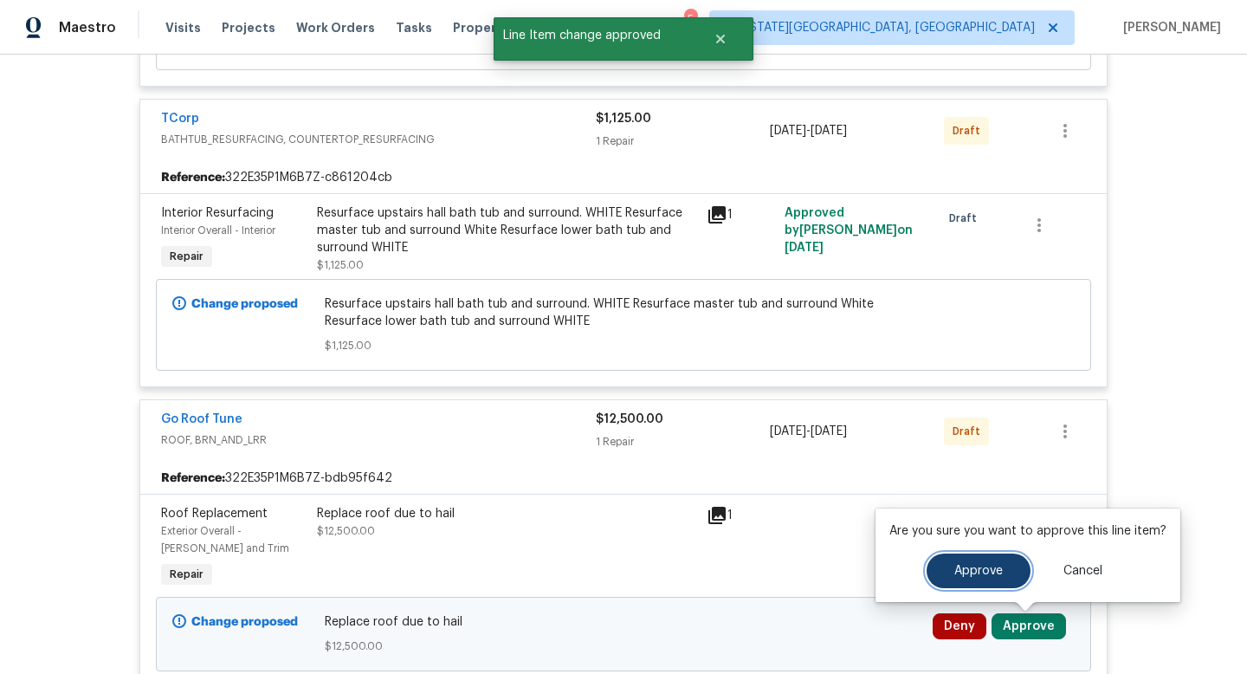
click at [951, 580] on button "Approve" at bounding box center [978, 570] width 104 height 35
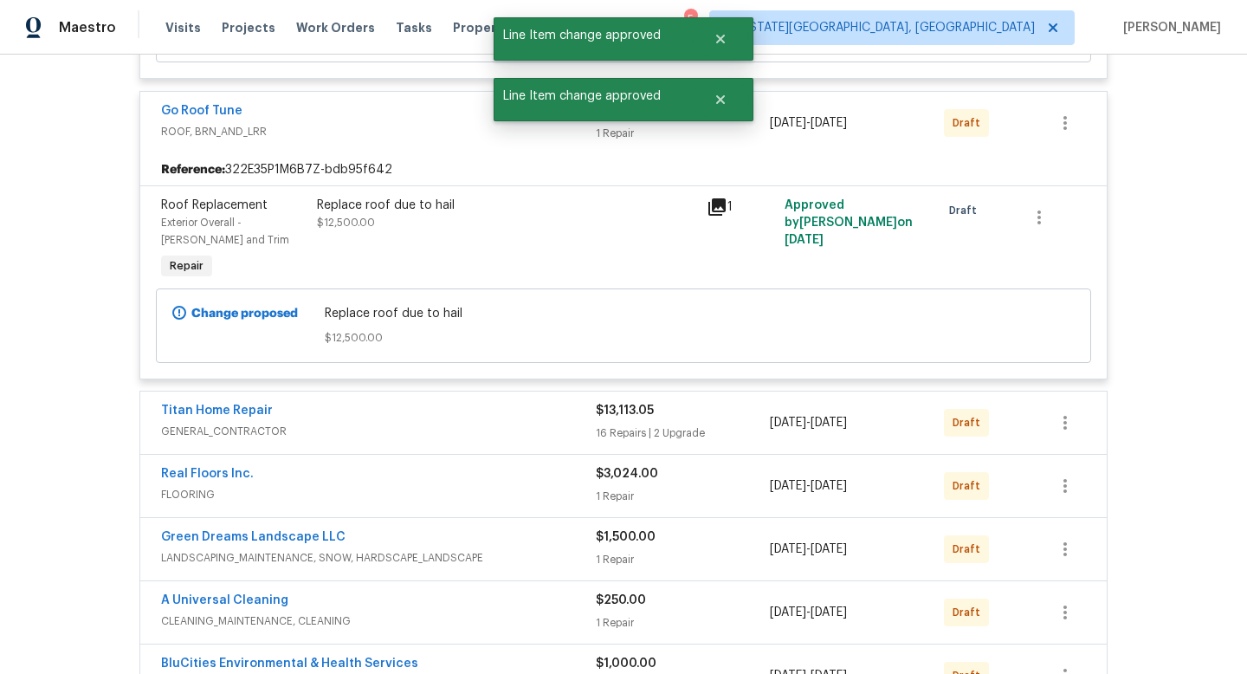
scroll to position [904, 0]
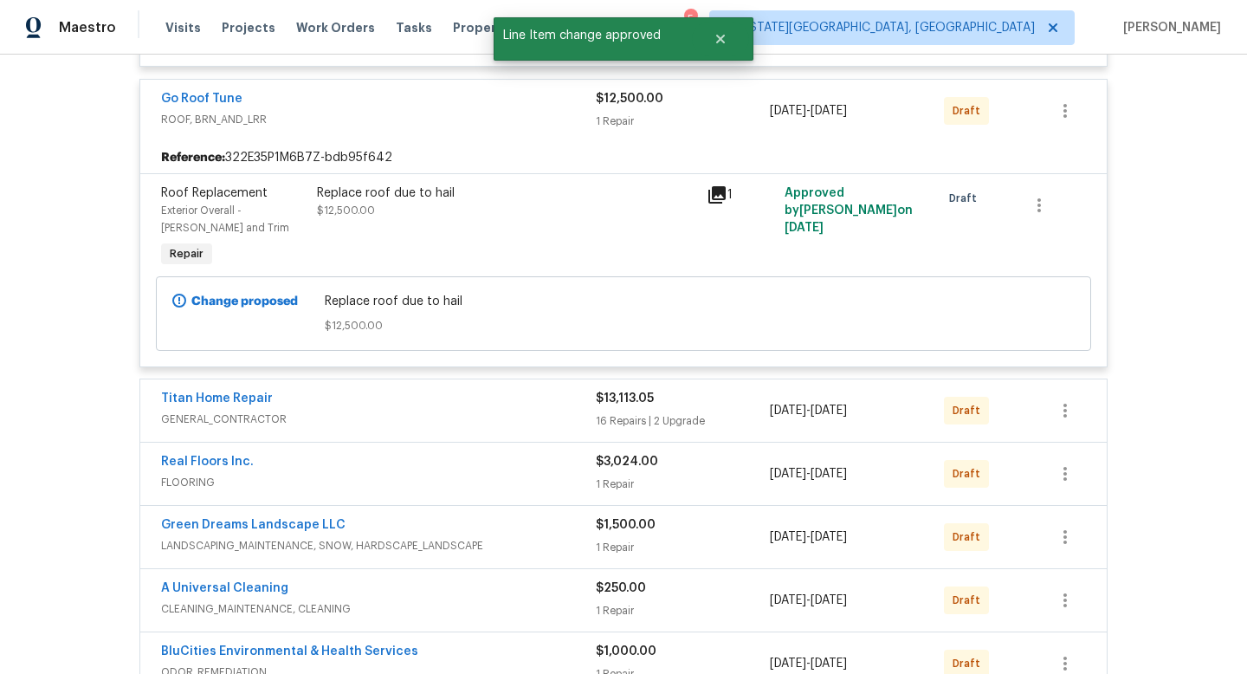
click at [707, 405] on div "$13,113.05" at bounding box center [683, 398] width 174 height 17
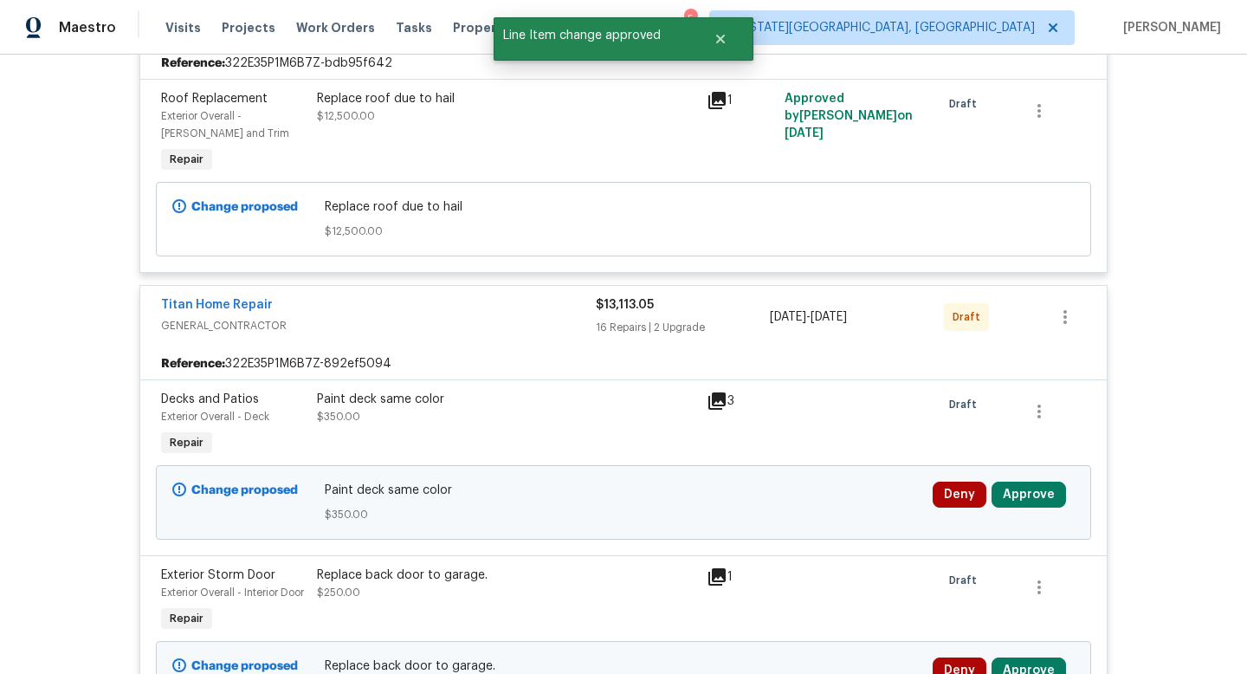
scroll to position [1039, 0]
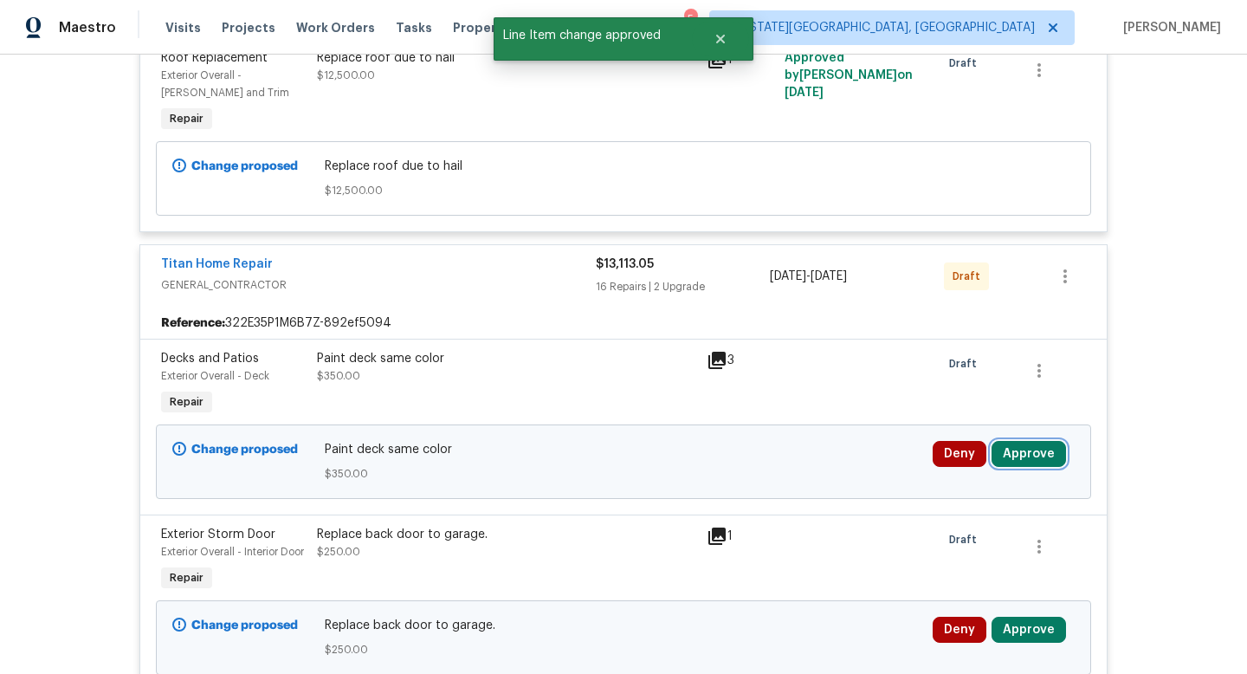
click at [1042, 450] on button "Approve" at bounding box center [1028, 454] width 74 height 26
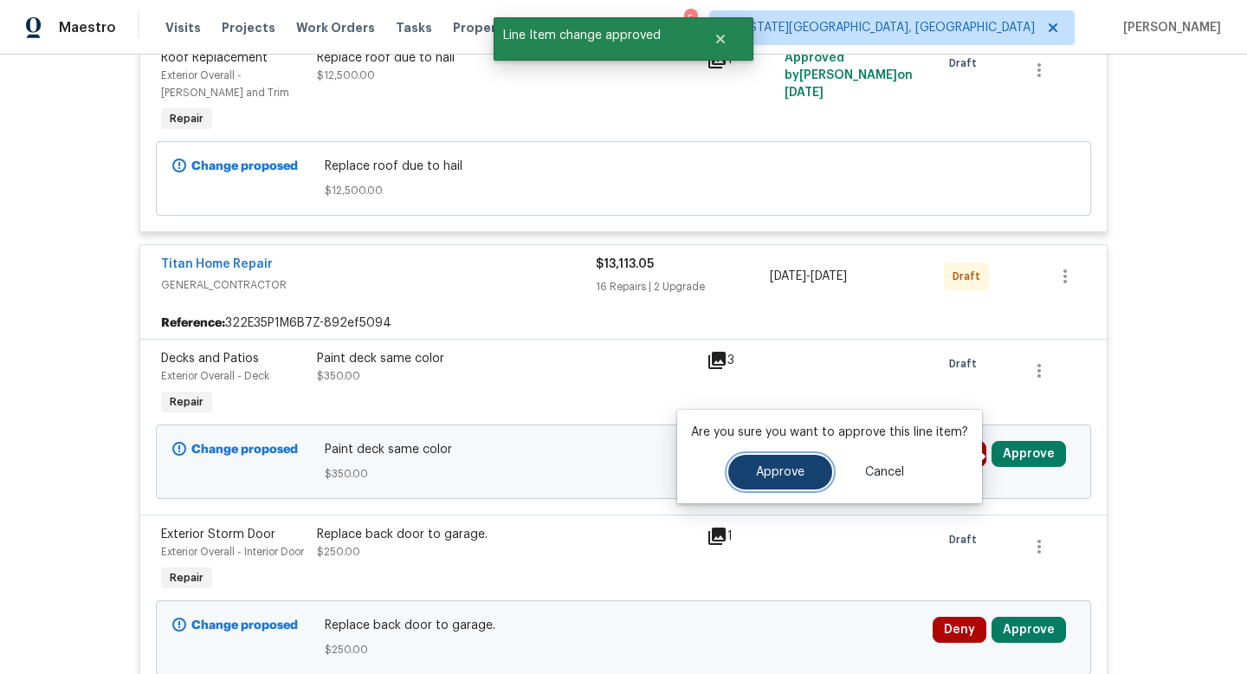
click at [797, 471] on span "Approve" at bounding box center [780, 472] width 48 height 13
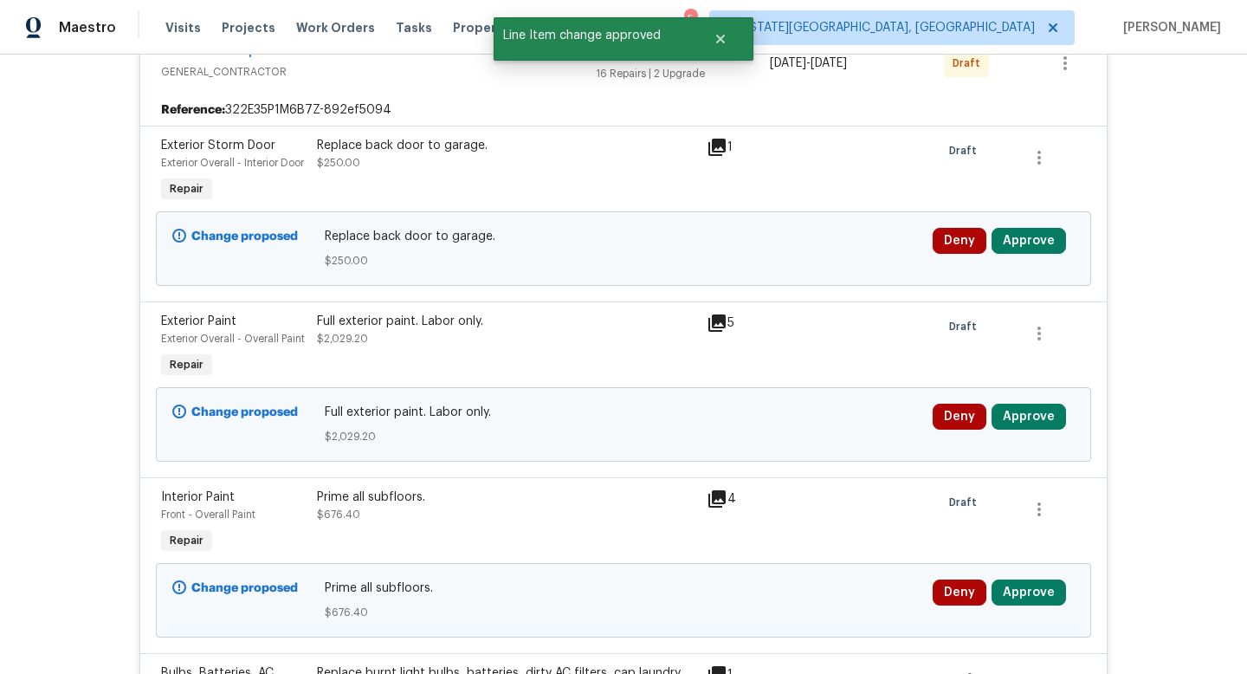
scroll to position [1261, 0]
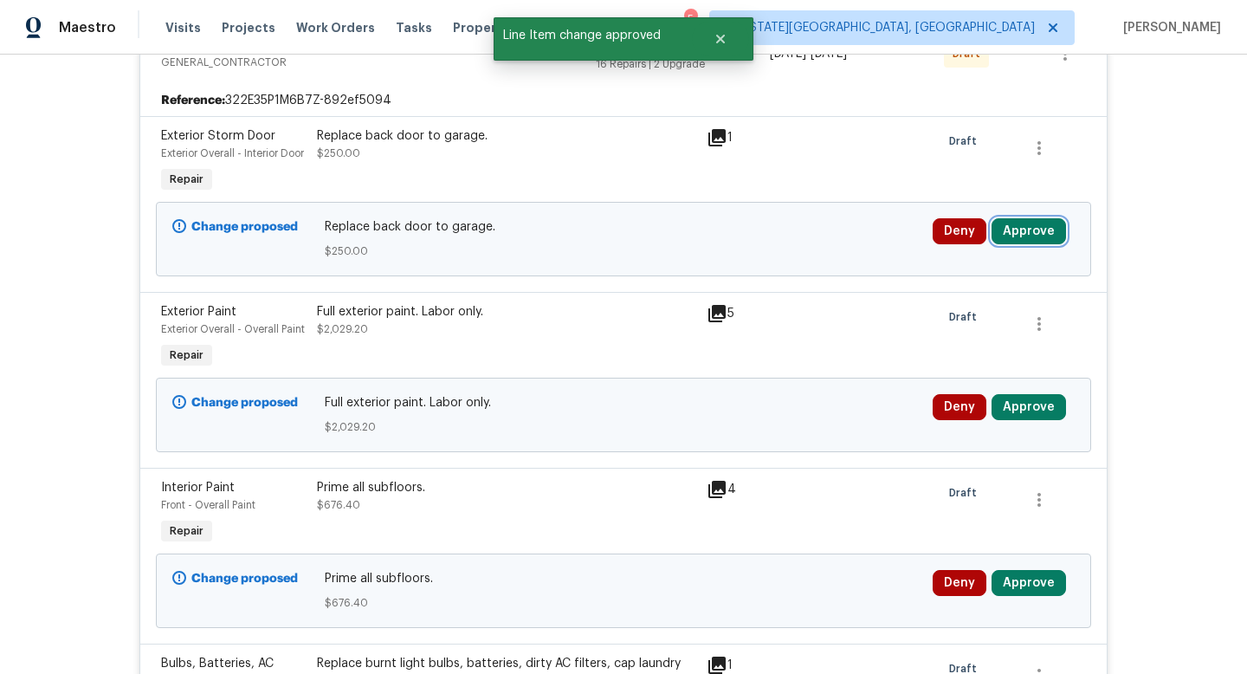
click at [1027, 244] on button "Approve" at bounding box center [1028, 231] width 74 height 26
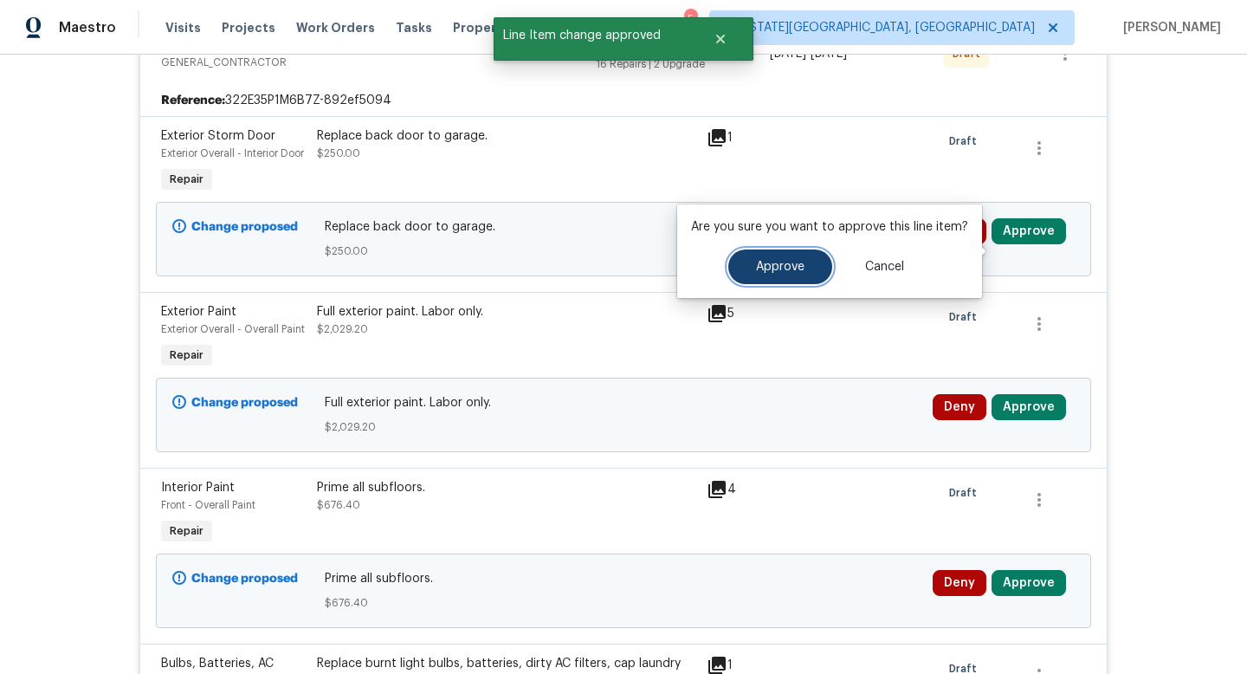
click at [774, 269] on span "Approve" at bounding box center [780, 267] width 48 height 13
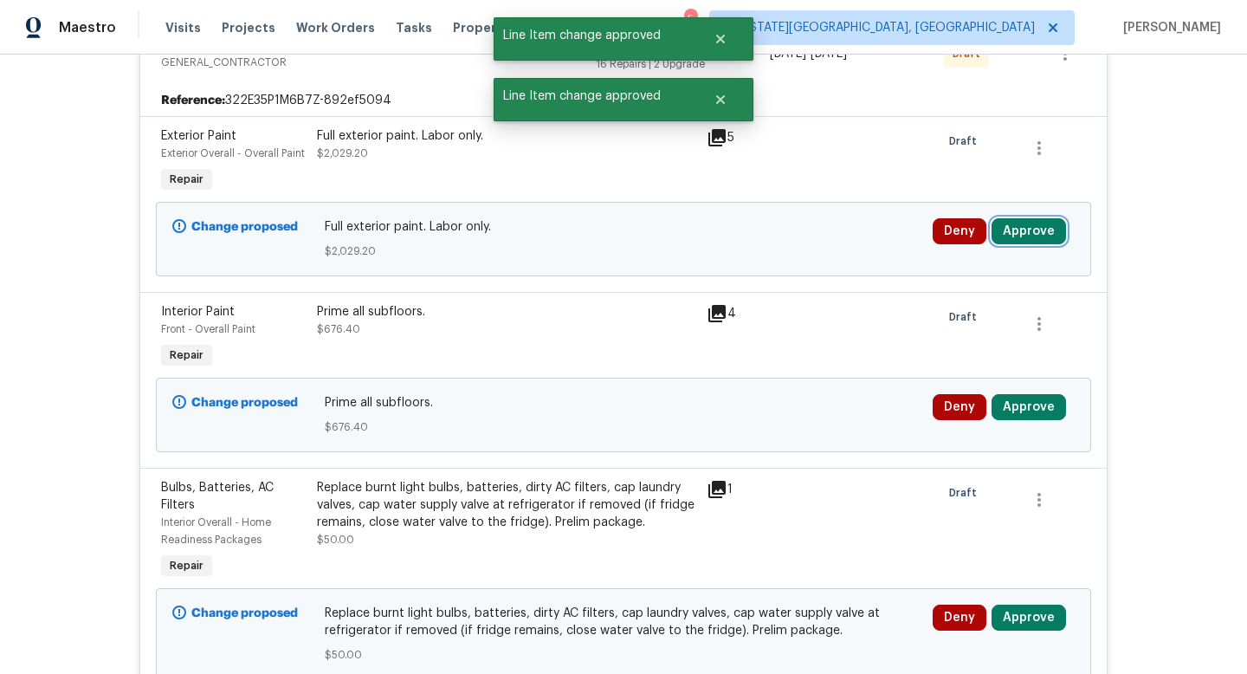
click at [1010, 232] on button "Approve" at bounding box center [1028, 231] width 74 height 26
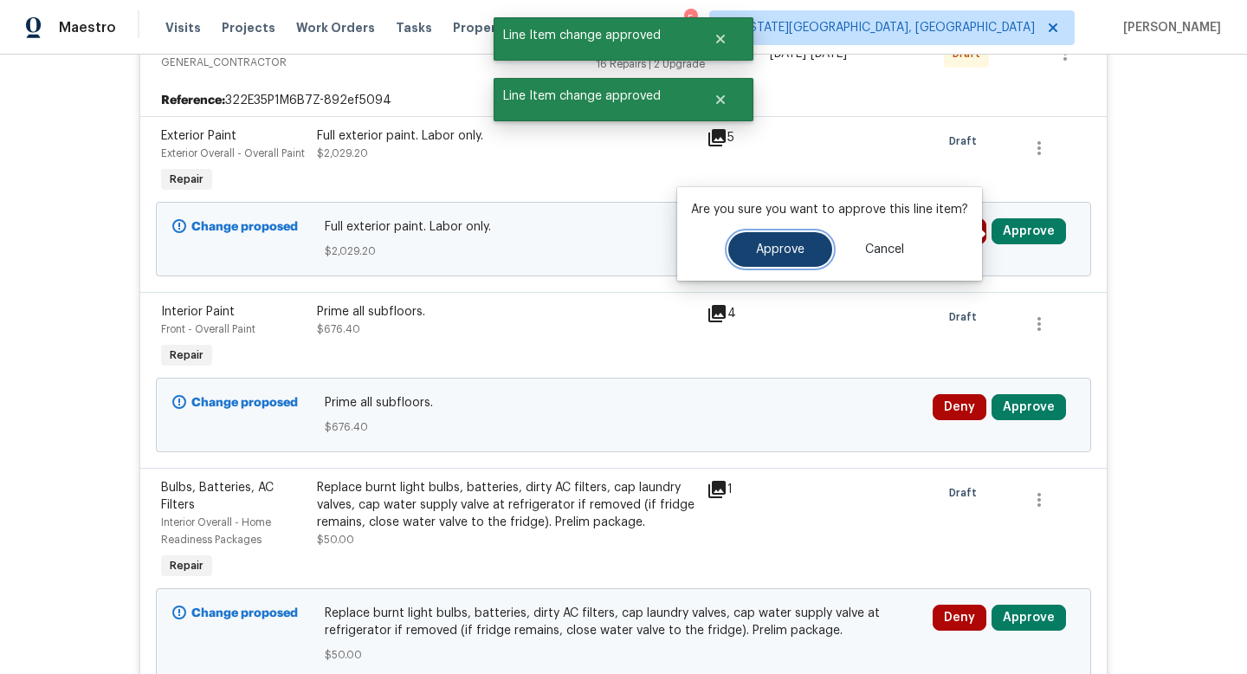
click at [770, 237] on button "Approve" at bounding box center [780, 249] width 104 height 35
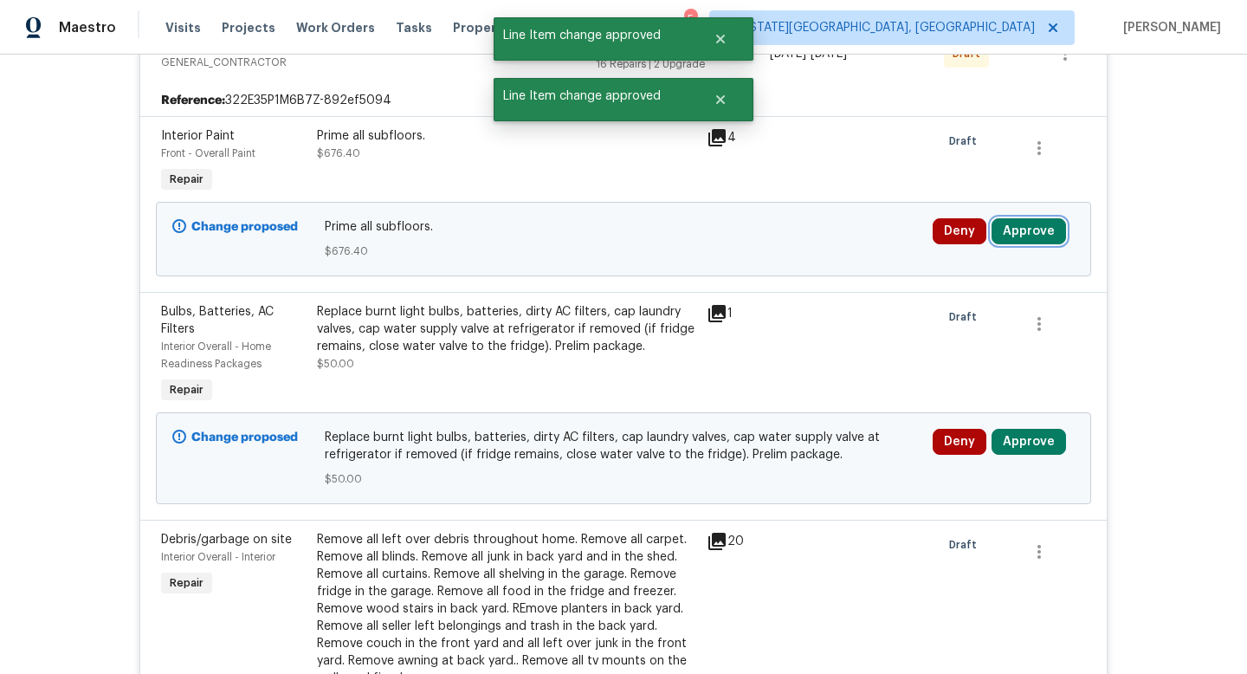
click at [1034, 223] on button "Approve" at bounding box center [1028, 231] width 74 height 26
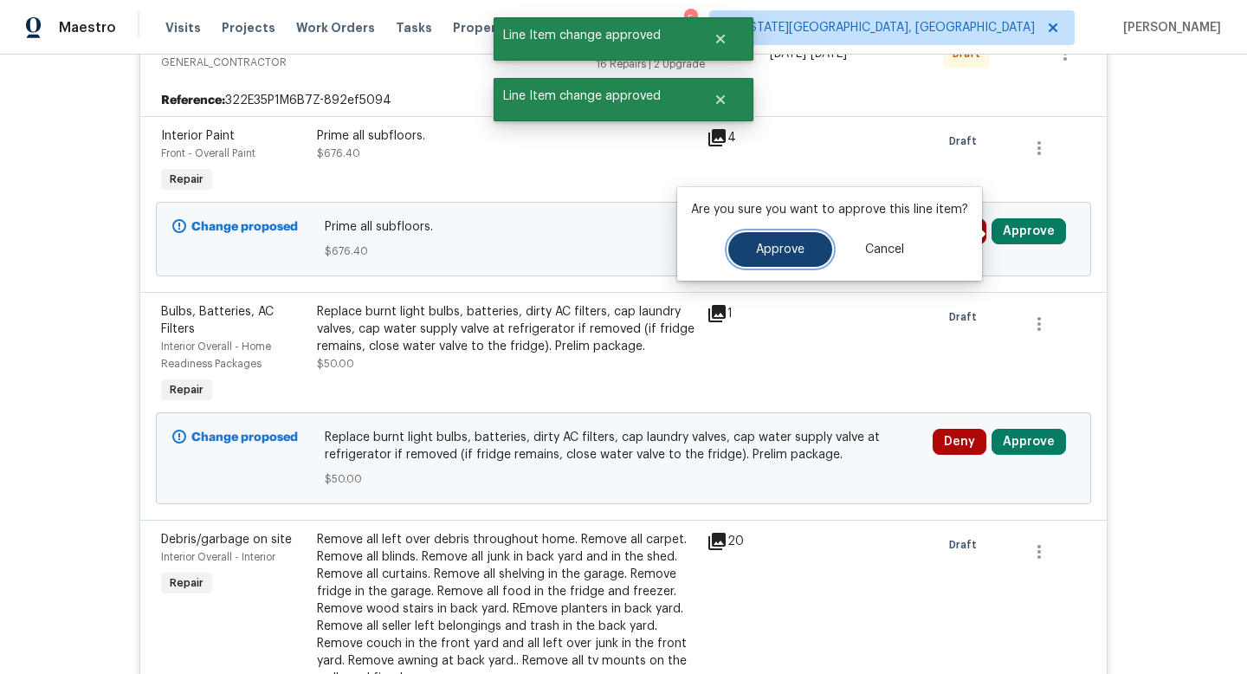
click at [780, 250] on span "Approve" at bounding box center [780, 249] width 48 height 13
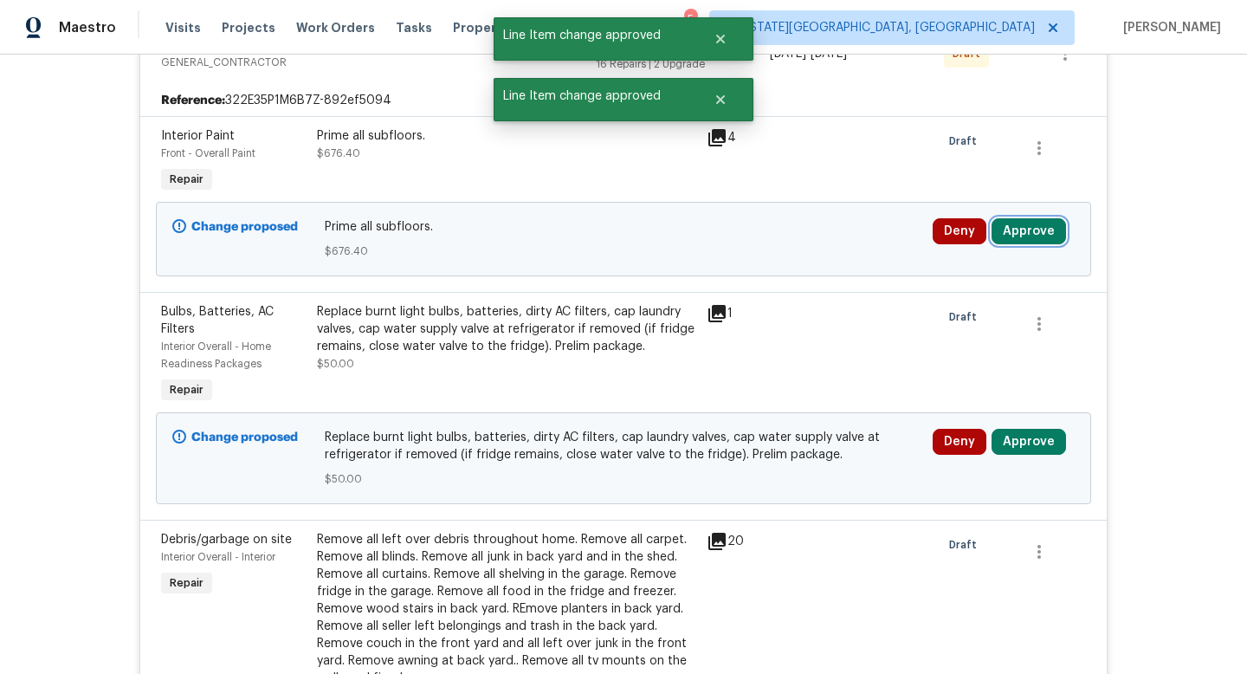
click at [1030, 234] on button "Approve" at bounding box center [1028, 231] width 74 height 26
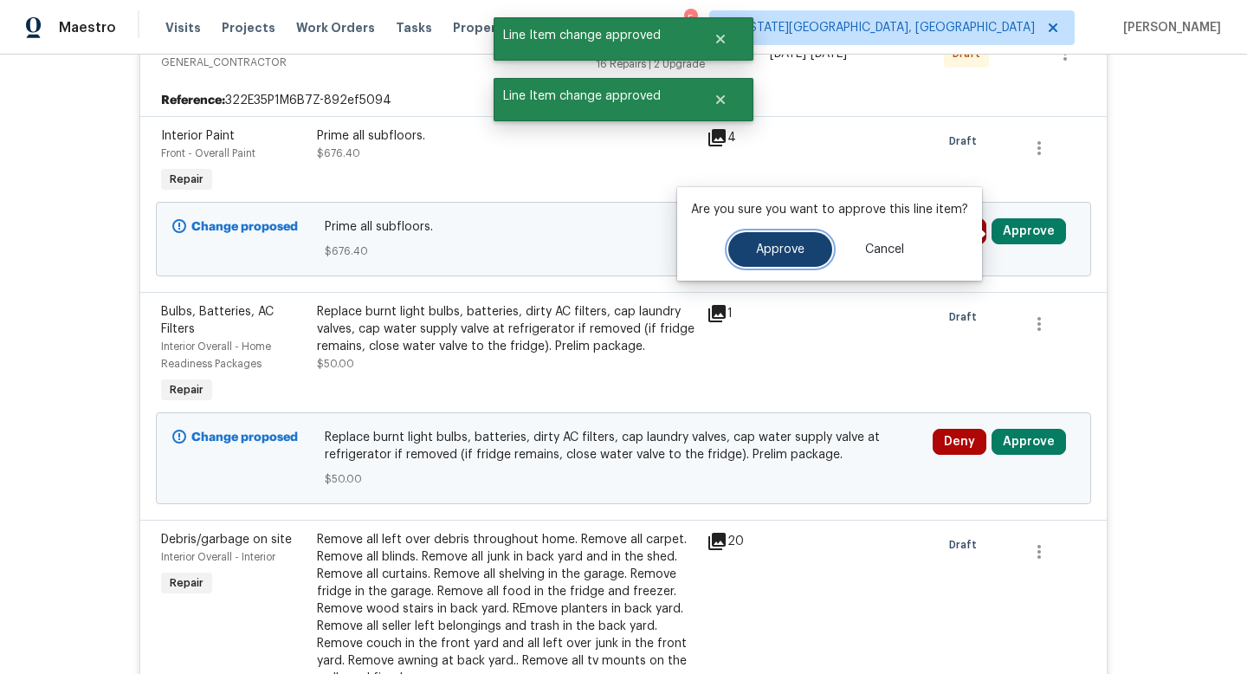
click at [756, 251] on span "Approve" at bounding box center [780, 249] width 48 height 13
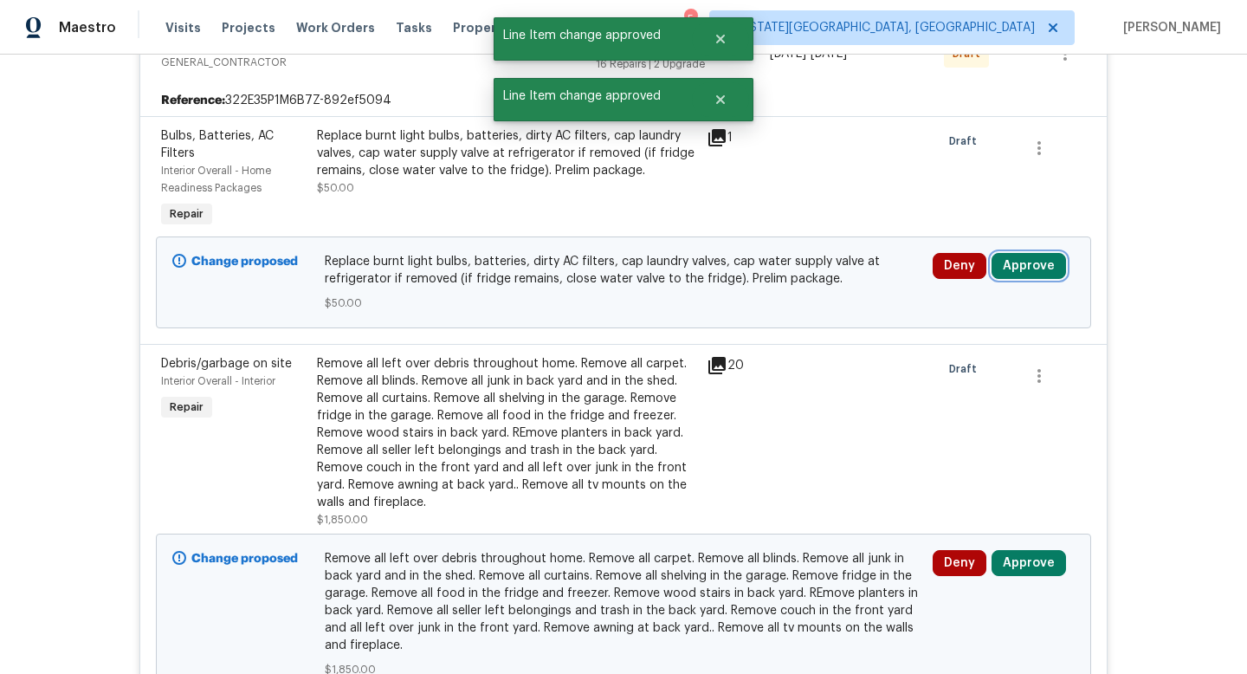
click at [1024, 269] on button "Approve" at bounding box center [1028, 266] width 74 height 26
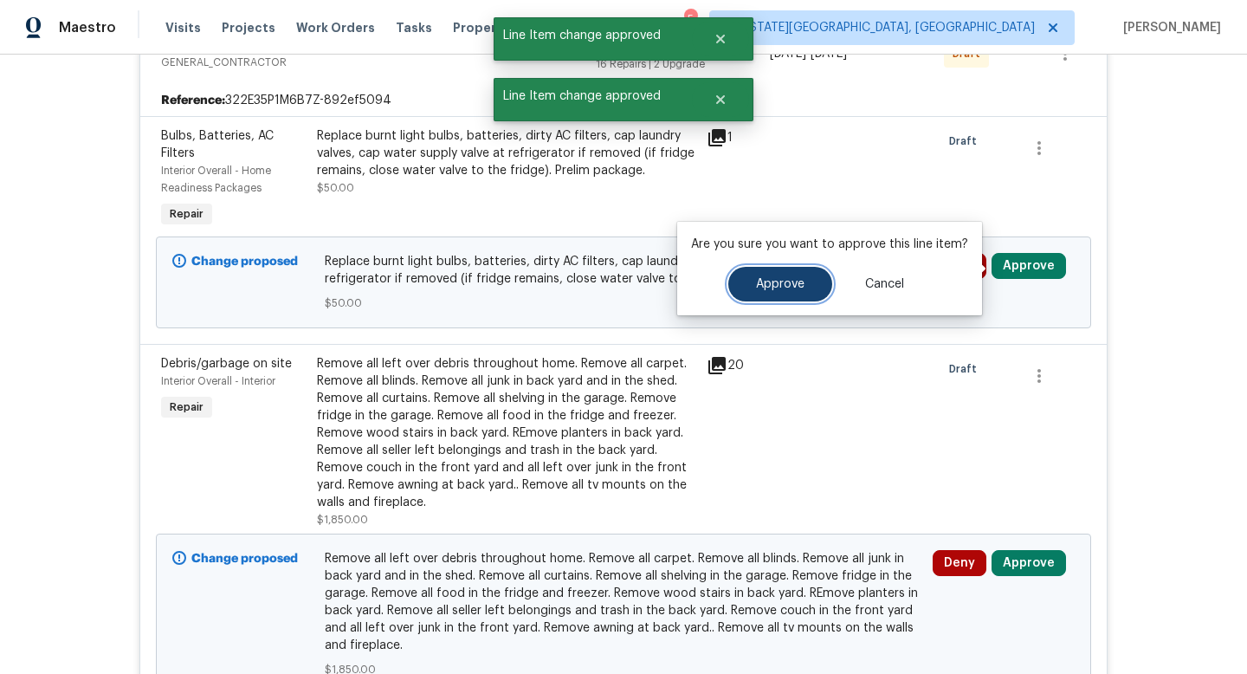
click at [800, 285] on button "Approve" at bounding box center [780, 284] width 104 height 35
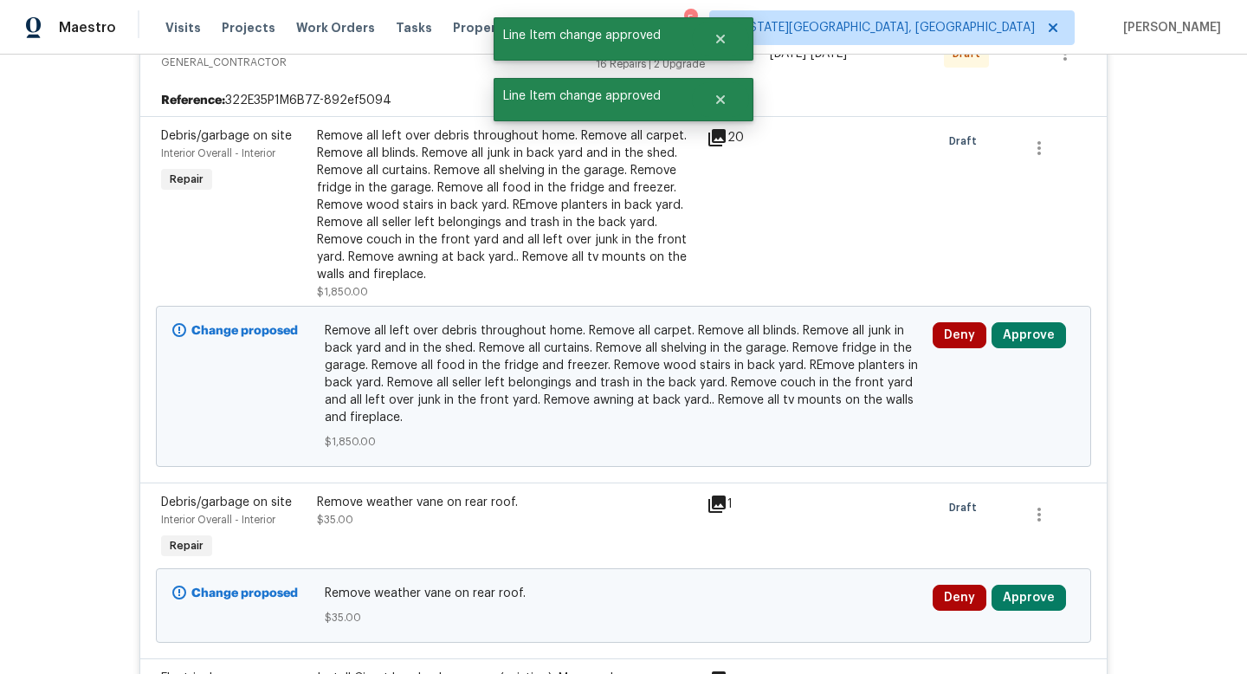
click at [1016, 352] on div "Deny Approve" at bounding box center [1003, 386] width 152 height 139
click at [1016, 341] on button "Approve" at bounding box center [1028, 335] width 74 height 26
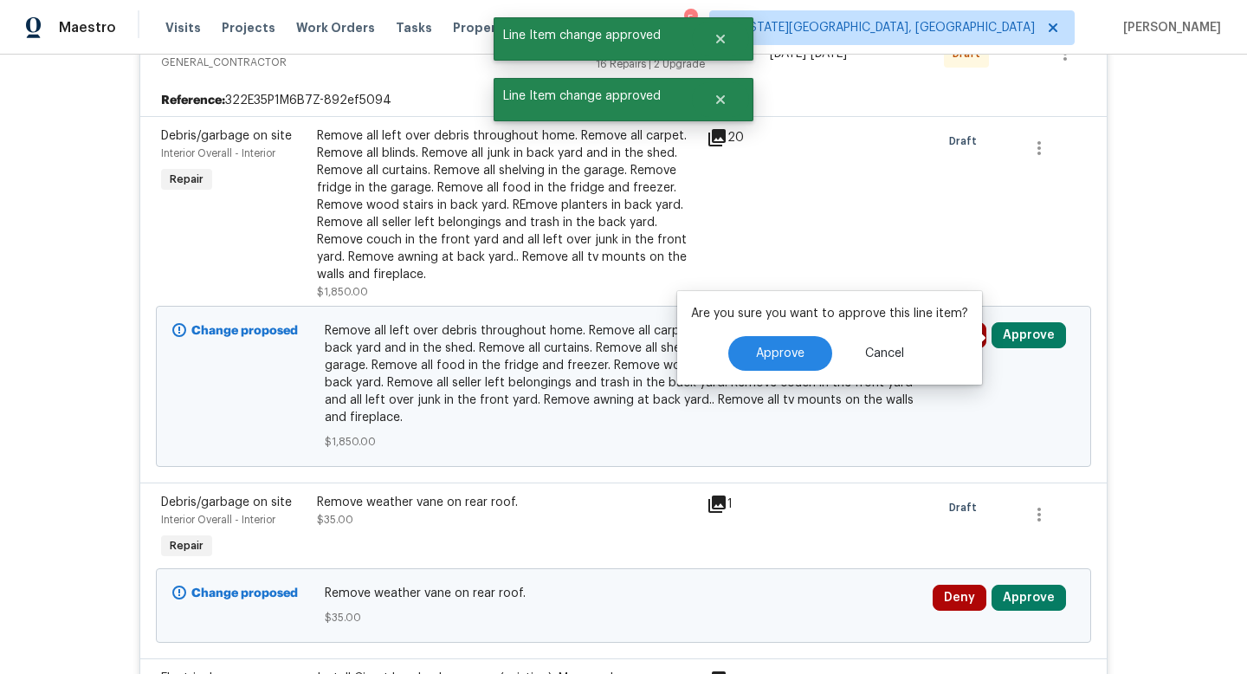
click at [740, 372] on div "Are you sure you want to approve this line item? Approve Cancel" at bounding box center [829, 338] width 305 height 94
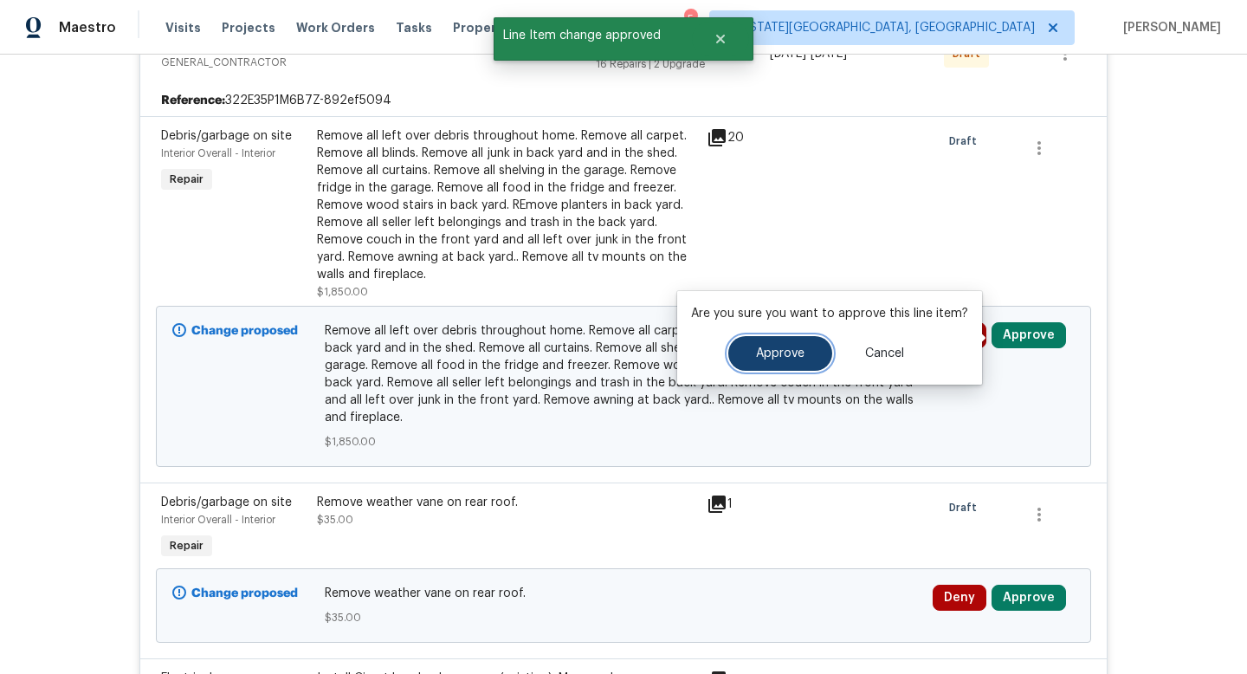
click at [745, 365] on button "Approve" at bounding box center [780, 353] width 104 height 35
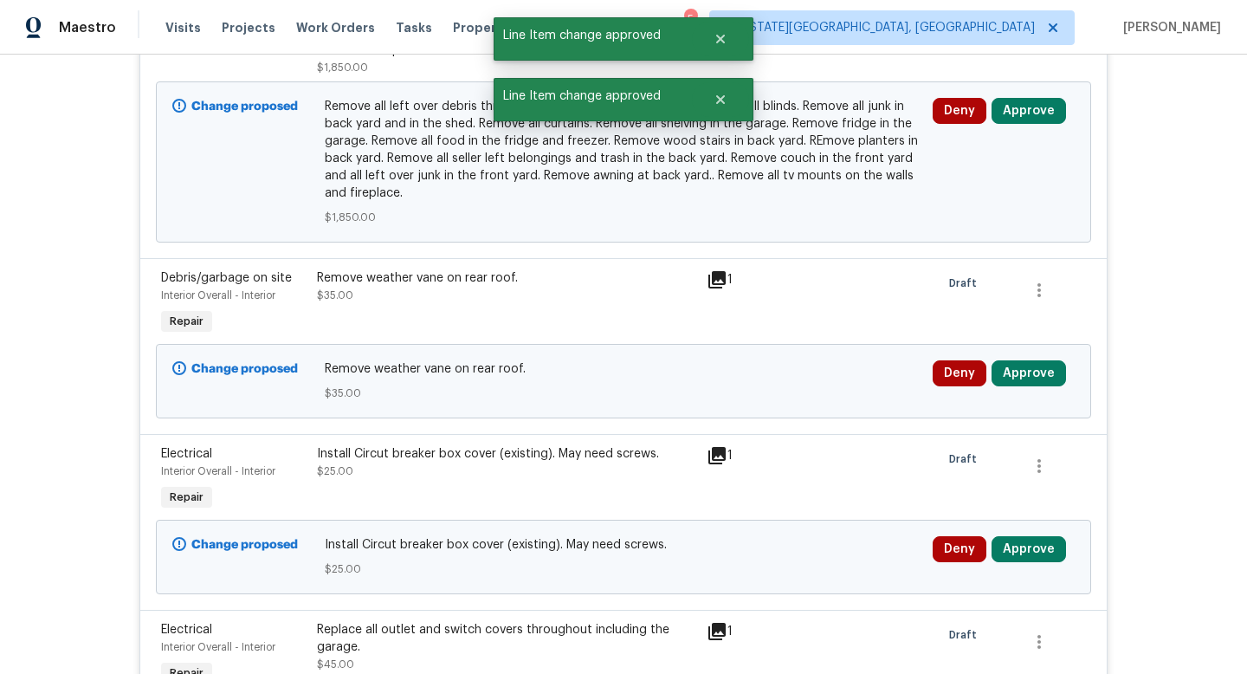
scroll to position [1529, 0]
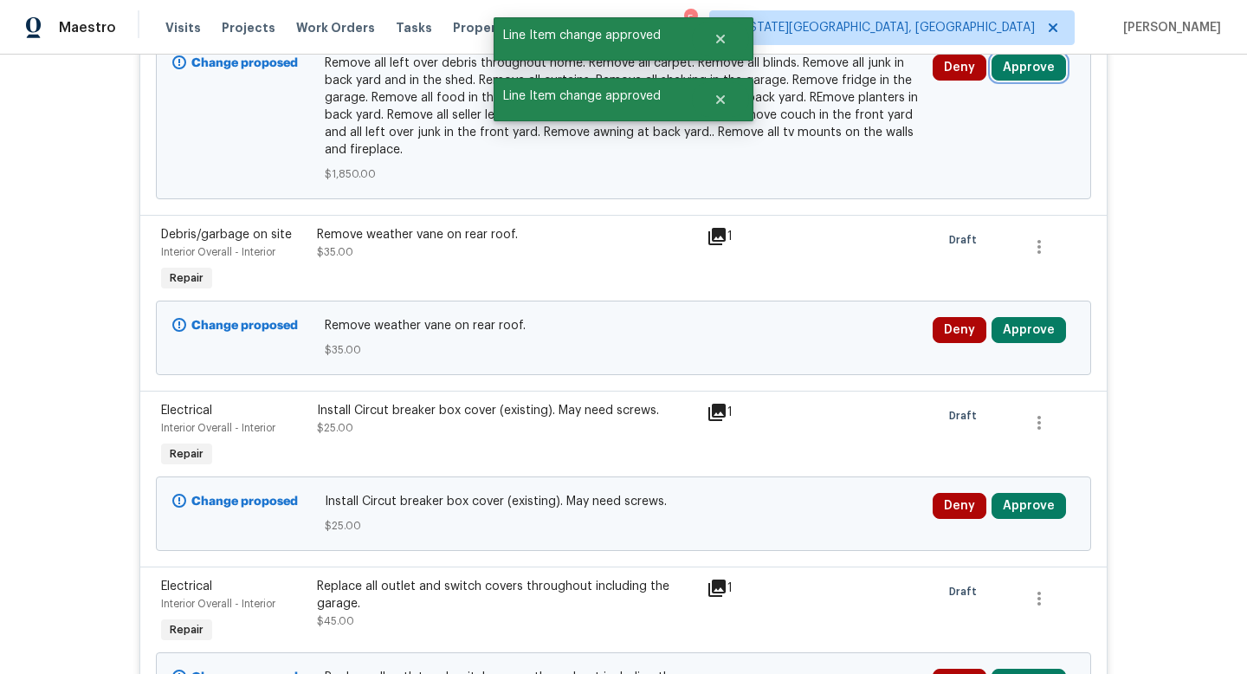
click at [1032, 66] on button "Approve" at bounding box center [1028, 68] width 74 height 26
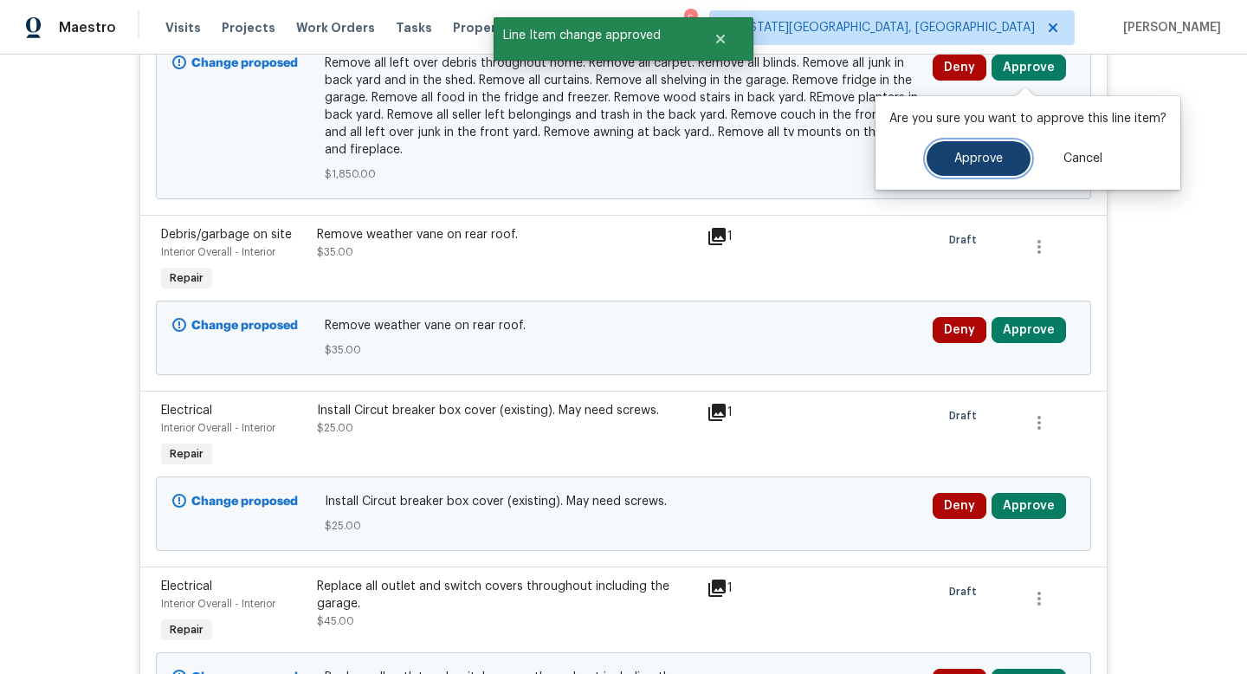
click at [958, 152] on span "Approve" at bounding box center [978, 158] width 48 height 13
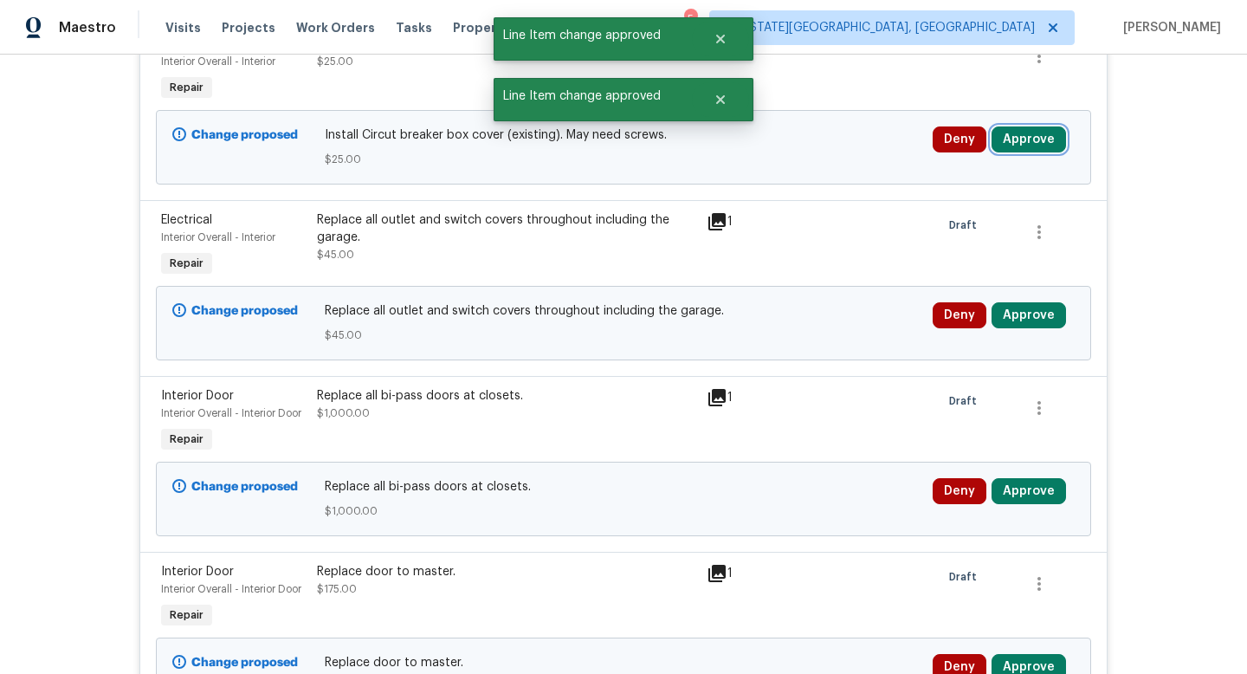
click at [1019, 135] on button "Approve" at bounding box center [1028, 139] width 74 height 26
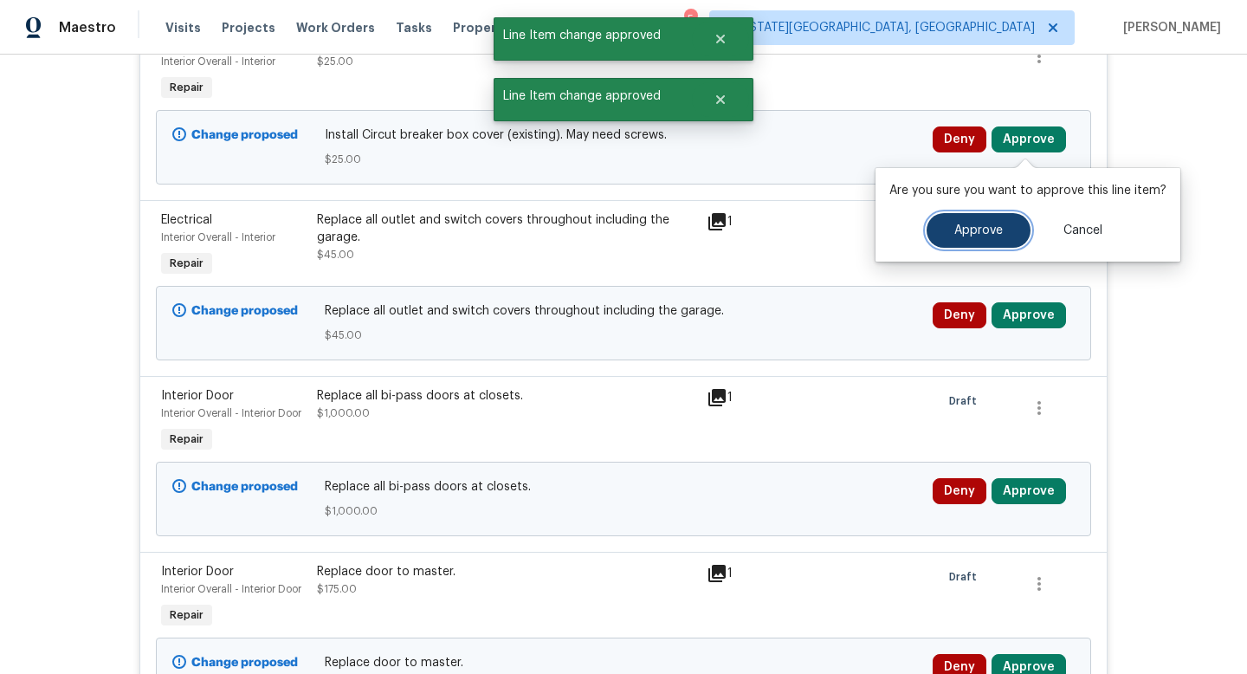
click at [987, 220] on button "Approve" at bounding box center [978, 230] width 104 height 35
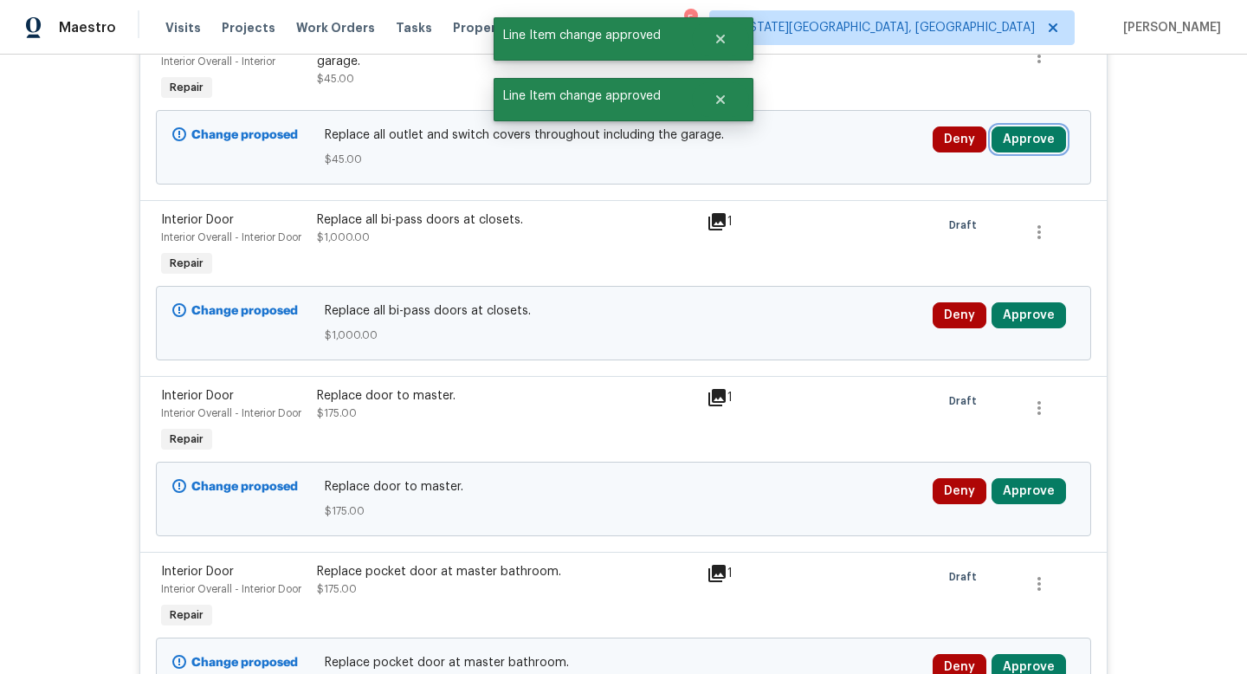
click at [1024, 140] on button "Approve" at bounding box center [1028, 139] width 74 height 26
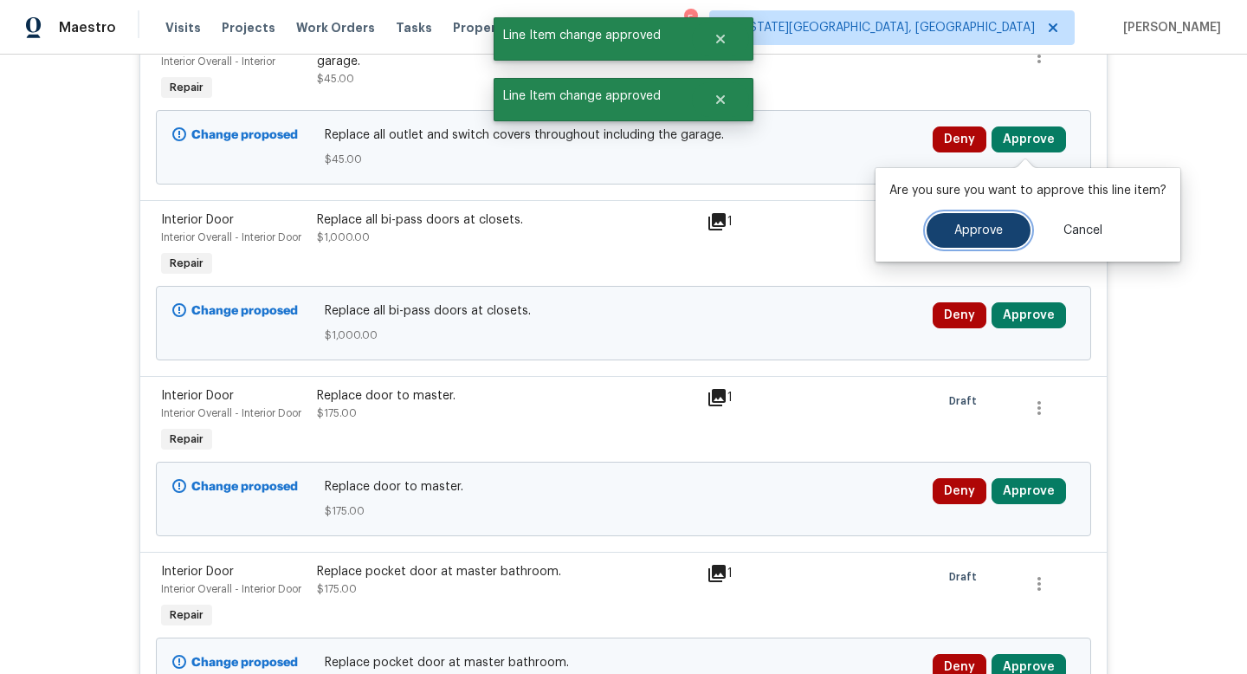
click at [1003, 222] on button "Approve" at bounding box center [978, 230] width 104 height 35
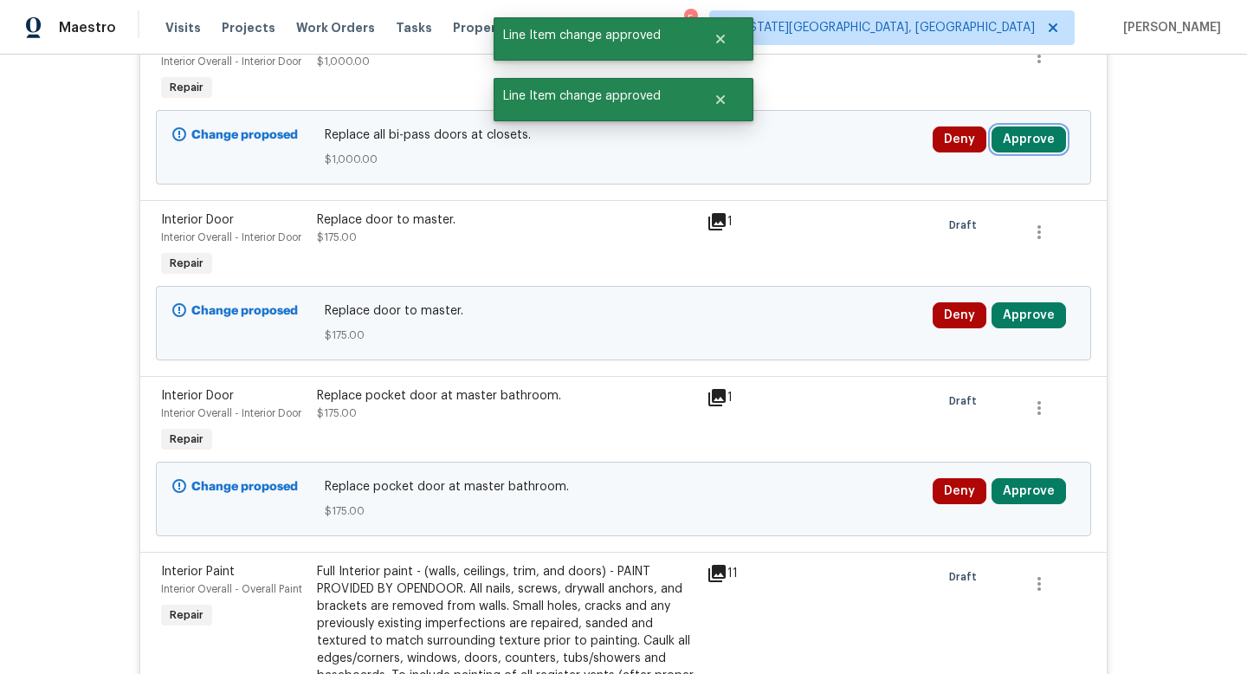
click at [1029, 137] on button "Approve" at bounding box center [1028, 139] width 74 height 26
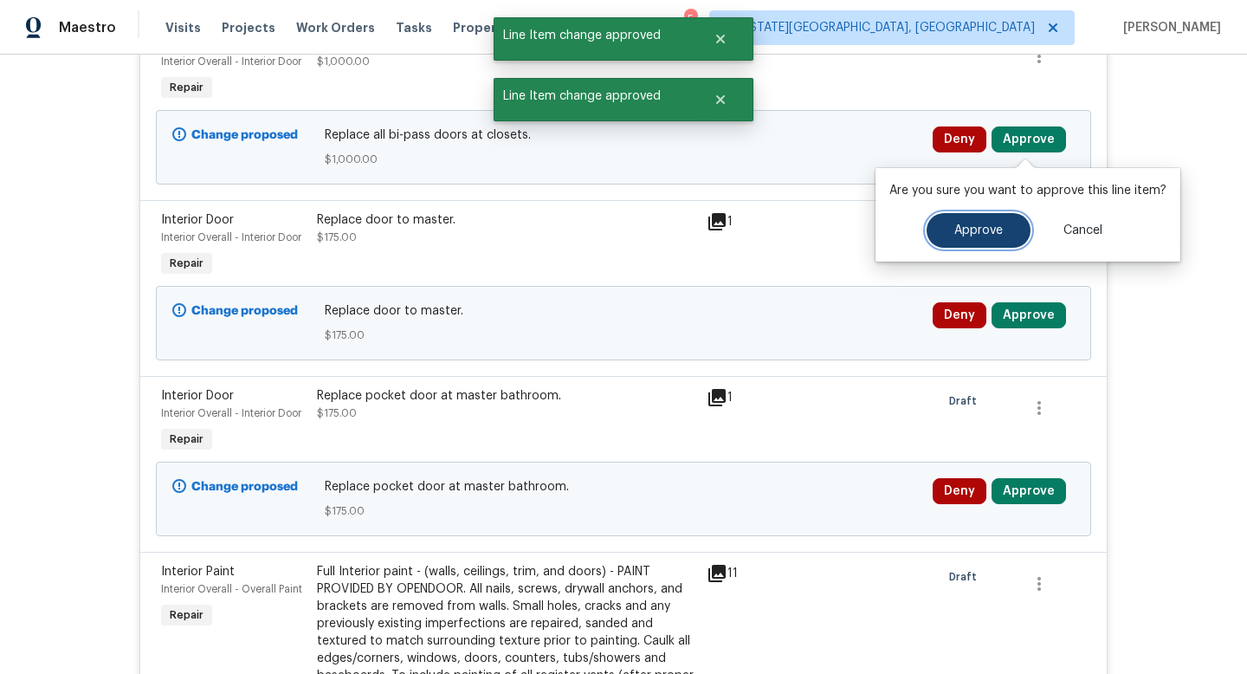
click at [999, 221] on button "Approve" at bounding box center [978, 230] width 104 height 35
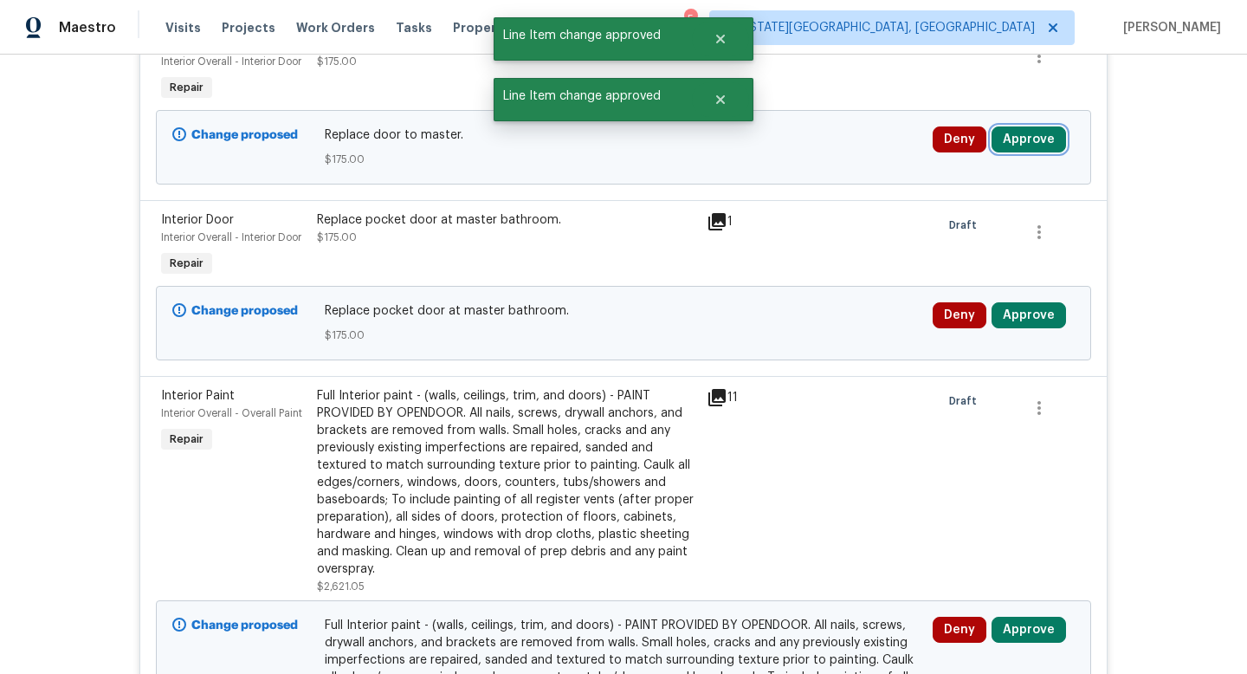
click at [1023, 138] on button "Approve" at bounding box center [1028, 139] width 74 height 26
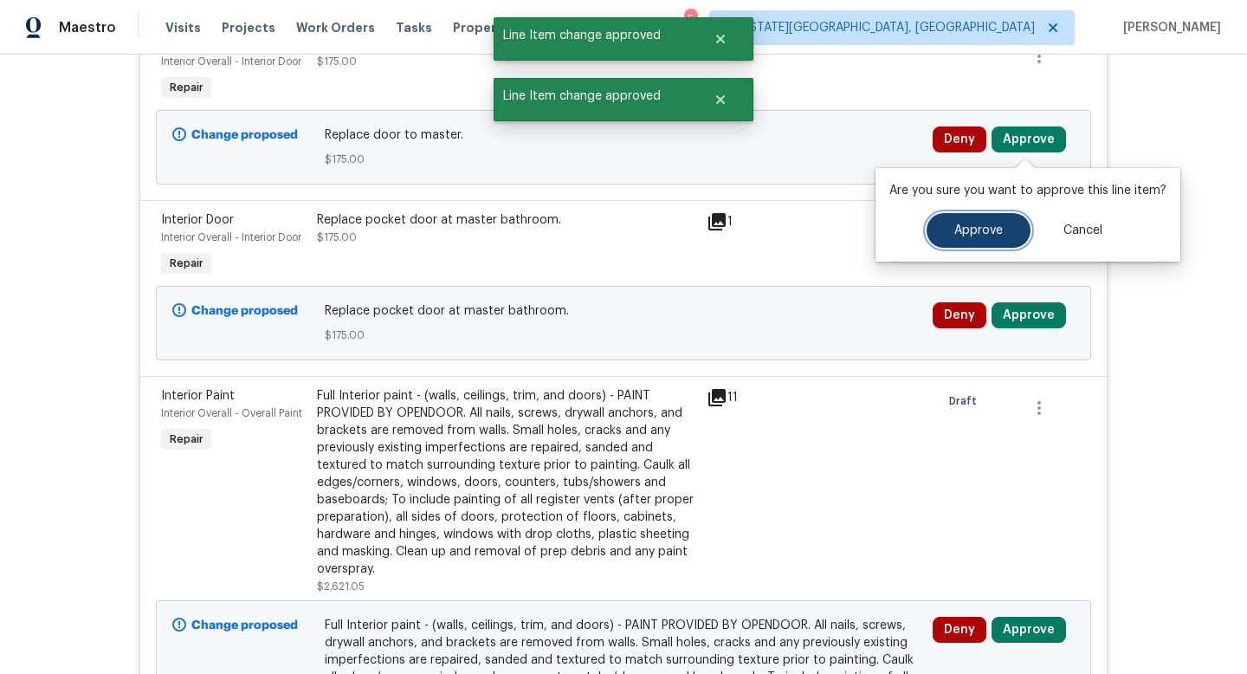
click at [984, 224] on span "Approve" at bounding box center [978, 230] width 48 height 13
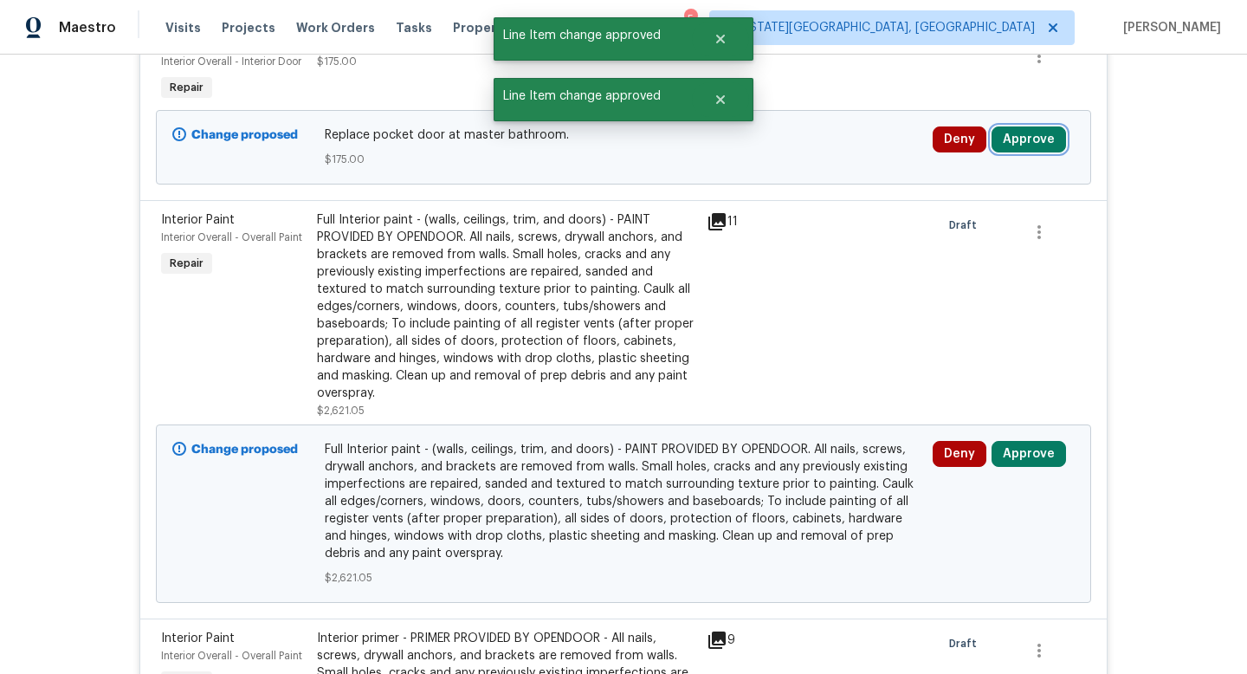
click at [1042, 149] on button "Approve" at bounding box center [1028, 139] width 74 height 26
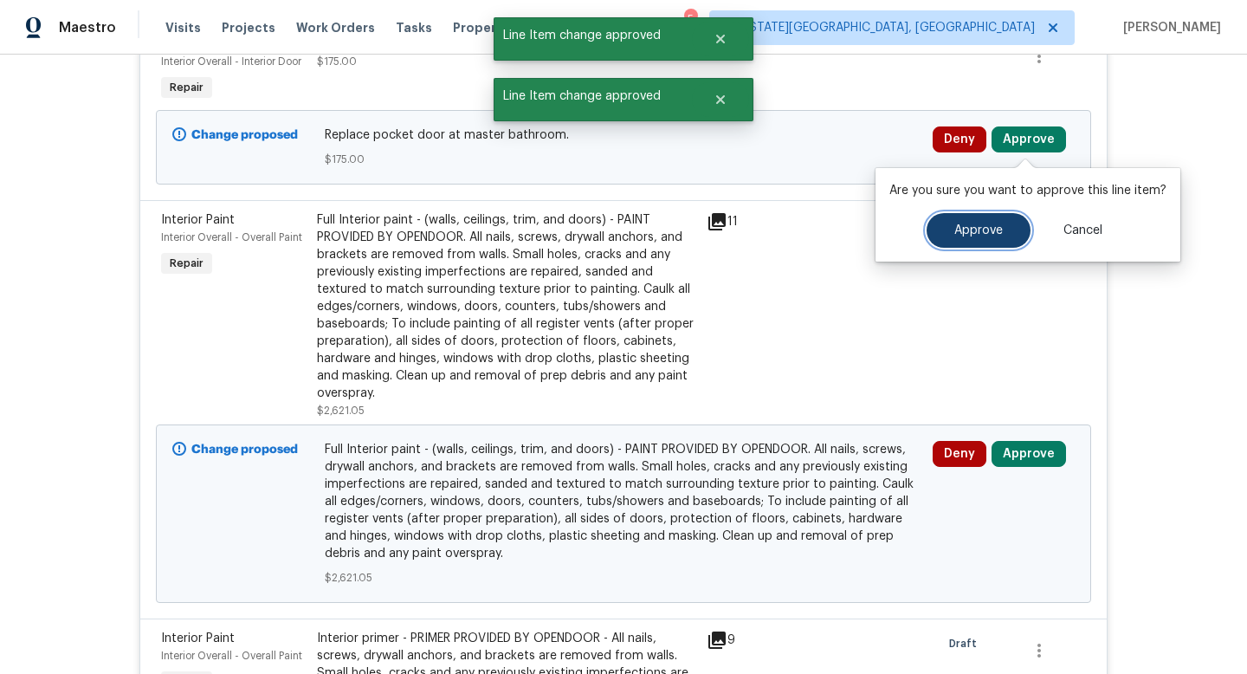
click at [991, 213] on button "Approve" at bounding box center [978, 230] width 104 height 35
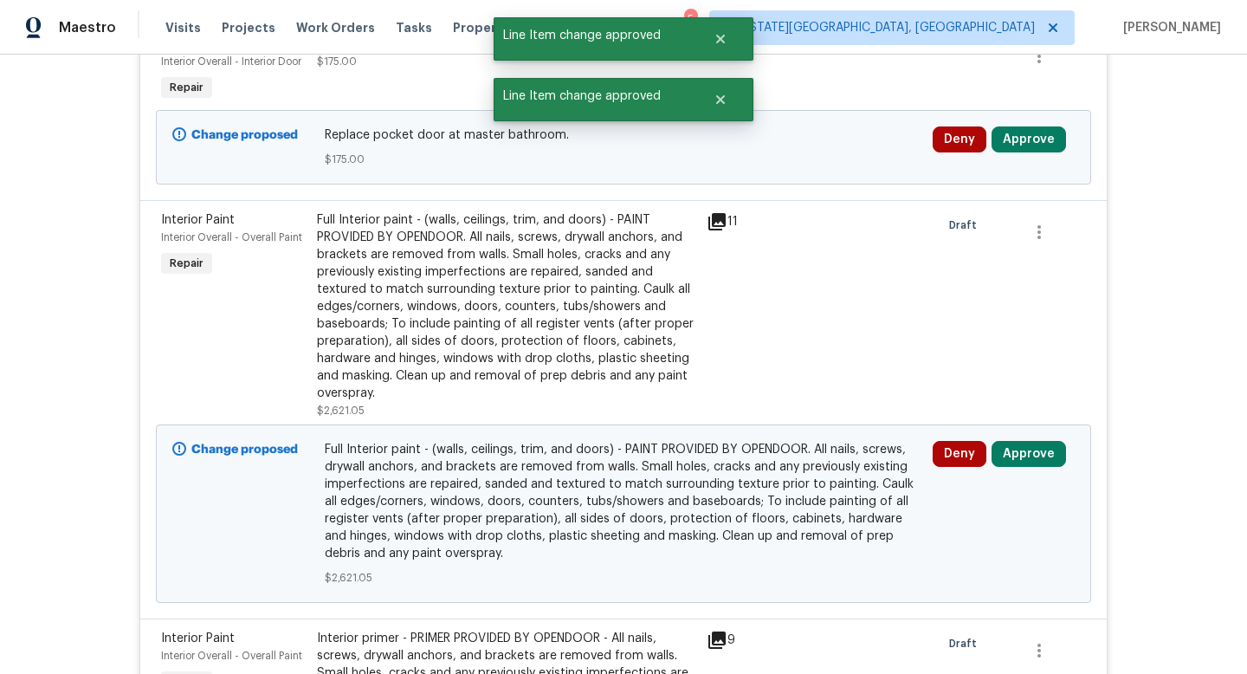
click at [1012, 157] on div "Deny Approve" at bounding box center [1003, 147] width 152 height 52
click at [1012, 146] on button "Approve" at bounding box center [1028, 139] width 74 height 26
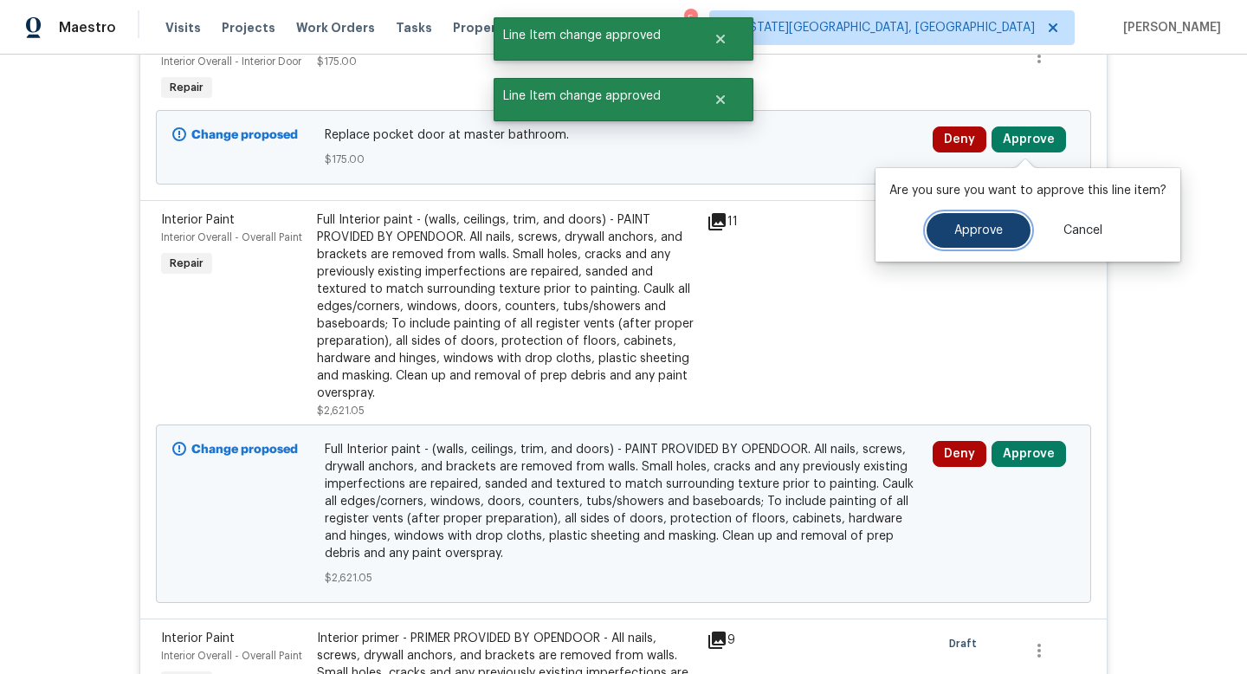
click at [984, 226] on span "Approve" at bounding box center [978, 230] width 48 height 13
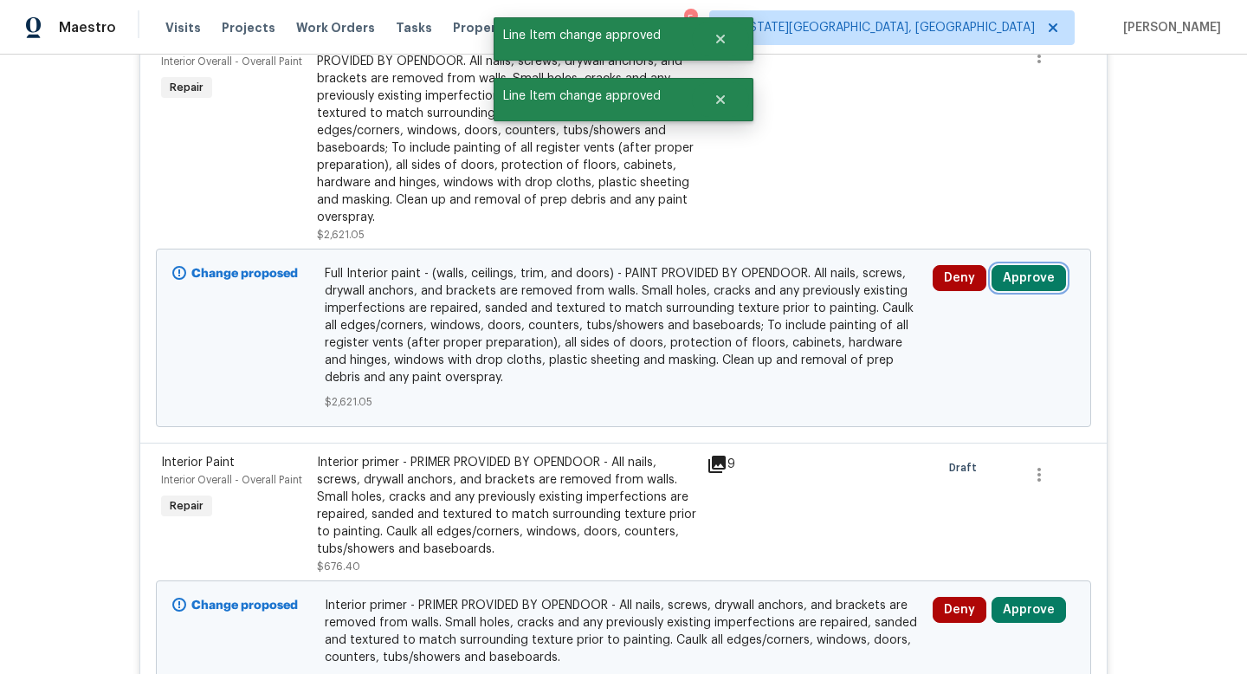
click at [1023, 281] on button "Approve" at bounding box center [1028, 278] width 74 height 26
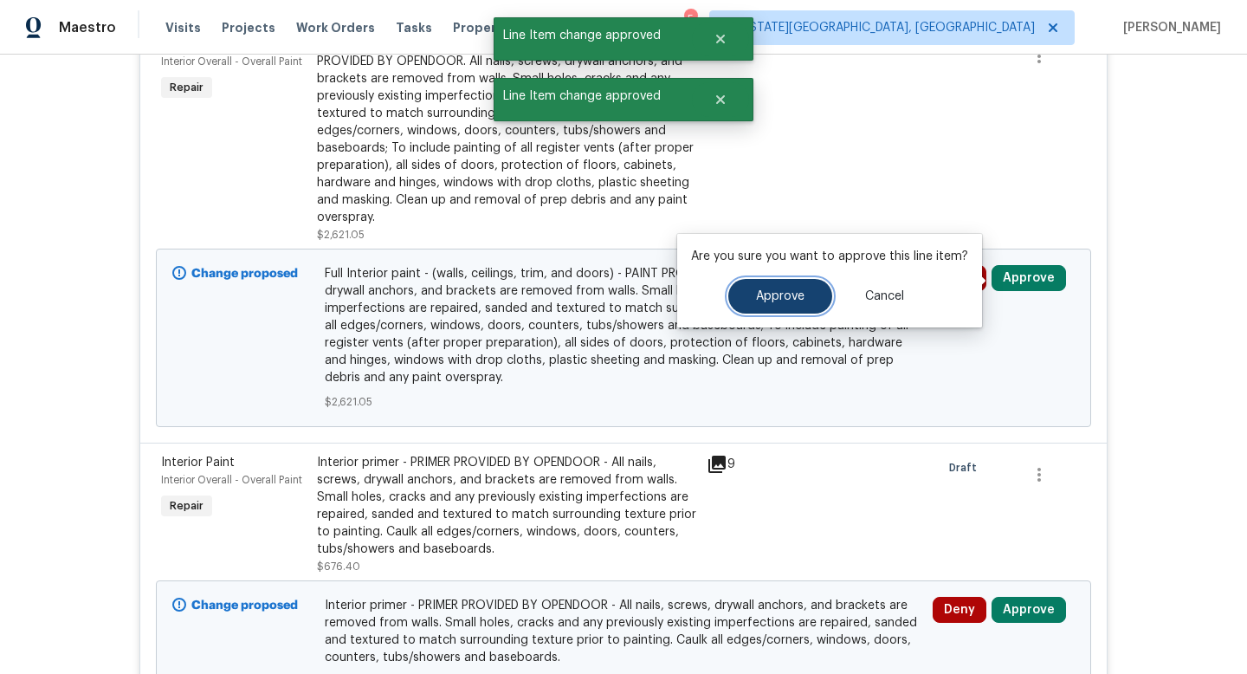
click at [790, 298] on span "Approve" at bounding box center [780, 296] width 48 height 13
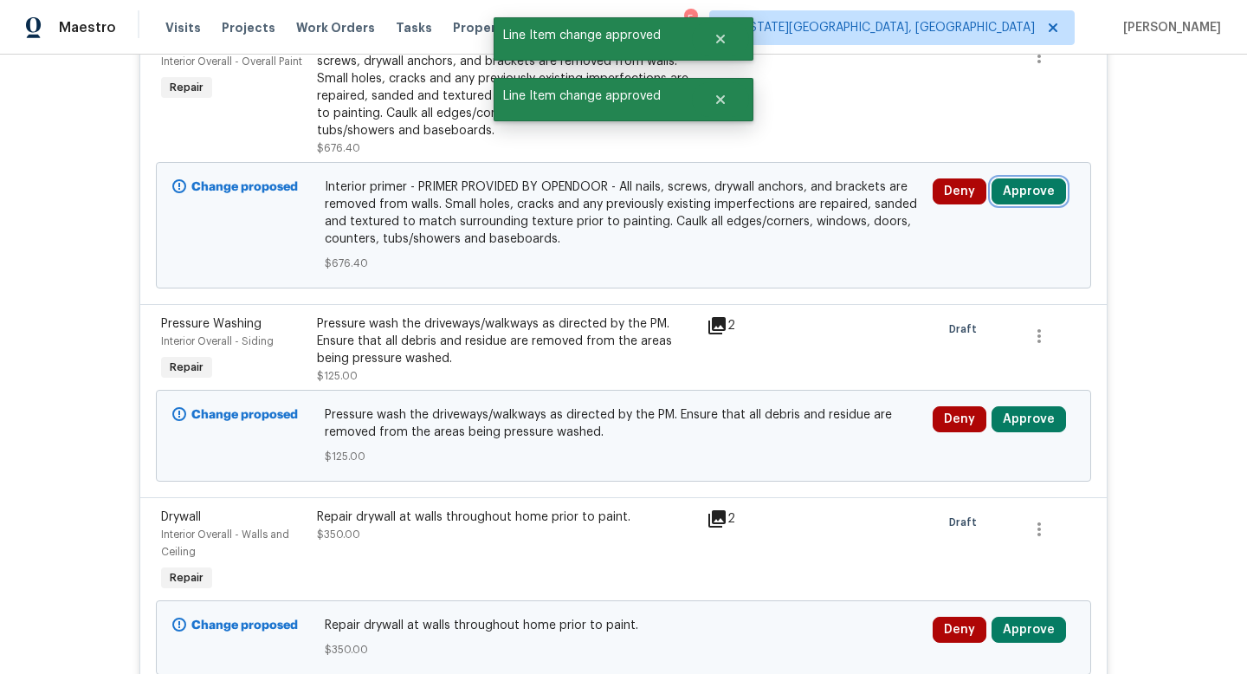
click at [1025, 196] on button "Approve" at bounding box center [1028, 191] width 74 height 26
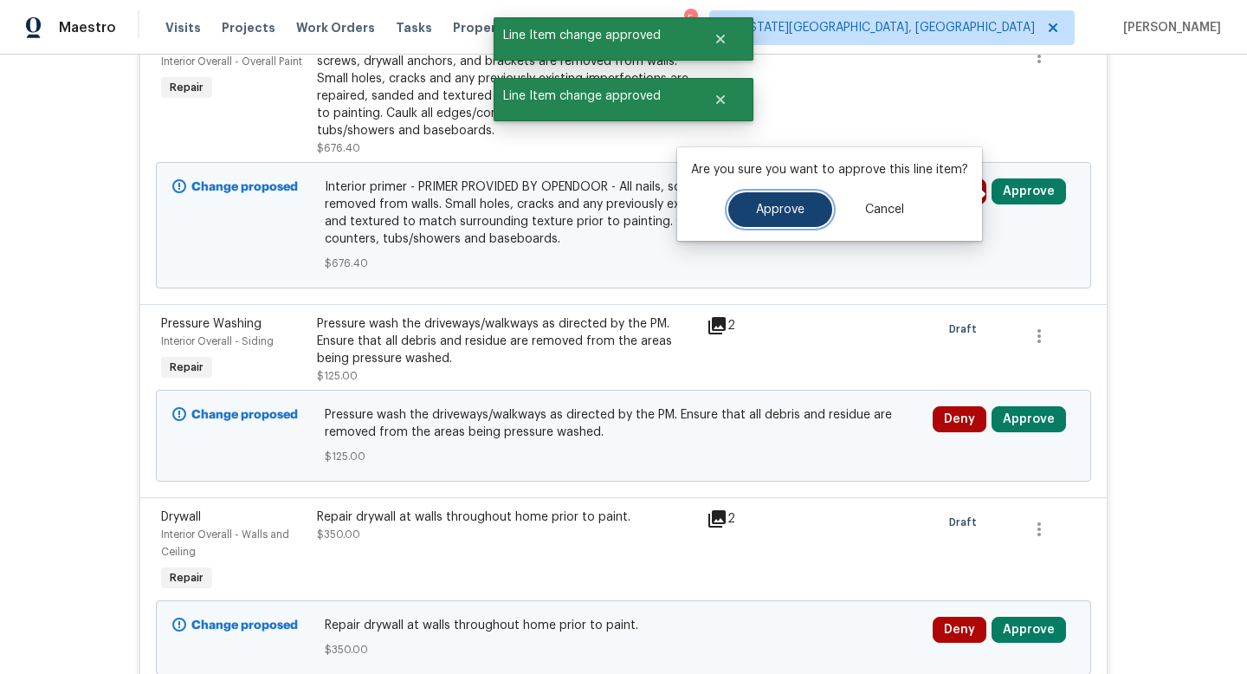
click at [798, 211] on span "Approve" at bounding box center [780, 209] width 48 height 13
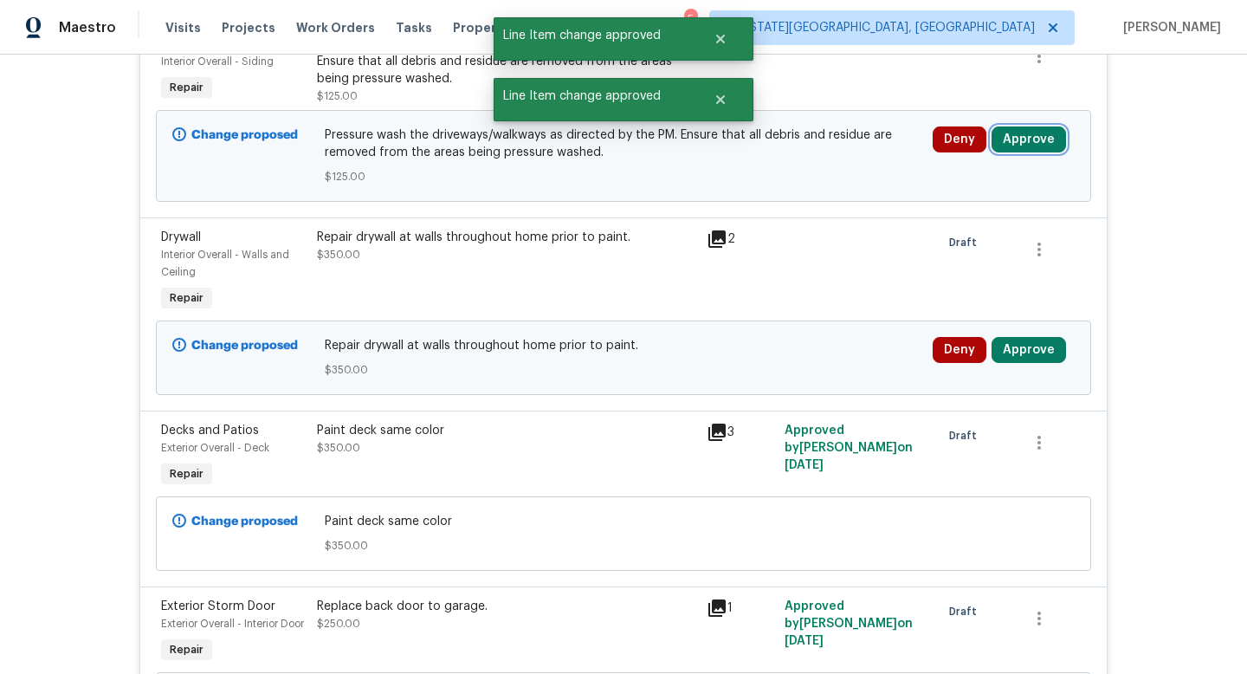
click at [1016, 147] on button "Approve" at bounding box center [1028, 139] width 74 height 26
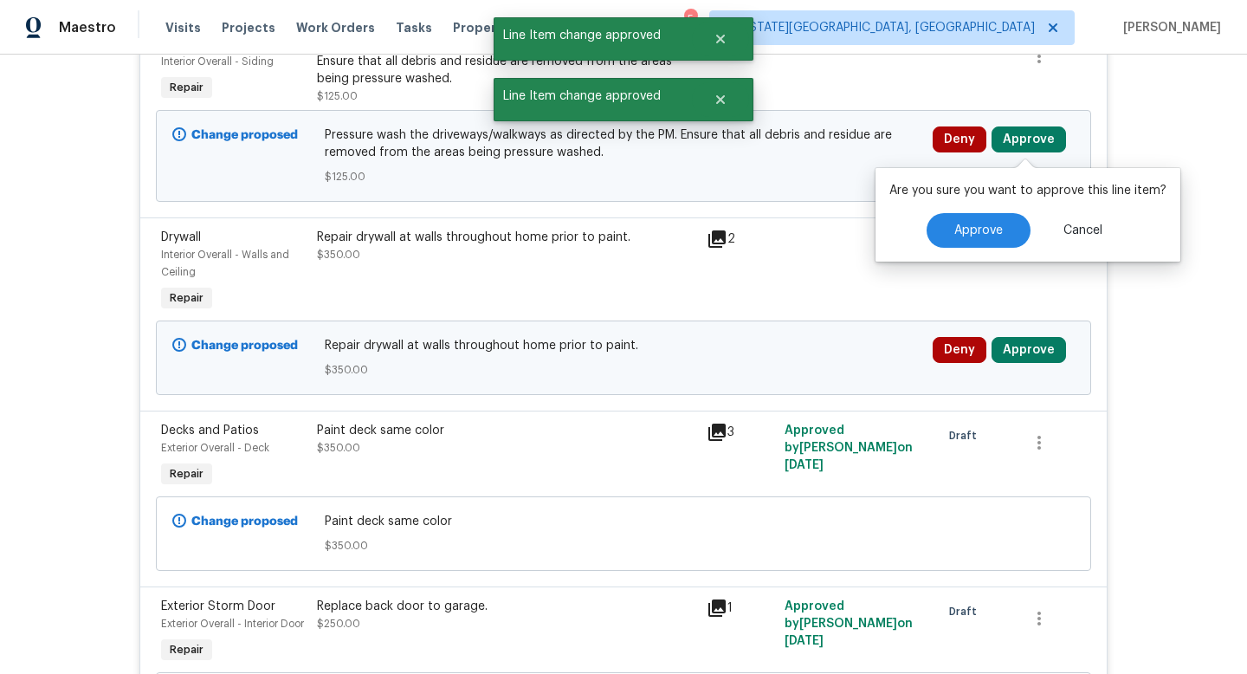
click at [905, 231] on div "Approve Cancel" at bounding box center [1027, 230] width 277 height 35
click at [946, 231] on button "Approve" at bounding box center [978, 230] width 104 height 35
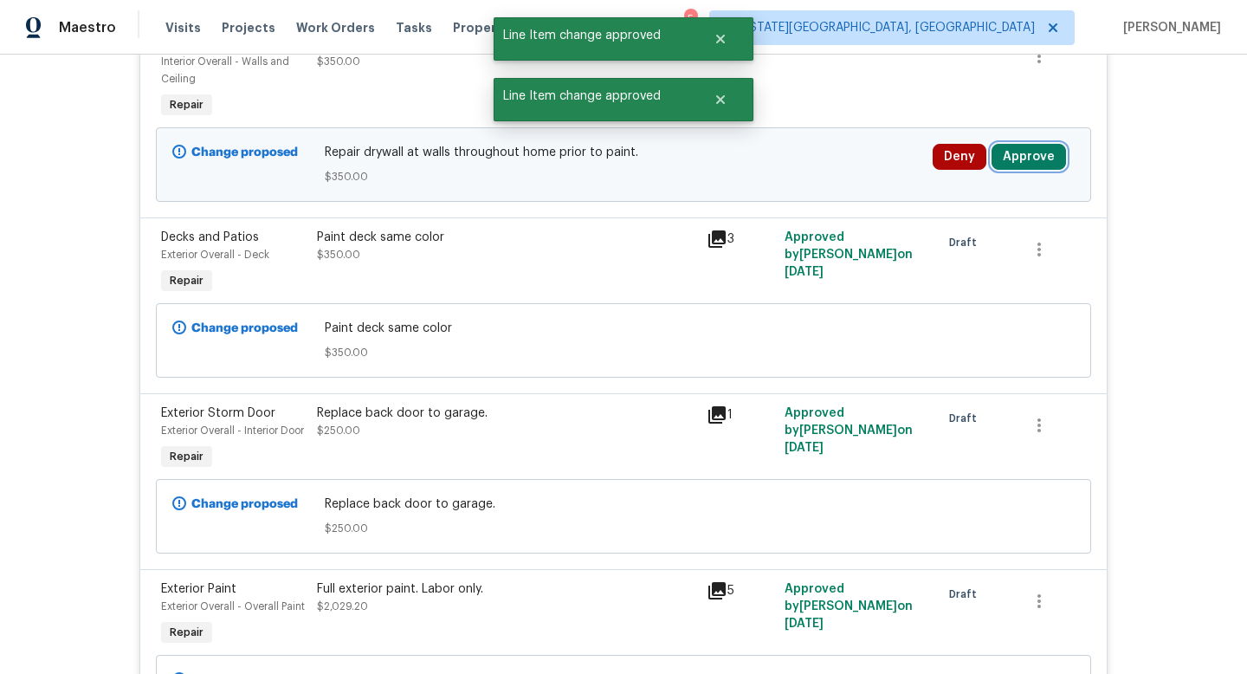
click at [1026, 166] on button "Approve" at bounding box center [1028, 157] width 74 height 26
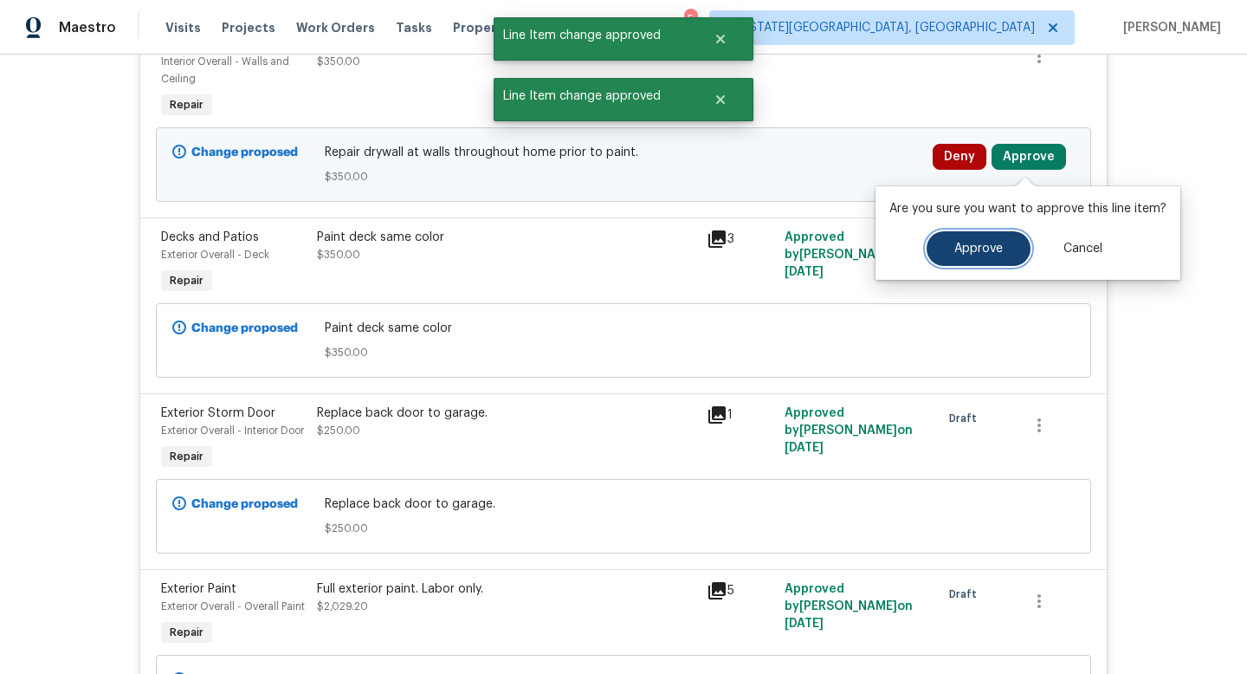
click at [939, 260] on button "Approve" at bounding box center [978, 248] width 104 height 35
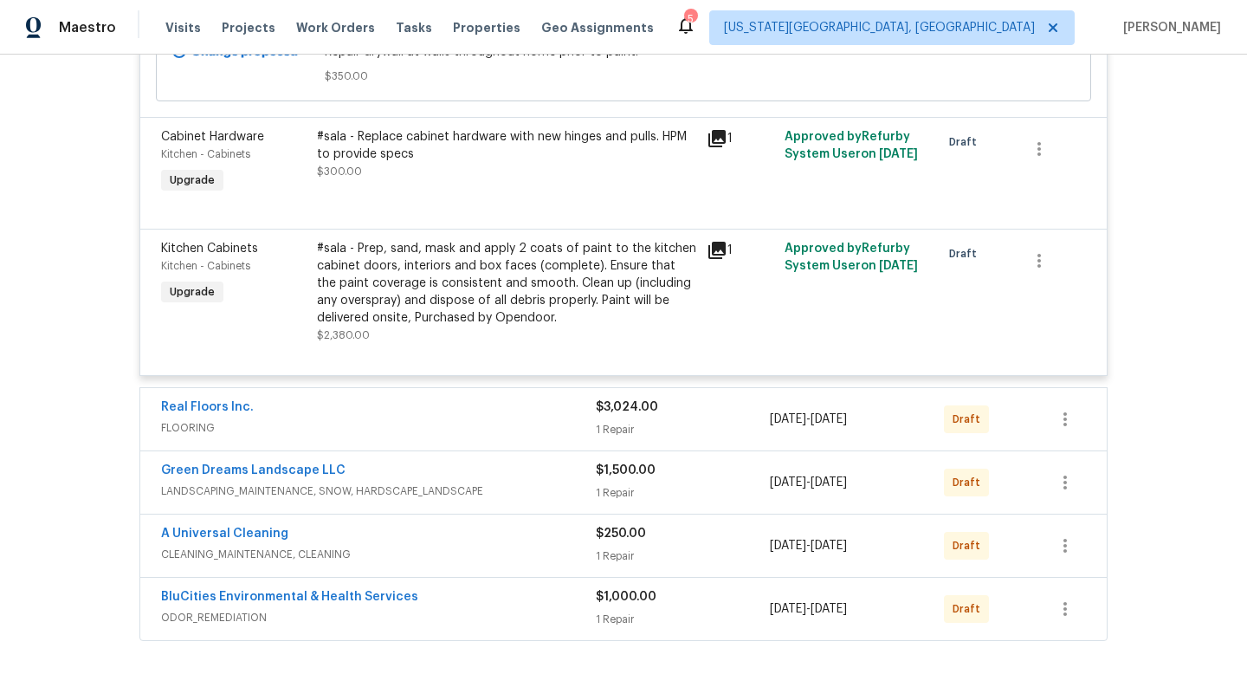
scroll to position [4699, 0]
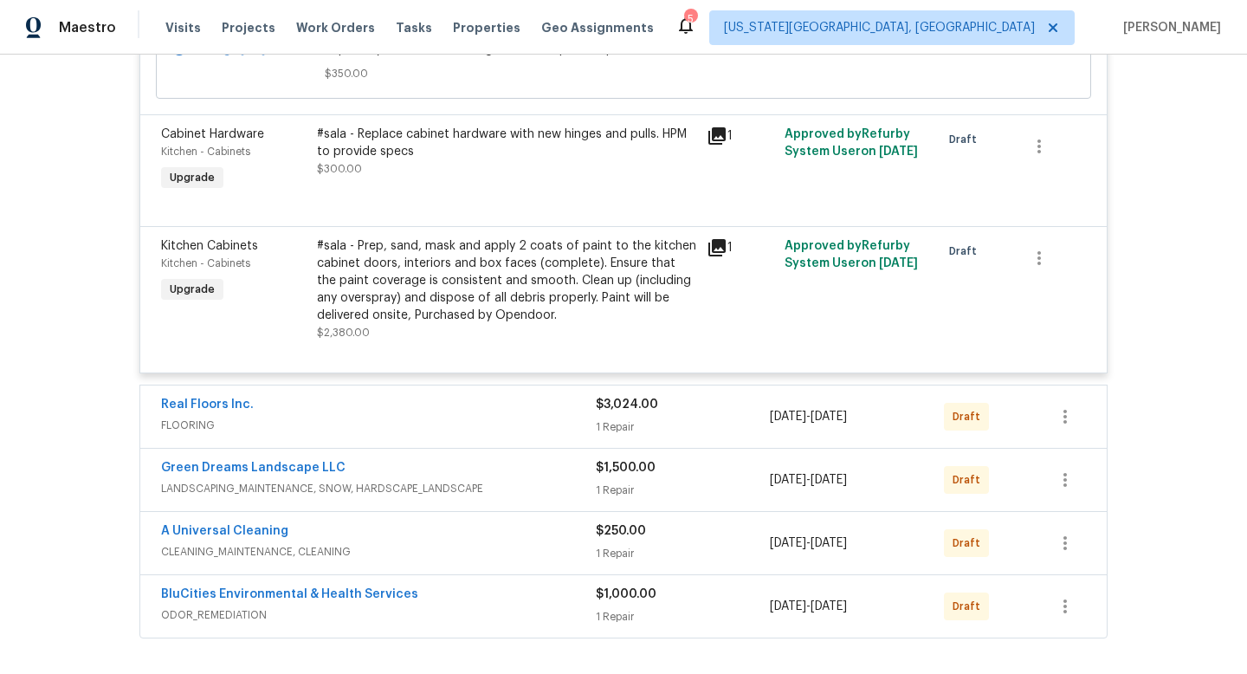
click at [697, 436] on div "1 Repair" at bounding box center [683, 426] width 174 height 17
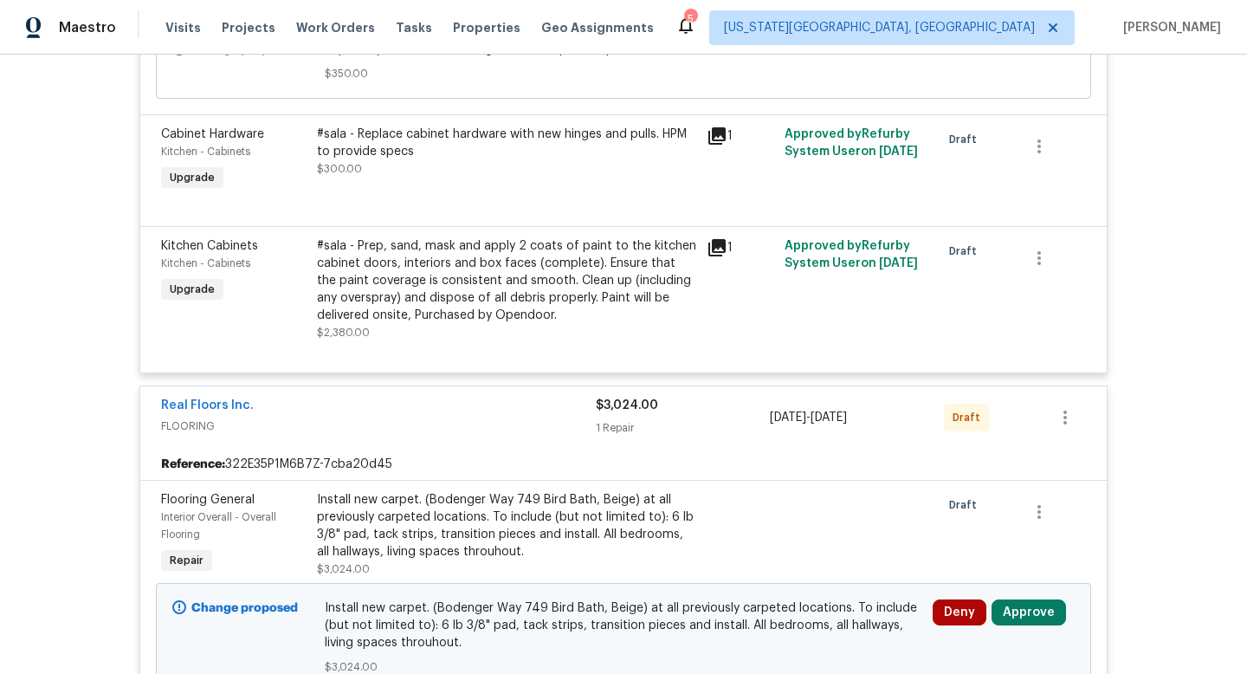
scroll to position [4862, 0]
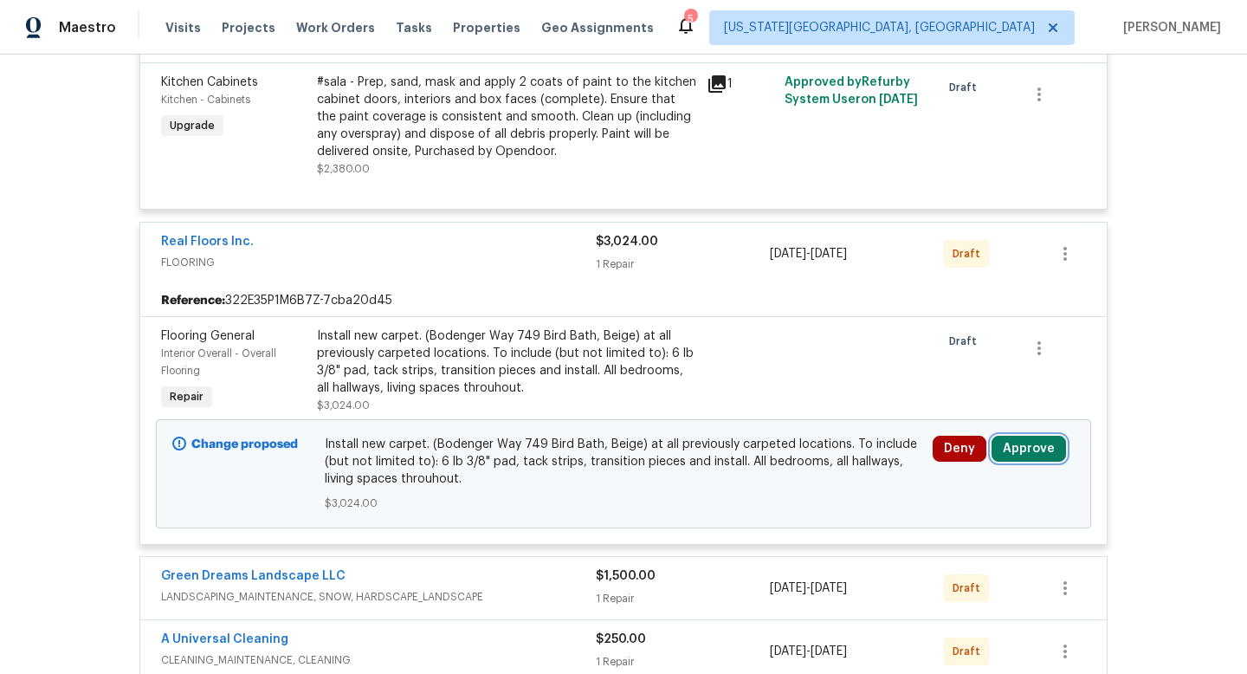
click at [1018, 461] on button "Approve" at bounding box center [1028, 449] width 74 height 26
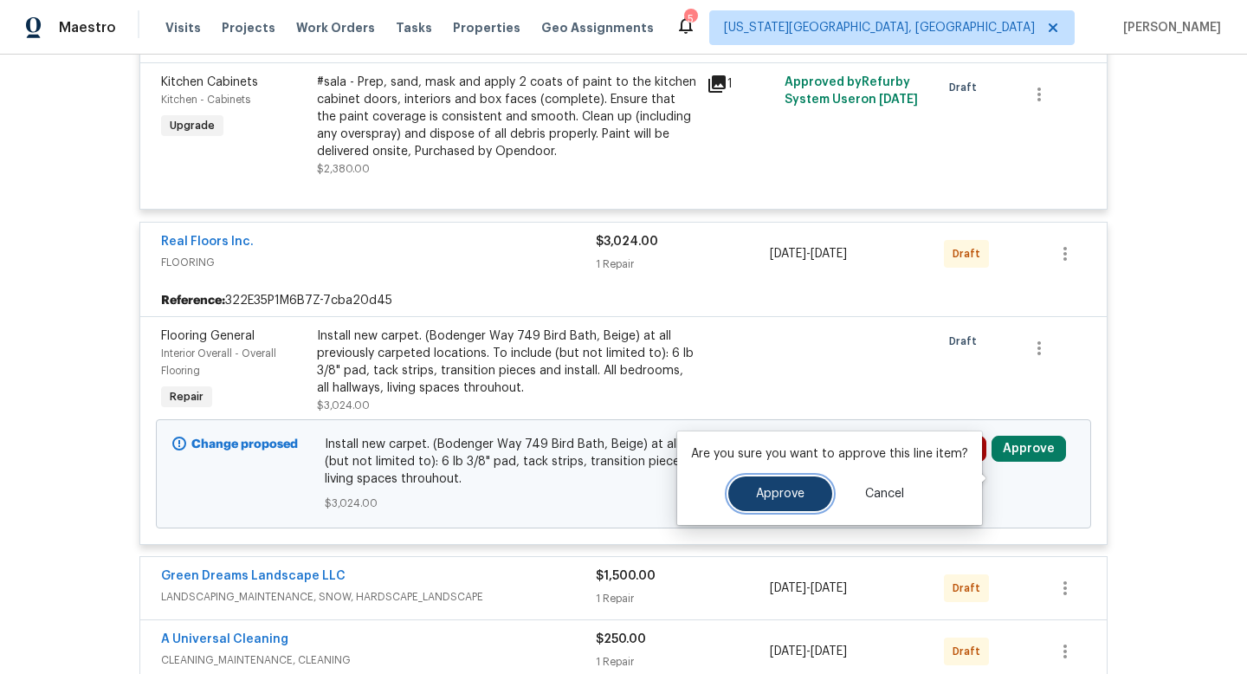
click at [777, 498] on span "Approve" at bounding box center [780, 493] width 48 height 13
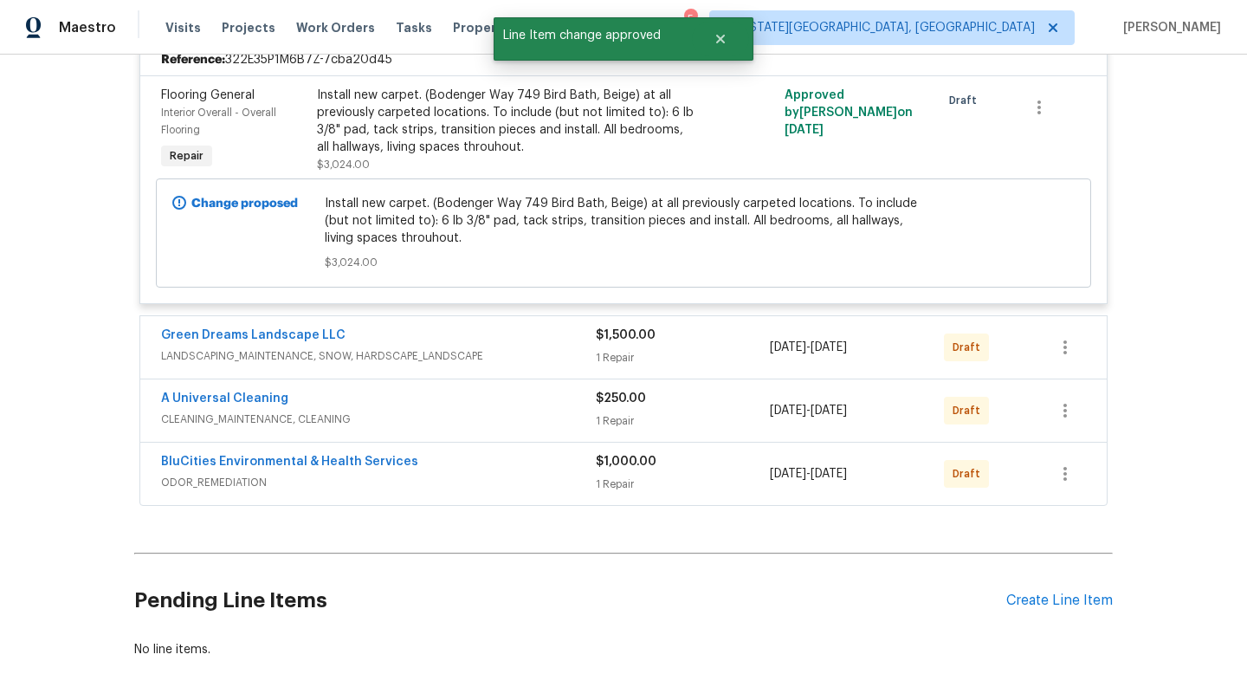
scroll to position [5106, 0]
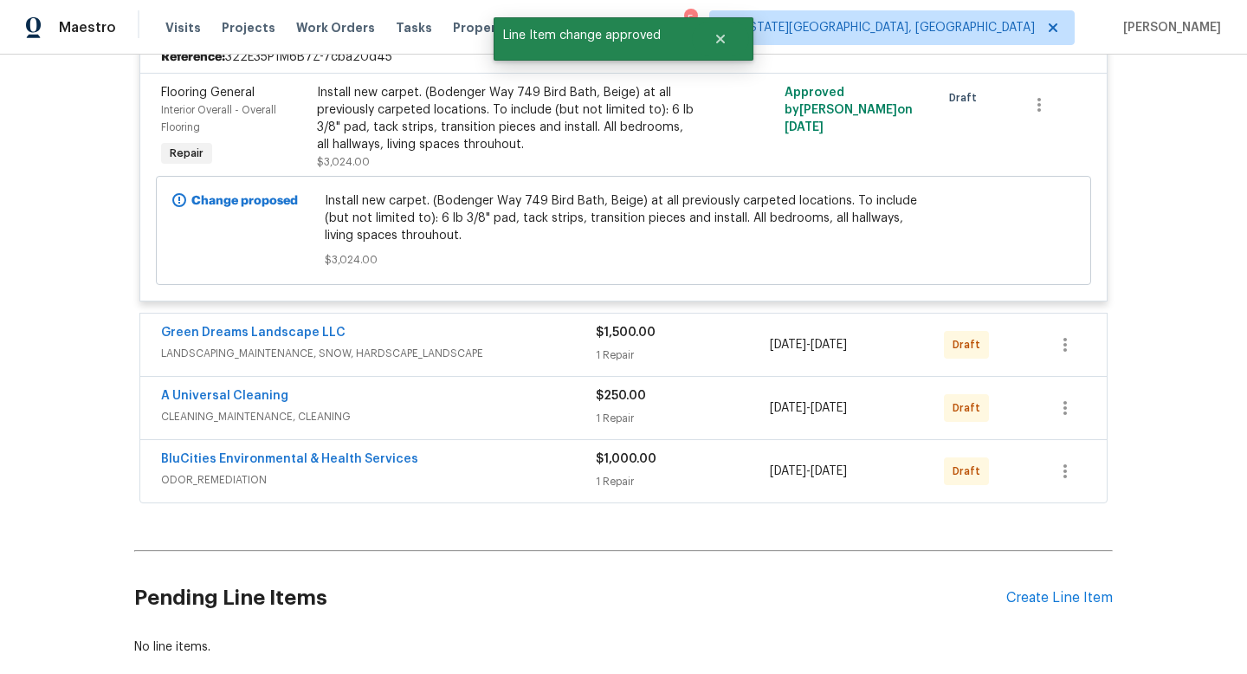
click at [907, 365] on div "[DATE] - [DATE]" at bounding box center [857, 345] width 174 height 42
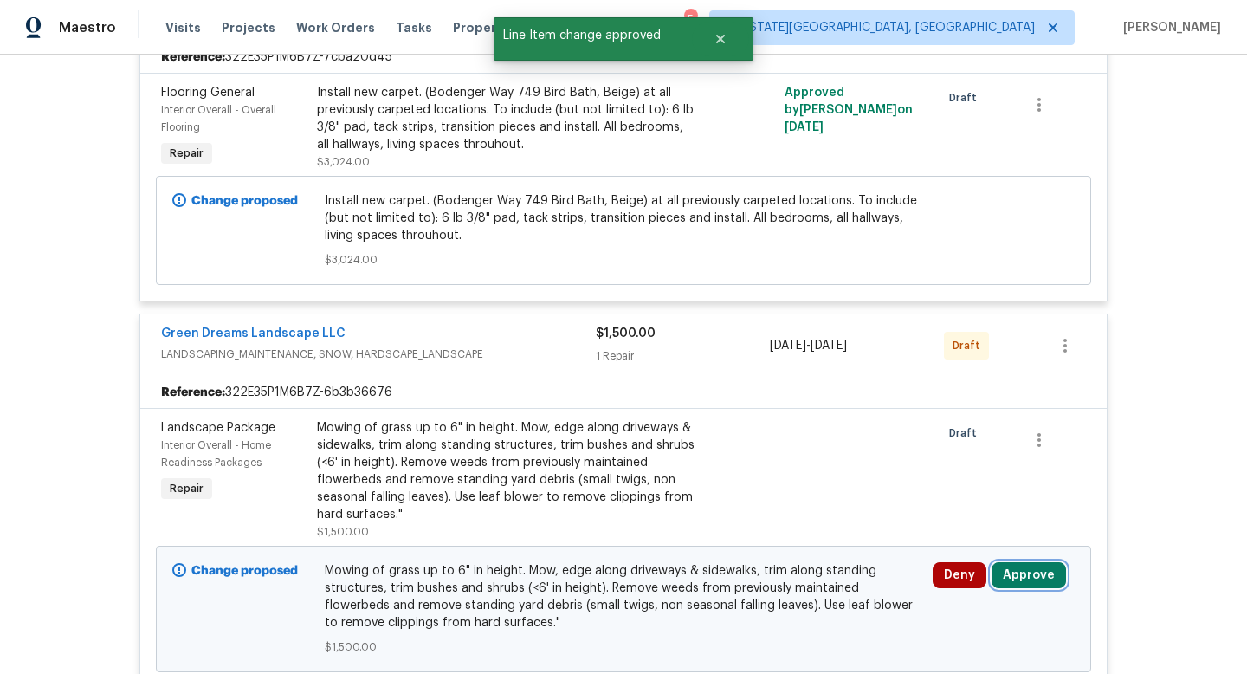
click at [1022, 588] on button "Approve" at bounding box center [1028, 575] width 74 height 26
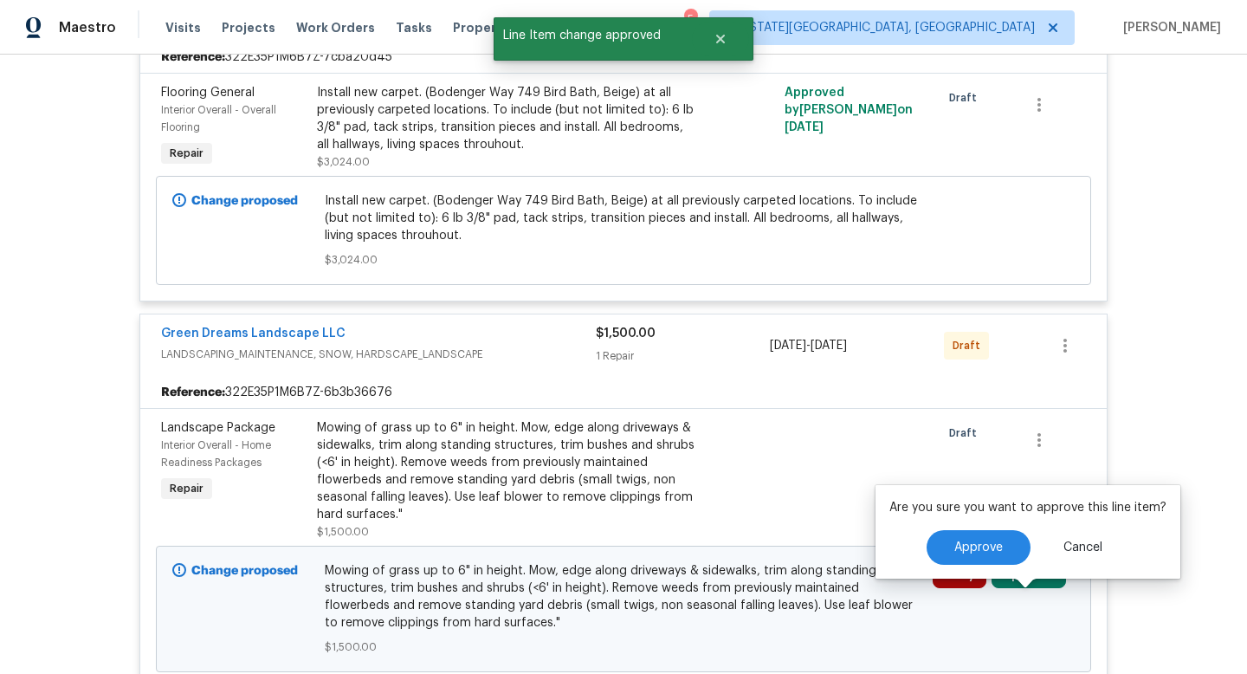
click at [928, 564] on div "Approve Cancel" at bounding box center [1027, 547] width 277 height 35
click at [936, 555] on button "Approve" at bounding box center [978, 547] width 104 height 35
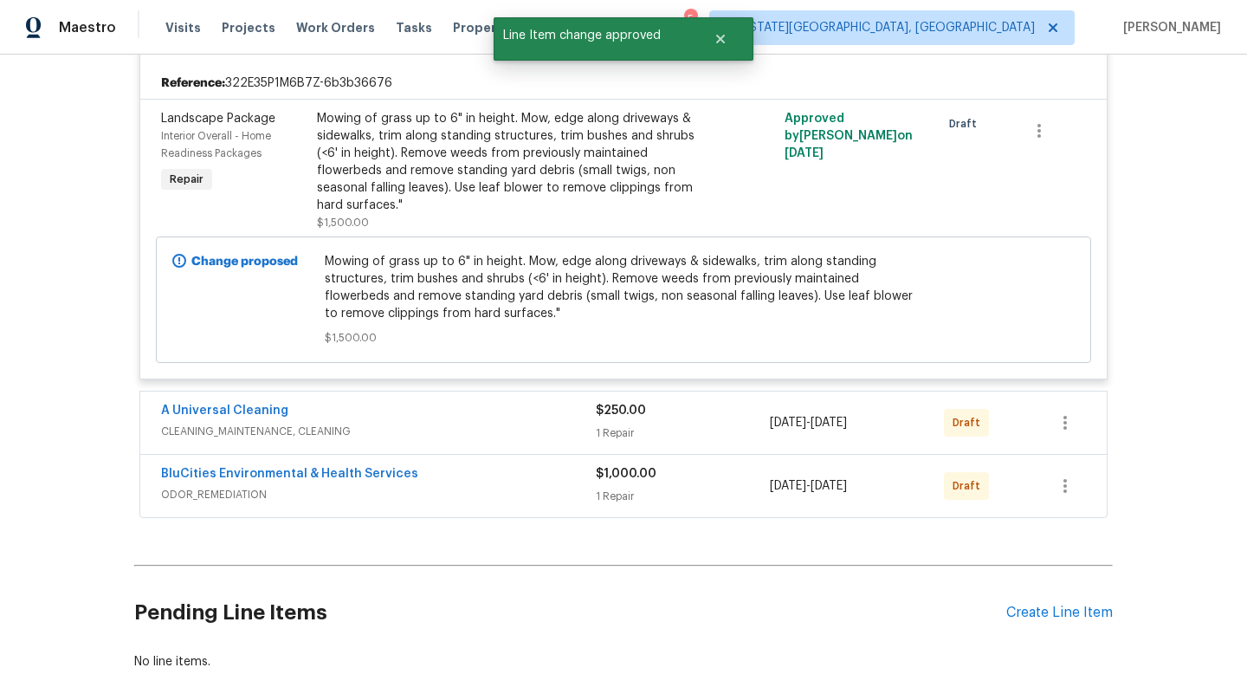
scroll to position [5520, 0]
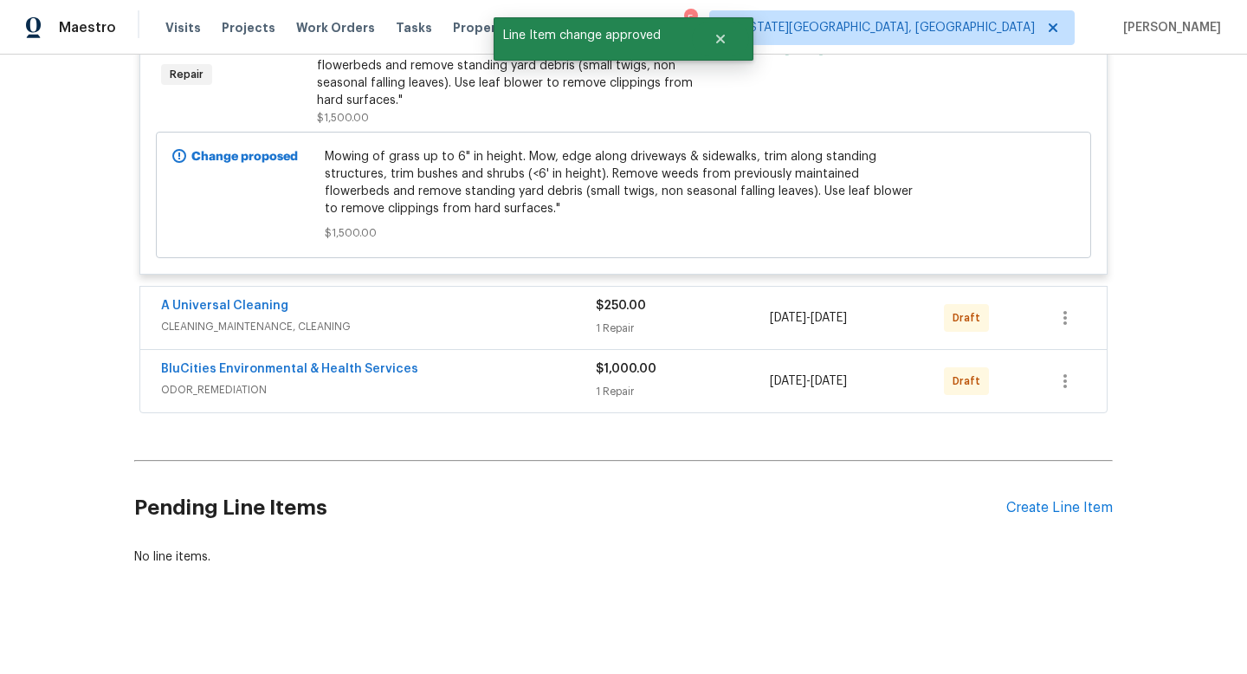
click at [829, 349] on div "A Universal Cleaning CLEANING_MAINTENANCE, CLEANING $250.00 1 Repair [DATE] - […" at bounding box center [623, 318] width 966 height 62
click at [829, 339] on div "[DATE] - [DATE]" at bounding box center [857, 318] width 174 height 42
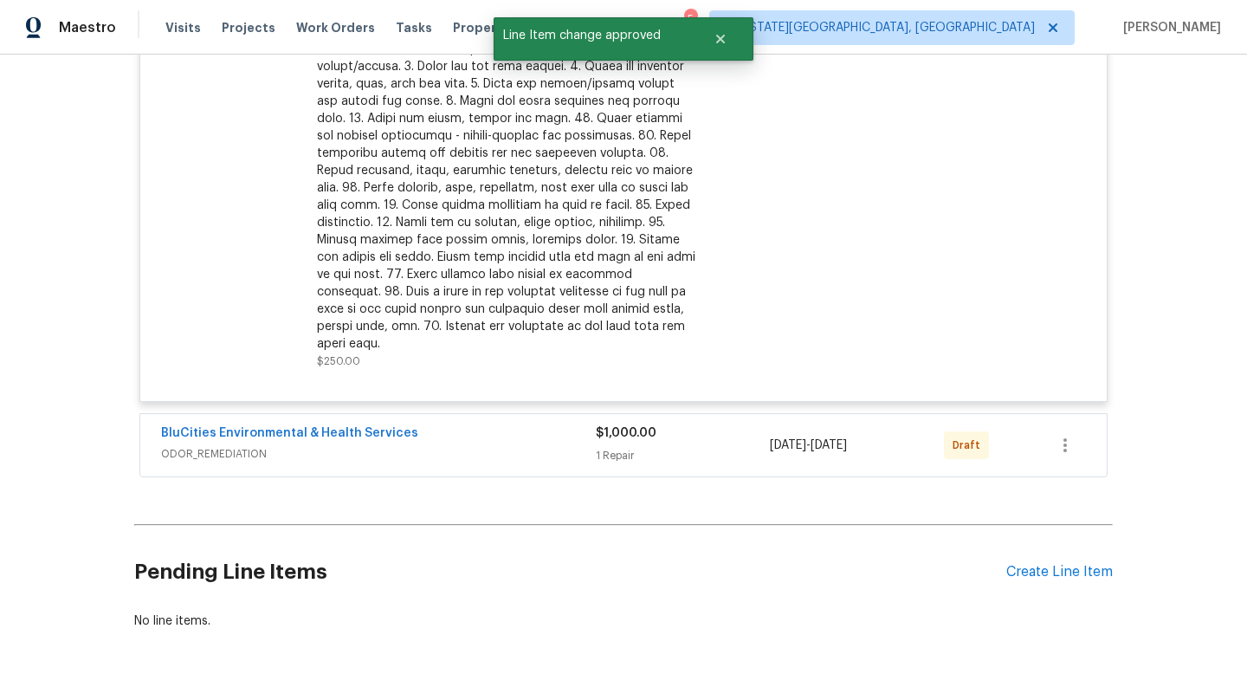
scroll to position [5939, 0]
click at [770, 468] on div "[DATE] - [DATE]" at bounding box center [857, 447] width 174 height 42
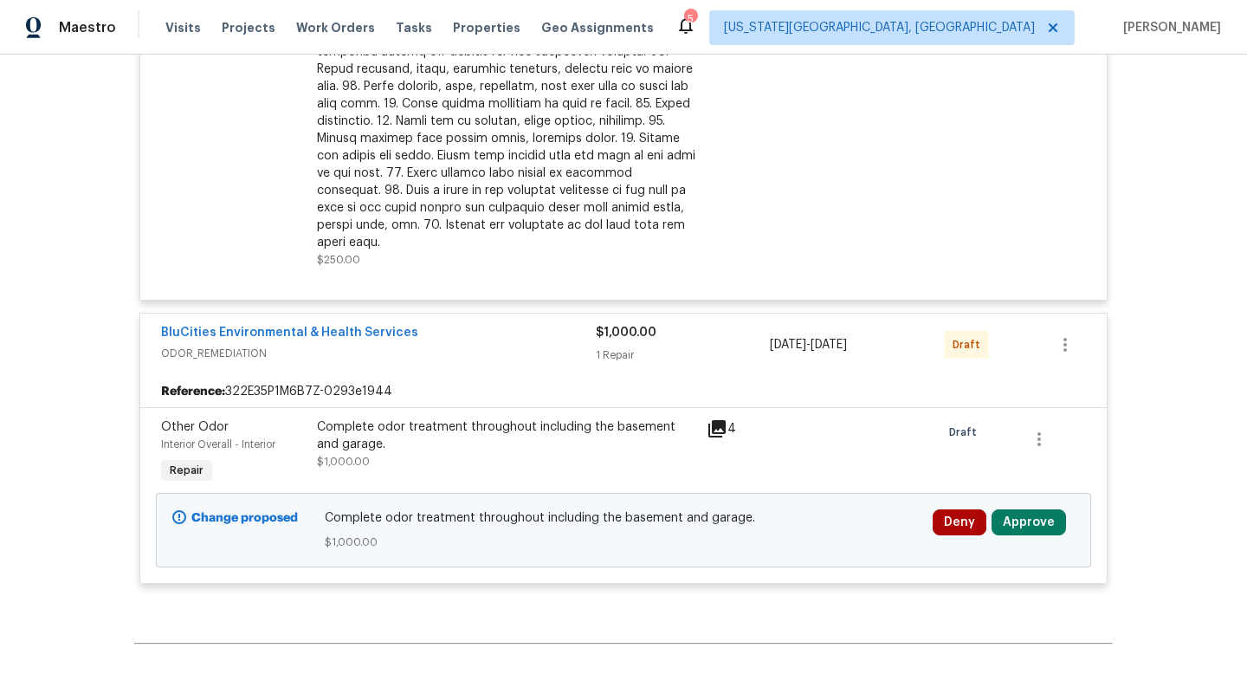
scroll to position [6128, 0]
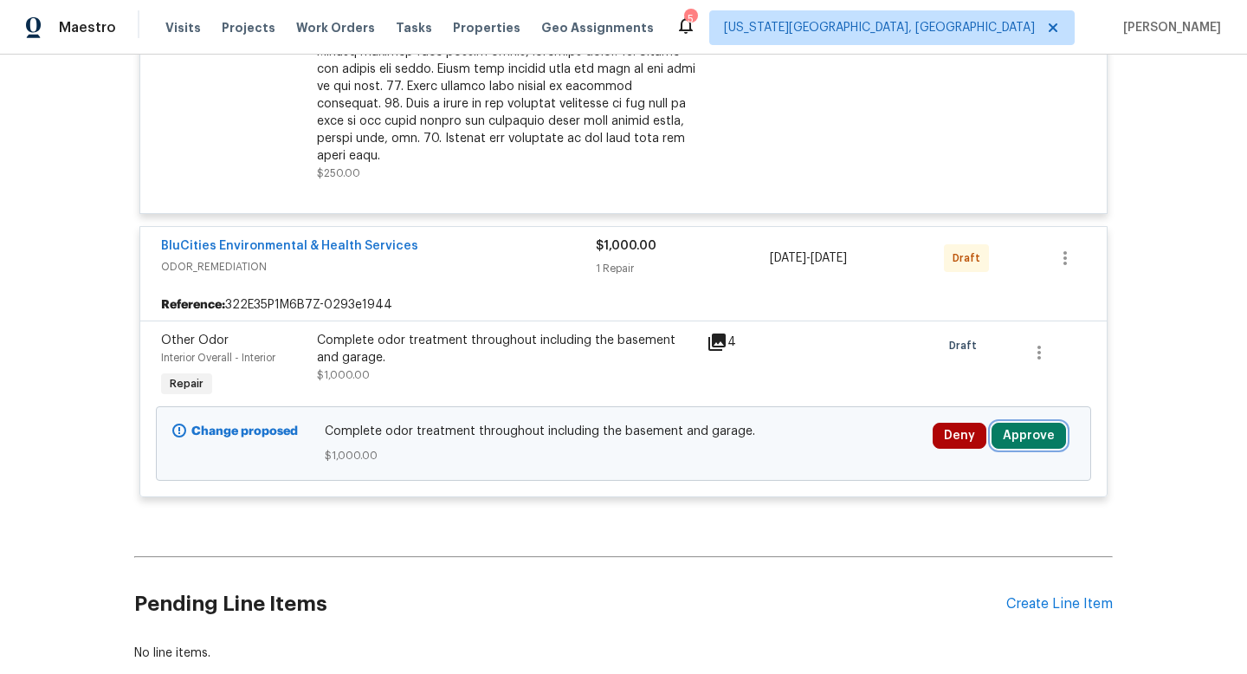
click at [1029, 448] on button "Approve" at bounding box center [1028, 436] width 74 height 26
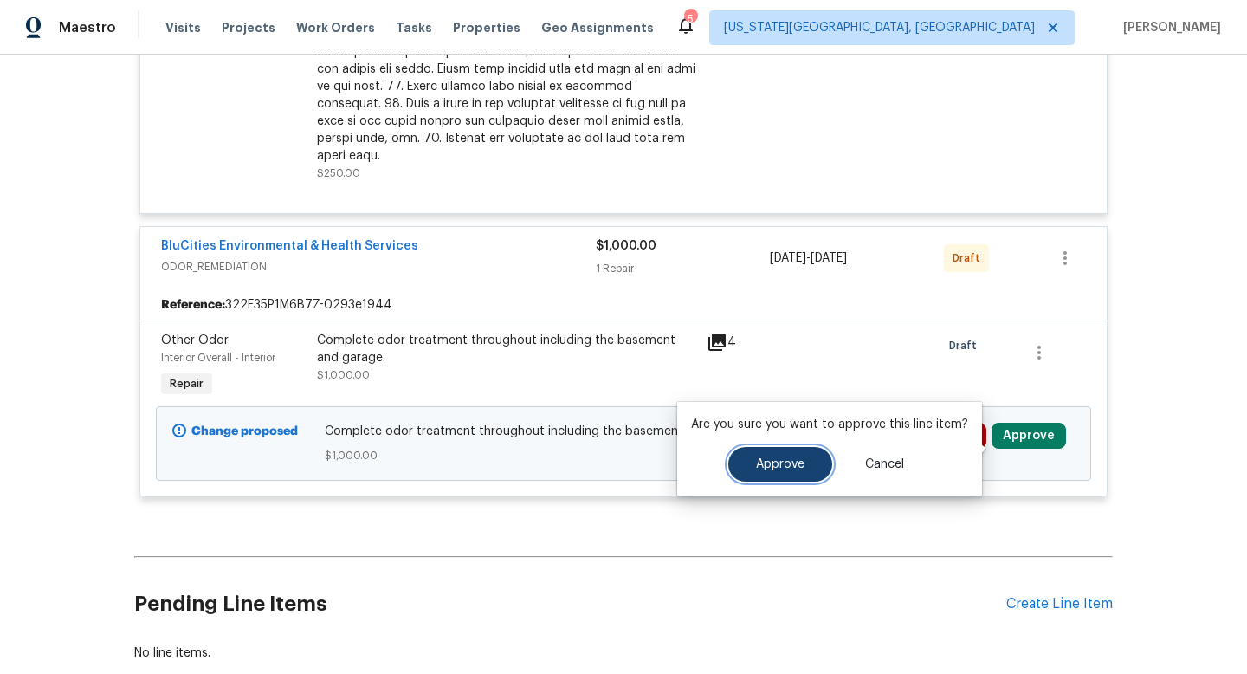
click at [766, 478] on button "Approve" at bounding box center [780, 464] width 104 height 35
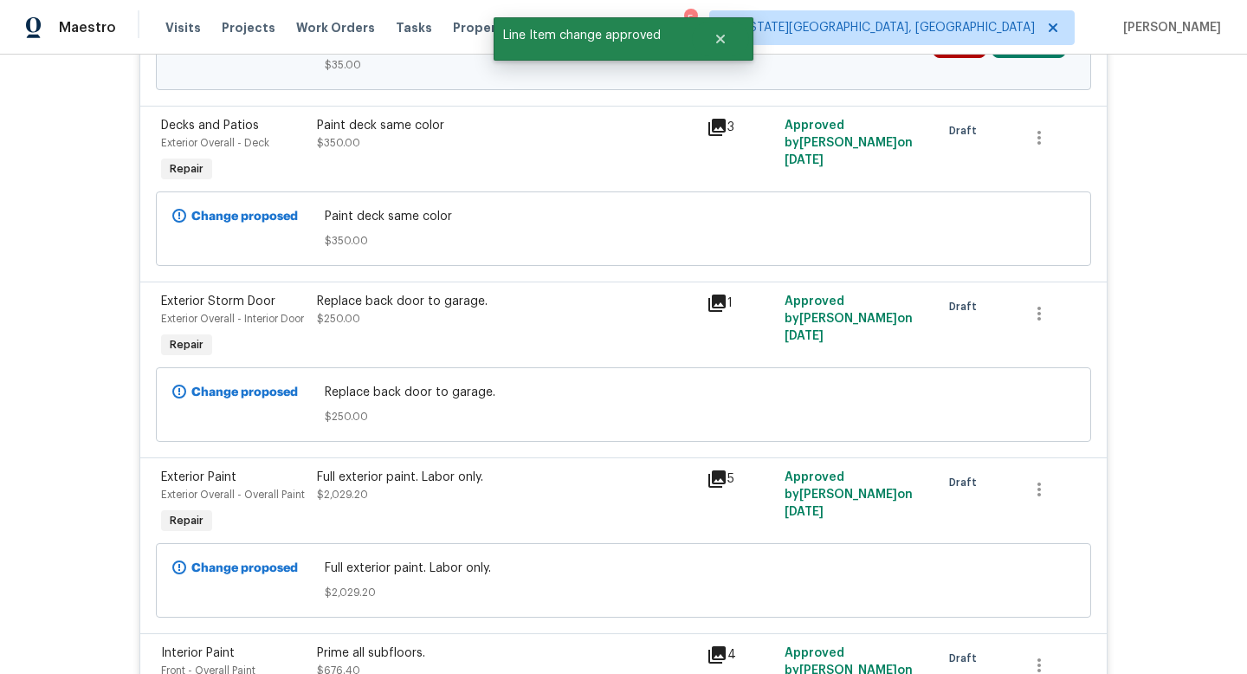
scroll to position [1180, 0]
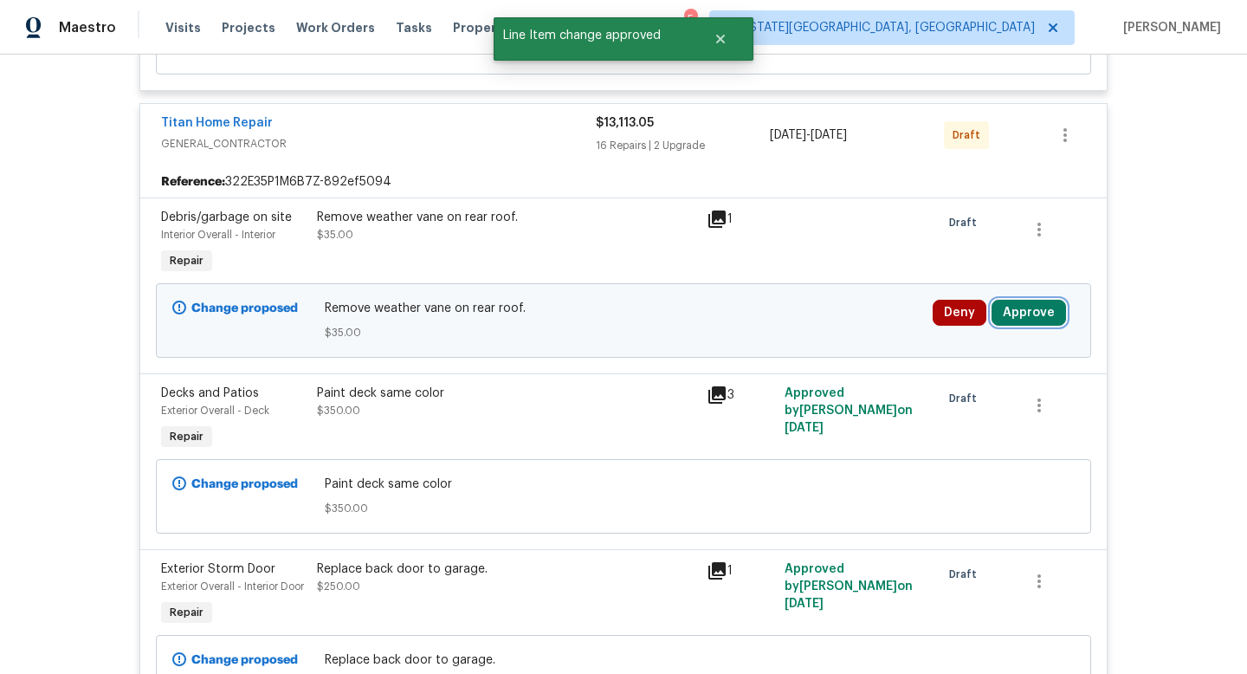
click at [1040, 314] on button "Approve" at bounding box center [1028, 313] width 74 height 26
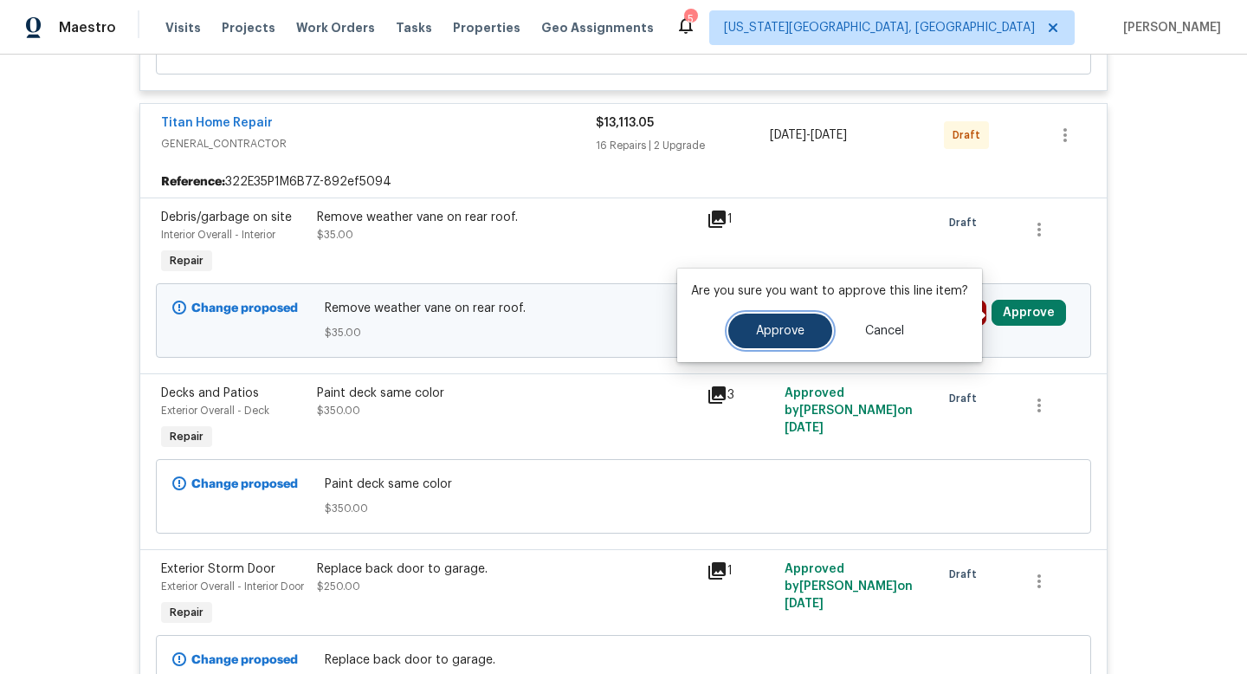
click at [792, 337] on button "Approve" at bounding box center [780, 330] width 104 height 35
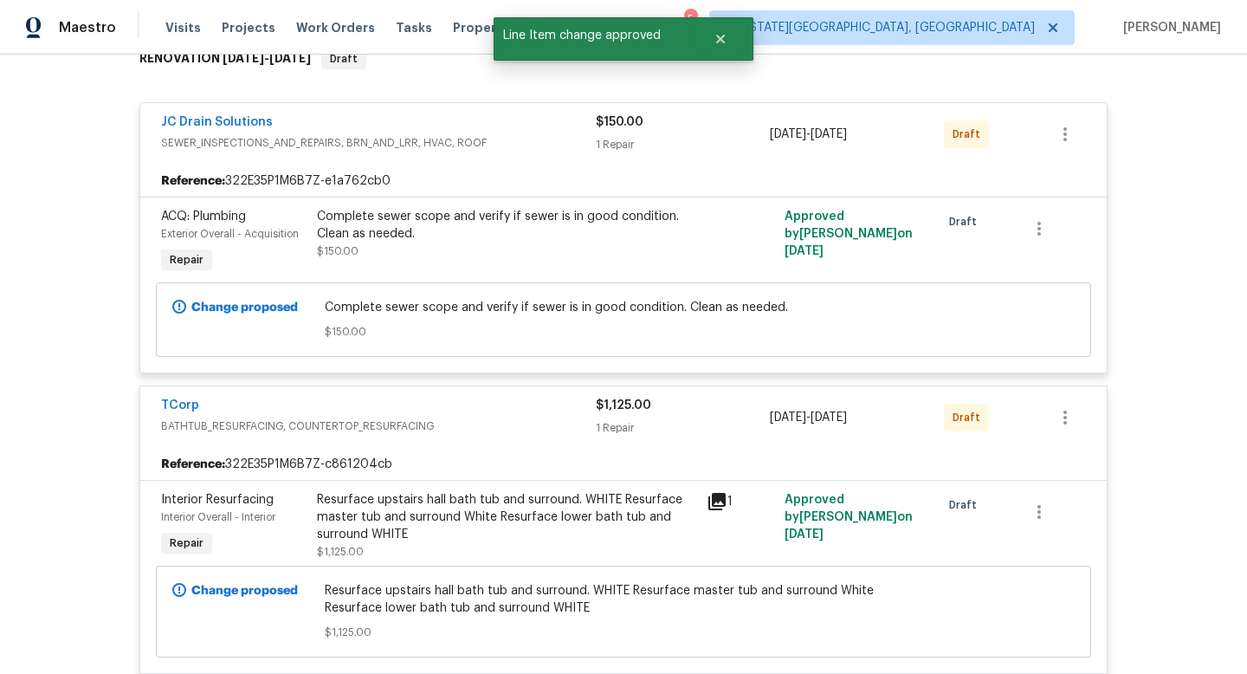
scroll to position [0, 0]
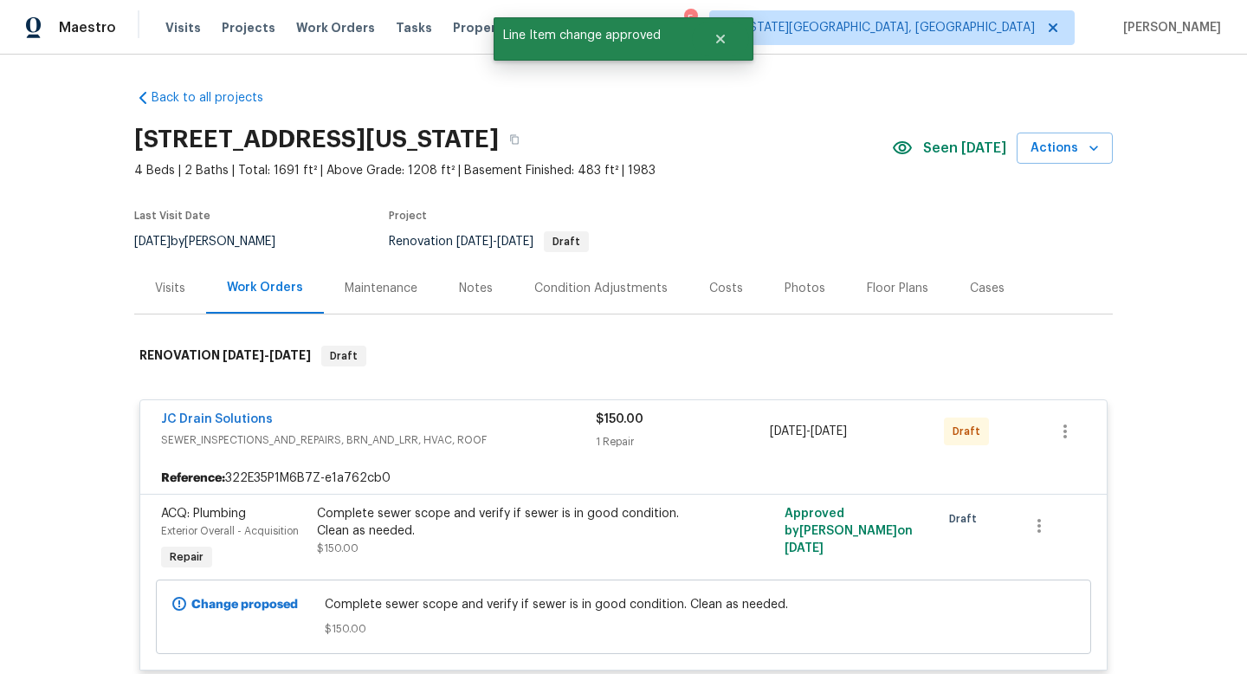
click at [491, 418] on div "JC Drain Solutions" at bounding box center [378, 420] width 435 height 21
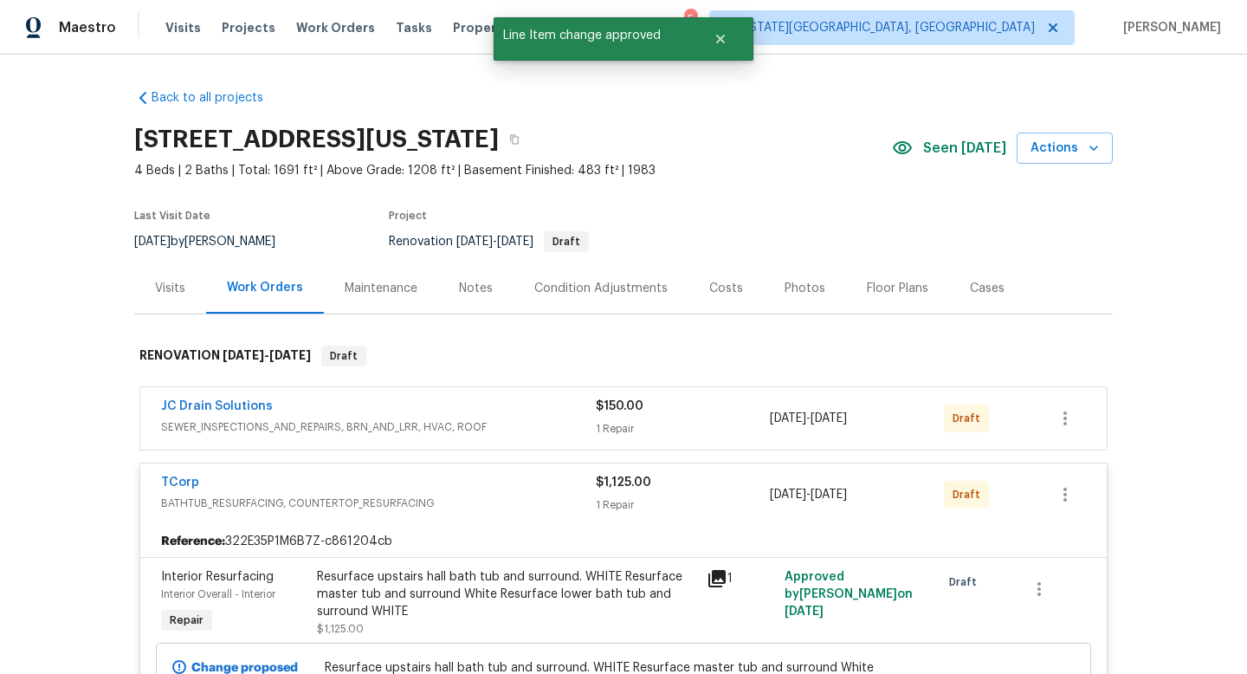
click at [485, 496] on span "BATHTUB_RESURFACING, COUNTERTOP_RESURFACING" at bounding box center [378, 502] width 435 height 17
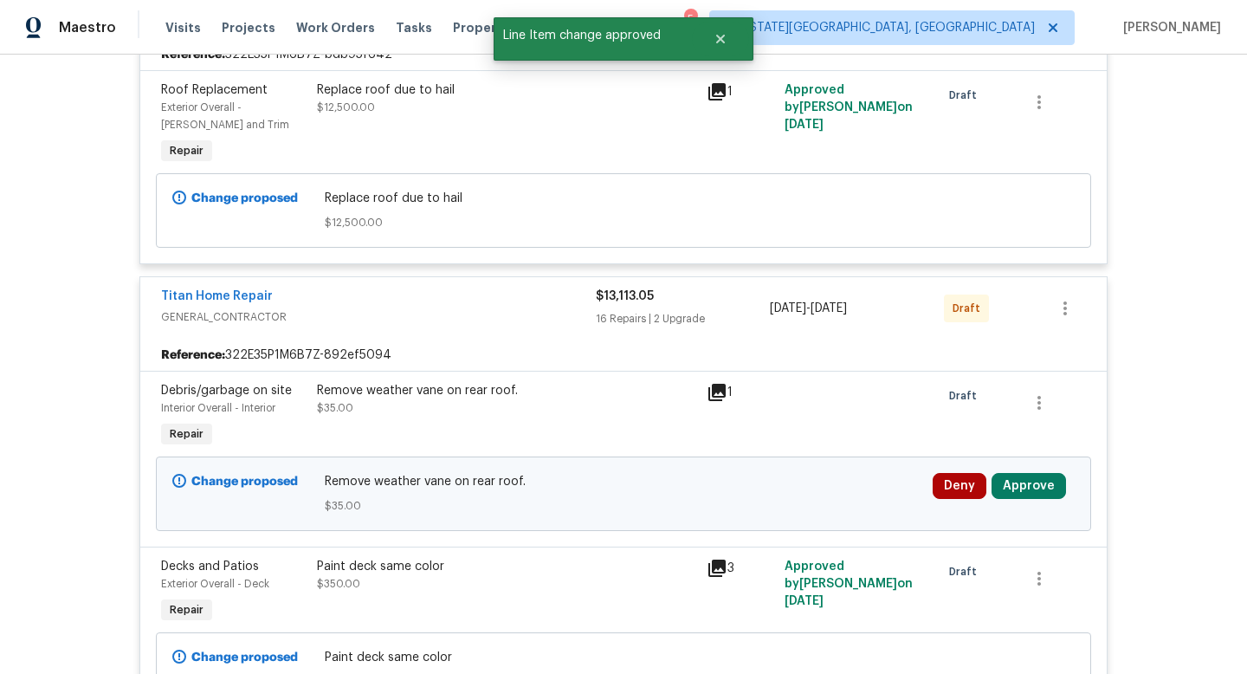
scroll to position [552, 0]
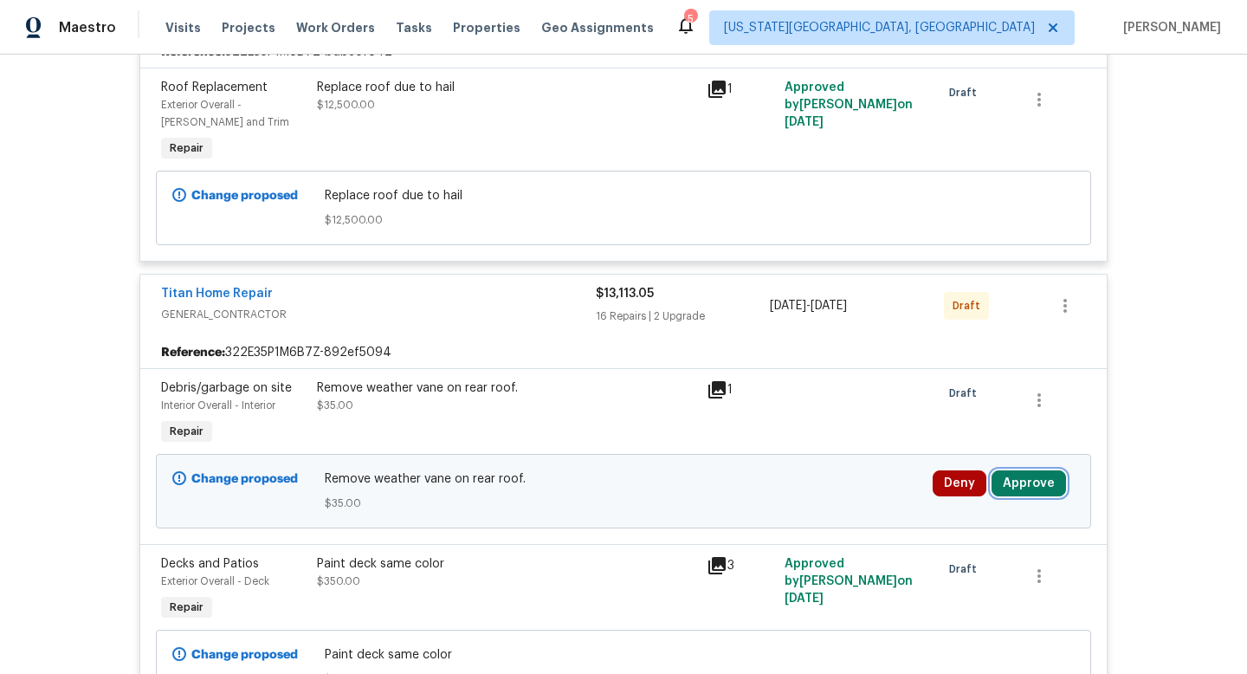
click at [1020, 475] on button "Approve" at bounding box center [1028, 483] width 74 height 26
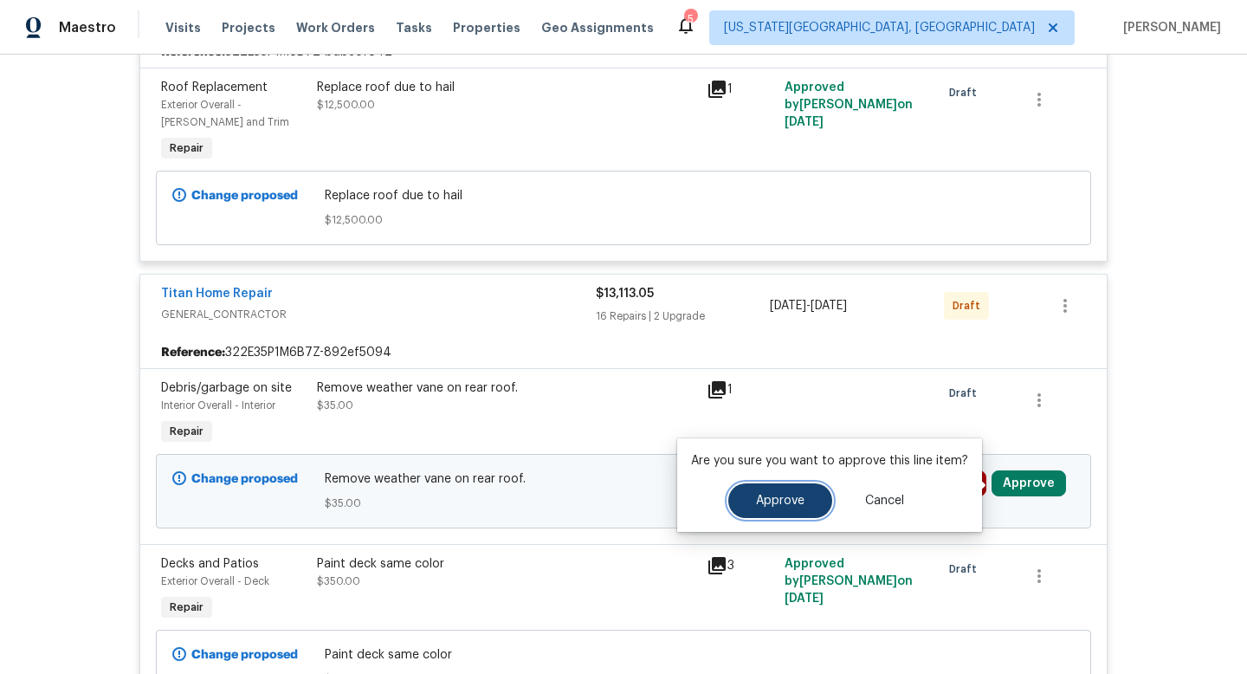
click at [799, 501] on span "Approve" at bounding box center [780, 500] width 48 height 13
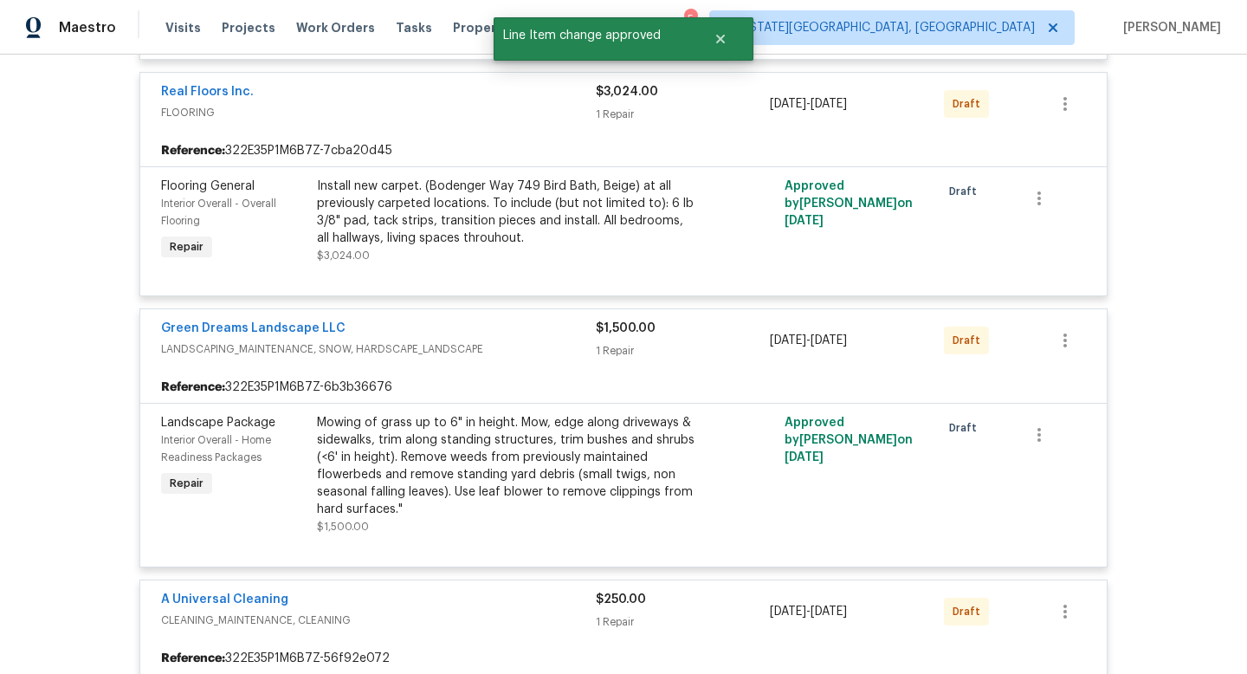
scroll to position [3185, 0]
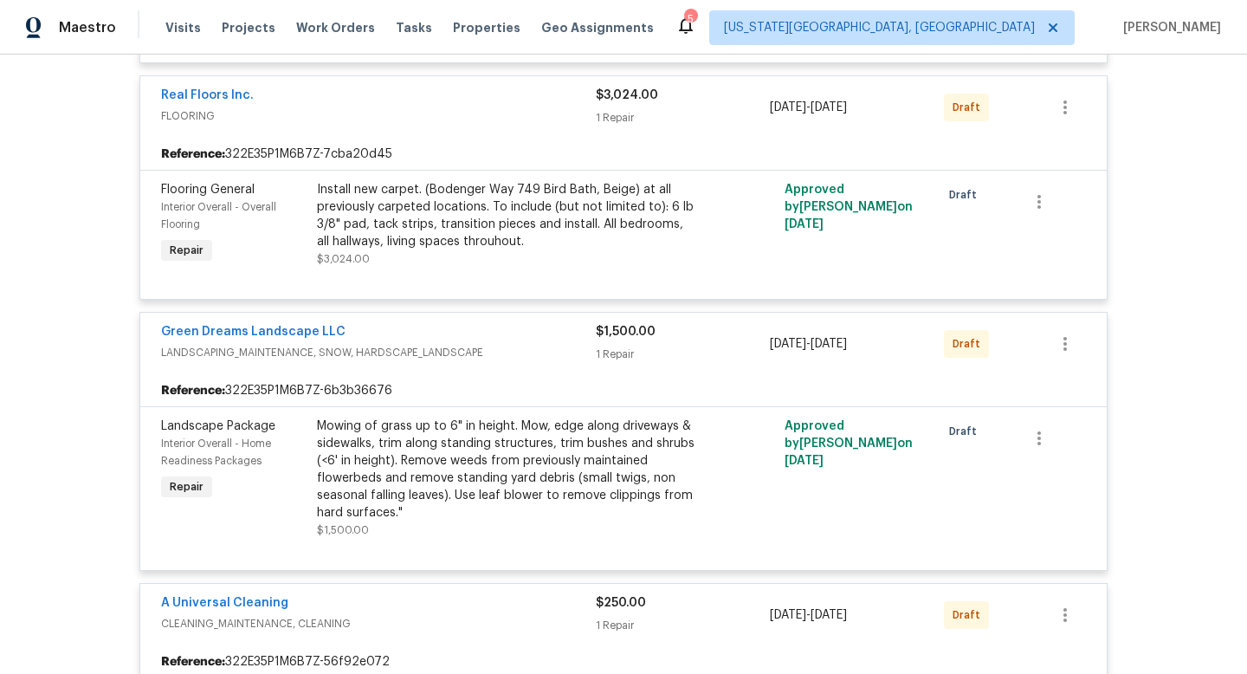
click at [540, 107] on div "Real Floors Inc." at bounding box center [378, 97] width 435 height 21
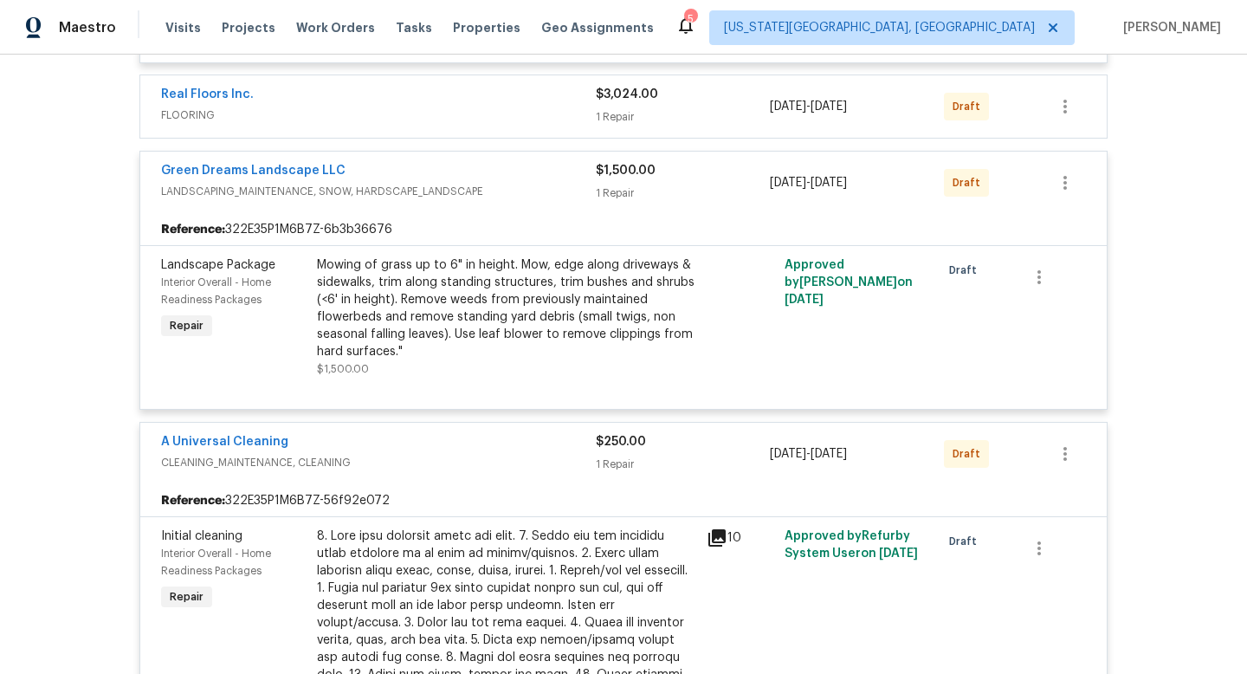
click at [540, 106] on div "Real Floors Inc." at bounding box center [378, 96] width 435 height 21
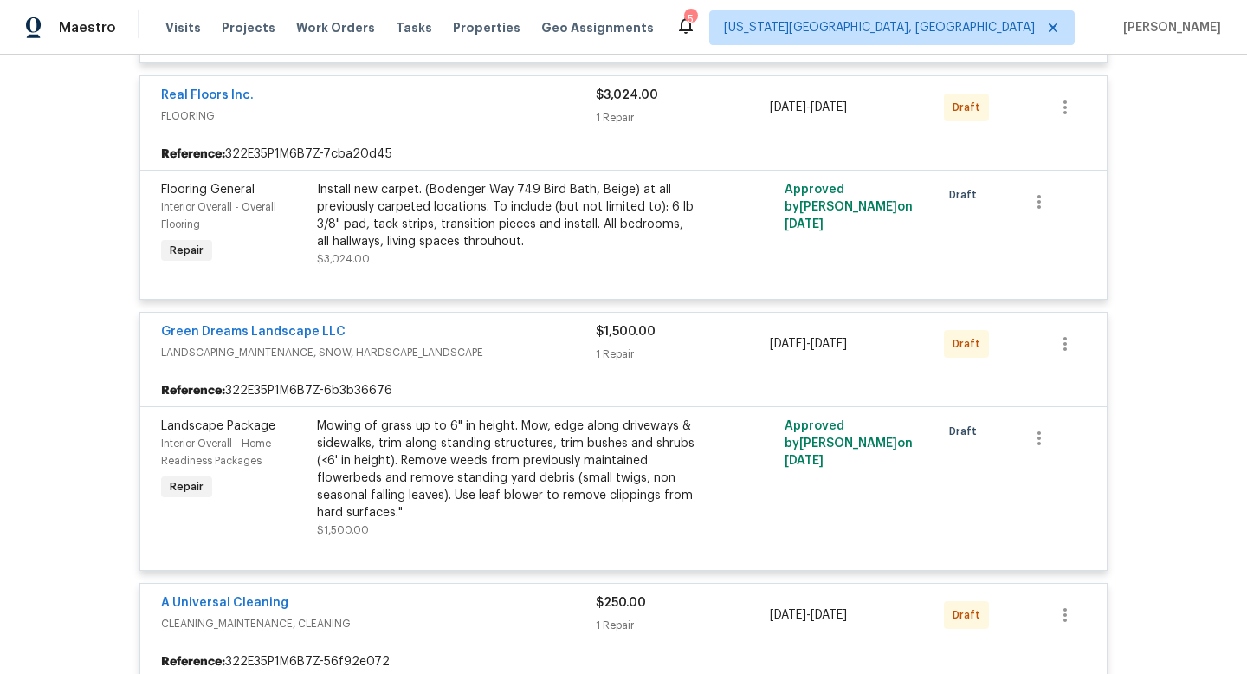
click at [539, 242] on div "Install new carpet. (Bodenger Way 749 Bird Bath, Beige) at all previously carpe…" at bounding box center [506, 215] width 379 height 69
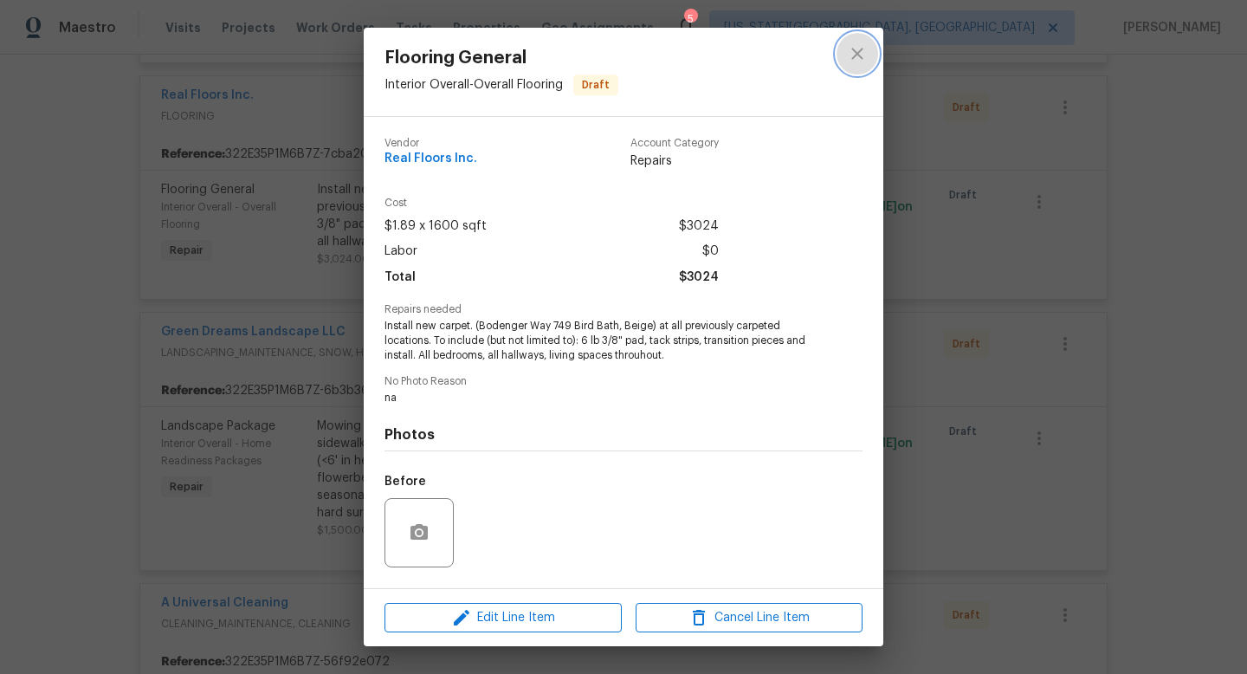
click at [850, 48] on icon "close" at bounding box center [857, 53] width 21 height 21
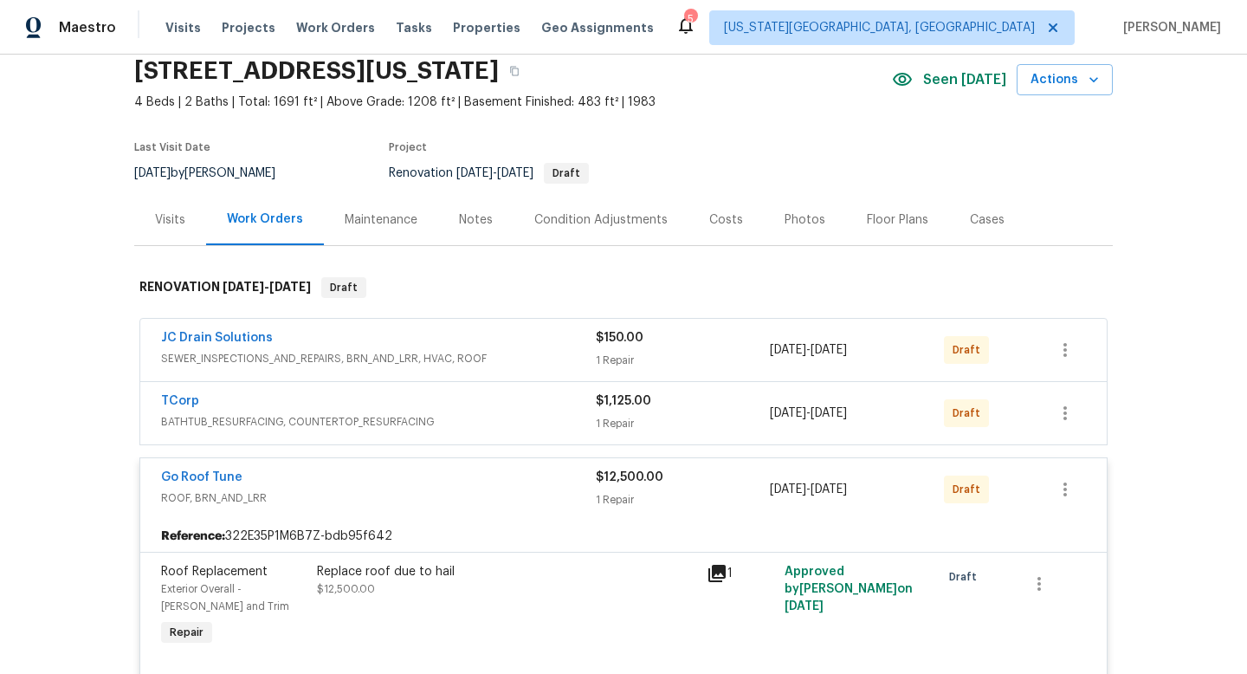
scroll to position [0, 0]
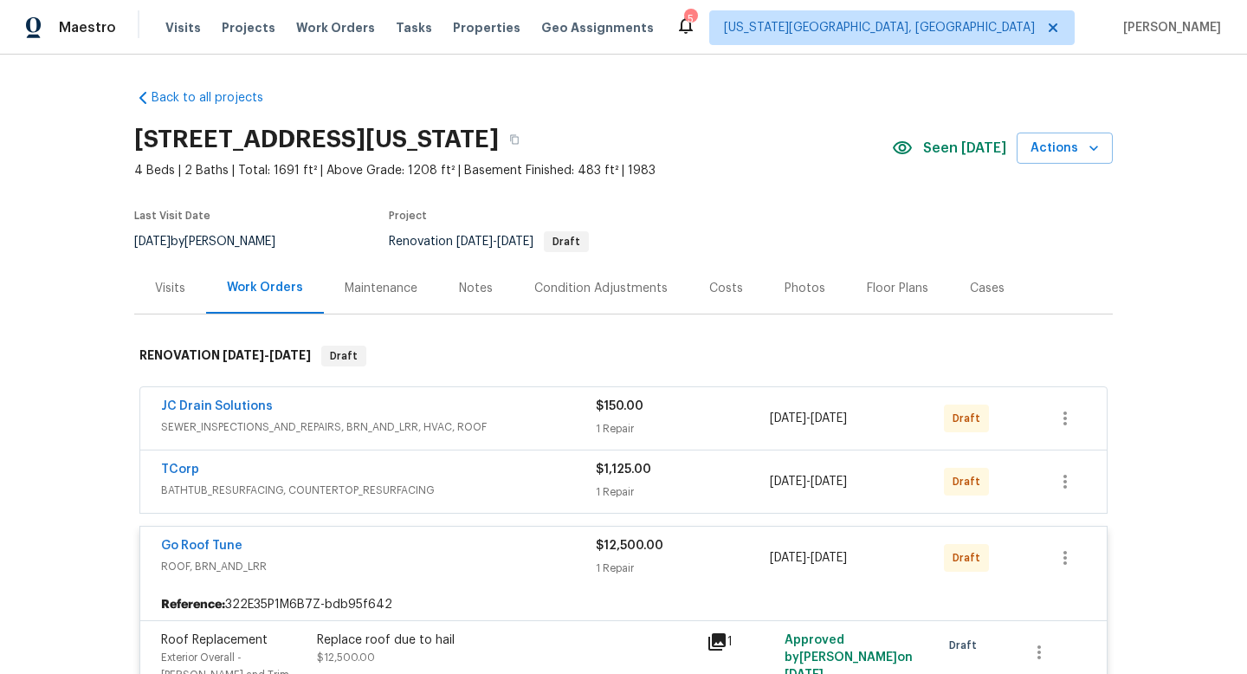
click at [273, 292] on div "Work Orders" at bounding box center [265, 287] width 76 height 17
click at [170, 295] on div "Visits" at bounding box center [170, 288] width 30 height 17
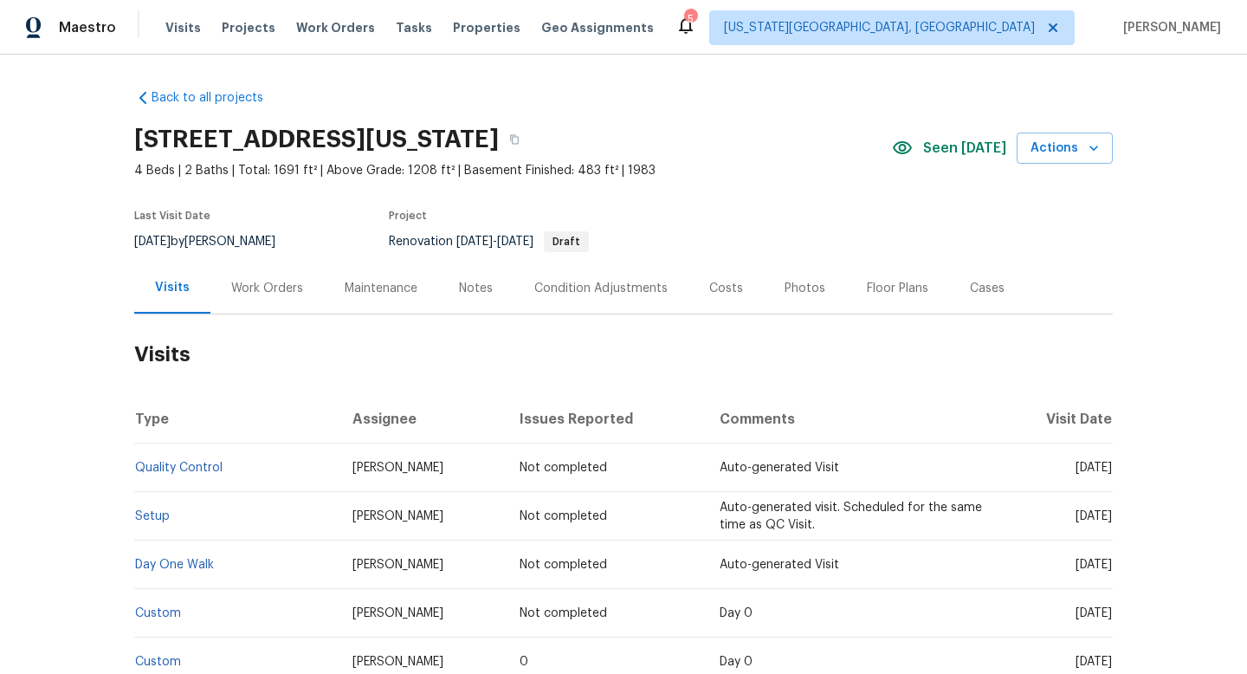
click at [271, 287] on div "Work Orders" at bounding box center [267, 288] width 72 height 17
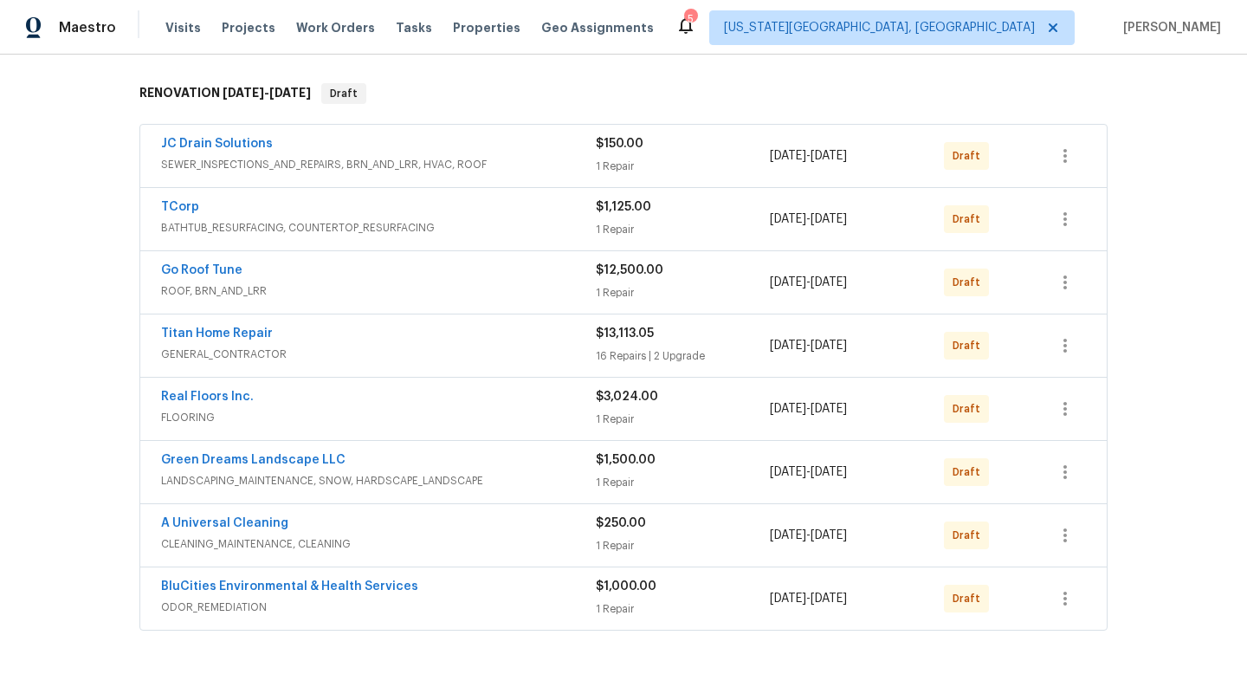
scroll to position [294, 0]
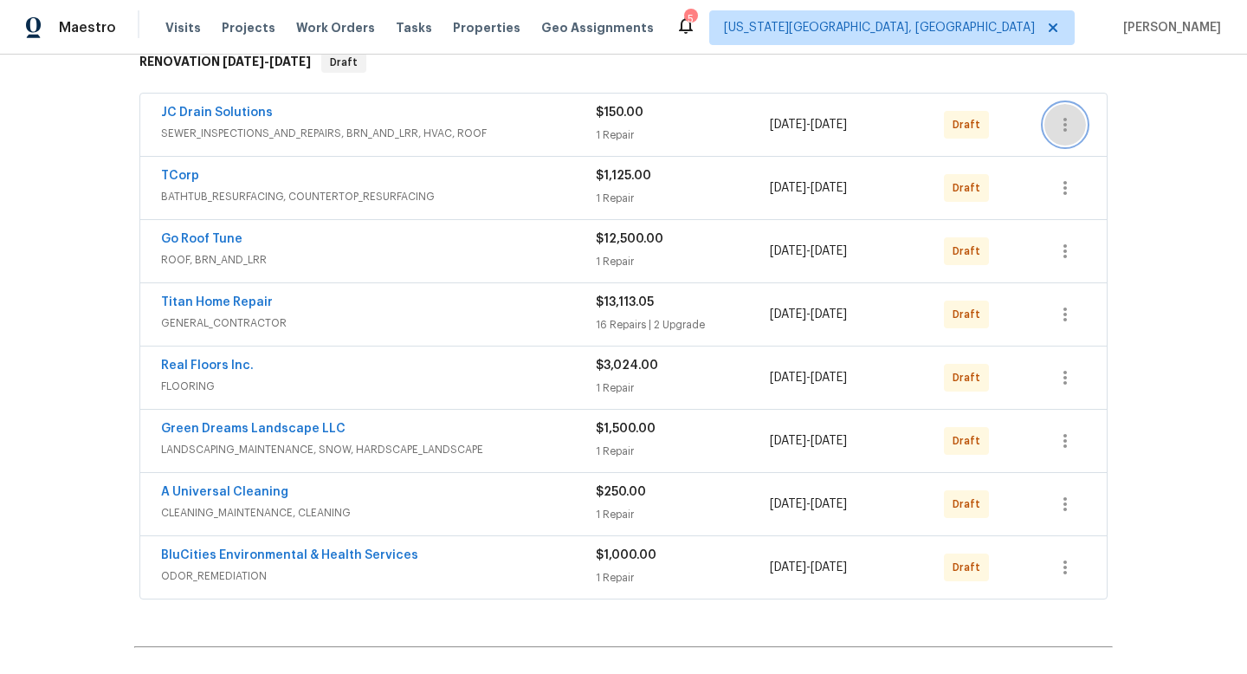
click at [1063, 118] on icon "button" at bounding box center [1065, 124] width 21 height 21
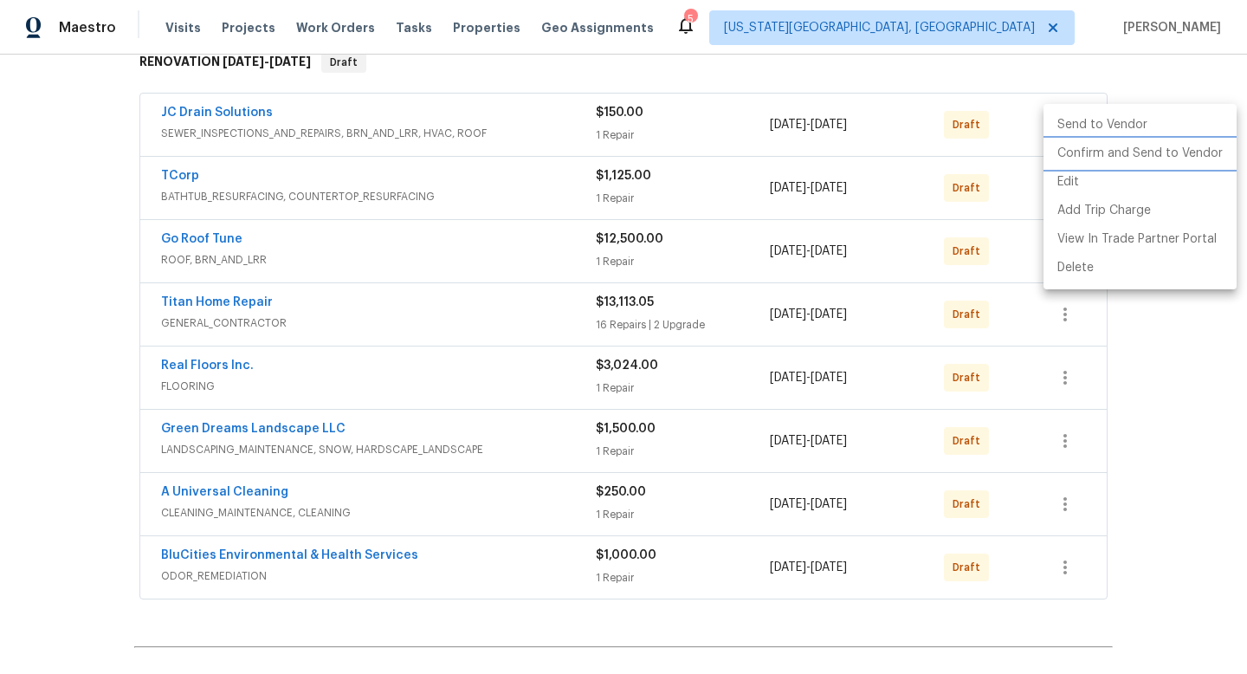
click at [1073, 152] on li "Confirm and Send to Vendor" at bounding box center [1139, 153] width 193 height 29
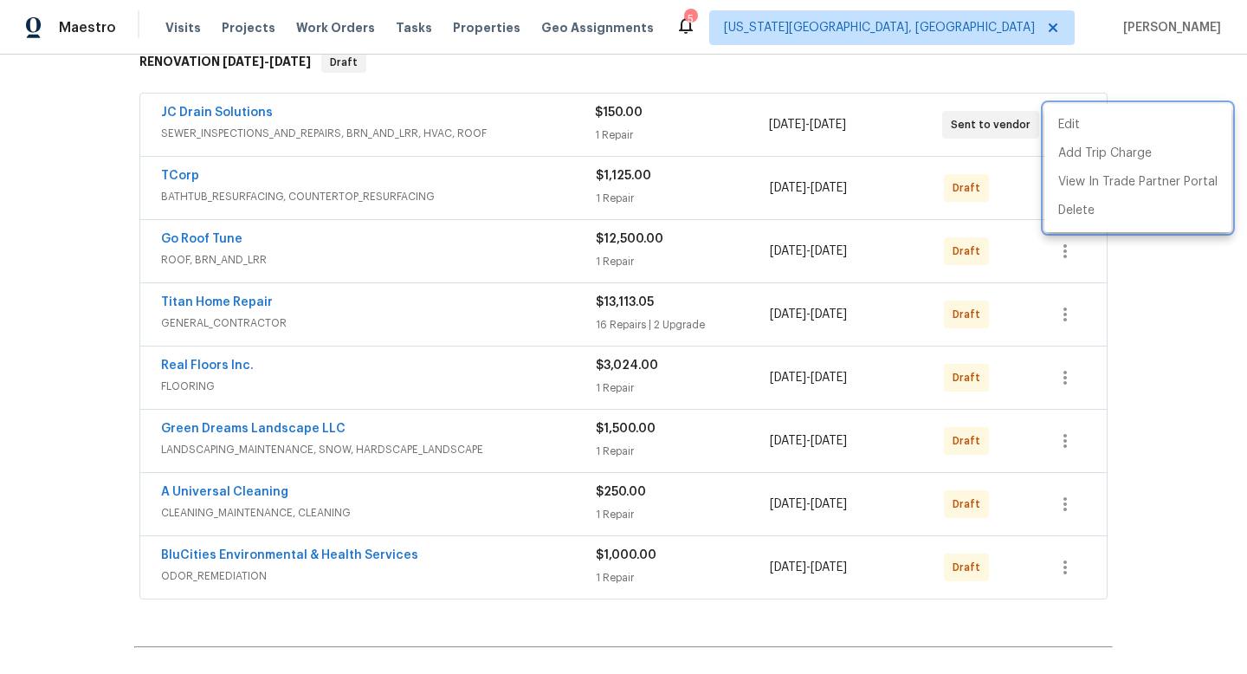
click at [1007, 196] on div at bounding box center [623, 337] width 1247 height 674
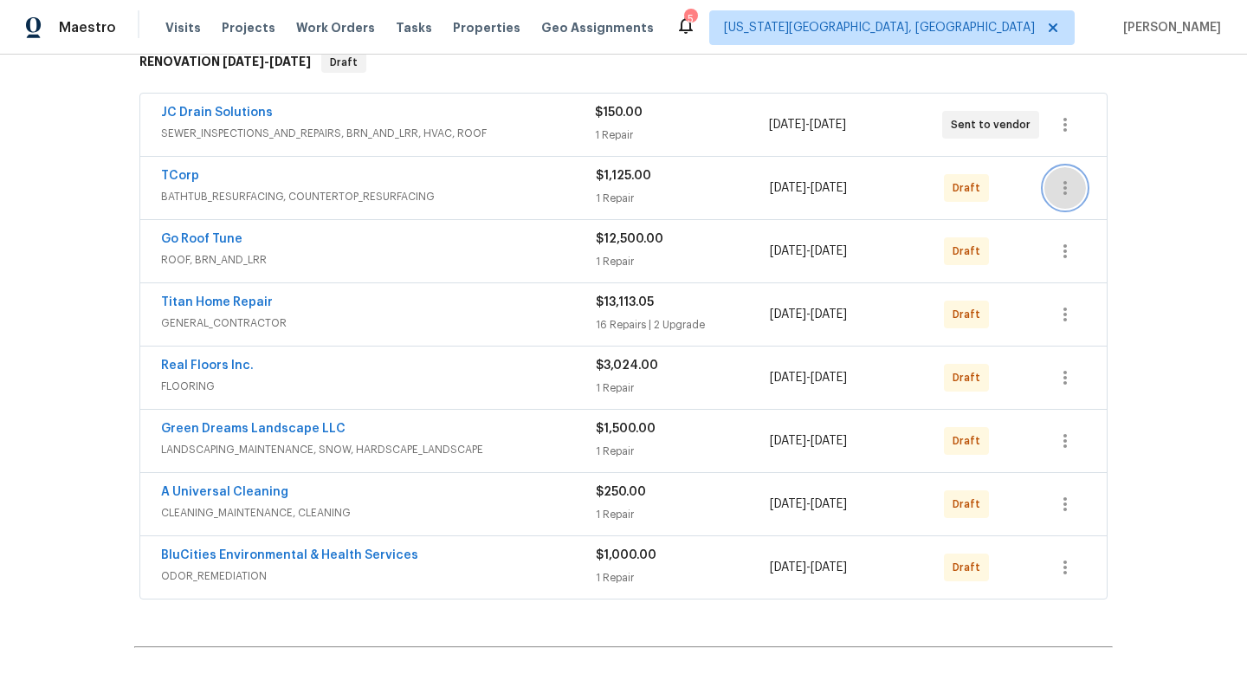
click at [1067, 194] on icon "button" at bounding box center [1065, 187] width 21 height 21
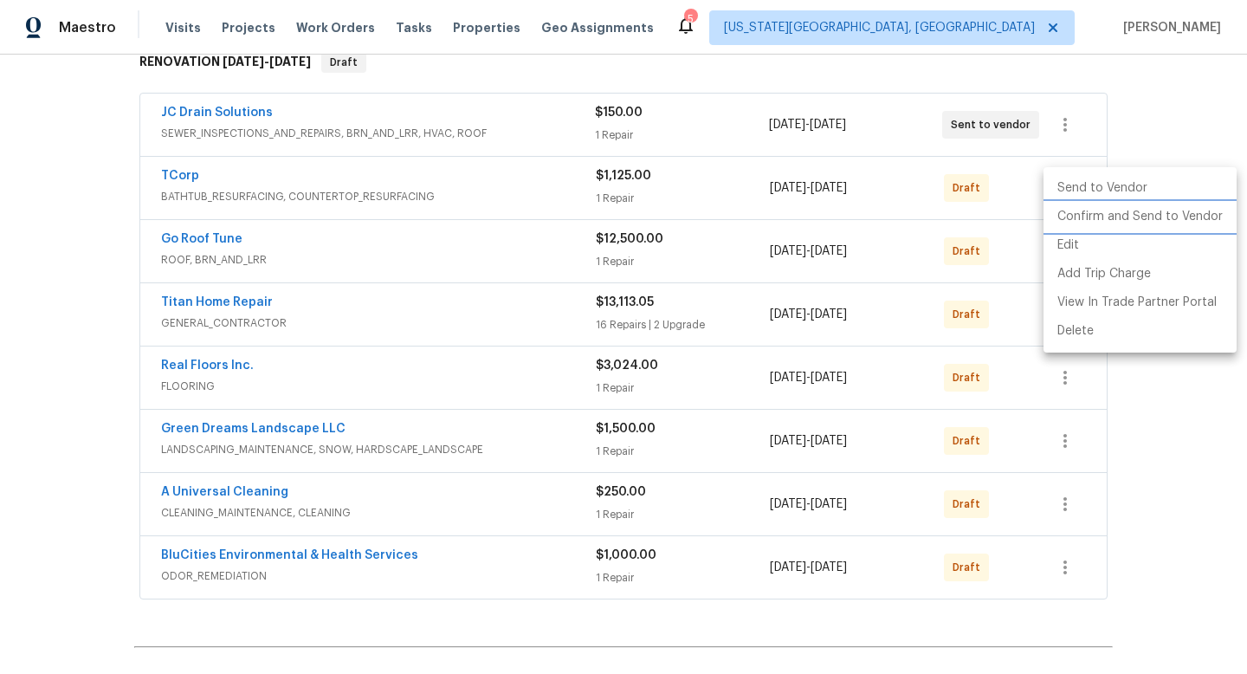
click at [1067, 215] on li "Confirm and Send to Vendor" at bounding box center [1139, 217] width 193 height 29
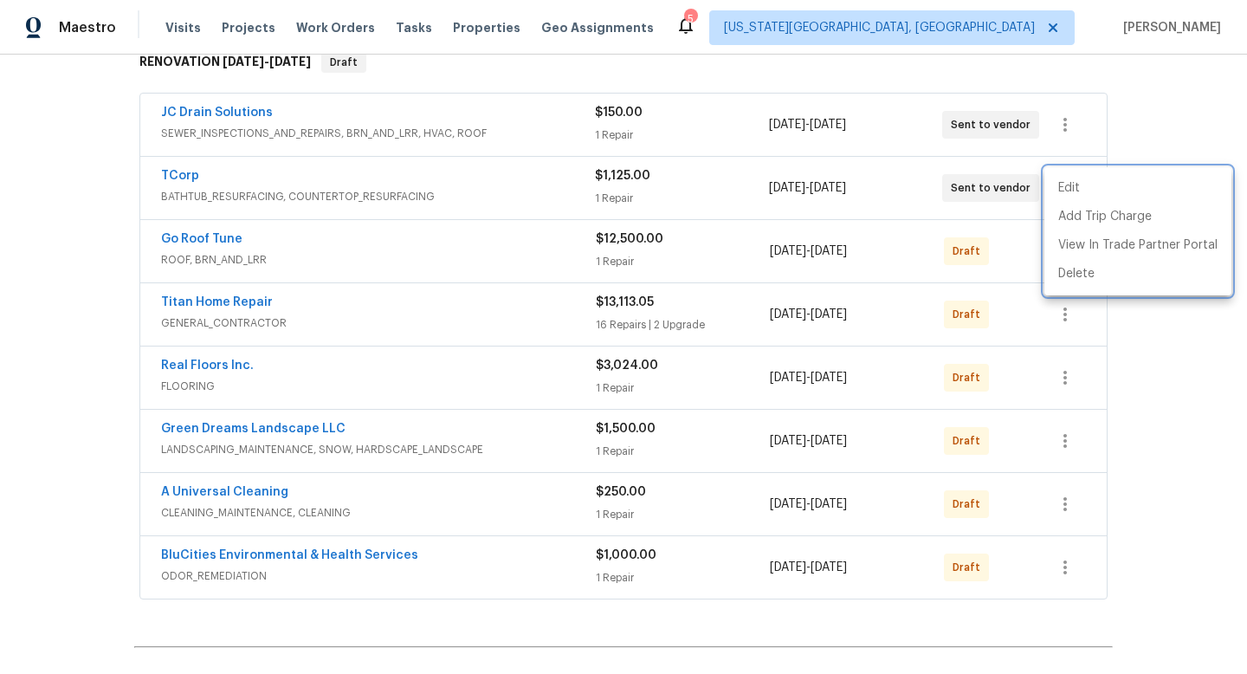
click at [1014, 256] on div at bounding box center [623, 337] width 1247 height 674
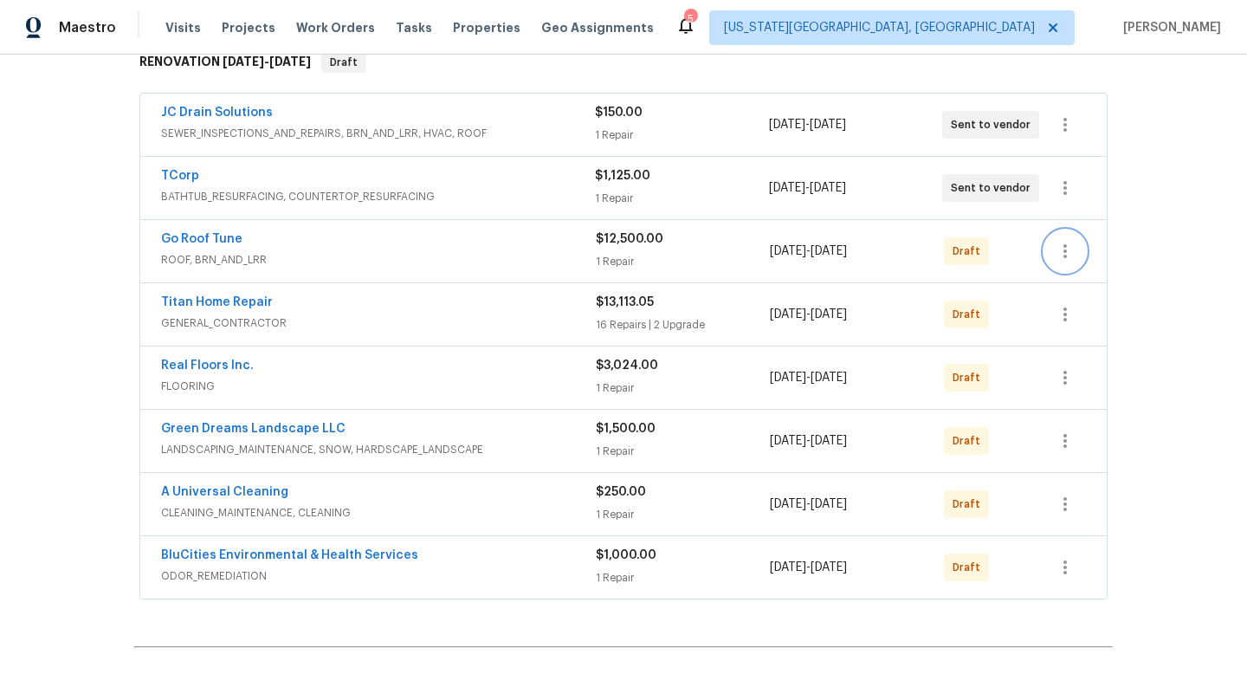
click at [1067, 252] on icon "button" at bounding box center [1065, 251] width 21 height 21
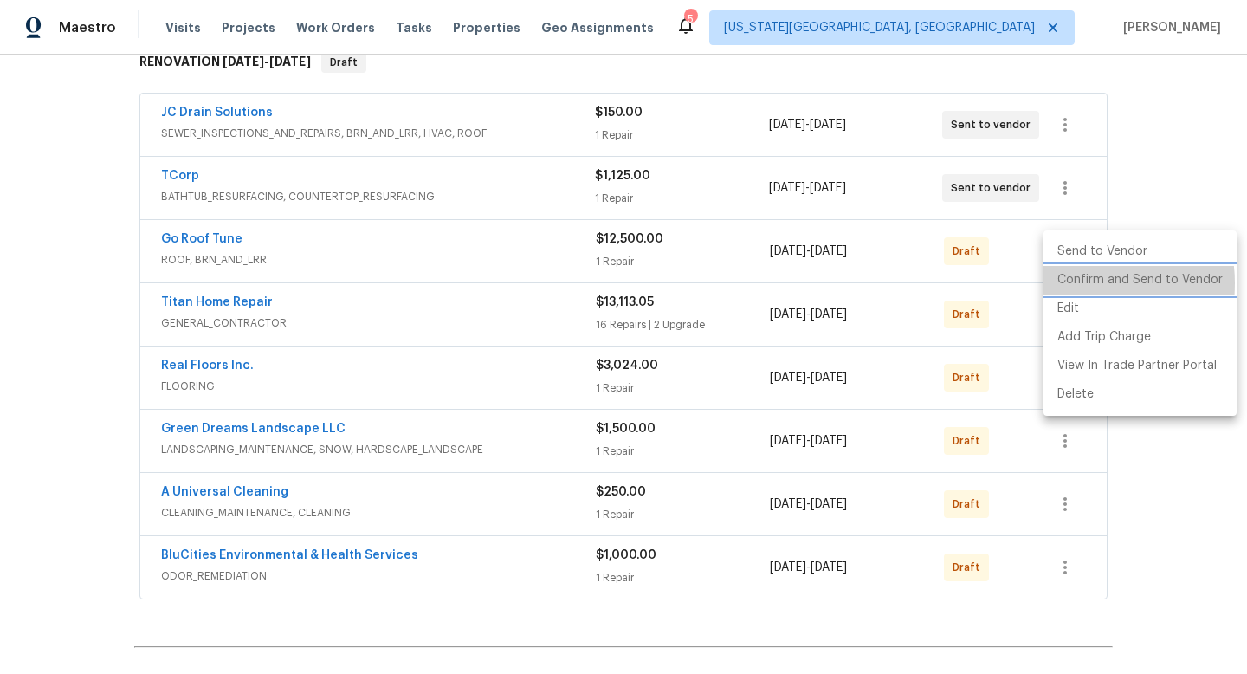
click at [1072, 283] on li "Confirm and Send to Vendor" at bounding box center [1139, 280] width 193 height 29
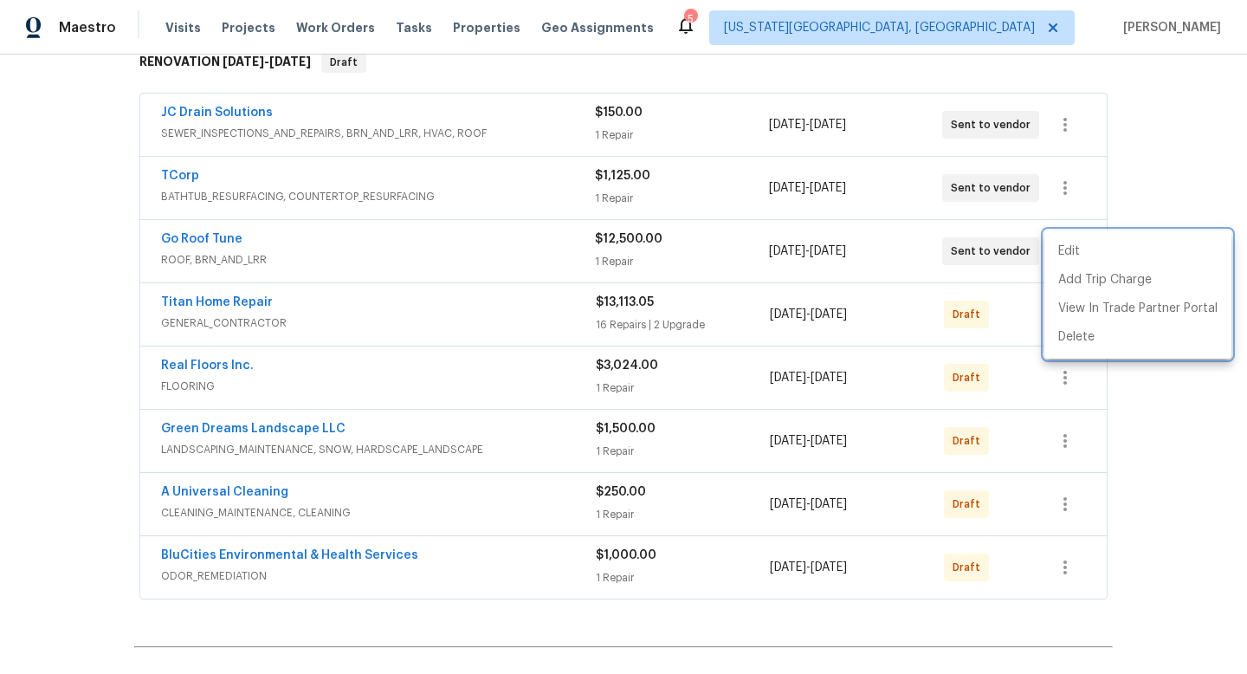
click at [1013, 326] on div at bounding box center [623, 337] width 1247 height 674
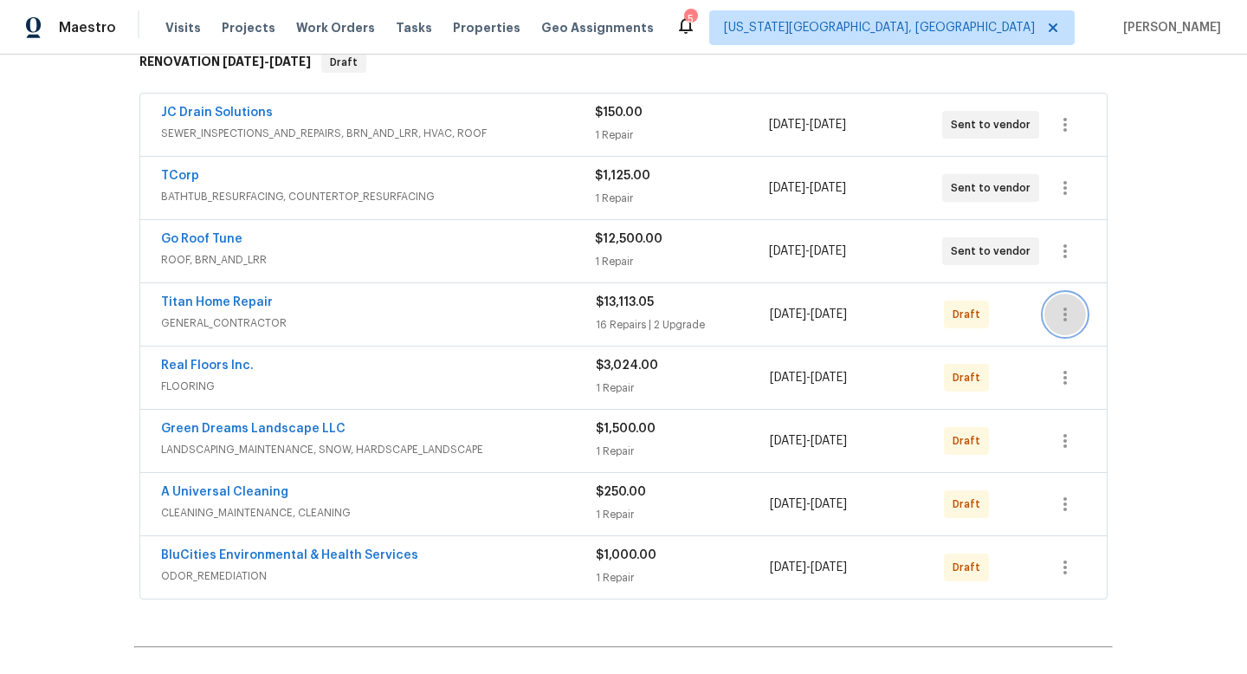
click at [1074, 317] on icon "button" at bounding box center [1065, 314] width 21 height 21
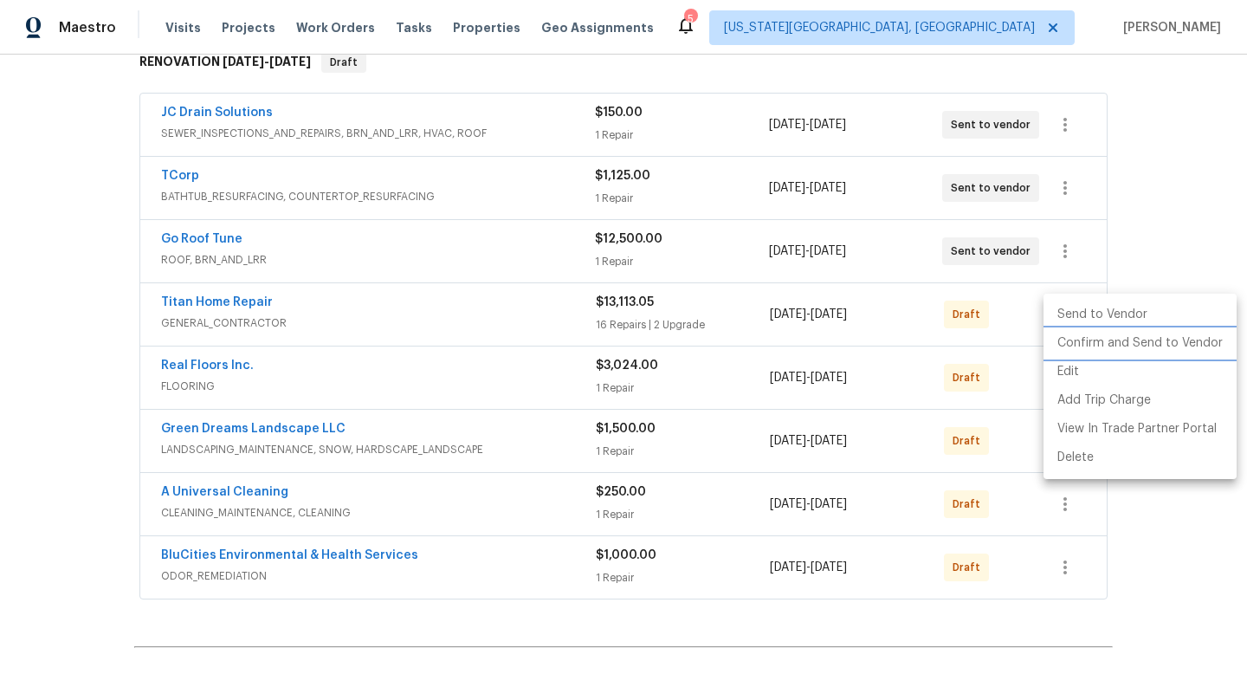
click at [1074, 337] on li "Confirm and Send to Vendor" at bounding box center [1139, 343] width 193 height 29
click at [1024, 394] on div at bounding box center [623, 337] width 1247 height 674
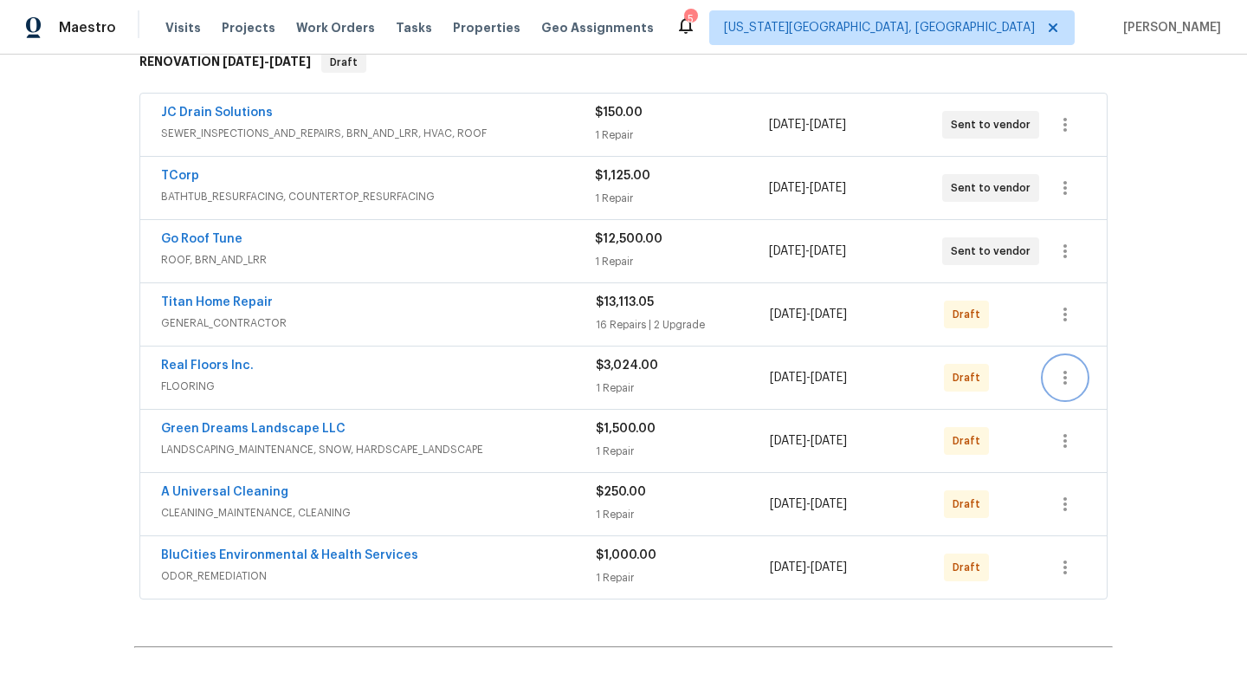
click at [1062, 384] on icon "button" at bounding box center [1065, 377] width 21 height 21
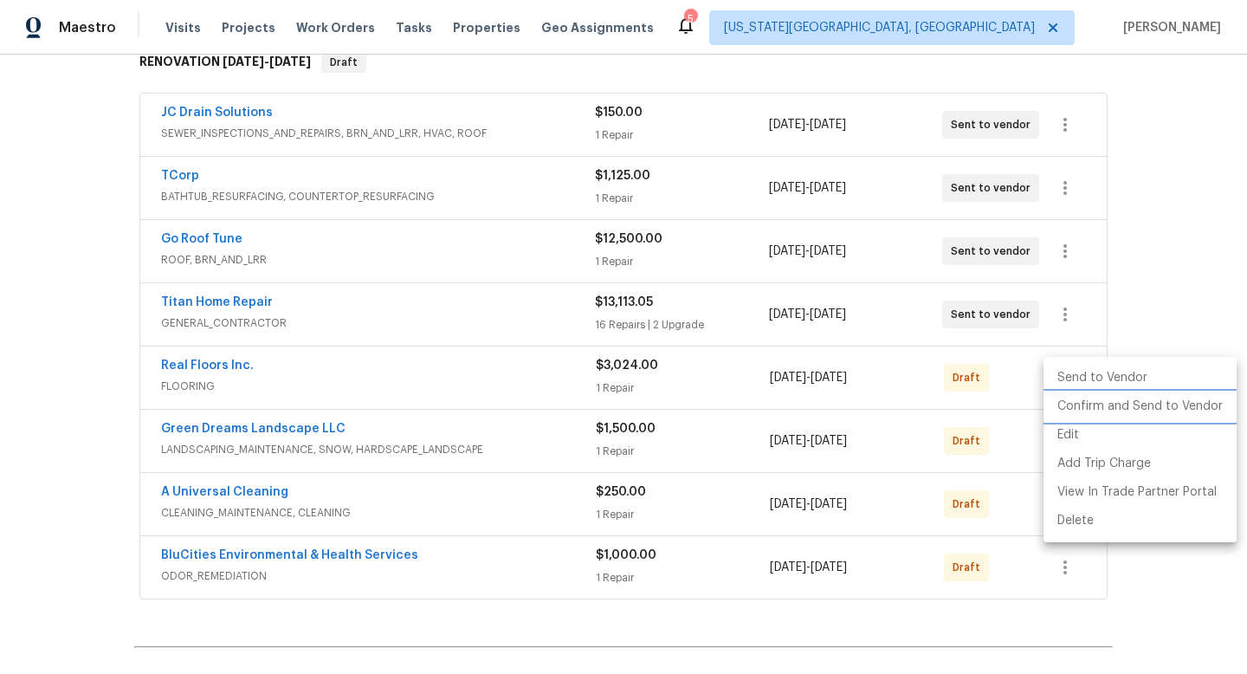
click at [1068, 402] on li "Confirm and Send to Vendor" at bounding box center [1139, 406] width 193 height 29
click at [1013, 436] on div at bounding box center [623, 337] width 1247 height 674
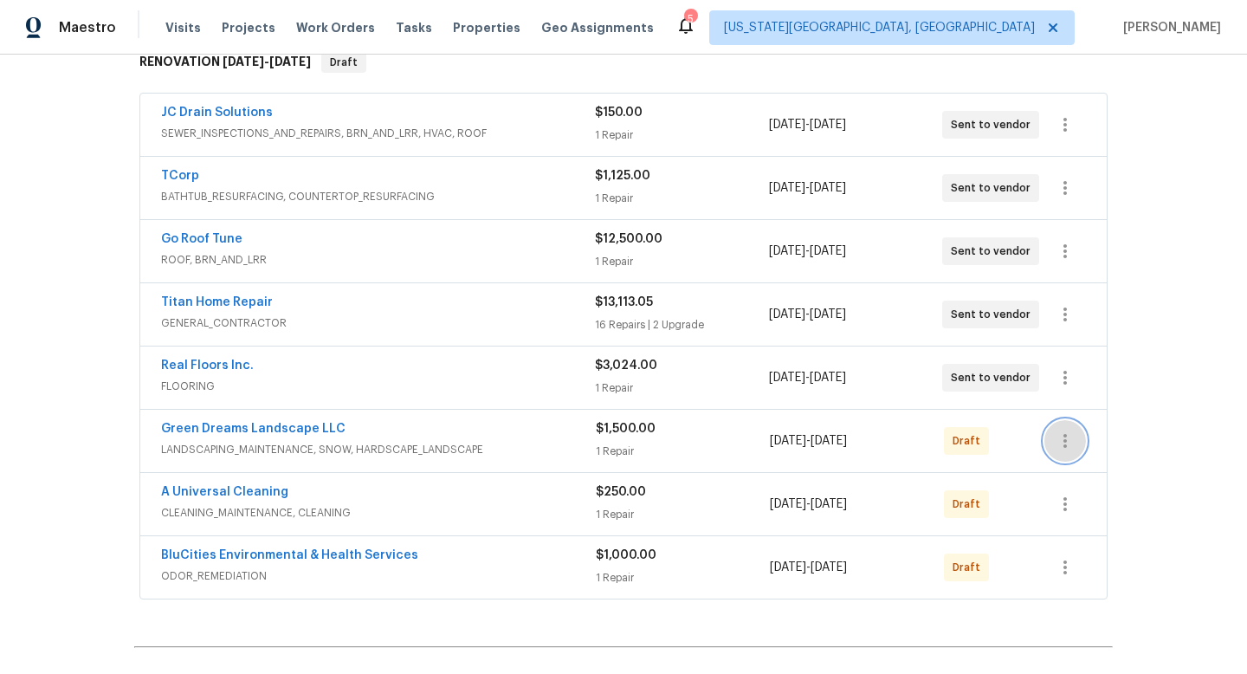
click at [1069, 441] on icon "button" at bounding box center [1065, 440] width 21 height 21
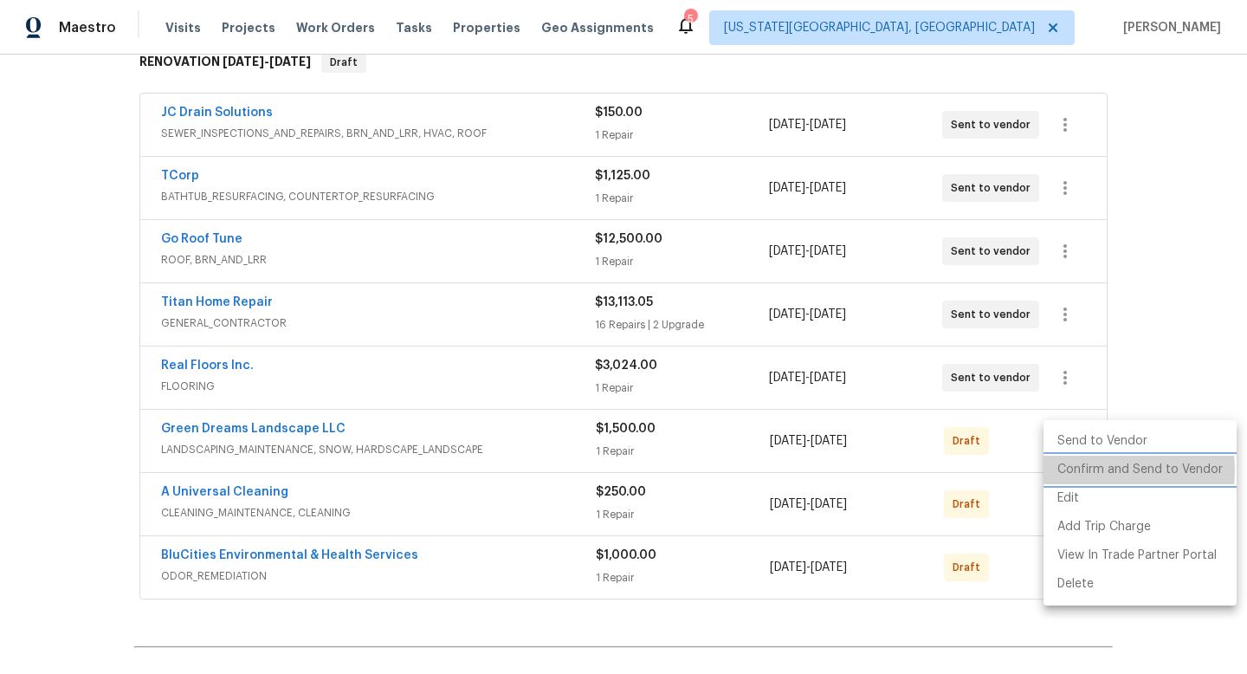
click at [1070, 470] on li "Confirm and Send to Vendor" at bounding box center [1139, 469] width 193 height 29
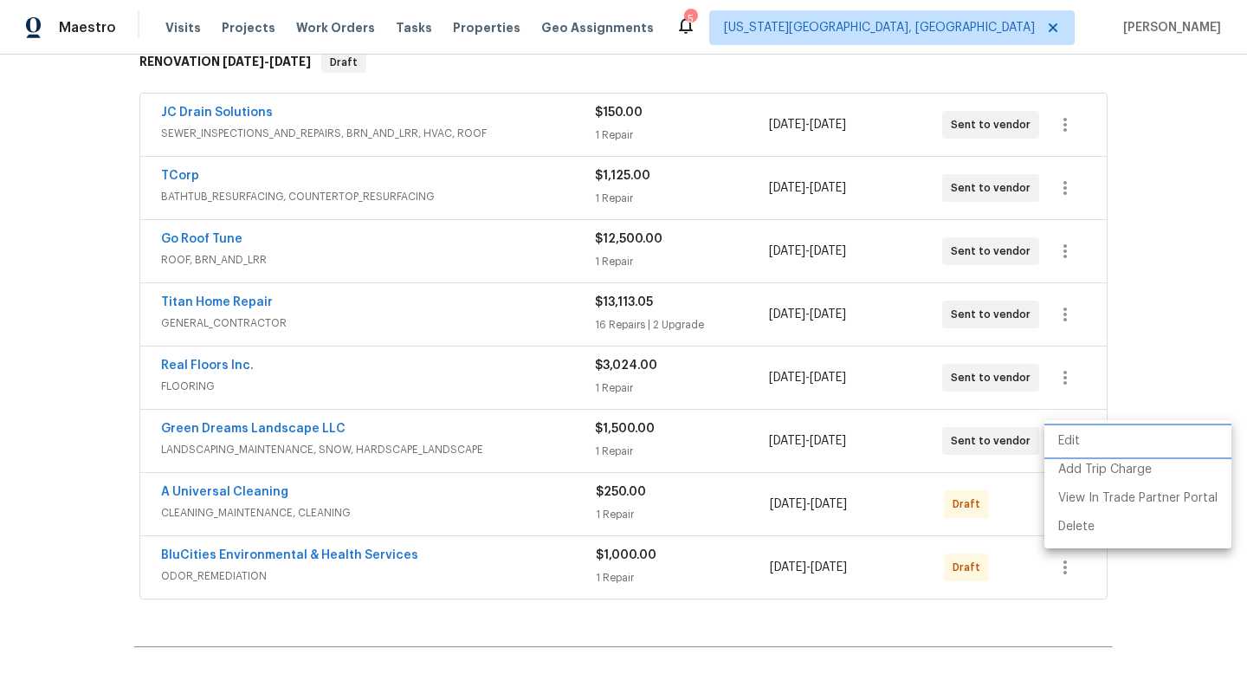
click at [1031, 493] on div at bounding box center [623, 337] width 1247 height 674
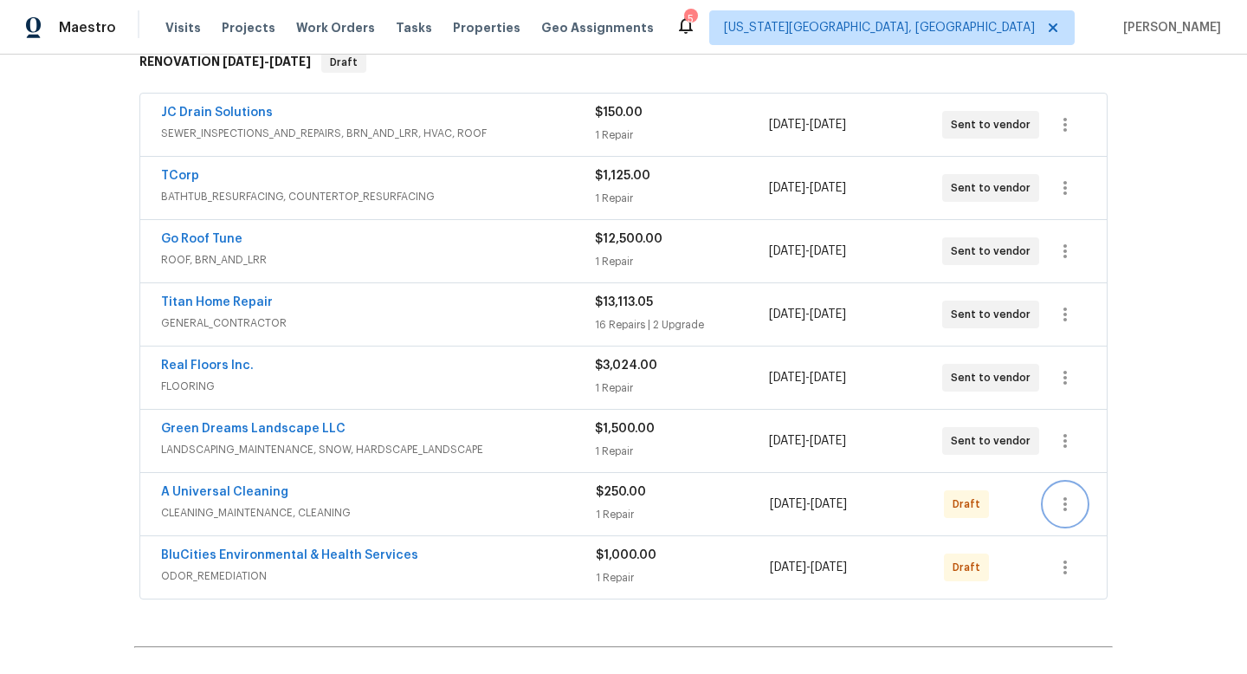
click at [1064, 508] on icon "button" at bounding box center [1064, 504] width 3 height 14
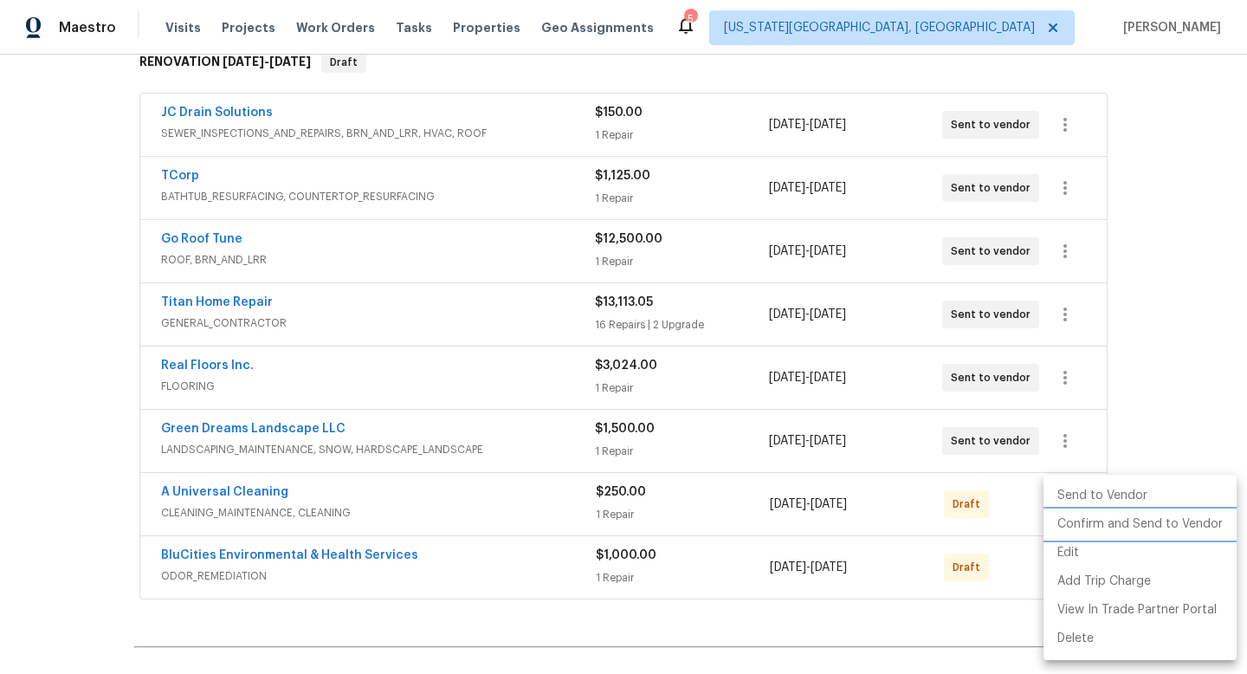
click at [1066, 522] on li "Confirm and Send to Vendor" at bounding box center [1139, 524] width 193 height 29
click at [1007, 556] on div at bounding box center [623, 337] width 1247 height 674
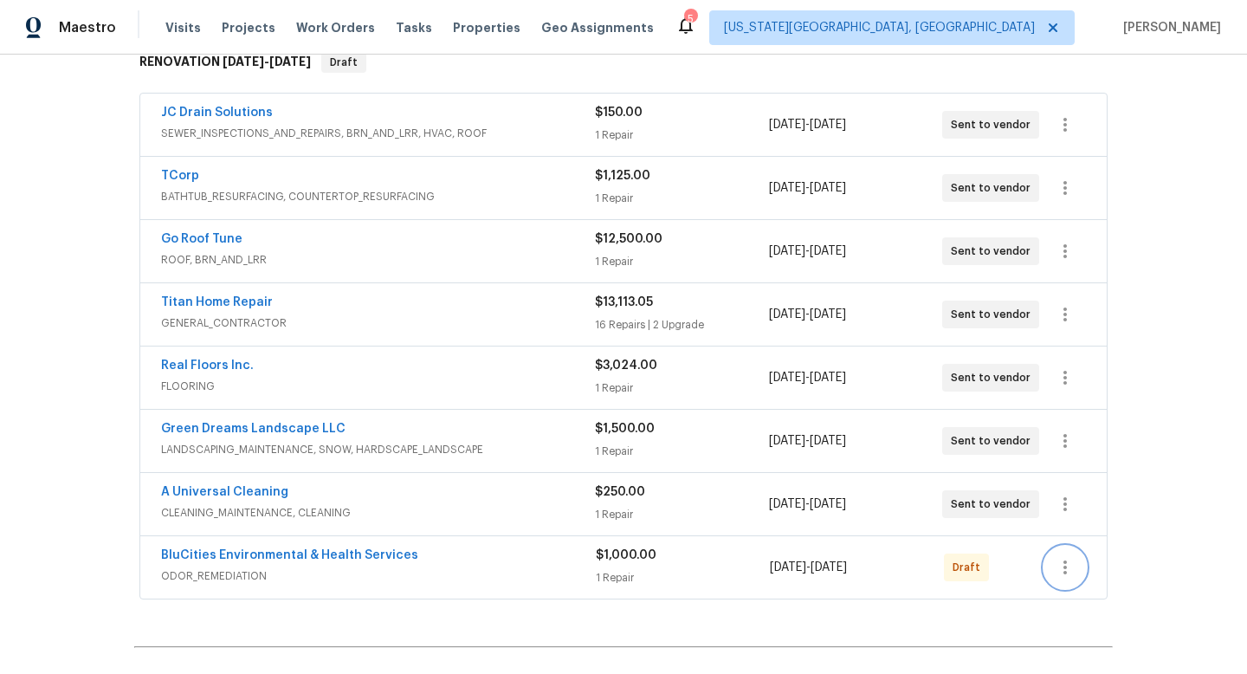
click at [1068, 558] on icon "button" at bounding box center [1065, 567] width 21 height 21
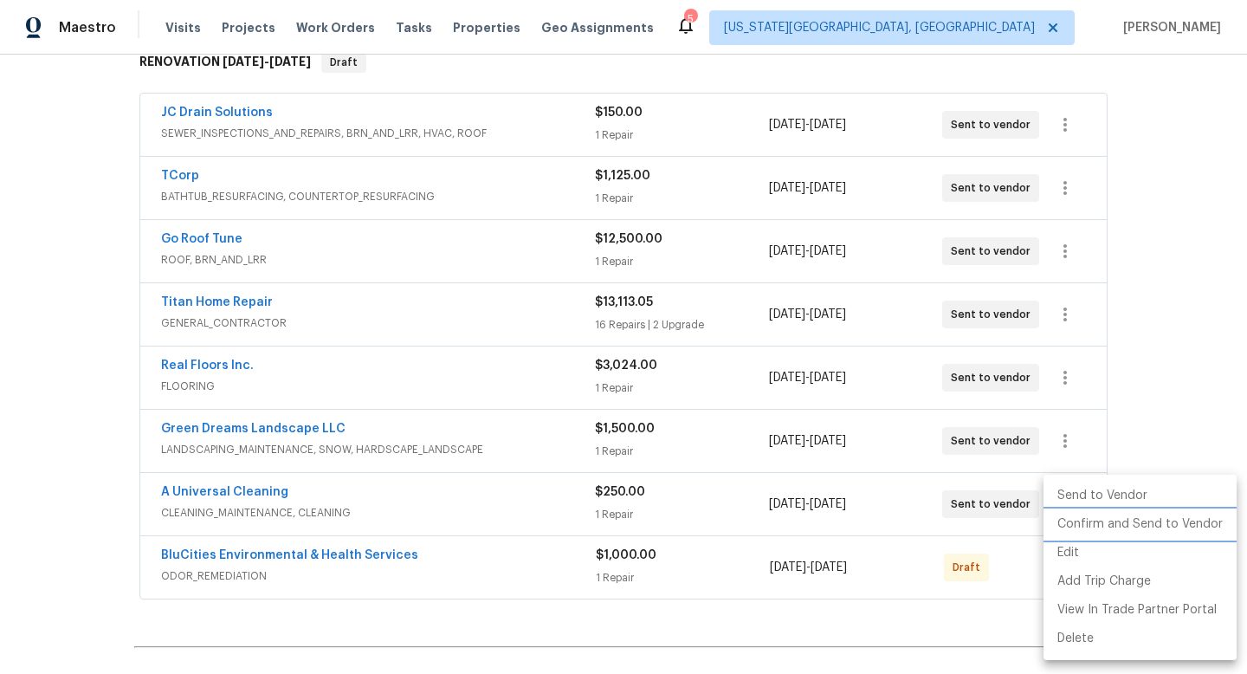
click at [1067, 526] on li "Confirm and Send to Vendor" at bounding box center [1139, 524] width 193 height 29
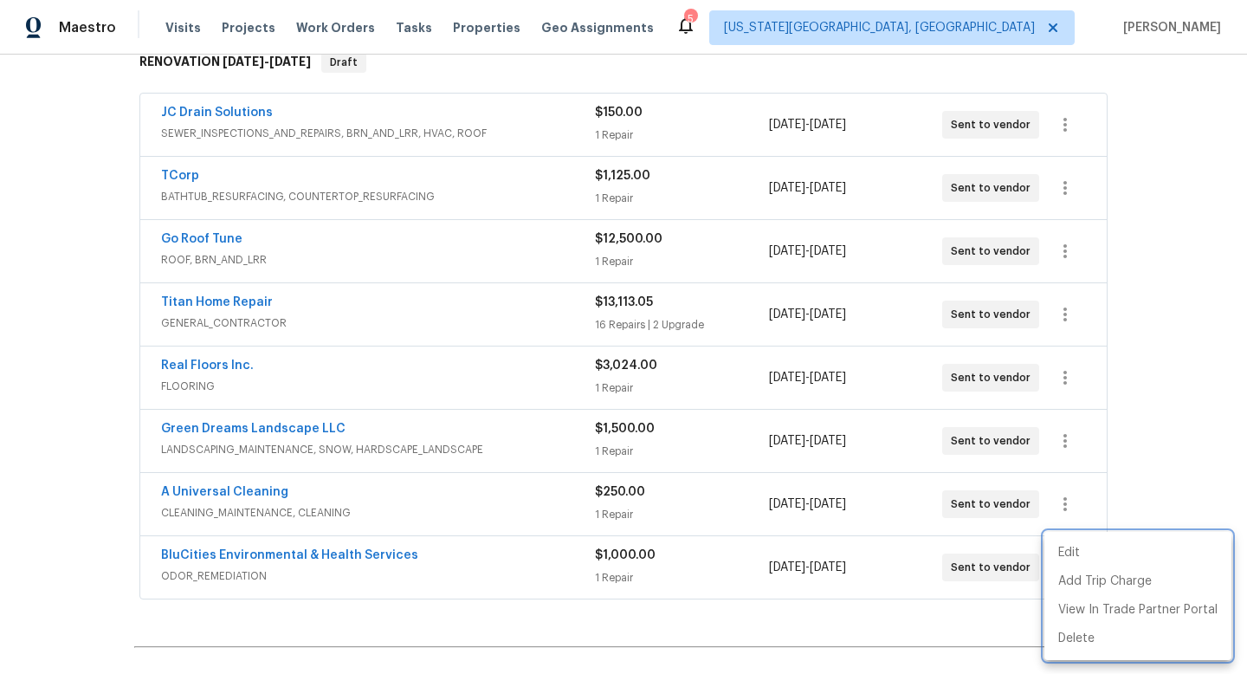
click at [558, 203] on div at bounding box center [623, 337] width 1247 height 674
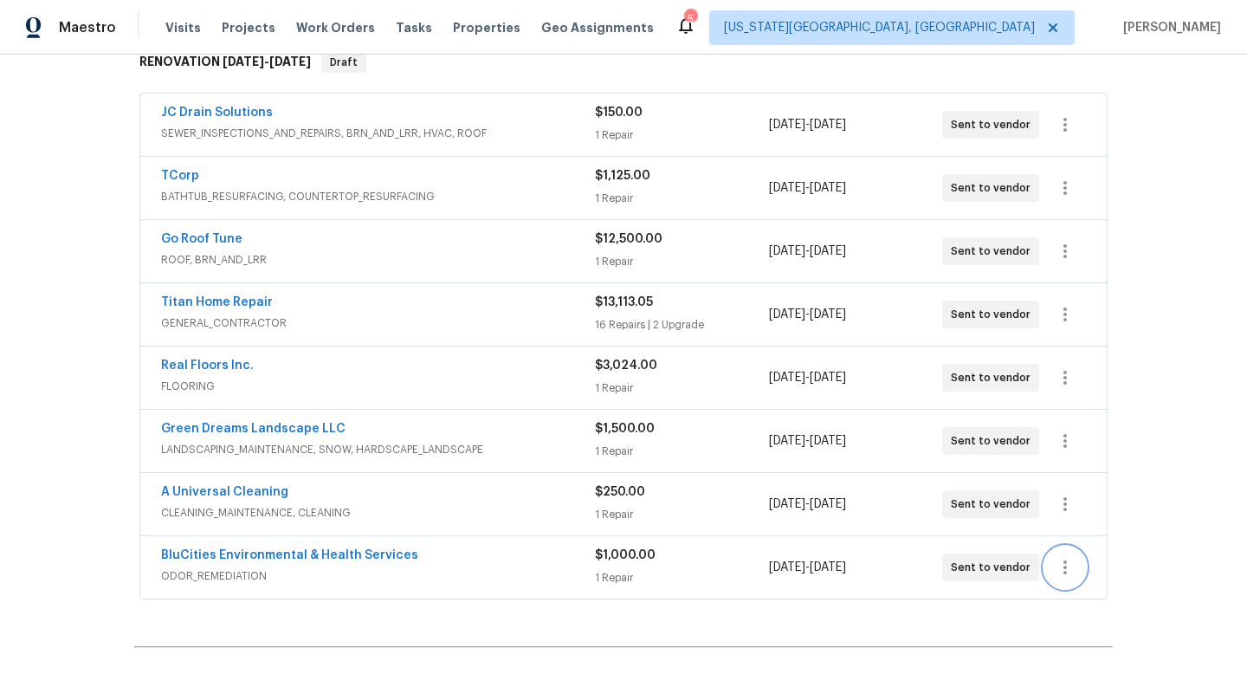
scroll to position [0, 0]
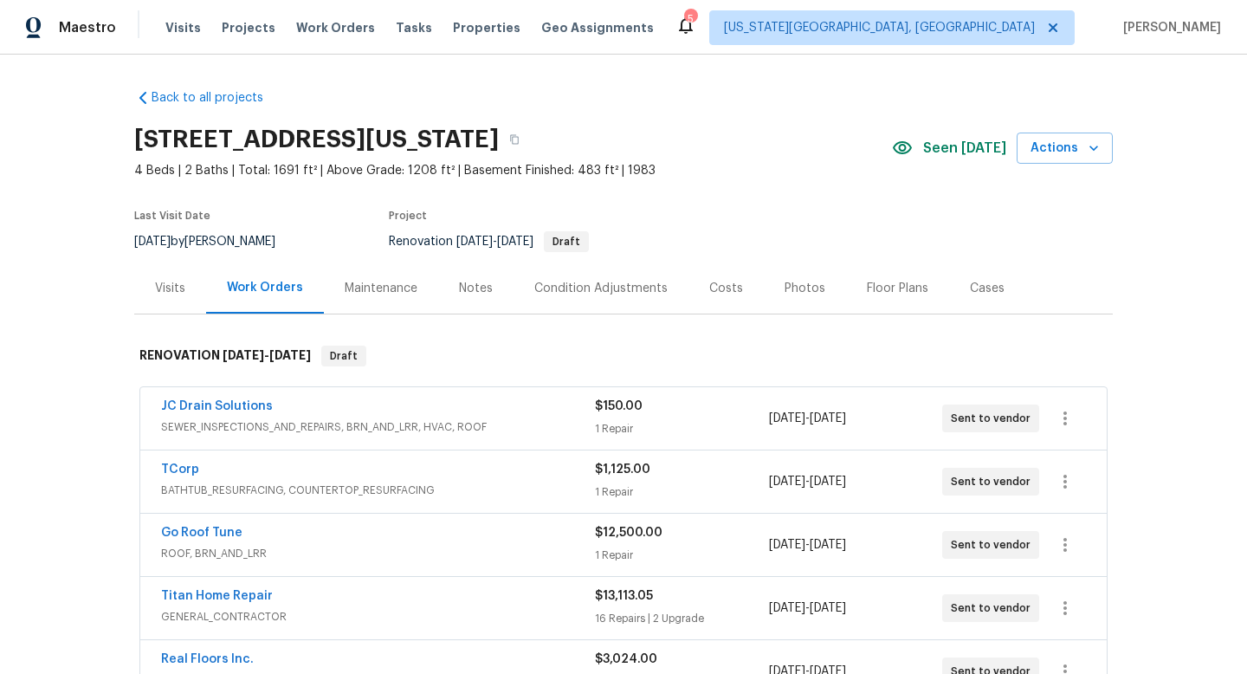
click at [459, 287] on div "Notes" at bounding box center [476, 288] width 34 height 17
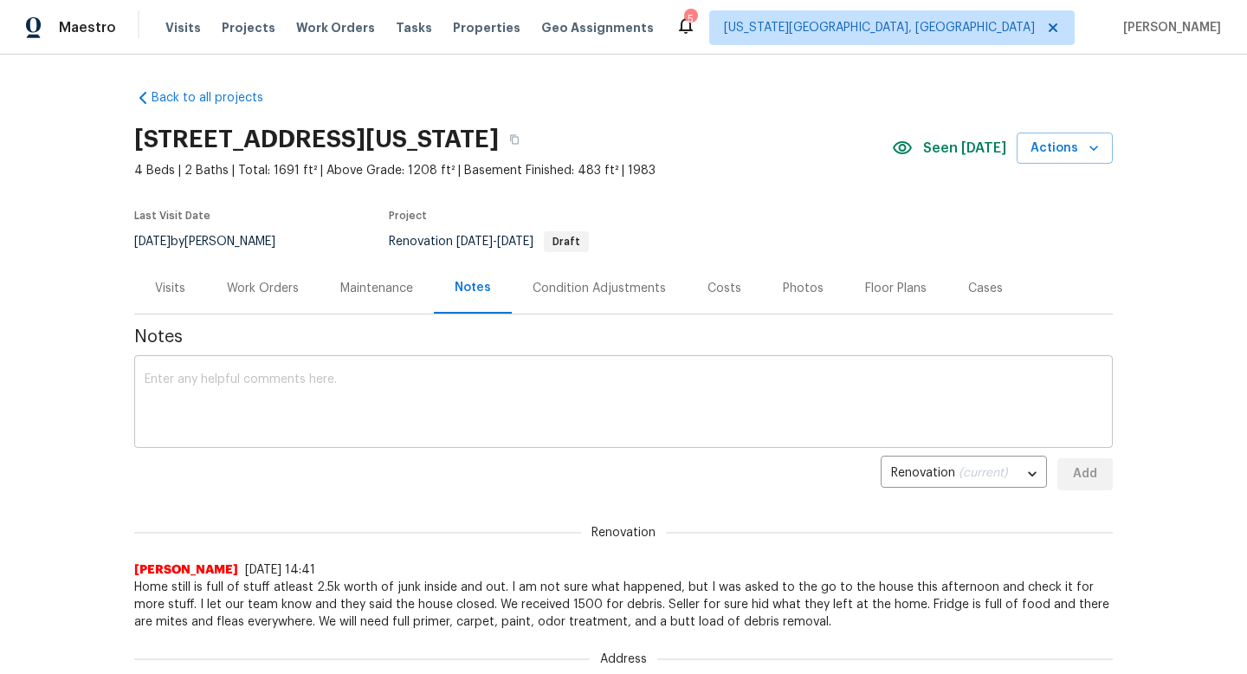
click at [346, 420] on textarea at bounding box center [624, 403] width 958 height 61
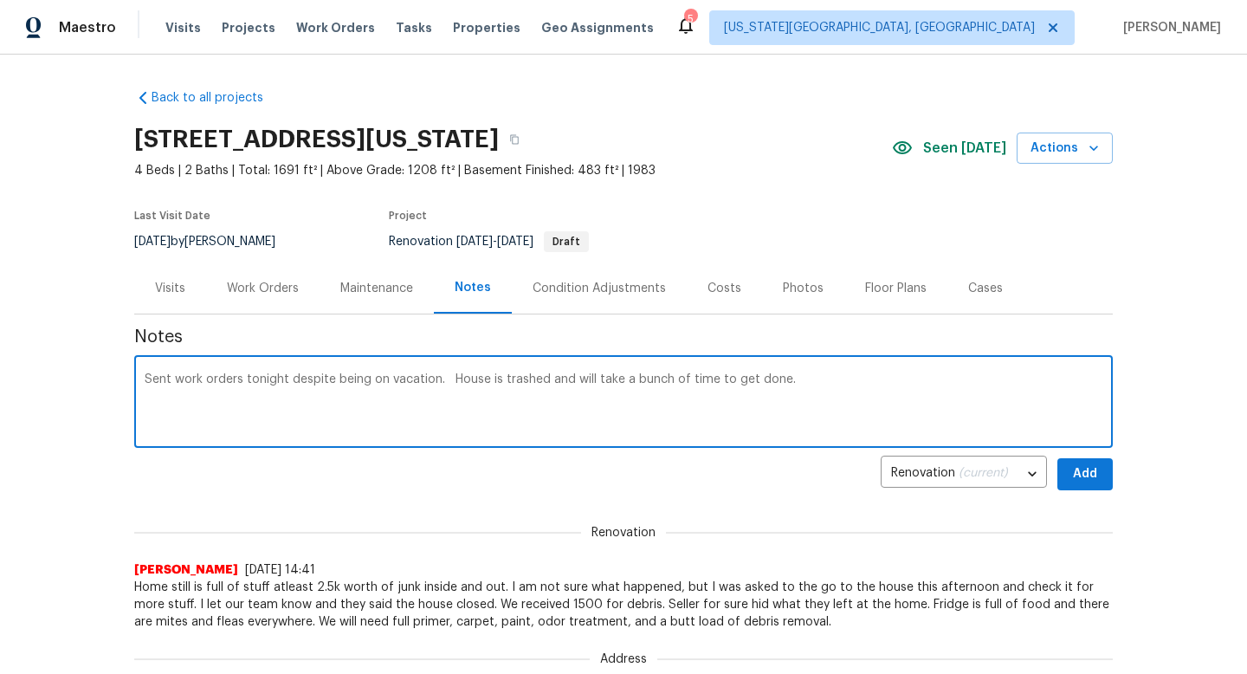
type textarea "Sent work orders tonight despite being on vacation. House is trashed and will t…"
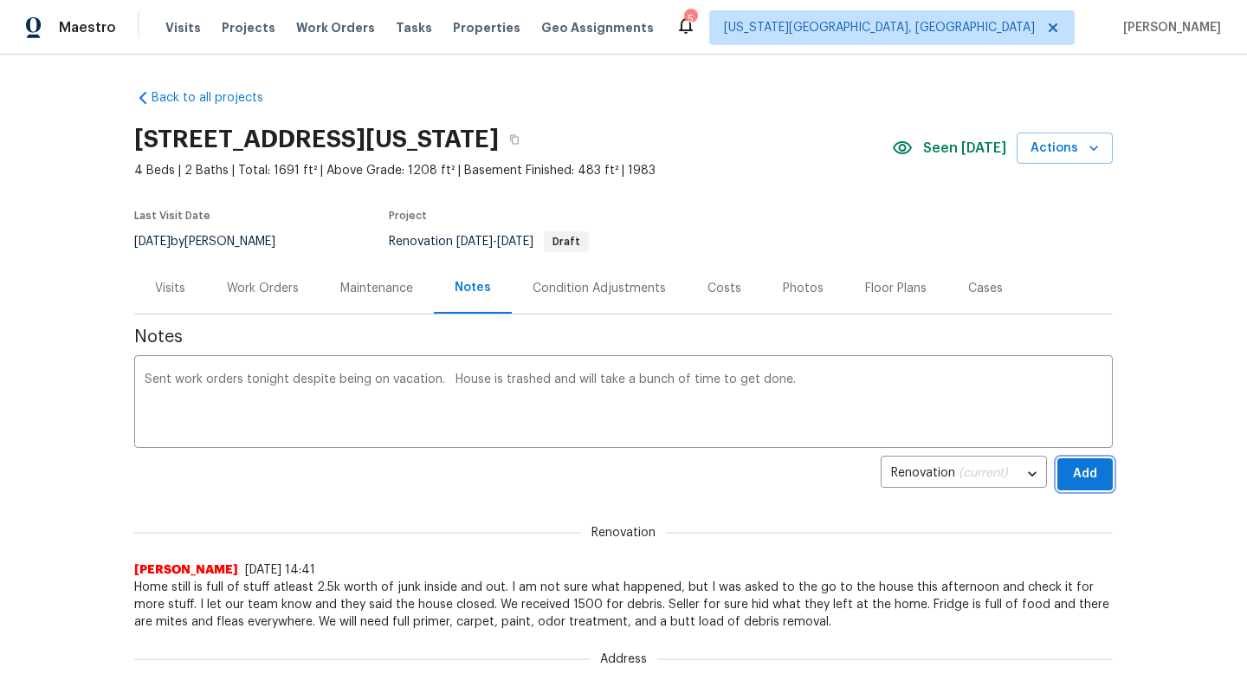
click at [1081, 478] on span "Add" at bounding box center [1085, 474] width 28 height 22
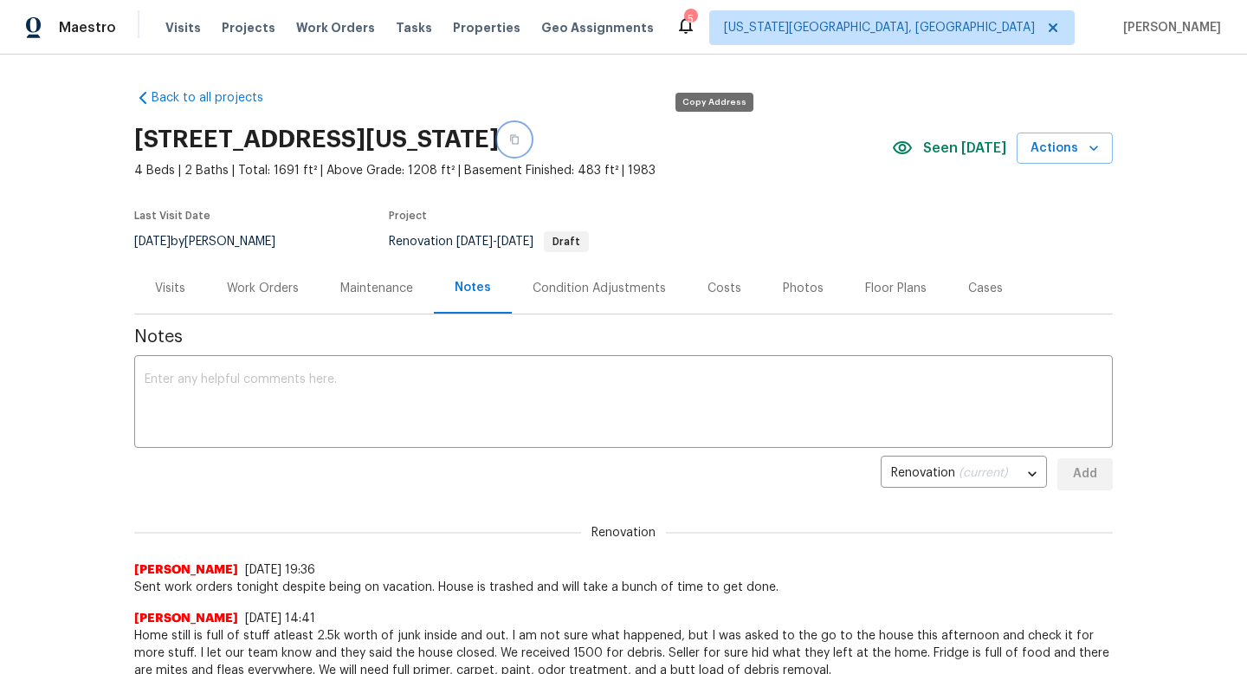
click at [530, 144] on button "button" at bounding box center [514, 139] width 31 height 31
